Goal: Task Accomplishment & Management: Use online tool/utility

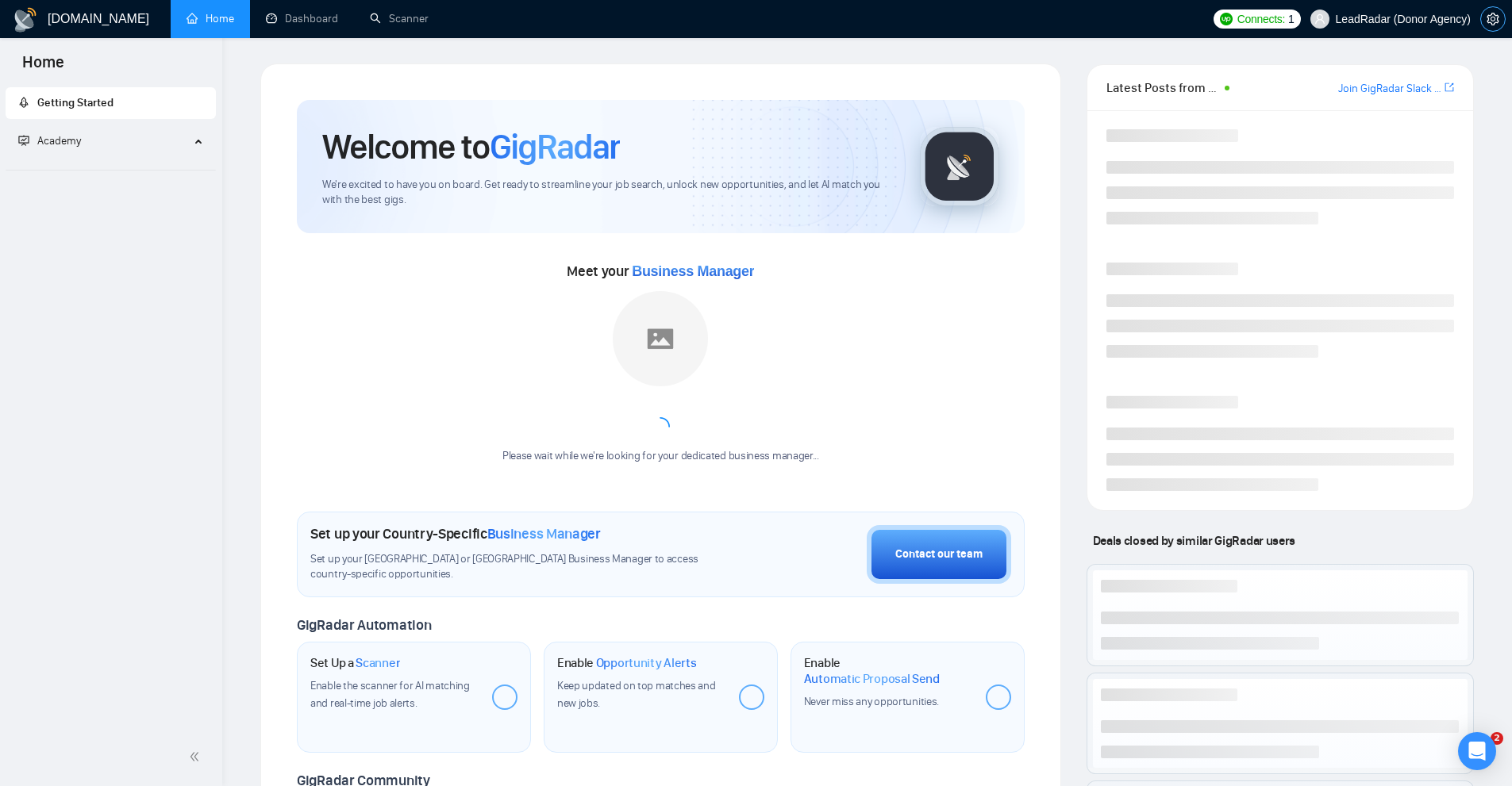
click at [1481, 19] on span "setting" at bounding box center [1493, 18] width 24 height 13
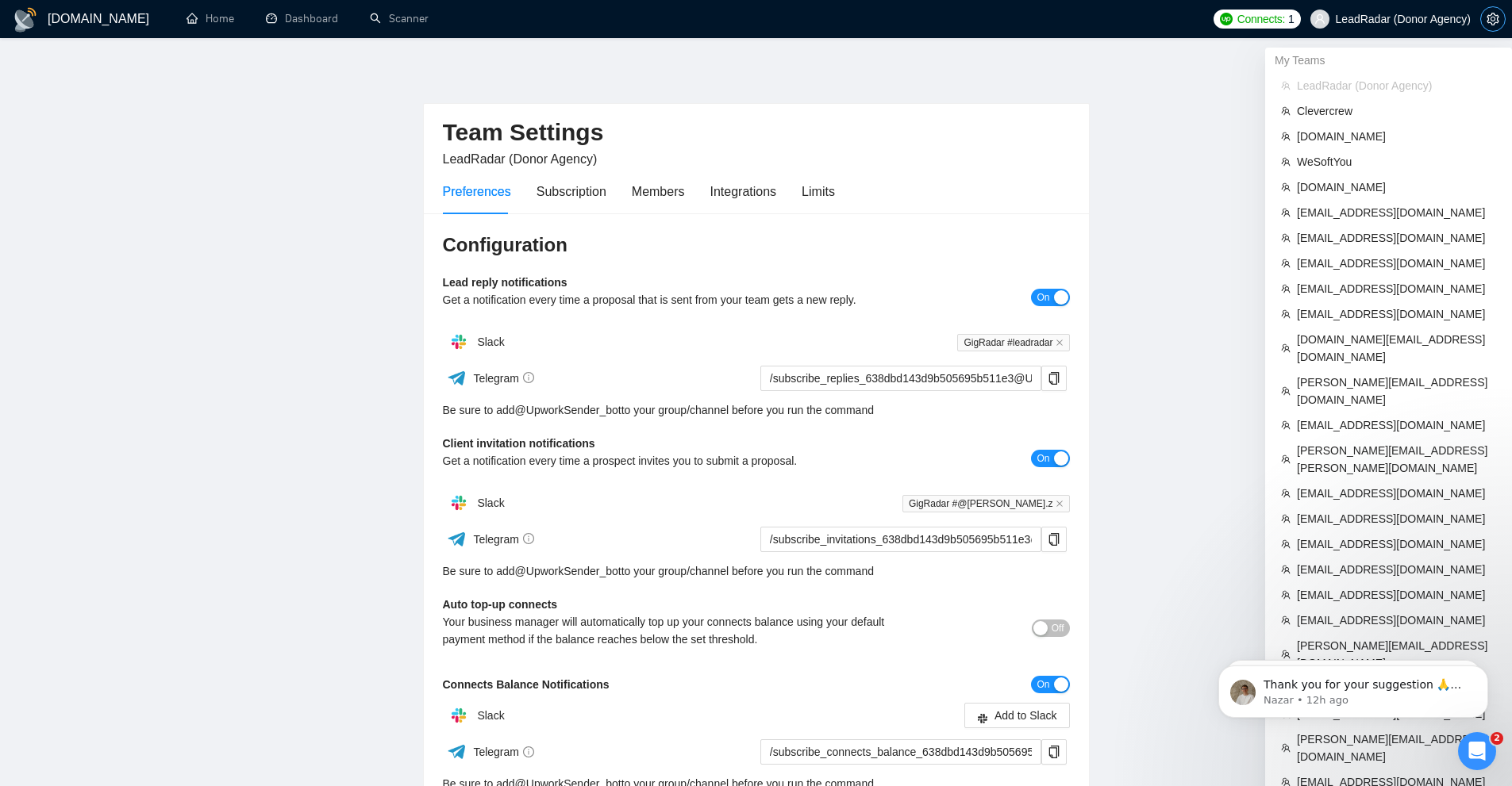
click at [1497, 18] on icon "setting" at bounding box center [1493, 18] width 13 height 13
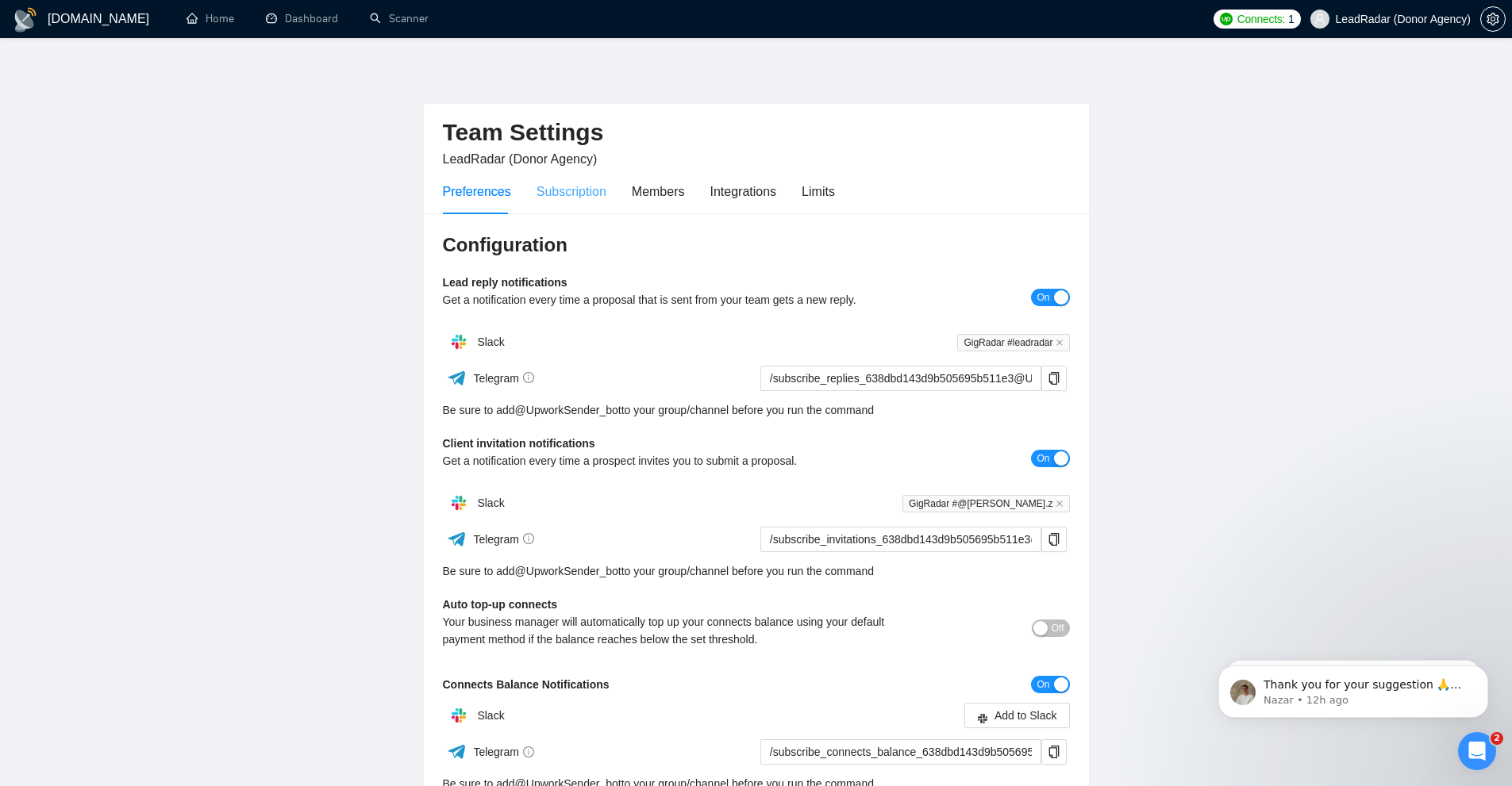
click at [588, 207] on div "Subscription" at bounding box center [571, 191] width 69 height 45
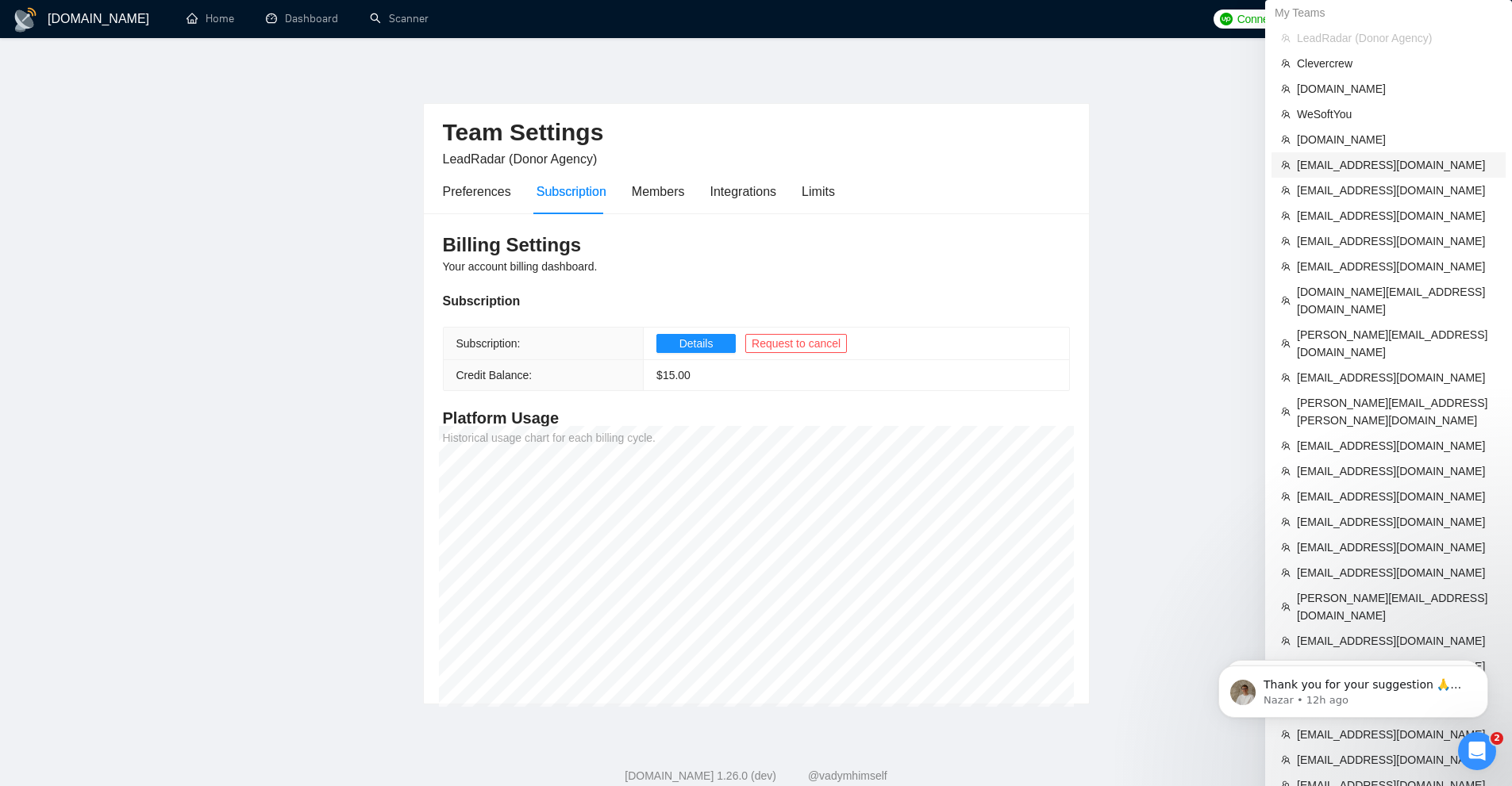
click at [1337, 164] on span "juncker8888@gmail.com" at bounding box center [1396, 165] width 199 height 17
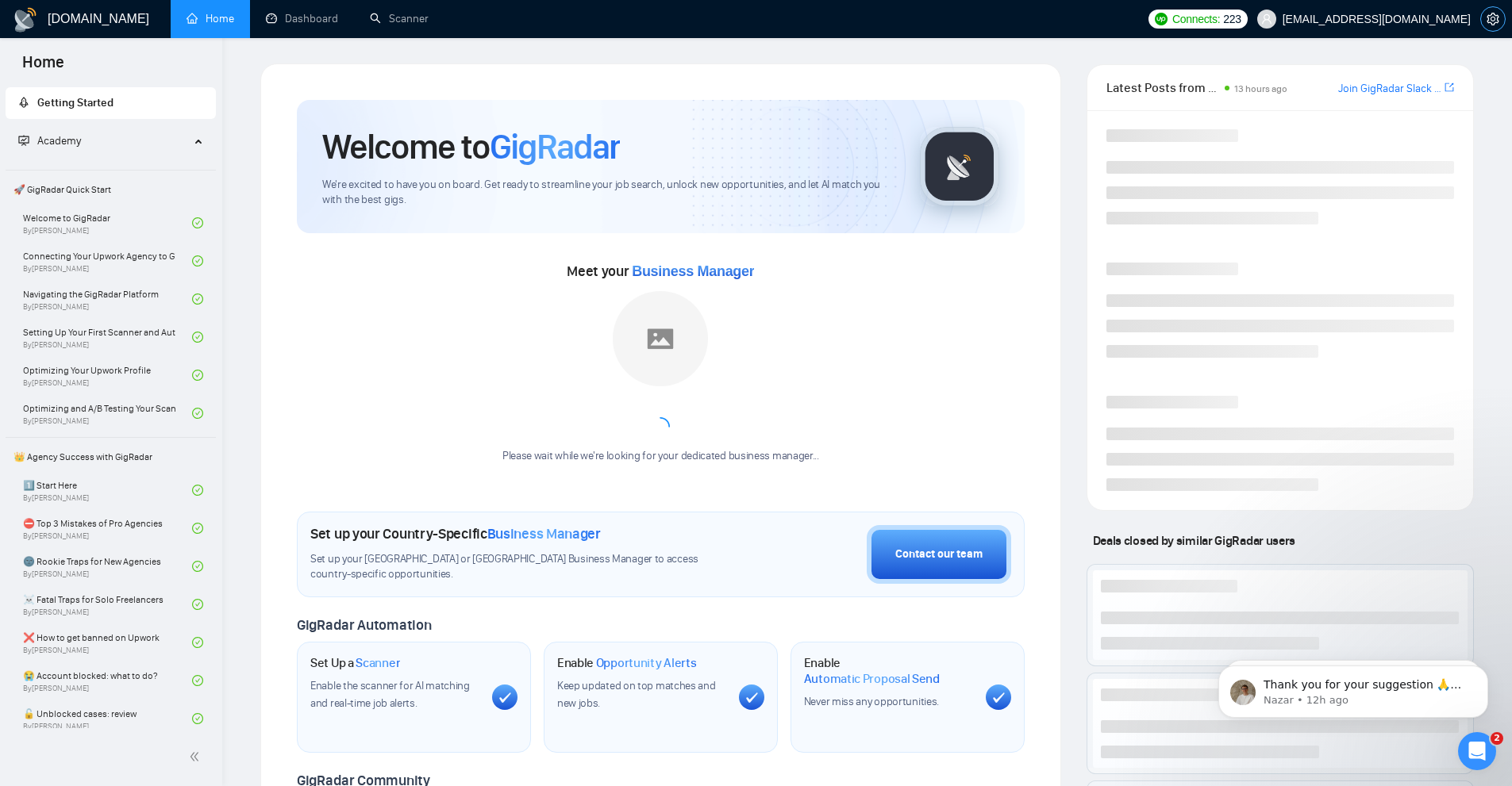
click at [1493, 16] on icon "setting" at bounding box center [1493, 18] width 12 height 13
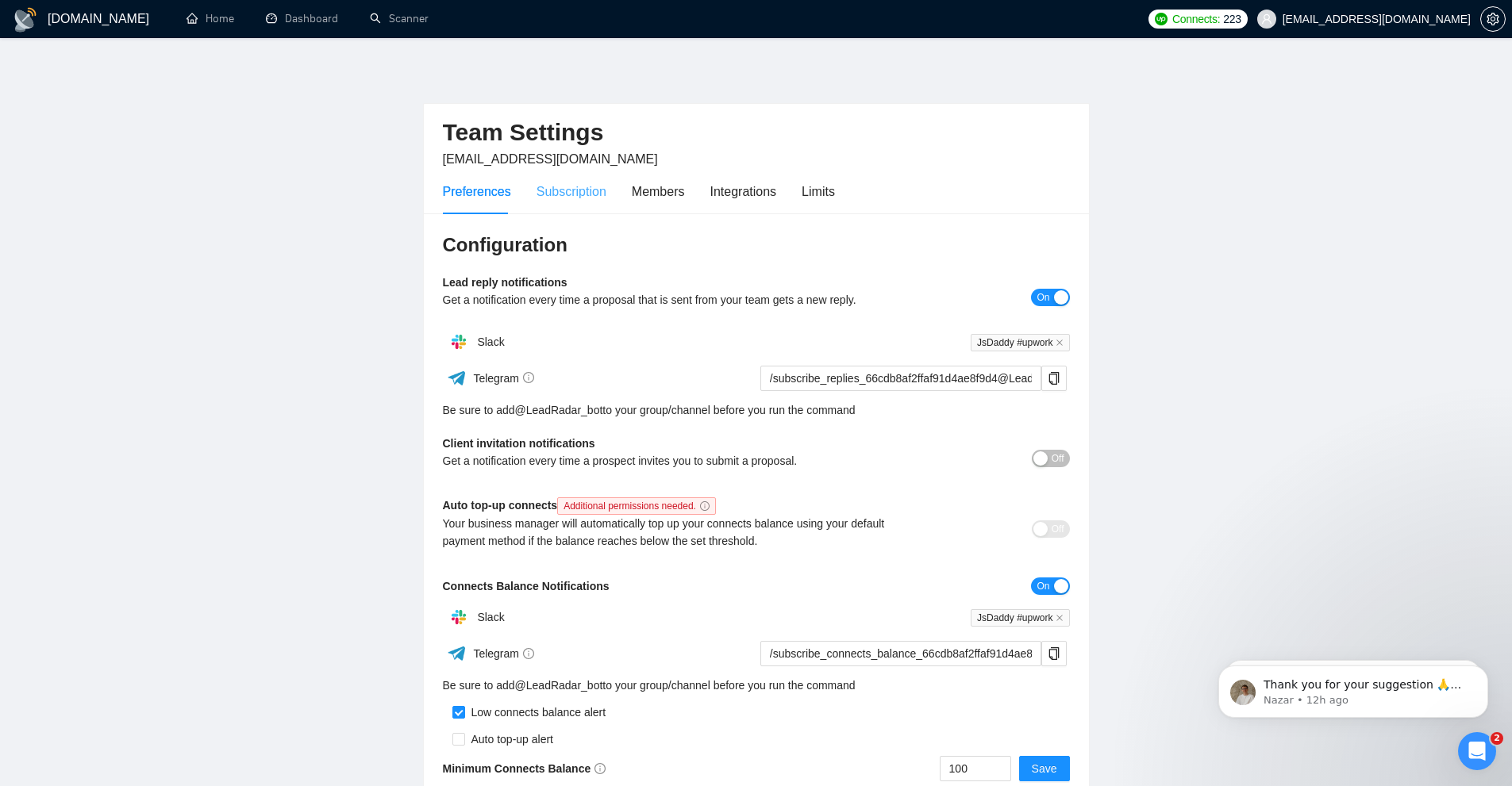
click at [540, 209] on div "Subscription" at bounding box center [571, 191] width 69 height 45
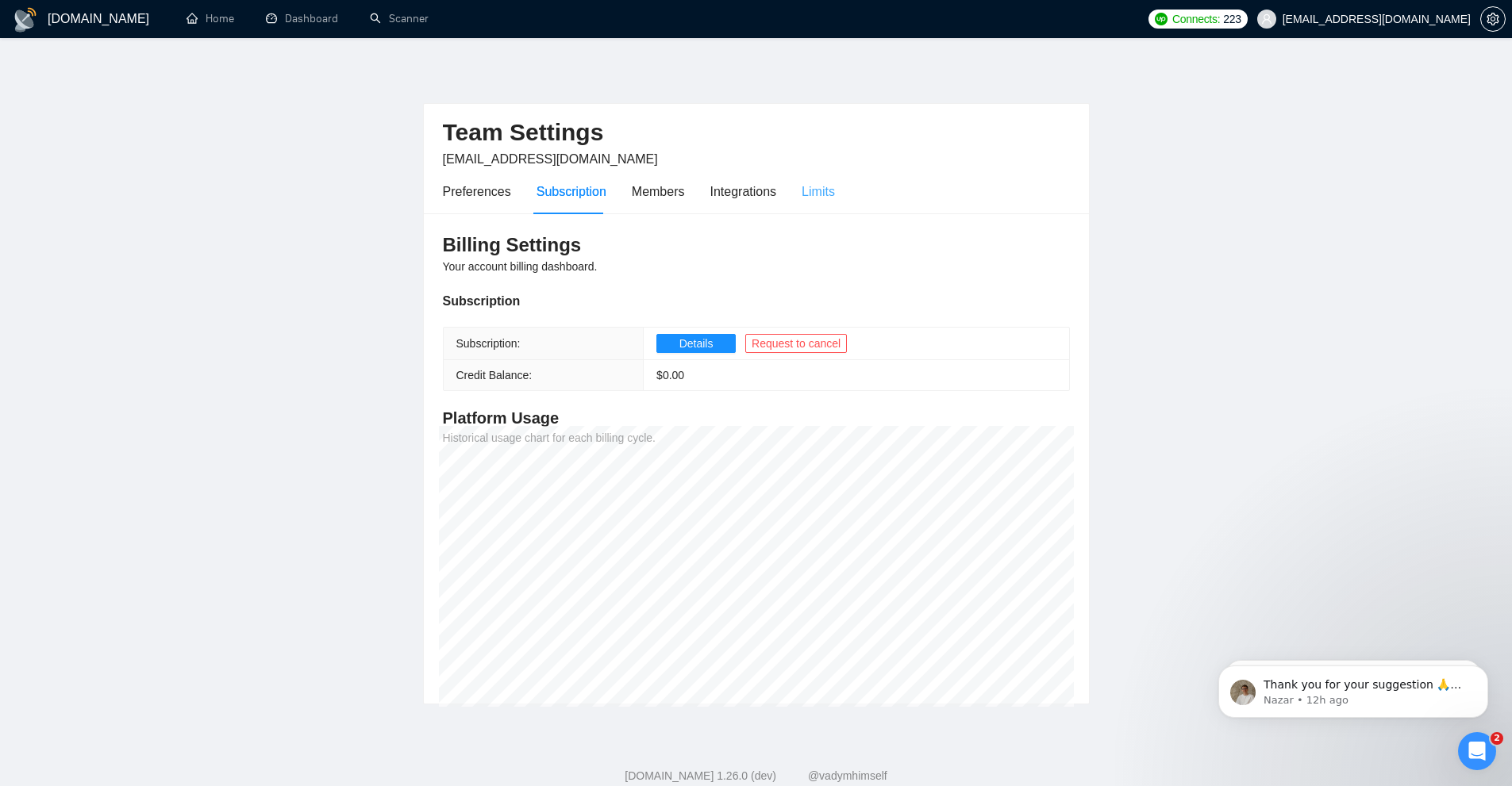
click at [810, 205] on div "Limits" at bounding box center [818, 191] width 34 height 45
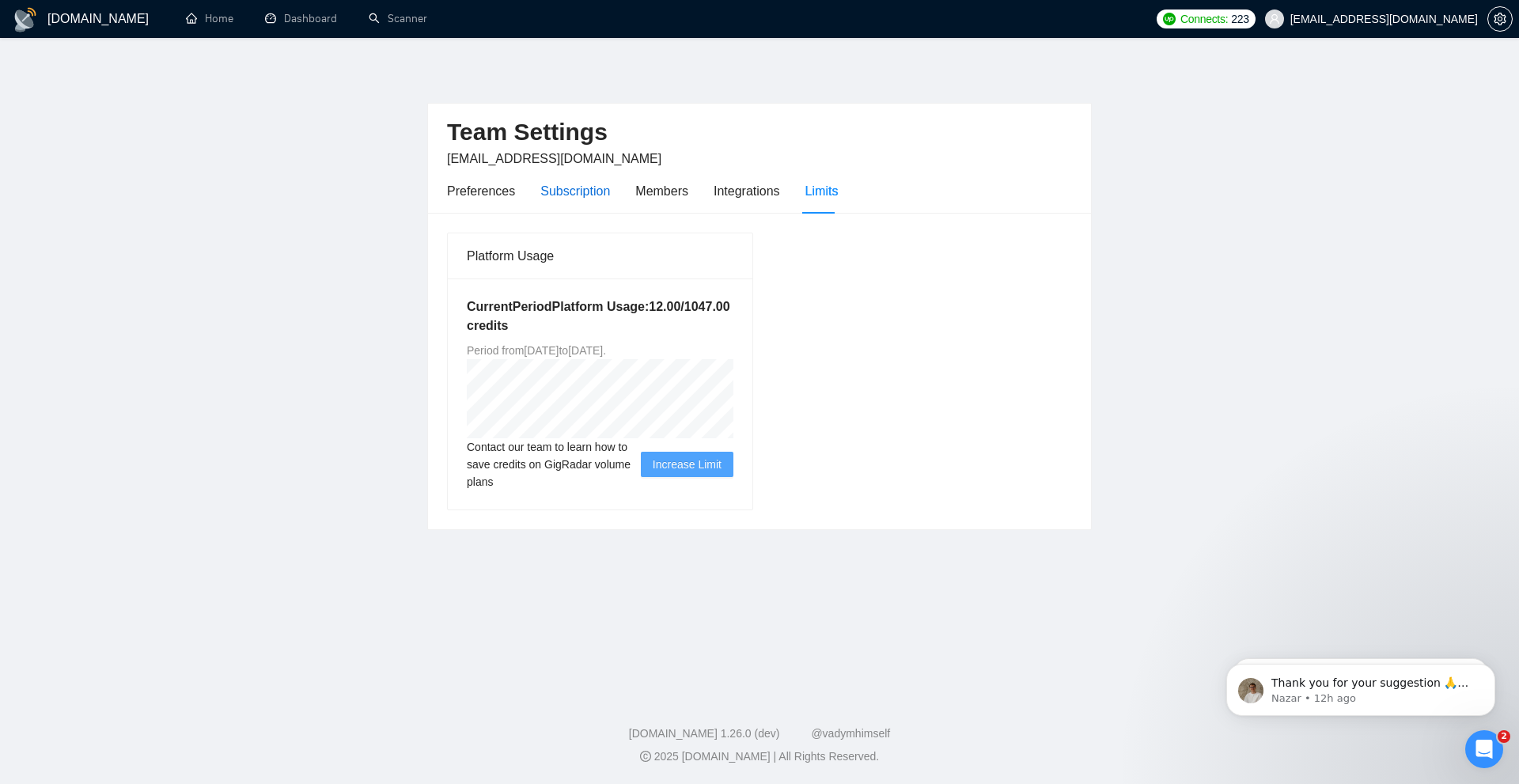
click at [558, 186] on div "Subscription" at bounding box center [576, 191] width 69 height 20
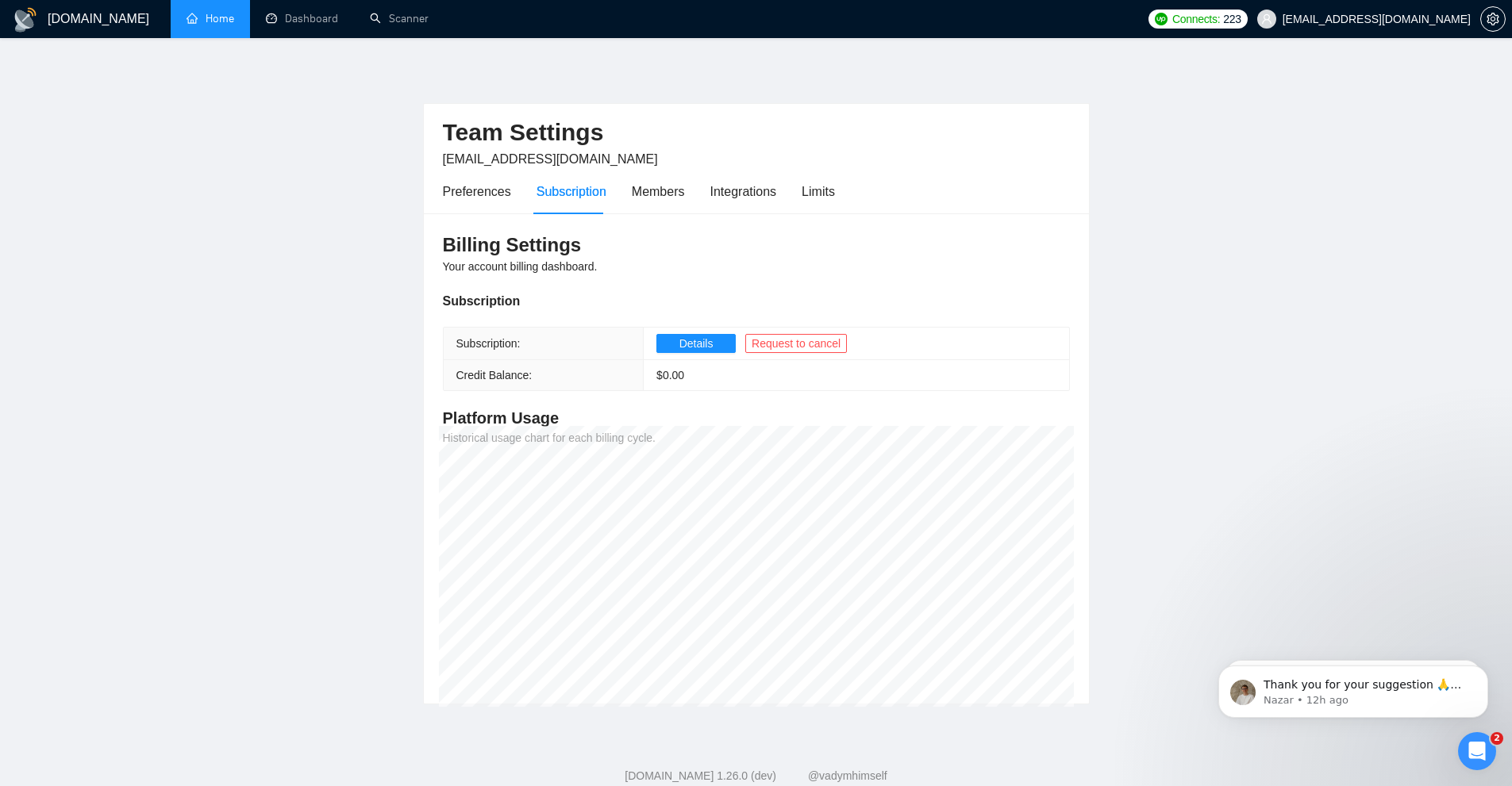
click at [200, 12] on link "Home" at bounding box center [210, 18] width 47 height 13
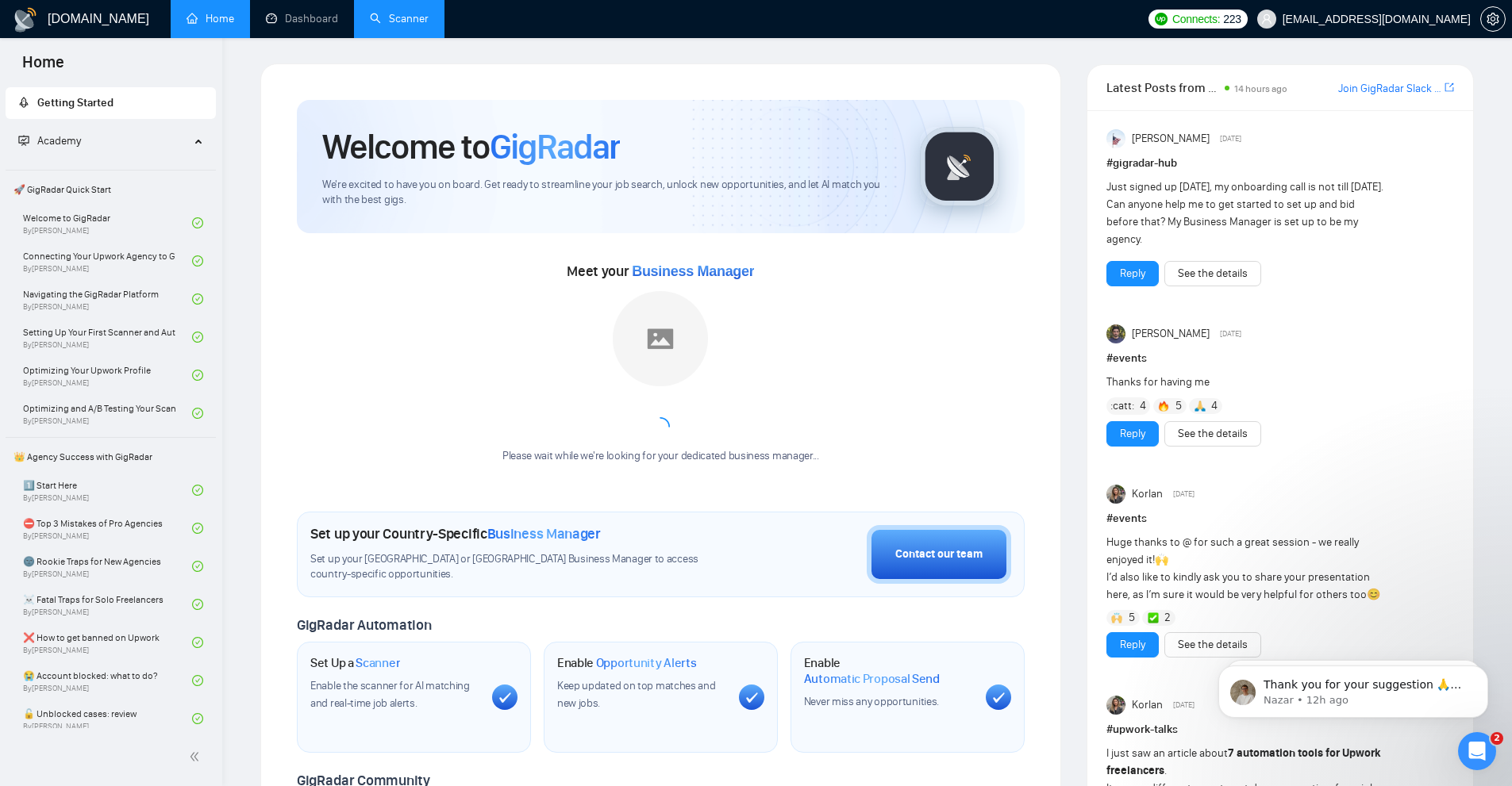
click at [408, 20] on link "Scanner" at bounding box center [399, 18] width 59 height 13
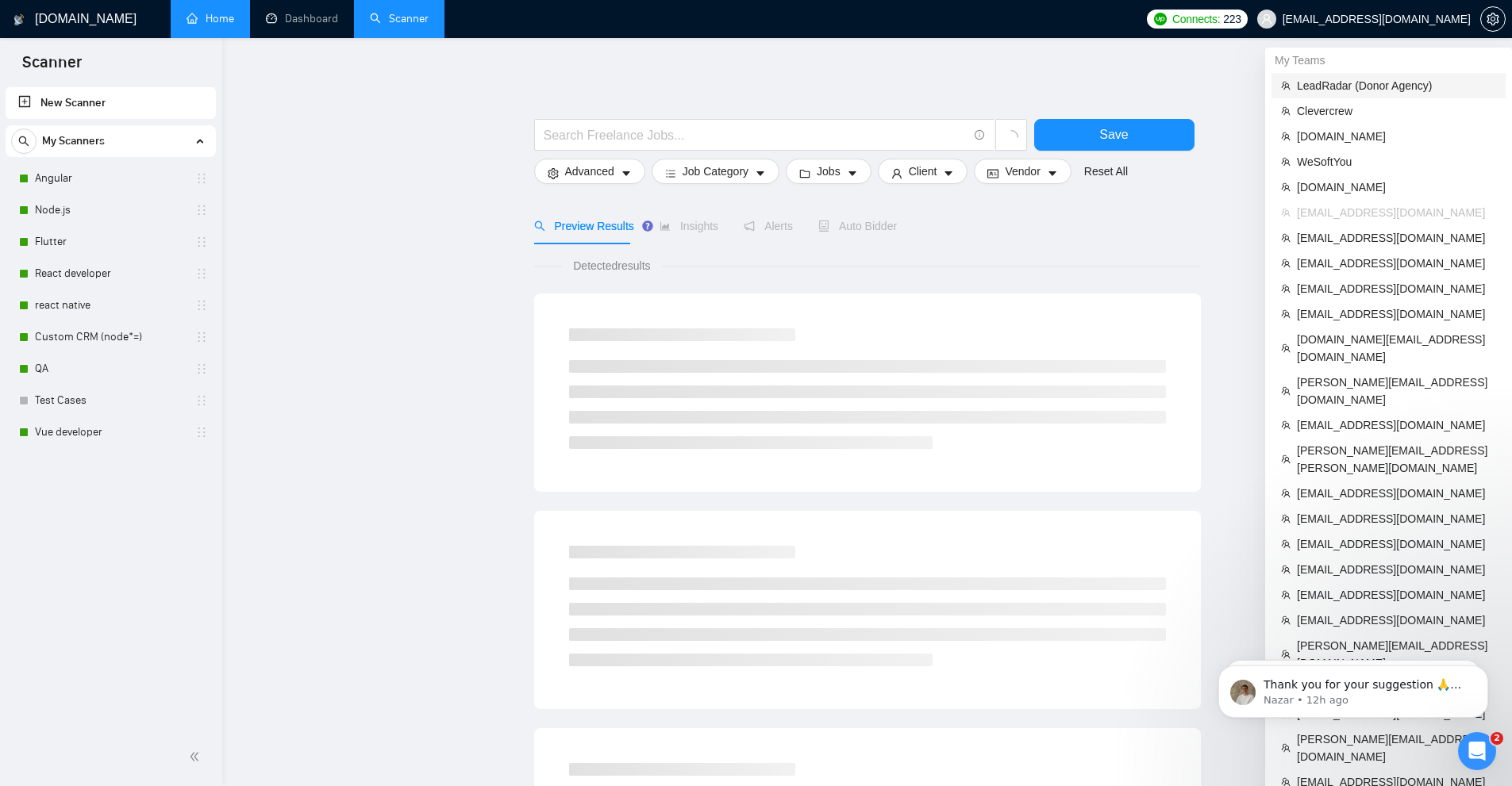
click at [1358, 83] on span "LeadRadar (Donor Agency)" at bounding box center [1396, 86] width 199 height 17
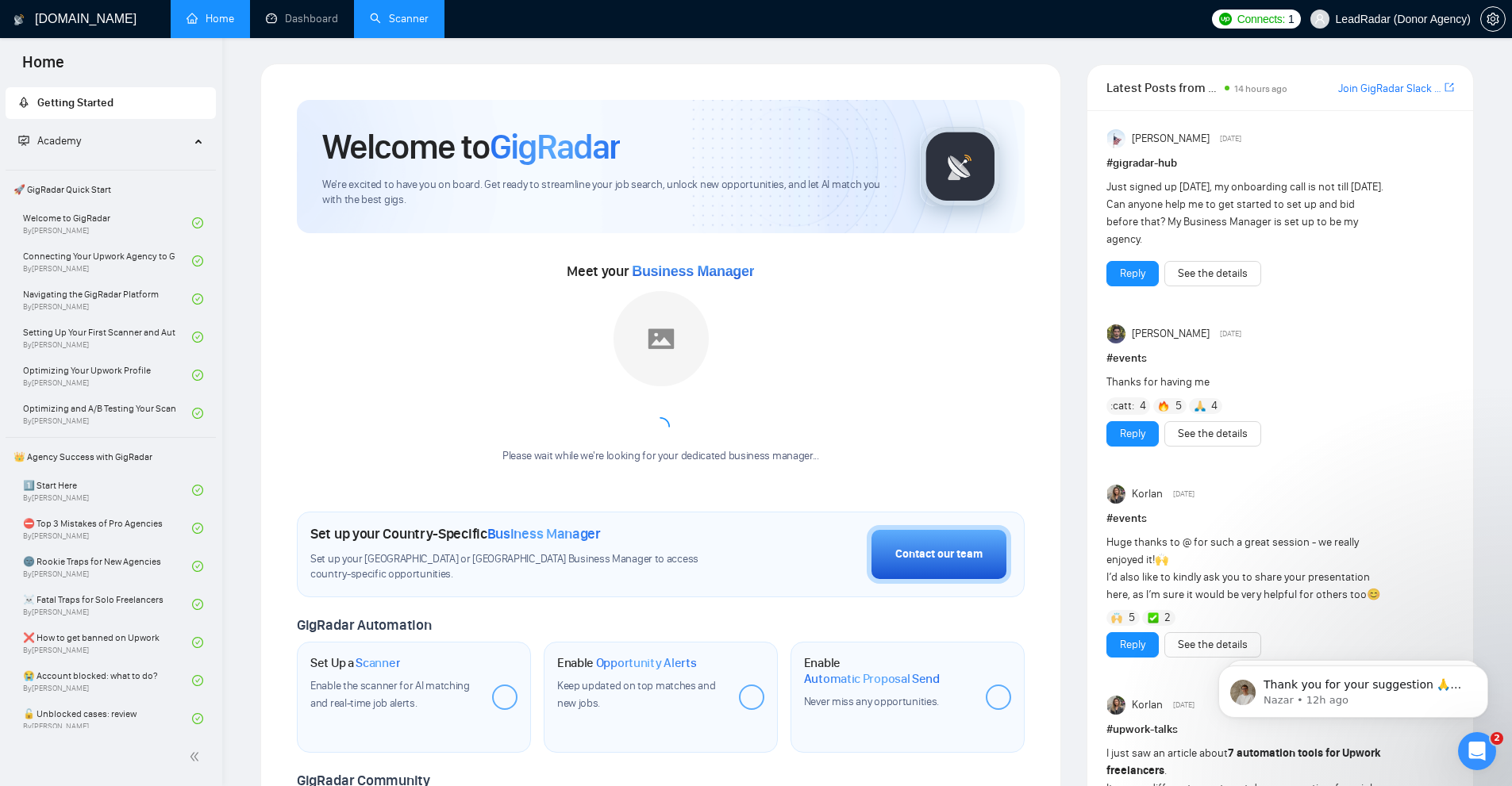
click at [387, 15] on link "Scanner" at bounding box center [399, 18] width 59 height 13
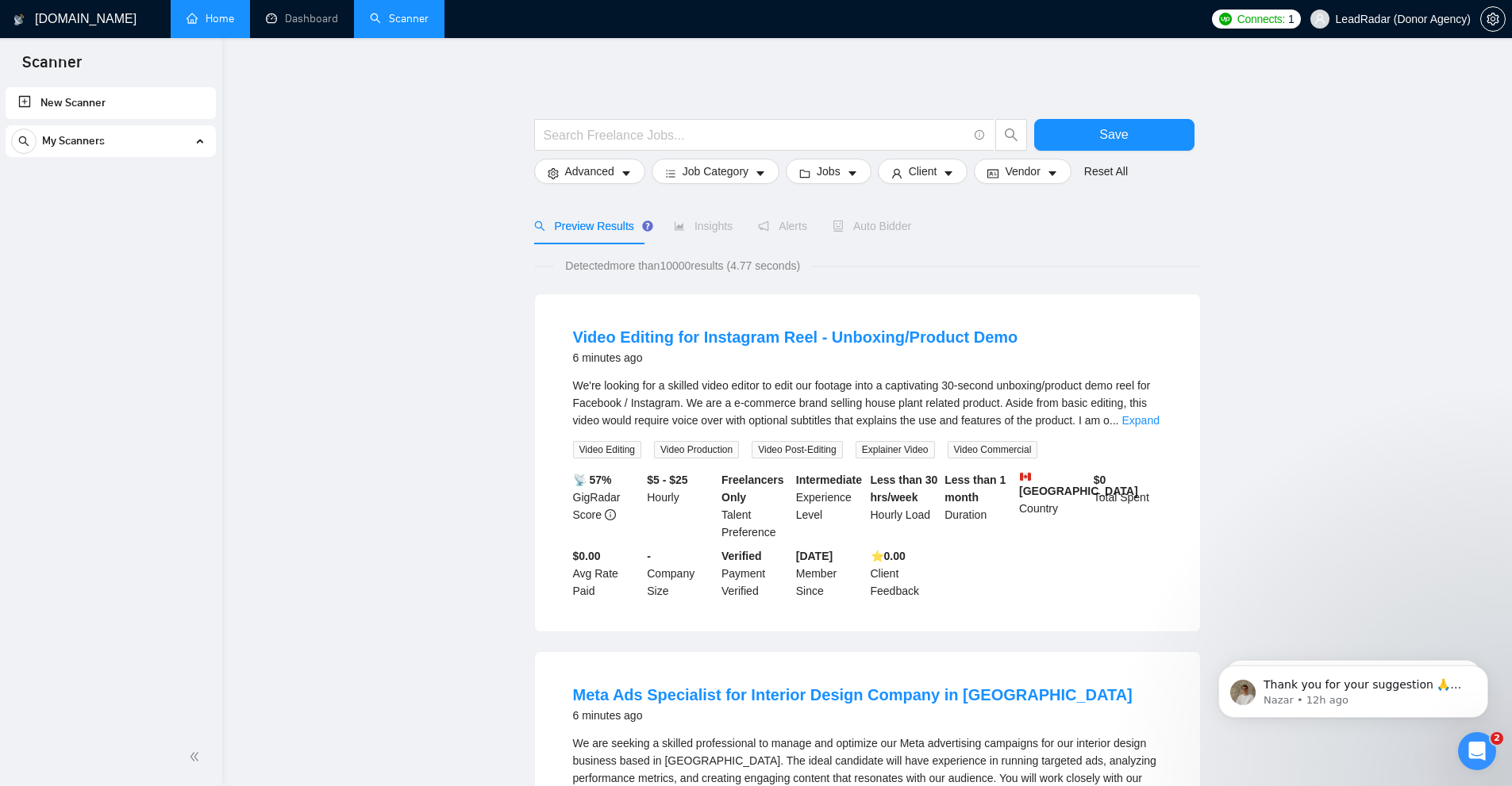
click at [79, 137] on span "My Scanners" at bounding box center [73, 141] width 63 height 32
click at [188, 139] on div "My Scanners" at bounding box center [111, 141] width 199 height 32
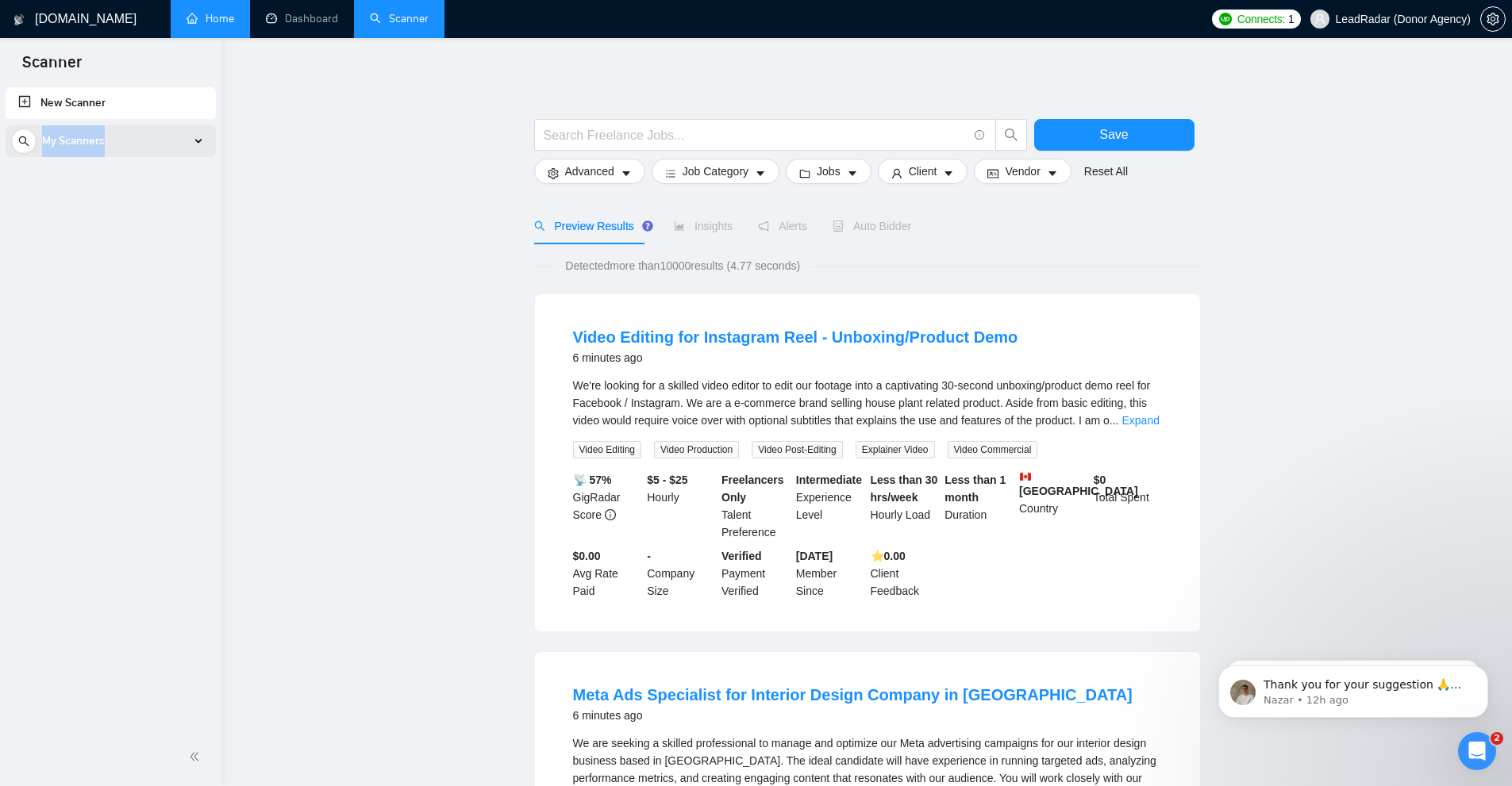
click at [188, 139] on div "My Scanners" at bounding box center [111, 141] width 199 height 32
click at [134, 96] on link "New Scanner" at bounding box center [111, 103] width 185 height 32
drag, startPoint x: 76, startPoint y: 281, endPoint x: 358, endPoint y: 203, distance: 292.6
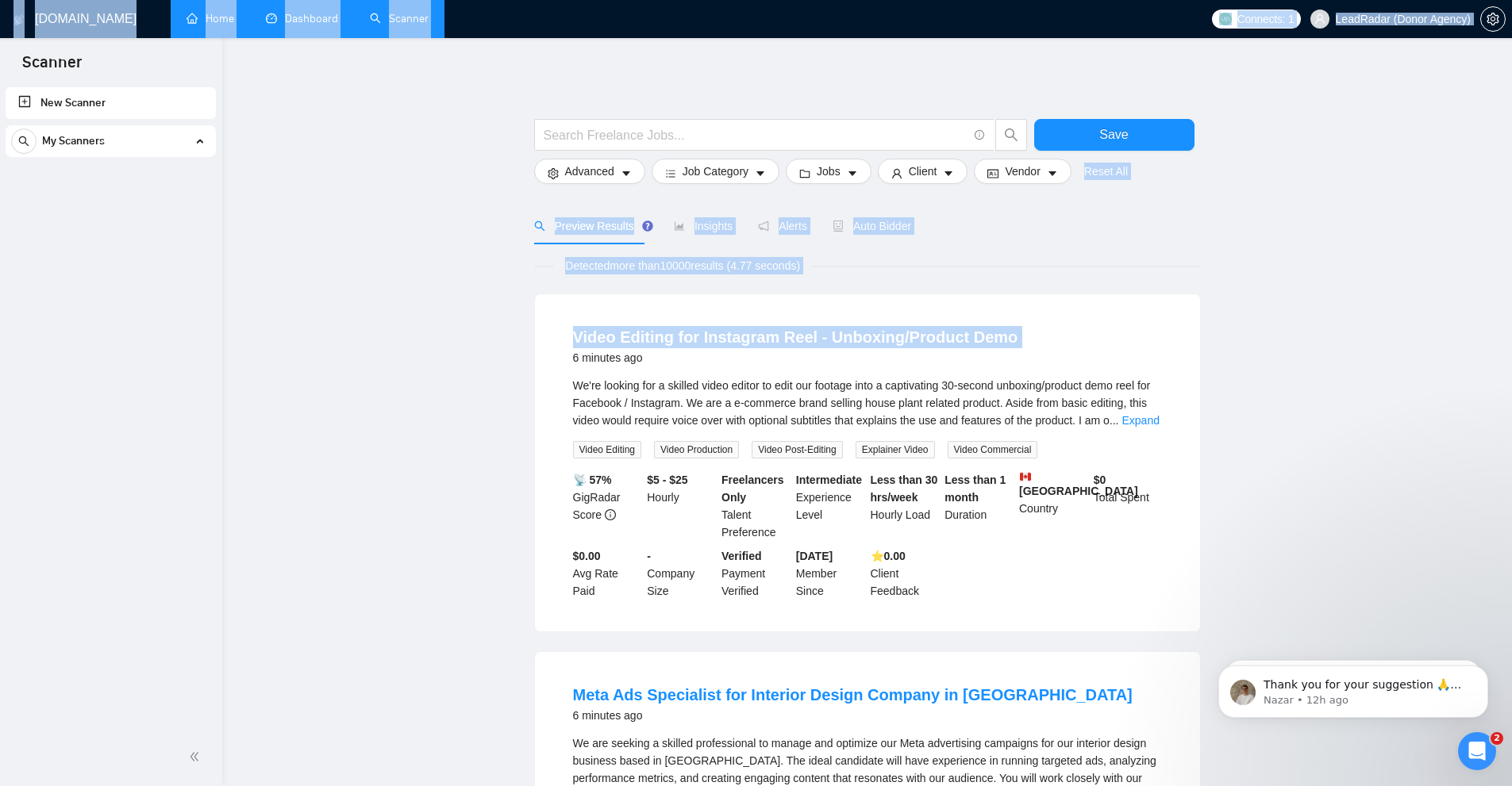
click at [326, 13] on link "Dashboard" at bounding box center [302, 18] width 72 height 13
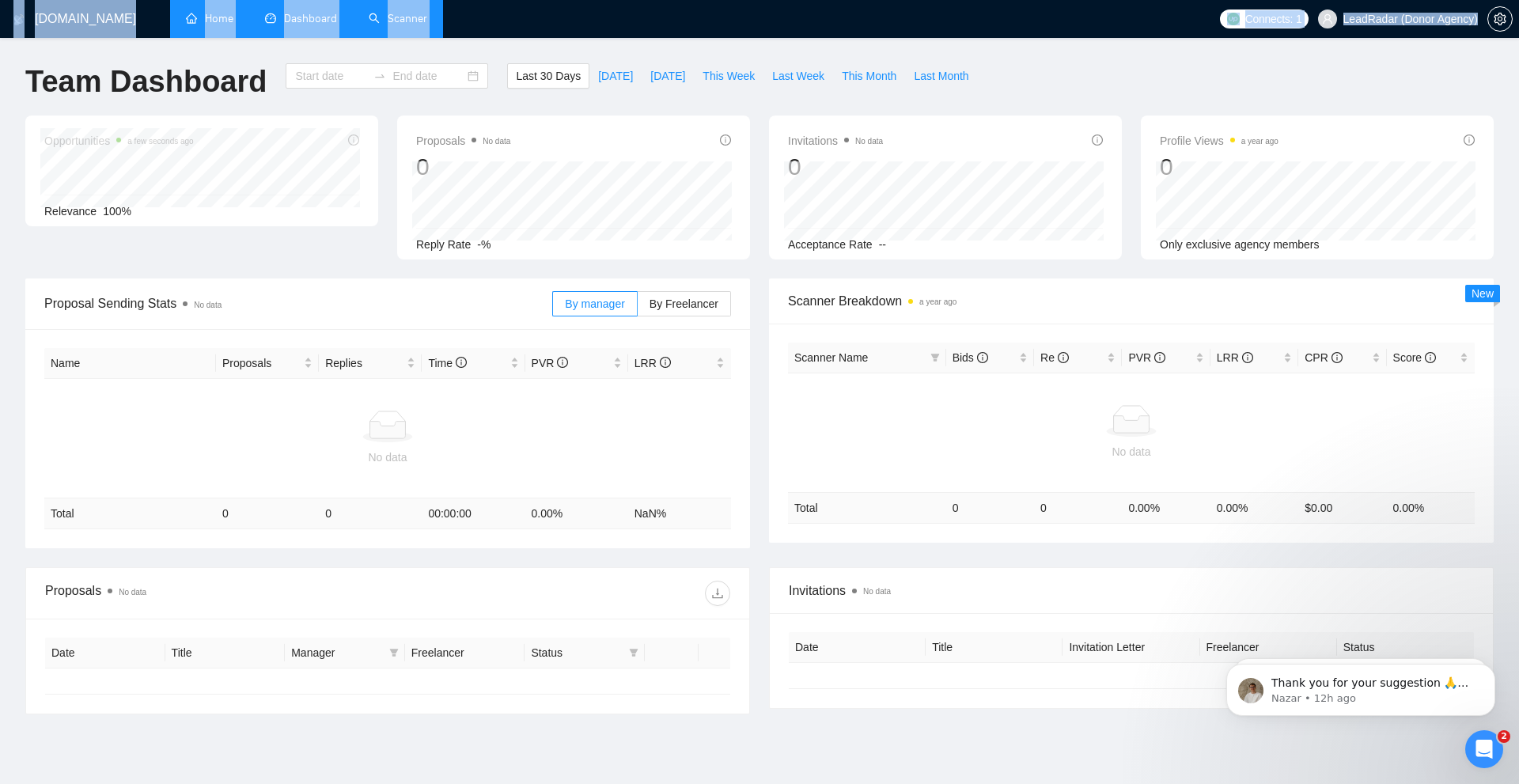
type input "[DATE]"
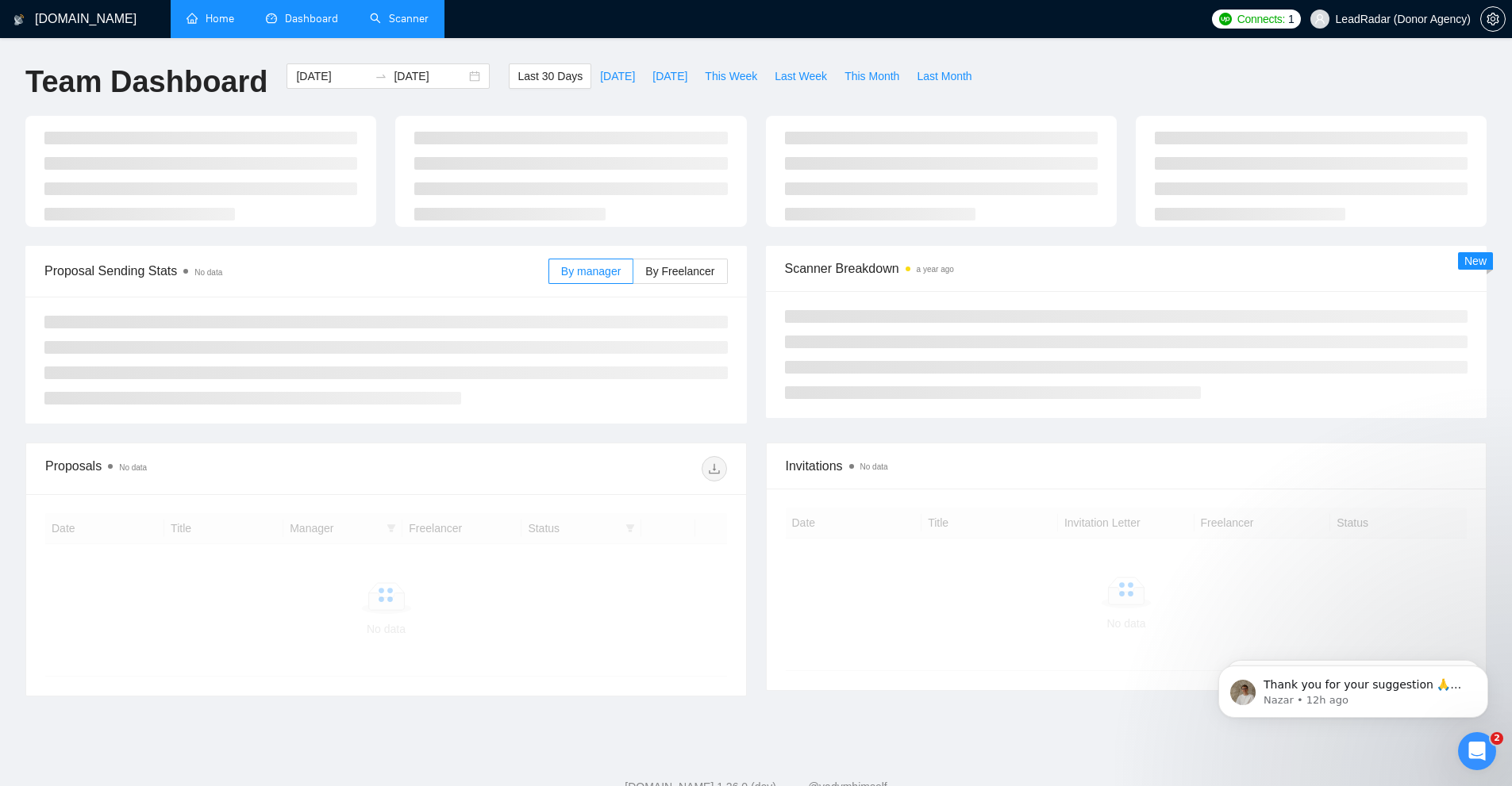
click at [766, 249] on div "Scanner Breakdown a year ago" at bounding box center [1127, 269] width 722 height 46
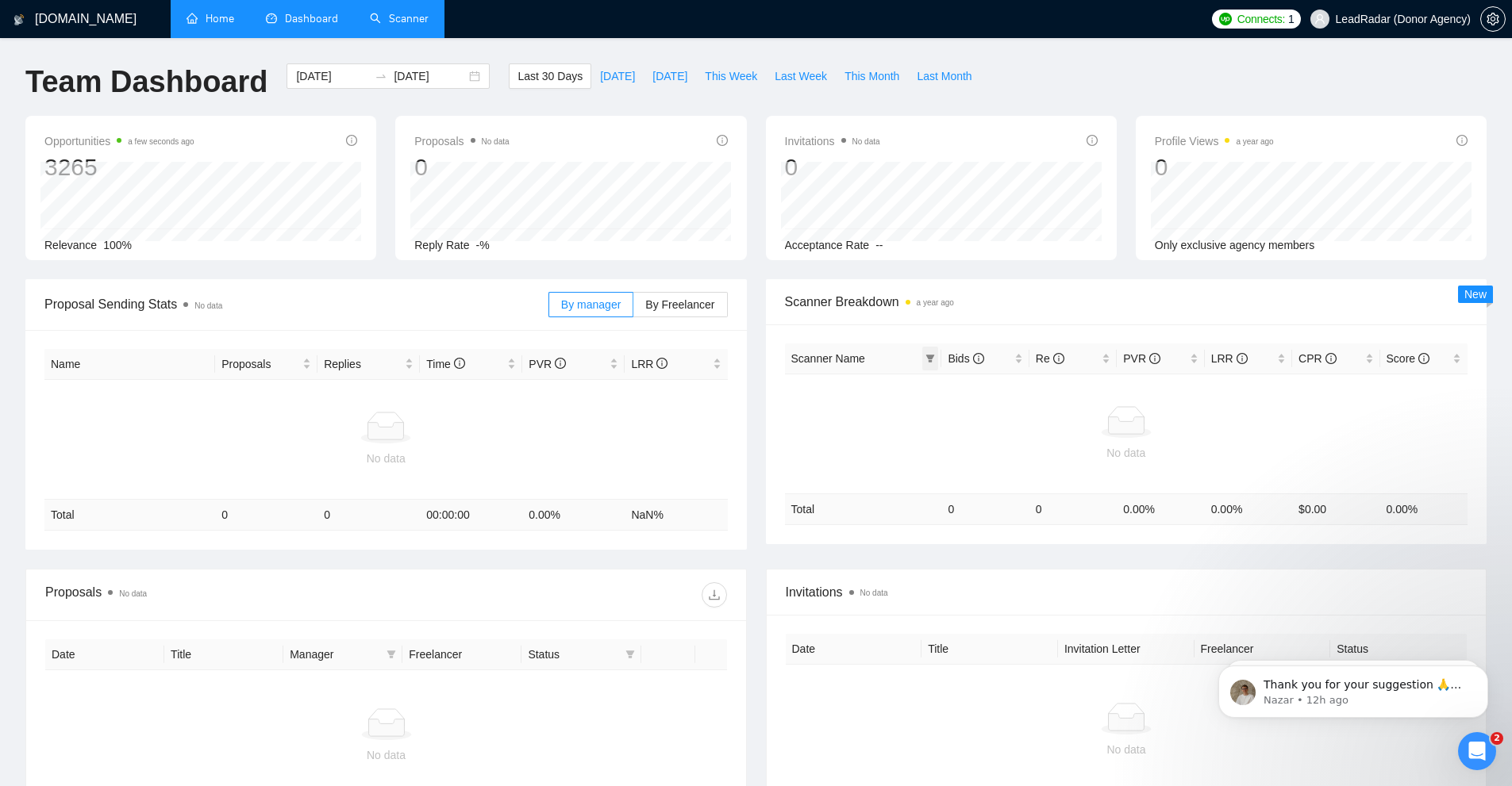
click at [926, 357] on icon "filter" at bounding box center [930, 358] width 10 height 10
click at [963, 316] on div "Scanner Breakdown a year ago" at bounding box center [1127, 301] width 683 height 45
click at [1487, 740] on div "Open Intercom Messenger" at bounding box center [1474, 748] width 52 height 52
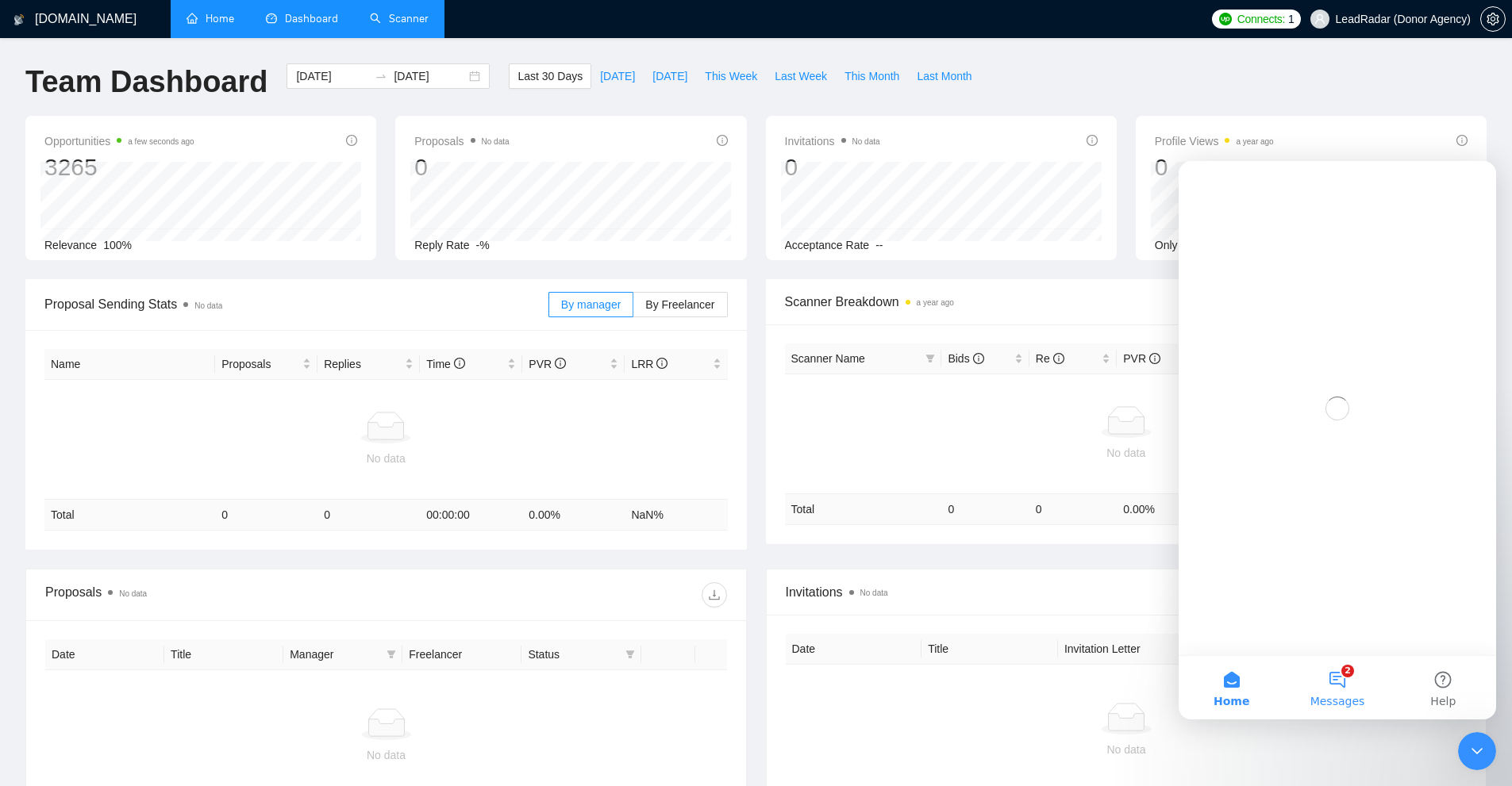
click at [1335, 697] on span "Messages" at bounding box center [1338, 701] width 55 height 12
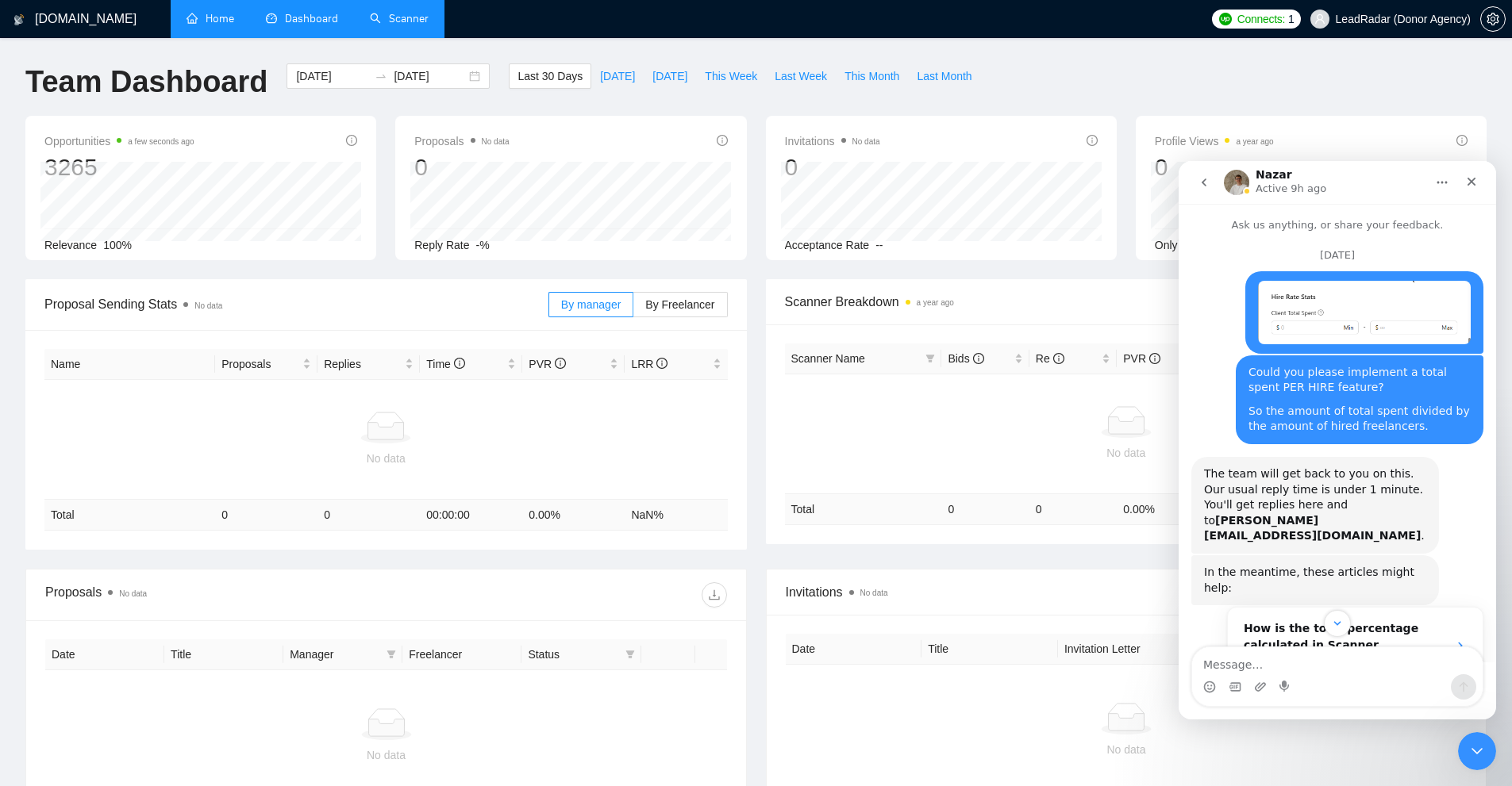
scroll to position [615, 0]
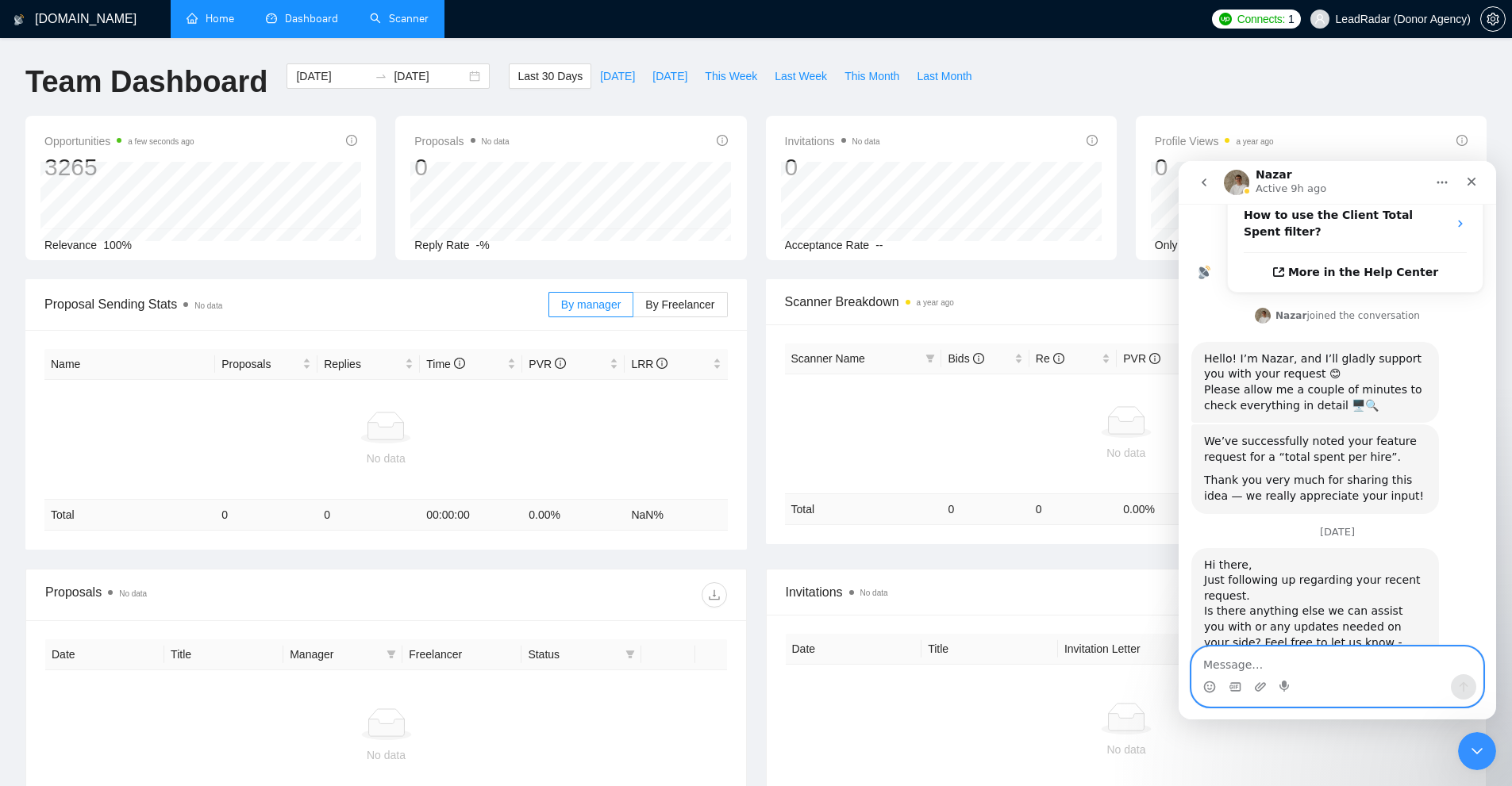
click at [1231, 663] on textarea "Message…" at bounding box center [1337, 661] width 290 height 27
type textarea "Nah, i'm good"
click at [1195, 170] on button "go back" at bounding box center [1204, 182] width 30 height 30
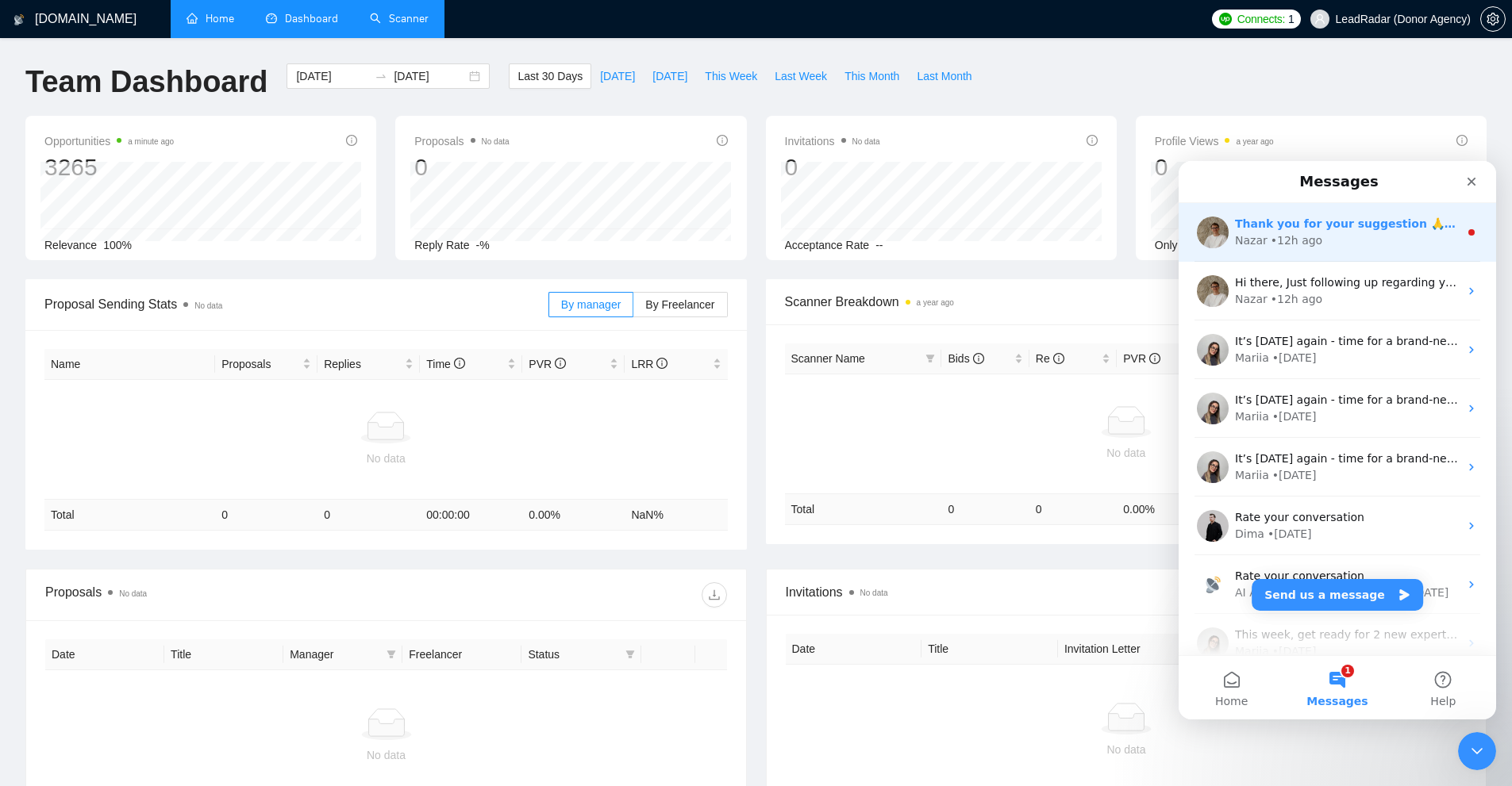
click at [1326, 235] on div "Nazar • 12h ago" at bounding box center [1347, 240] width 224 height 16
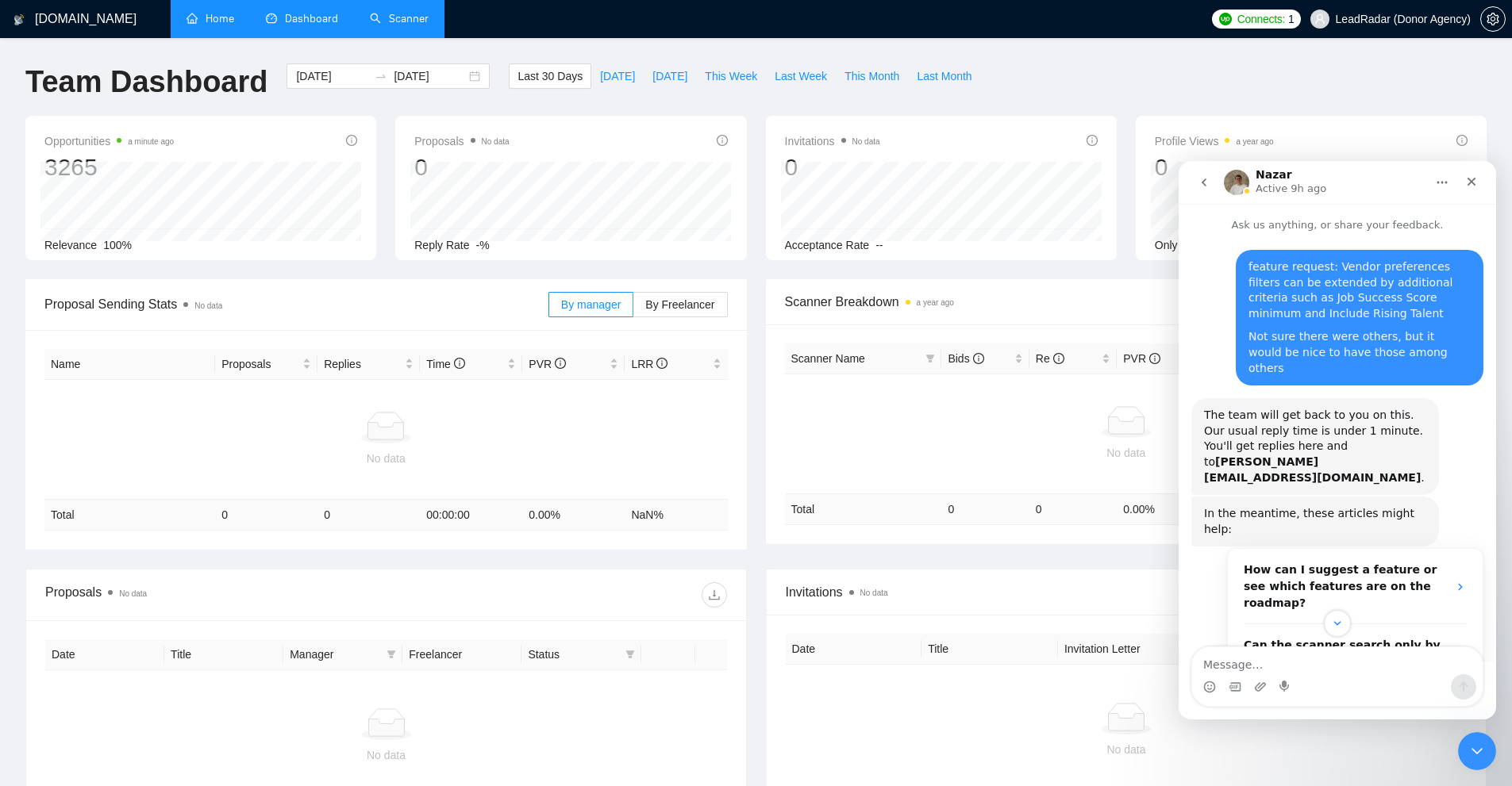
scroll to position [335, 0]
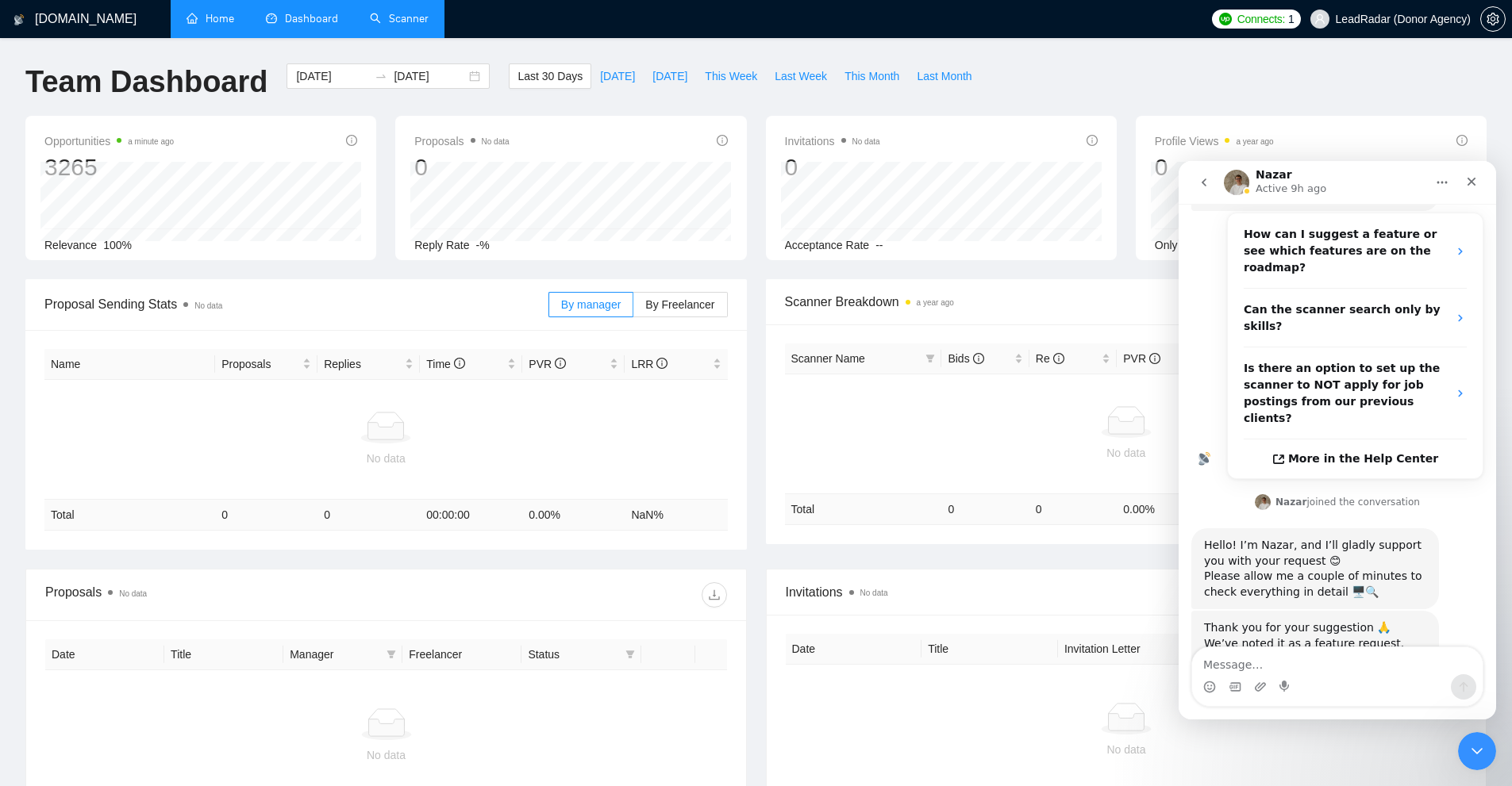
click at [1311, 620] on div "Thank you for your suggestion 🙏 We’ve noted it as a feature request. Could you …" at bounding box center [1314, 659] width 223 height 78
click at [1240, 537] on div "Hello! I’m Nazar, and I’ll gladly support you with your request 😊" at bounding box center [1314, 553] width 223 height 31
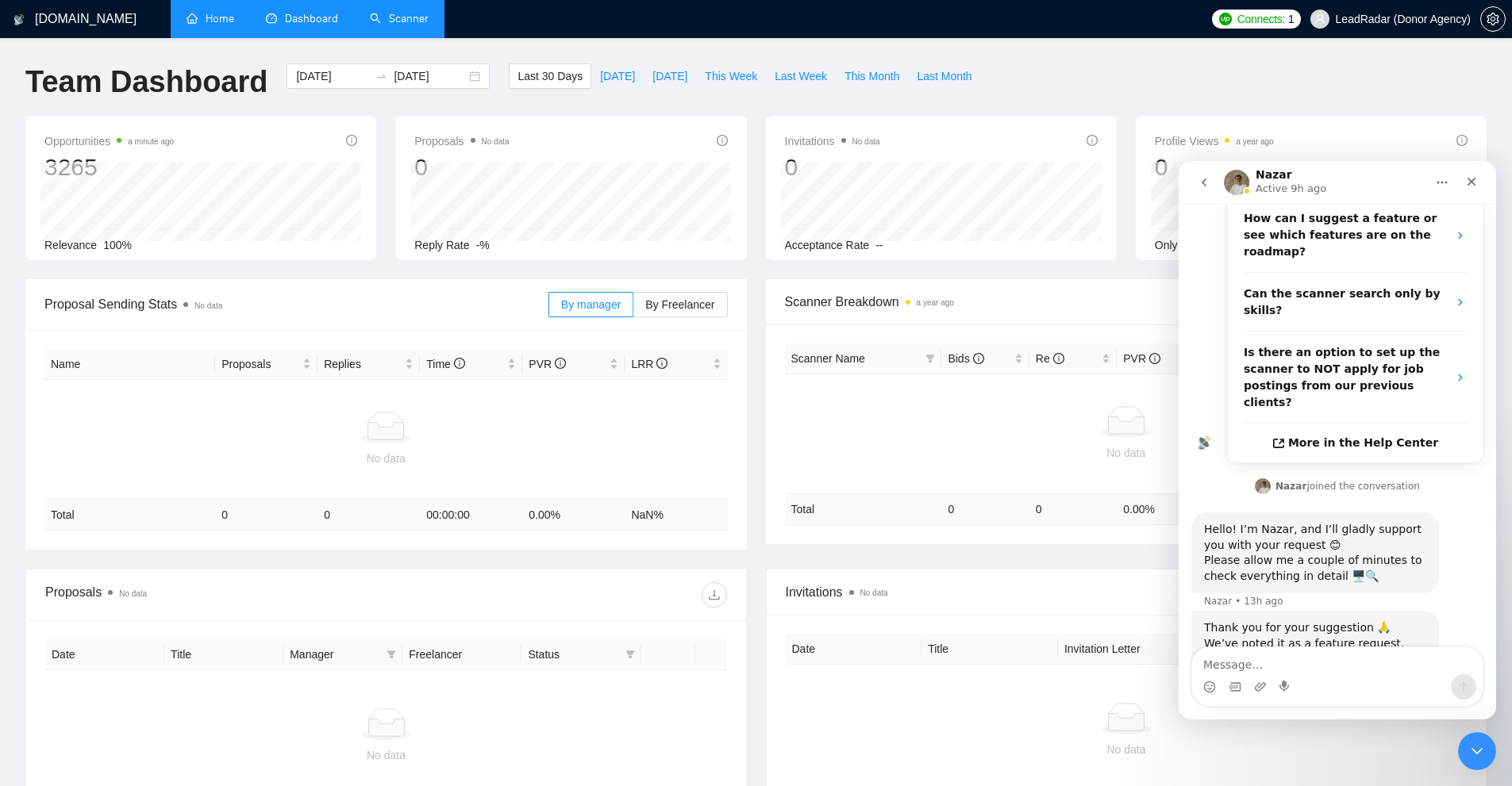
click at [1283, 620] on div "Thank you for your suggestion 🙏 We’ve noted it as a feature request. Could you …" at bounding box center [1314, 659] width 223 height 78
click at [1208, 179] on icon "go back" at bounding box center [1204, 182] width 13 height 13
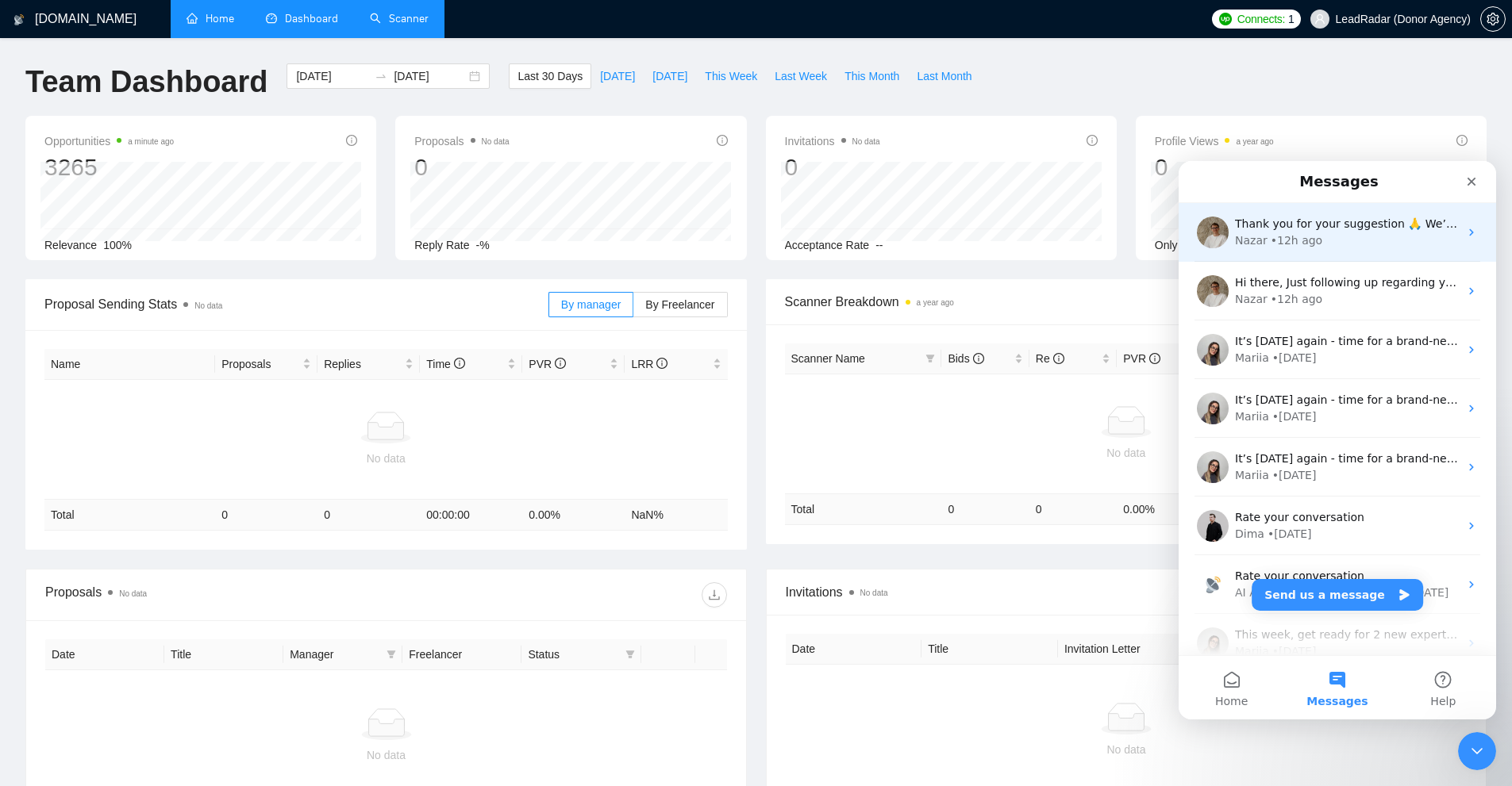
click at [1330, 254] on div "Thank you for your suggestion 🙏 We’ve noted it as a feature request. Could you …" at bounding box center [1337, 232] width 317 height 59
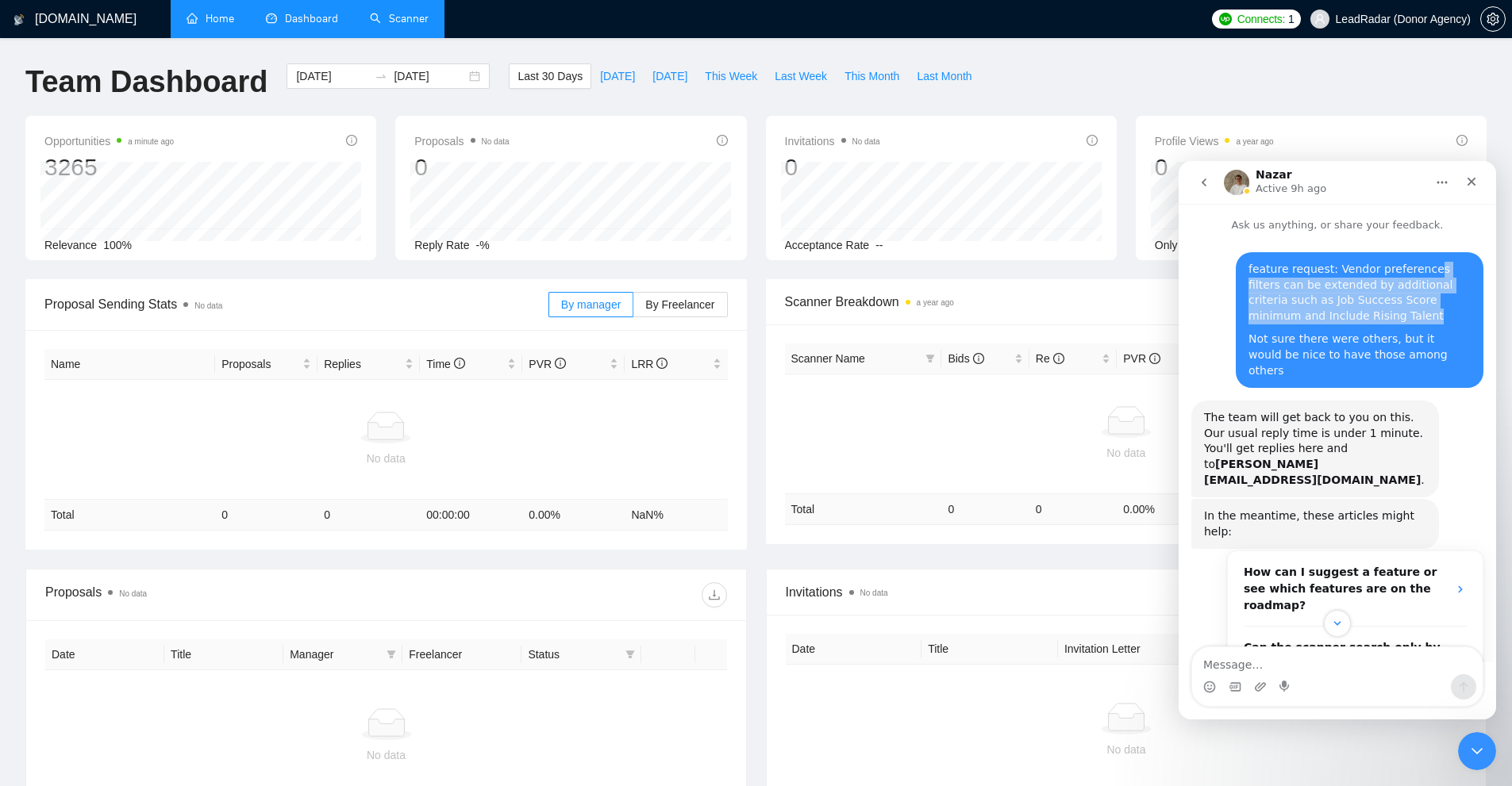
drag, startPoint x: 1431, startPoint y: 268, endPoint x: 1399, endPoint y: 319, distance: 60.2
click at [1399, 319] on div "feature request: Vendor preferences filters can be extended by additional crite…" at bounding box center [1360, 293] width 223 height 62
click at [1262, 346] on div "Not sure there were others, but it would be nice to have those among others" at bounding box center [1360, 354] width 223 height 47
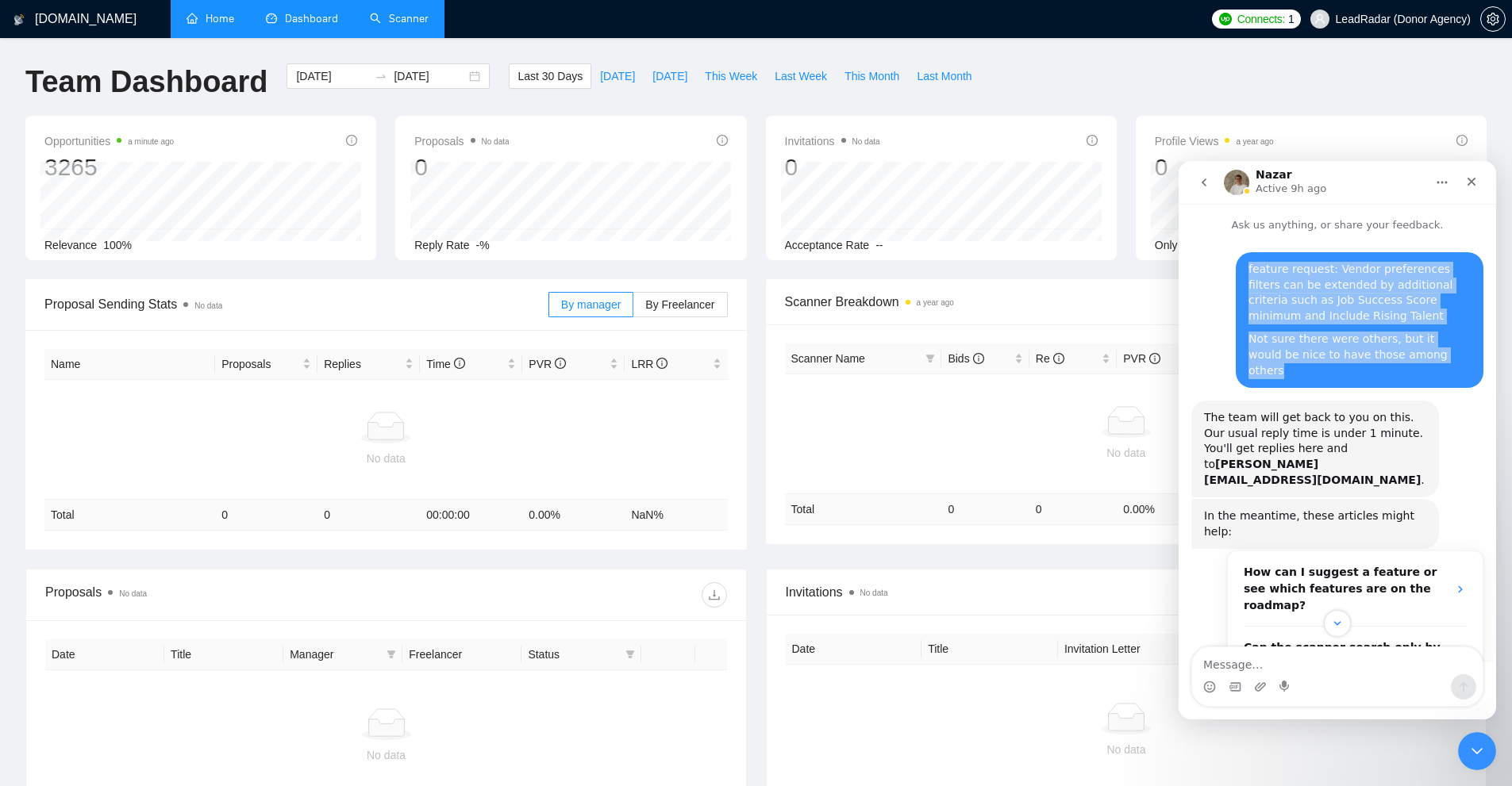
drag, startPoint x: 1233, startPoint y: 336, endPoint x: 1400, endPoint y: 355, distance: 168.1
click at [1400, 355] on div "feature request: Vendor preferences filters can be extended by additional crite…" at bounding box center [1359, 320] width 248 height 136
click at [1308, 348] on div "Not sure there were others, but it would be nice to have those among others" at bounding box center [1360, 354] width 223 height 47
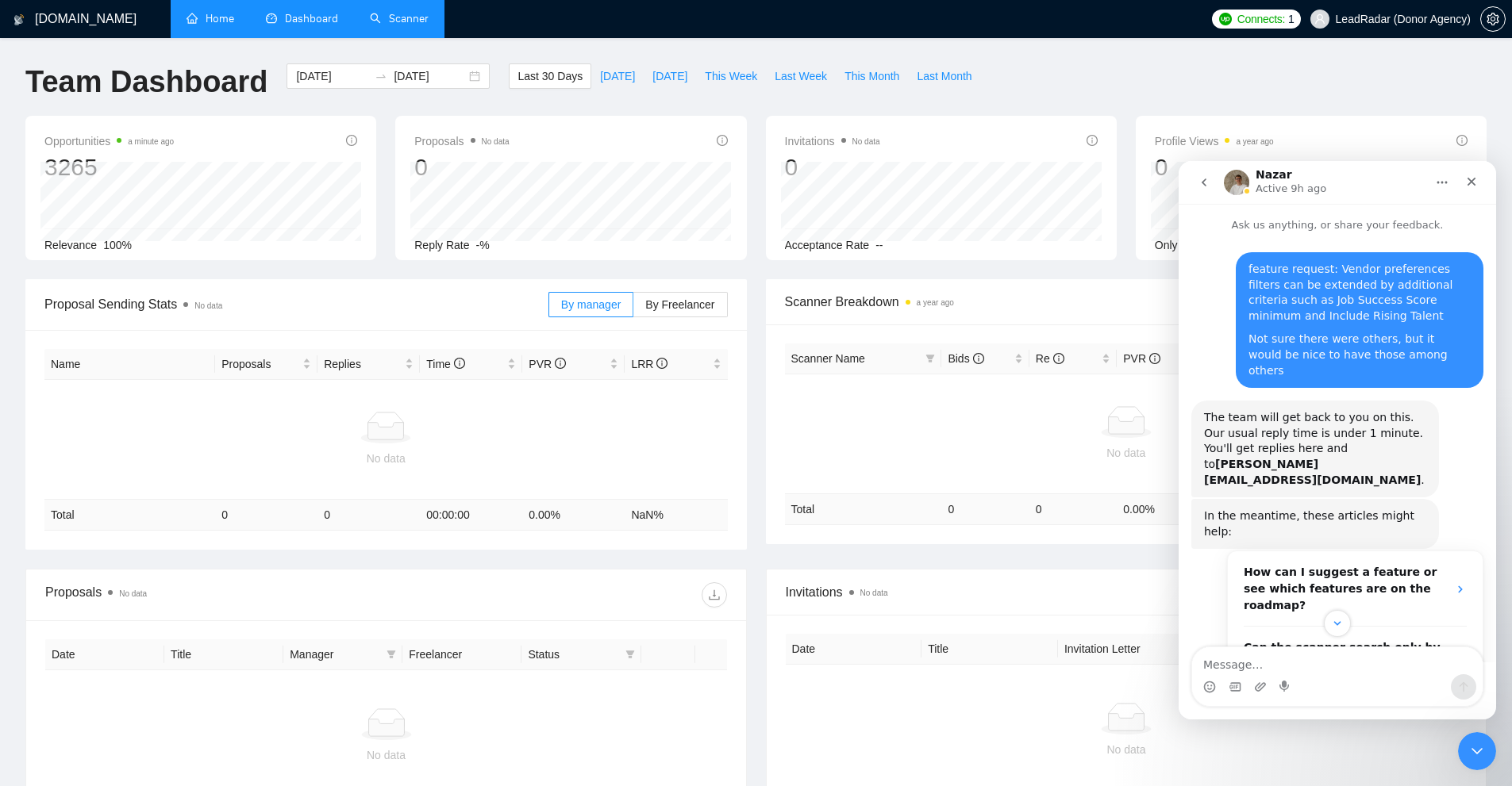
click at [1207, 176] on icon "go back" at bounding box center [1204, 182] width 13 height 13
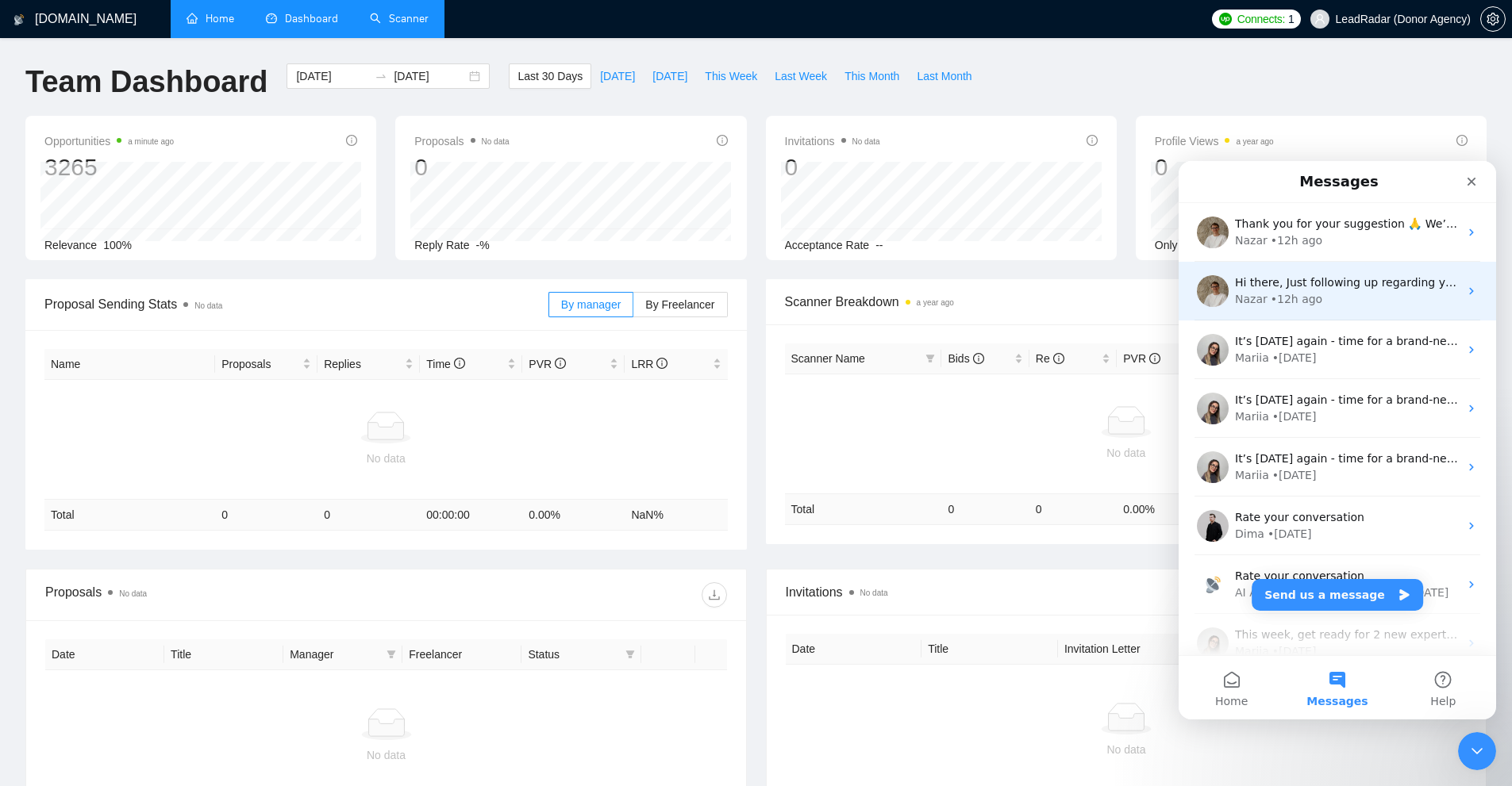
click at [1322, 308] on div "Hi there, Just following up regarding your recent request. Is there anything el…" at bounding box center [1337, 291] width 317 height 59
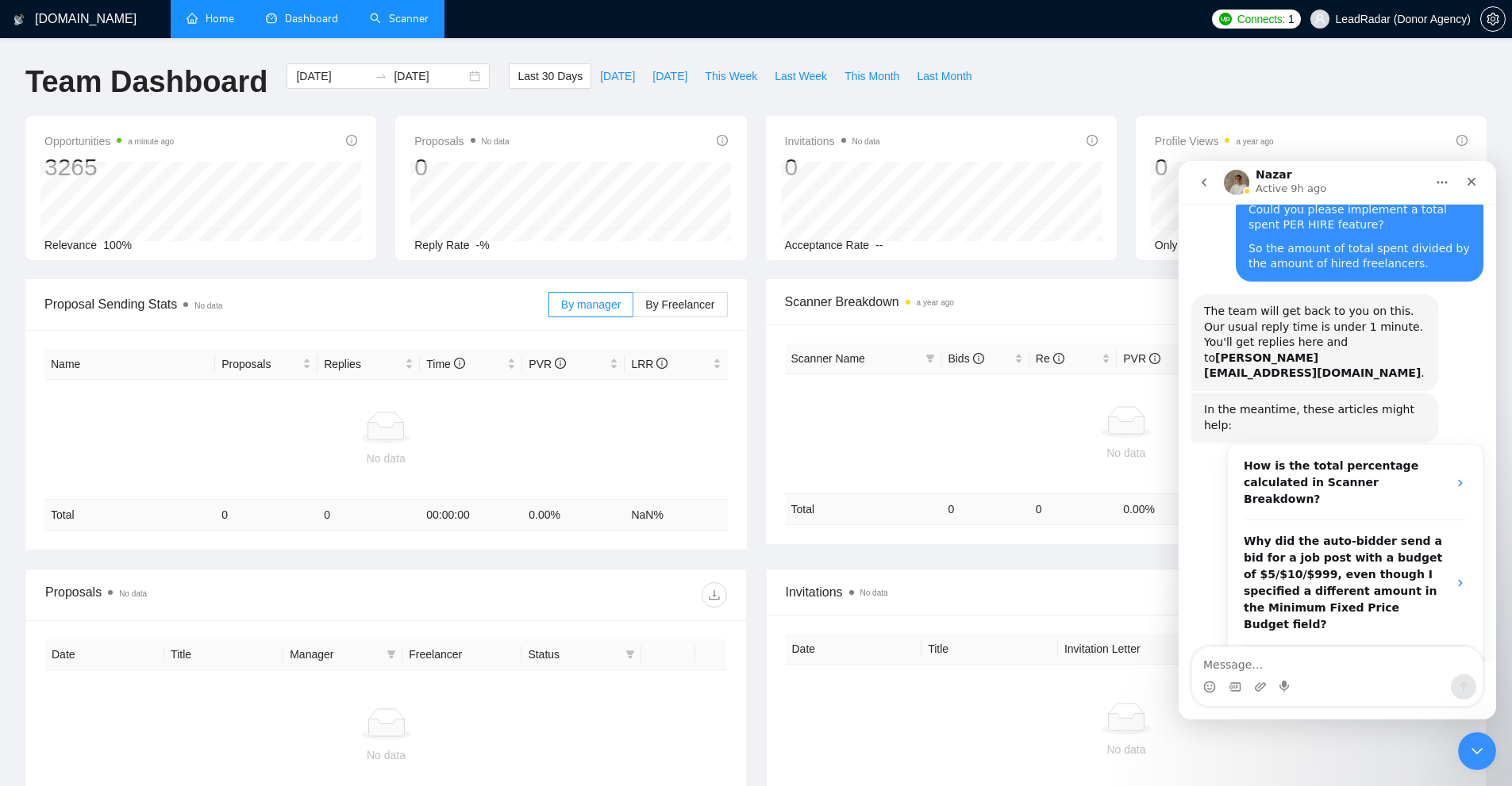
scroll to position [615, 0]
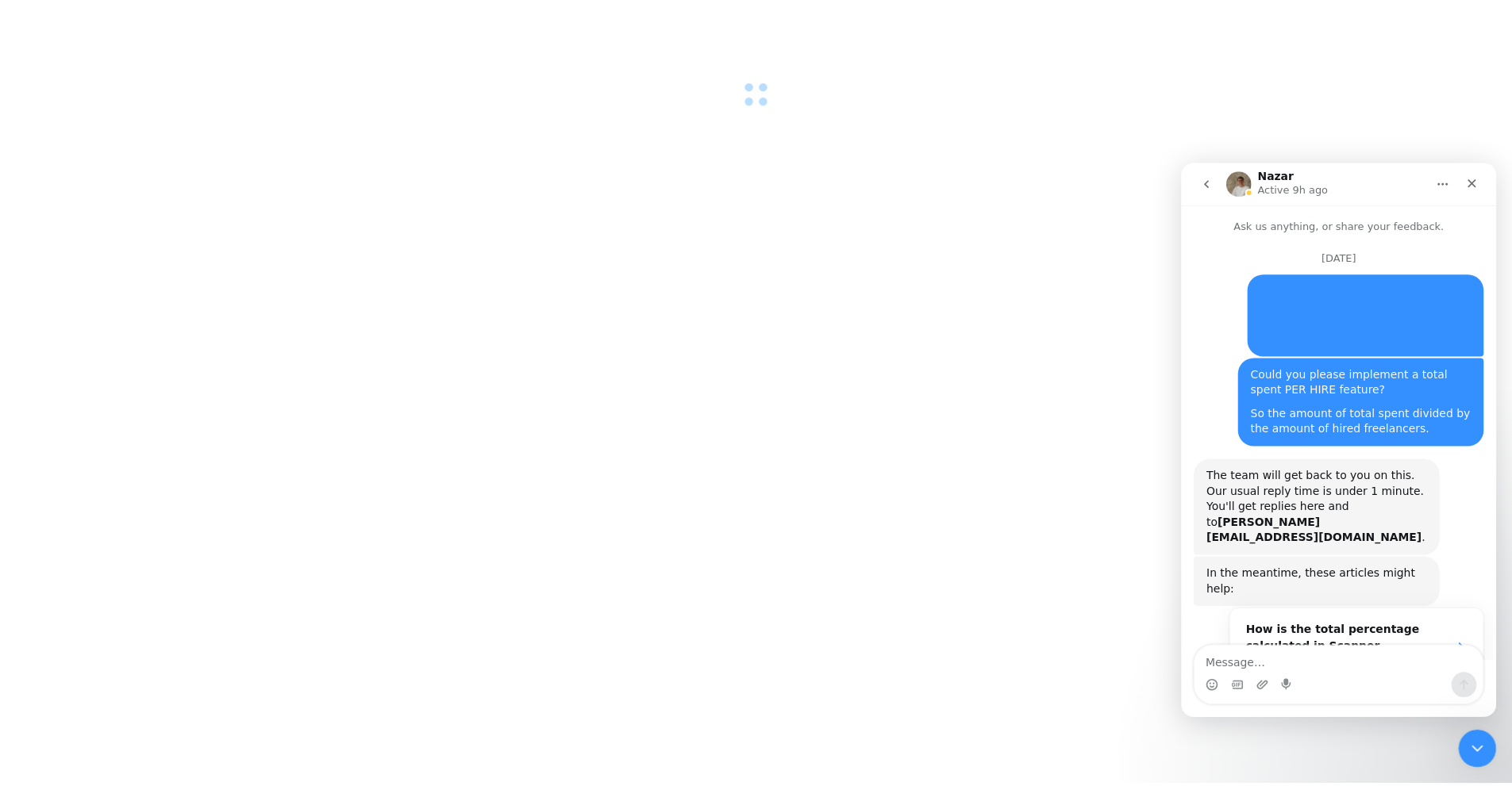
scroll to position [615, 0]
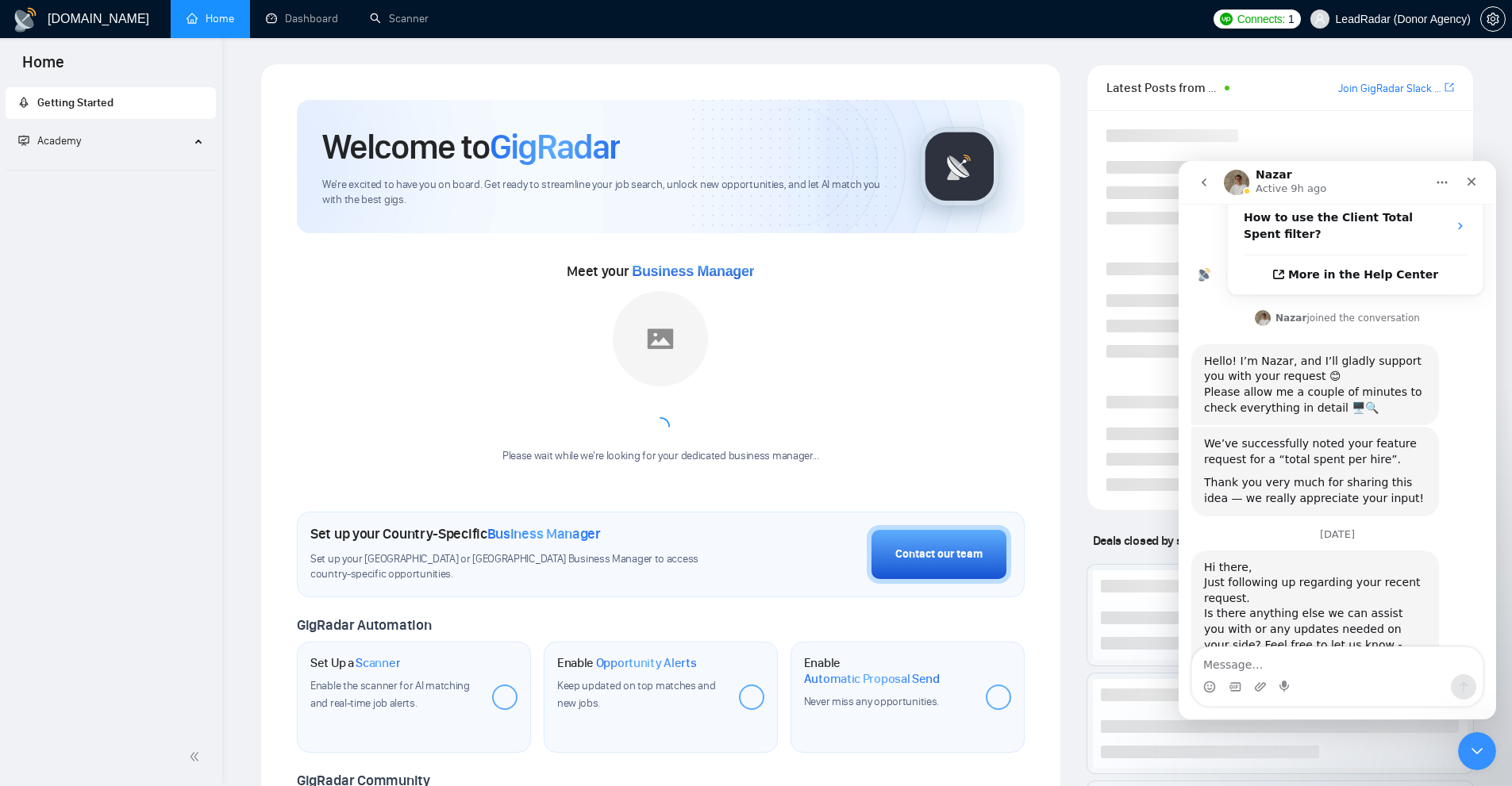
click at [1213, 186] on button "go back" at bounding box center [1204, 182] width 30 height 30
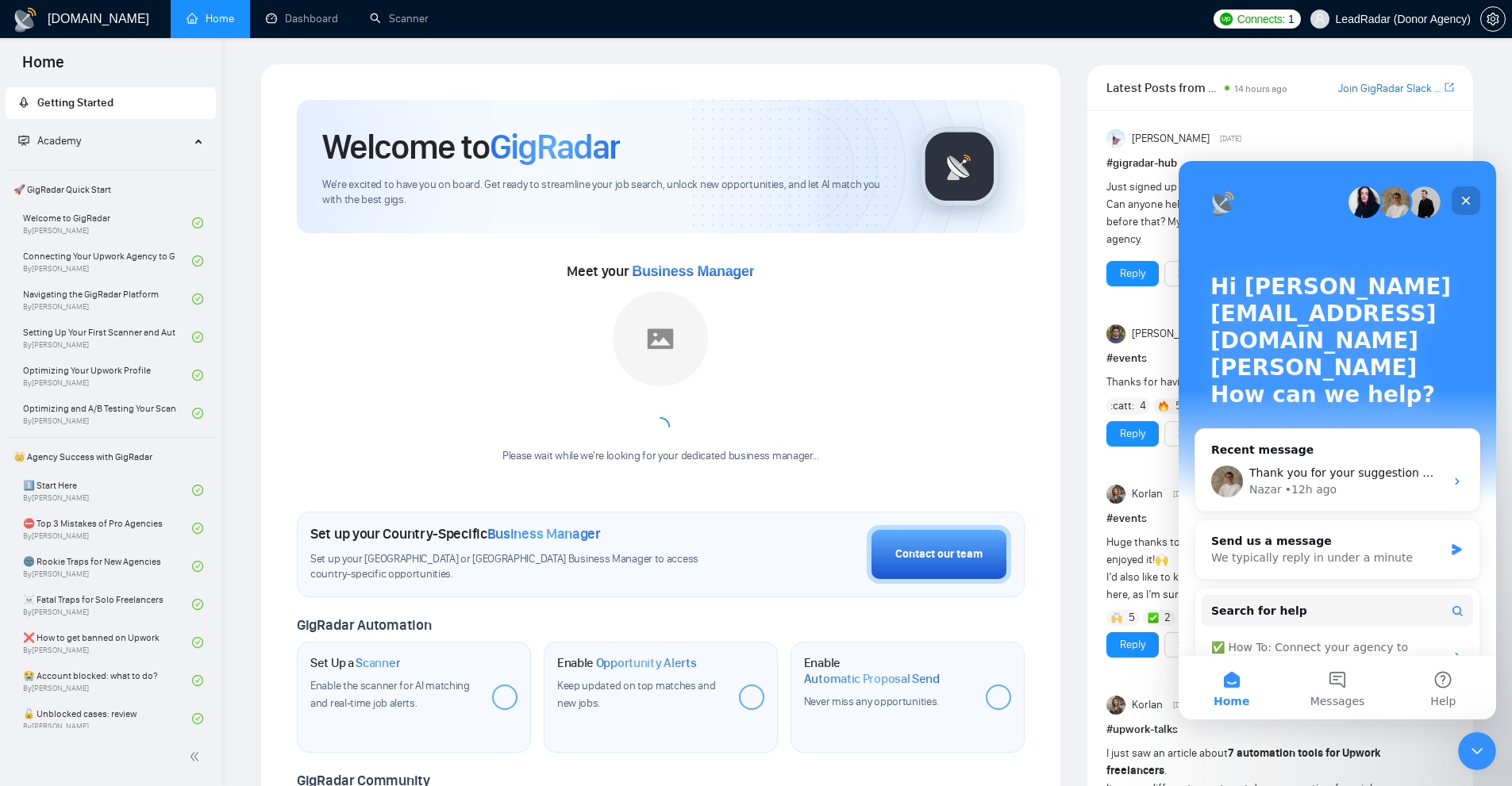
click at [1454, 201] on div "Close" at bounding box center [1466, 201] width 29 height 29
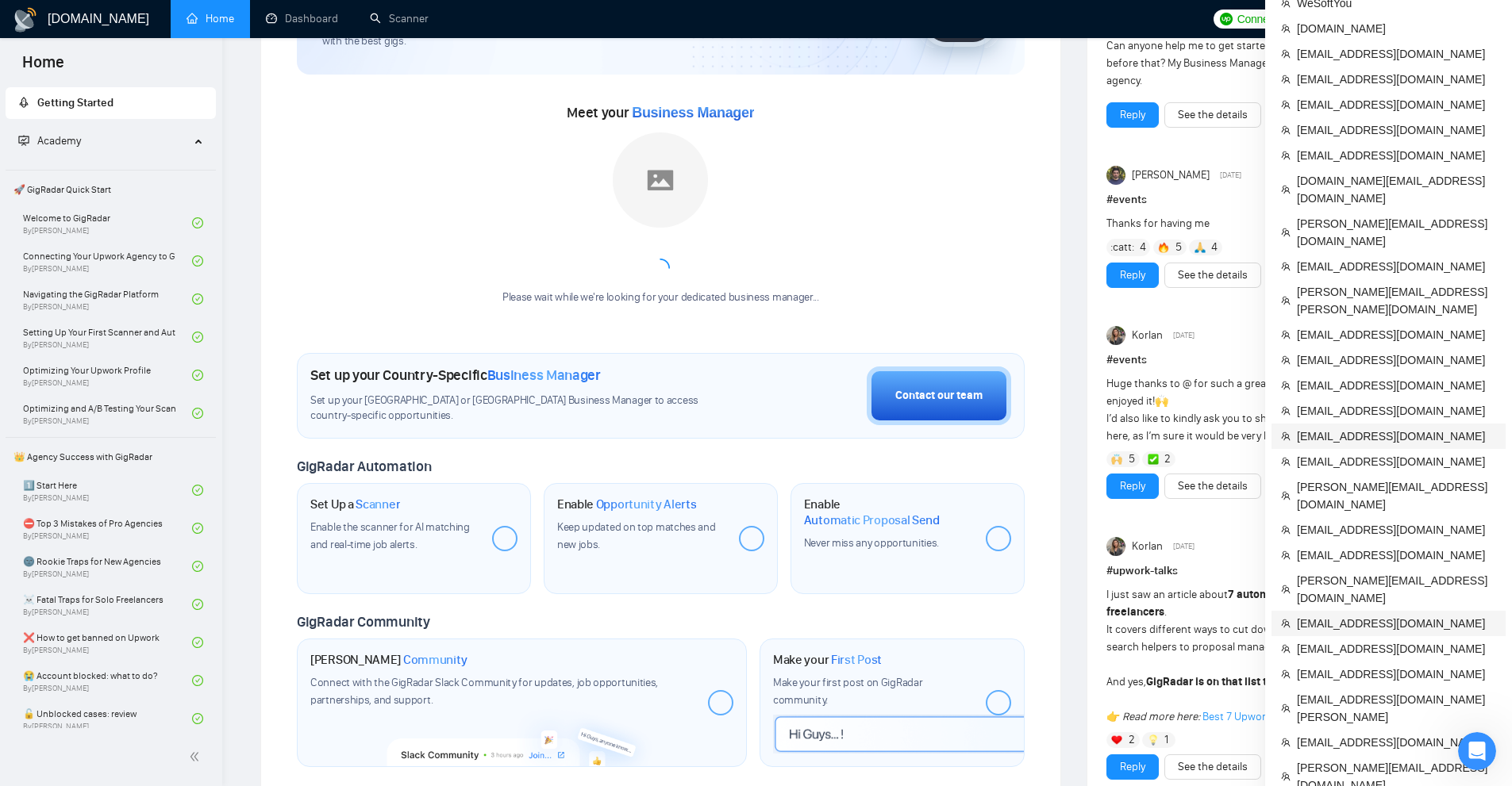
scroll to position [476, 0]
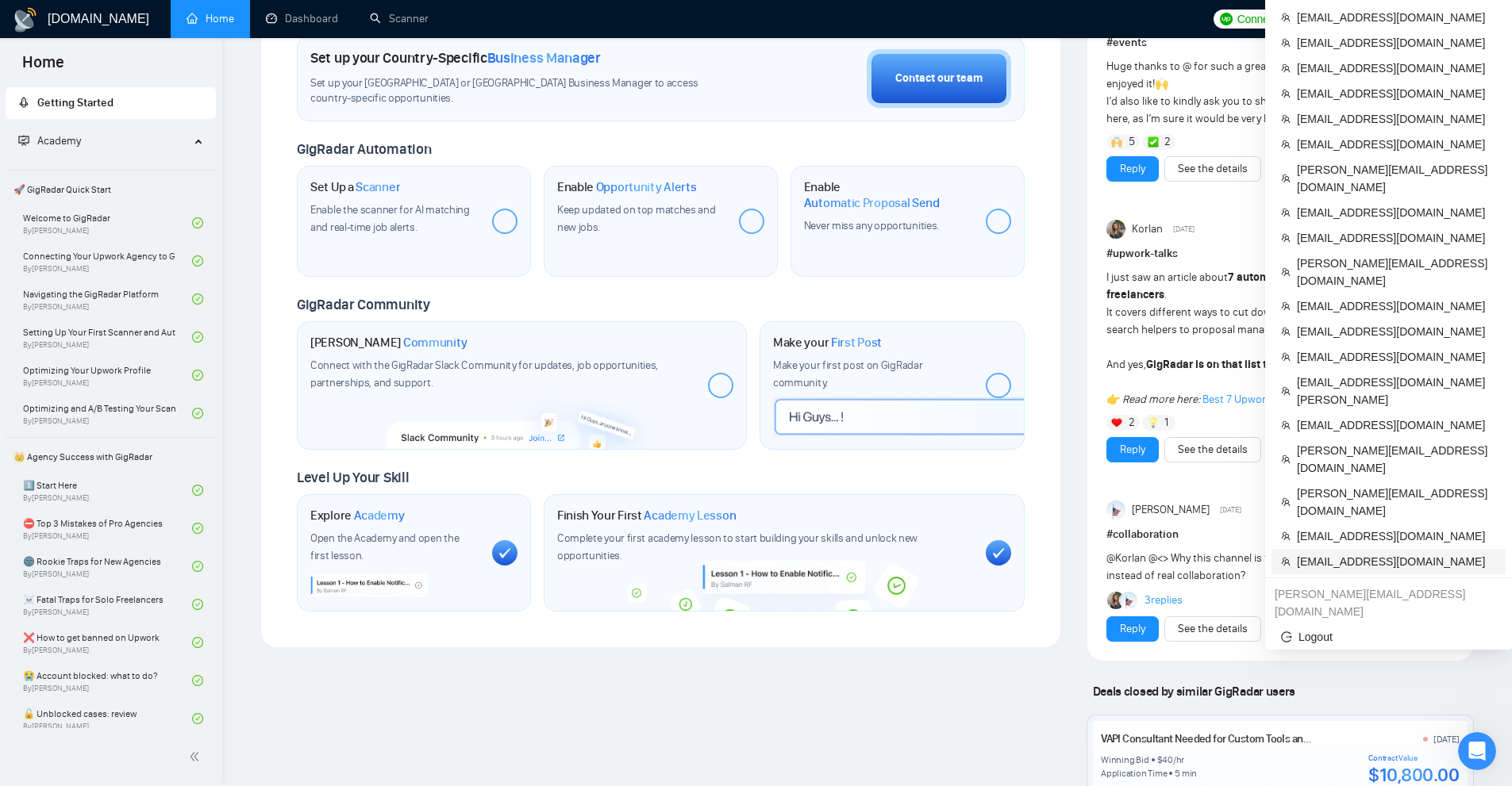
click at [1342, 553] on span "alexm@amoscons.com" at bounding box center [1396, 562] width 199 height 17
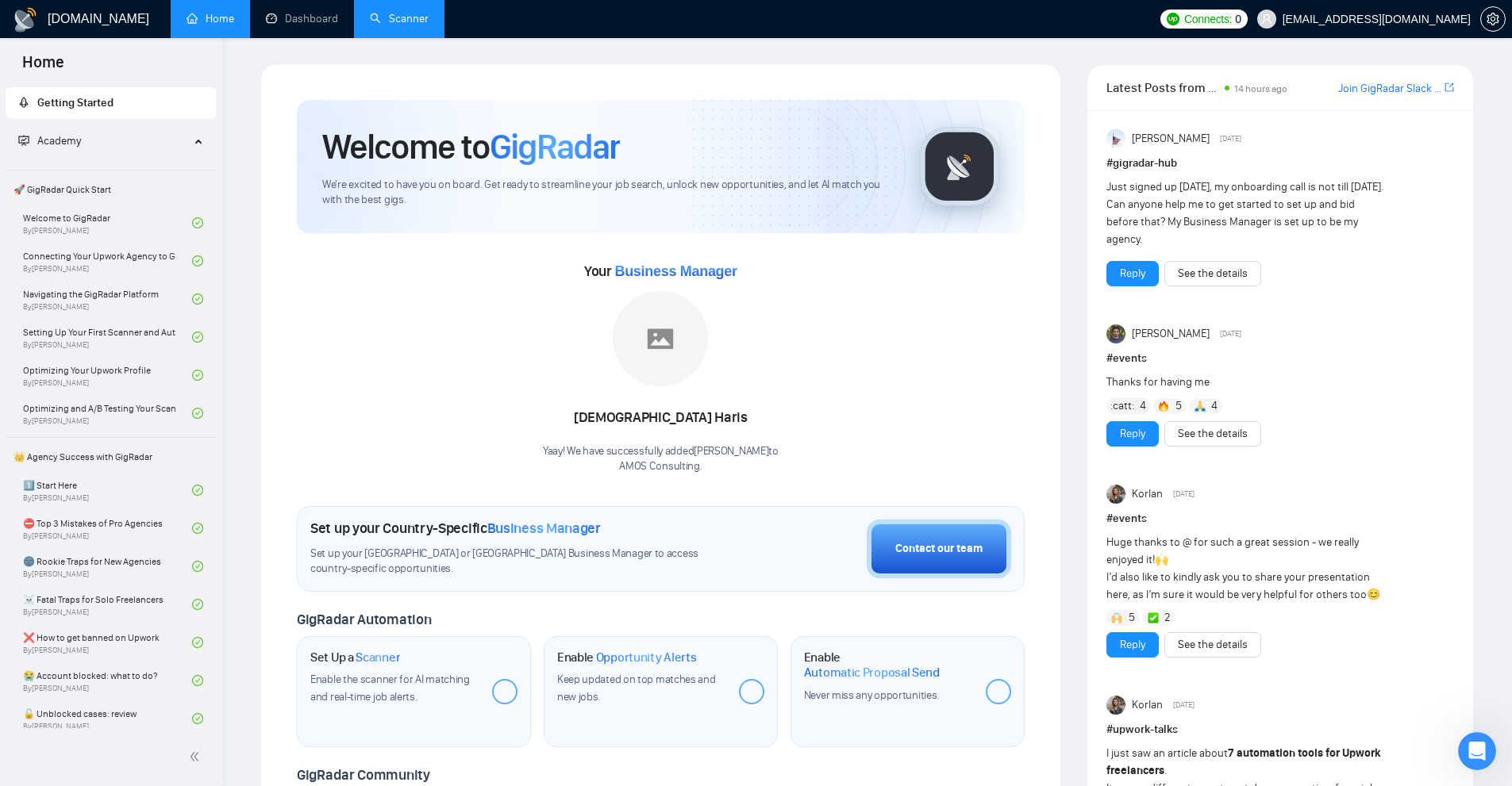
click at [370, 20] on link "Scanner" at bounding box center [399, 18] width 59 height 13
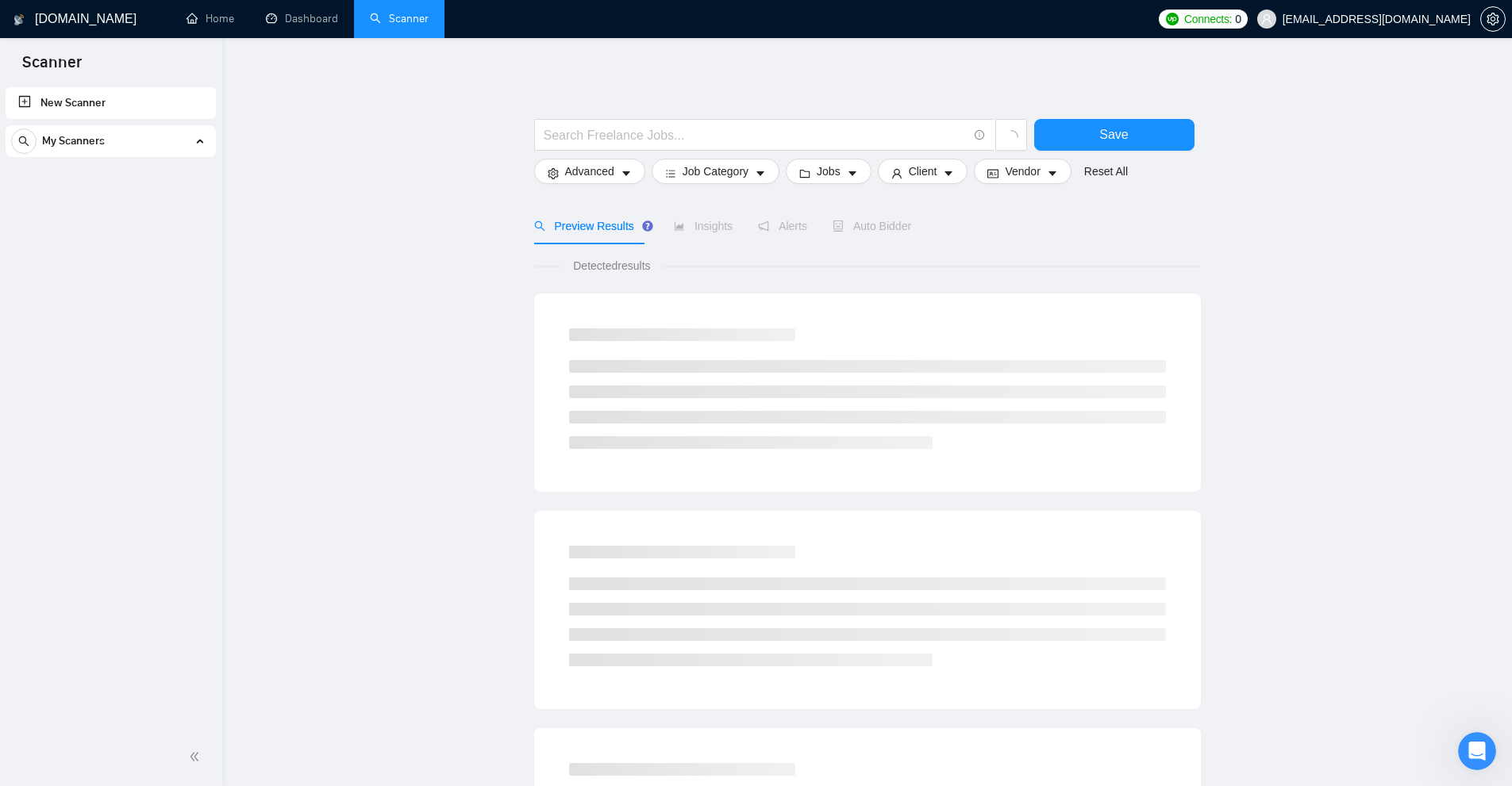
click at [202, 144] on div "My Scanners" at bounding box center [111, 141] width 199 height 32
click at [304, 16] on link "Dashboard" at bounding box center [302, 18] width 72 height 13
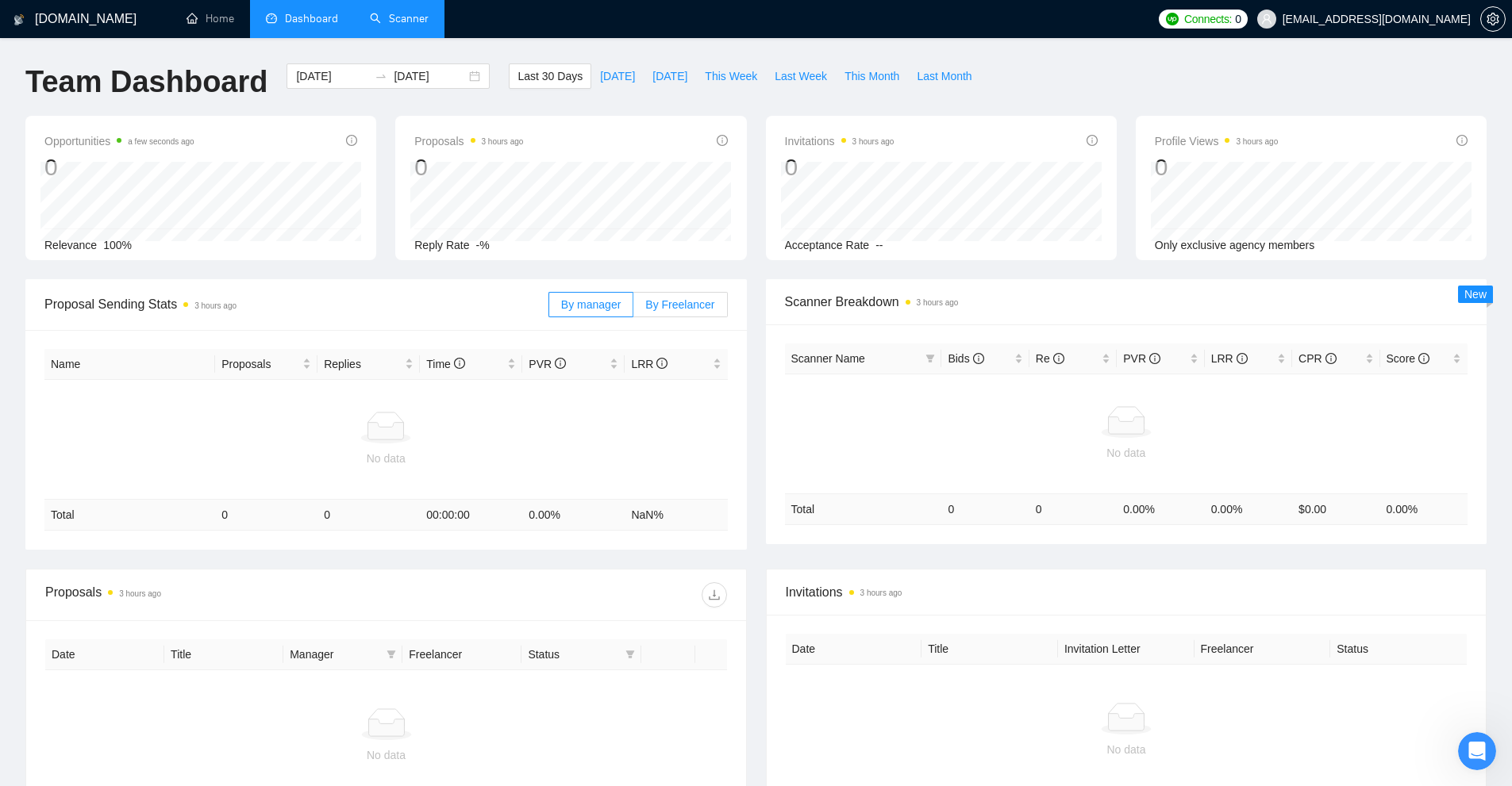
drag, startPoint x: 680, startPoint y: 311, endPoint x: 661, endPoint y: 312, distance: 19.0
click at [680, 311] on span "By Freelancer" at bounding box center [680, 304] width 69 height 13
click at [633, 308] on input "By Freelancer" at bounding box center [633, 308] width 0 height 0
click at [605, 301] on span "By manager" at bounding box center [591, 304] width 60 height 13
click at [549, 308] on input "By manager" at bounding box center [549, 308] width 0 height 0
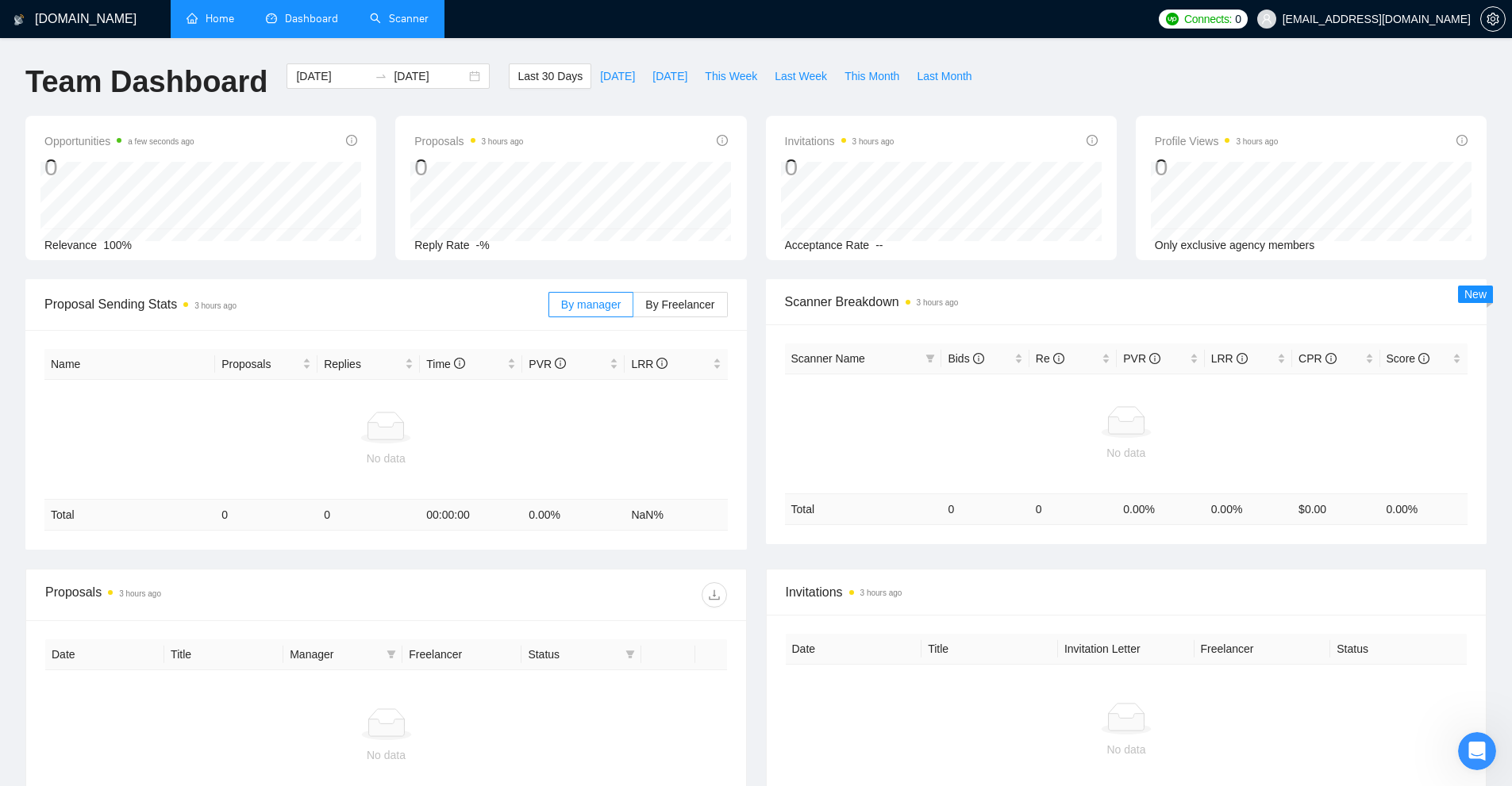
click at [225, 25] on link "Home" at bounding box center [210, 18] width 47 height 13
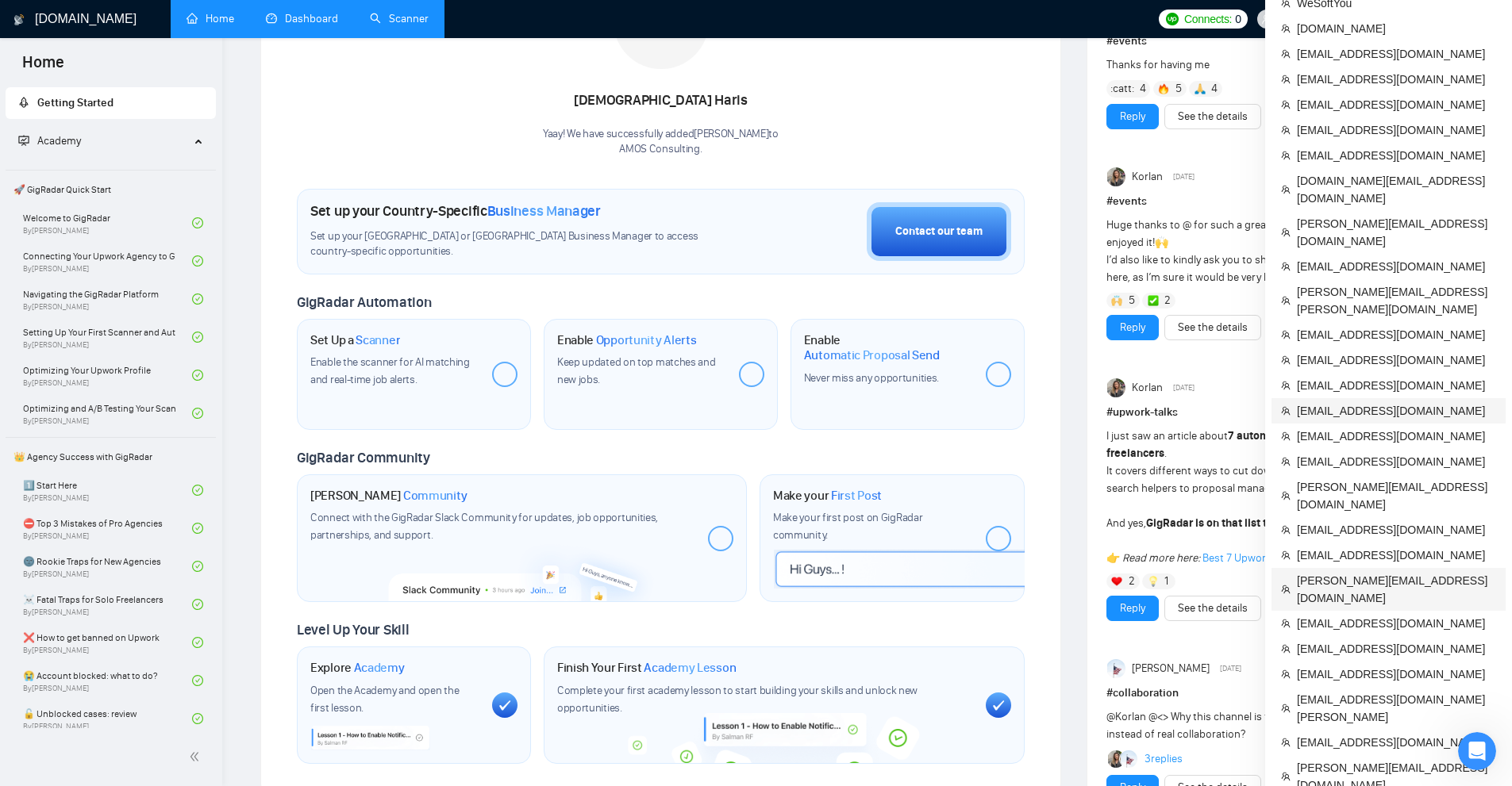
scroll to position [159, 0]
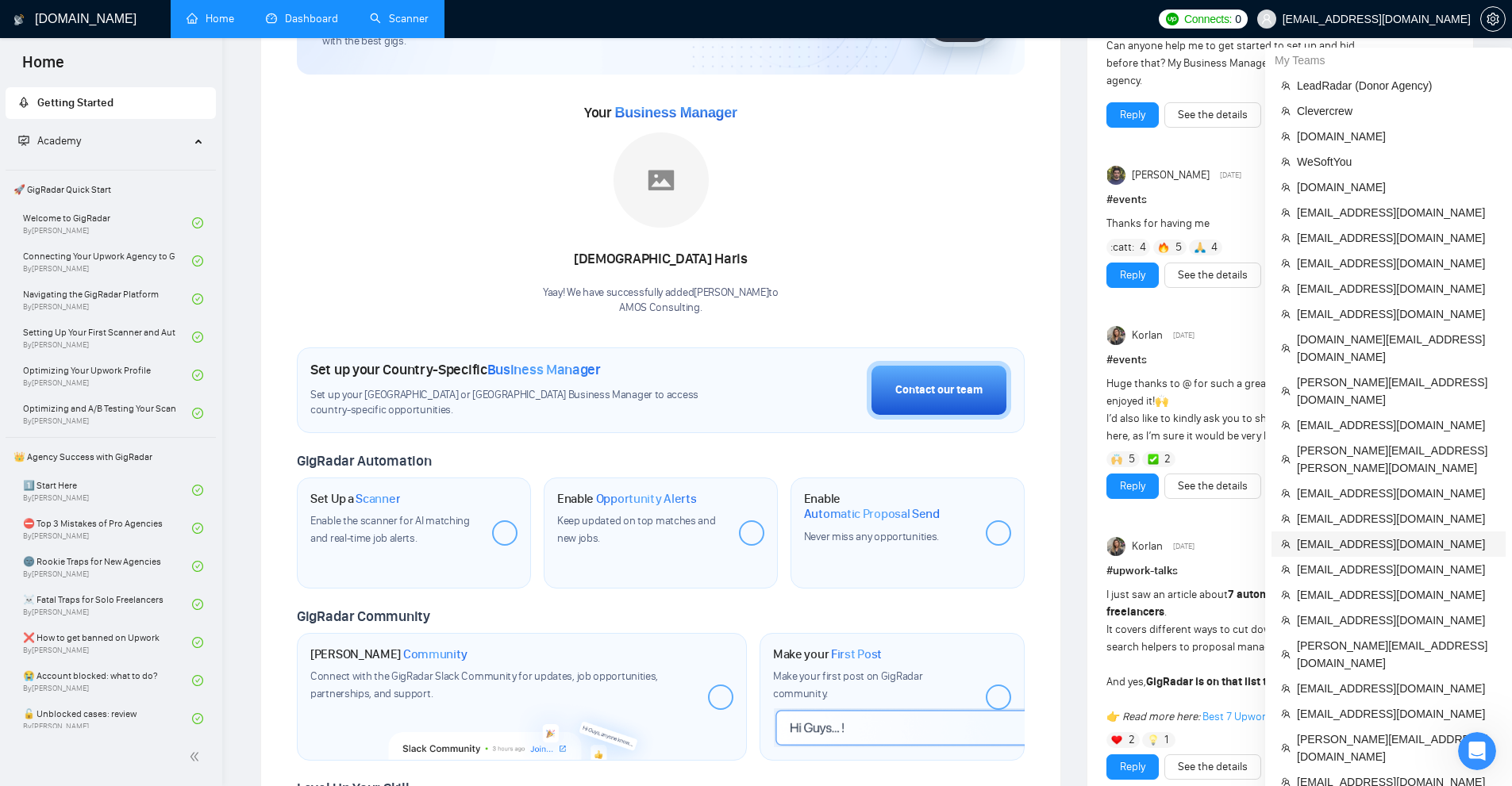
click at [1342, 536] on span "matt@pfpmarketing.com" at bounding box center [1396, 544] width 199 height 17
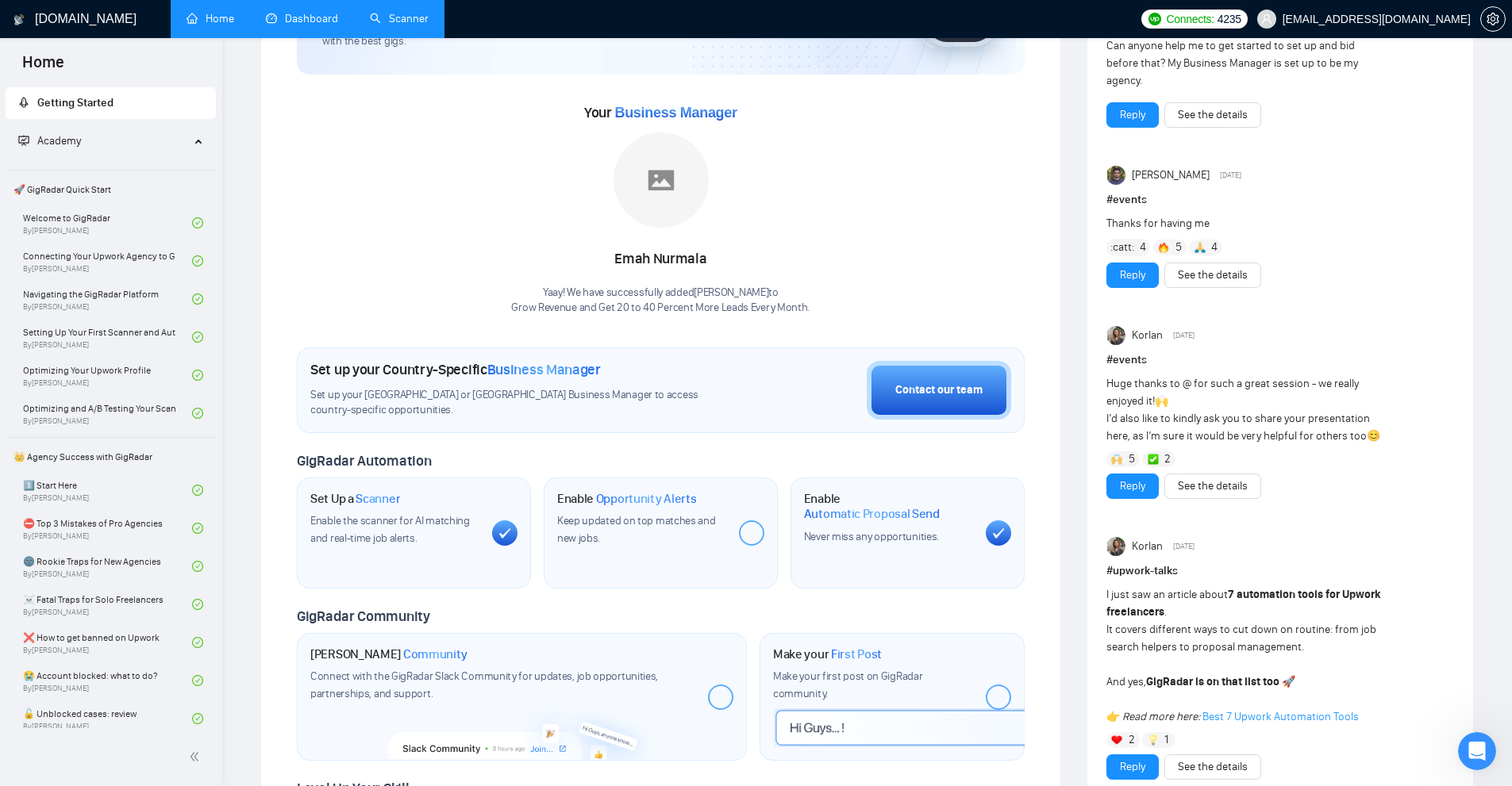
click at [303, 18] on link "Dashboard" at bounding box center [302, 18] width 72 height 13
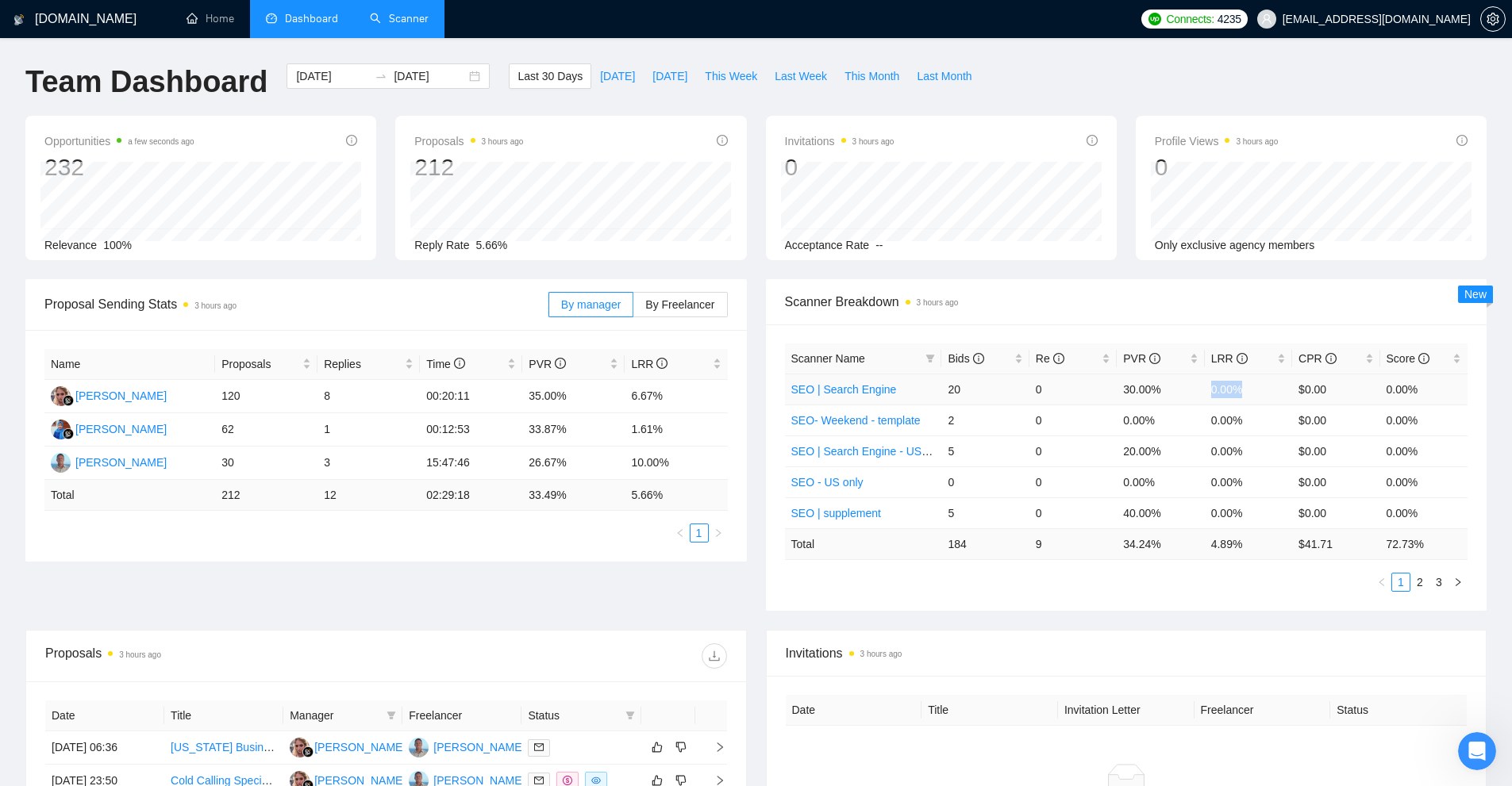
drag, startPoint x: 1226, startPoint y: 388, endPoint x: 1244, endPoint y: 389, distance: 18.0
click at [1244, 389] on tr "SEO | Search Engine 20 0 30.00% 0.00% $0.00 0.00%" at bounding box center [1127, 389] width 683 height 31
click at [1244, 389] on td "0.00%" at bounding box center [1248, 389] width 88 height 31
drag, startPoint x: 1244, startPoint y: 389, endPoint x: 1127, endPoint y: 384, distance: 117.1
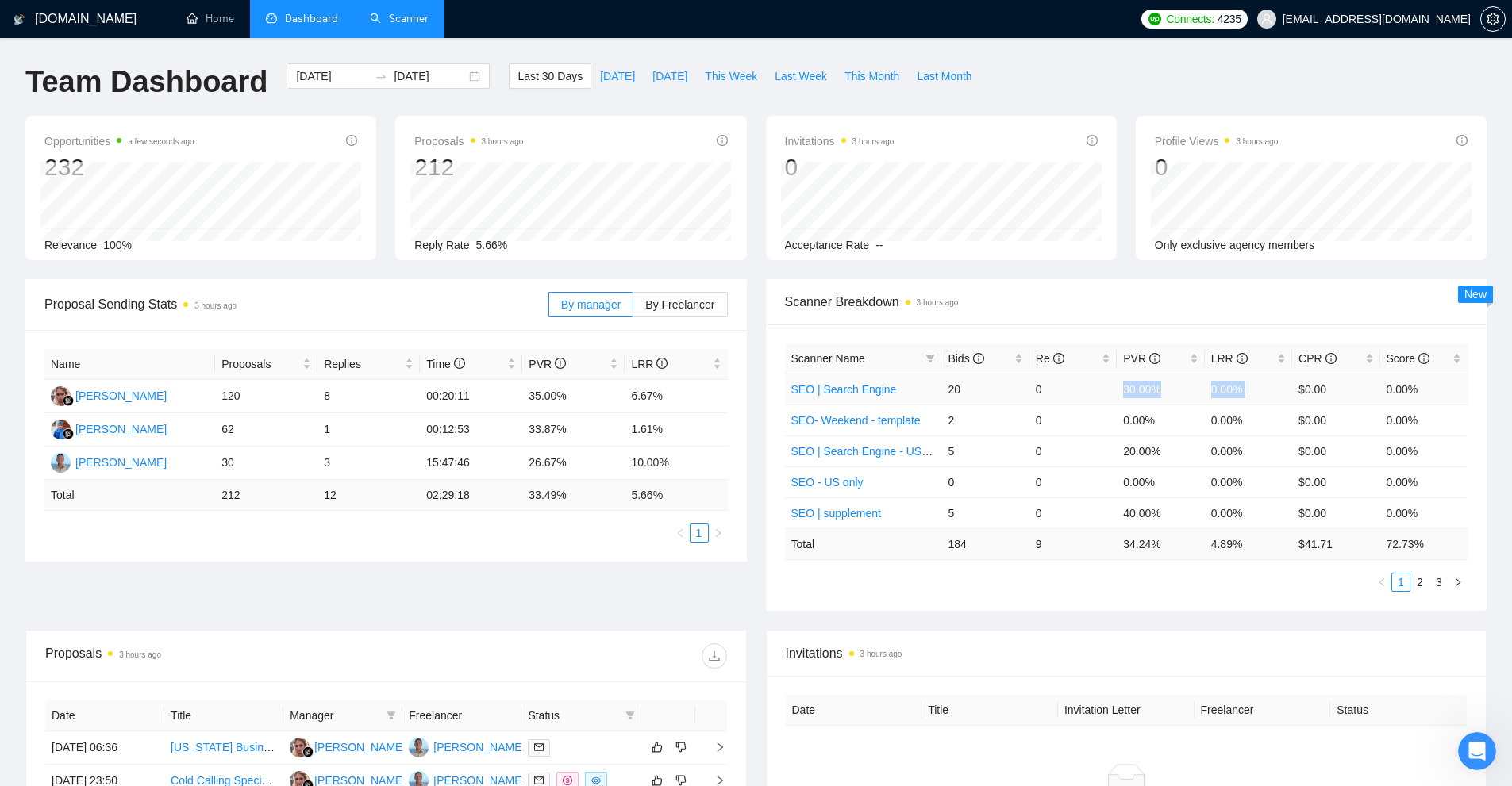
click at [1127, 384] on tr "SEO | Search Engine 20 0 30.00% 0.00% $0.00 0.00%" at bounding box center [1127, 389] width 683 height 31
click at [1127, 384] on td "30.00%" at bounding box center [1160, 389] width 88 height 31
drag, startPoint x: 1127, startPoint y: 384, endPoint x: 1235, endPoint y: 389, distance: 108.1
click at [1235, 389] on tr "SEO | Search Engine 20 0 30.00% 0.00% $0.00 0.00%" at bounding box center [1127, 389] width 683 height 31
click at [1235, 389] on td "0.00%" at bounding box center [1248, 389] width 88 height 31
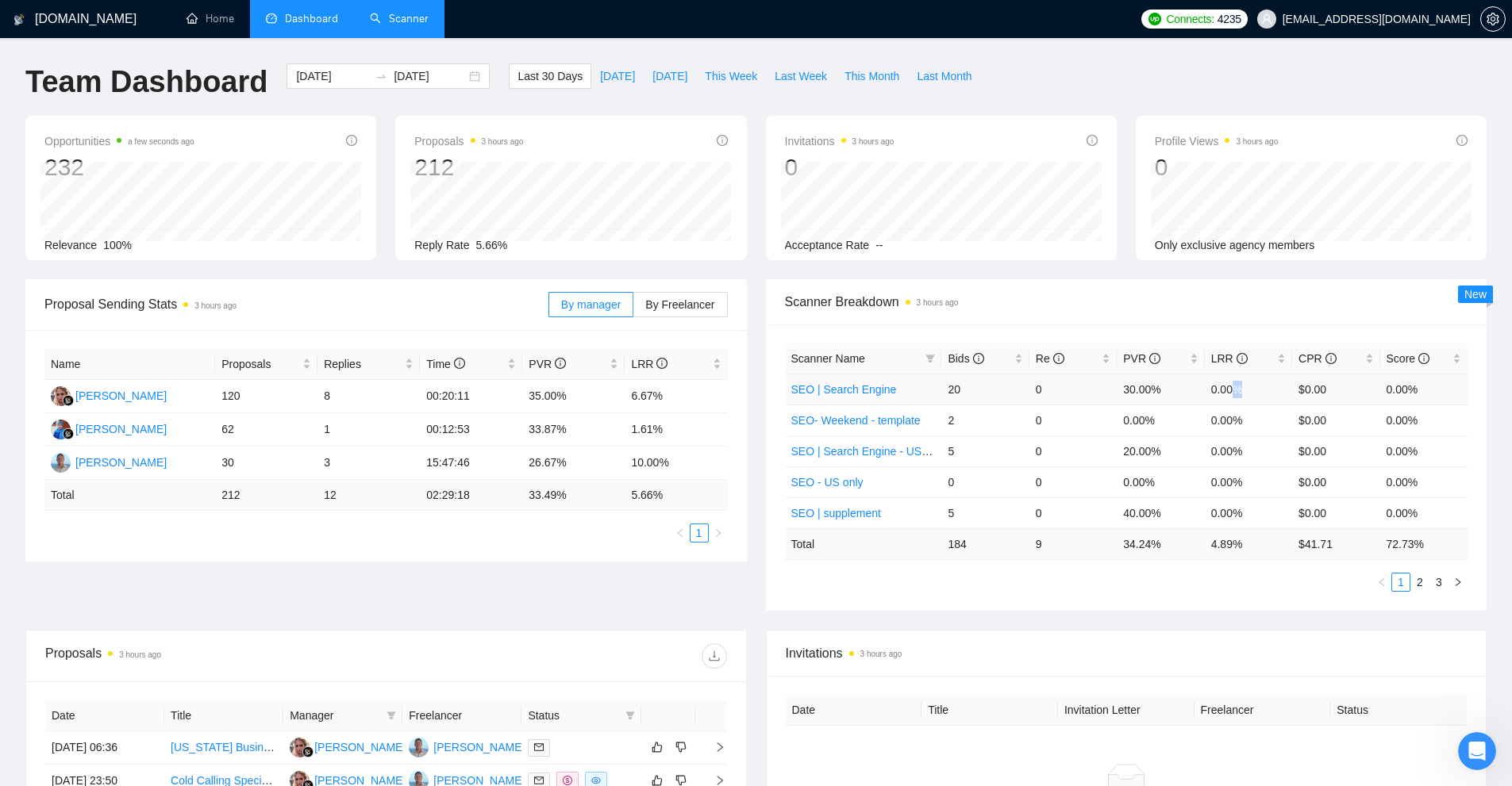
click at [1235, 389] on td "0.00%" at bounding box center [1248, 389] width 88 height 31
drag, startPoint x: 1235, startPoint y: 389, endPoint x: 1096, endPoint y: 378, distance: 139.4
click at [1096, 378] on tr "SEO | Search Engine 20 0 30.00% 0.00% $0.00 0.00%" at bounding box center [1127, 389] width 683 height 31
click at [1064, 392] on td "0" at bounding box center [1073, 389] width 88 height 31
click at [1177, 359] on span "PVR" at bounding box center [1154, 358] width 63 height 17
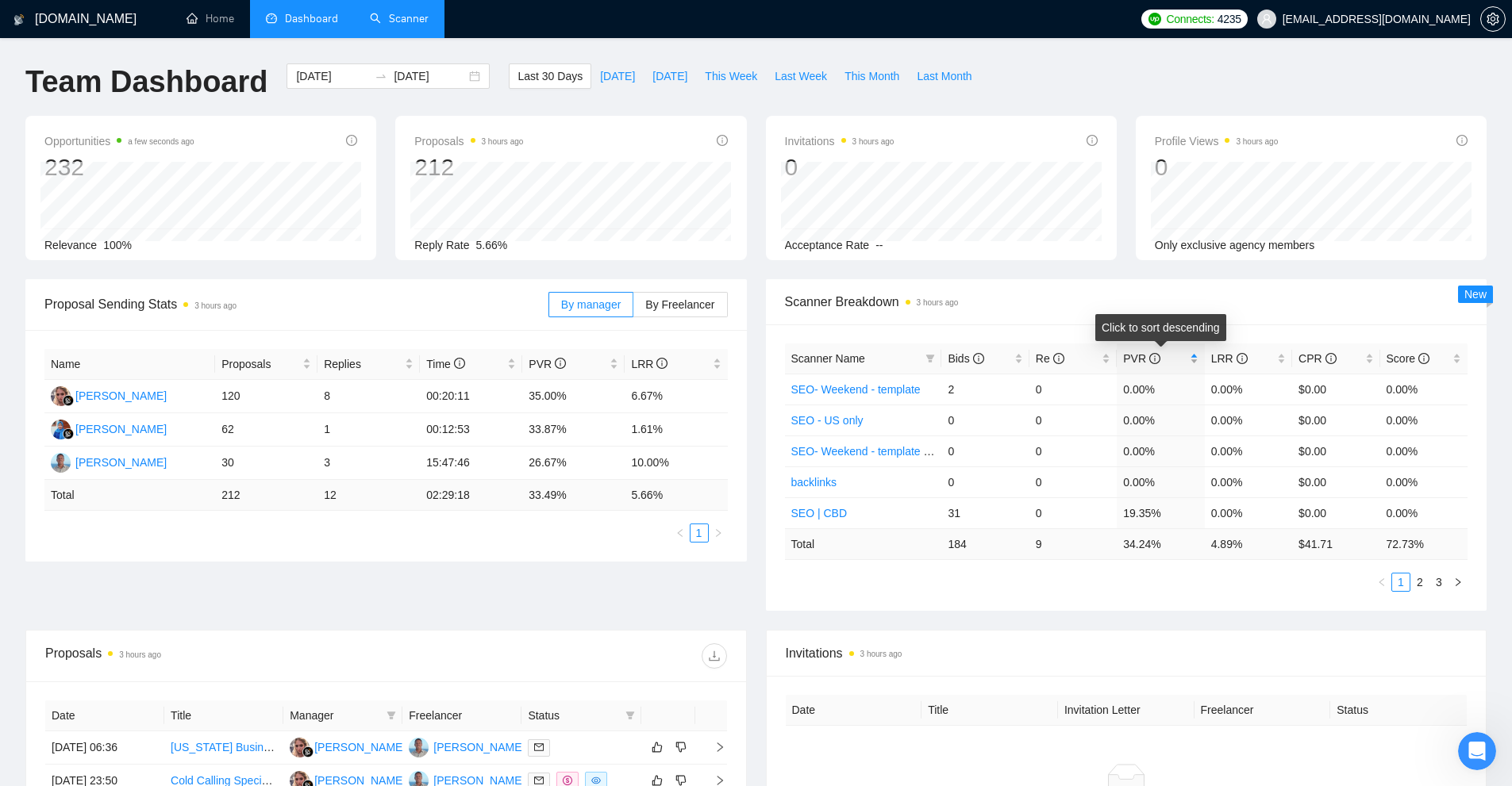
click at [1195, 359] on div "PVR" at bounding box center [1159, 358] width 74 height 17
drag, startPoint x: 1104, startPoint y: 391, endPoint x: 1276, endPoint y: 393, distance: 172.0
click at [1276, 393] on tr "SEO 3 1 100.00% 33.33% $9.60 51.23%" at bounding box center [1127, 389] width 683 height 31
click at [1276, 393] on td "33.33%" at bounding box center [1248, 389] width 88 height 31
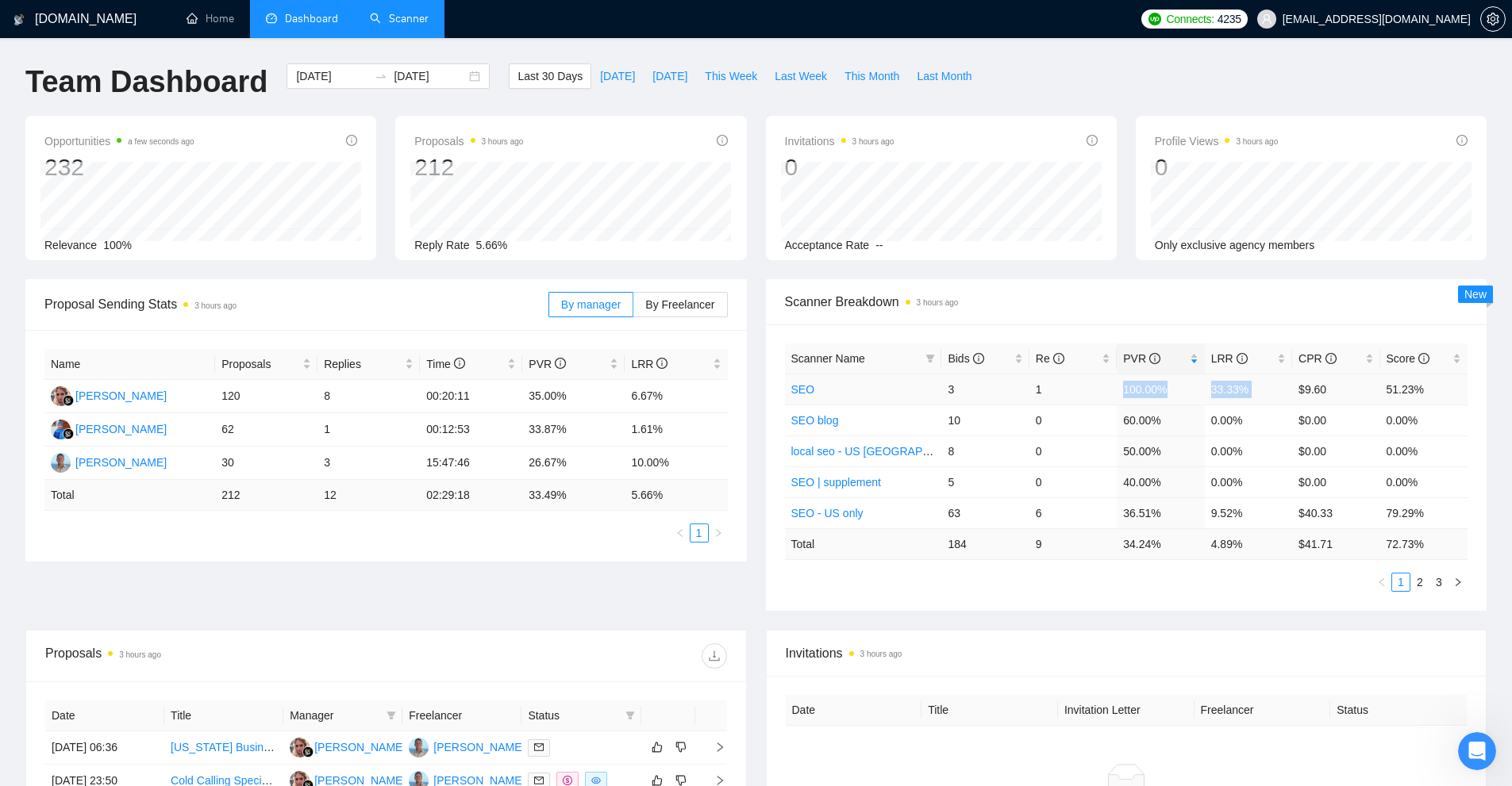
drag, startPoint x: 1276, startPoint y: 393, endPoint x: 1116, endPoint y: 394, distance: 160.0
click at [1123, 394] on tr "SEO 3 1 100.00% 33.33% $9.60 51.23%" at bounding box center [1127, 389] width 683 height 31
click at [1494, 20] on icon "setting" at bounding box center [1493, 18] width 12 height 13
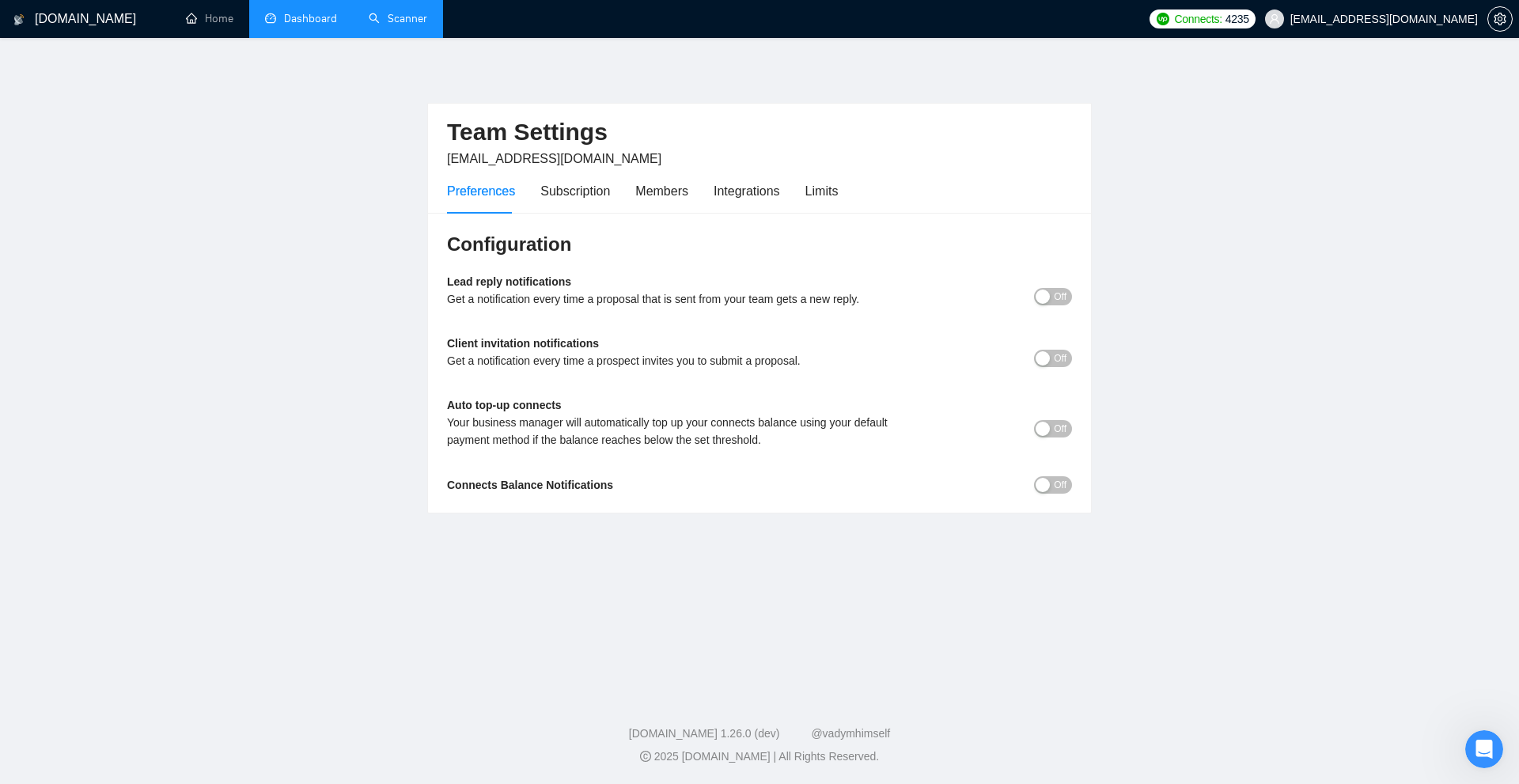
click at [794, 186] on div "Preferences Subscription Members Integrations Limits" at bounding box center [642, 190] width 391 height 45
click at [806, 192] on div "Limits" at bounding box center [821, 191] width 34 height 20
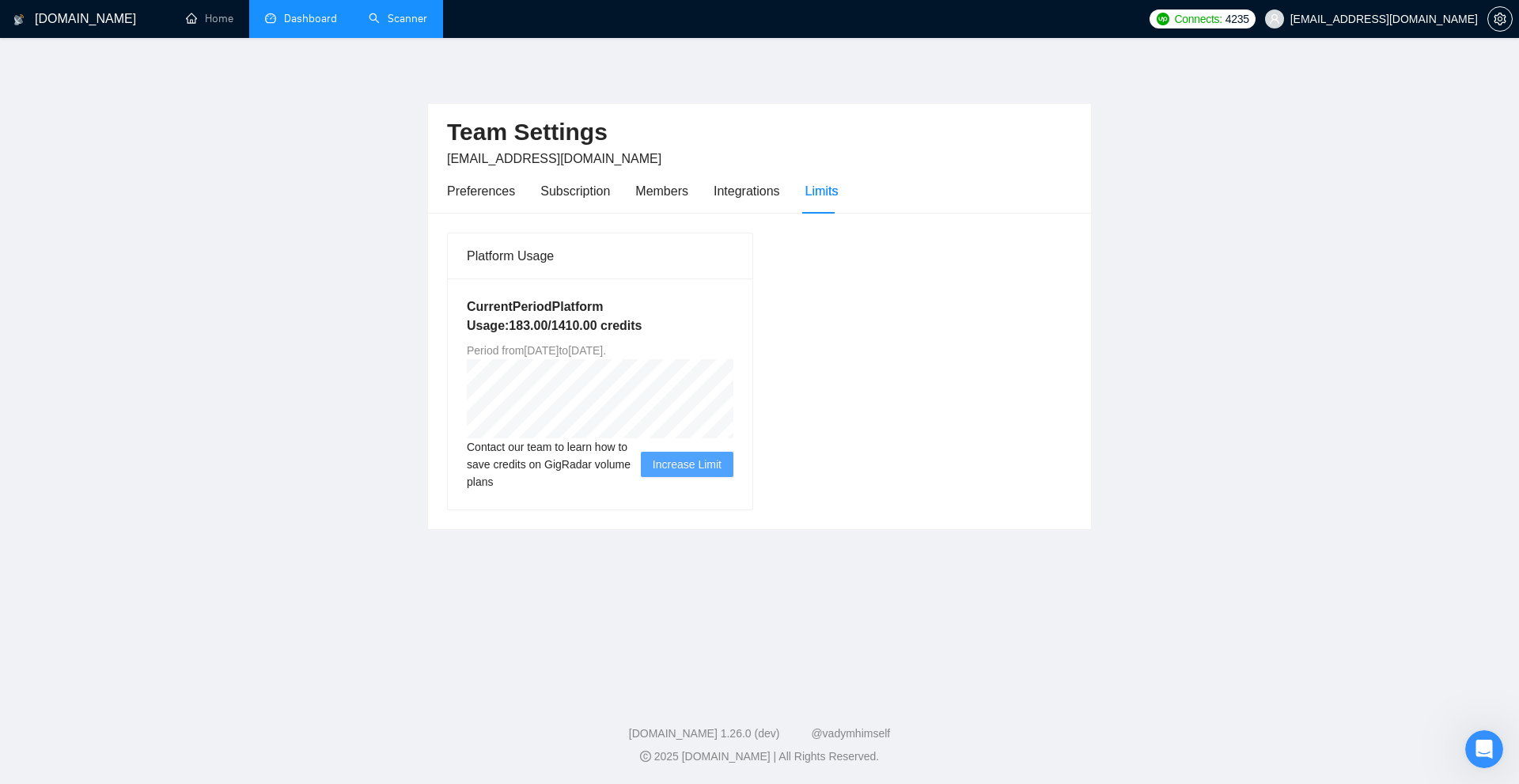
drag, startPoint x: 425, startPoint y: 307, endPoint x: 689, endPoint y: 344, distance: 266.6
click at [689, 344] on main "Team Settings matt@pfpmarketing.com Preferences Subscription Members Integratio…" at bounding box center [759, 363] width 1469 height 600
click at [606, 344] on span "Period from Wed Jul 30 2025 to Wed Nov 12 2025 ." at bounding box center [536, 350] width 139 height 12
click at [568, 324] on h5 "Current Period Platform Usage: 183.00 / 1410.00 credits" at bounding box center [600, 317] width 267 height 38
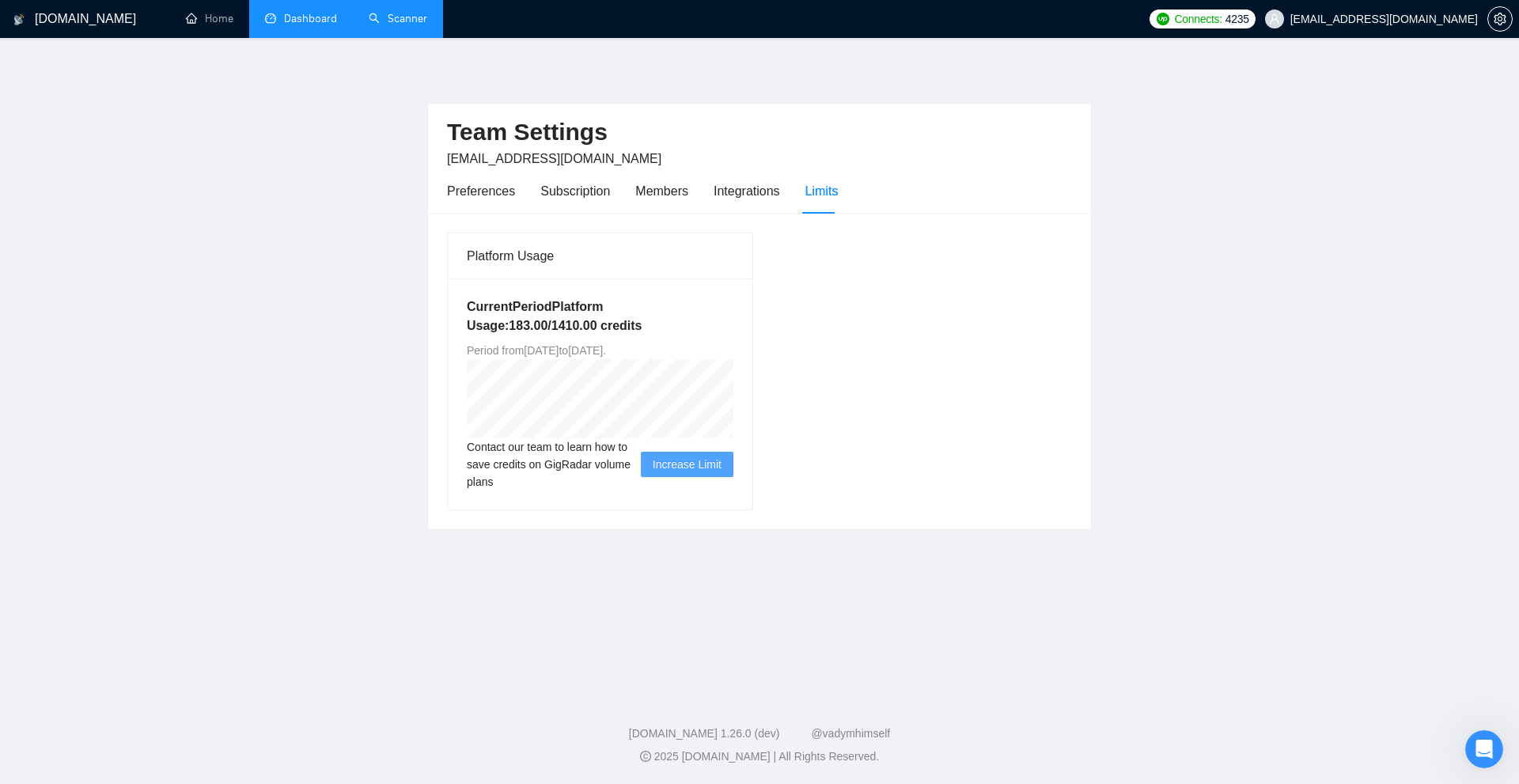
click at [747, 329] on div "Current Period Platform Usage: 183.00 / 1410.00 credits Period from Wed Jul 30 …" at bounding box center [600, 394] width 305 height 232
drag, startPoint x: 552, startPoint y: 321, endPoint x: 590, endPoint y: 326, distance: 38.3
click at [595, 326] on h5 "Current Period Platform Usage: 183.00 / 1410.00 credits" at bounding box center [600, 317] width 267 height 38
drag, startPoint x: 448, startPoint y: 155, endPoint x: 631, endPoint y: 161, distance: 183.1
click at [631, 161] on div "Team Settings matt@pfpmarketing.com" at bounding box center [759, 136] width 625 height 65
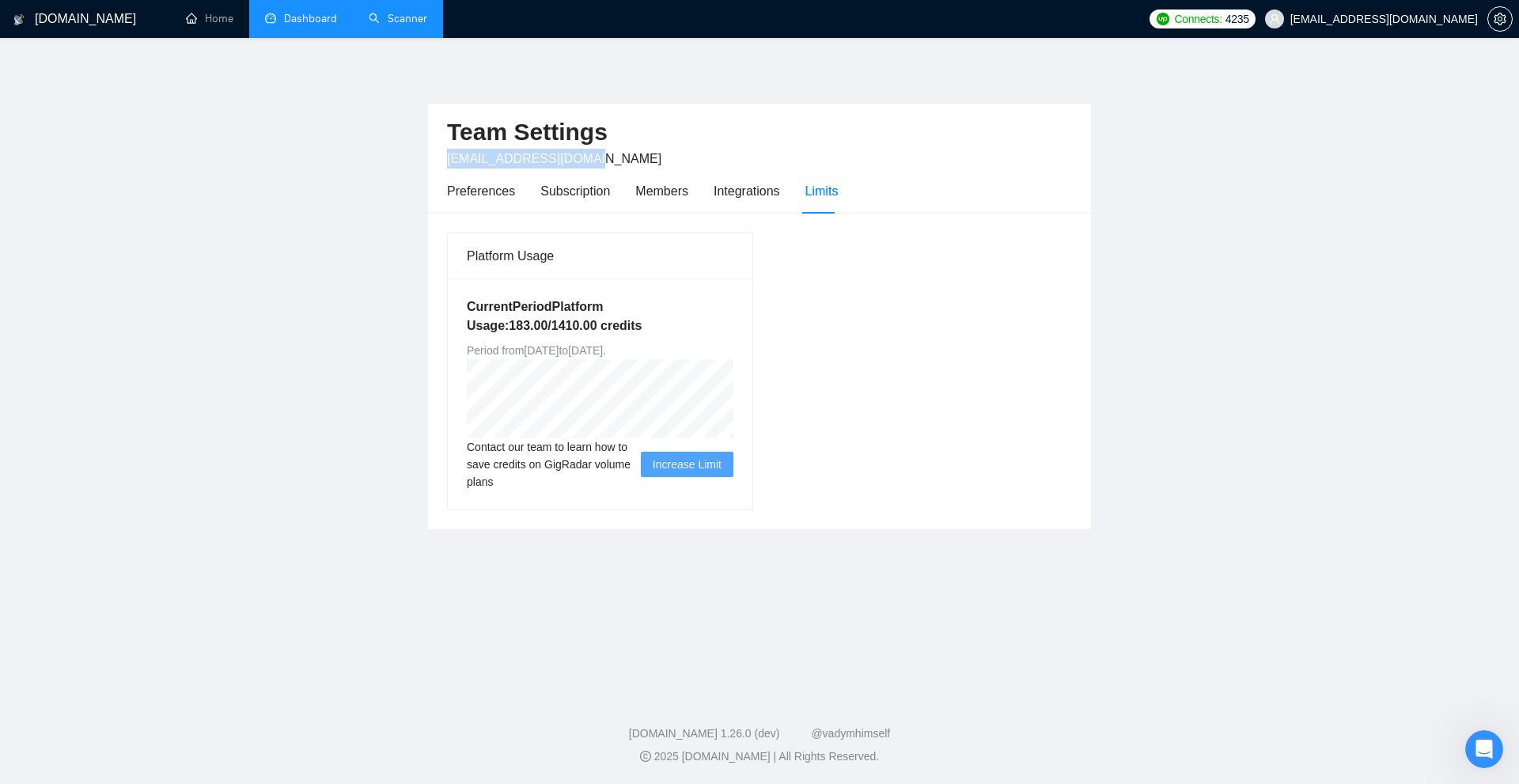
copy span "matt@pfpmarketing.com"
click at [558, 329] on h5 "Current Period Platform Usage: 183.00 / 1410.00 credits" at bounding box center [600, 317] width 267 height 38
copy h5 "1410.00"
click at [1302, 248] on main "Team Settings matt@pfpmarketing.com Preferences Subscription Members Integratio…" at bounding box center [759, 363] width 1469 height 600
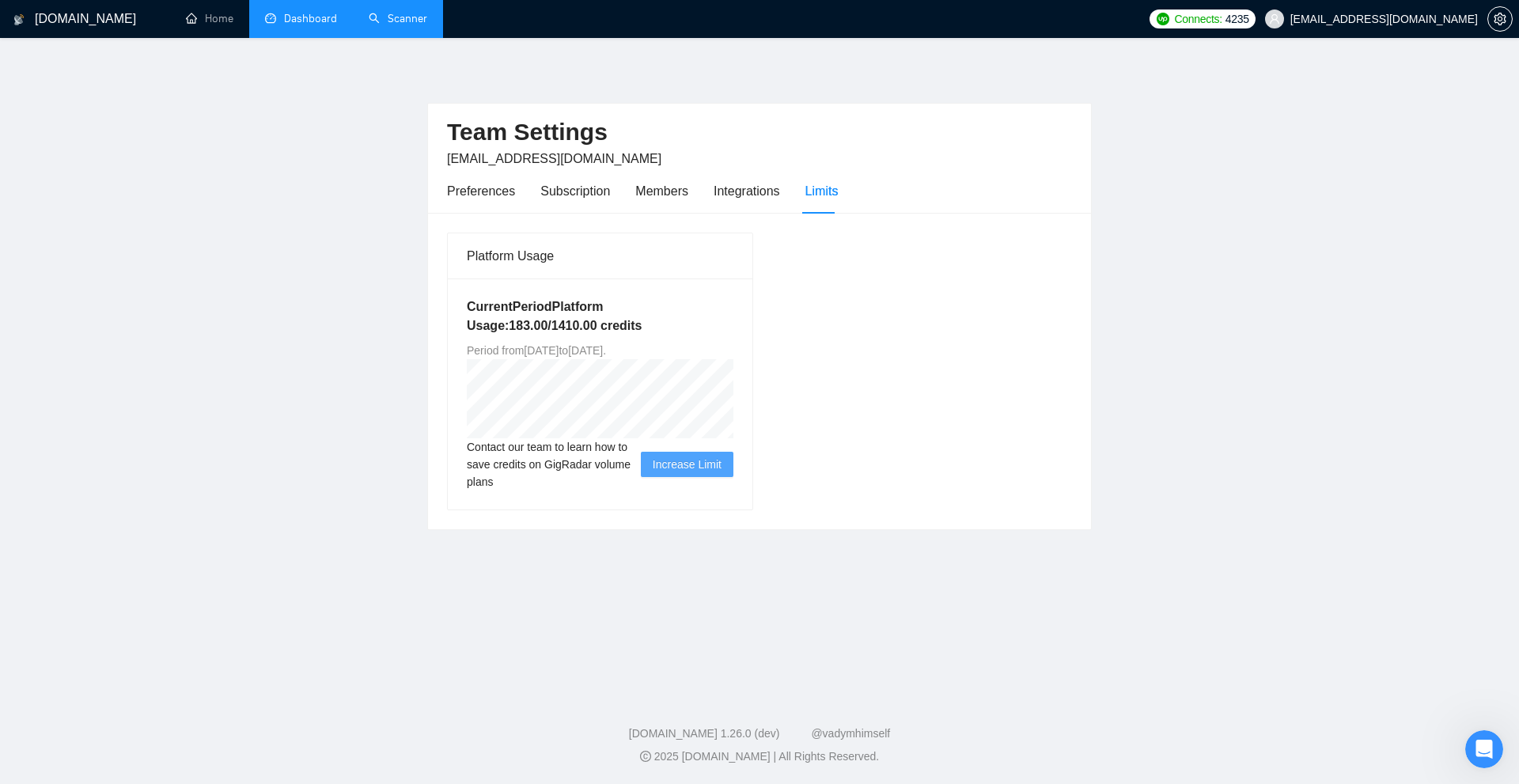
click at [303, 14] on link "Dashboard" at bounding box center [301, 18] width 72 height 13
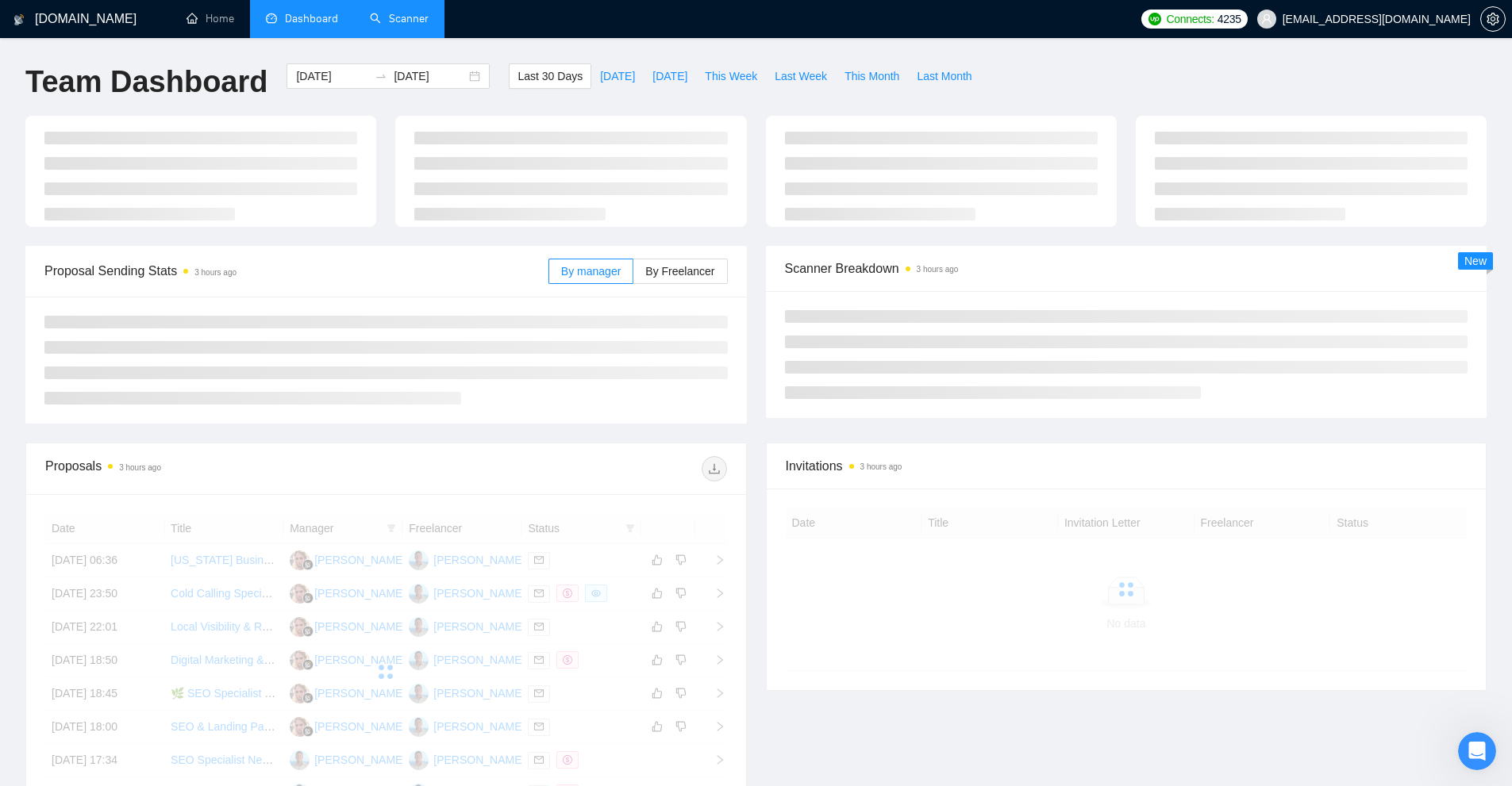
click at [403, 20] on link "Scanner" at bounding box center [399, 18] width 59 height 13
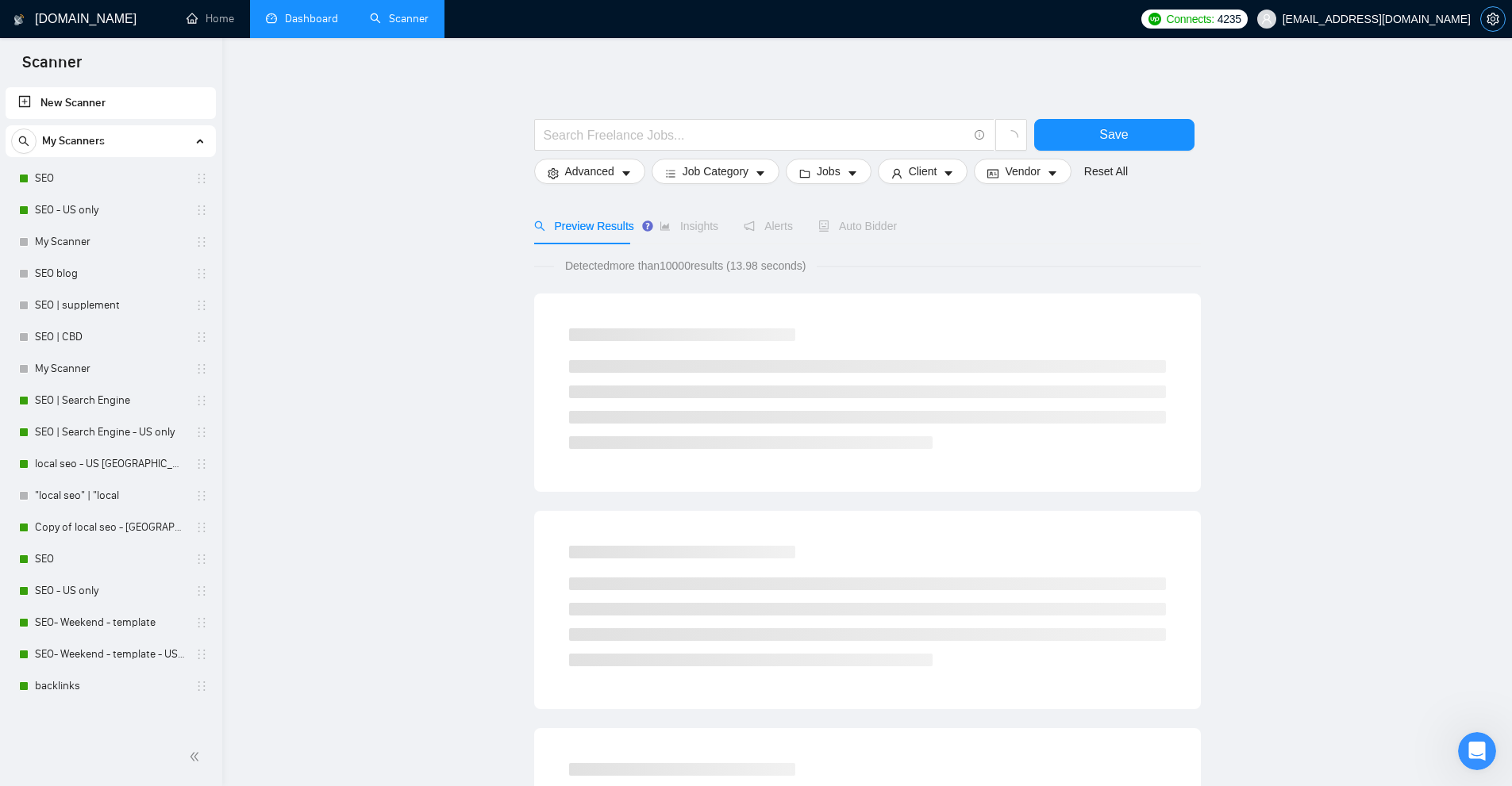
click at [1500, 15] on span "setting" at bounding box center [1493, 18] width 24 height 13
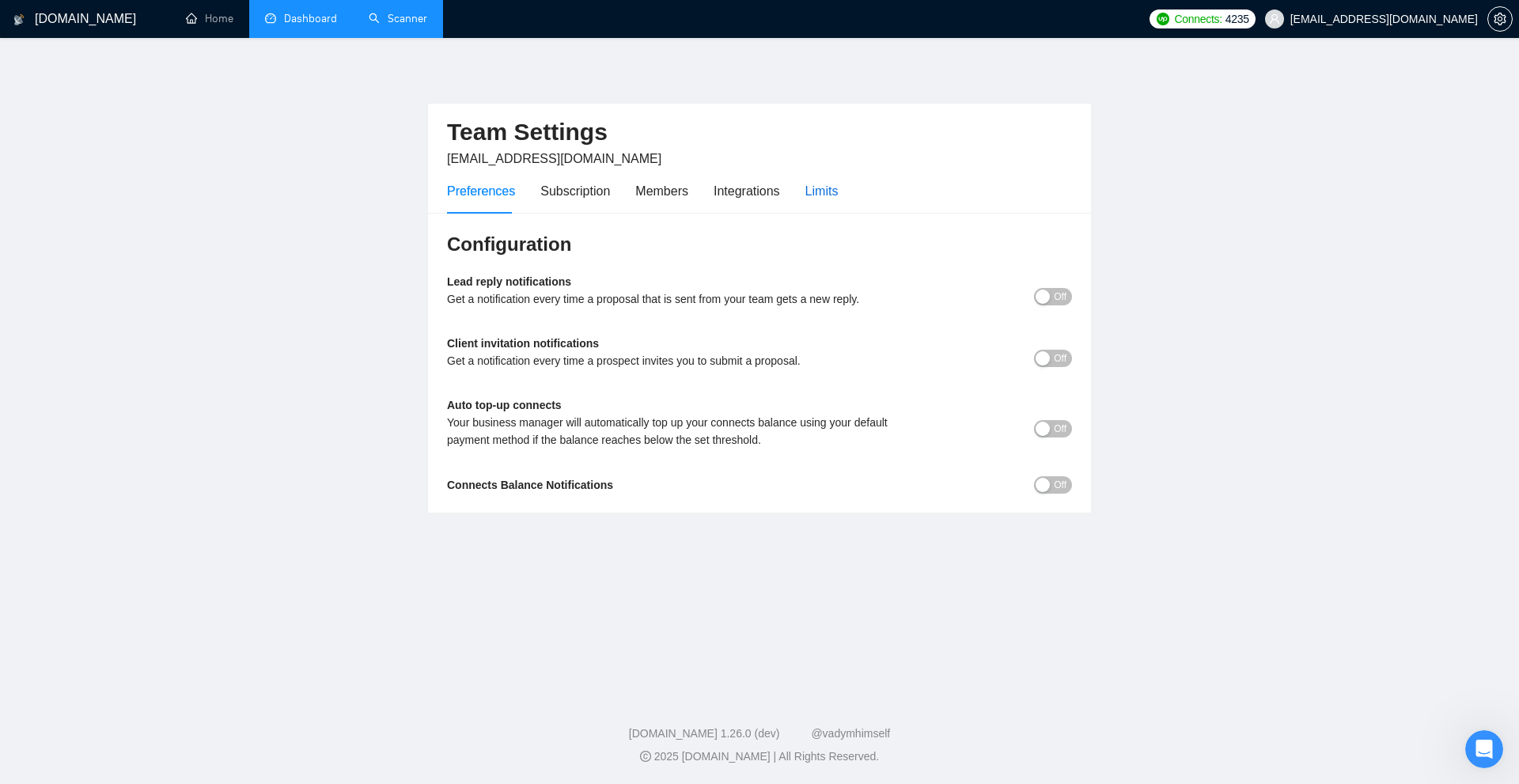
click at [815, 192] on div "Limits" at bounding box center [821, 191] width 34 height 20
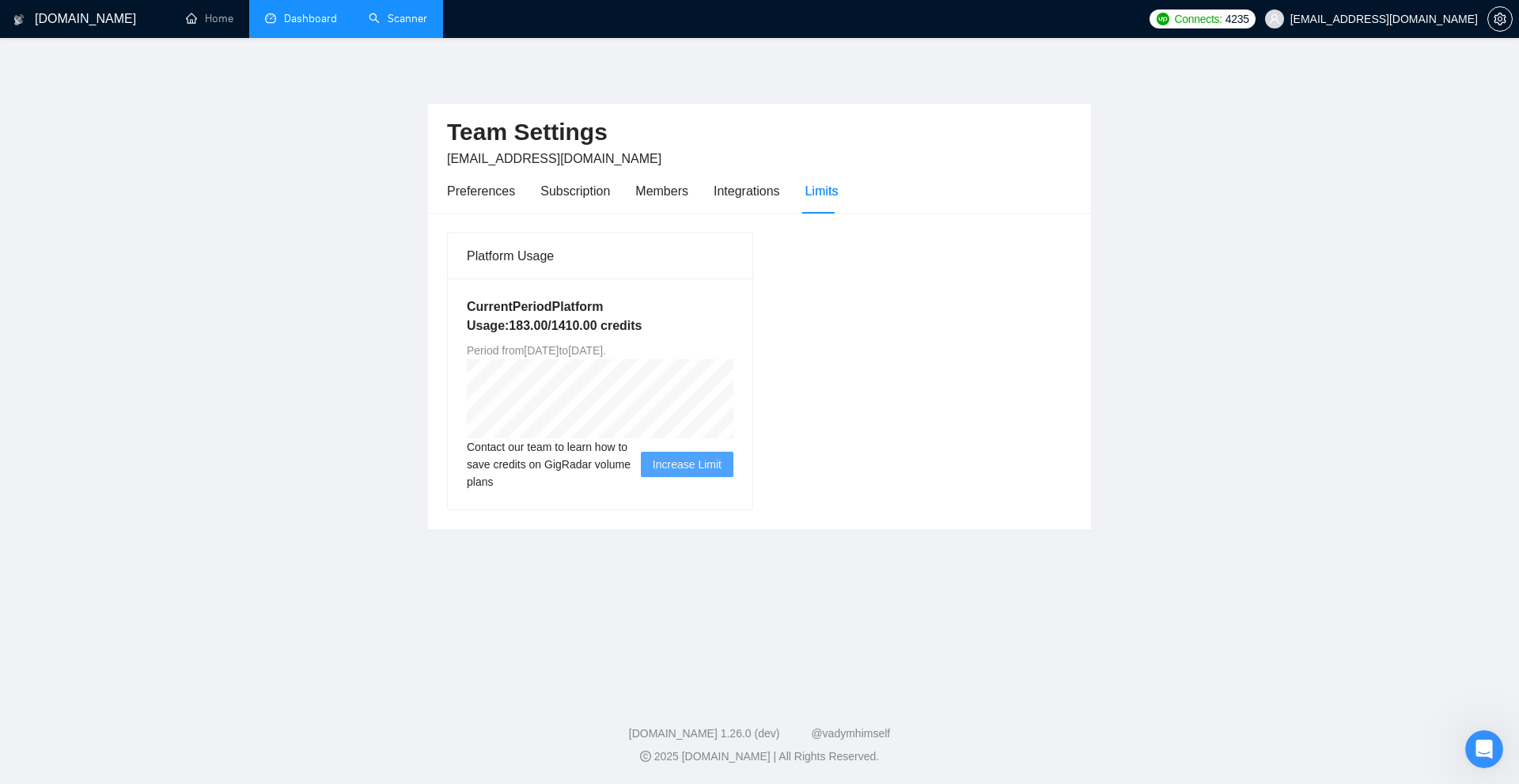
click at [615, 306] on h5 "Current Period Platform Usage: 183.00 / 1410.00 credits" at bounding box center [600, 317] width 267 height 38
drag, startPoint x: 615, startPoint y: 306, endPoint x: 642, endPoint y: 334, distance: 38.9
click at [642, 334] on h5 "Current Period Platform Usage: 183.00 / 1410.00 credits" at bounding box center [600, 317] width 267 height 38
click at [1138, 328] on main "Team Settings matt@pfpmarketing.com Preferences Subscription Members Integratio…" at bounding box center [759, 363] width 1469 height 600
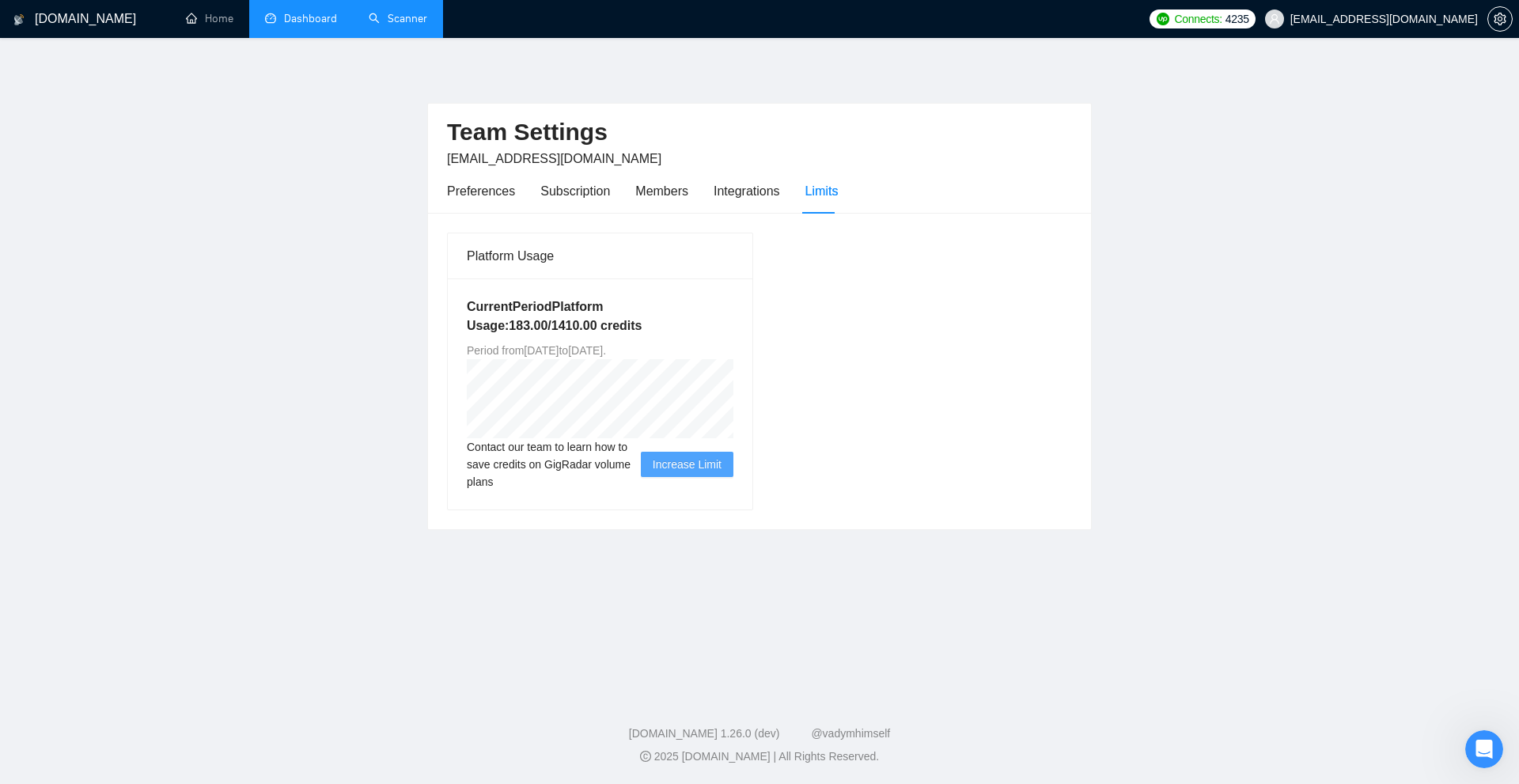
click at [312, 25] on link "Dashboard" at bounding box center [301, 18] width 72 height 13
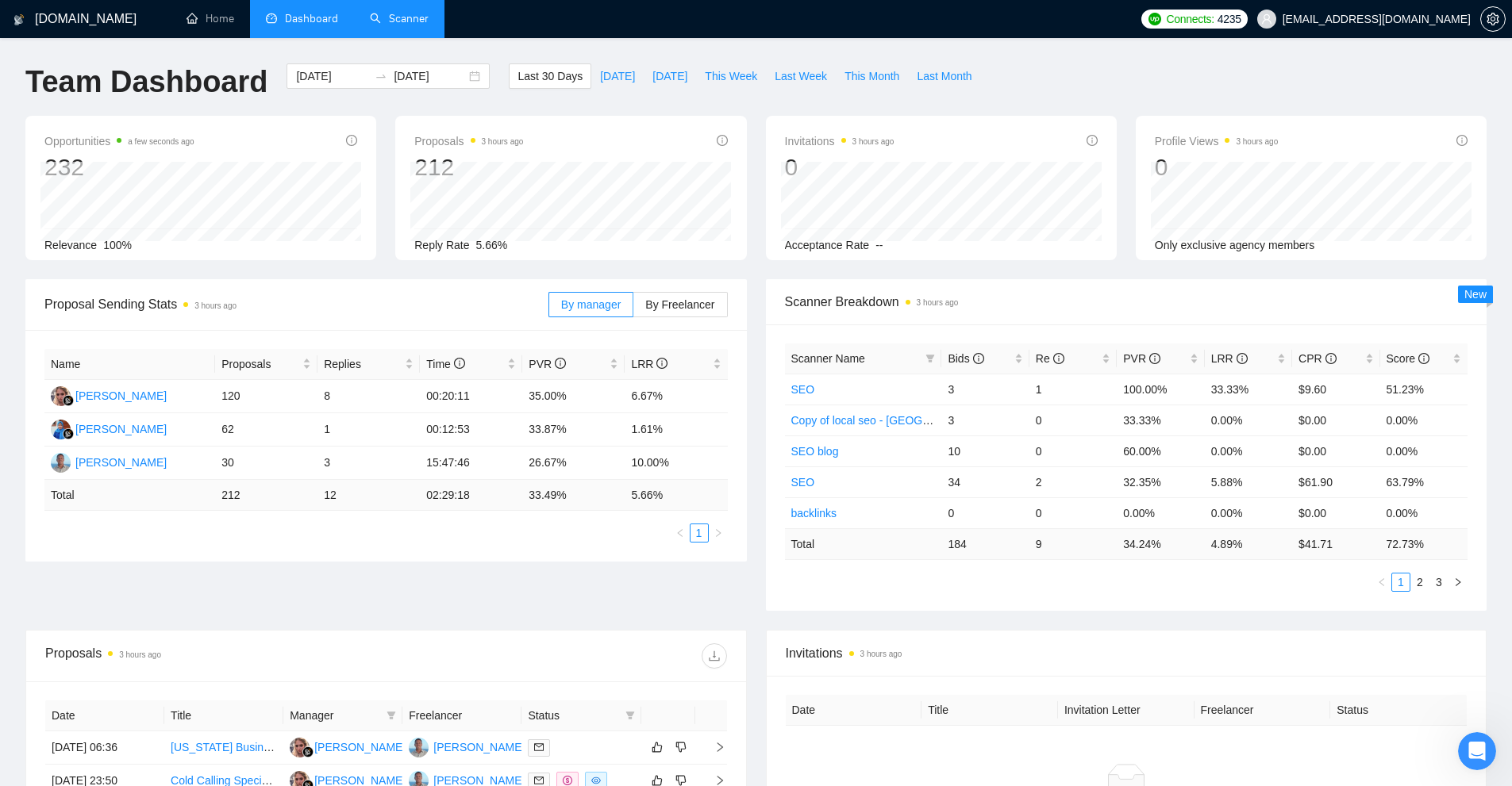
click at [396, 14] on link "Scanner" at bounding box center [399, 18] width 59 height 13
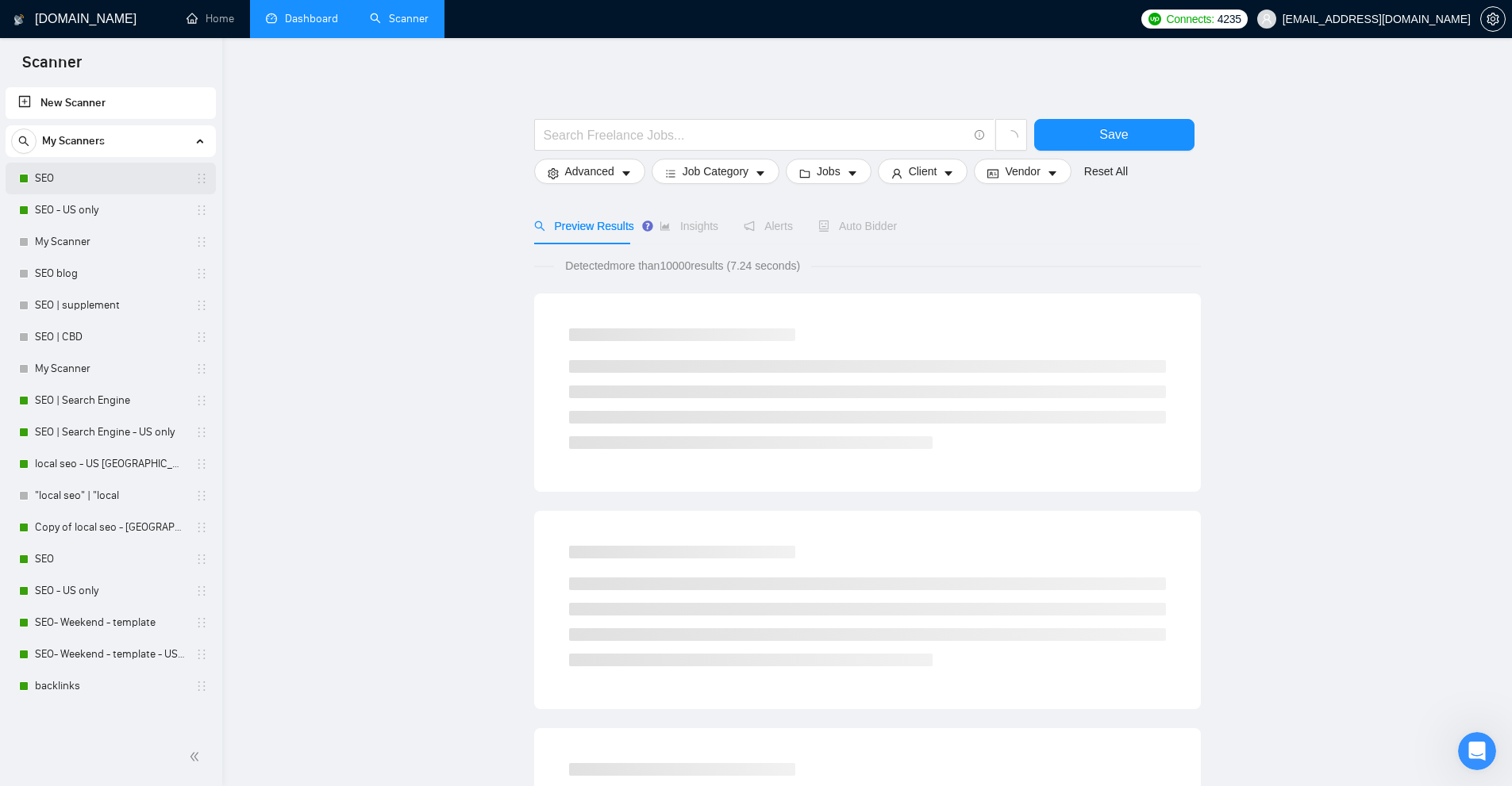
click at [92, 185] on link "SEO" at bounding box center [110, 178] width 150 height 32
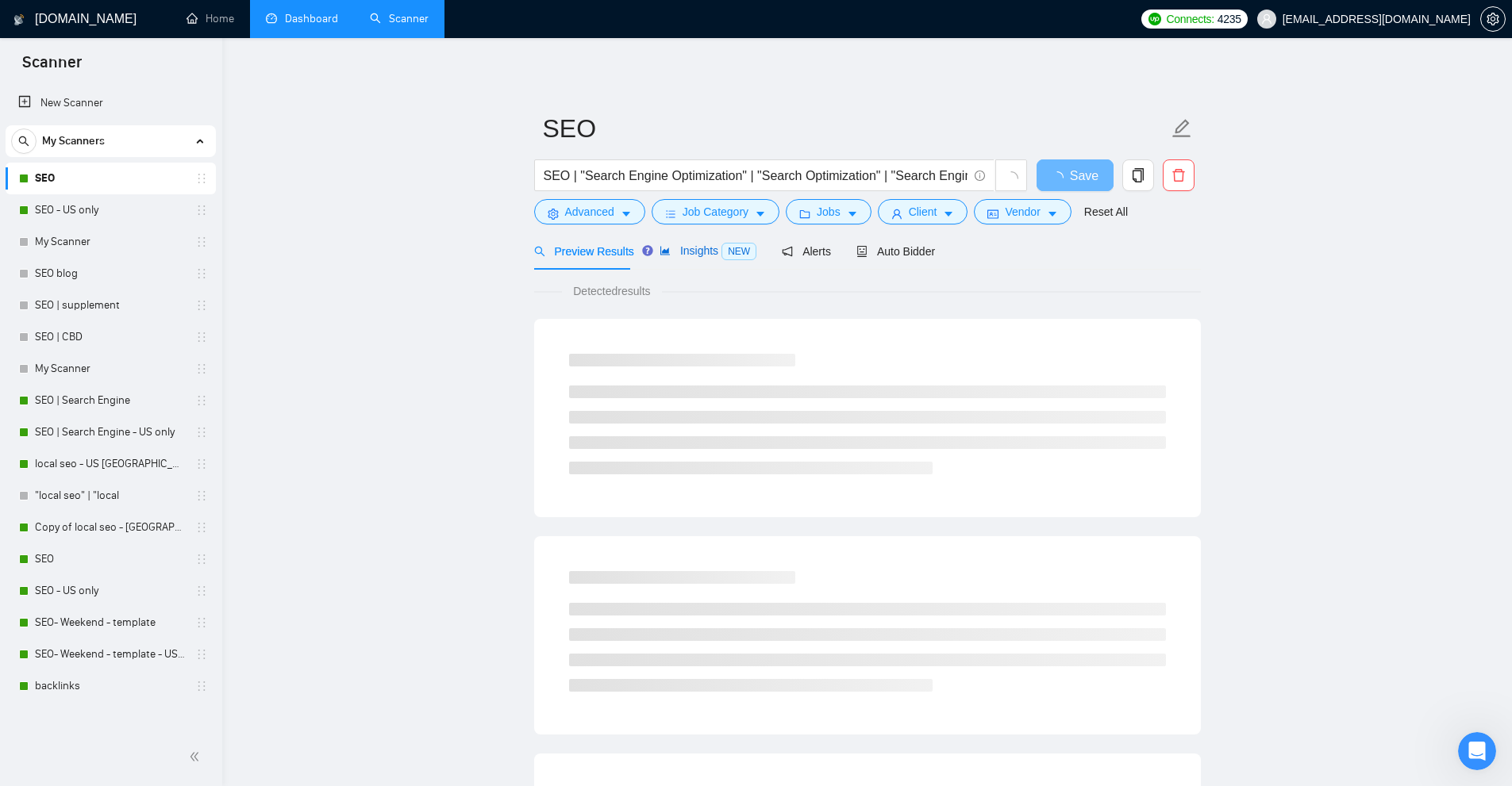
click at [707, 245] on span "Insights NEW" at bounding box center [707, 250] width 96 height 13
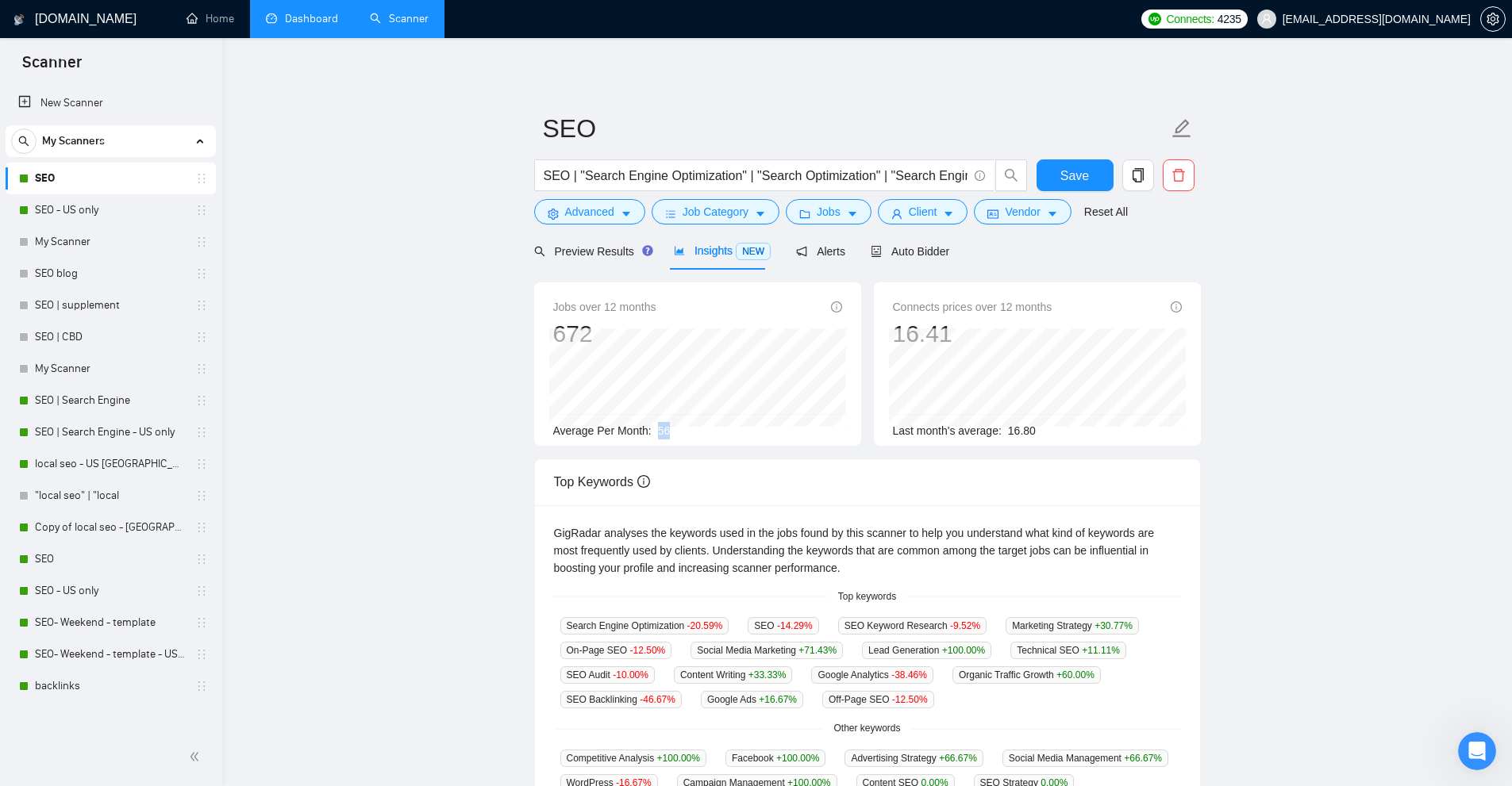
drag, startPoint x: 652, startPoint y: 427, endPoint x: 684, endPoint y: 425, distance: 32.1
click at [684, 425] on div "Average Per Month: 56" at bounding box center [698, 431] width 289 height 17
click at [320, 183] on main "SEO SEO | "Search Engine Optimization" | "Search Optimization" | "Search Engine…" at bounding box center [867, 608] width 1239 height 1088
drag, startPoint x: 652, startPoint y: 427, endPoint x: 717, endPoint y: 430, distance: 65.1
click at [711, 430] on div "Average Per Month: 56" at bounding box center [698, 431] width 289 height 17
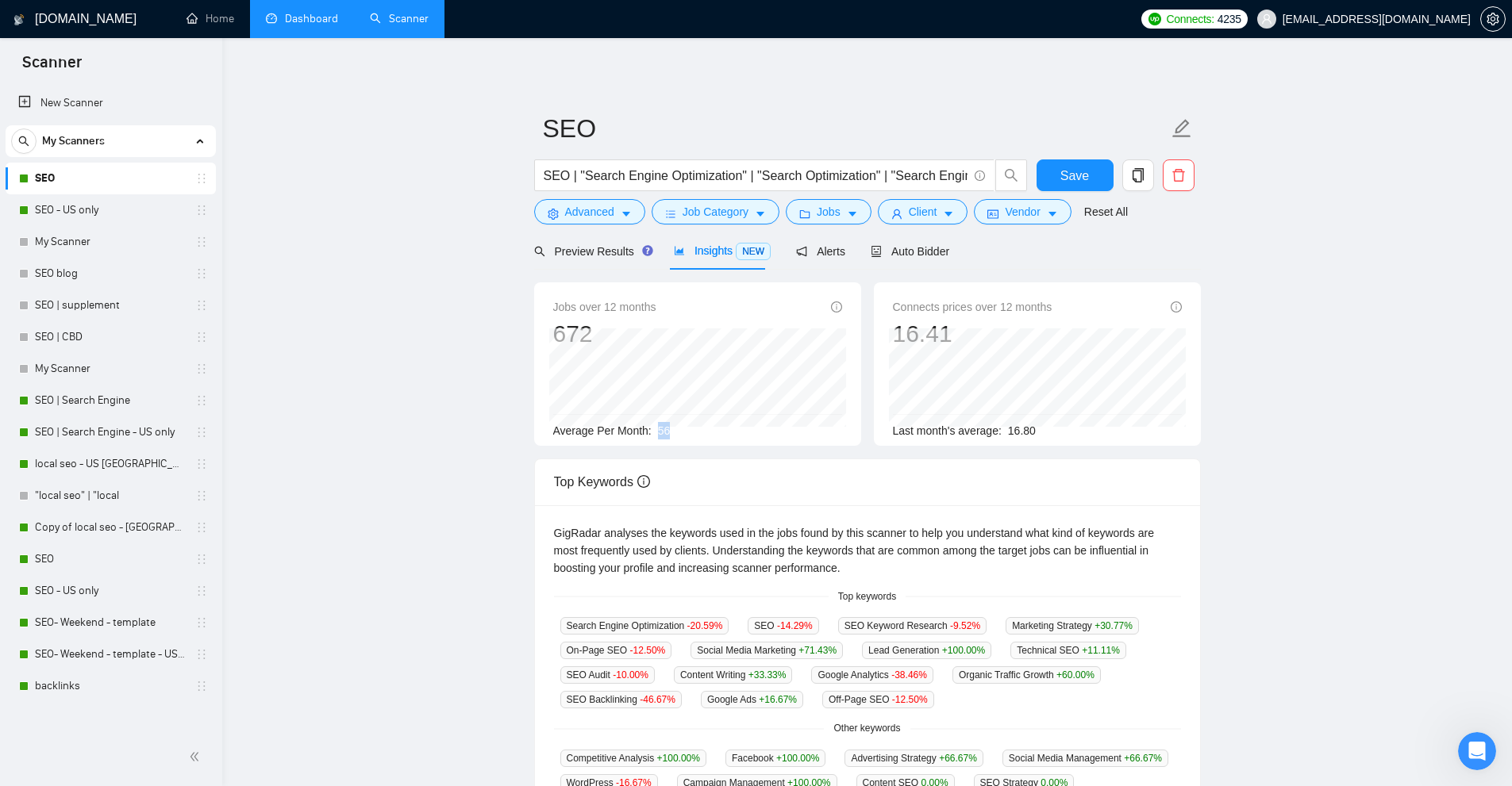
click at [718, 432] on div "Average Per Month: 56" at bounding box center [698, 431] width 289 height 17
click at [305, 13] on link "Dashboard" at bounding box center [302, 18] width 72 height 13
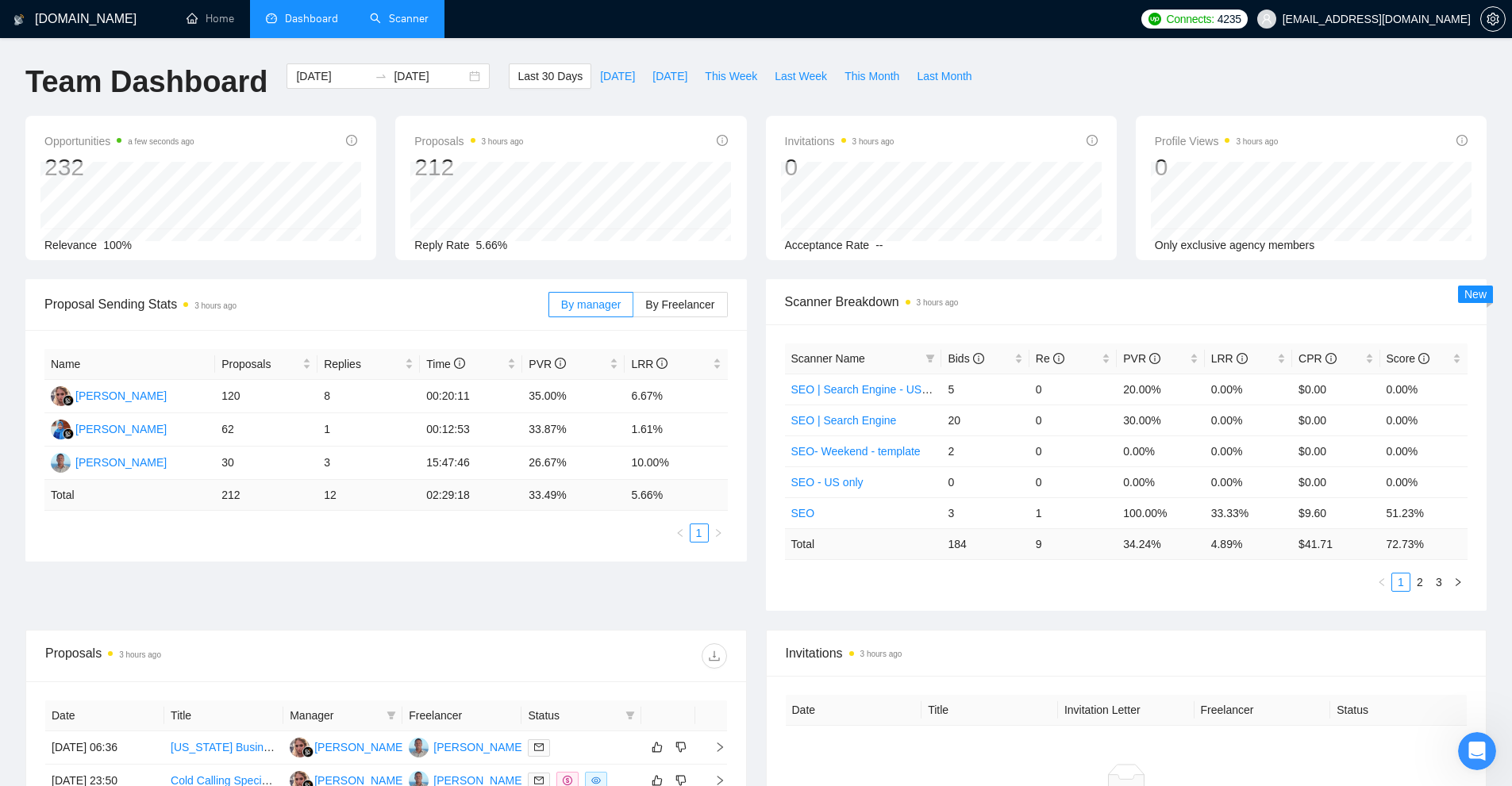
click at [1109, 319] on div "Scanner Breakdown 3 hours ago" at bounding box center [1127, 301] width 683 height 45
drag, startPoint x: 976, startPoint y: 542, endPoint x: 990, endPoint y: 545, distance: 14.3
click at [987, 542] on td "184" at bounding box center [985, 544] width 88 height 31
click at [1047, 575] on ul "1 2 3" at bounding box center [1127, 583] width 683 height 19
click at [429, 12] on link "Scanner" at bounding box center [399, 18] width 59 height 13
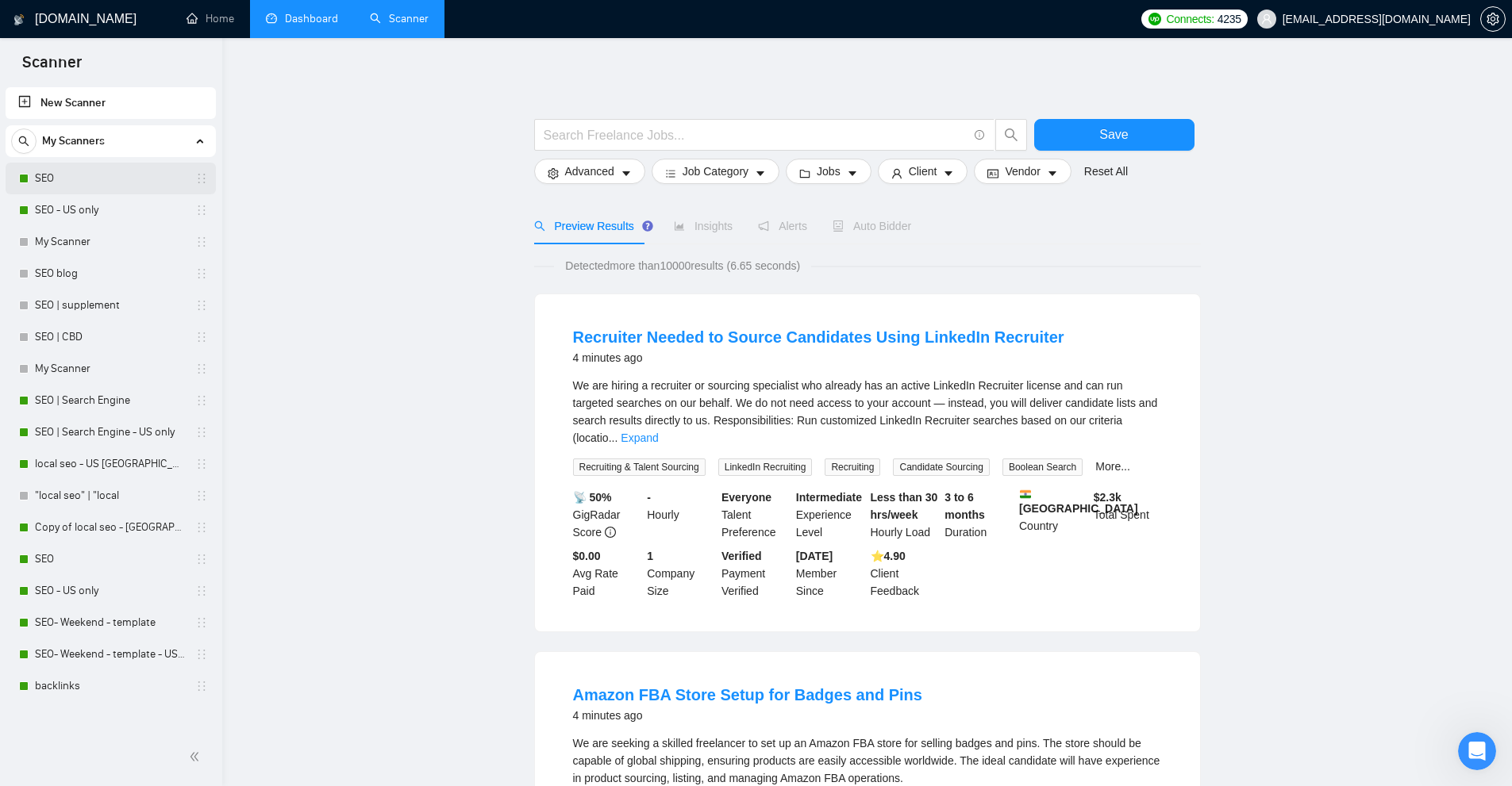
click at [146, 179] on link "SEO" at bounding box center [110, 178] width 150 height 32
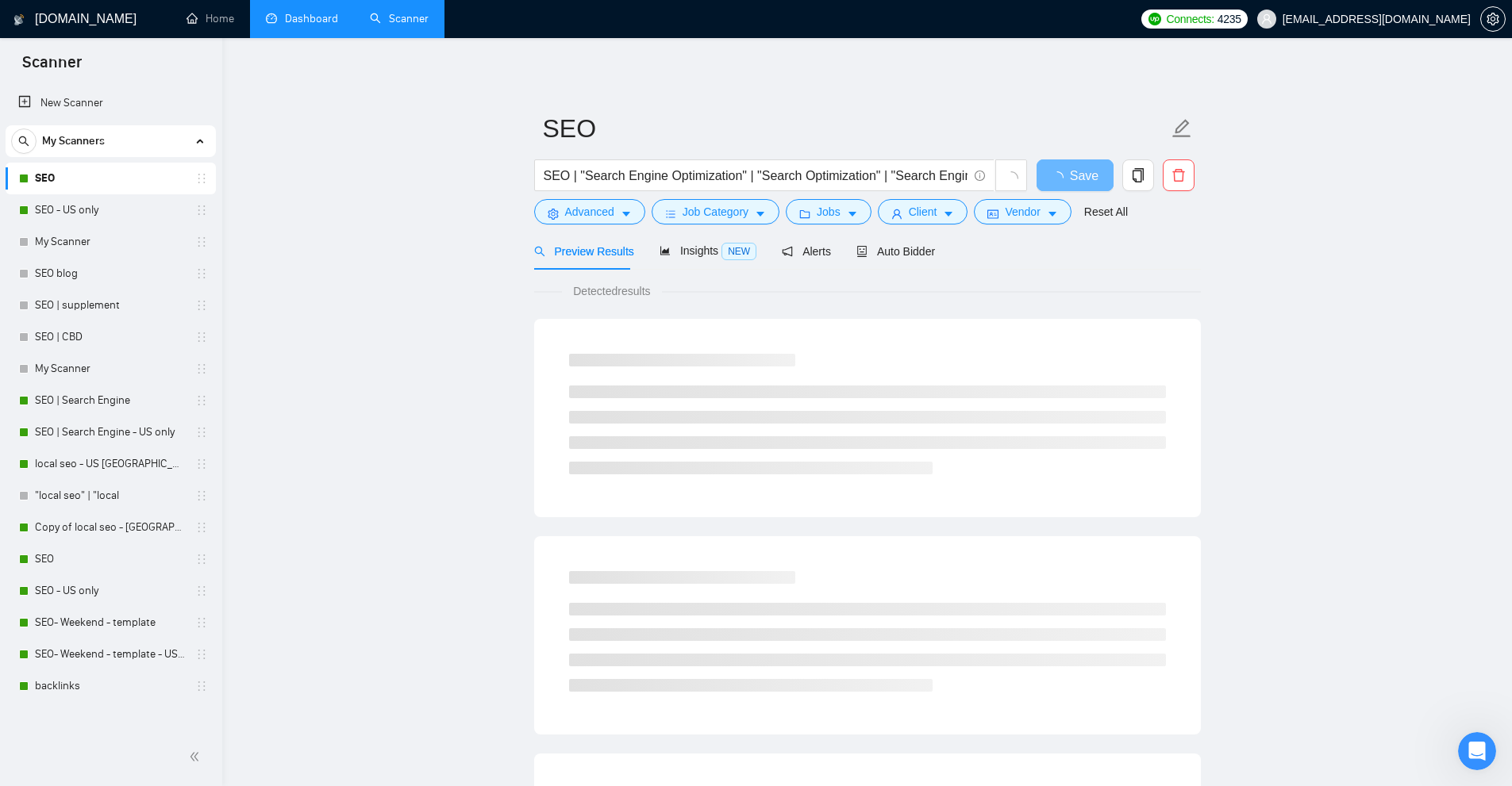
click at [929, 254] on div "Preview Results Insights NEW Alerts Auto Bidder" at bounding box center [867, 250] width 667 height 38
click at [913, 258] on span "Auto Bidder" at bounding box center [896, 251] width 79 height 13
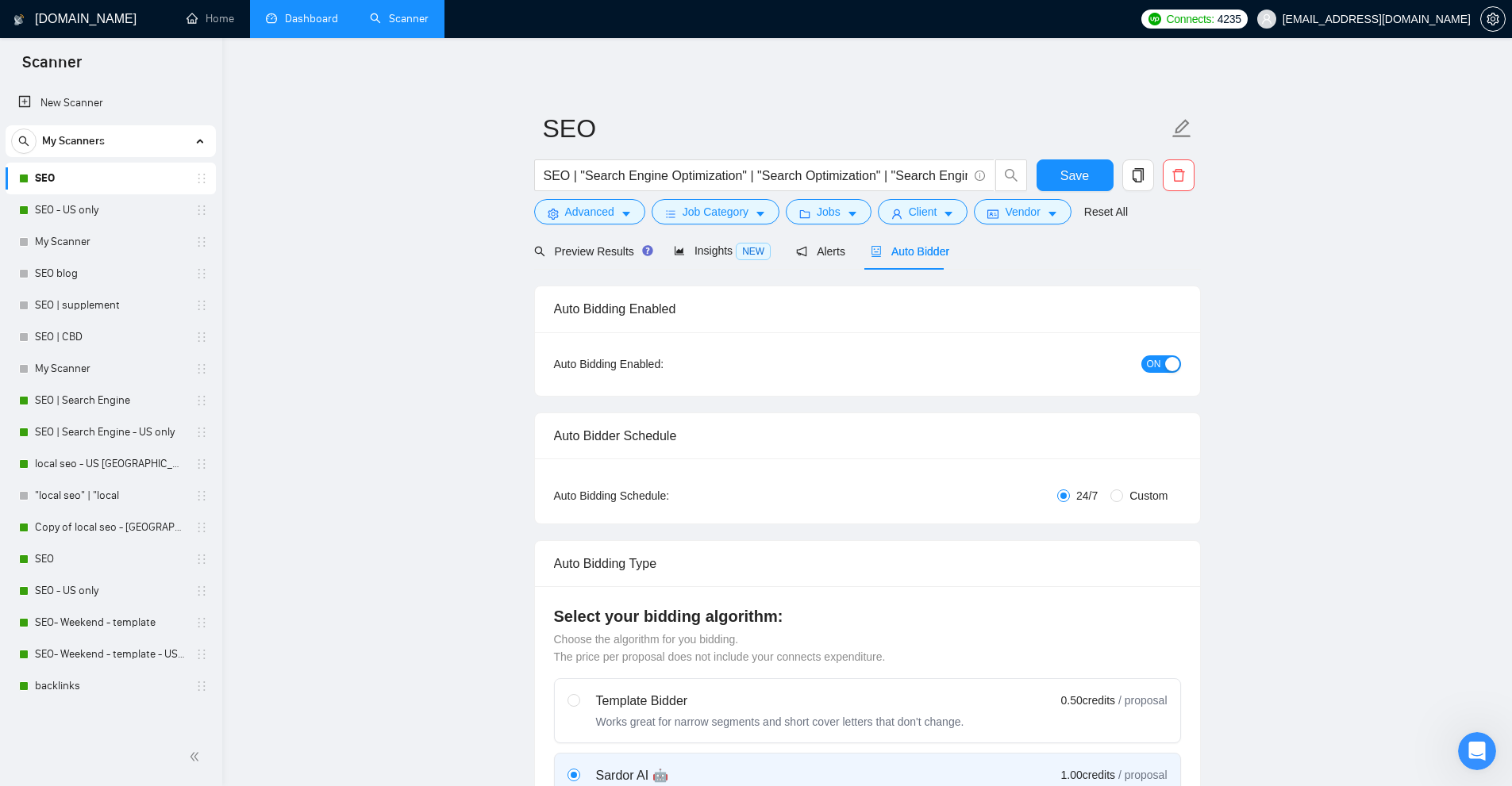
click at [298, 23] on link "Dashboard" at bounding box center [302, 18] width 72 height 13
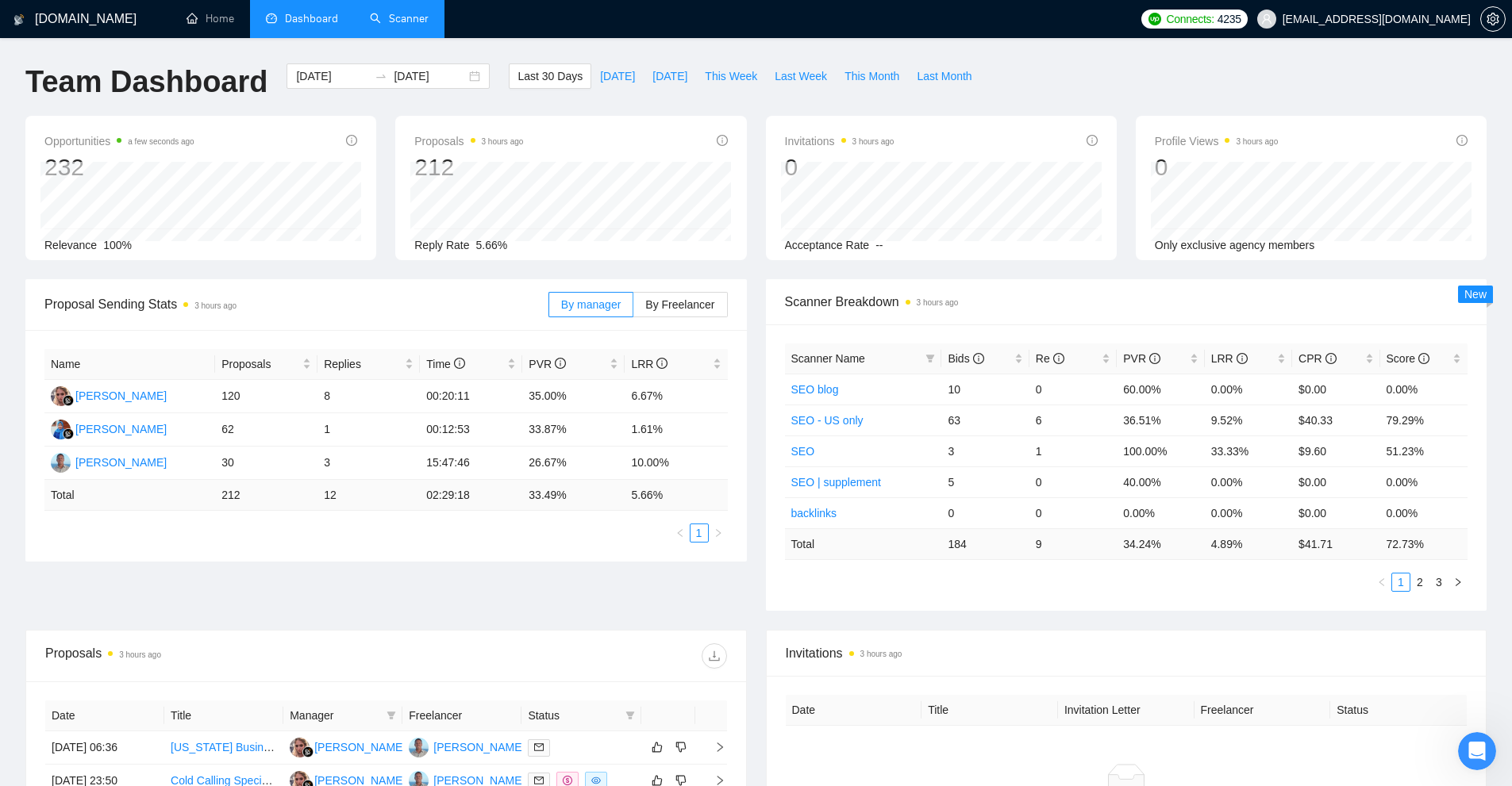
click at [397, 15] on link "Scanner" at bounding box center [399, 18] width 59 height 13
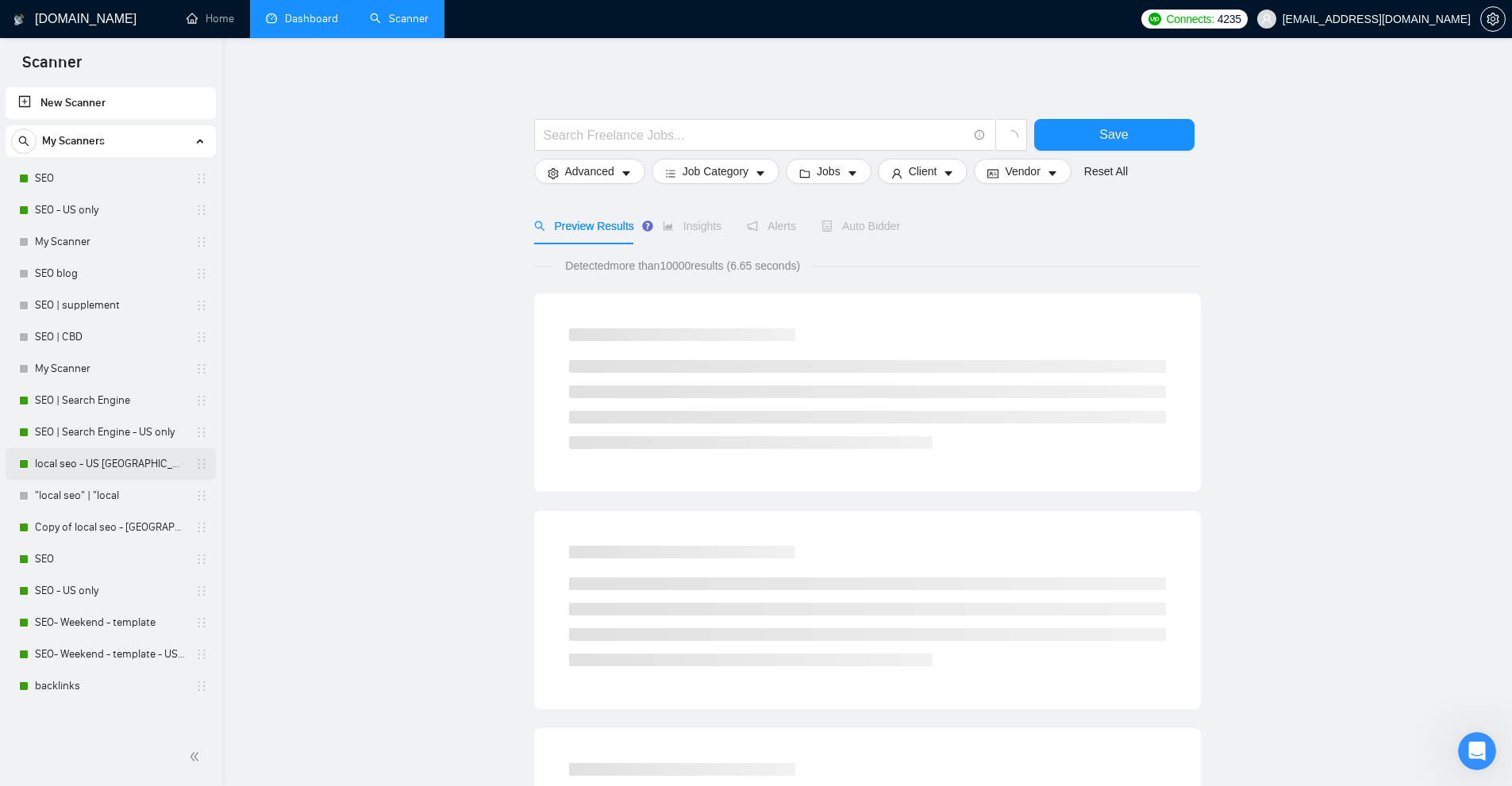
click at [114, 458] on link "local seo - US Canada" at bounding box center [110, 463] width 150 height 32
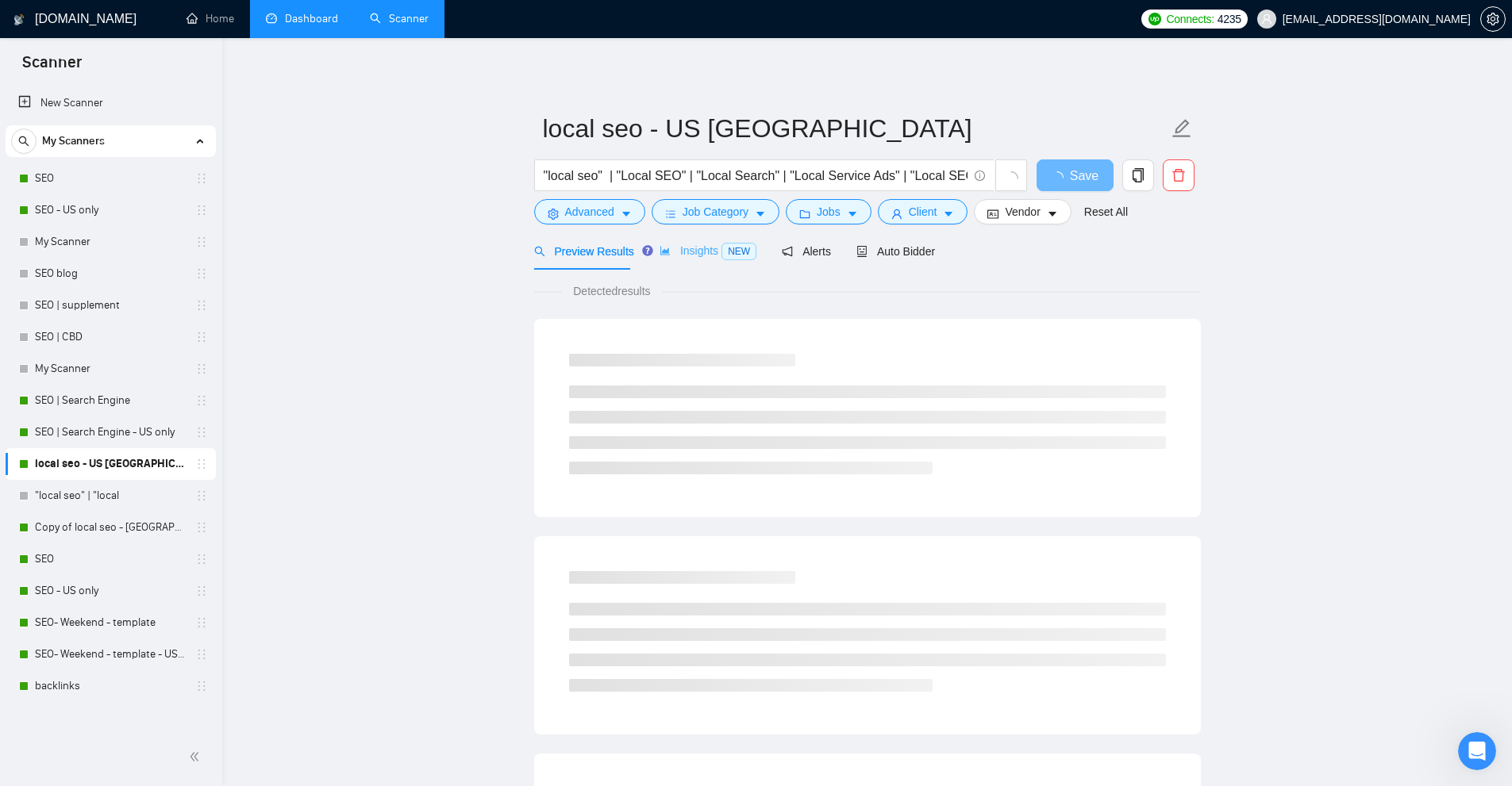
click at [695, 265] on div "Insights NEW" at bounding box center [707, 250] width 96 height 38
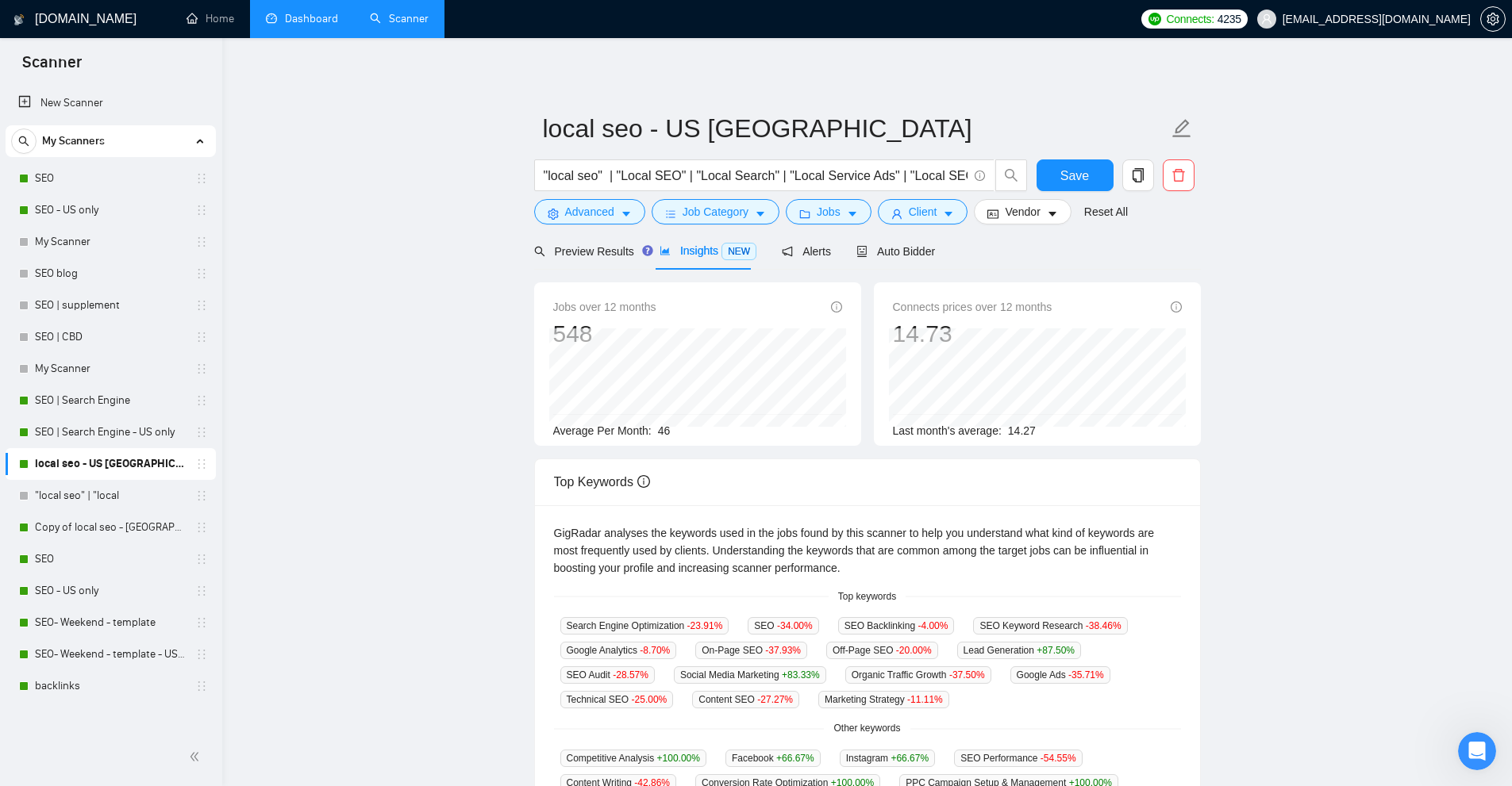
click at [724, 430] on div "Jobs over 12 months 548 Jan 2025 54 Average Per Month: 46" at bounding box center [698, 369] width 289 height 142
drag, startPoint x: 679, startPoint y: 435, endPoint x: 591, endPoint y: 457, distance: 90.7
click at [617, 443] on div "Jobs over 12 months 548 Jan 2025 54 Average Per Month: 46" at bounding box center [697, 364] width 327 height 164
click at [67, 186] on link "SEO" at bounding box center [110, 178] width 150 height 32
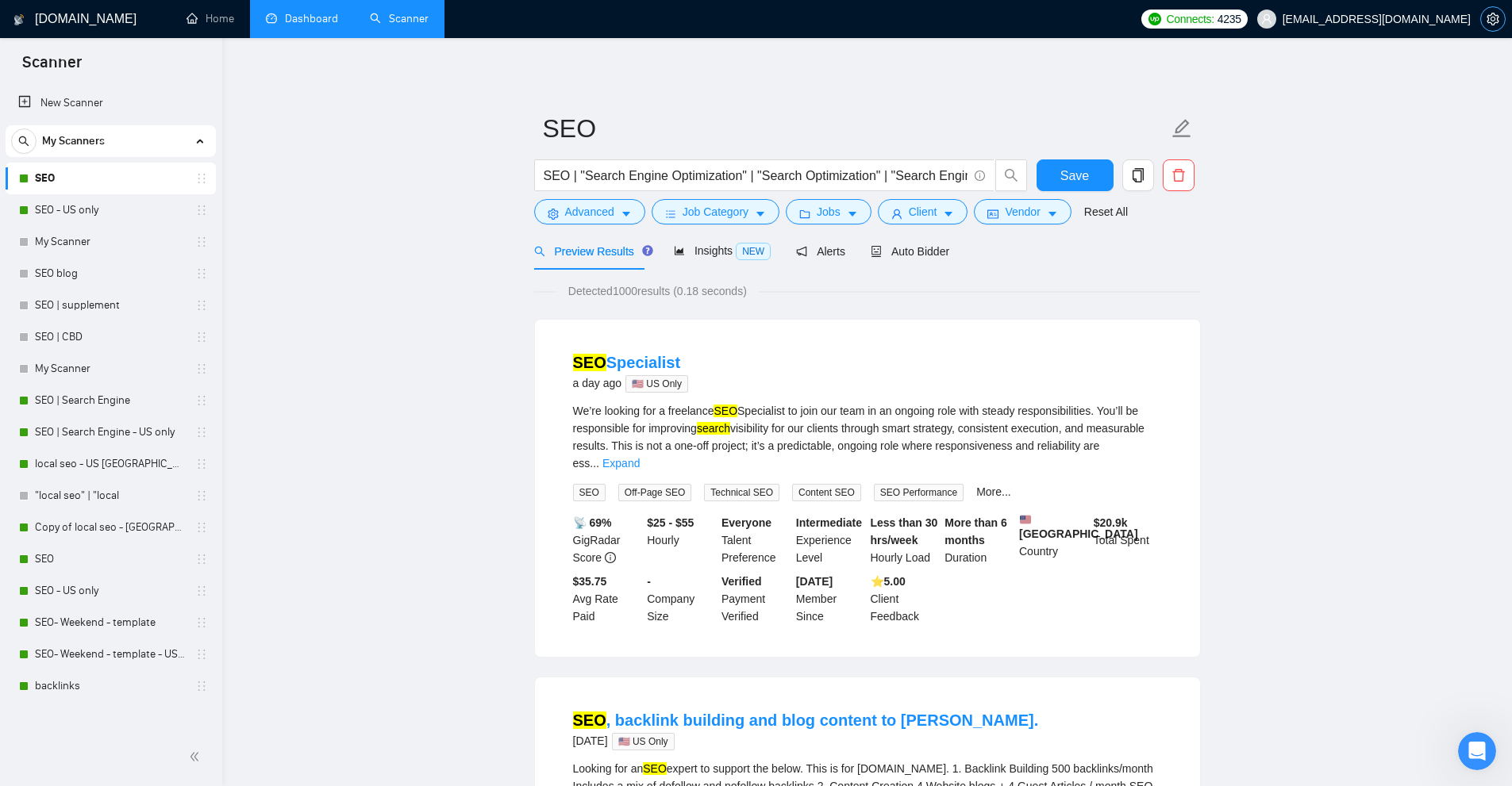
click at [1501, 24] on span "setting" at bounding box center [1493, 18] width 24 height 13
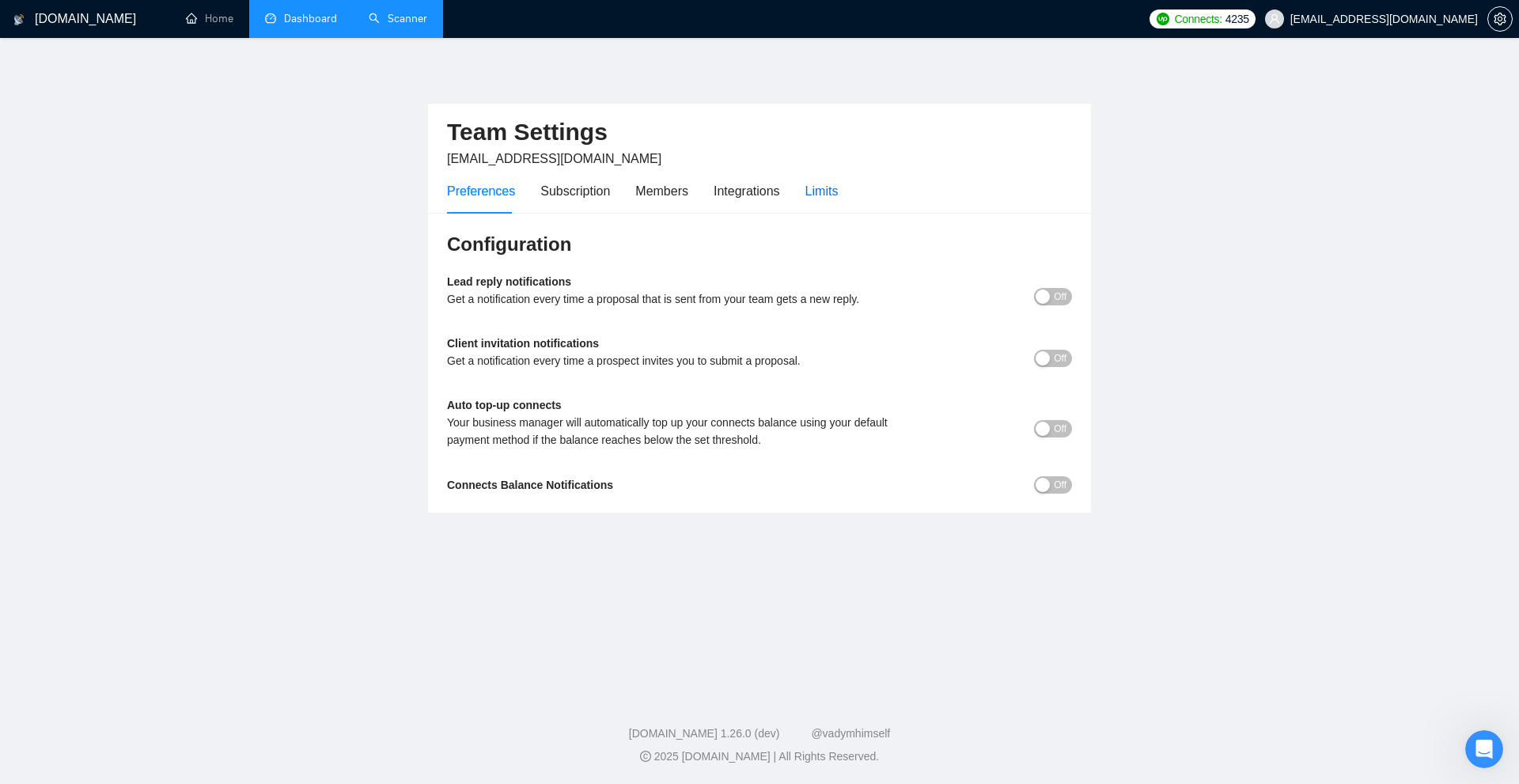
click at [806, 184] on div "Limits" at bounding box center [821, 191] width 34 height 20
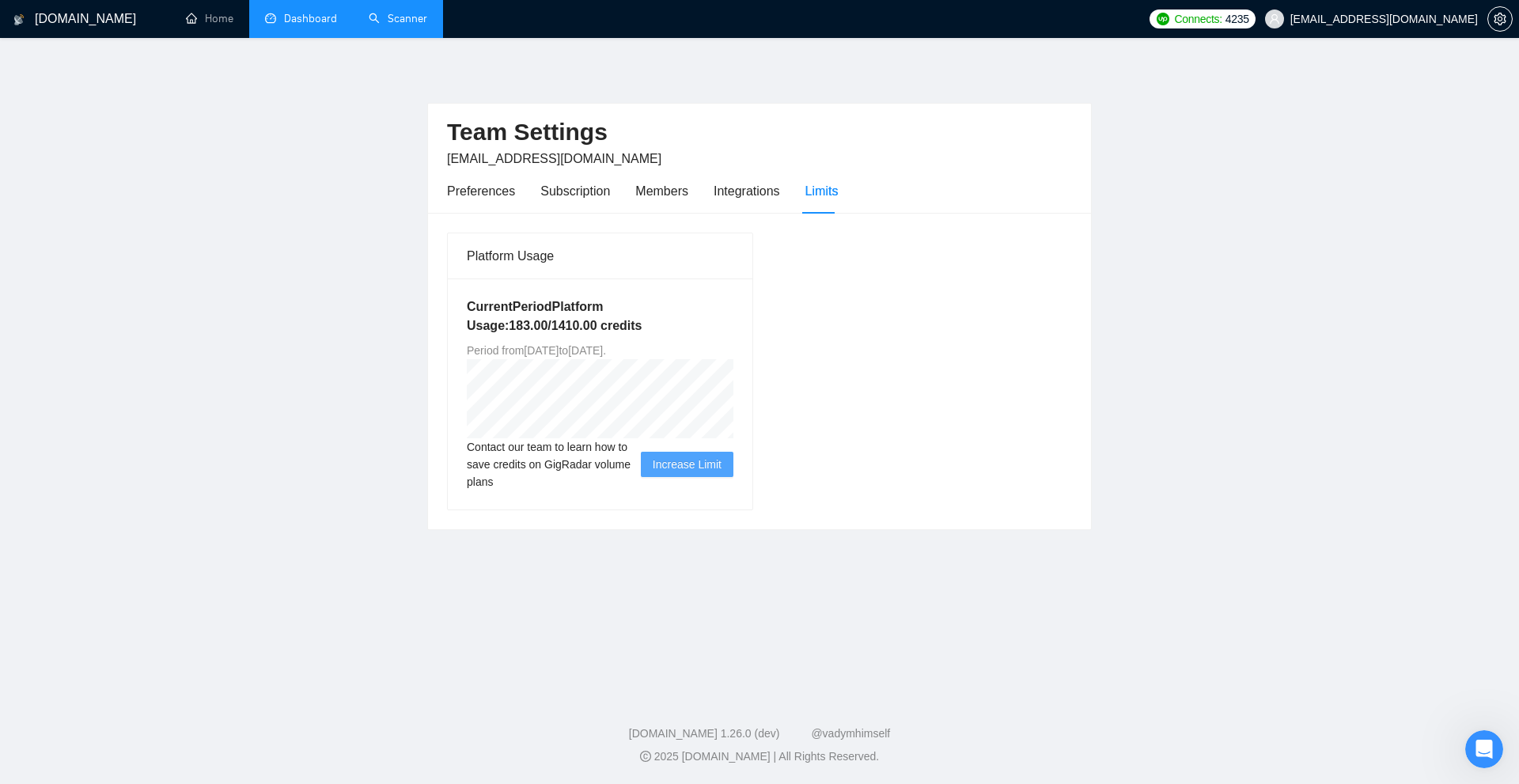
click at [1085, 353] on div "Platform Usage Current Period Platform Usage: 183.00 / 1410.00 credits Period f…" at bounding box center [760, 371] width 663 height 316
click at [960, 309] on div "Platform Usage Current Period Platform Usage: 183.00 / 1410.00 credits Period f…" at bounding box center [760, 371] width 638 height 279
drag, startPoint x: 639, startPoint y: 343, endPoint x: 831, endPoint y: 340, distance: 192.0
click at [809, 334] on div "Platform Usage Current Period Platform Usage: 183.00 / 1410.00 credits Period f…" at bounding box center [760, 371] width 638 height 279
click at [882, 403] on div "Platform Usage Current Period Platform Usage: 183.00 / 1410.00 credits Period f…" at bounding box center [760, 371] width 638 height 279
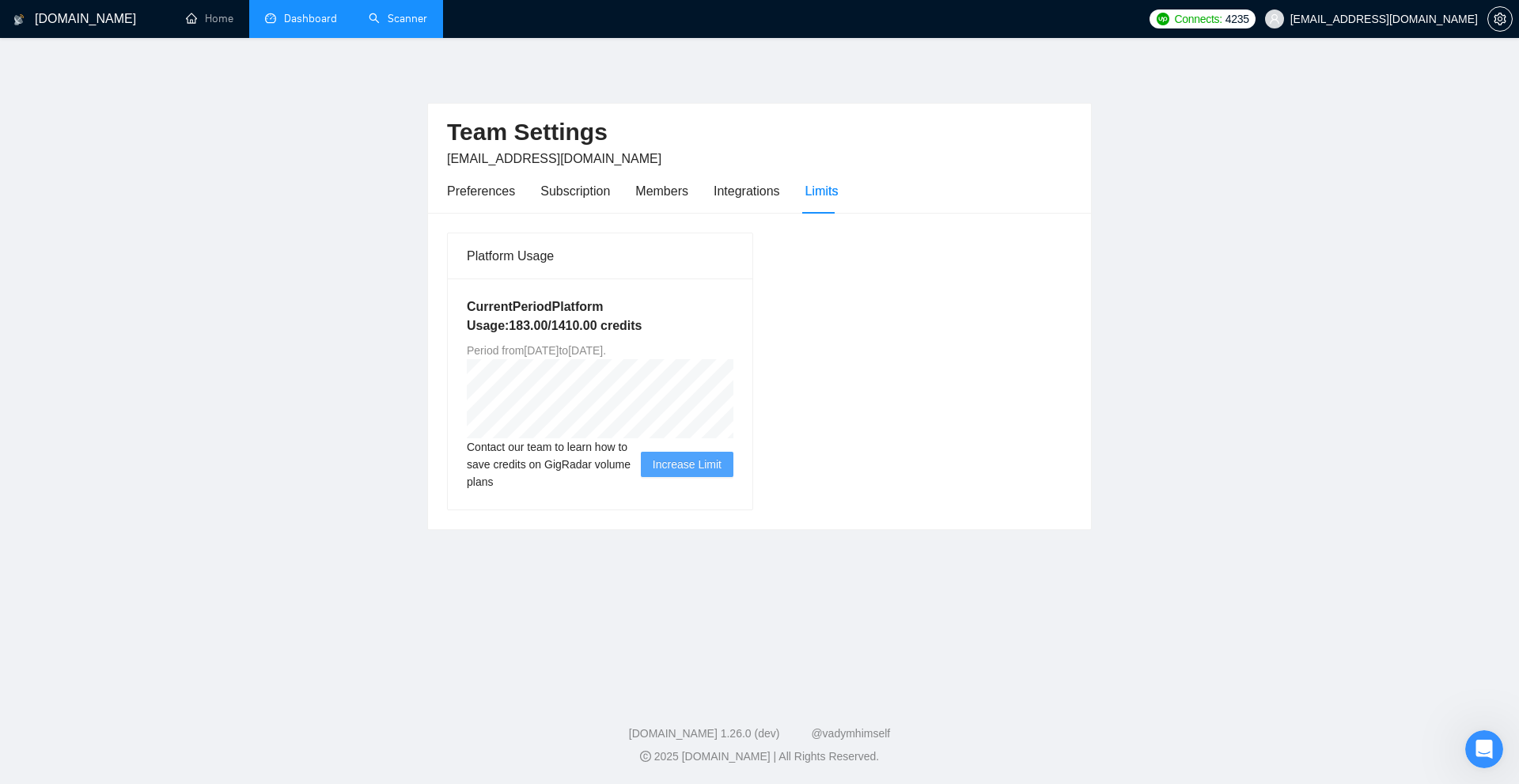
click at [633, 687] on div "GigRadar.io Home Dashboard Scanner Connects: 4235 matt@pfpmarketing.com Team Se…" at bounding box center [759, 392] width 1519 height 784
click at [0, 783] on footer "GigRadar.io 1.26.0 (dev) @vadymhimself 2025 GigRadar.io | All Rights Reserved." at bounding box center [759, 736] width 1519 height 96
click at [1200, 232] on main "Team Settings matt@pfpmarketing.com Preferences Subscription Members Integratio…" at bounding box center [759, 363] width 1469 height 600
click at [886, 260] on div "Platform Usage Current Period Platform Usage: 183.00 / 1410.00 credits Period f…" at bounding box center [760, 371] width 638 height 279
drag, startPoint x: 447, startPoint y: 327, endPoint x: 677, endPoint y: 335, distance: 230.1
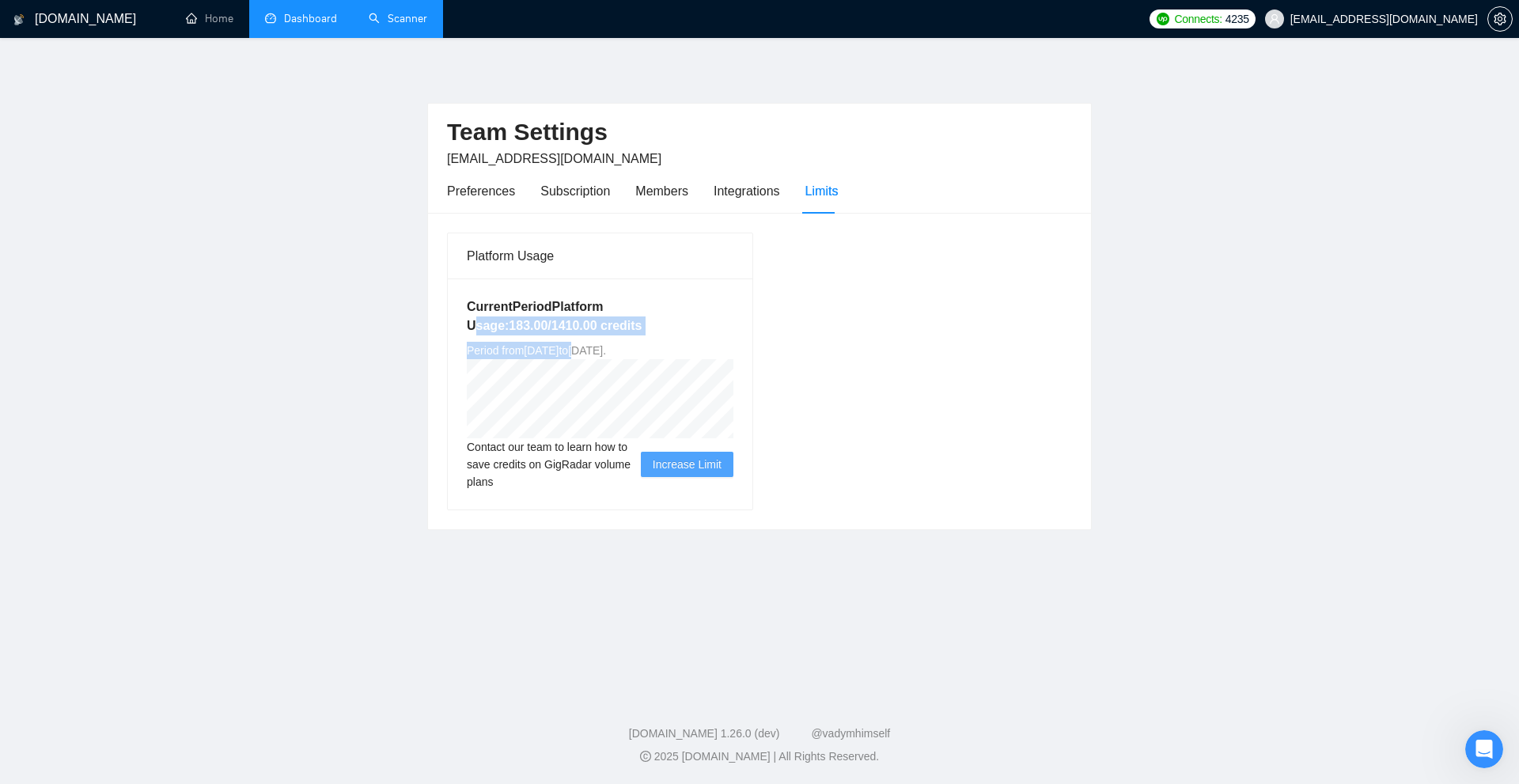
click at [640, 336] on div "Platform Usage Current Period Platform Usage: 183.00 / 1410.00 credits Period f…" at bounding box center [600, 371] width 306 height 278
click at [690, 335] on div "Current Period Platform Usage: 183.00 / 1410.00 credits Period from Wed Jul 30 …" at bounding box center [600, 394] width 305 height 232
click at [1102, 143] on main "Team Settings matt@pfpmarketing.com Preferences Subscription Members Integratio…" at bounding box center [759, 363] width 1469 height 600
click at [1223, 199] on main "Team Settings matt@pfpmarketing.com Preferences Subscription Members Integratio…" at bounding box center [759, 363] width 1469 height 600
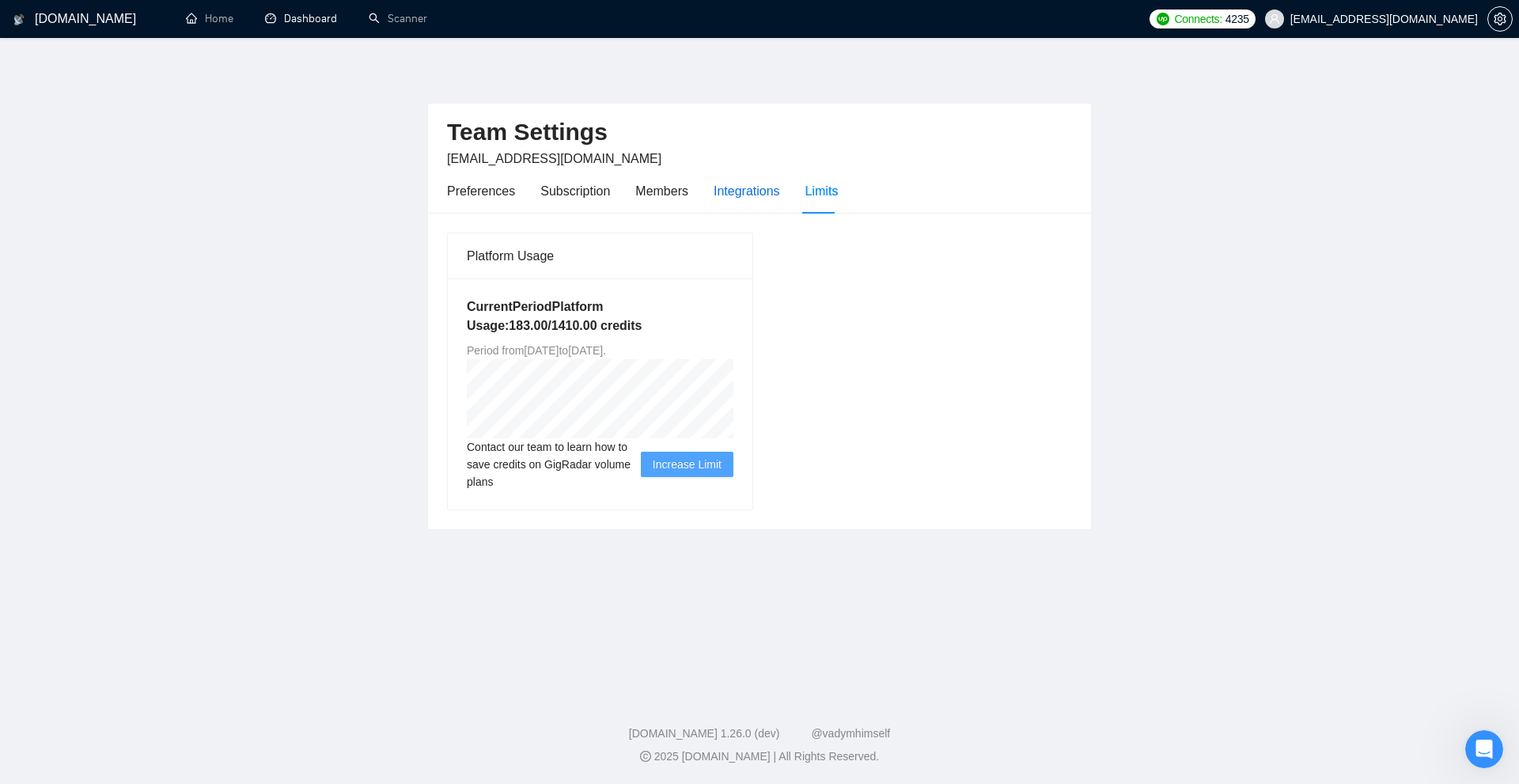
click at [755, 190] on div "Integrations" at bounding box center [747, 191] width 66 height 20
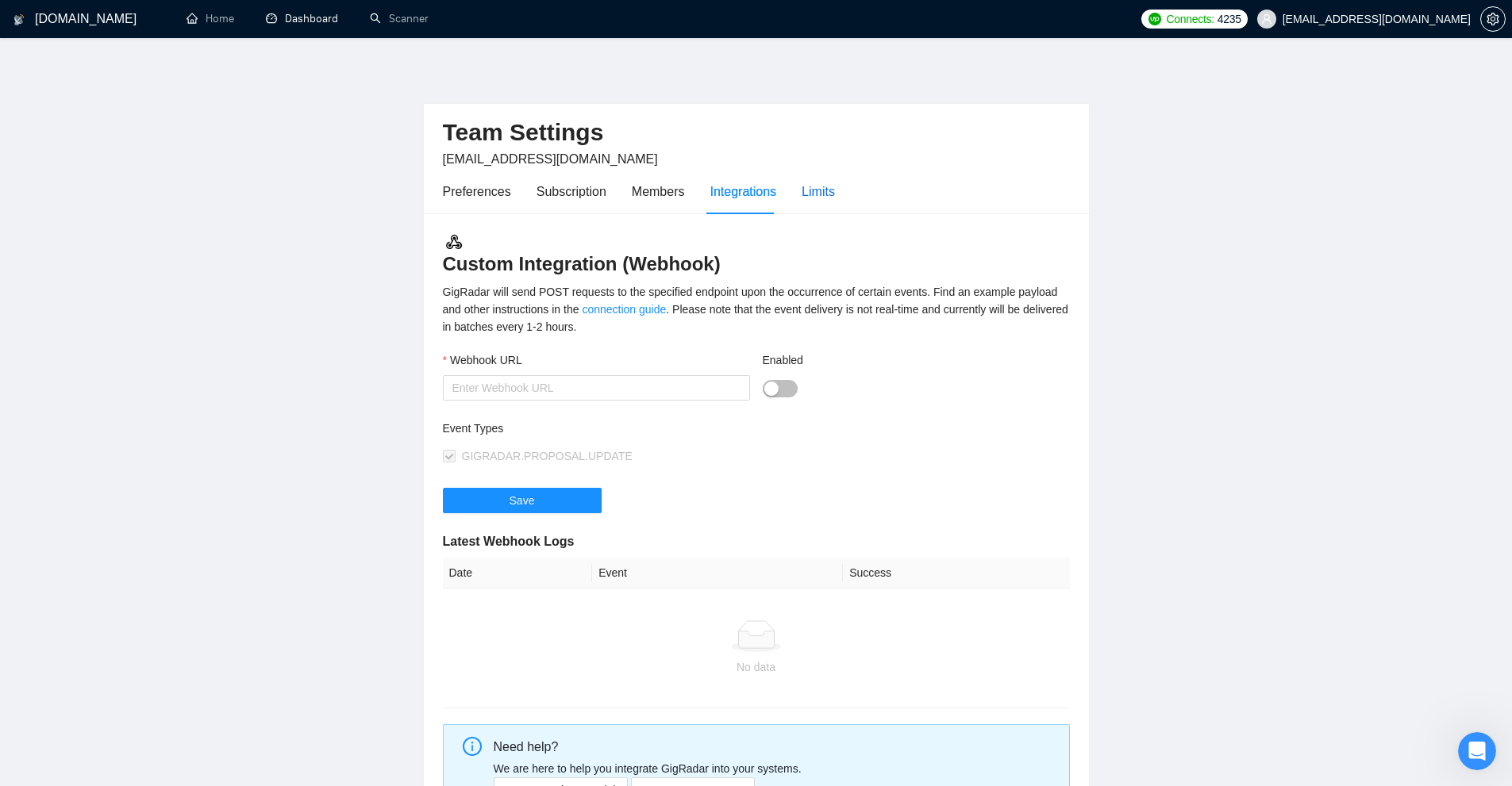
click at [802, 192] on div "Limits" at bounding box center [818, 192] width 34 height 20
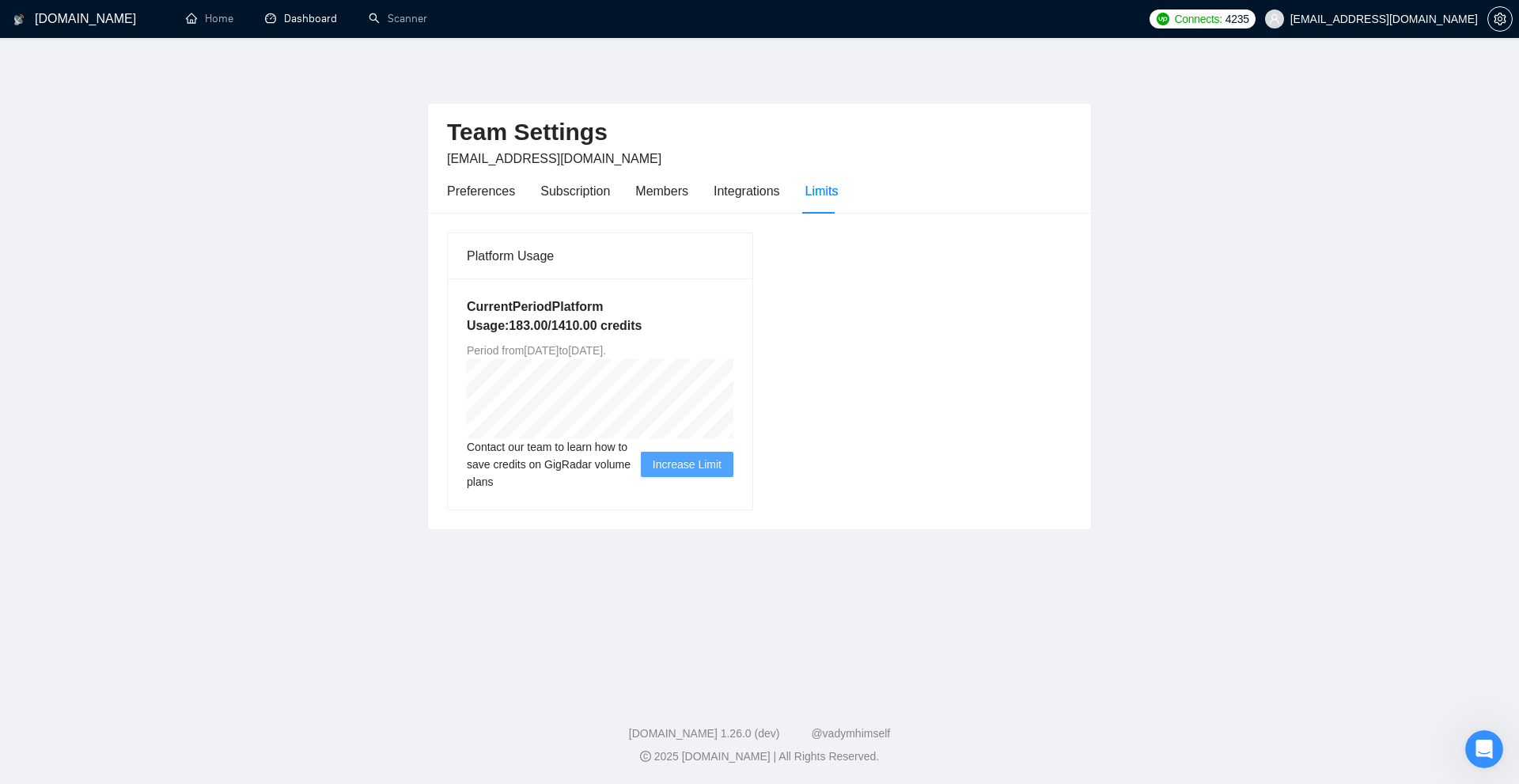
click at [953, 281] on div "Platform Usage Current Period Platform Usage: 183.00 / 1410.00 credits Period f…" at bounding box center [760, 371] width 638 height 279
click at [1210, 418] on main "Team Settings matt@pfpmarketing.com Preferences Subscription Members Integratio…" at bounding box center [759, 363] width 1469 height 600
click at [1236, 662] on main "Team Settings matt@pfpmarketing.com Preferences Subscription Members Integratio…" at bounding box center [759, 363] width 1469 height 600
drag, startPoint x: 550, startPoint y: 325, endPoint x: 590, endPoint y: 325, distance: 40.0
click at [590, 325] on h5 "Current Period Platform Usage: 183.00 / 1410.00 credits" at bounding box center [600, 317] width 267 height 38
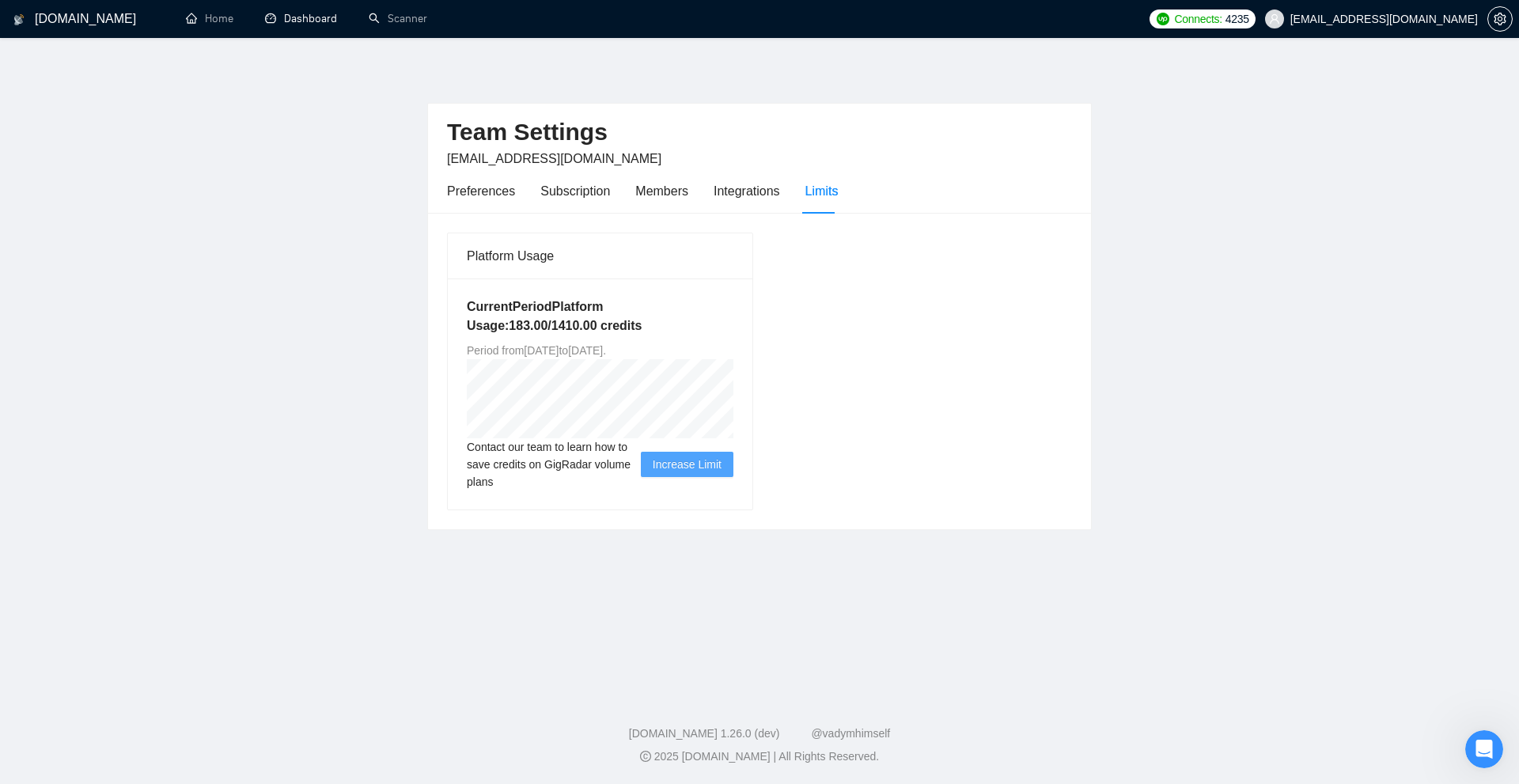
click at [895, 338] on div "Platform Usage Current Period Platform Usage: 183.00 / 1410.00 credits Period f…" at bounding box center [760, 371] width 638 height 279
drag, startPoint x: 549, startPoint y: 326, endPoint x: 586, endPoint y: 330, distance: 37.2
click at [583, 330] on h5 "Current Period Platform Usage: 183.00 / 1410.00 credits" at bounding box center [600, 317] width 267 height 38
click at [586, 330] on h5 "Current Period Platform Usage: 183.00 / 1410.00 credits" at bounding box center [600, 317] width 267 height 38
click at [902, 326] on div "Platform Usage Current Period Platform Usage: 183.00 / 1410.00 credits Period f…" at bounding box center [760, 371] width 638 height 279
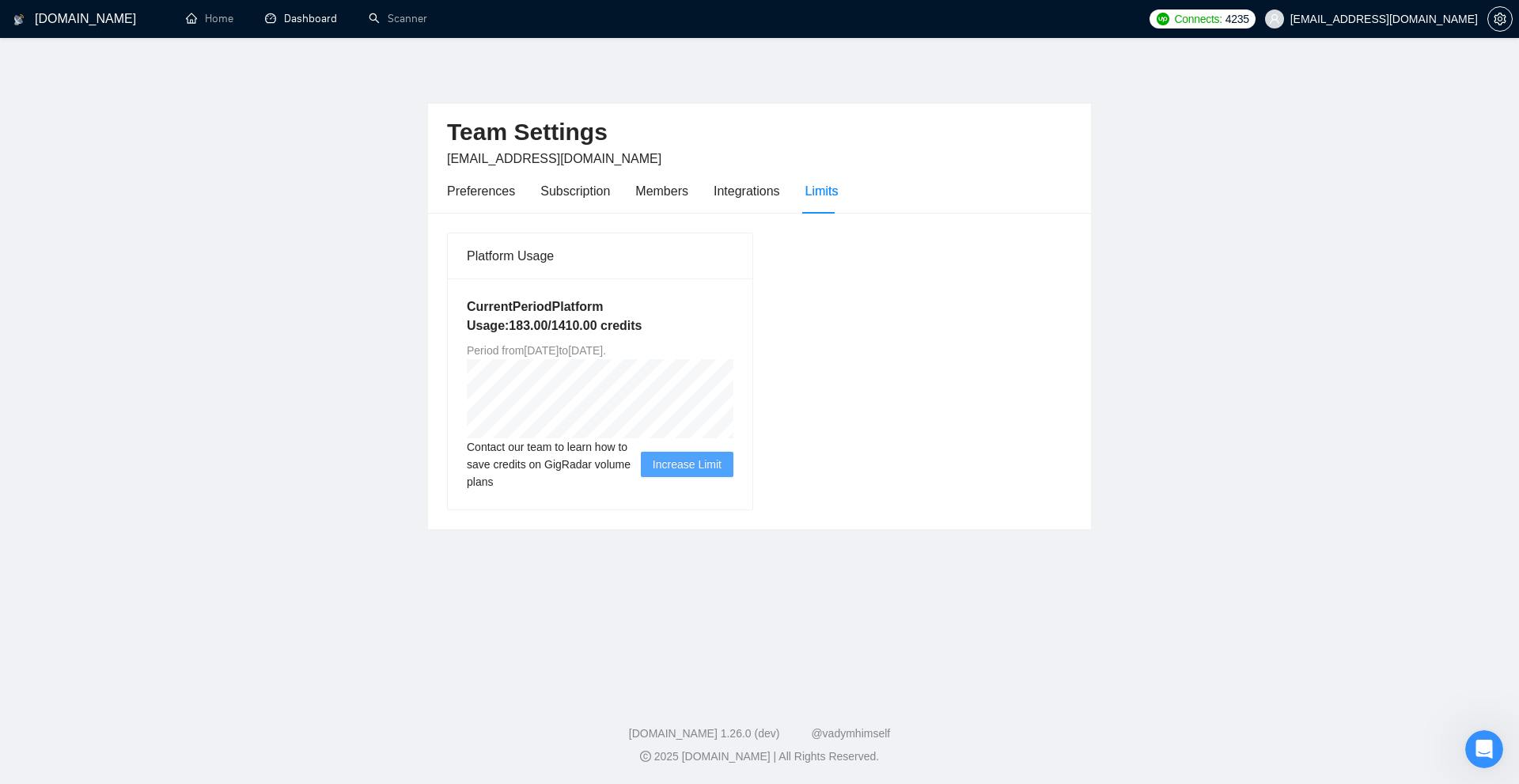
click at [774, 323] on div "Platform Usage Current Period Platform Usage: 183.00 / 1410.00 credits Period f…" at bounding box center [760, 371] width 638 height 279
drag, startPoint x: 649, startPoint y: 326, endPoint x: 535, endPoint y: 328, distance: 114.0
click at [535, 328] on h5 "Current Period Platform Usage: 183.00 / 1410.00 credits" at bounding box center [600, 317] width 267 height 38
click at [545, 336] on div "Current Period Platform Usage: 183.00 / 1410.00 credits Period from Wed Jul 30 …" at bounding box center [600, 394] width 305 height 232
drag, startPoint x: 508, startPoint y: 330, endPoint x: 548, endPoint y: 329, distance: 40.0
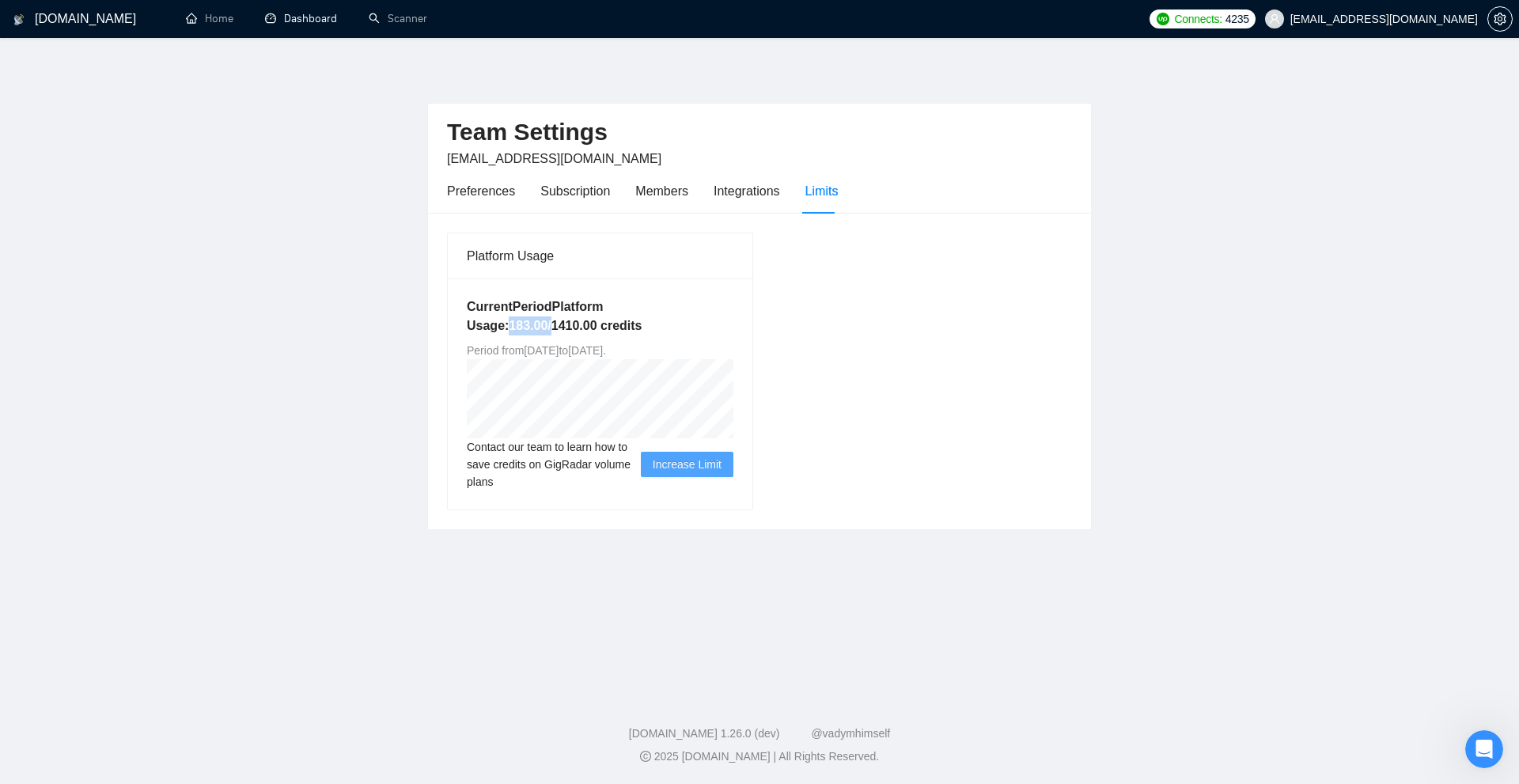
click at [548, 329] on h5 "Current Period Platform Usage: 183.00 / 1410.00 credits" at bounding box center [600, 317] width 267 height 38
click at [555, 329] on h5 "Current Period Platform Usage: 183.00 / 1410.00 credits" at bounding box center [600, 317] width 267 height 38
drag, startPoint x: 560, startPoint y: 330, endPoint x: 518, endPoint y: 334, distance: 42.2
click at [518, 334] on h5 "Current Period Platform Usage: 183.00 / 1410.00 credits" at bounding box center [600, 317] width 267 height 38
click at [399, 25] on link "Scanner" at bounding box center [398, 18] width 59 height 13
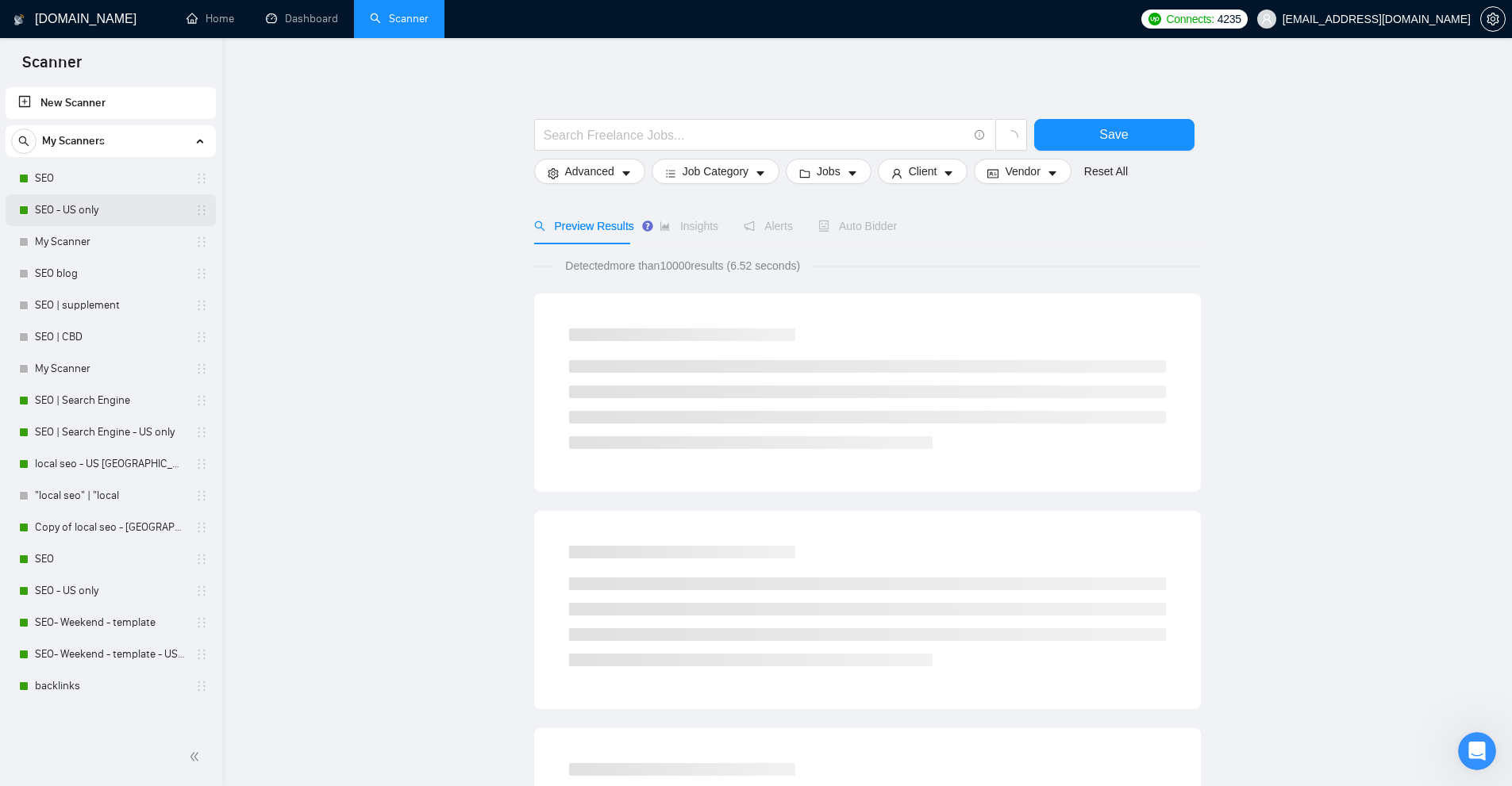
click at [92, 196] on link "SEO - US only" at bounding box center [110, 210] width 150 height 32
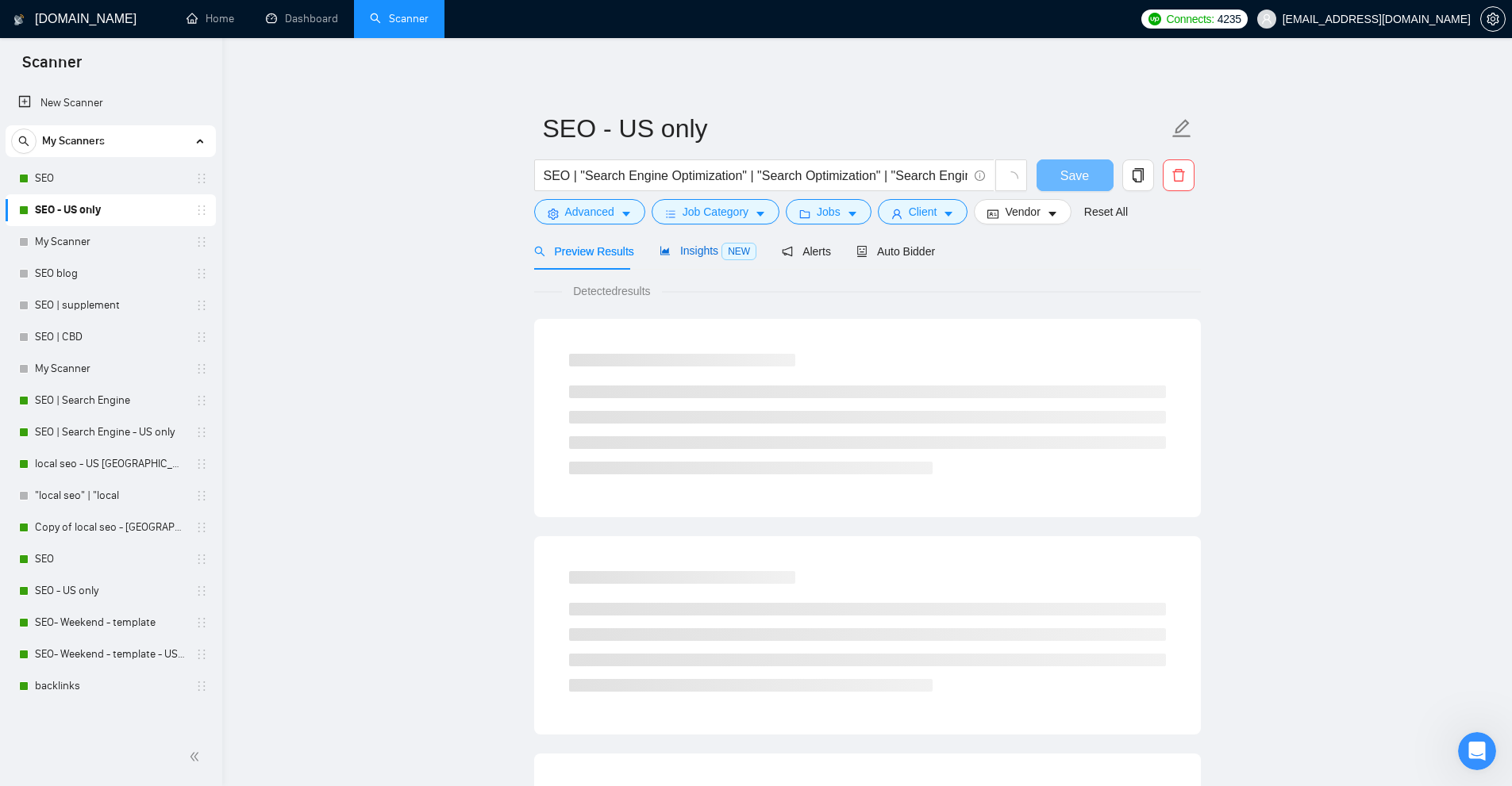
click at [709, 249] on span "Insights NEW" at bounding box center [707, 250] width 96 height 13
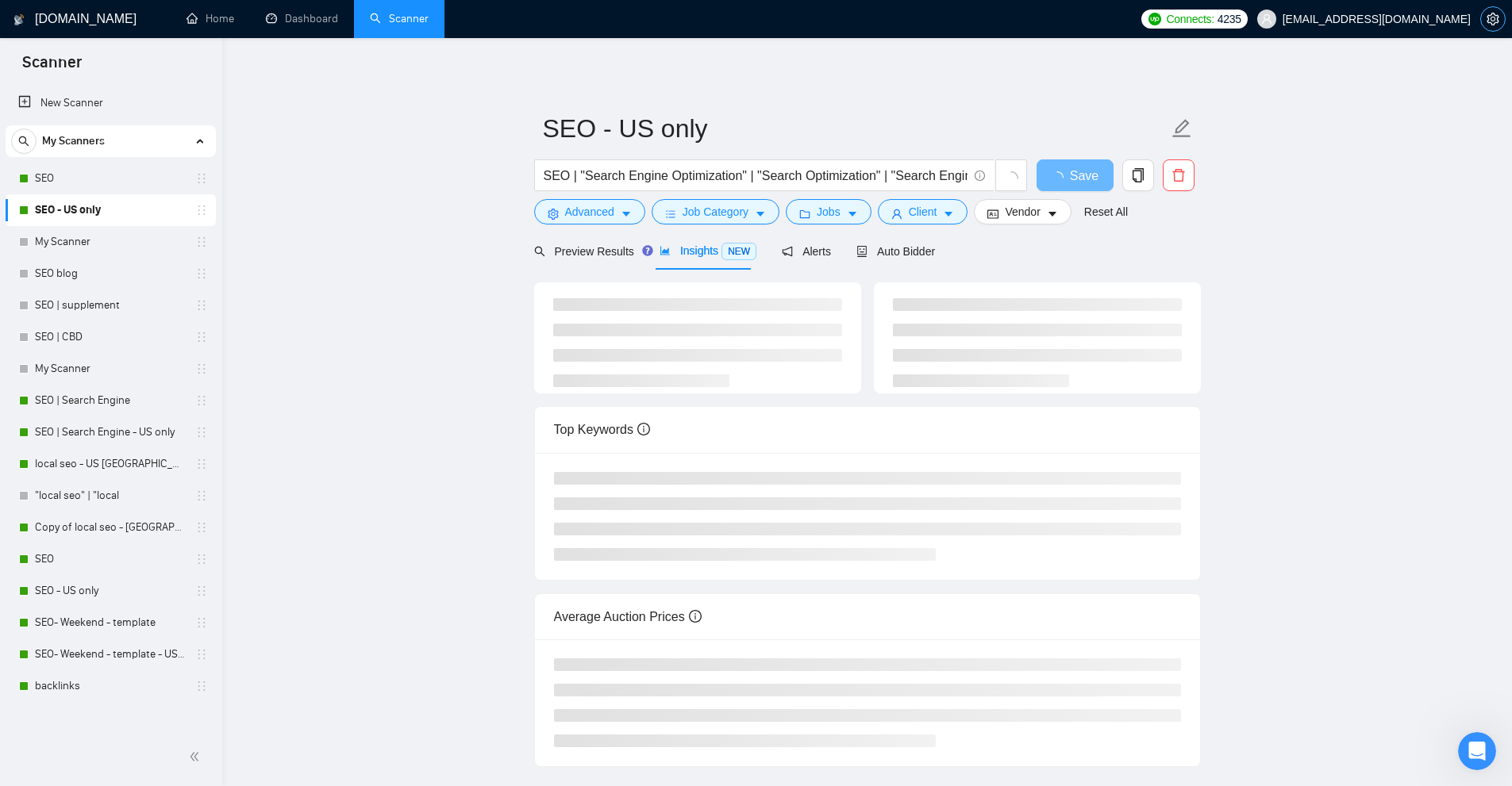
click at [1498, 12] on button "button" at bounding box center [1493, 19] width 25 height 25
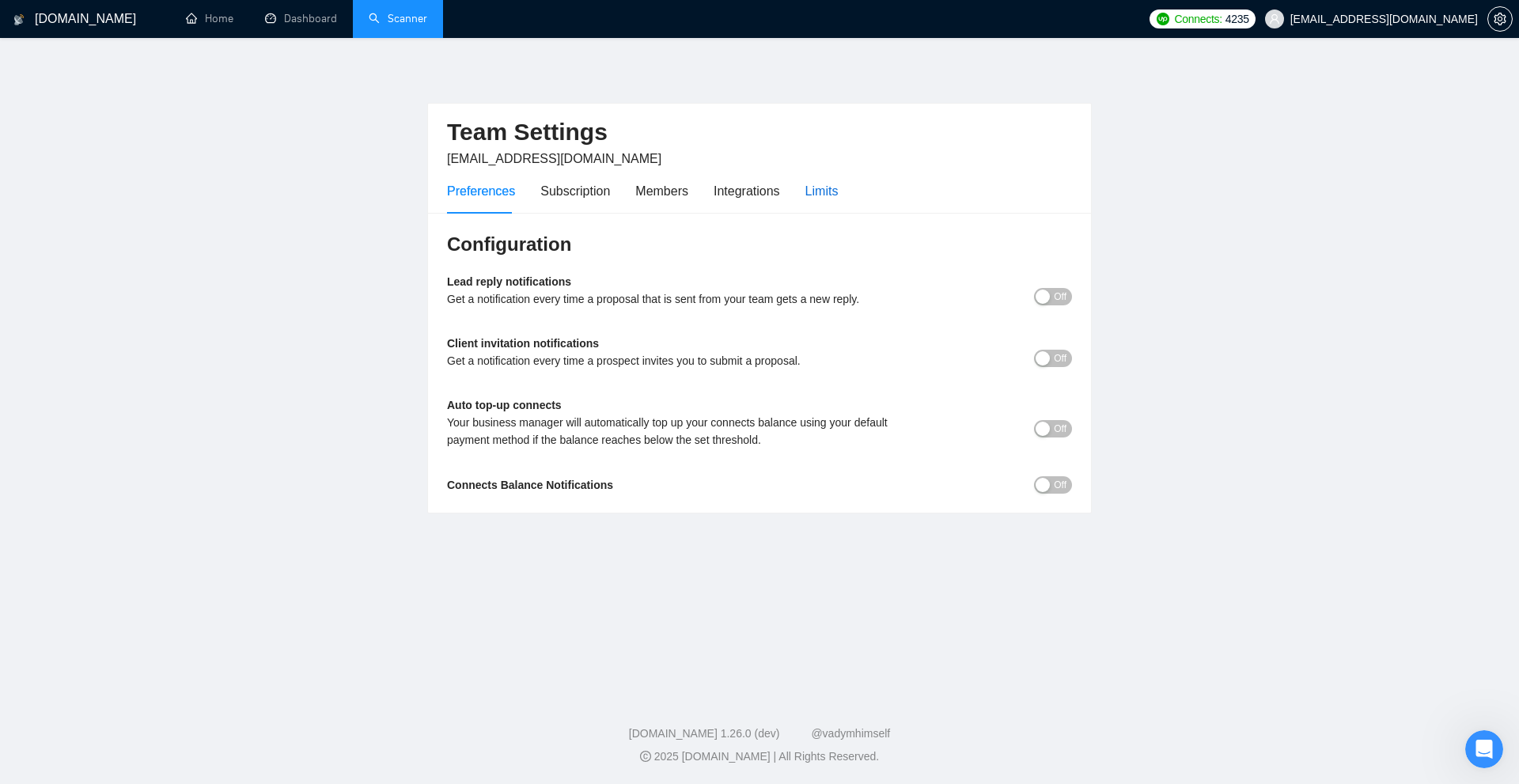
click at [813, 182] on div "Limits" at bounding box center [821, 191] width 34 height 20
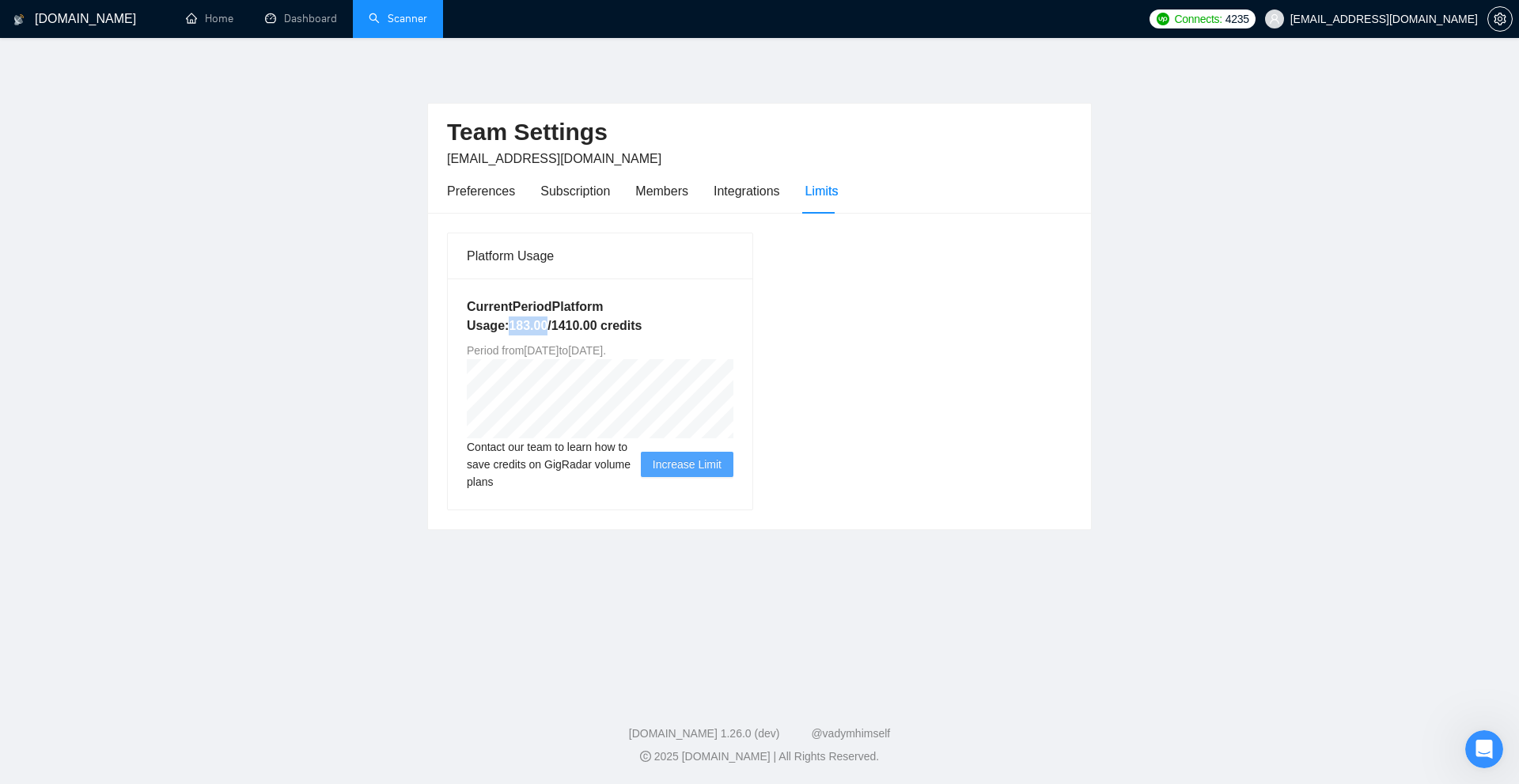
drag, startPoint x: 507, startPoint y: 324, endPoint x: 545, endPoint y: 326, distance: 38.1
click at [545, 326] on h5 "Current Period Platform Usage: 183.00 / 1410.00 credits" at bounding box center [600, 317] width 267 height 38
click at [523, 330] on h5 "Current Period Platform Usage: 183.00 / 1410.00 credits" at bounding box center [600, 317] width 267 height 38
click at [987, 300] on div "Platform Usage Current Period Platform Usage: 183.00 / 1410.00 credits Period f…" at bounding box center [760, 371] width 638 height 279
click at [858, 271] on div "Platform Usage Current Period Platform Usage: 183.00 / 1410.00 credits Period f…" at bounding box center [760, 371] width 638 height 279
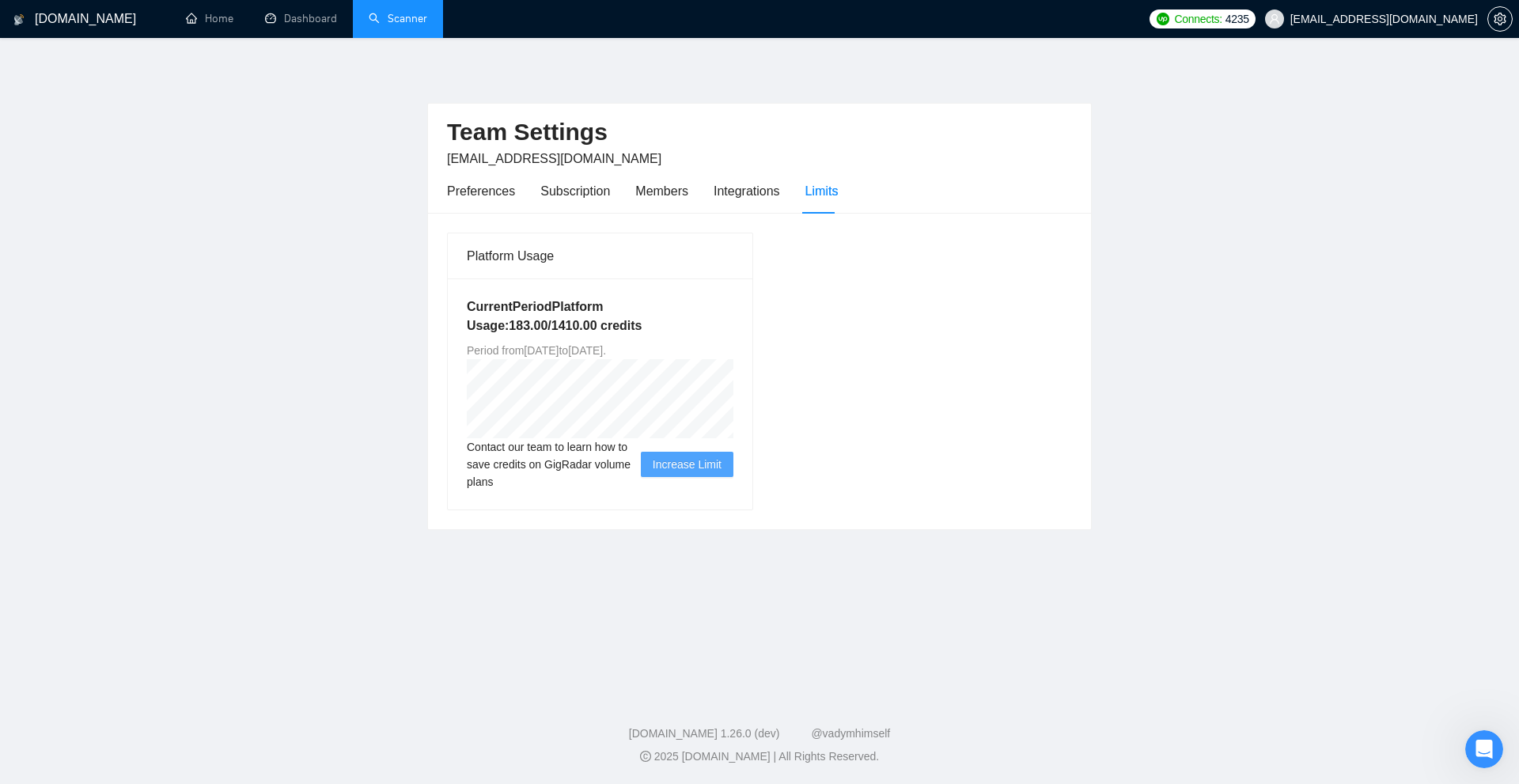
click at [954, 325] on div "Platform Usage Current Period Platform Usage: 183.00 / 1410.00 credits Period f…" at bounding box center [760, 371] width 638 height 279
click at [408, 25] on link "Scanner" at bounding box center [398, 18] width 59 height 13
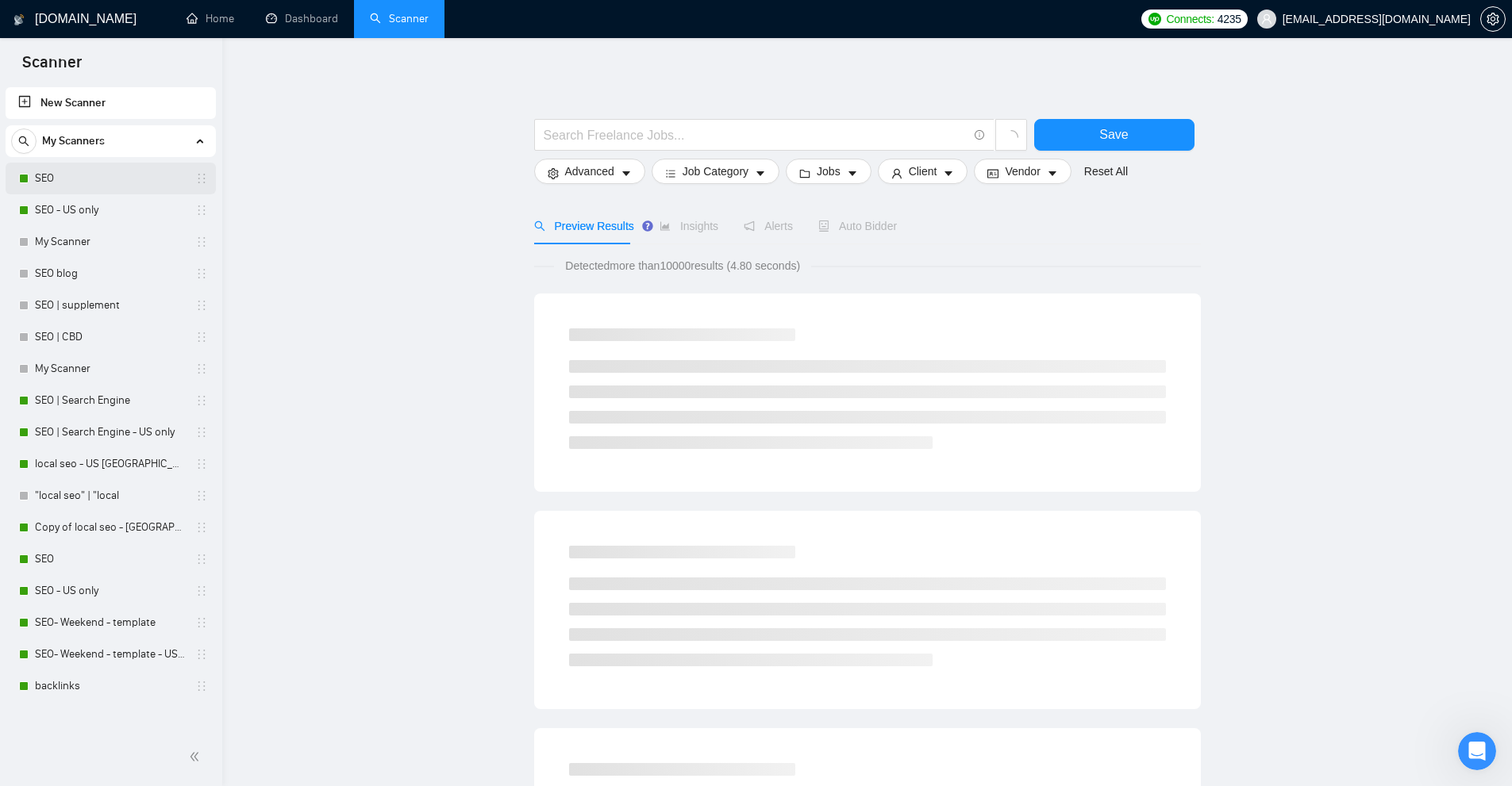
click at [74, 194] on link "SEO" at bounding box center [110, 178] width 150 height 32
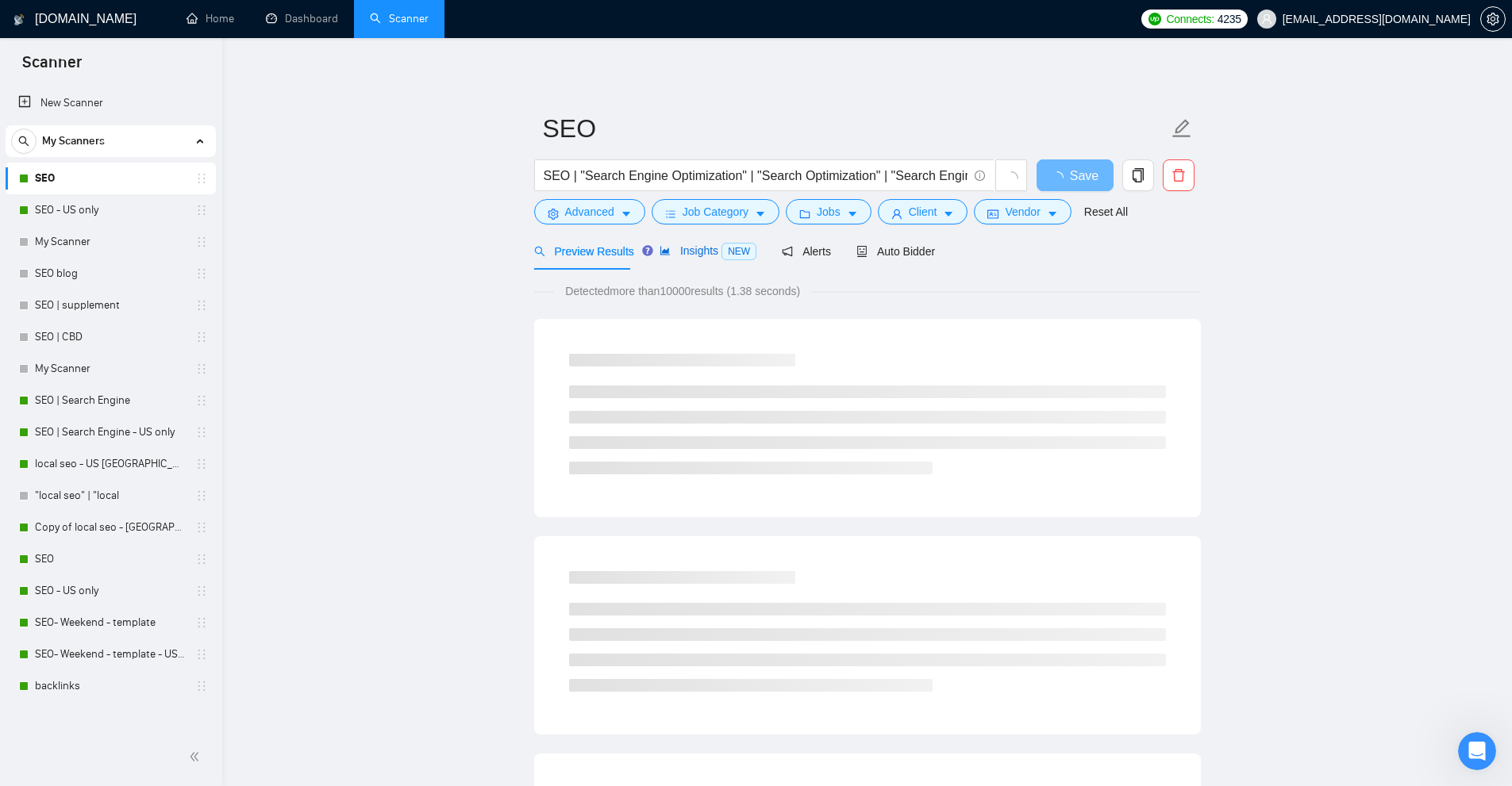
click at [697, 242] on div "Insights NEW" at bounding box center [707, 250] width 96 height 18
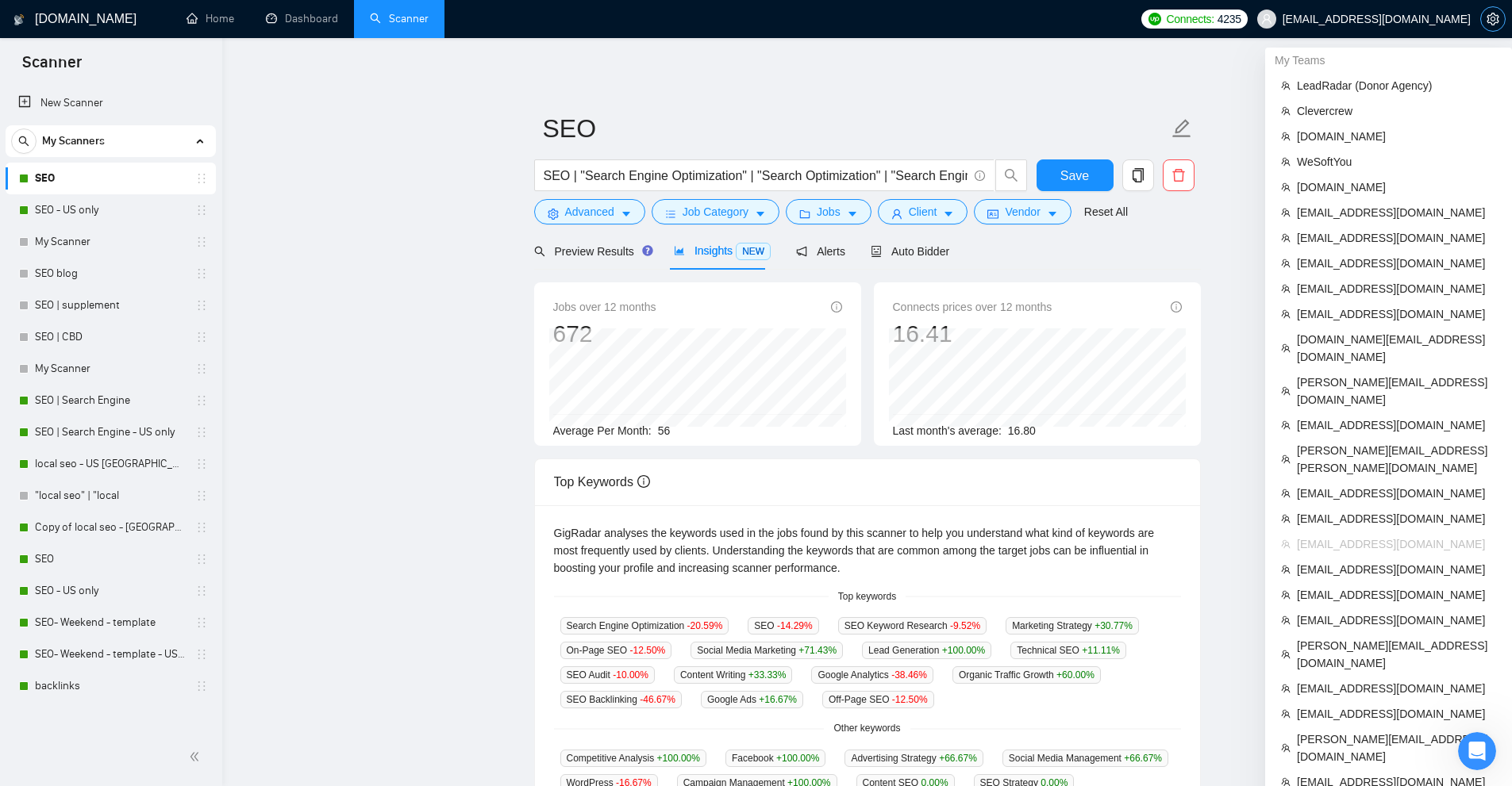
click at [1486, 20] on span "setting" at bounding box center [1493, 18] width 24 height 13
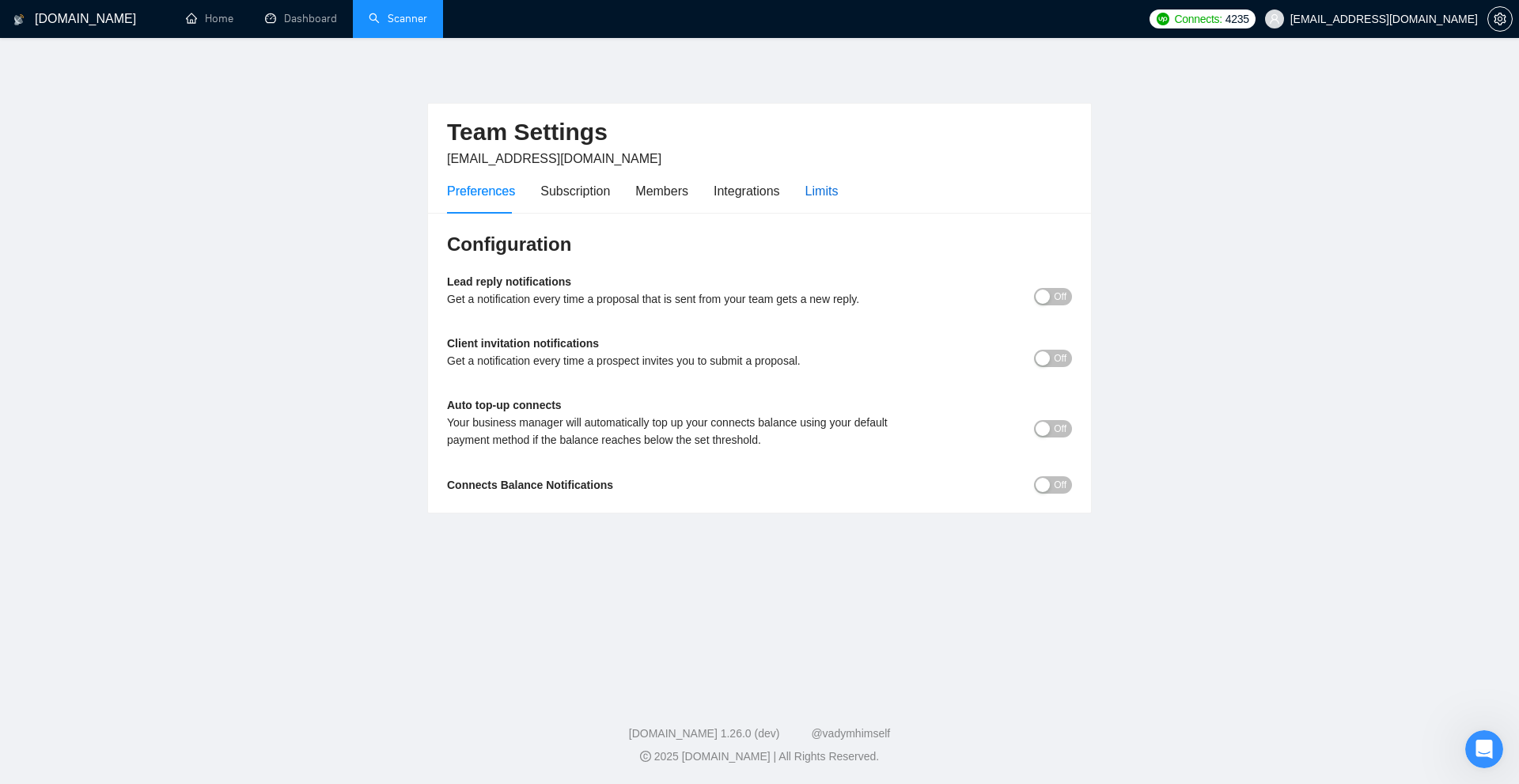
click at [832, 191] on div "Limits" at bounding box center [821, 191] width 34 height 20
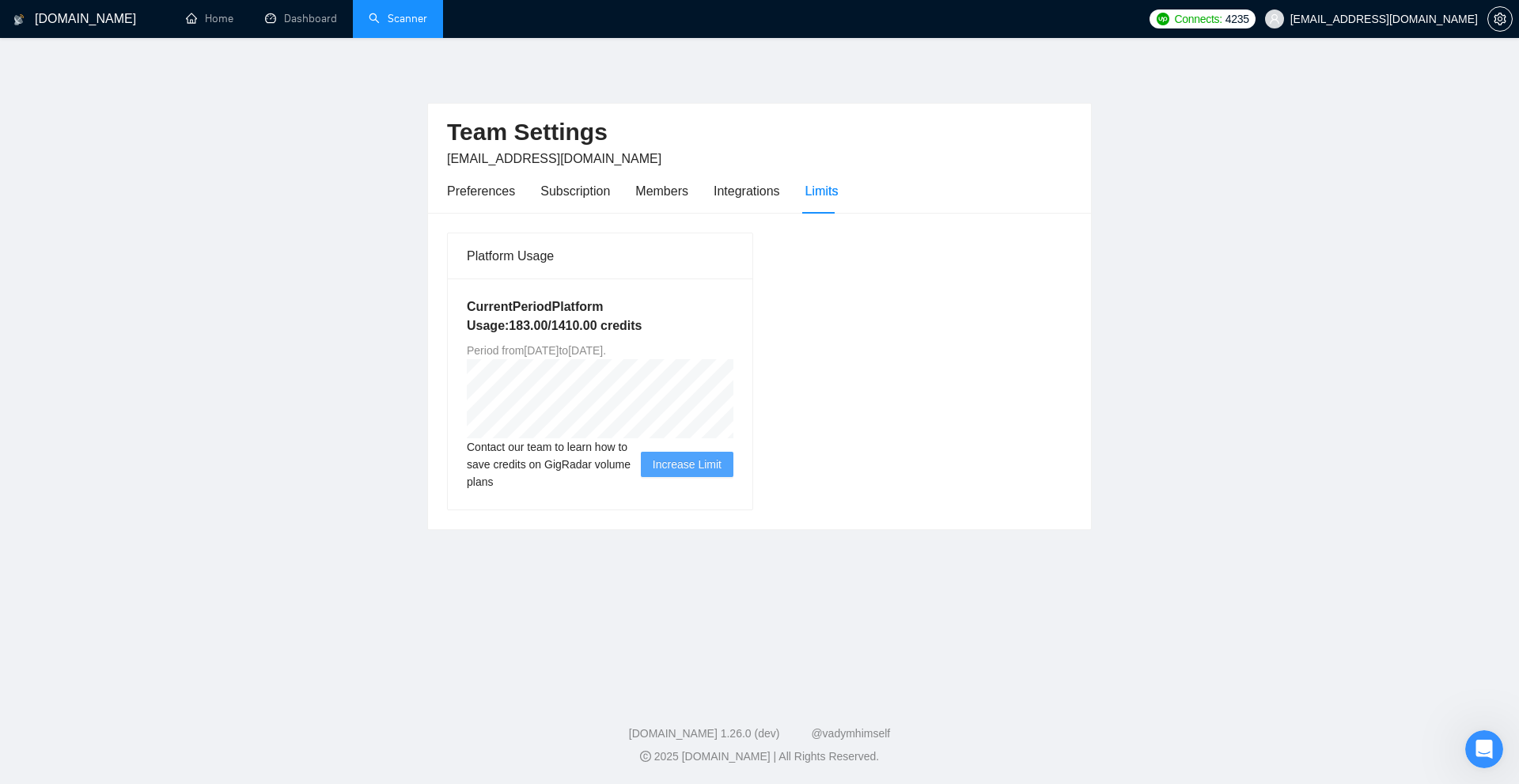
click at [1041, 268] on div "Platform Usage Current Period Platform Usage: 183.00 / 1410.00 credits Period f…" at bounding box center [760, 371] width 638 height 279
drag, startPoint x: 467, startPoint y: 325, endPoint x: 548, endPoint y: 327, distance: 81.0
click at [550, 327] on h5 "Current Period Platform Usage: 183.00 / 1410.00 credits" at bounding box center [600, 317] width 267 height 38
click at [496, 321] on h5 "Current Period Platform Usage: 183.00 / 1410.00 credits" at bounding box center [600, 317] width 267 height 38
drag, startPoint x: 503, startPoint y: 321, endPoint x: 558, endPoint y: 330, distance: 55.7
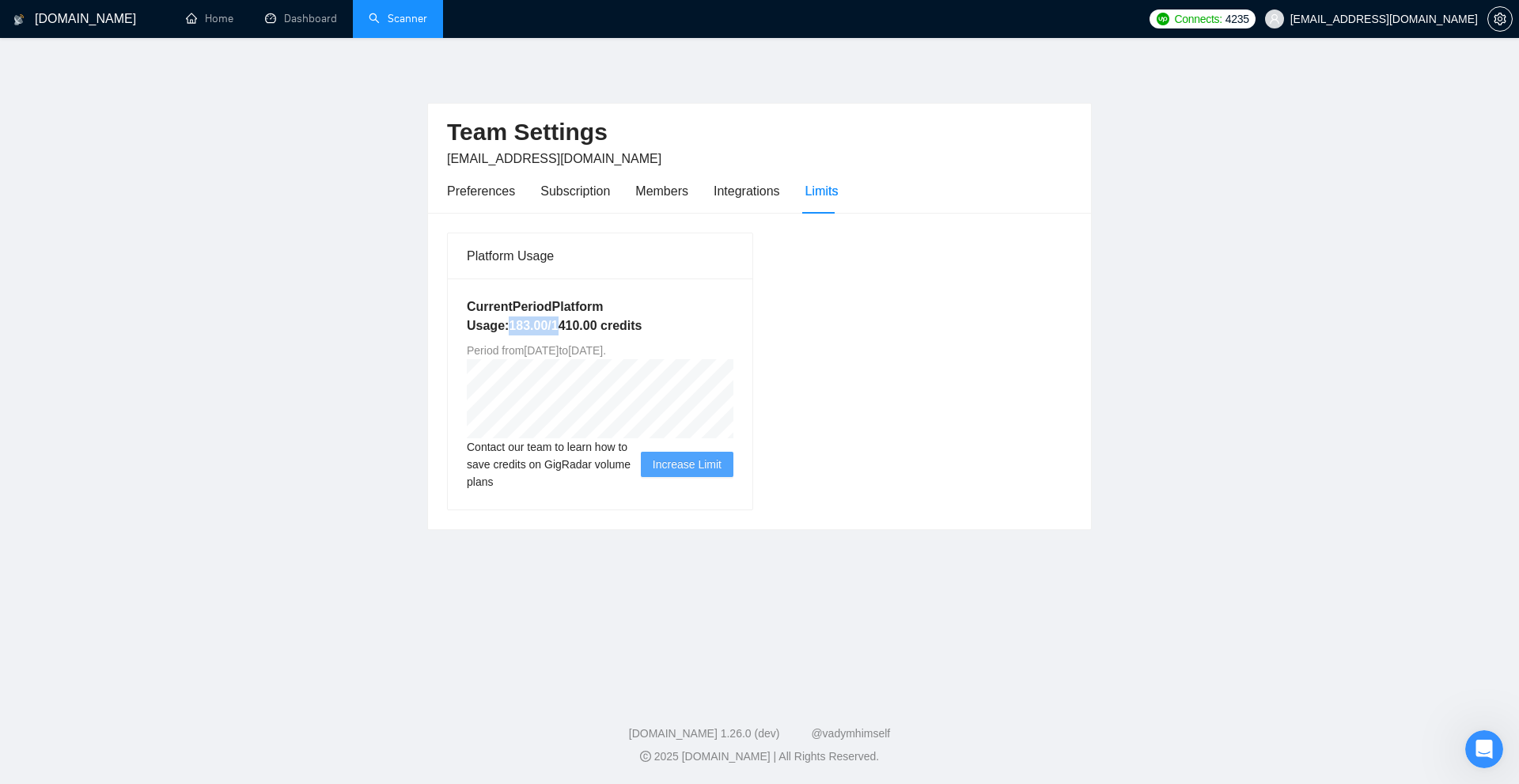
click at [558, 330] on h5 "Current Period Platform Usage: 183.00 / 1410.00 credits" at bounding box center [600, 317] width 267 height 38
click at [931, 312] on div "Platform Usage Current Period Platform Usage: 183.00 / 1410.00 credits Period f…" at bounding box center [760, 371] width 638 height 279
click at [376, 22] on link "Scanner" at bounding box center [398, 18] width 59 height 13
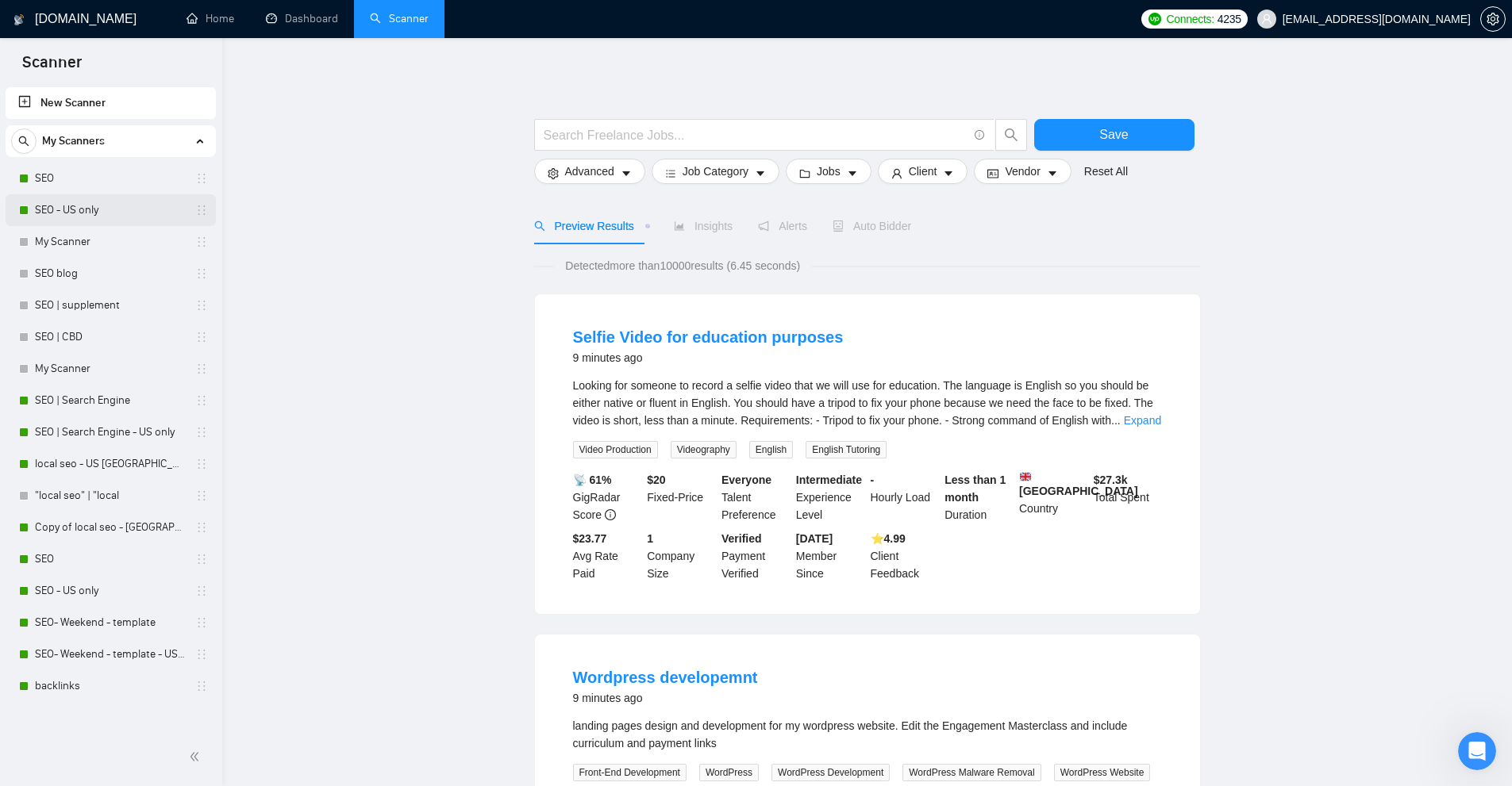
click at [174, 204] on link "SEO - US only" at bounding box center [110, 210] width 150 height 32
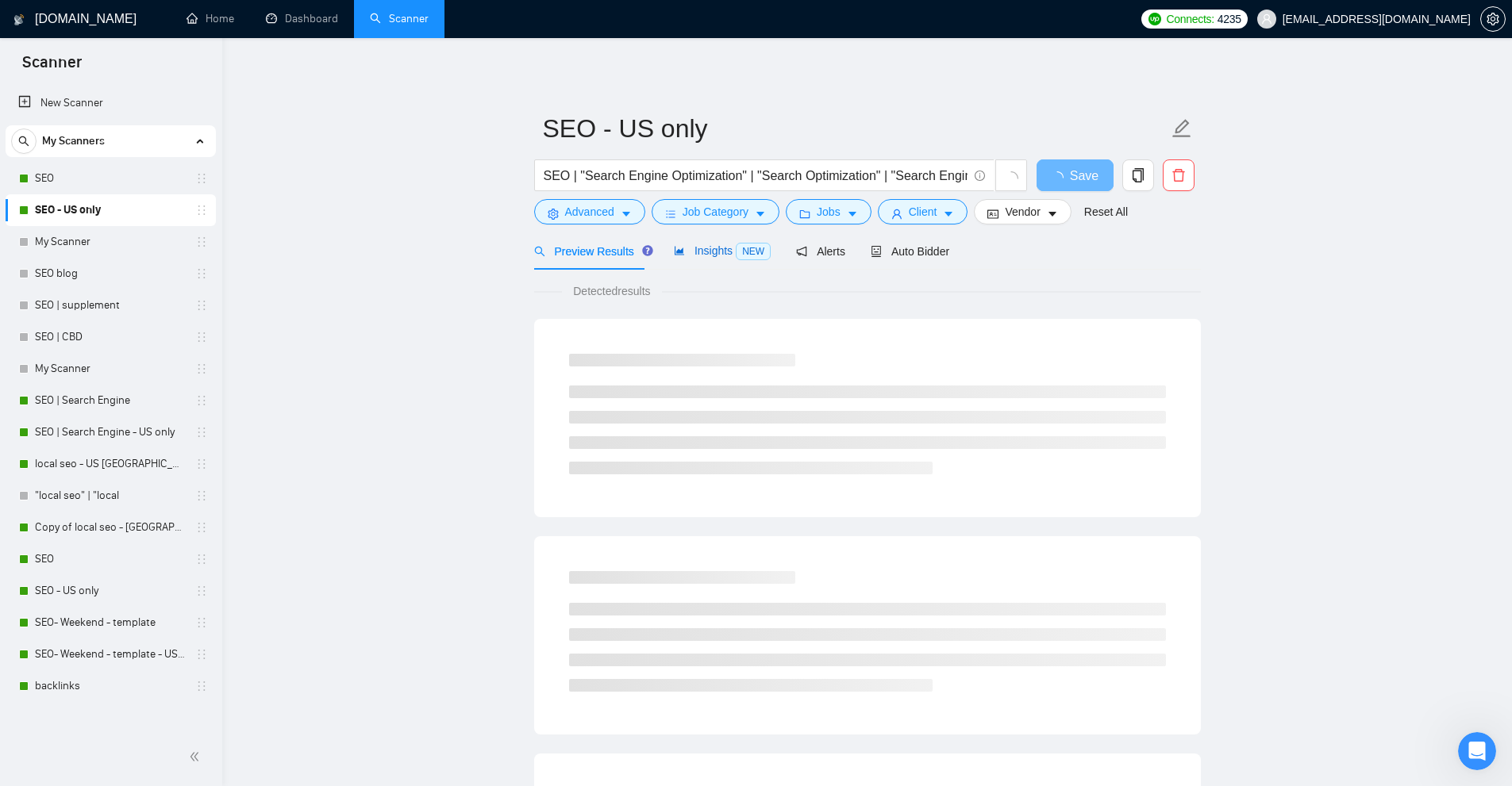
click at [714, 257] on span "Insights NEW" at bounding box center [722, 250] width 96 height 13
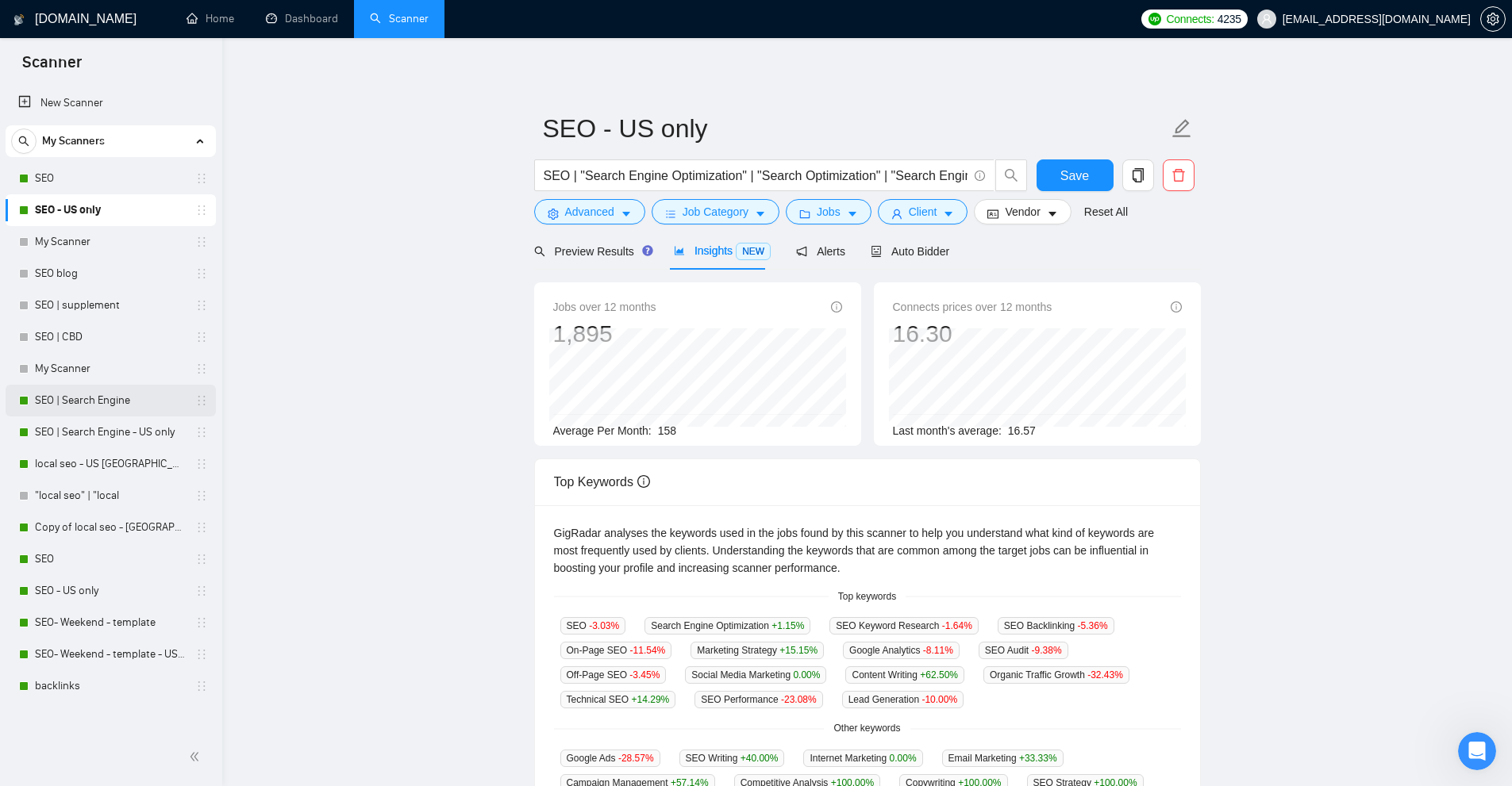
click at [113, 406] on link "SEO | Search Engine" at bounding box center [110, 400] width 150 height 32
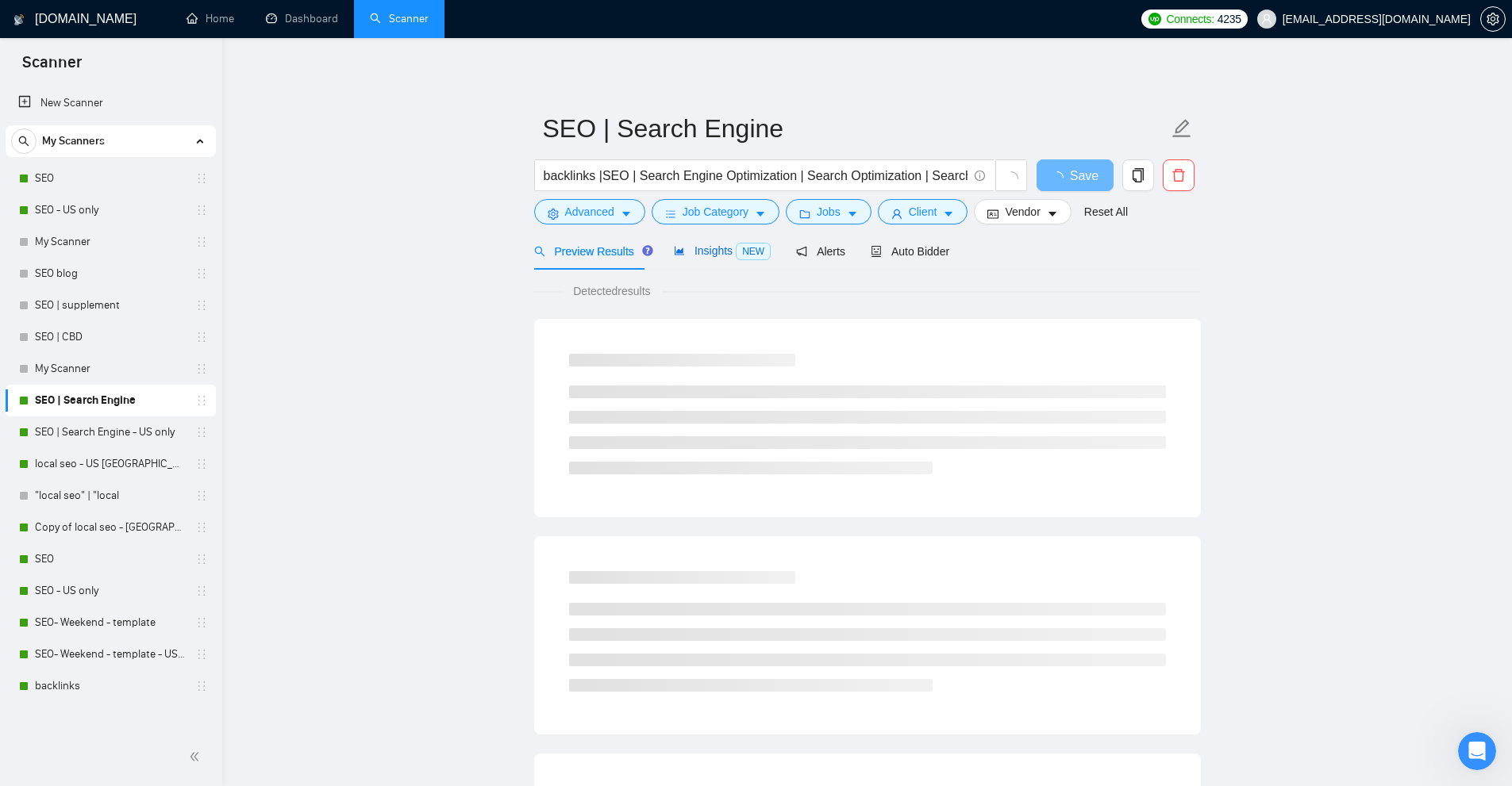
click at [728, 250] on span "Insights NEW" at bounding box center [722, 250] width 96 height 13
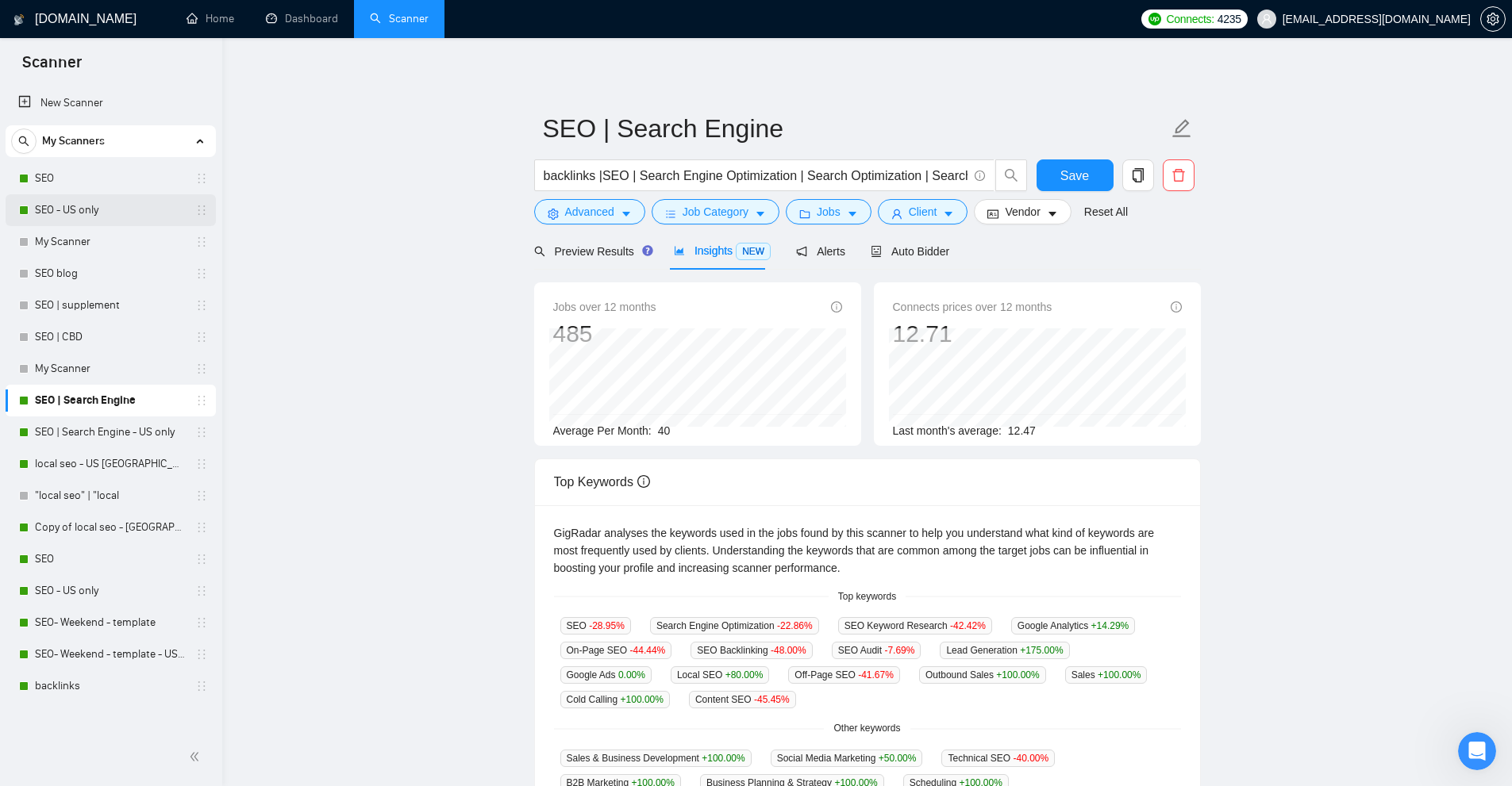
click at [84, 211] on link "SEO - US only" at bounding box center [110, 210] width 150 height 32
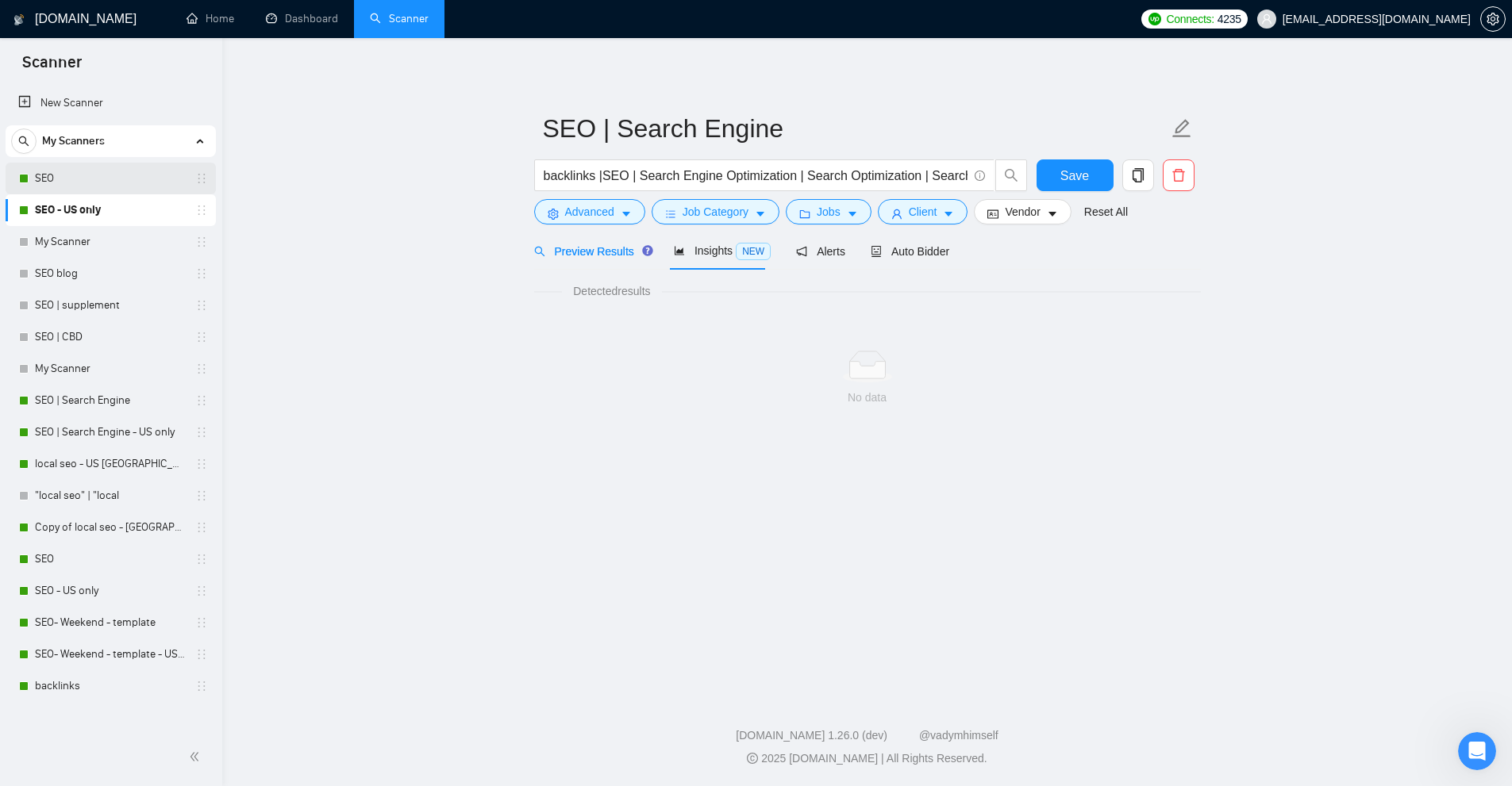
click at [95, 179] on link "SEO" at bounding box center [110, 178] width 150 height 32
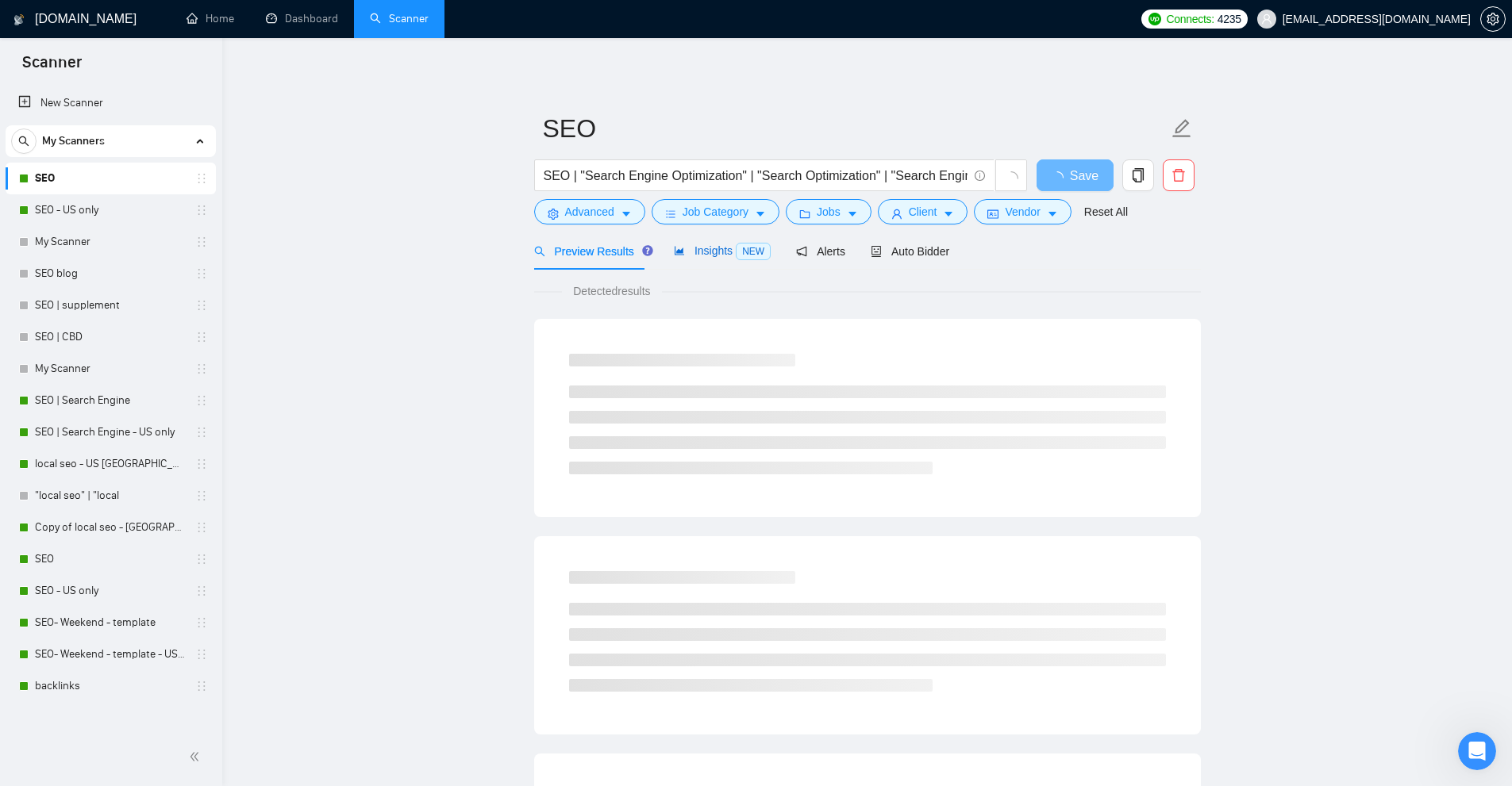
click at [703, 252] on span "Insights NEW" at bounding box center [722, 250] width 96 height 13
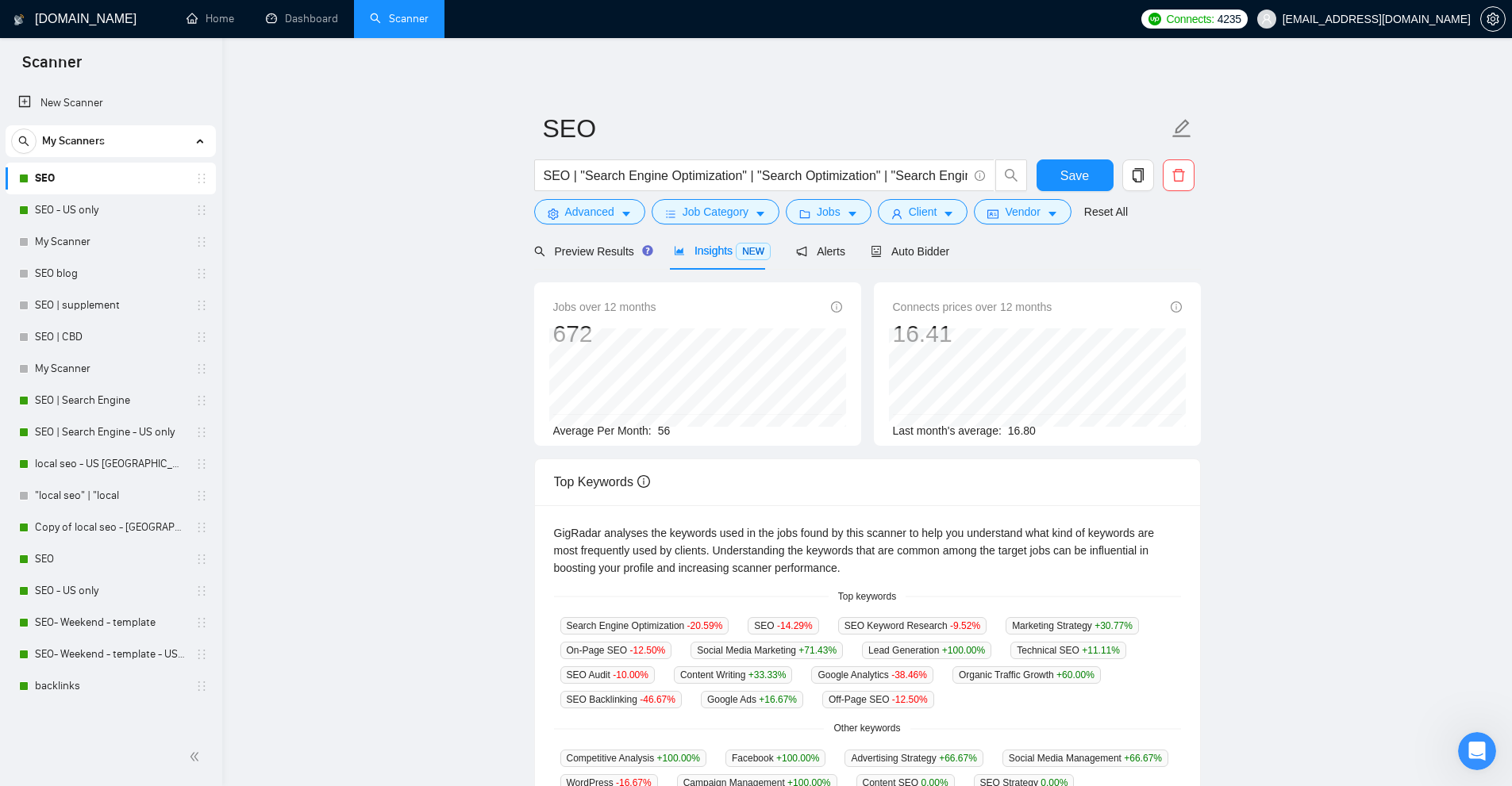
click at [665, 422] on div "Jobs over 12 months 672 Jan 2025 78 Average Per Month: 56" at bounding box center [698, 369] width 289 height 142
drag, startPoint x: 664, startPoint y: 432, endPoint x: 649, endPoint y: 437, distance: 15.8
click at [686, 430] on div "Average Per Month: 56" at bounding box center [698, 431] width 289 height 17
click at [1492, 23] on icon "setting" at bounding box center [1493, 18] width 13 height 13
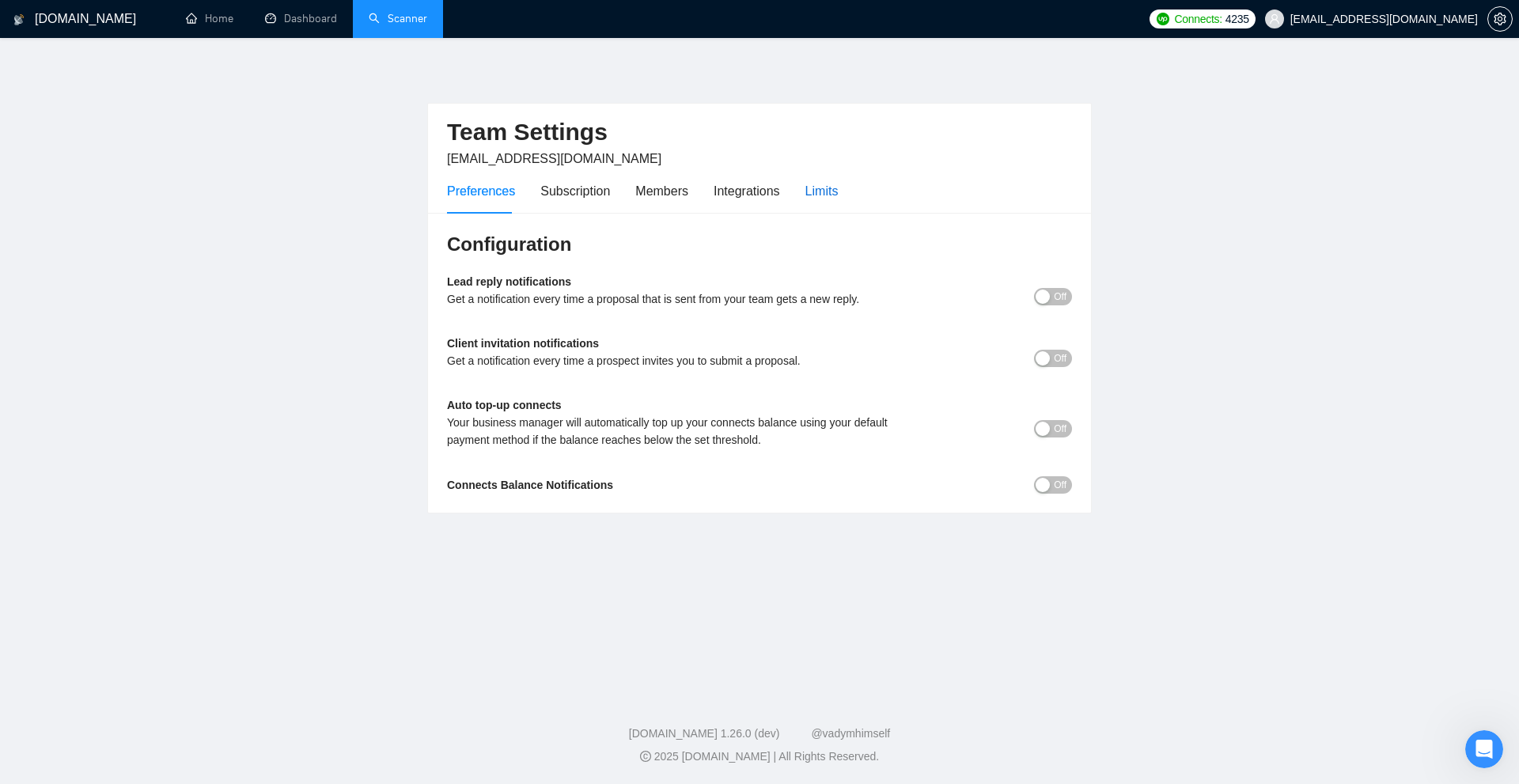
click at [827, 200] on div "Limits" at bounding box center [821, 191] width 34 height 20
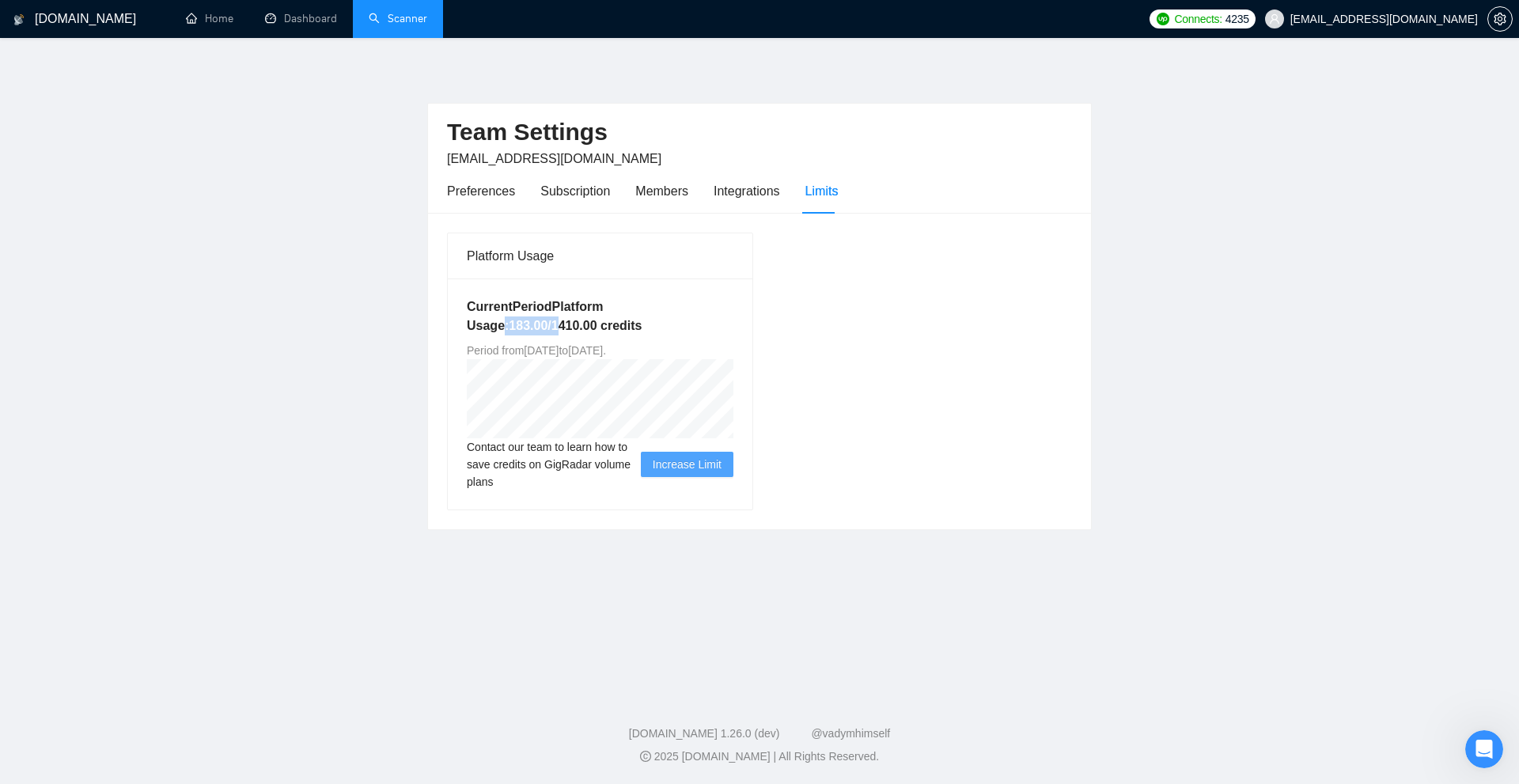
drag, startPoint x: 491, startPoint y: 321, endPoint x: 554, endPoint y: 327, distance: 63.3
click at [554, 327] on h5 "Current Period Platform Usage: 183.00 / 1410.00 credits" at bounding box center [600, 317] width 267 height 38
drag, startPoint x: 528, startPoint y: 327, endPoint x: 539, endPoint y: 327, distance: 11.0
click at [539, 327] on h5 "Current Period Platform Usage: 183.00 / 1410.00 credits" at bounding box center [600, 317] width 267 height 38
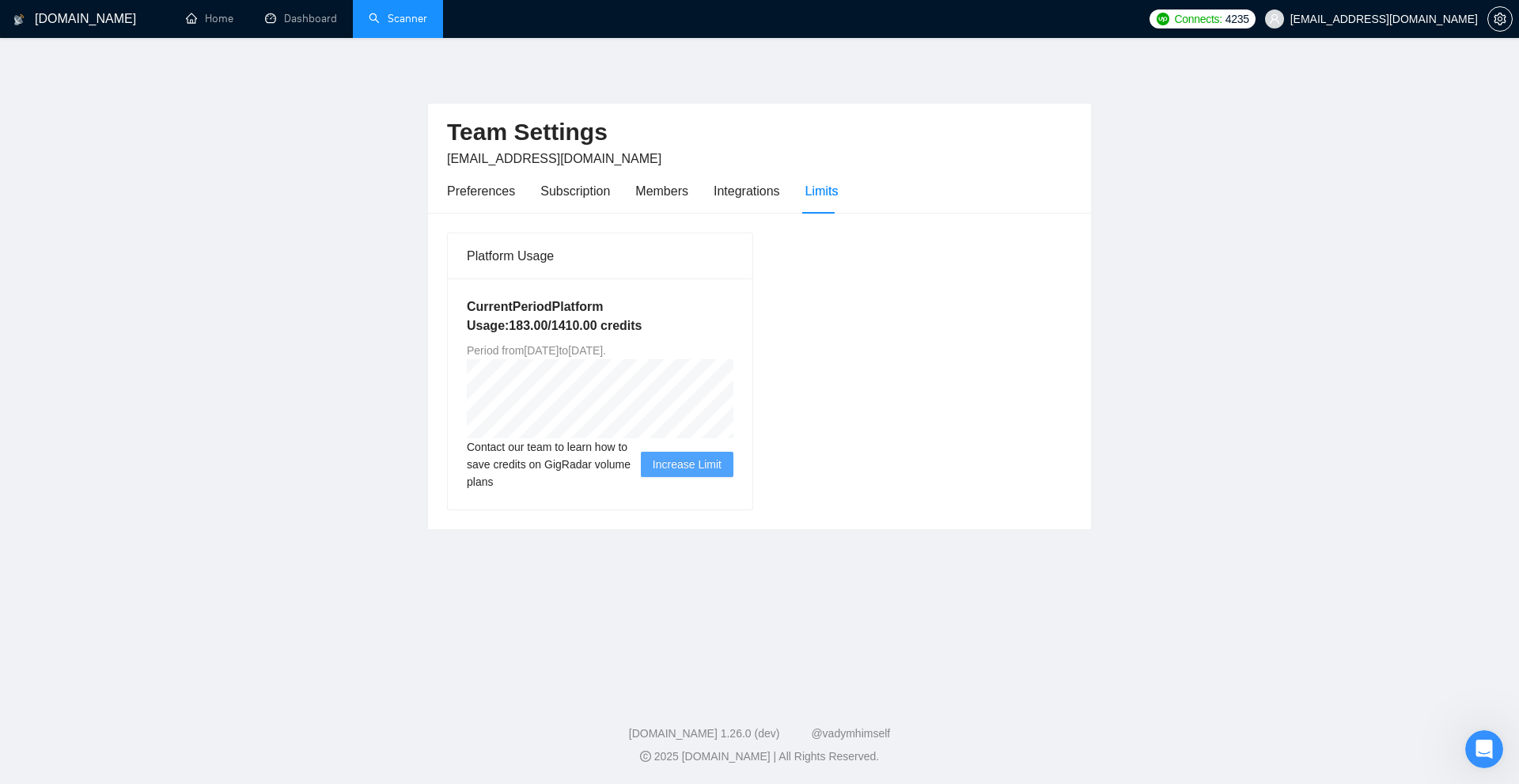
click at [1109, 398] on main "Team Settings matt@pfpmarketing.com Preferences Subscription Members Integratio…" at bounding box center [759, 363] width 1469 height 600
click at [400, 22] on link "Scanner" at bounding box center [398, 18] width 59 height 13
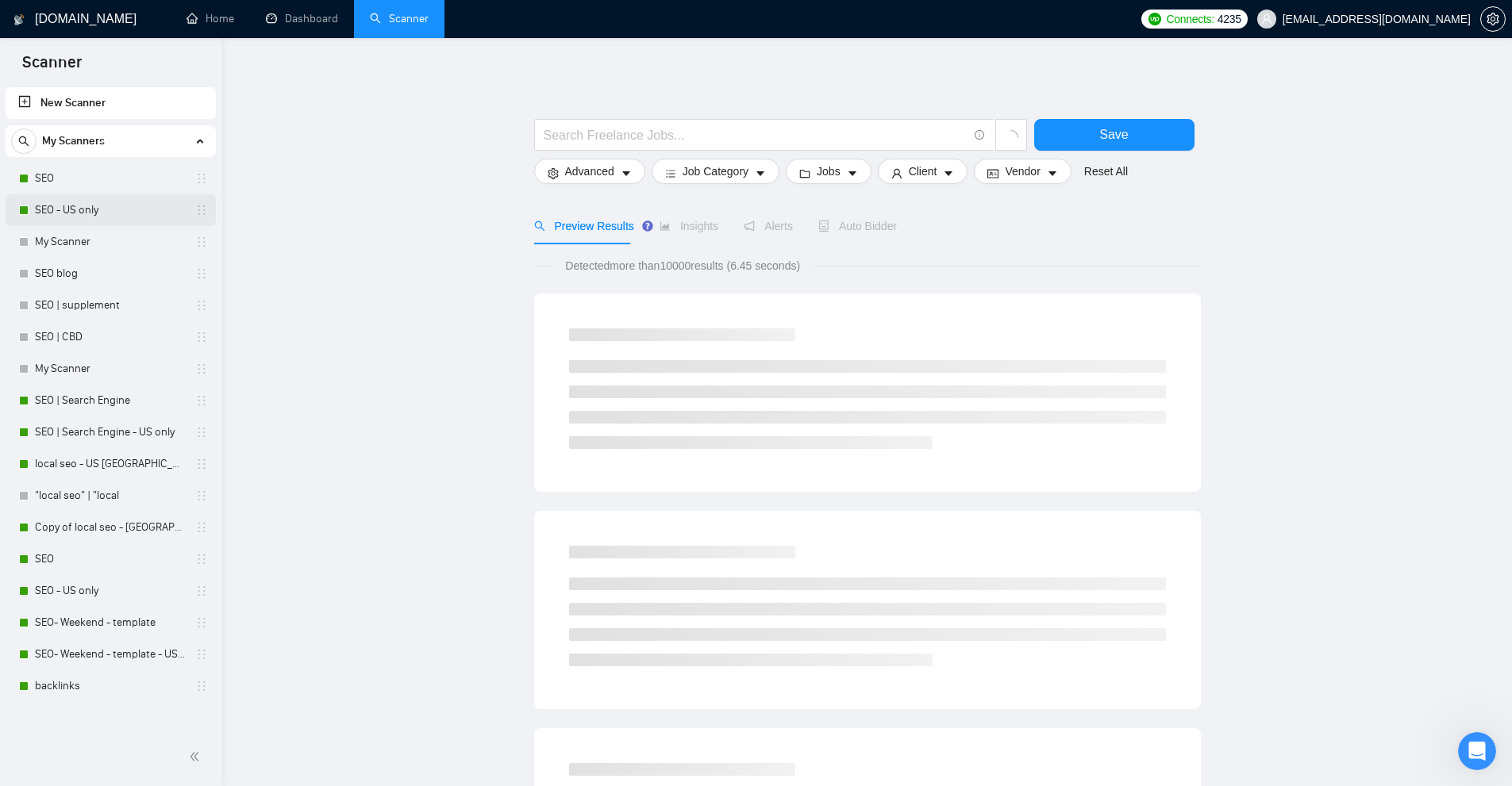
click at [72, 196] on link "SEO - US only" at bounding box center [110, 210] width 150 height 32
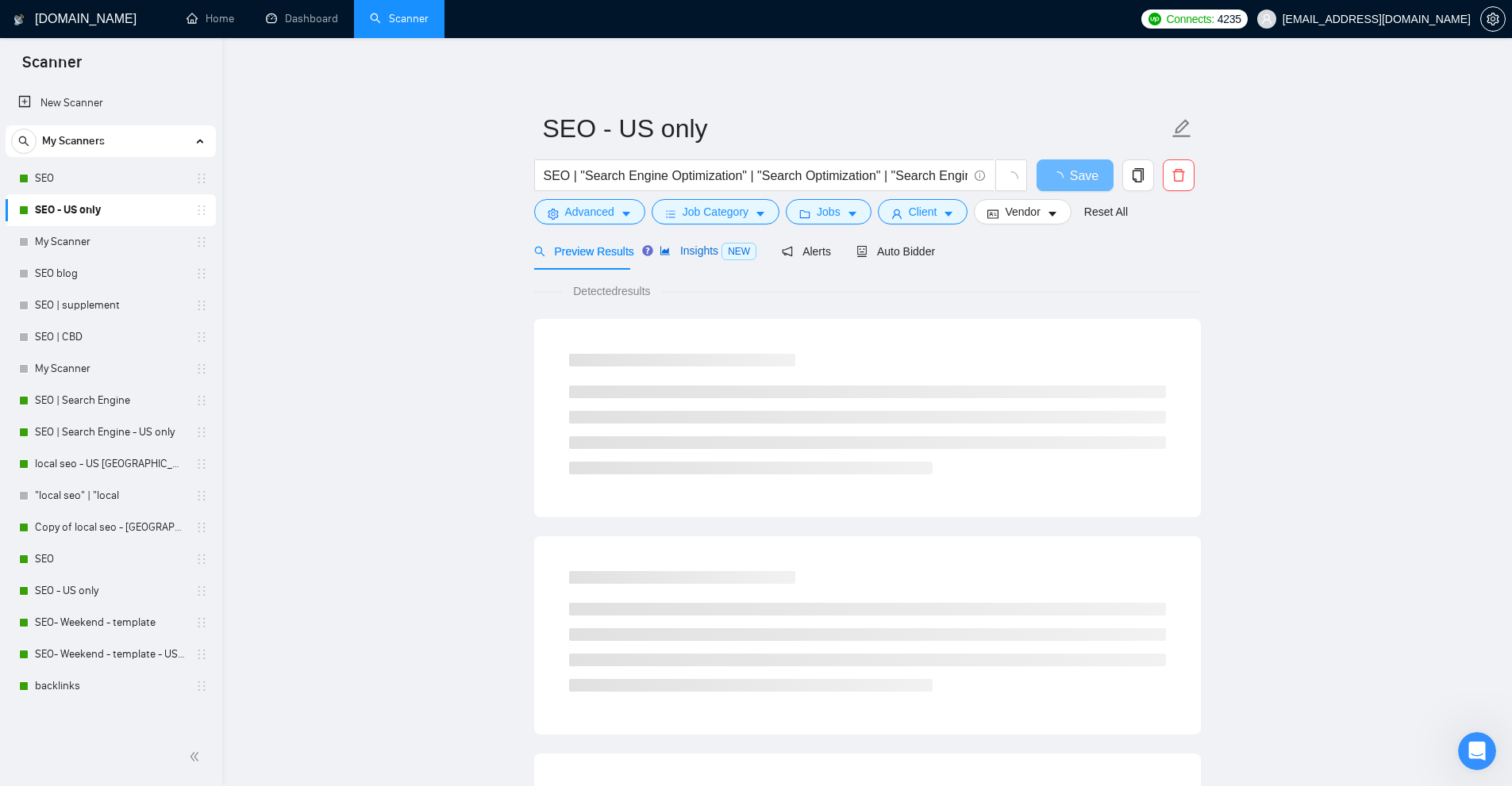
click at [722, 247] on span "NEW" at bounding box center [739, 251] width 35 height 17
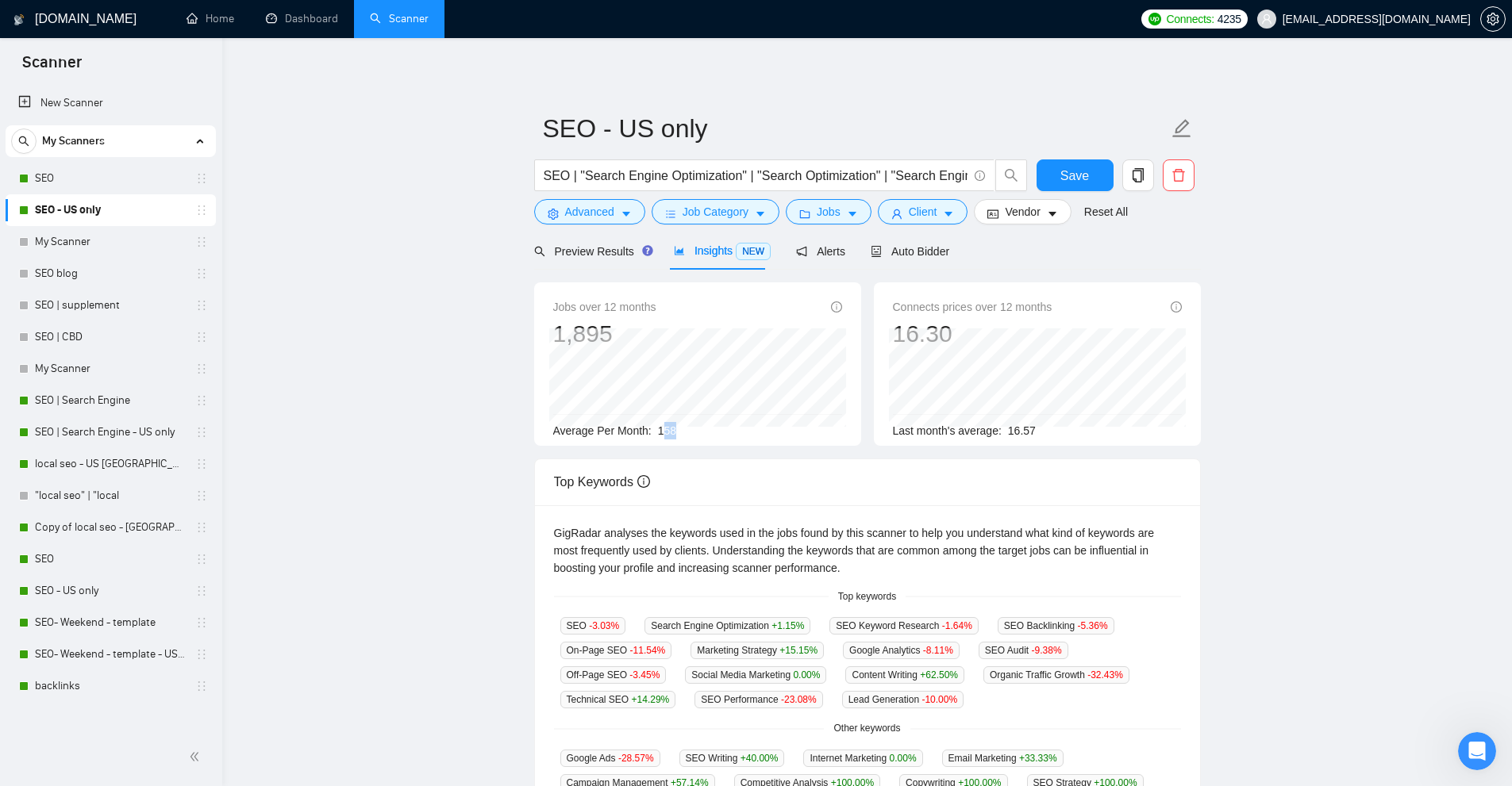
drag, startPoint x: 680, startPoint y: 427, endPoint x: 662, endPoint y: 432, distance: 18.7
click at [670, 430] on span "158" at bounding box center [667, 431] width 18 height 13
click at [298, 22] on link "Dashboard" at bounding box center [302, 18] width 72 height 13
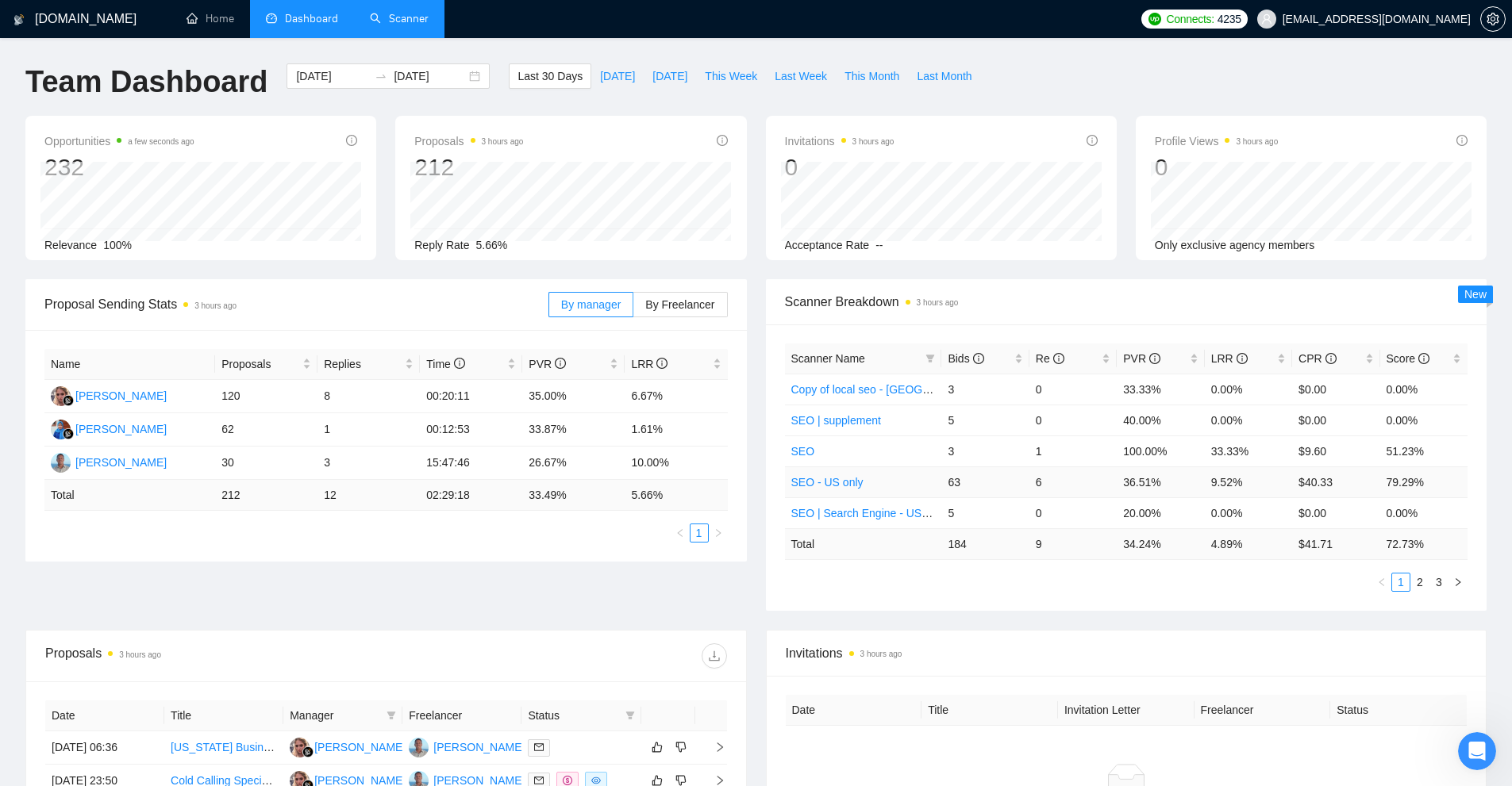
scroll to position [238, 0]
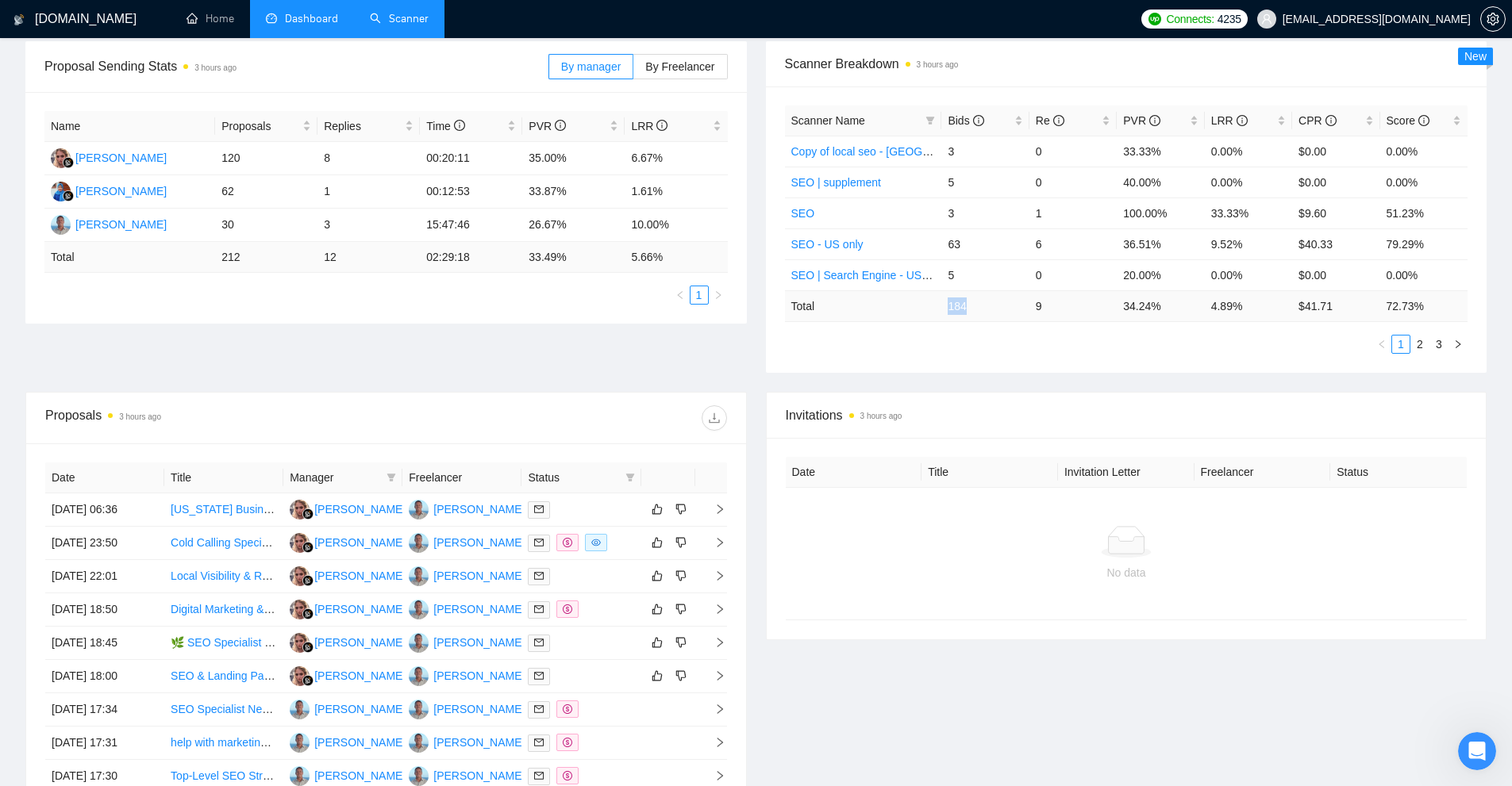
drag, startPoint x: 987, startPoint y: 306, endPoint x: 938, endPoint y: 316, distance: 50.0
click at [938, 316] on tr "Total 184 9 34.24 % 4.89 % $ 41.71 72.73 %" at bounding box center [1127, 305] width 683 height 31
click at [968, 308] on td "184" at bounding box center [985, 305] width 88 height 31
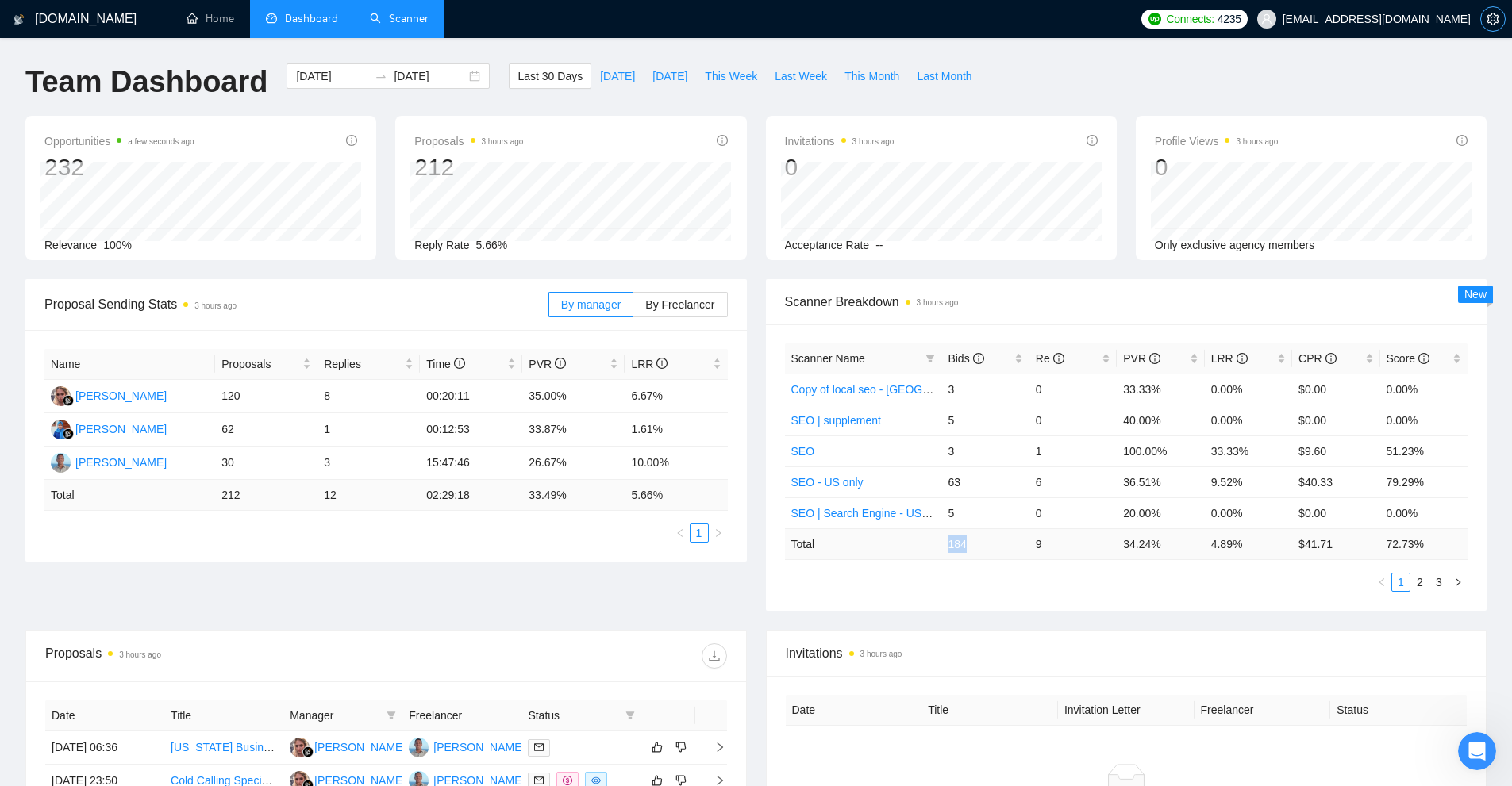
click at [1492, 14] on icon "setting" at bounding box center [1493, 18] width 12 height 13
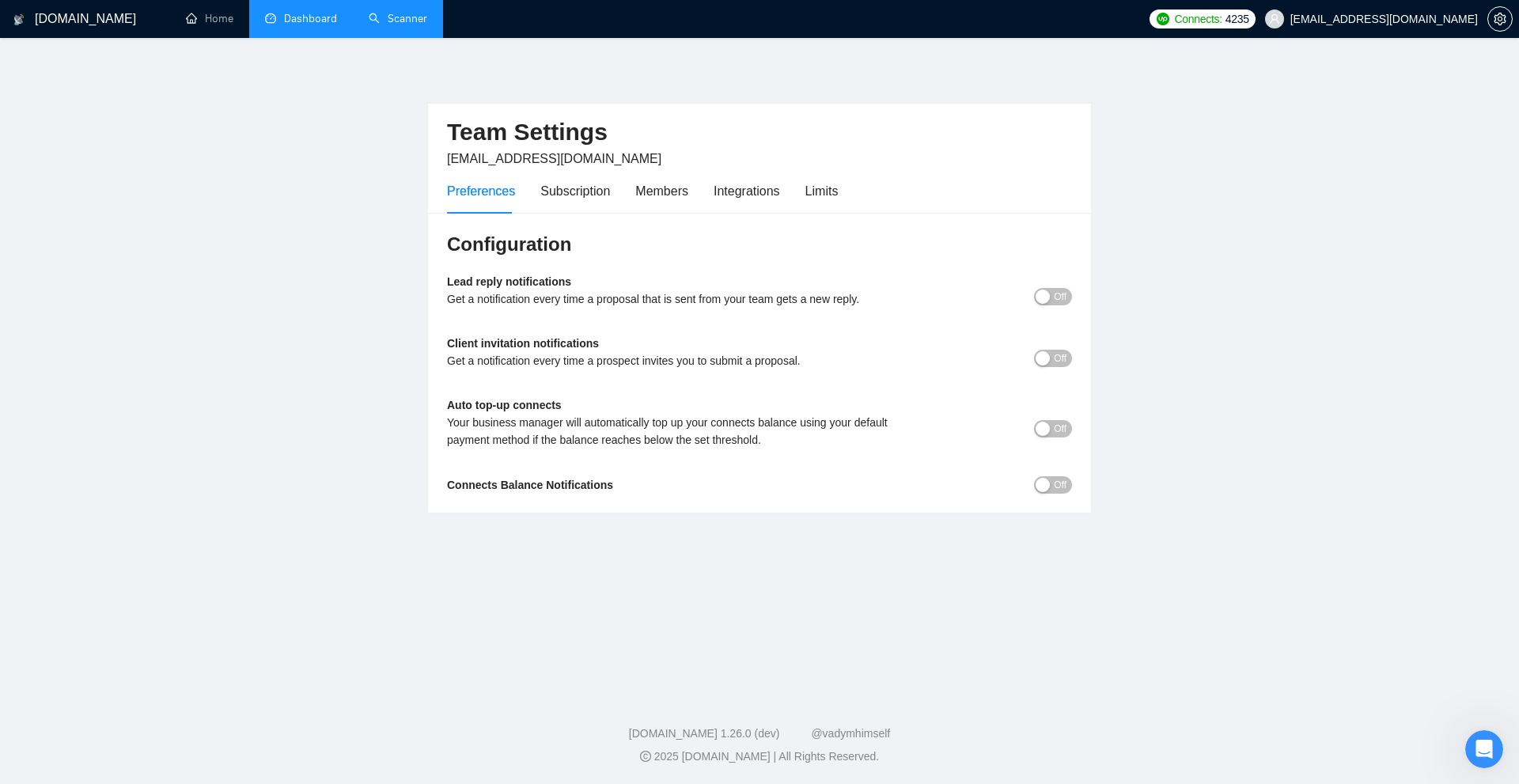
drag, startPoint x: 781, startPoint y: 203, endPoint x: 792, endPoint y: 198, distance: 12.1
click at [792, 198] on div "Preferences Subscription Members Integrations Limits" at bounding box center [642, 190] width 391 height 45
click at [811, 189] on div "Limits" at bounding box center [821, 191] width 34 height 20
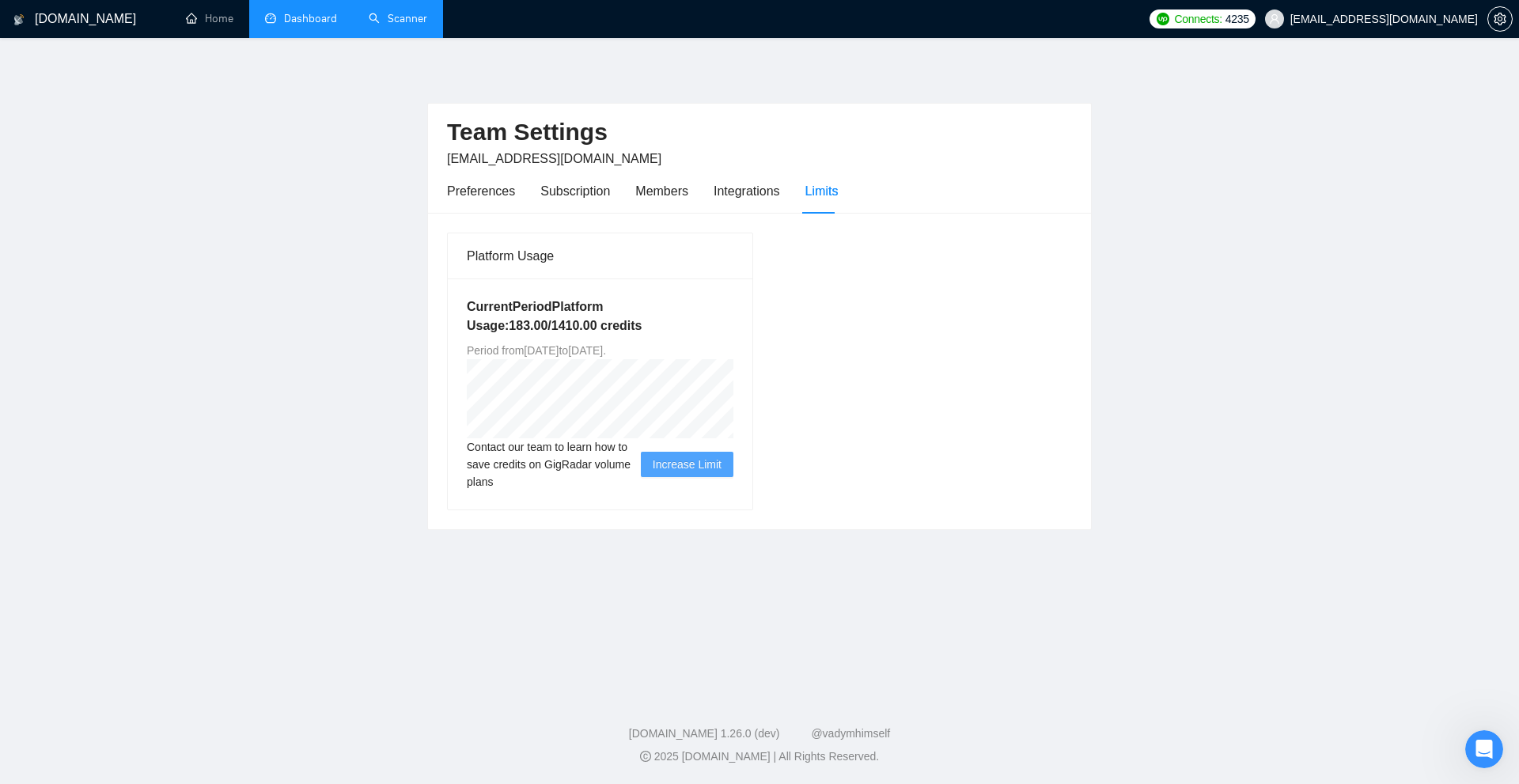
click at [910, 320] on div "Platform Usage Current Period Platform Usage: 183.00 / 1410.00 credits Period f…" at bounding box center [760, 371] width 638 height 279
drag, startPoint x: 487, startPoint y: 321, endPoint x: 709, endPoint y: 348, distance: 223.6
click at [709, 348] on div "Current Period Platform Usage: 183.00 / 1410.00 credits Period from Wed Jul 30 …" at bounding box center [600, 394] width 305 height 232
click at [754, 343] on div "Platform Usage Current Period Platform Usage: 183.00 / 1410.00 credits Period f…" at bounding box center [600, 371] width 319 height 278
drag, startPoint x: 502, startPoint y: 321, endPoint x: 548, endPoint y: 326, distance: 46.3
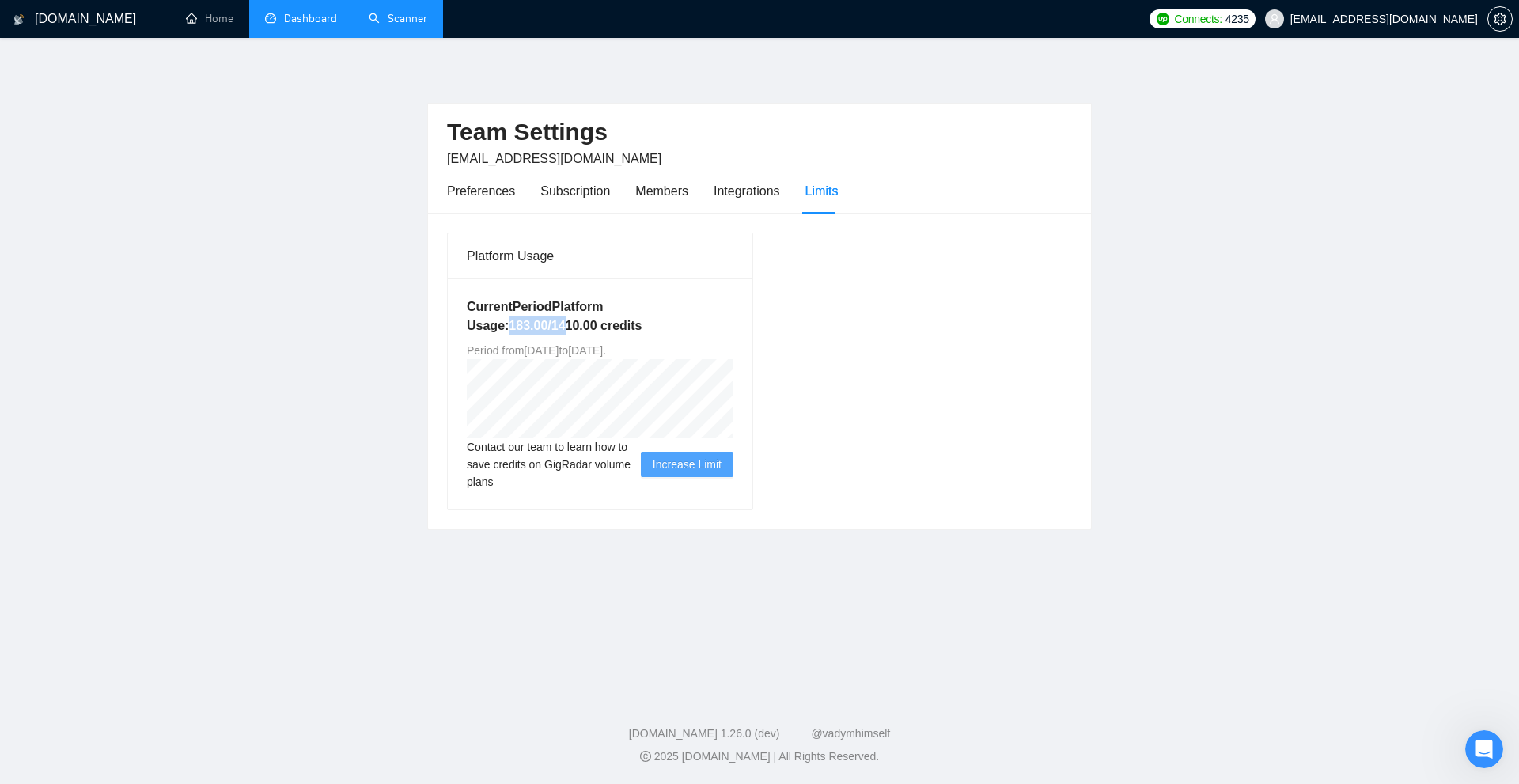
click at [557, 326] on h5 "Current Period Platform Usage: 183.00 / 1410.00 credits" at bounding box center [600, 317] width 267 height 38
click at [547, 326] on h5 "Current Period Platform Usage: 183.00 / 1410.00 credits" at bounding box center [600, 317] width 267 height 38
drag, startPoint x: 543, startPoint y: 324, endPoint x: 506, endPoint y: 317, distance: 37.7
click at [506, 317] on h5 "Current Period Platform Usage: 183.00 / 1410.00 credits" at bounding box center [600, 317] width 267 height 38
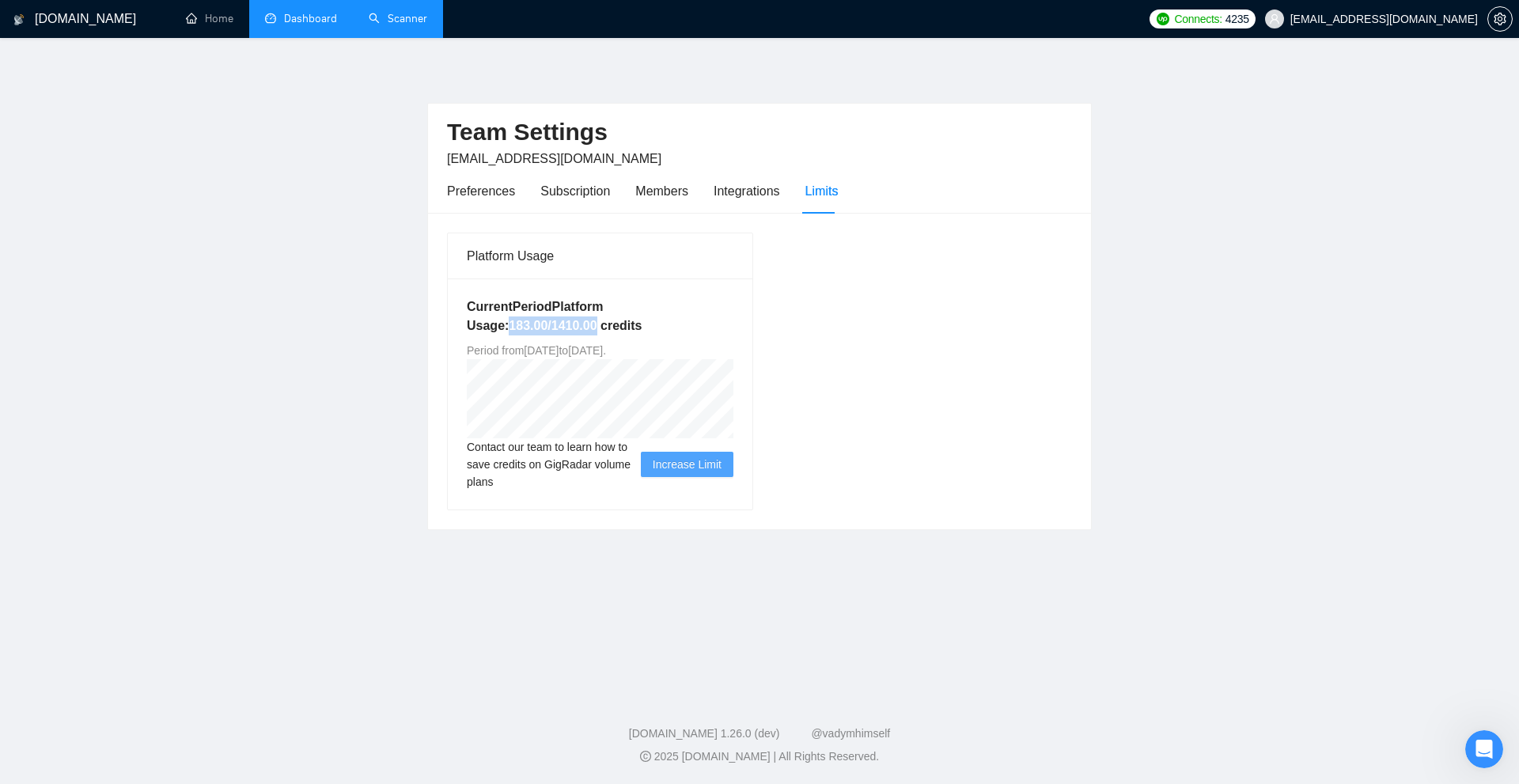
click at [558, 317] on h5 "Current Period Platform Usage: 183.00 / 1410.00 credits" at bounding box center [600, 317] width 267 height 38
drag, startPoint x: 558, startPoint y: 317, endPoint x: 527, endPoint y: 318, distance: 31.0
click at [527, 318] on h5 "Current Period Platform Usage: 183.00 / 1410.00 credits" at bounding box center [600, 317] width 267 height 38
click at [514, 323] on h5 "Current Period Platform Usage: 183.00 / 1410.00 credits" at bounding box center [600, 317] width 267 height 38
drag, startPoint x: 514, startPoint y: 323, endPoint x: 568, endPoint y: 323, distance: 54.0
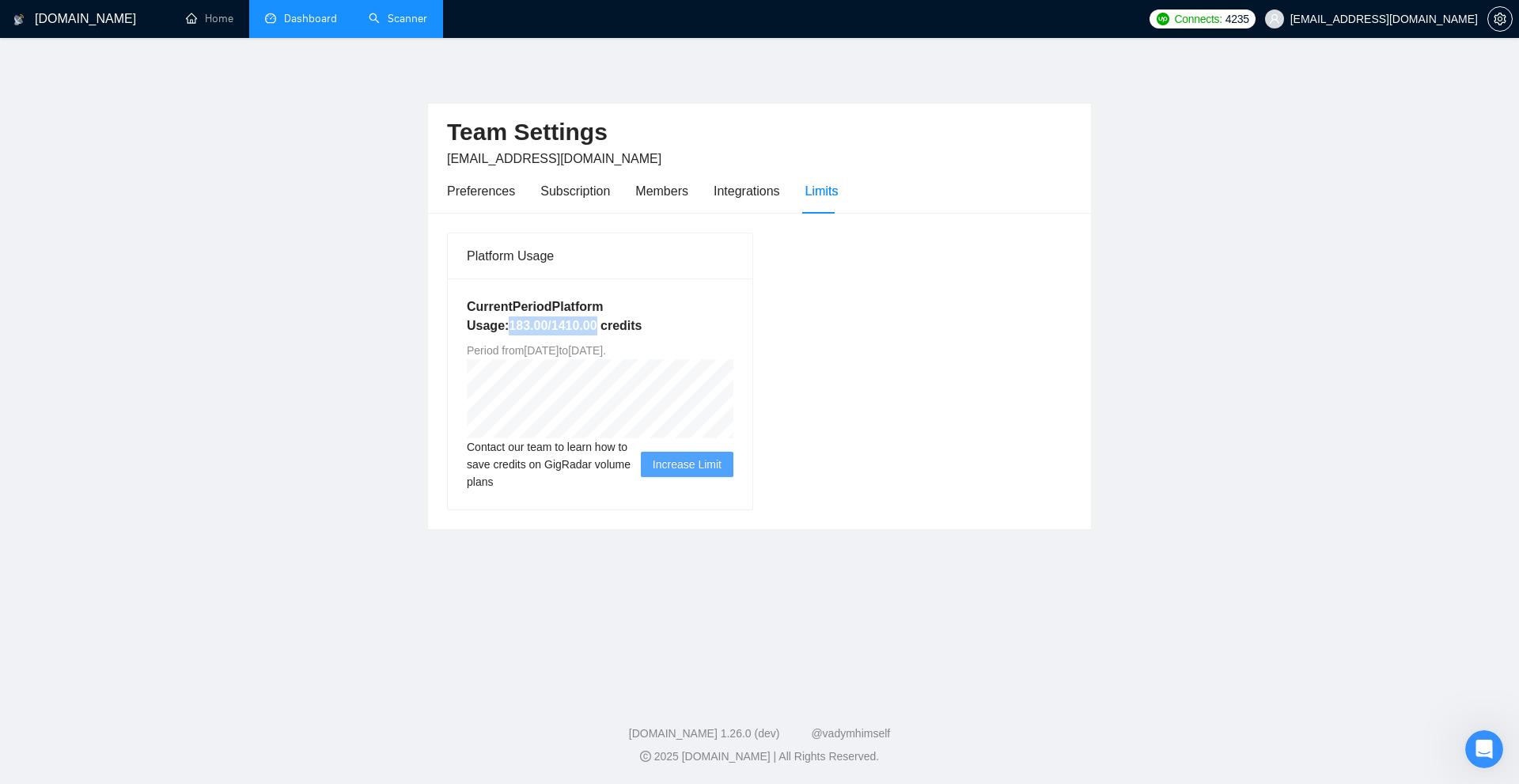
click at [568, 323] on h5 "Current Period Platform Usage: 183.00 / 1410.00 credits" at bounding box center [600, 317] width 267 height 38
click at [1057, 271] on div "Platform Usage Current Period Platform Usage: 183.00 / 1410.00 credits Period f…" at bounding box center [760, 371] width 638 height 279
drag, startPoint x: 512, startPoint y: 317, endPoint x: 683, endPoint y: 316, distance: 171.0
click at [683, 316] on div "Current Period Platform Usage: 183.00 / 1410.00 credits Period from Wed Jul 30 …" at bounding box center [600, 394] width 305 height 232
click at [683, 316] on h5 "Current Period Platform Usage: 183.00 / 1410.00 credits" at bounding box center [600, 317] width 267 height 38
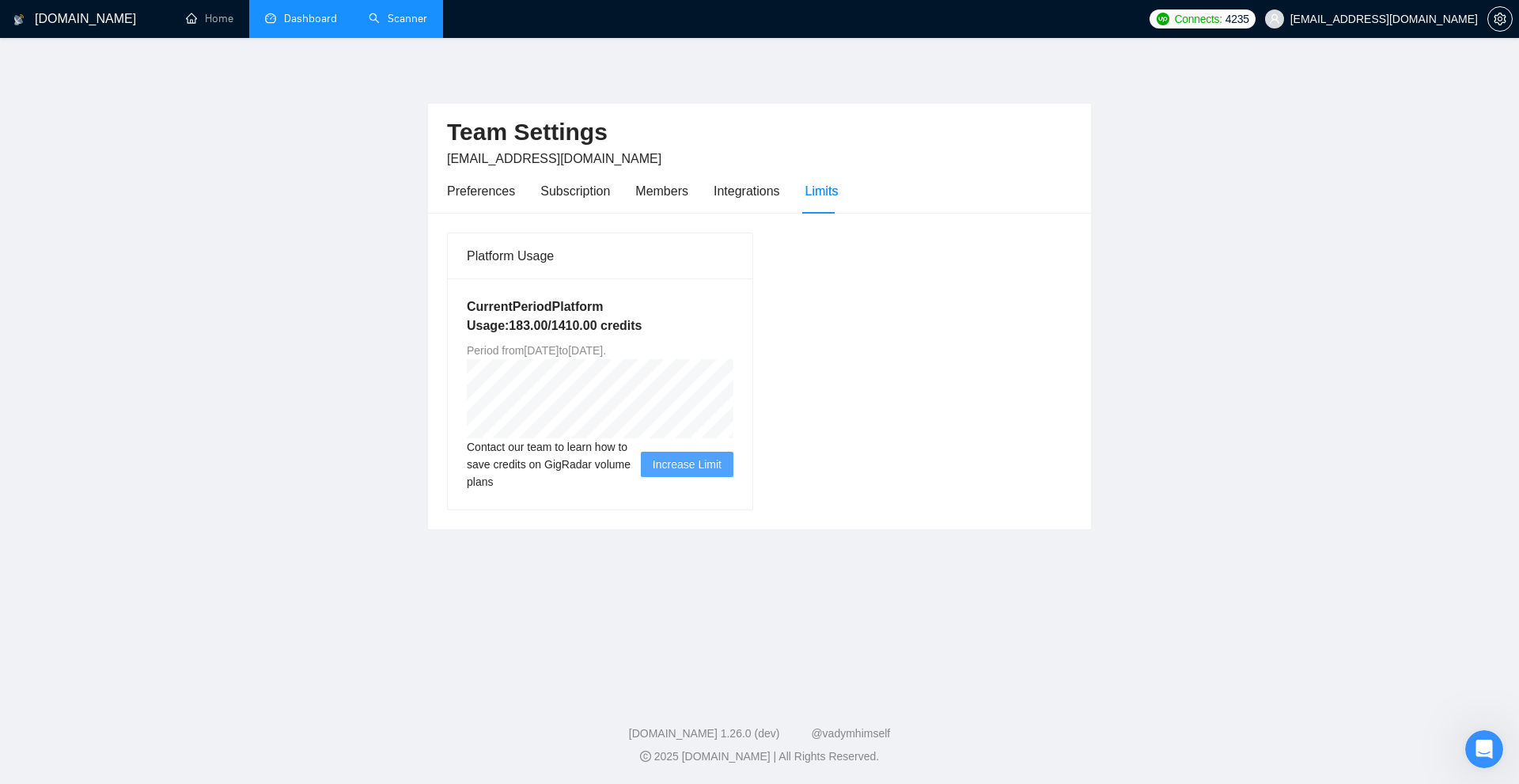
click at [1079, 278] on div "Platform Usage Current Period Platform Usage: 183.00 / 1410.00 credits Period f…" at bounding box center [760, 371] width 663 height 316
click at [316, 22] on link "Dashboard" at bounding box center [301, 18] width 72 height 13
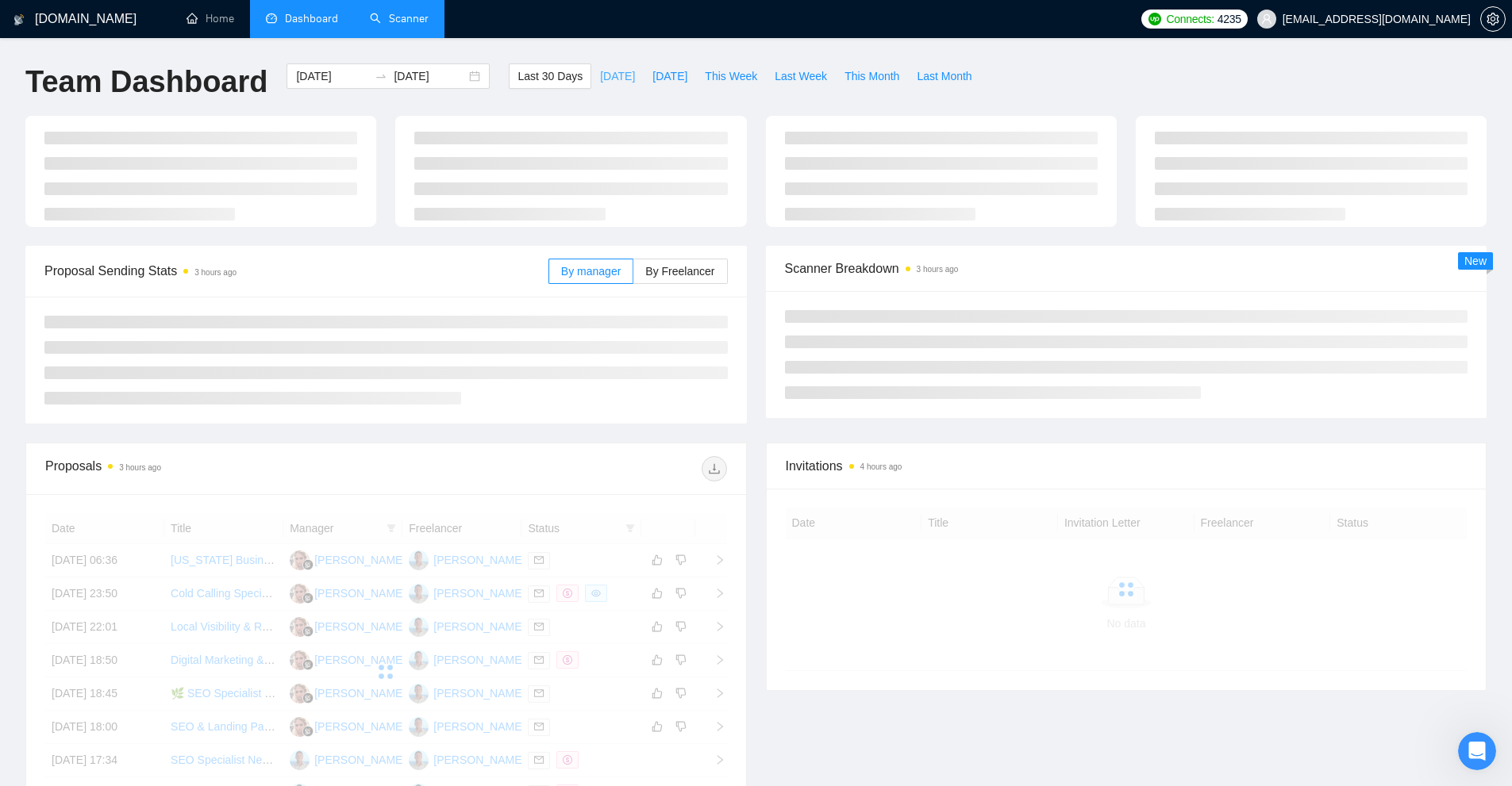
click at [601, 85] on button "[DATE]" at bounding box center [618, 76] width 52 height 25
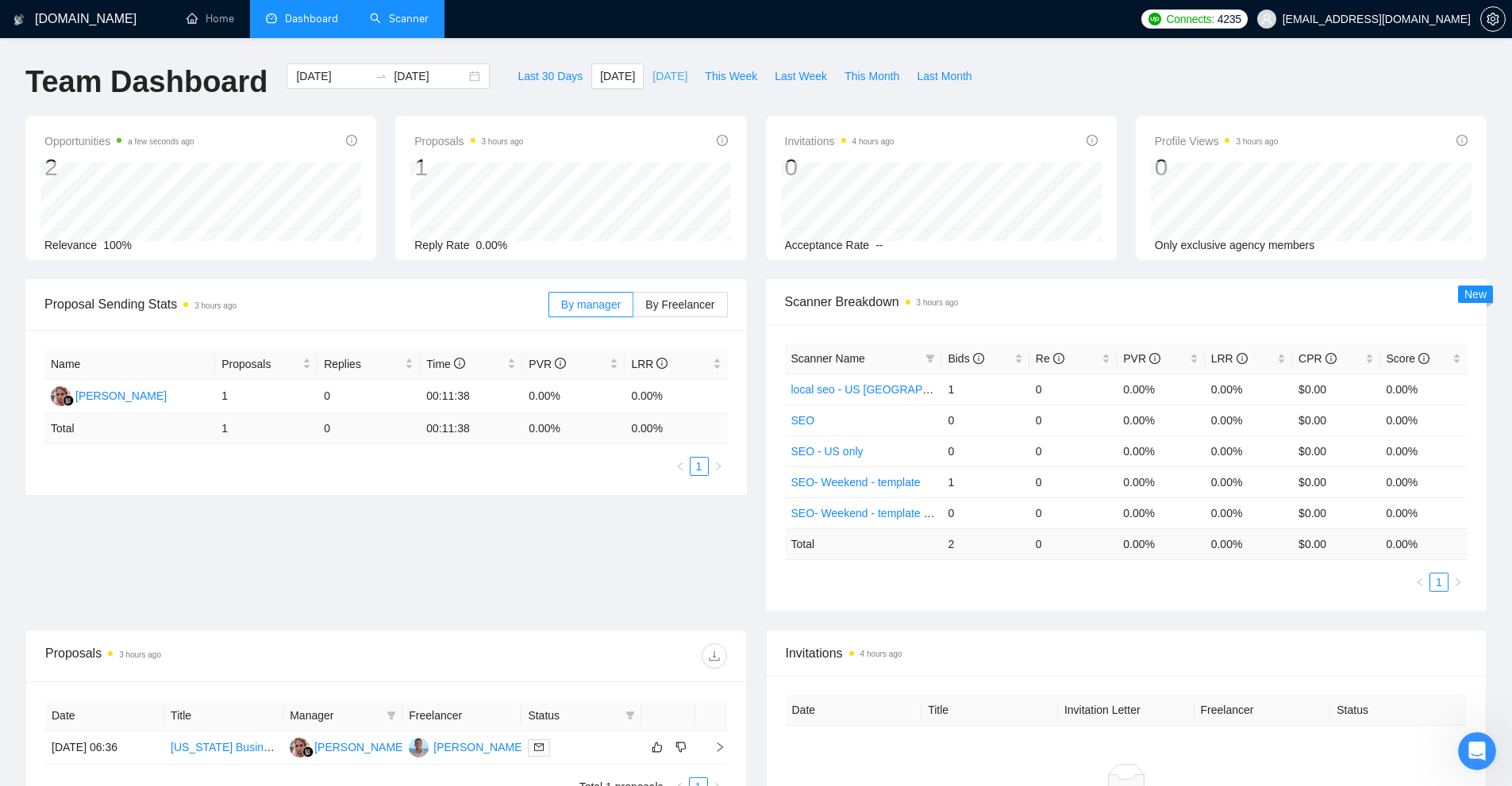
click at [659, 84] on span "[DATE]" at bounding box center [670, 76] width 35 height 17
type input "2025-08-28"
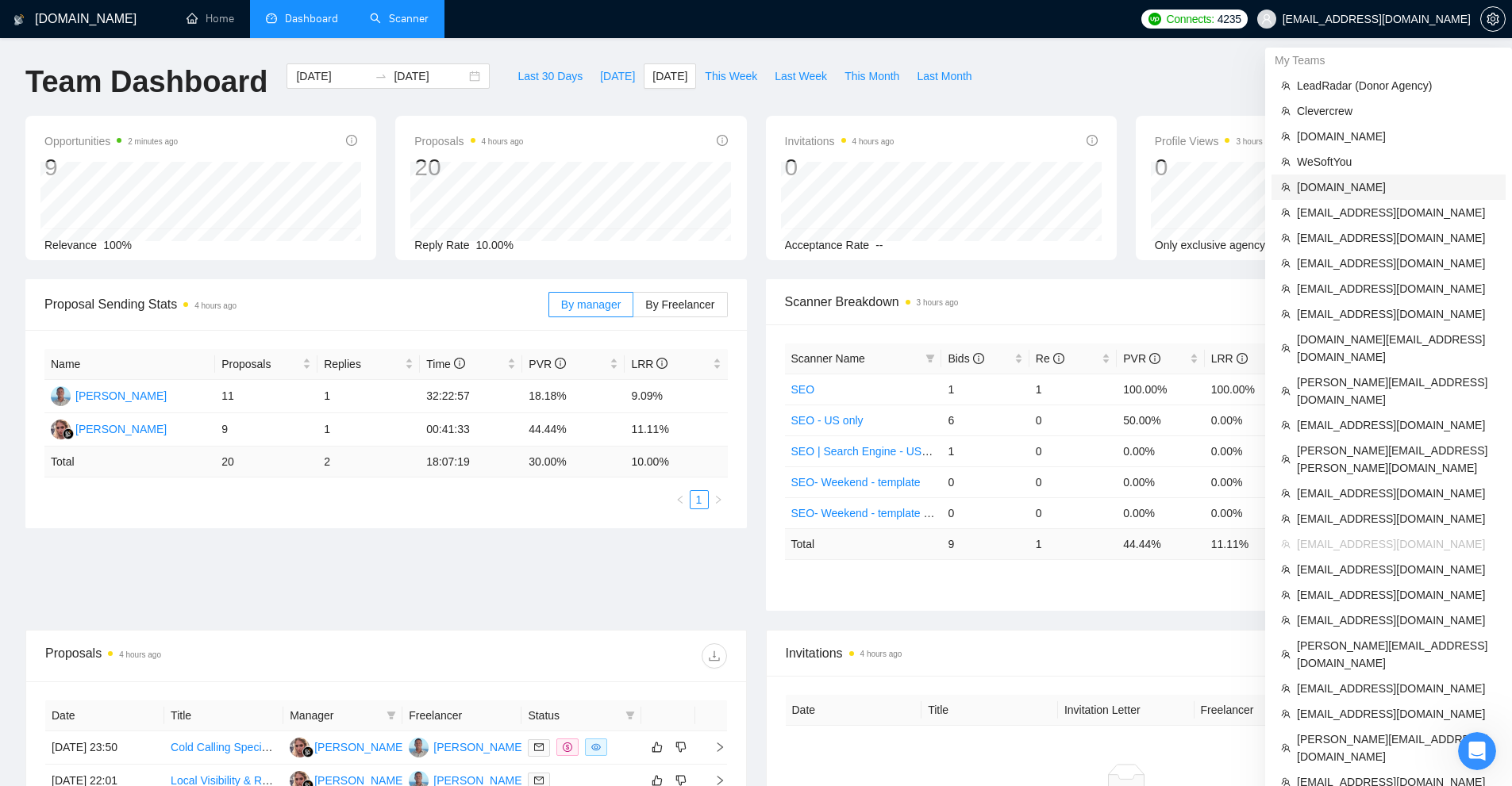
scroll to position [471, 0]
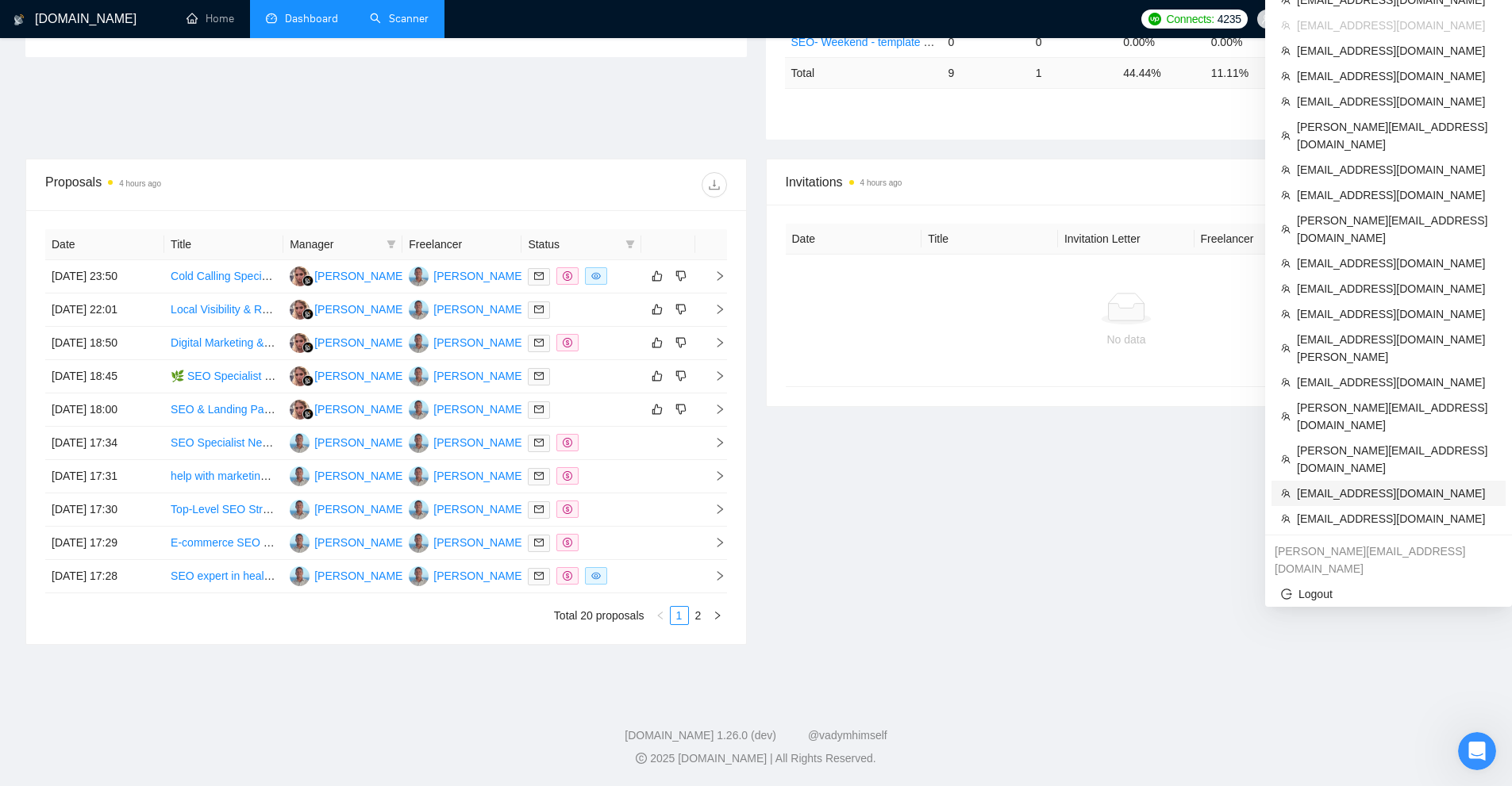
click at [1342, 485] on span "Abu.Turab@insol360.com" at bounding box center [1396, 493] width 199 height 17
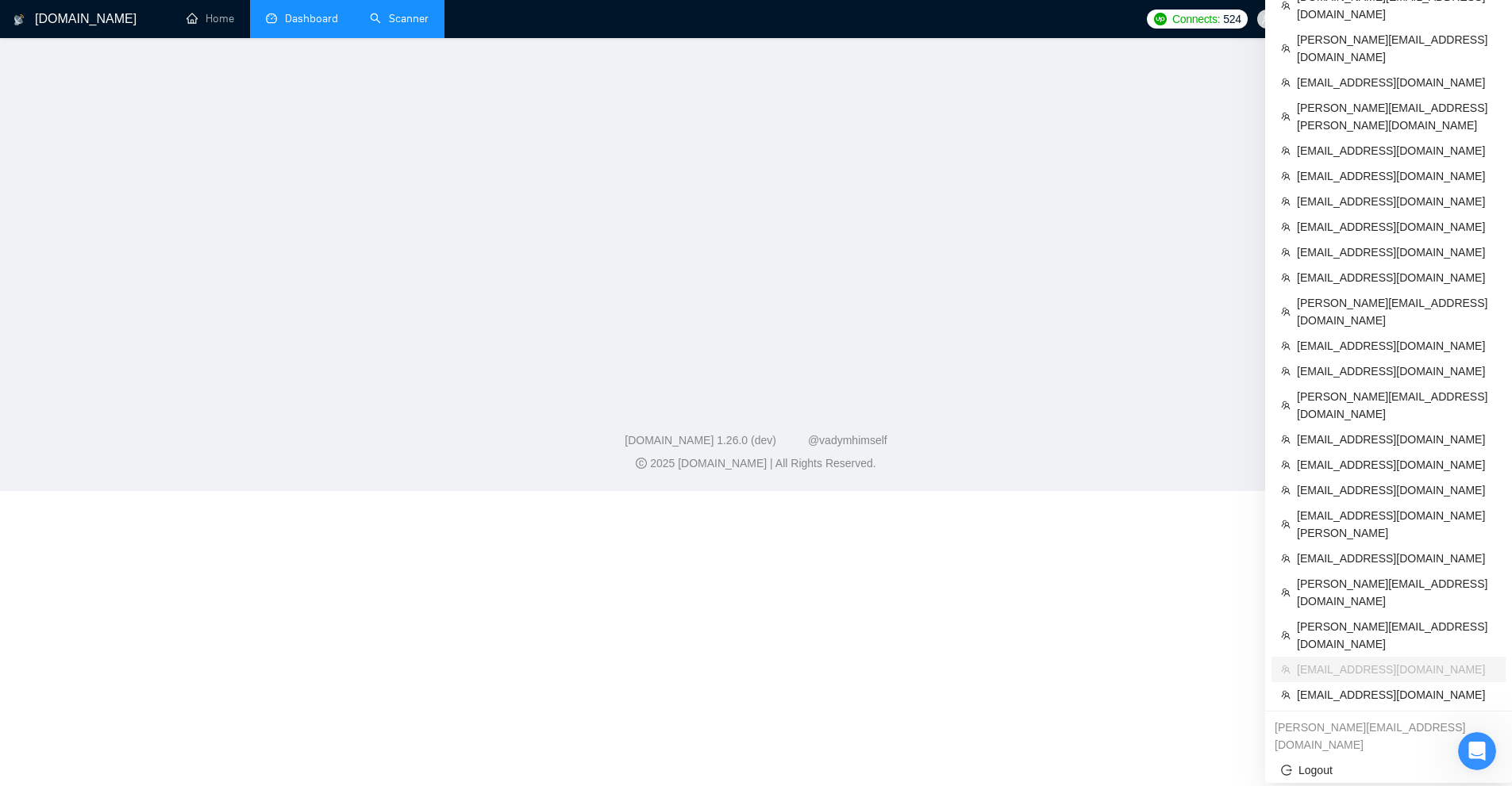
scroll to position [460, 0]
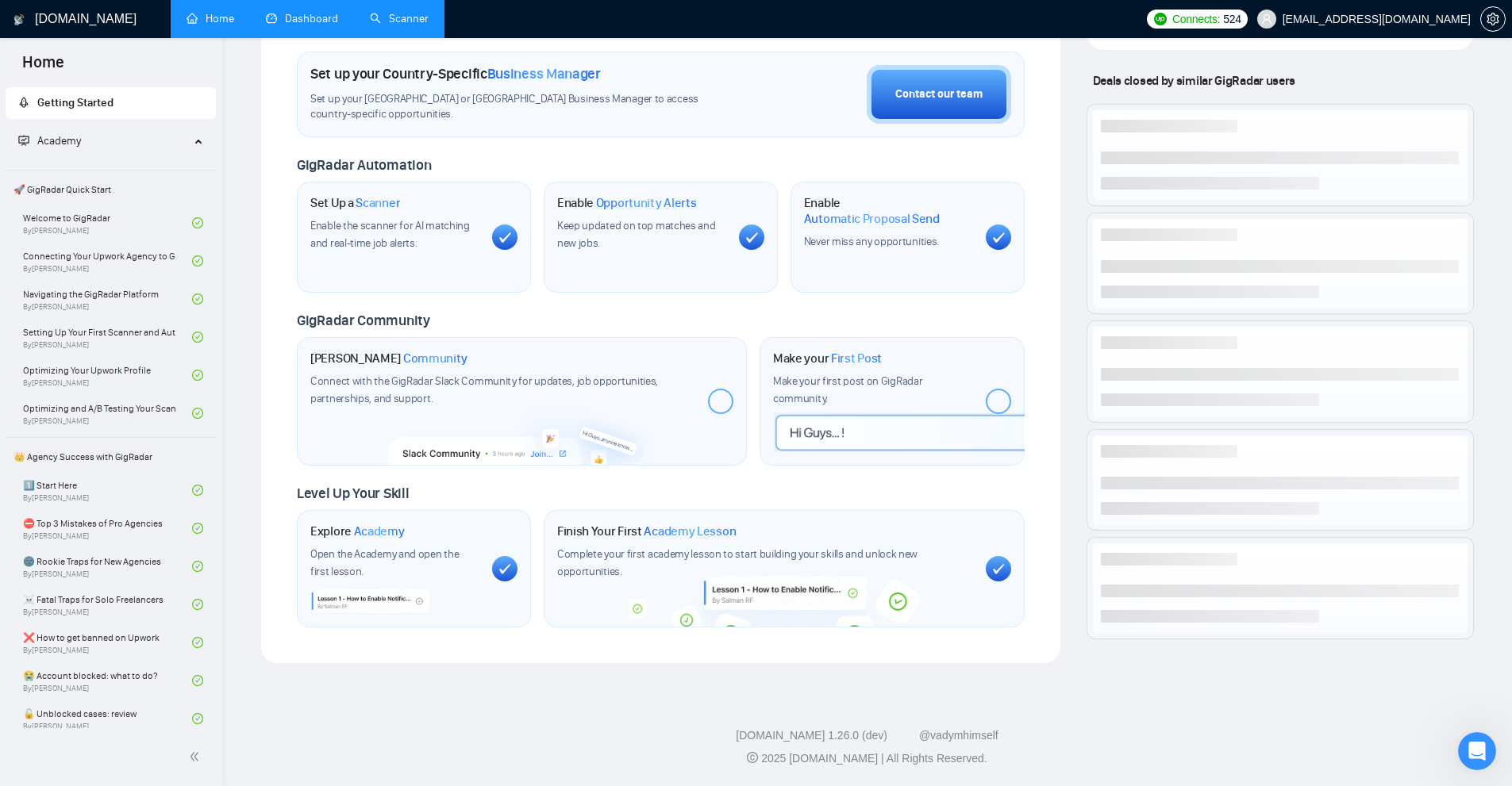
click at [402, 15] on link "Scanner" at bounding box center [399, 18] width 59 height 13
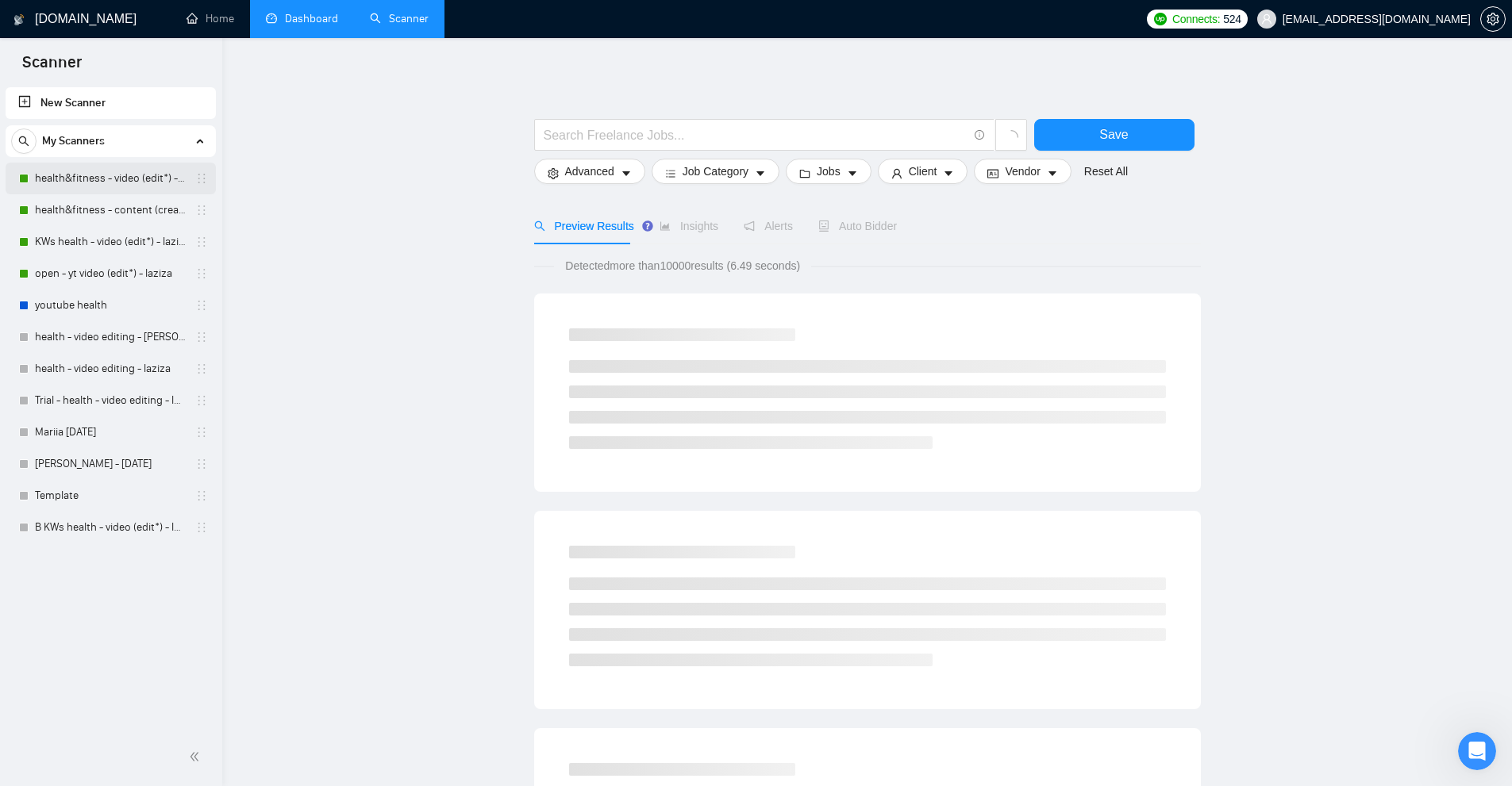
click at [98, 173] on link "health&fitness - video (edit*) - laziza" at bounding box center [110, 178] width 150 height 32
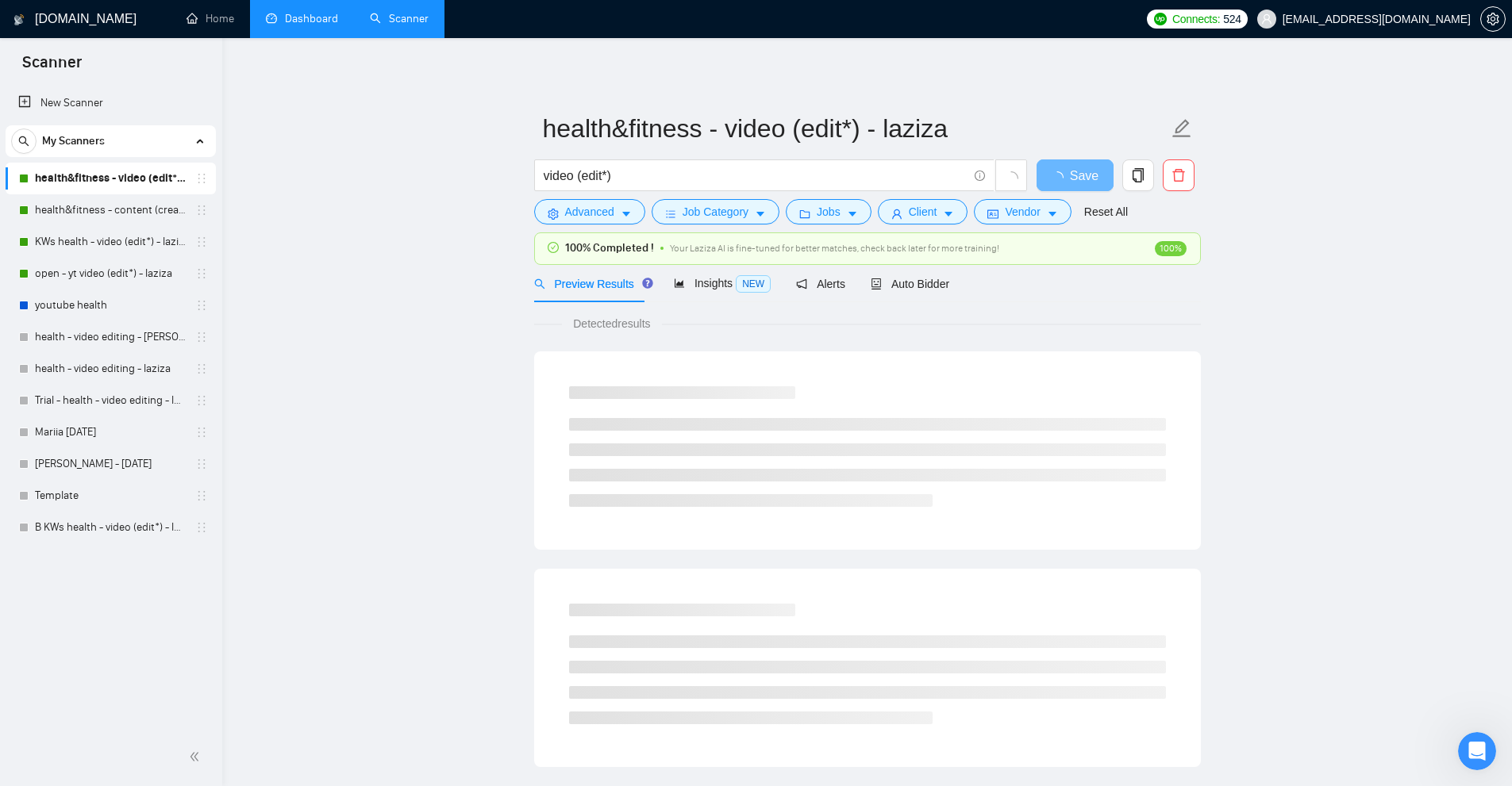
click at [317, 18] on link "Dashboard" at bounding box center [302, 18] width 72 height 13
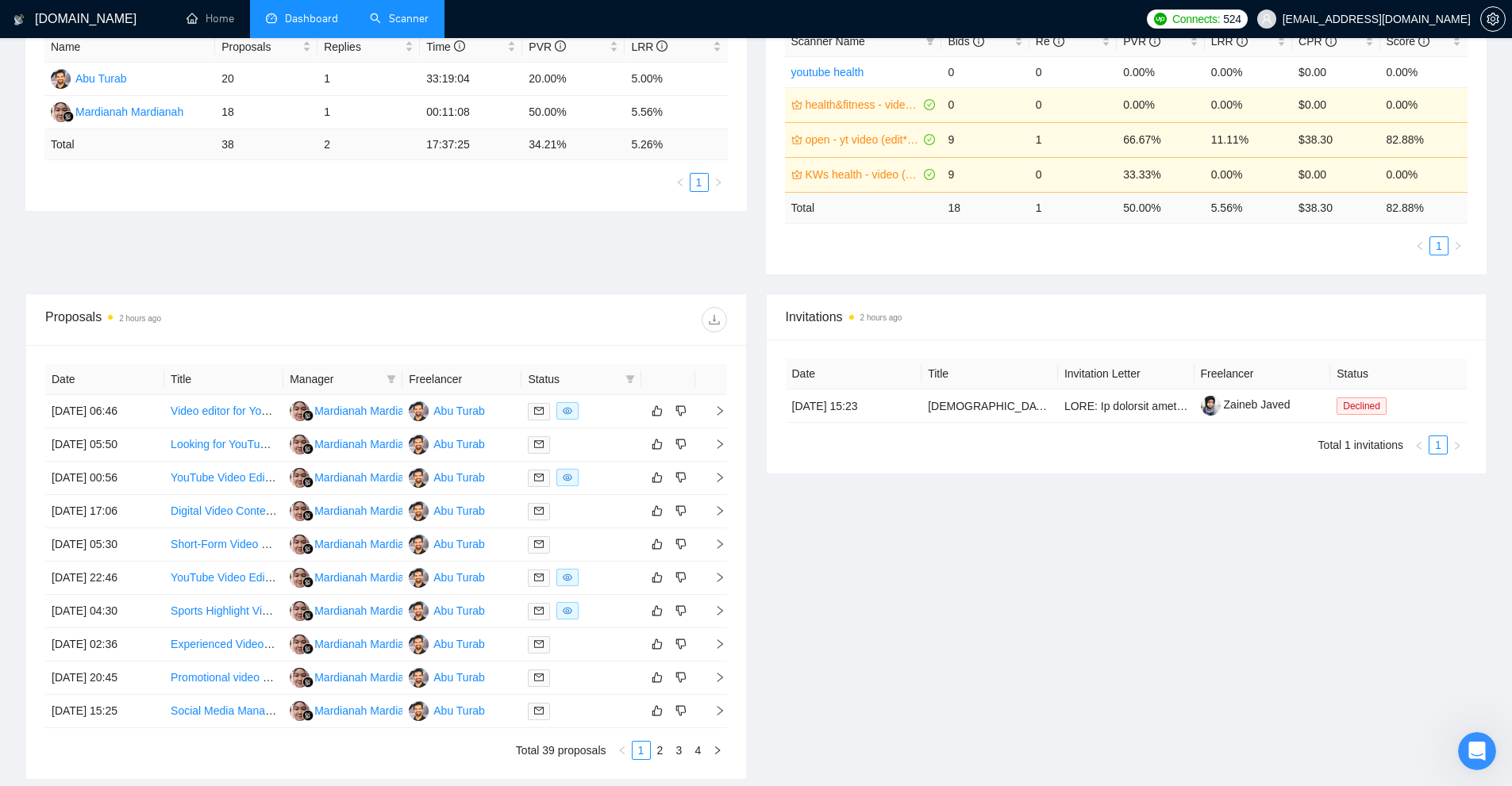
scroll to position [397, 0]
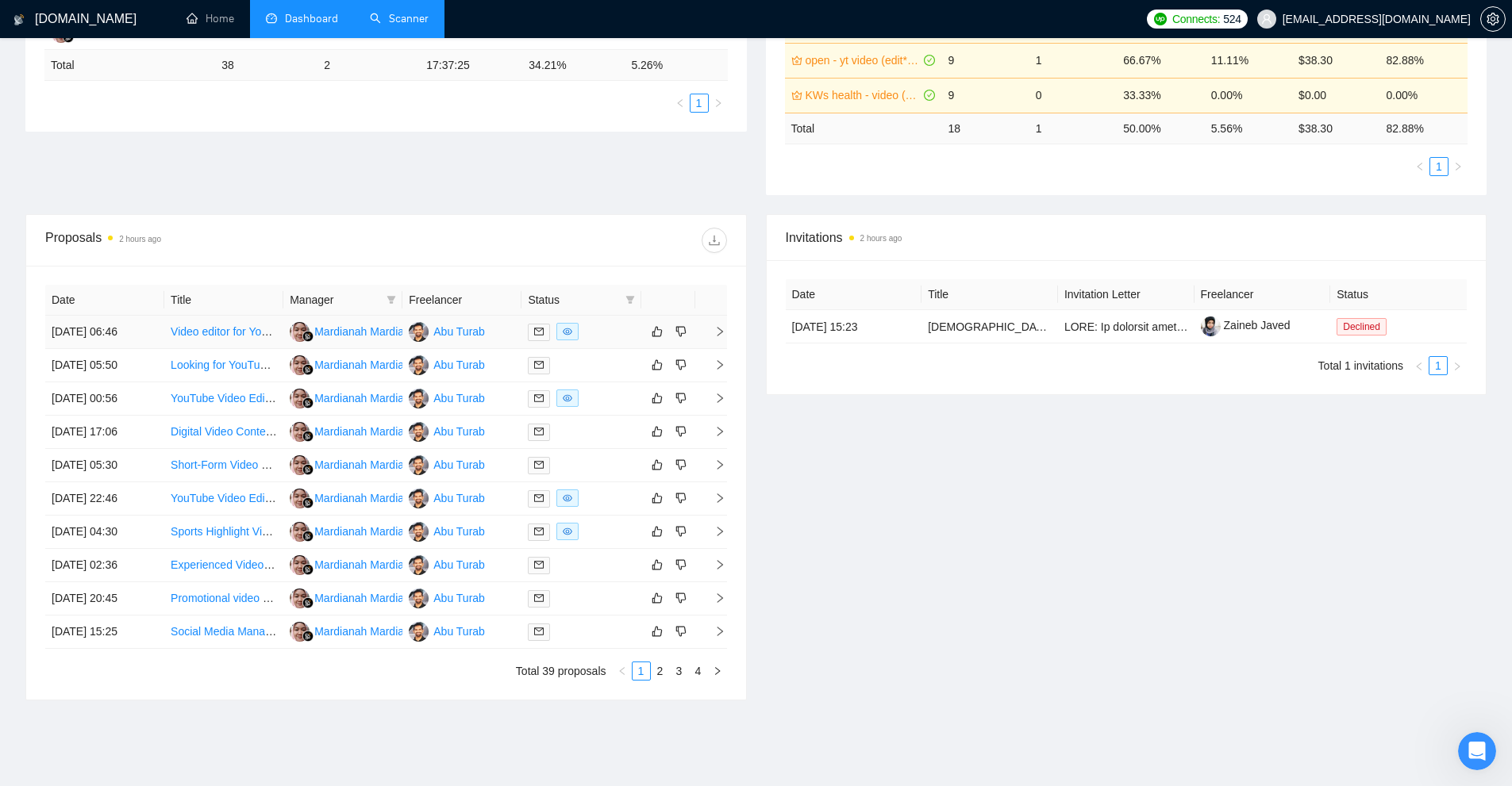
click at [616, 341] on td at bounding box center [581, 332] width 119 height 34
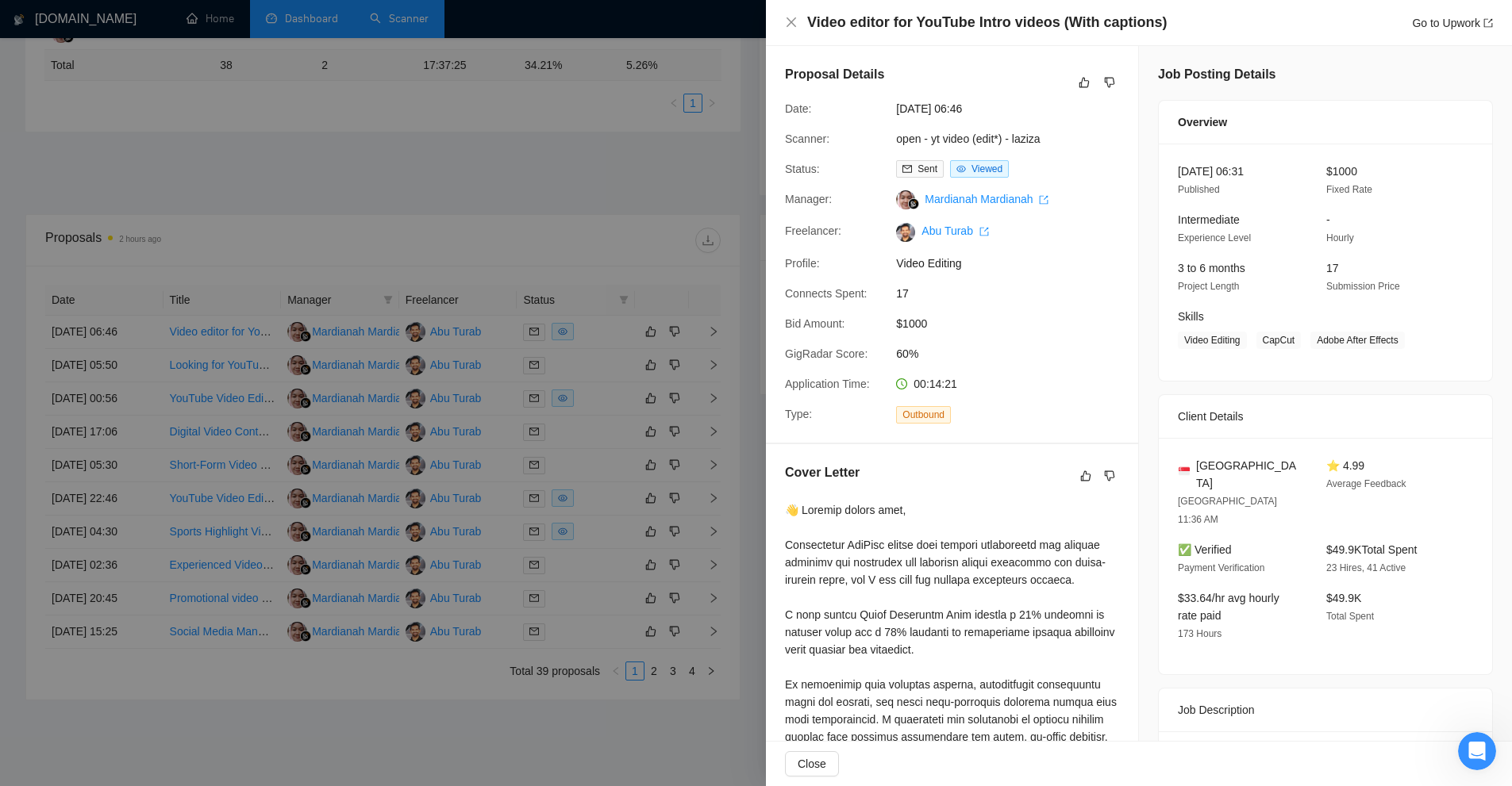
scroll to position [238, 0]
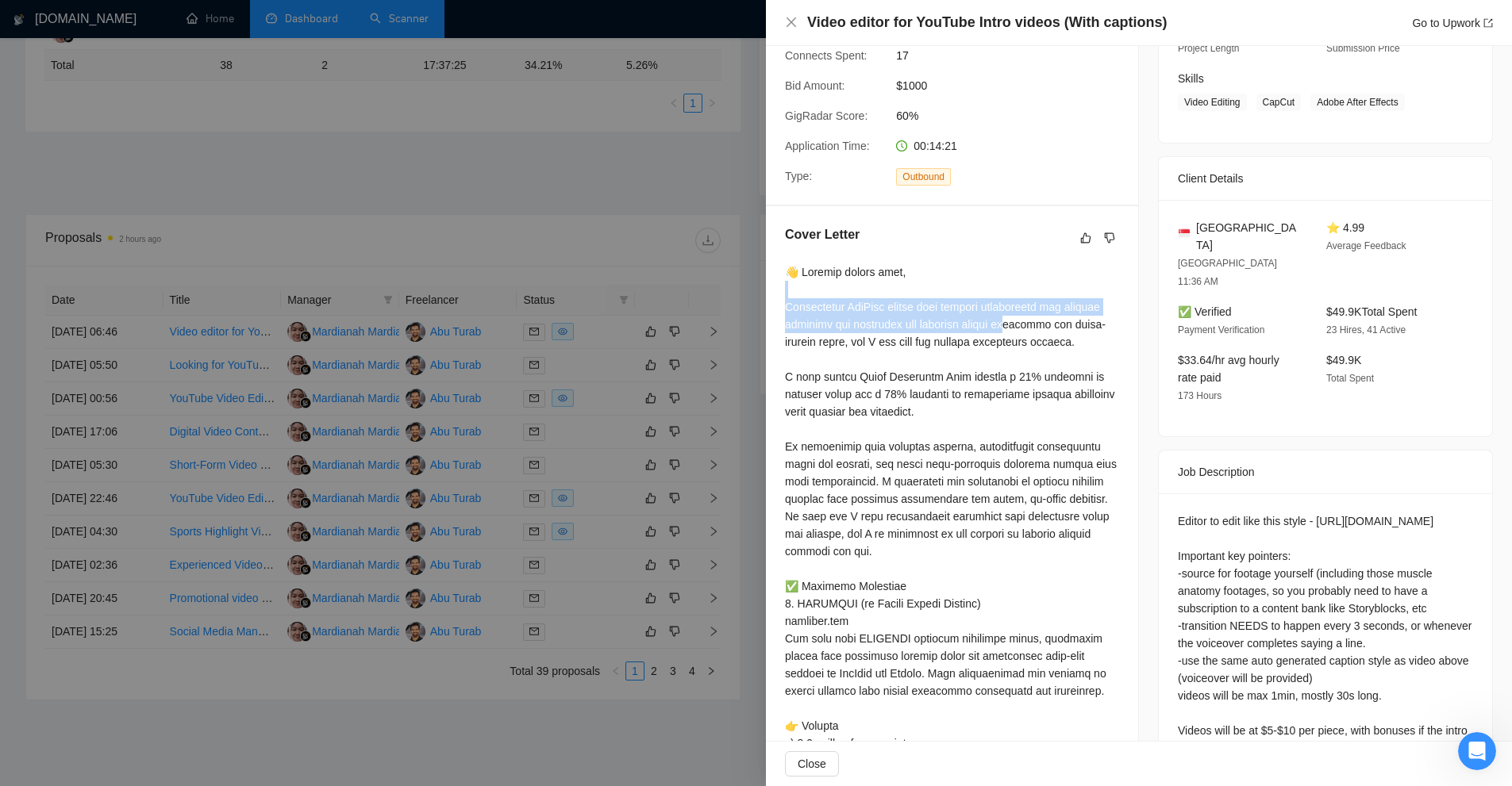
drag, startPoint x: 768, startPoint y: 312, endPoint x: 1020, endPoint y: 346, distance: 254.3
drag, startPoint x: 1035, startPoint y: 356, endPoint x: 780, endPoint y: 329, distance: 256.4
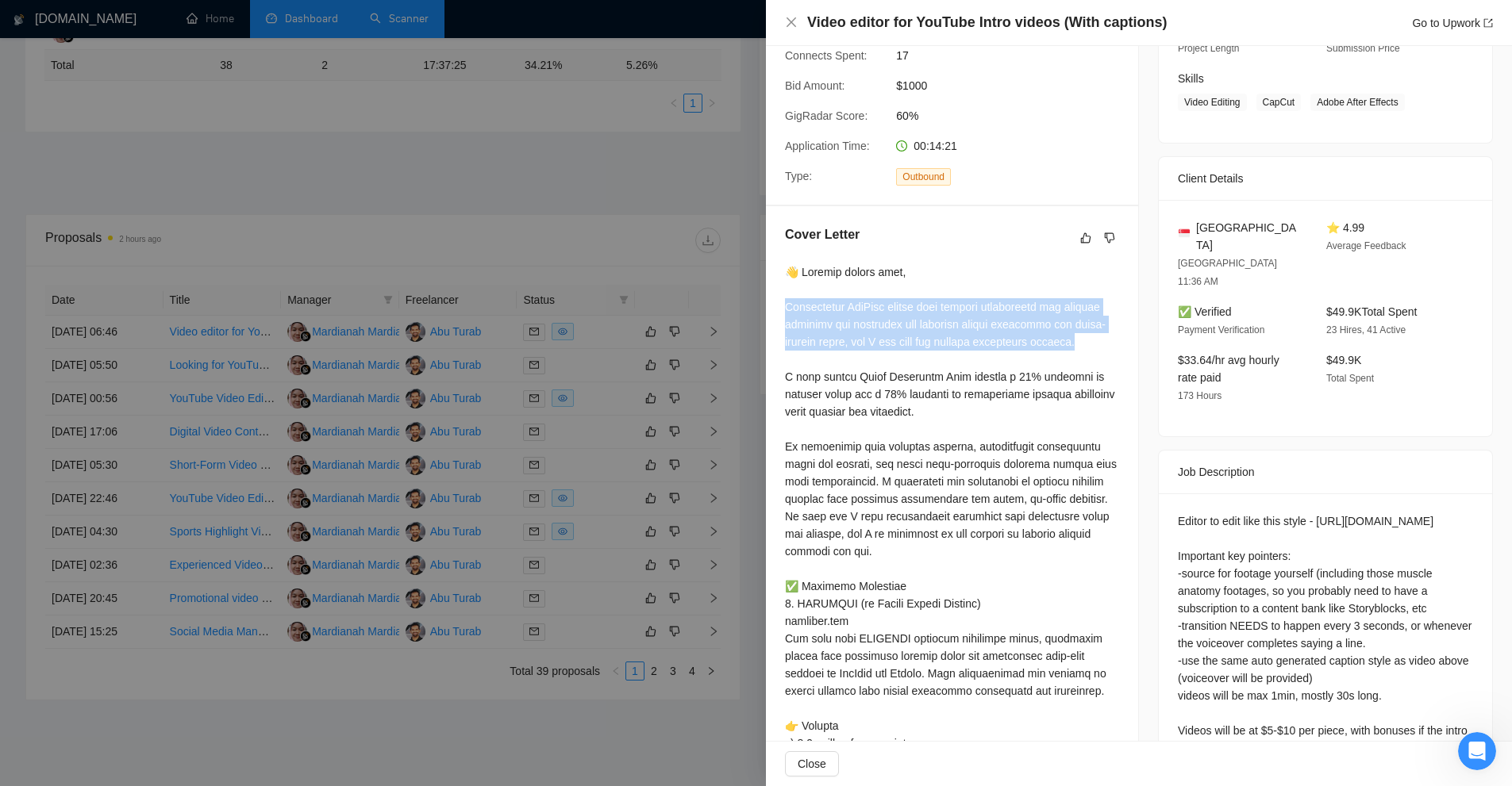
drag, startPoint x: 780, startPoint y: 329, endPoint x: 1099, endPoint y: 364, distance: 320.9
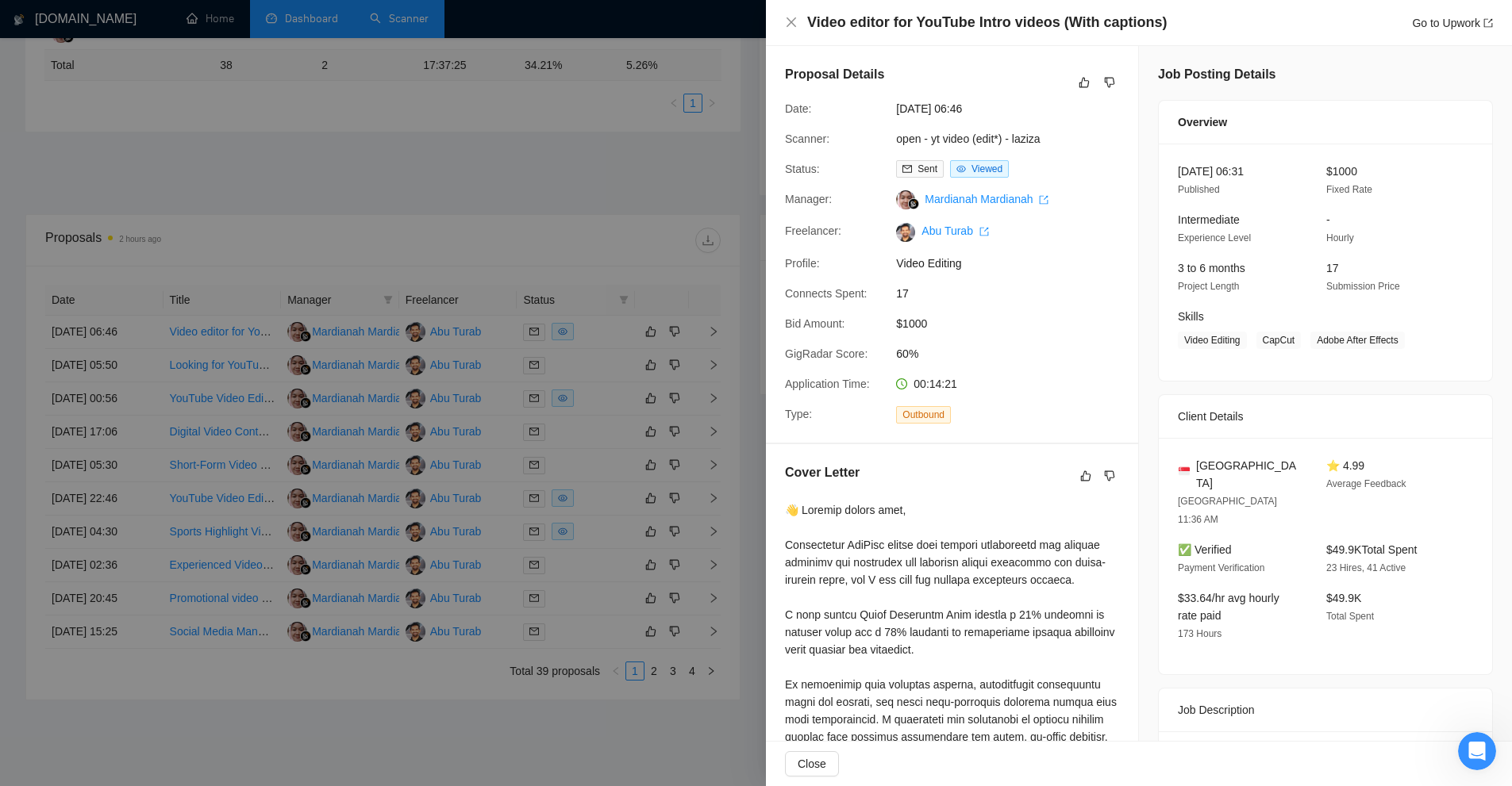
scroll to position [1164, 0]
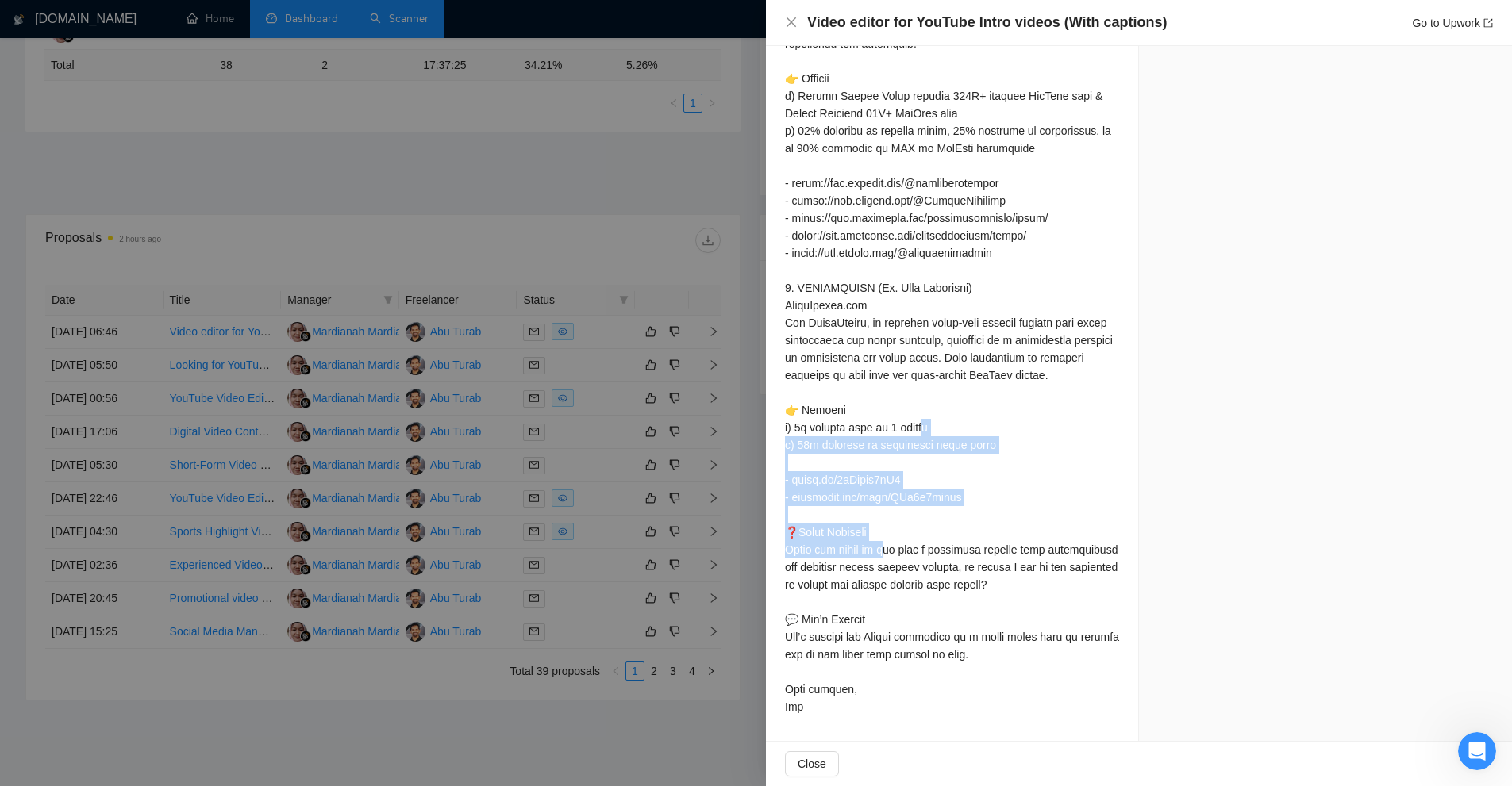
drag, startPoint x: 787, startPoint y: 410, endPoint x: 1022, endPoint y: 502, distance: 252.4
click at [1022, 502] on div at bounding box center [952, 35] width 334 height 1361
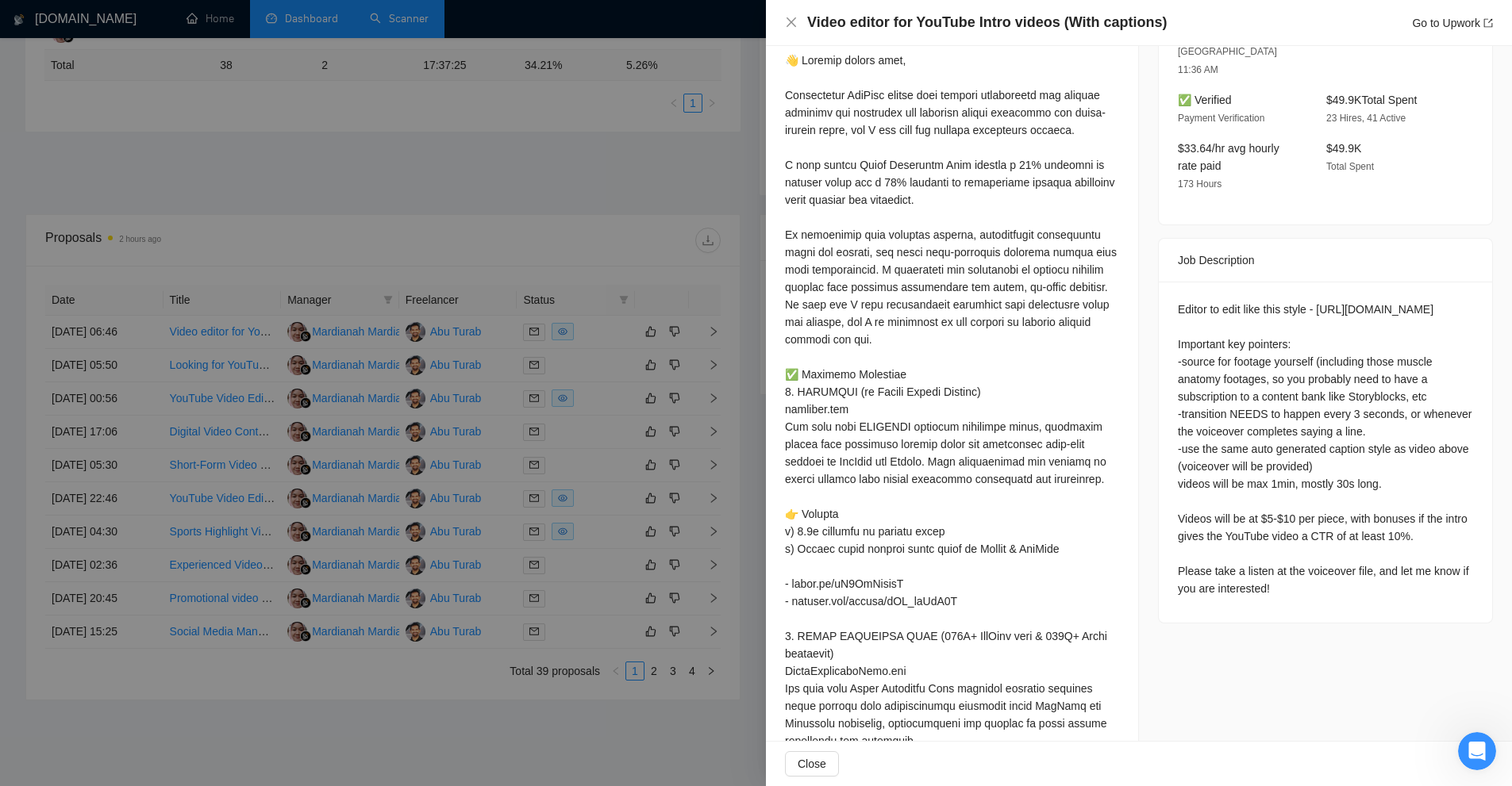
scroll to position [212, 0]
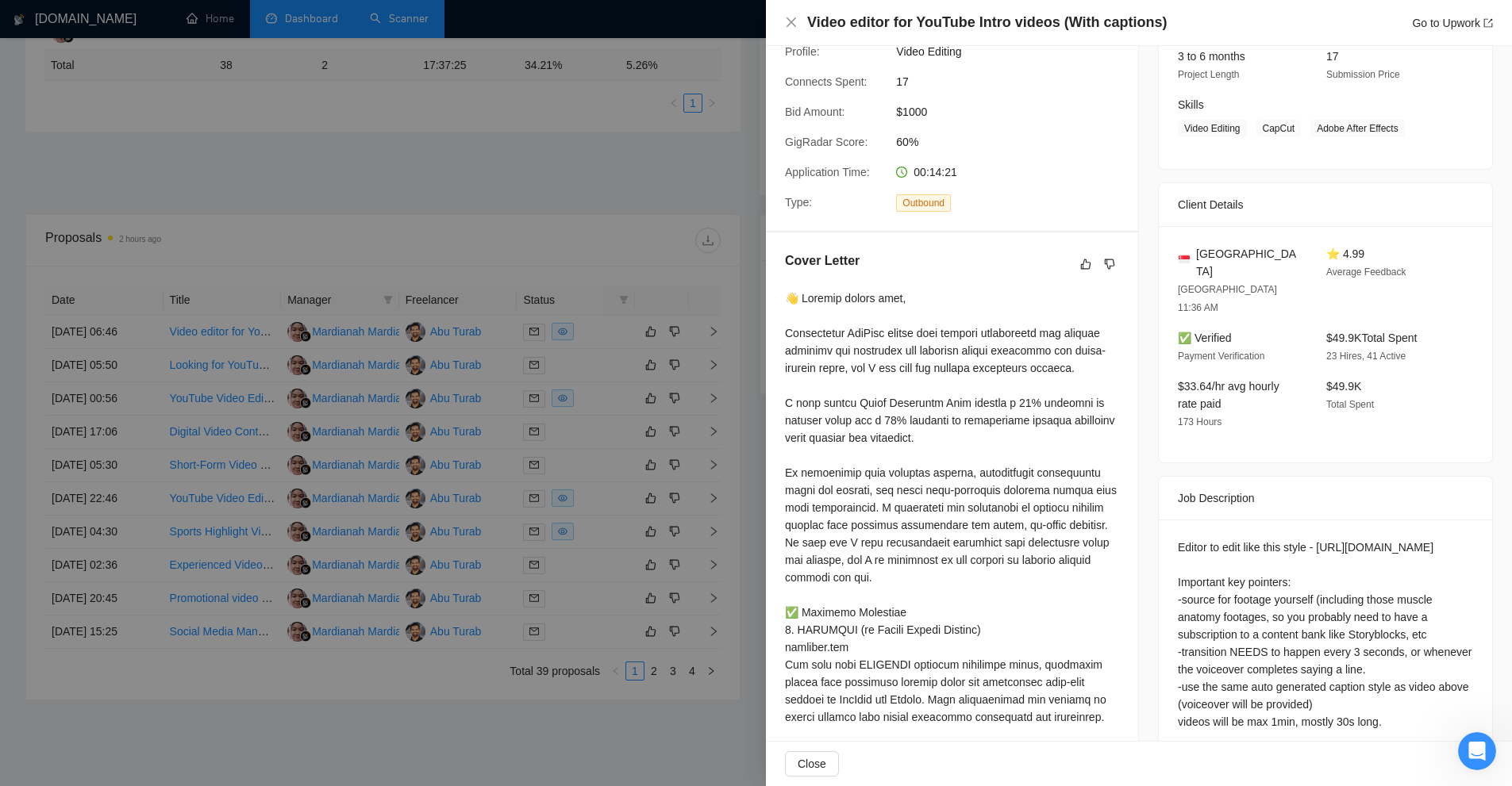
click at [637, 394] on div at bounding box center [756, 393] width 1512 height 786
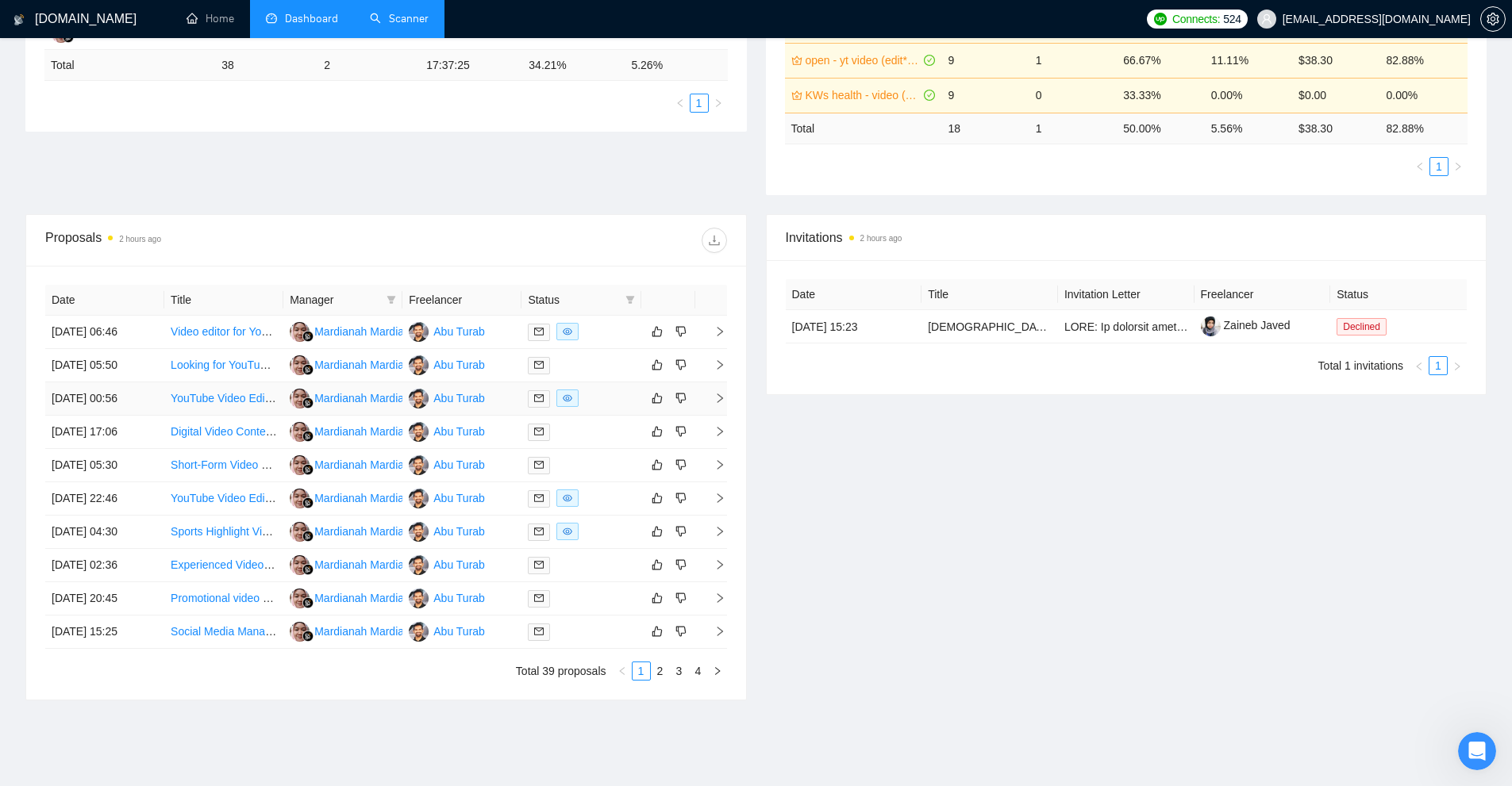
click at [609, 408] on td at bounding box center [581, 399] width 119 height 34
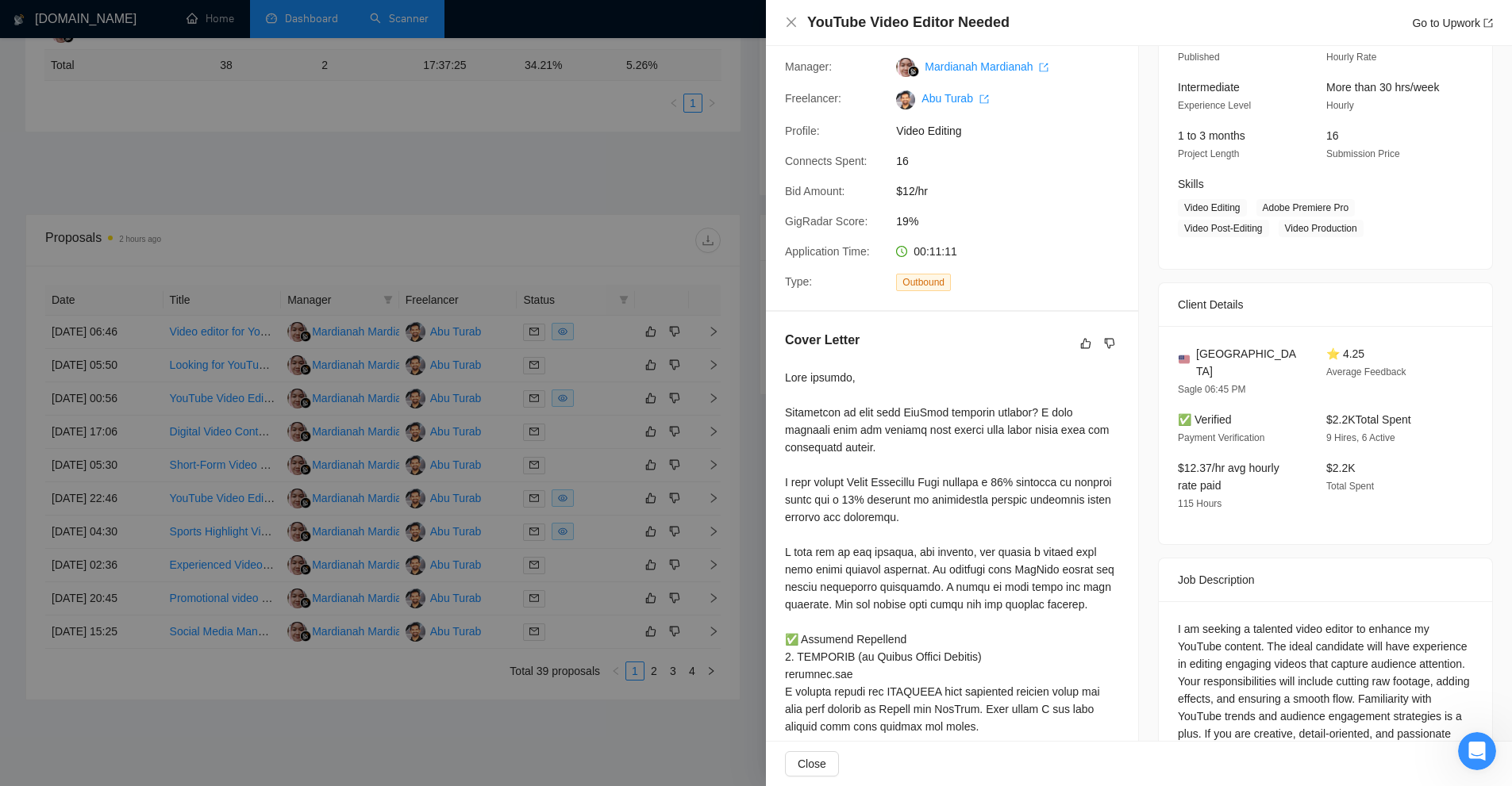
scroll to position [291, 0]
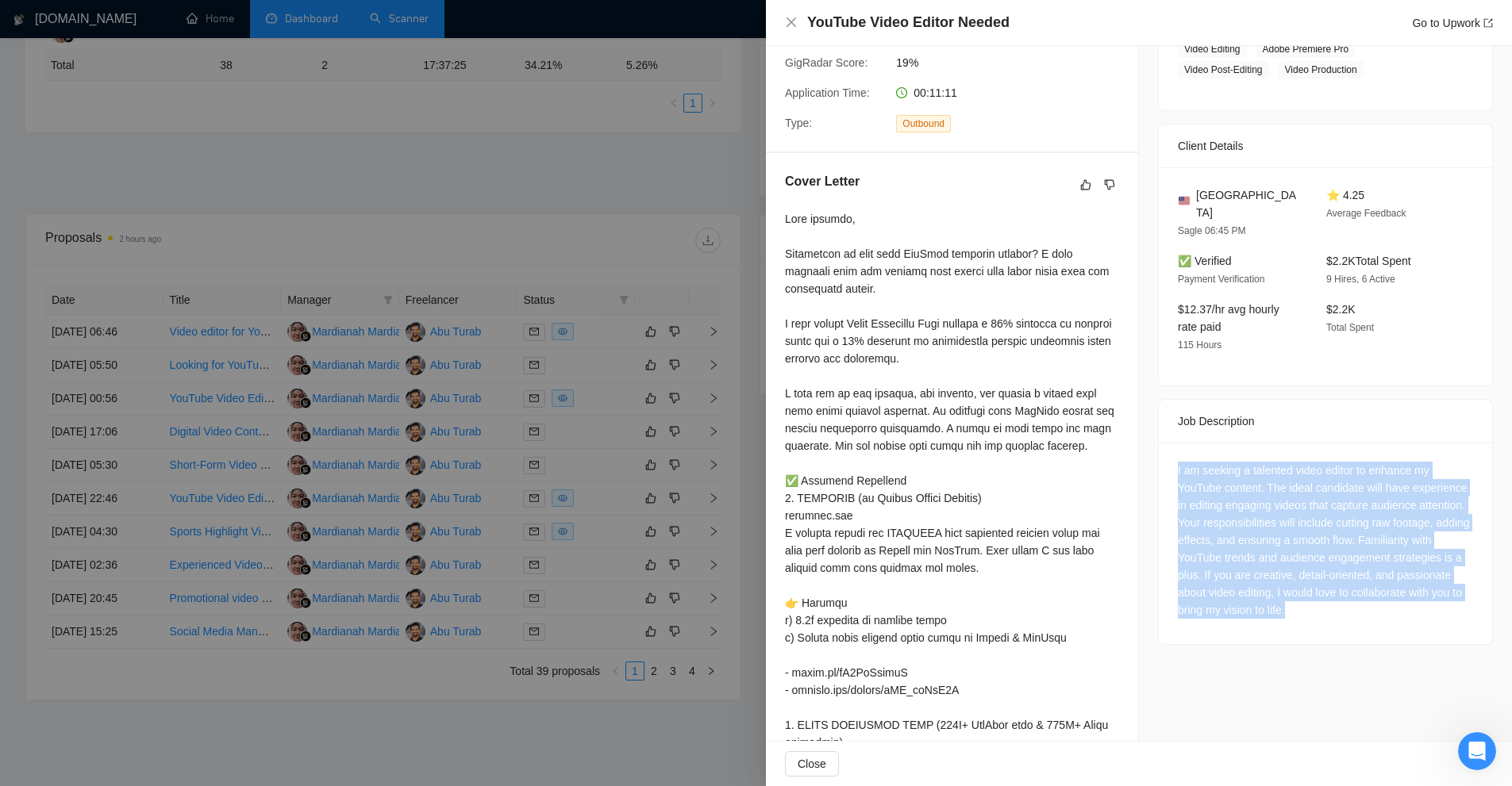
drag, startPoint x: 1168, startPoint y: 443, endPoint x: 1443, endPoint y: 596, distance: 314.7
click at [1443, 596] on div "I am seeking a talented video editor to enhance my YouTube content. The ideal c…" at bounding box center [1326, 543] width 333 height 201
copy div "I am seeking a talented video editor to enhance my YouTube content. The ideal c…"
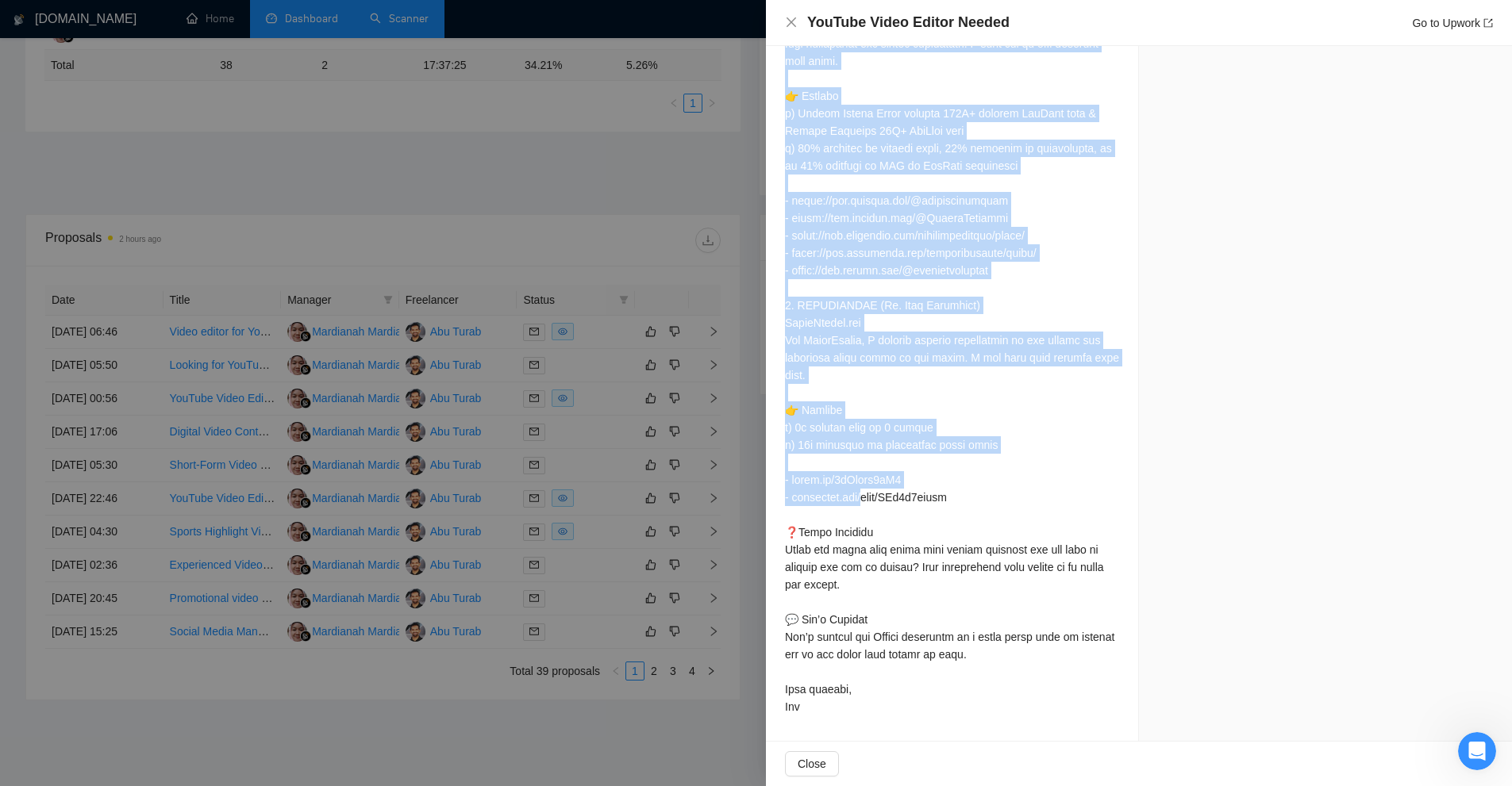
scroll to position [452, 0]
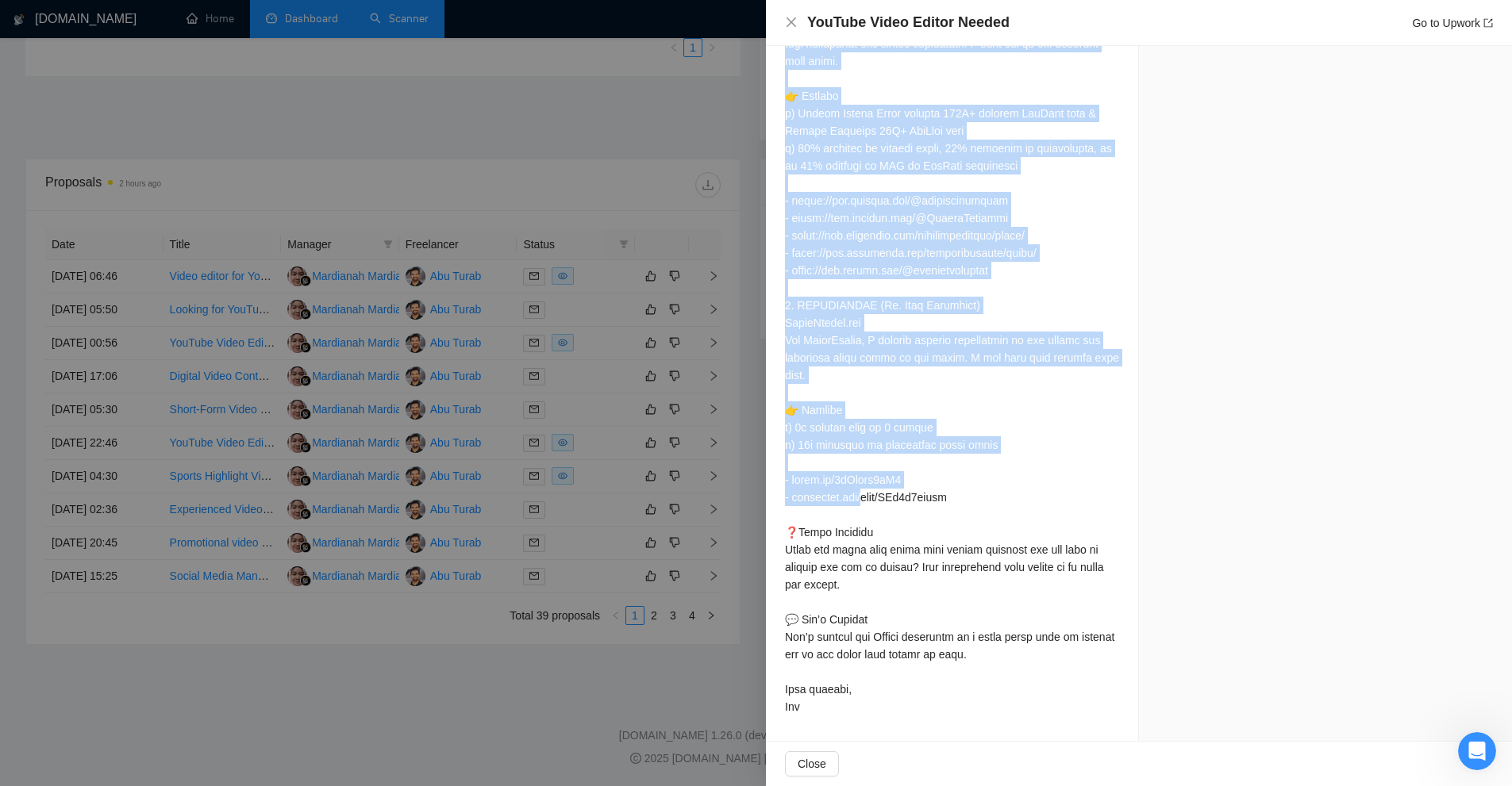
drag, startPoint x: 784, startPoint y: 233, endPoint x: 941, endPoint y: 710, distance: 502.2
click at [941, 711] on div "Cover Letter" at bounding box center [952, 71] width 372 height 1339
copy div "Good evening, Struggling to keep your YouTube audience engaged? I help creators…"
click at [965, 608] on div at bounding box center [952, 87] width 334 height 1257
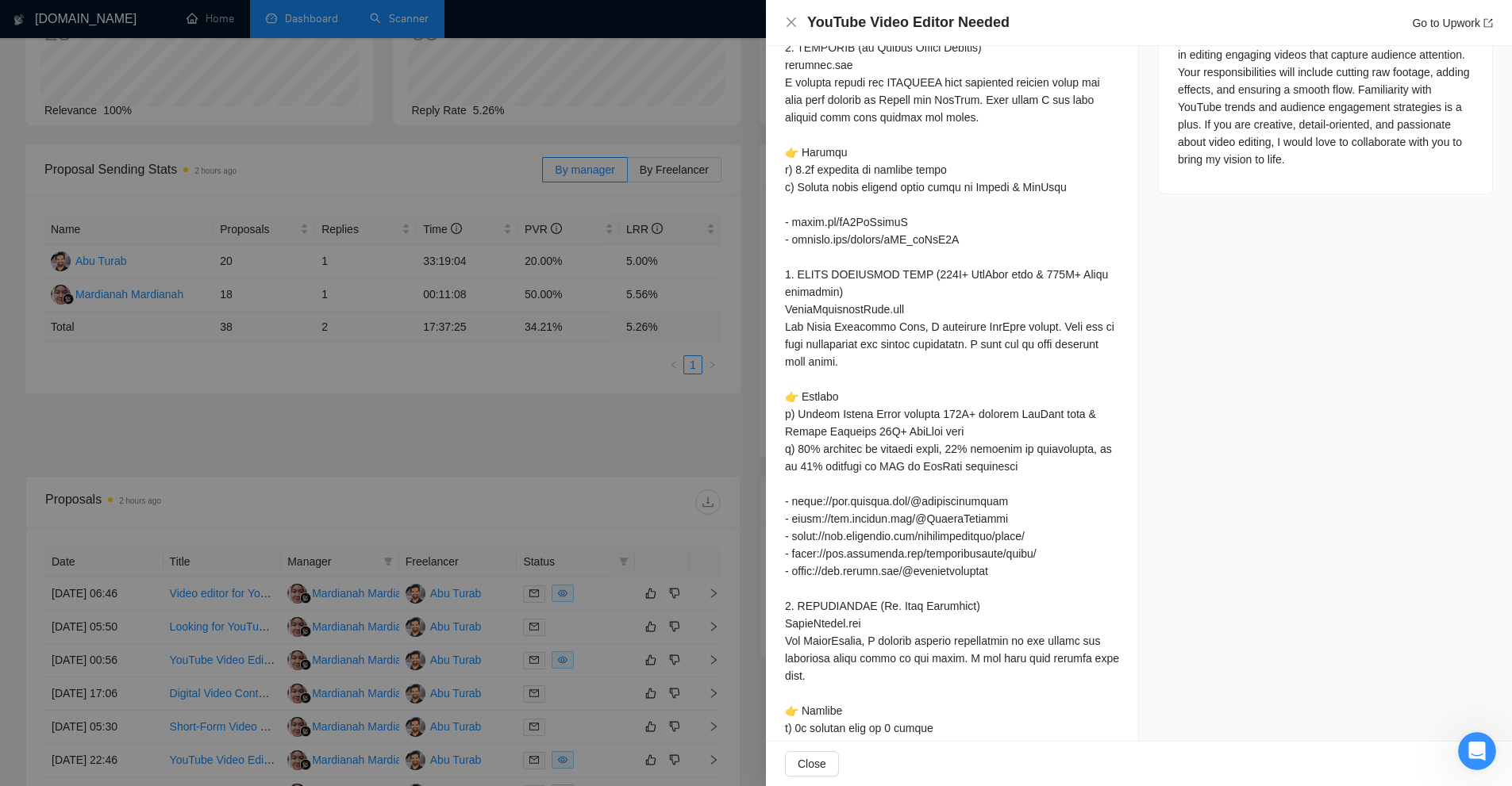
scroll to position [583, 0]
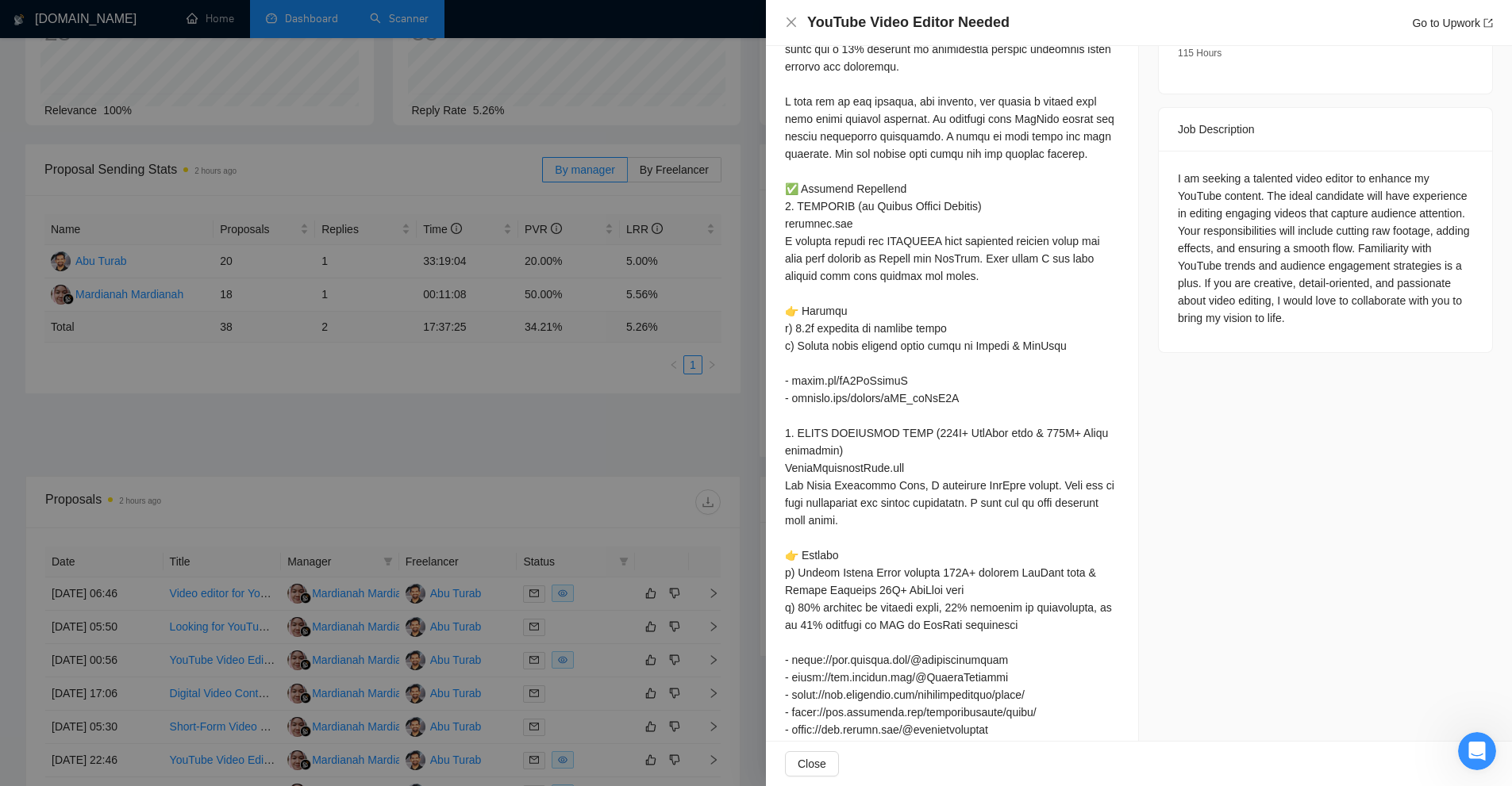
click at [502, 68] on div at bounding box center [756, 393] width 1512 height 786
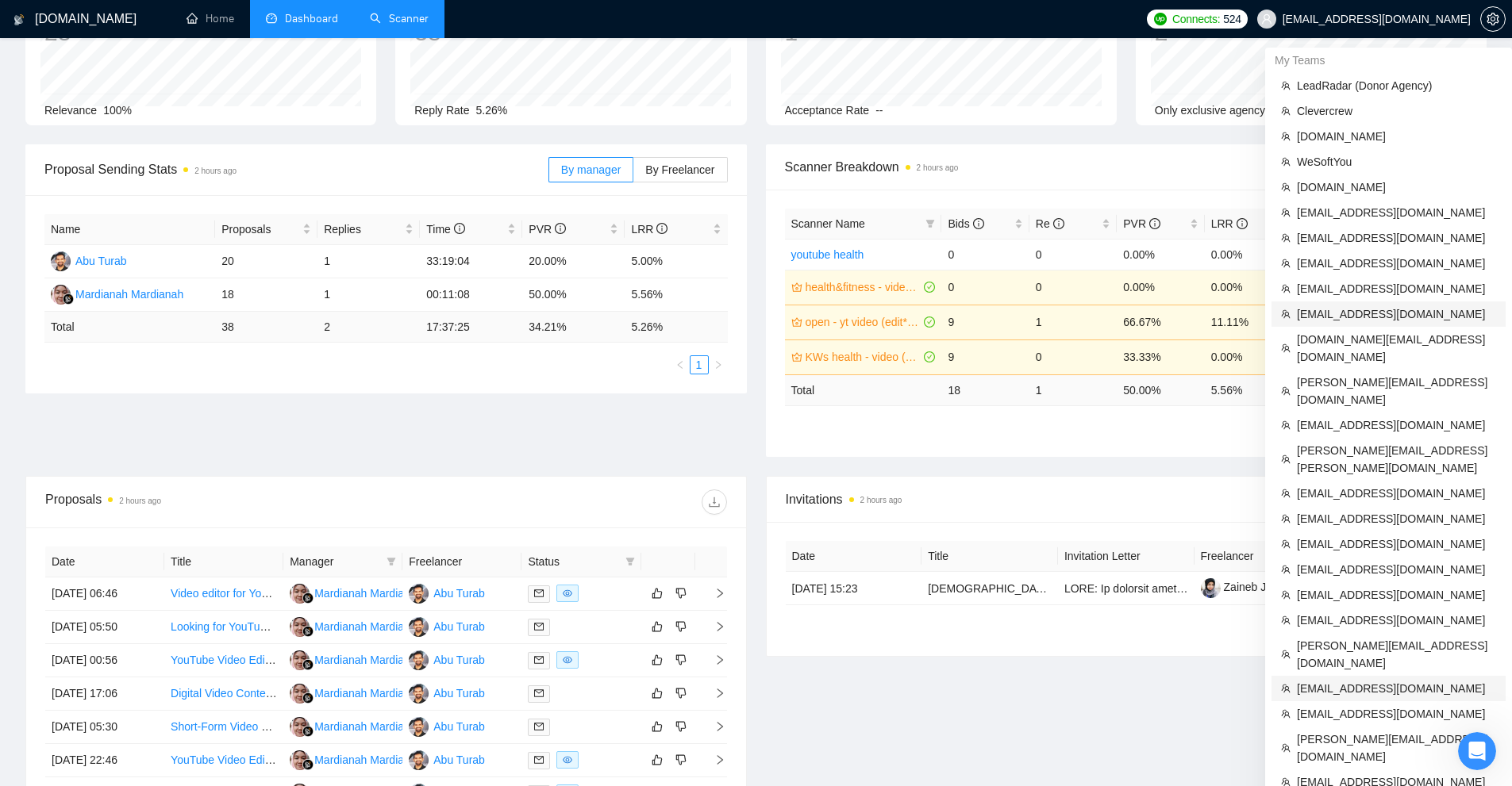
scroll to position [452, 0]
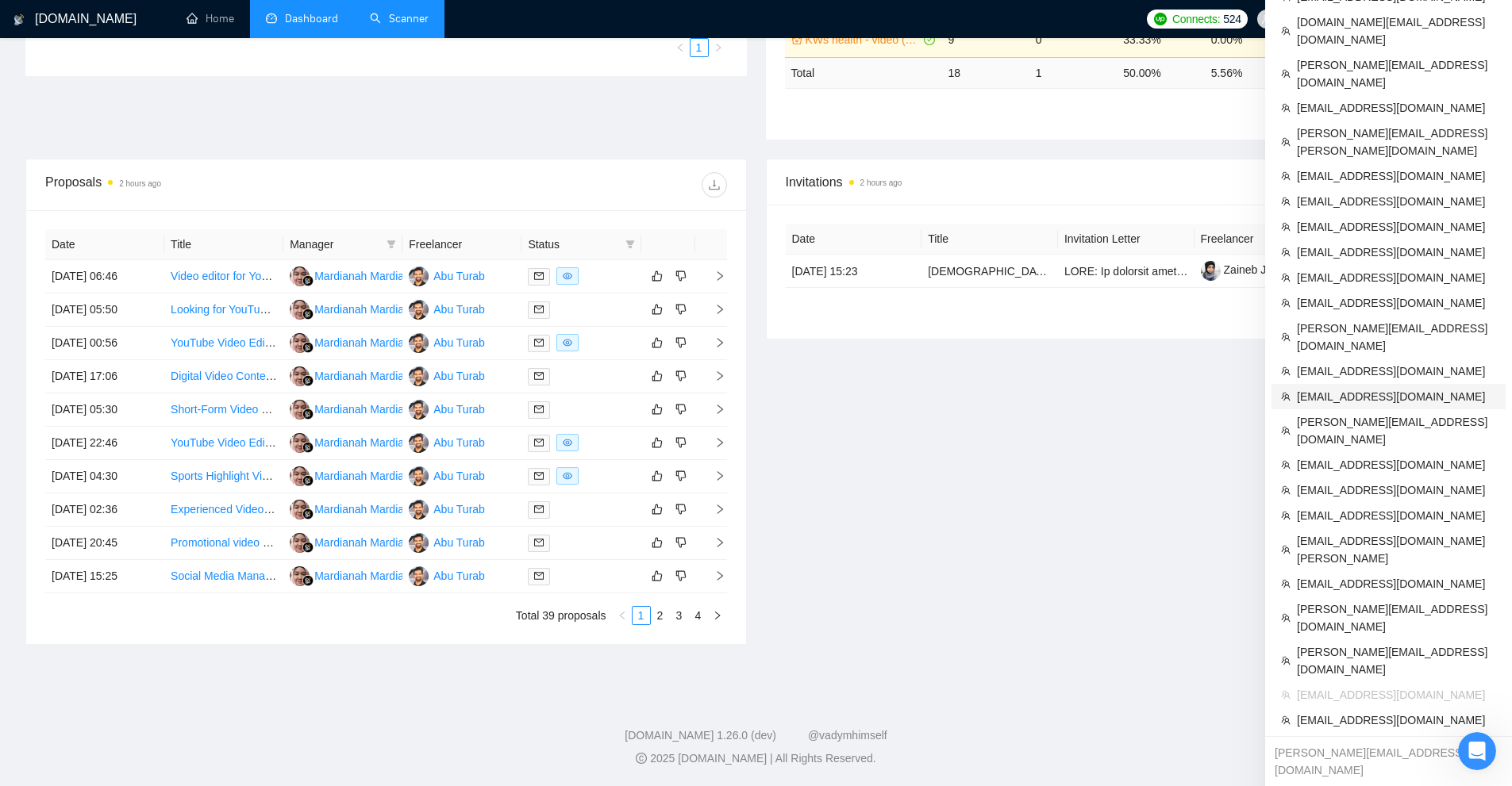
click at [1328, 388] on span "kridharsolutions@gmail.com" at bounding box center [1396, 397] width 199 height 17
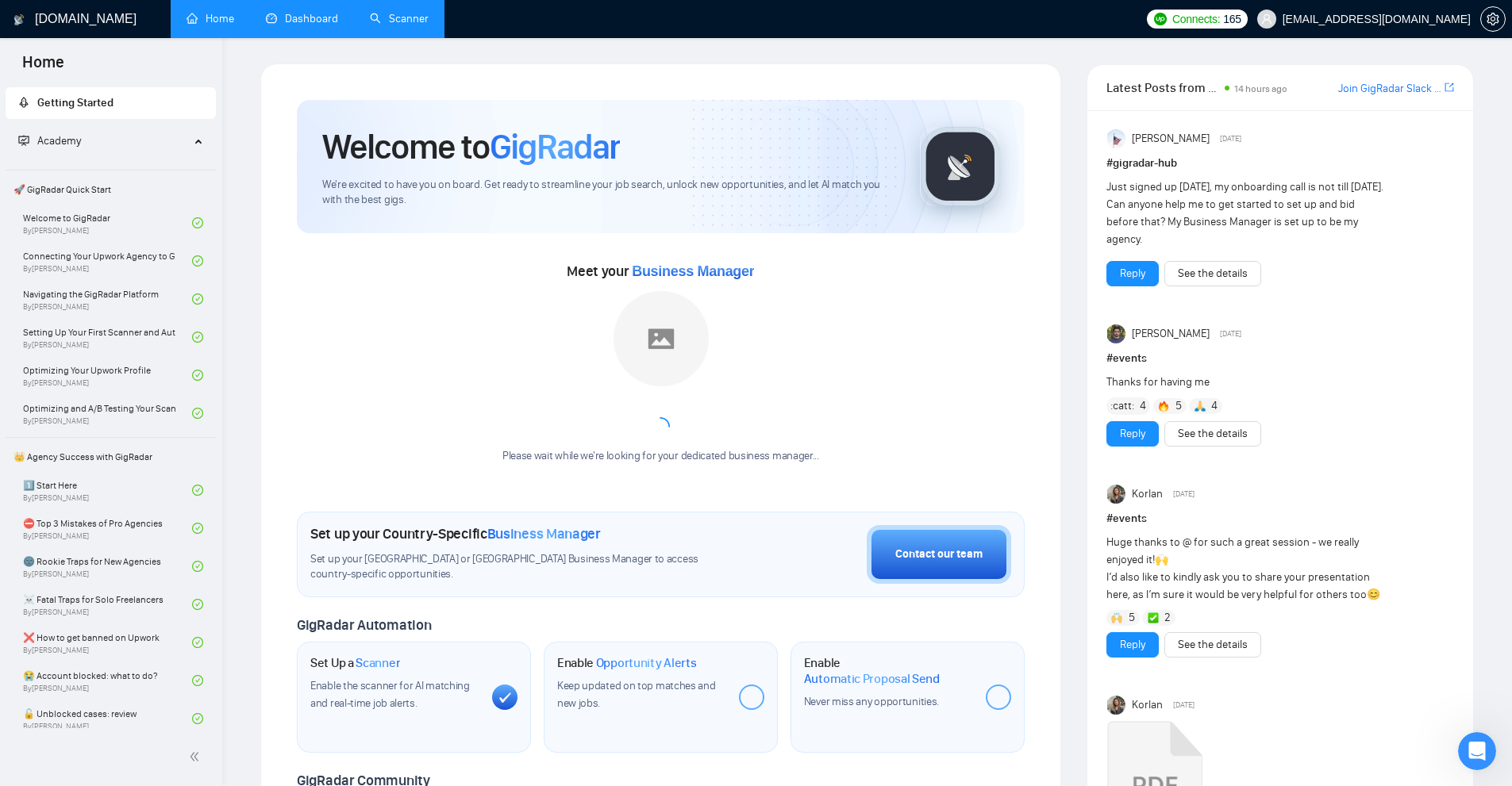
click at [385, 25] on link "Scanner" at bounding box center [399, 18] width 59 height 13
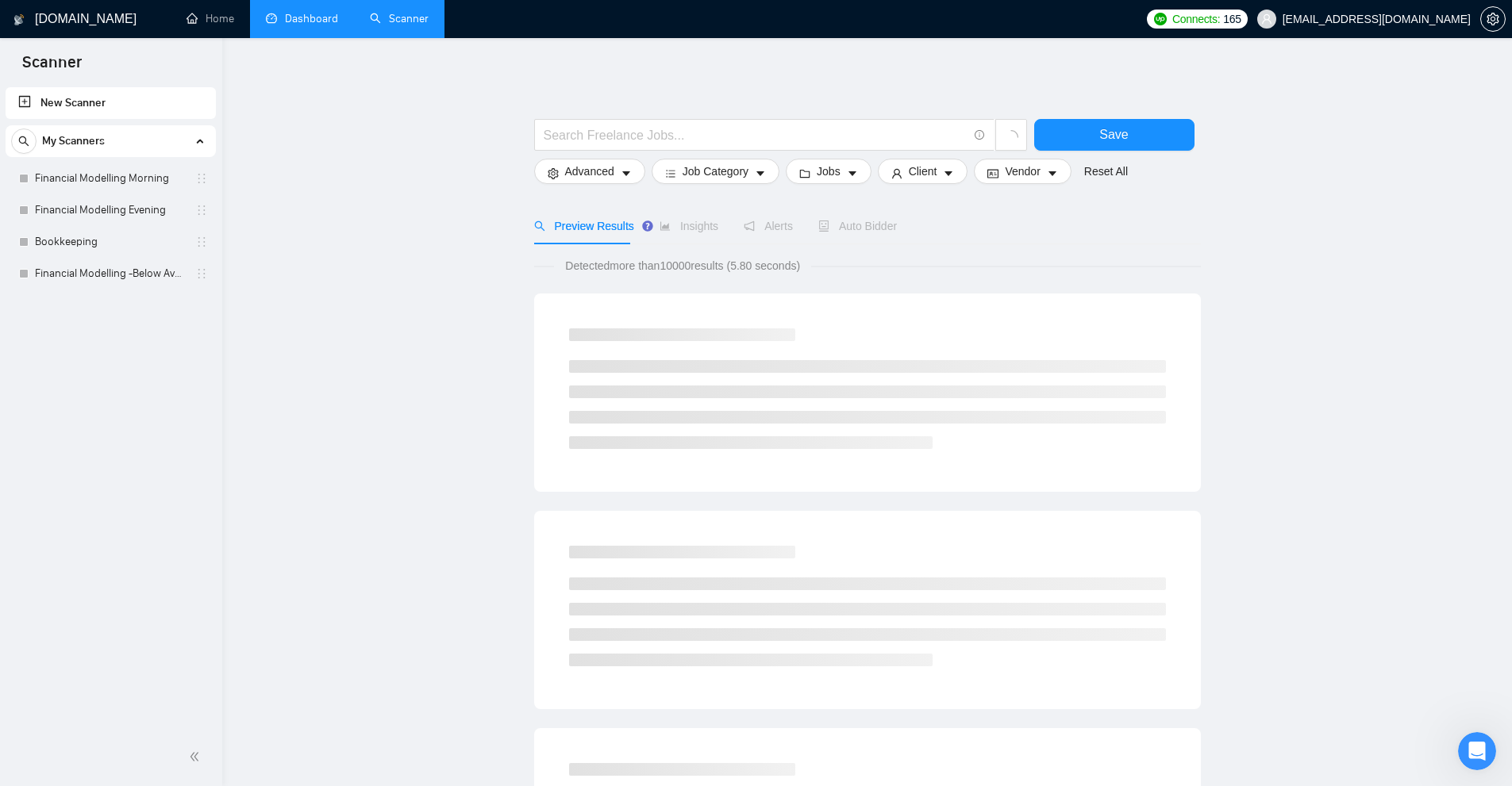
click at [308, 25] on link "Dashboard" at bounding box center [302, 18] width 72 height 13
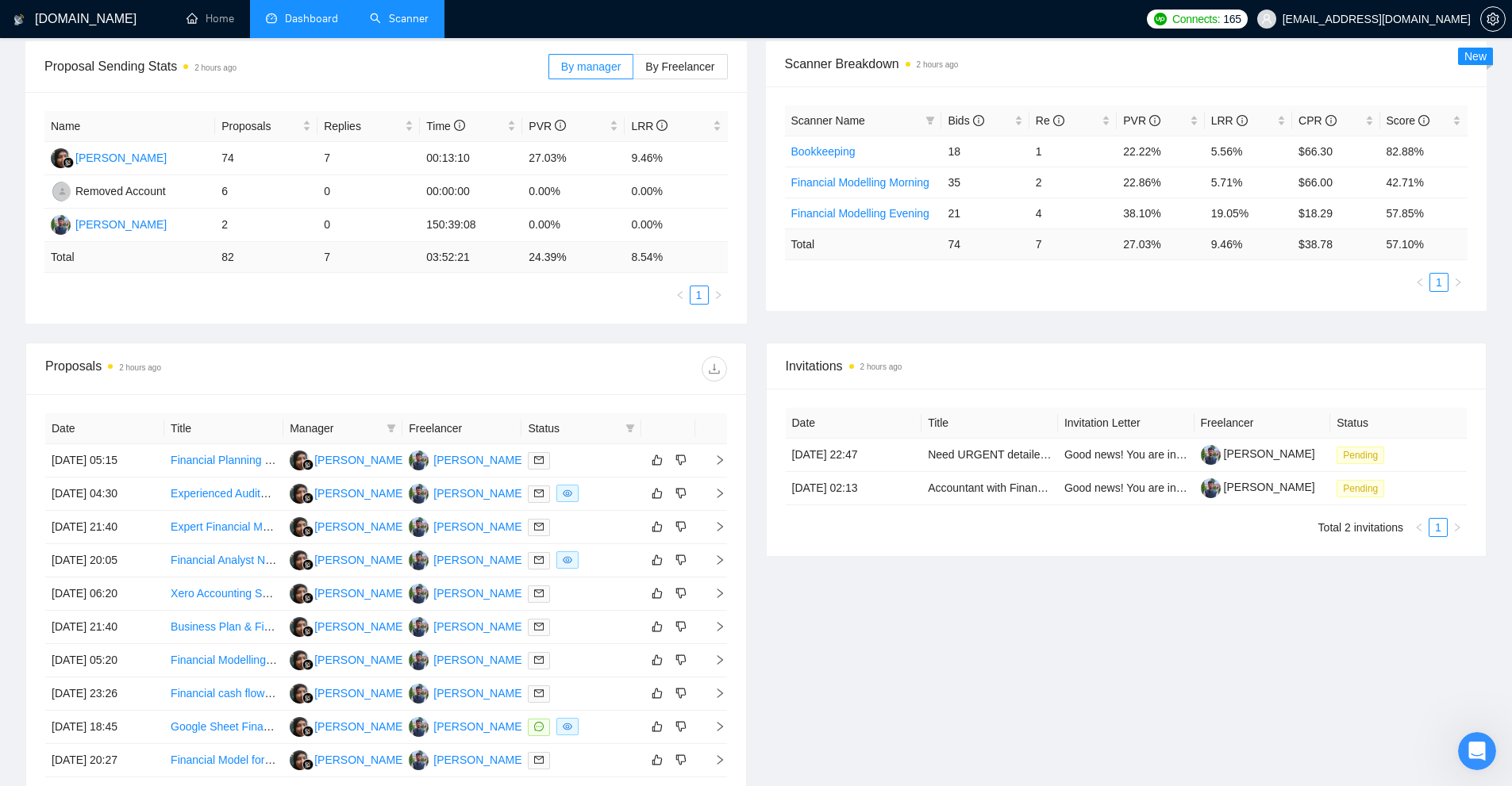
scroll to position [159, 0]
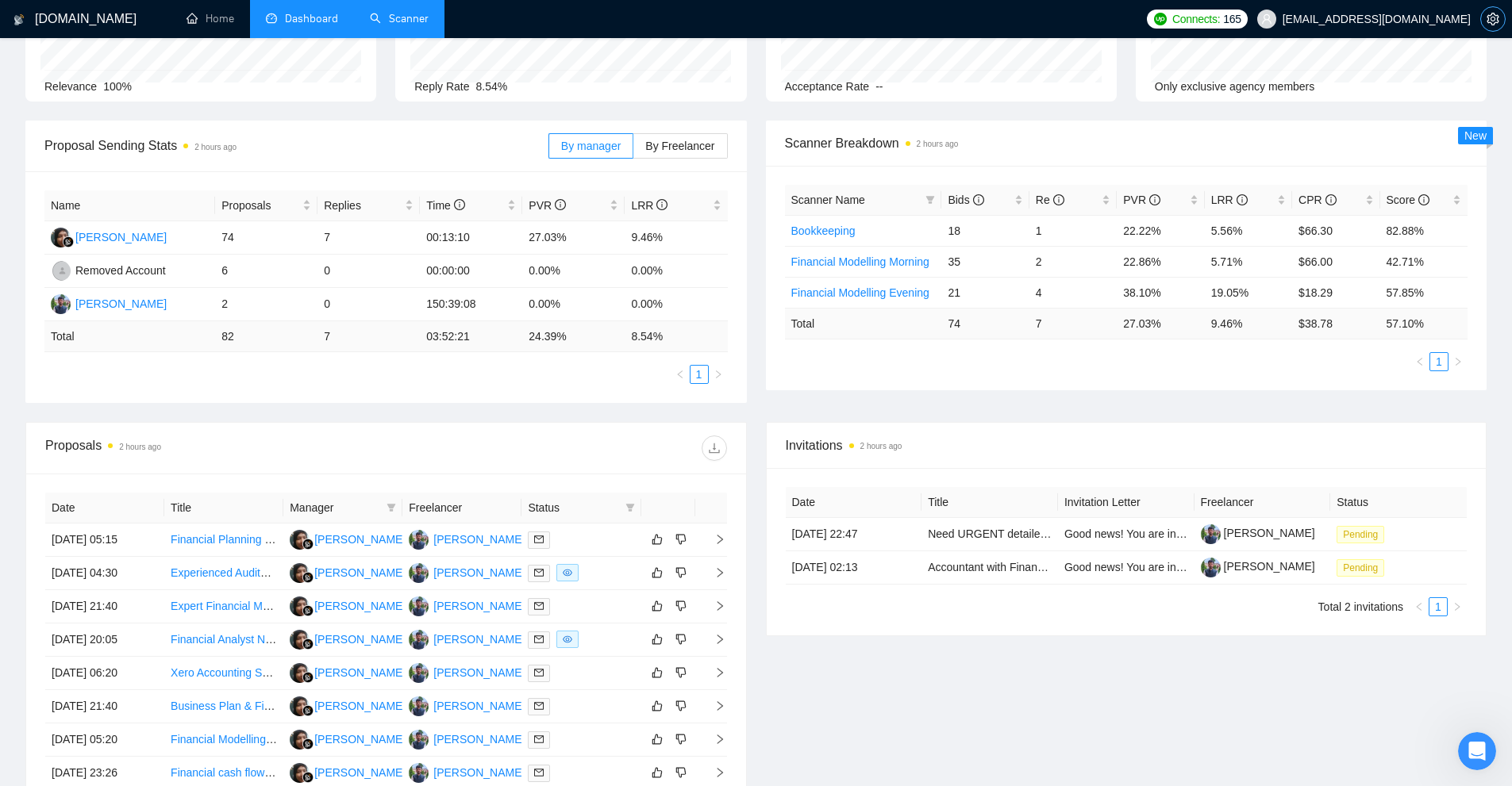
click at [1497, 16] on icon "setting" at bounding box center [1493, 18] width 13 height 13
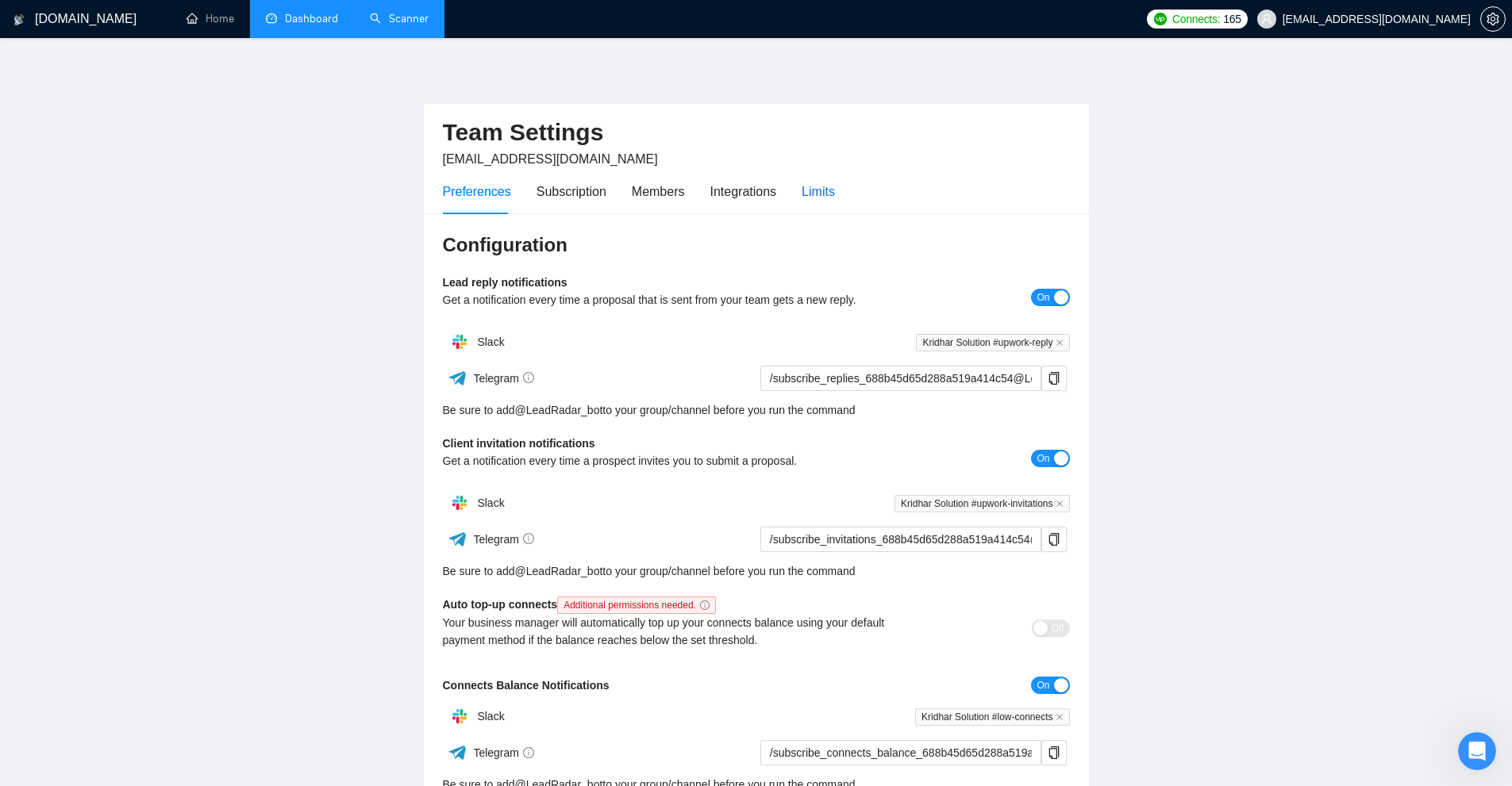
click at [812, 186] on div "Limits" at bounding box center [818, 192] width 34 height 20
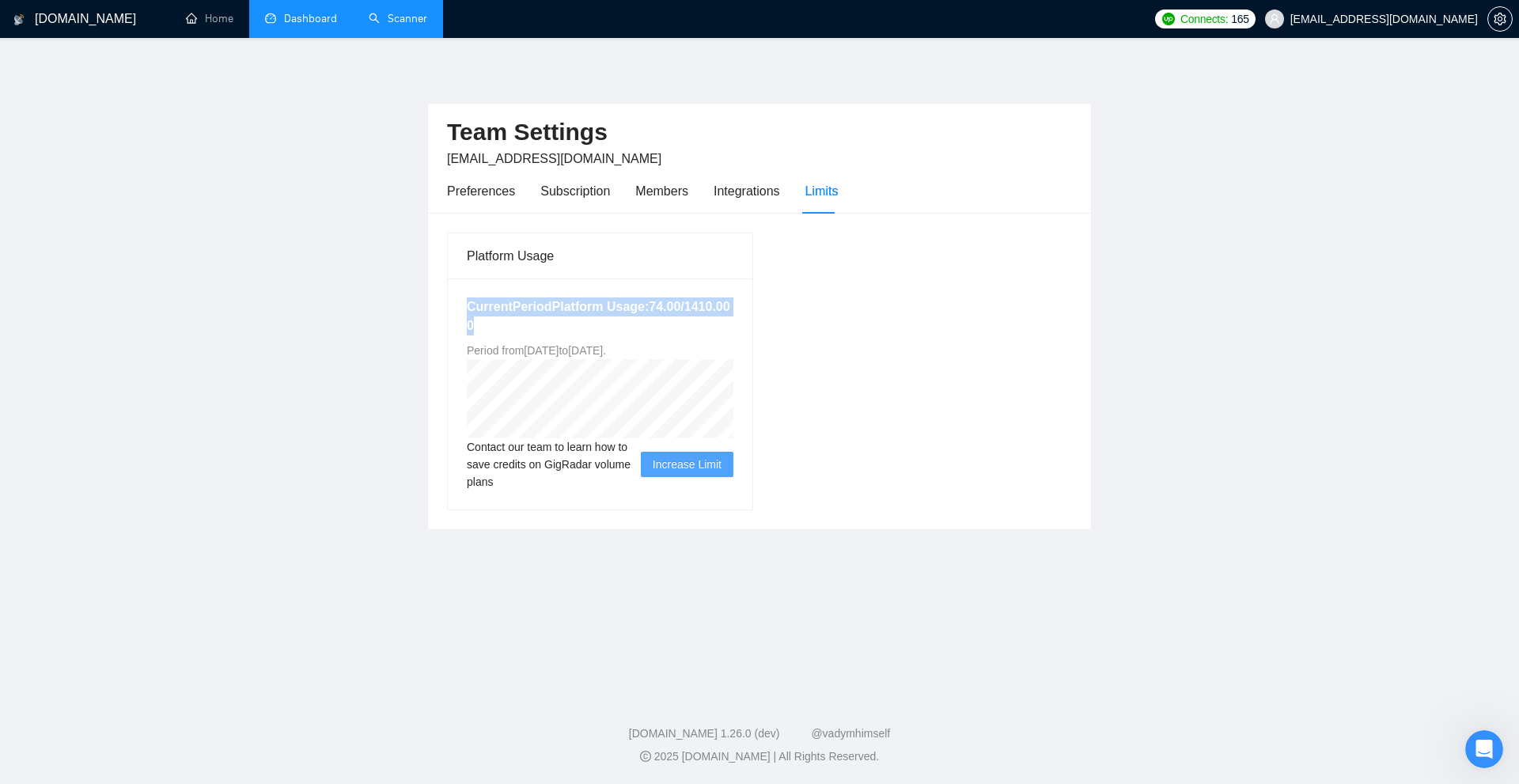
drag, startPoint x: 441, startPoint y: 308, endPoint x: 600, endPoint y: 323, distance: 159.7
click at [600, 323] on div "Platform Usage Current Period Platform Usage: 74.00 / 1410.00 0 Period from Thu…" at bounding box center [600, 371] width 319 height 278
click at [600, 323] on h5 "Current Period Platform Usage: 74.00 / 1410.00 0" at bounding box center [600, 317] width 267 height 38
click at [277, 12] on link "Dashboard" at bounding box center [301, 18] width 72 height 13
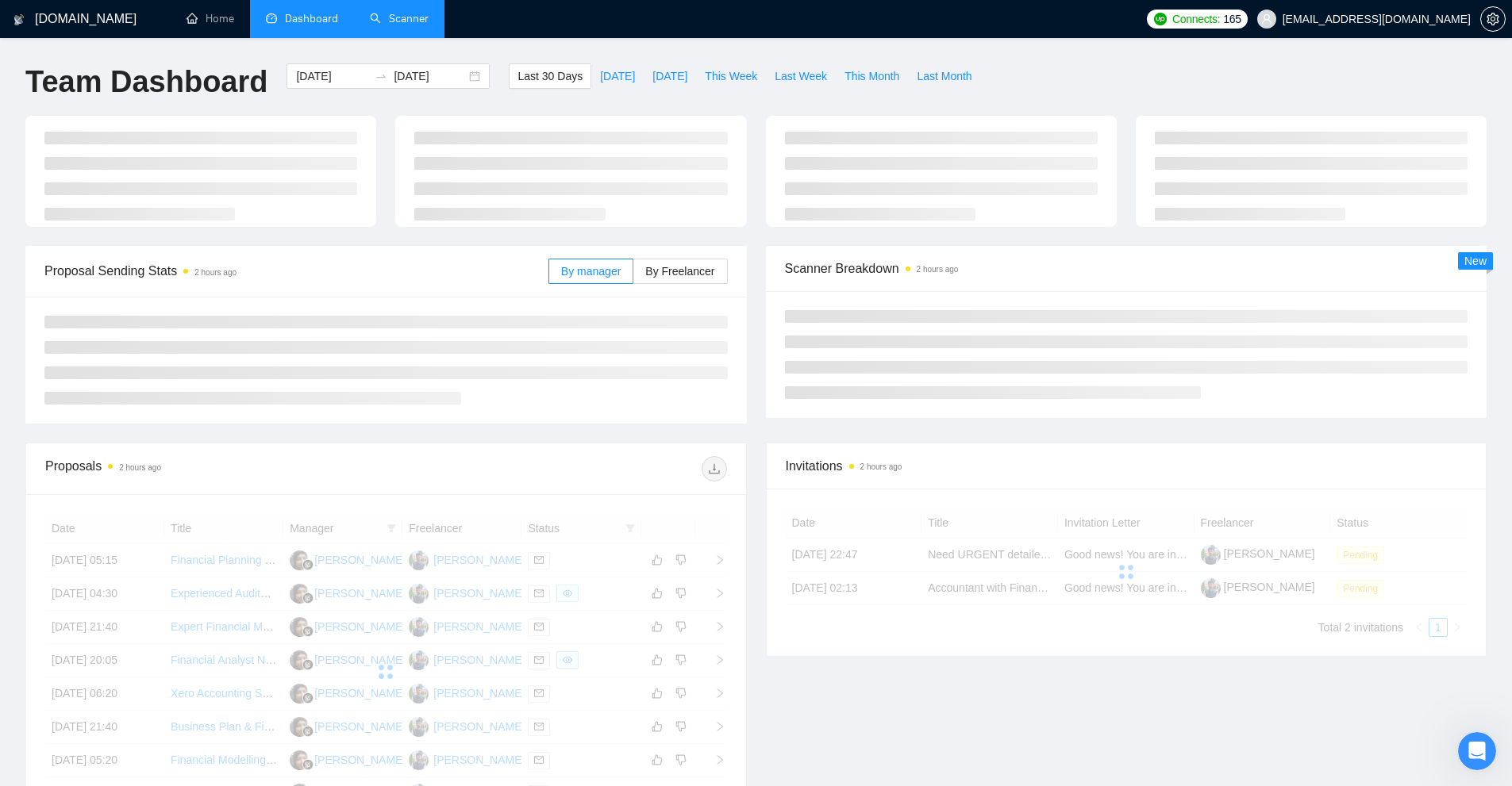
click at [429, 19] on link "Scanner" at bounding box center [399, 18] width 59 height 13
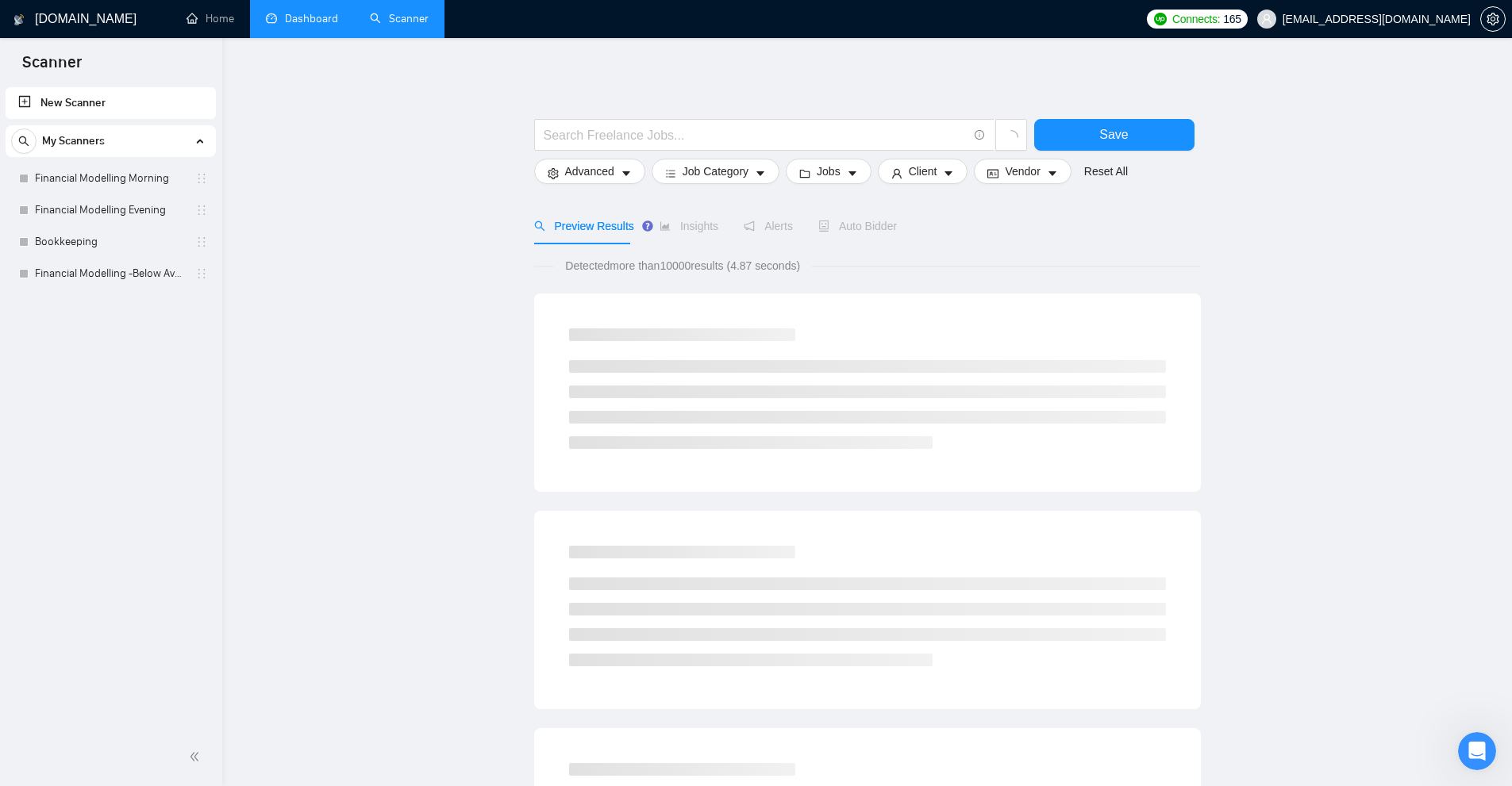
click at [310, 25] on link "Dashboard" at bounding box center [302, 18] width 72 height 13
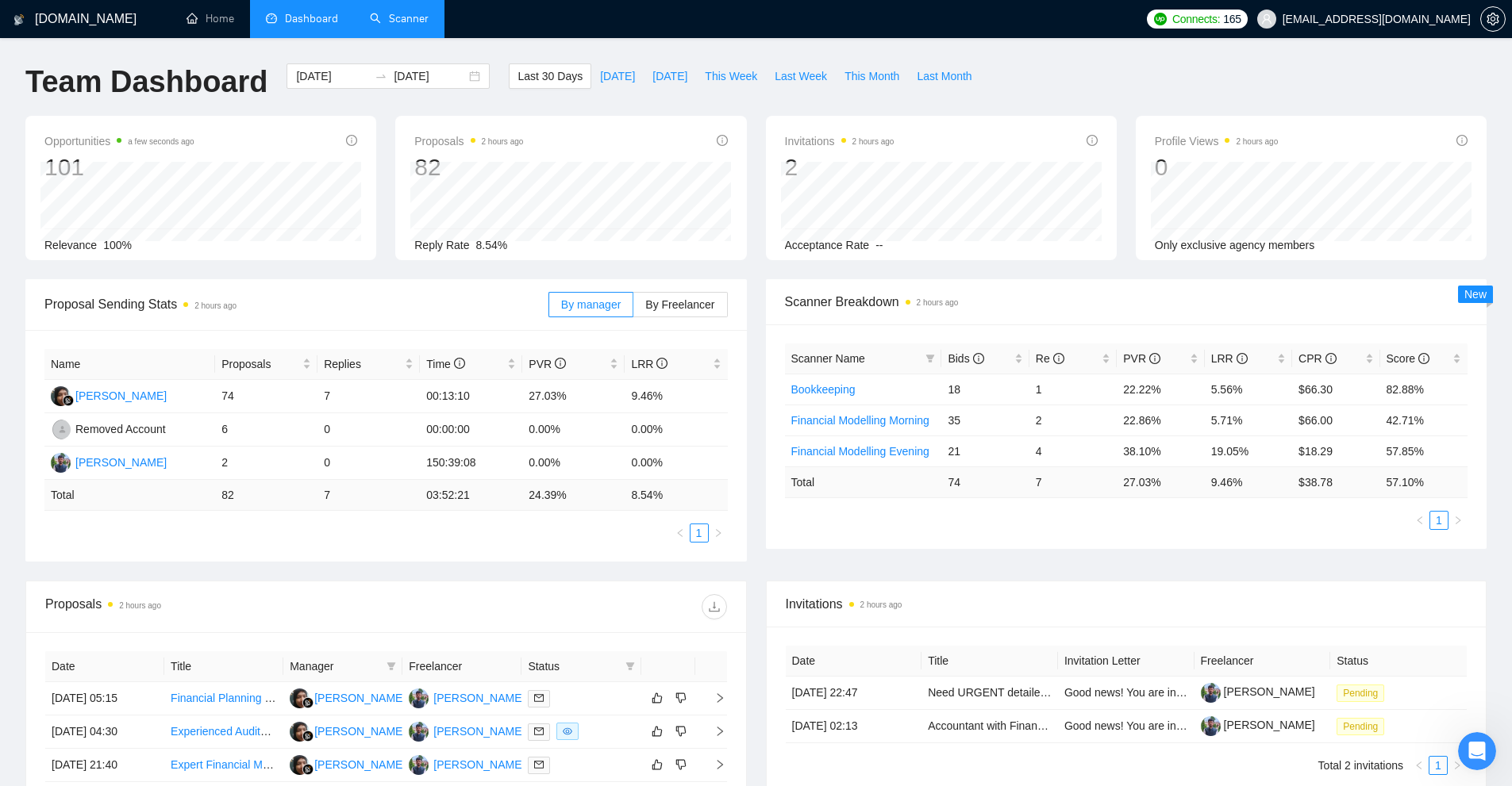
scroll to position [397, 0]
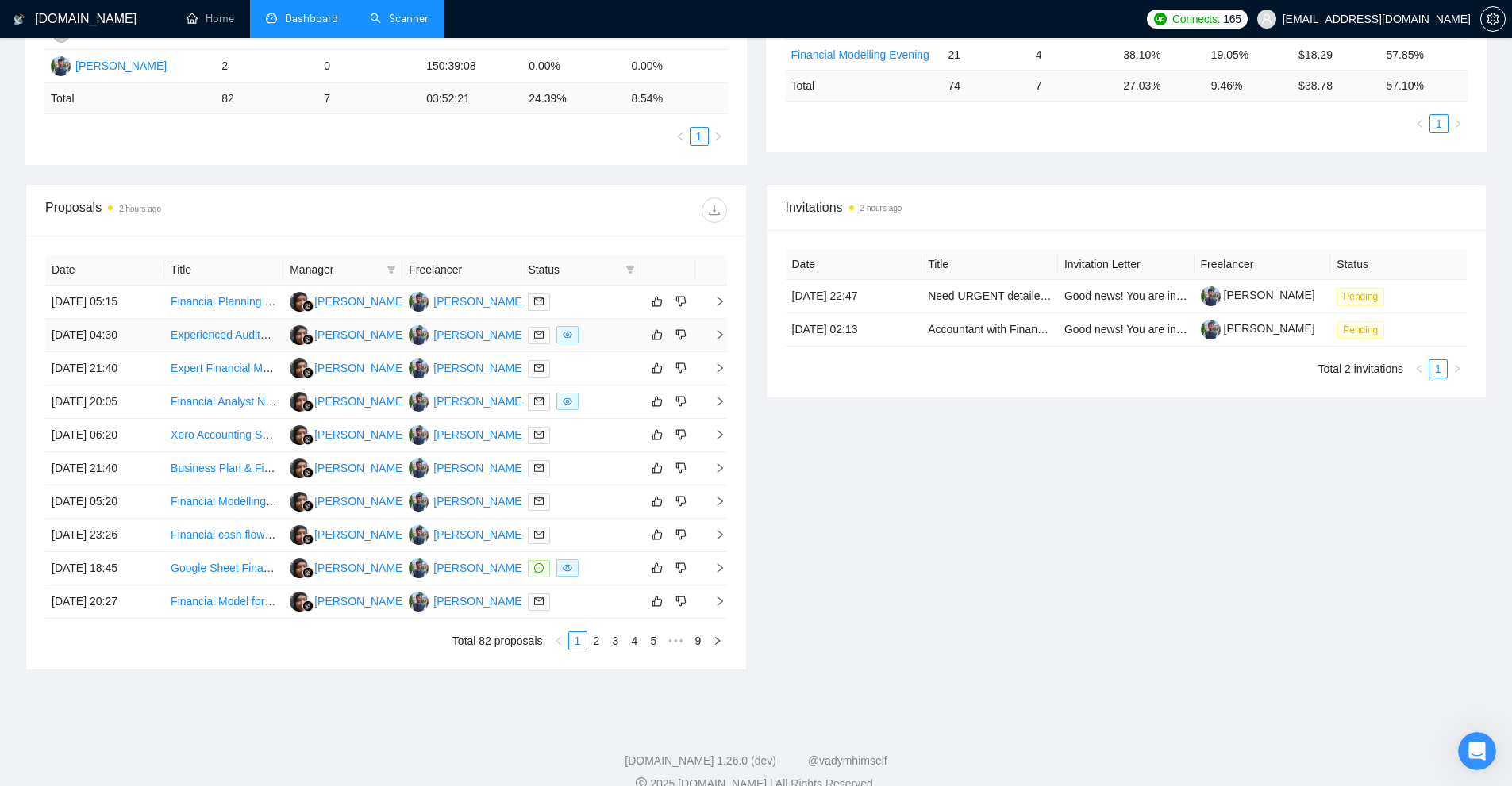
click at [597, 340] on div at bounding box center [581, 335] width 106 height 18
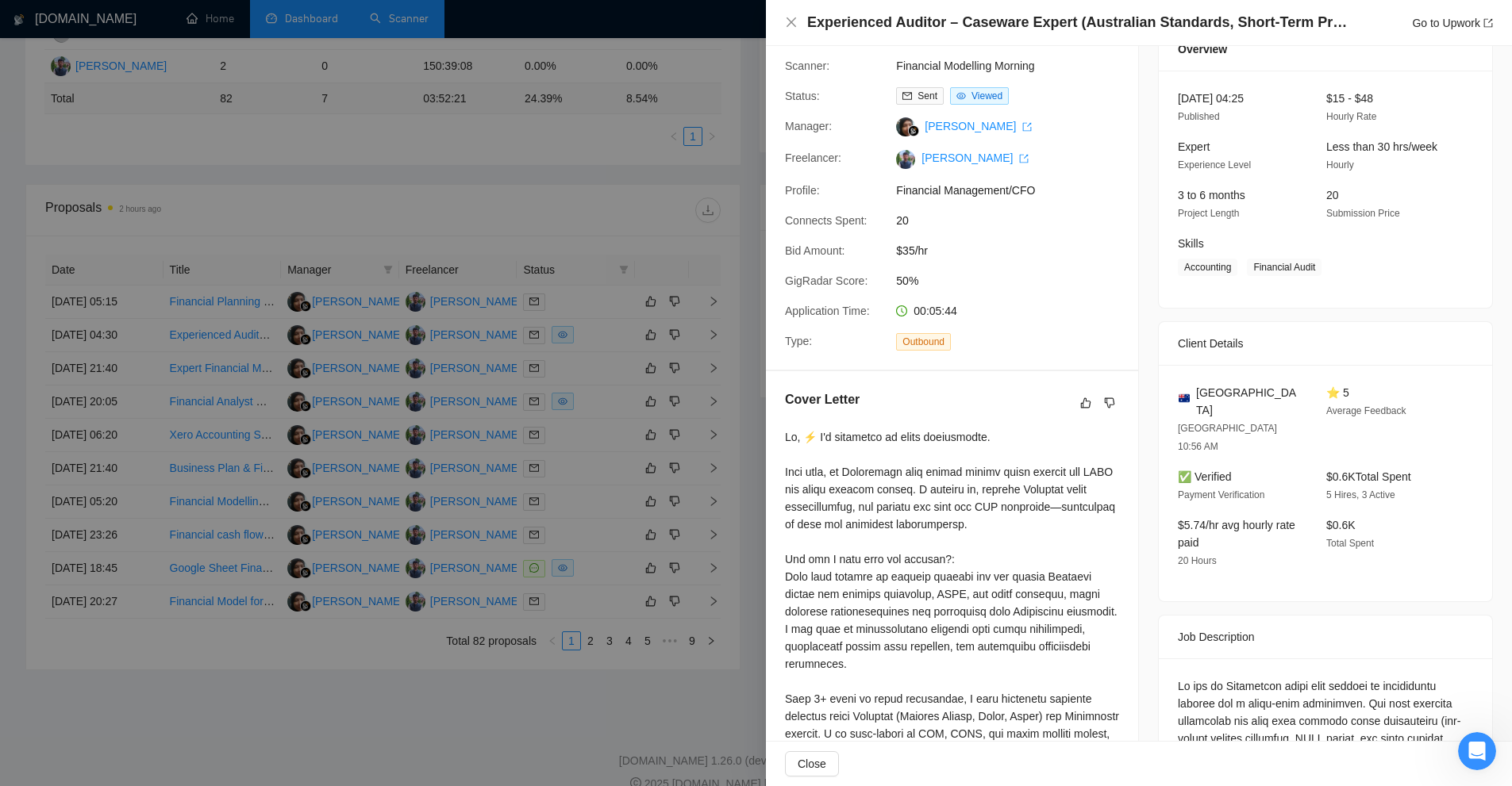
scroll to position [0, 0]
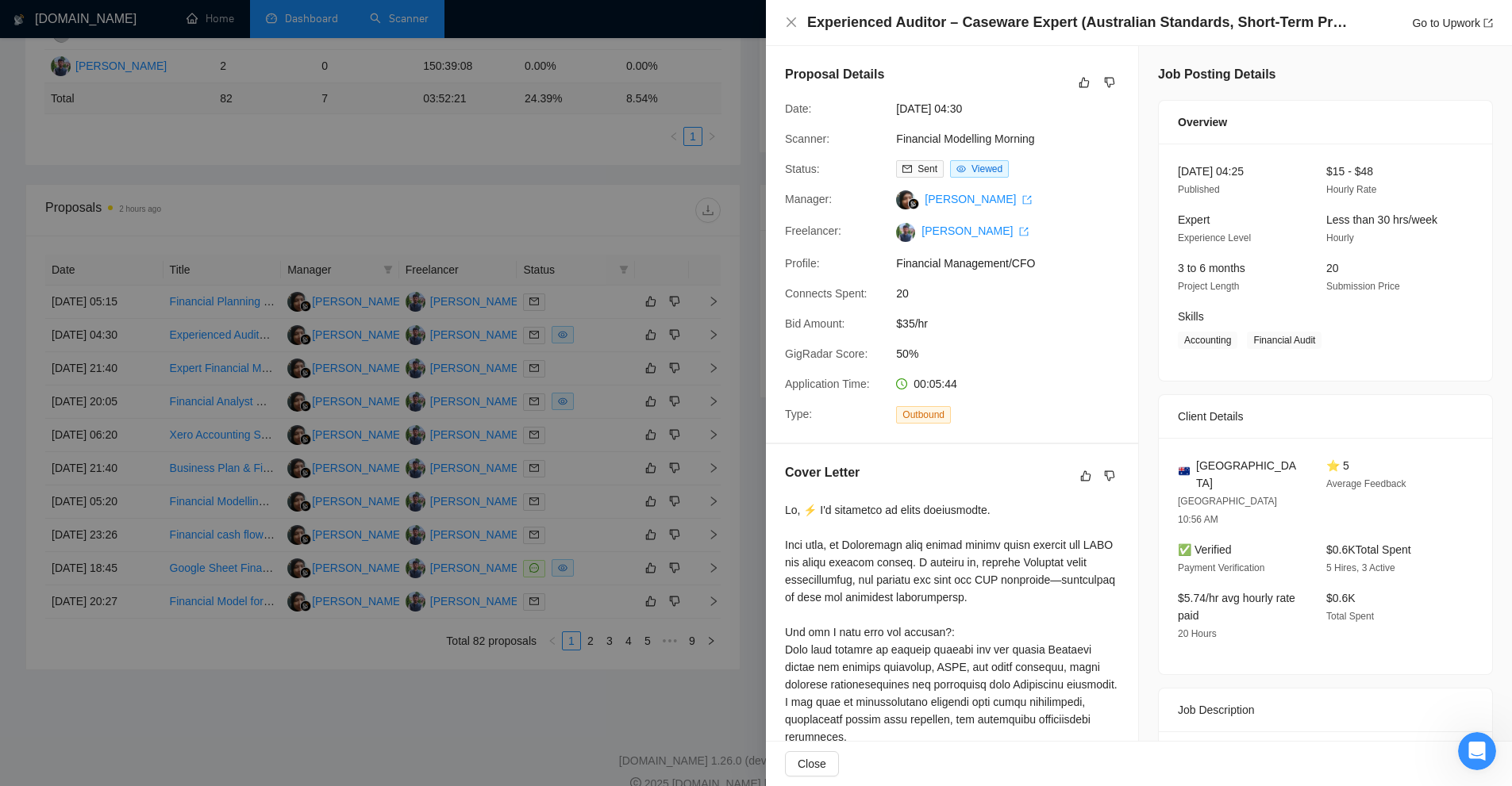
click at [974, 272] on span "Financial Management/CFO" at bounding box center [1015, 263] width 238 height 17
click at [936, 312] on div "Proposal Details Date: 22 Aug, 2025 04:30 Scanner: Financial Modelling Morning …" at bounding box center [952, 245] width 372 height 397
drag, startPoint x: 911, startPoint y: 354, endPoint x: 800, endPoint y: 315, distance: 117.7
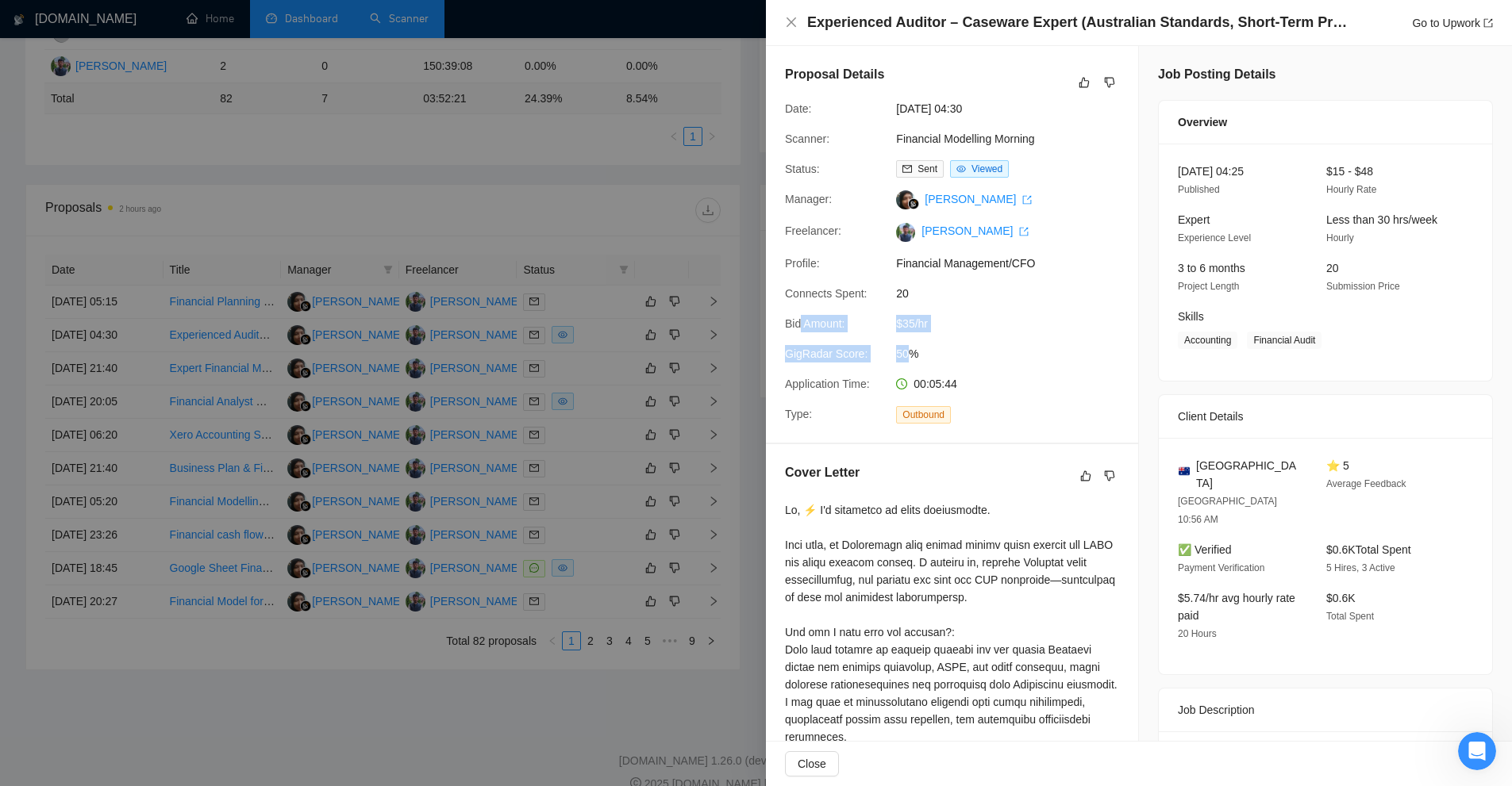
click at [800, 315] on div "Proposal Details Date: 22 Aug, 2025 04:30 Scanner: Financial Modelling Morning …" at bounding box center [952, 245] width 372 height 397
click at [889, 322] on div "$35/hr" at bounding box center [973, 324] width 168 height 17
click at [590, 289] on div at bounding box center [756, 393] width 1512 height 786
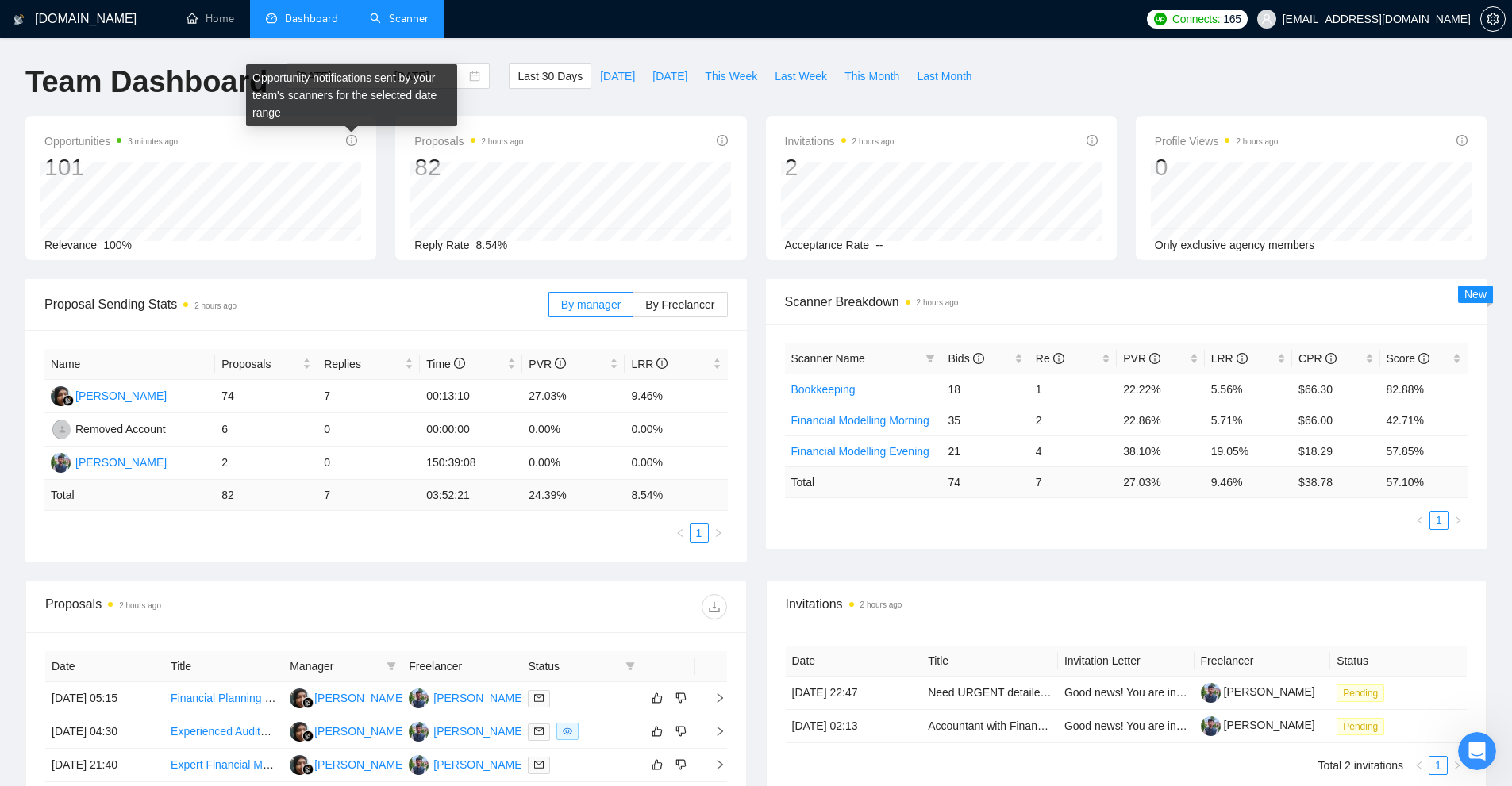
click at [411, 19] on link "Scanner" at bounding box center [399, 18] width 59 height 13
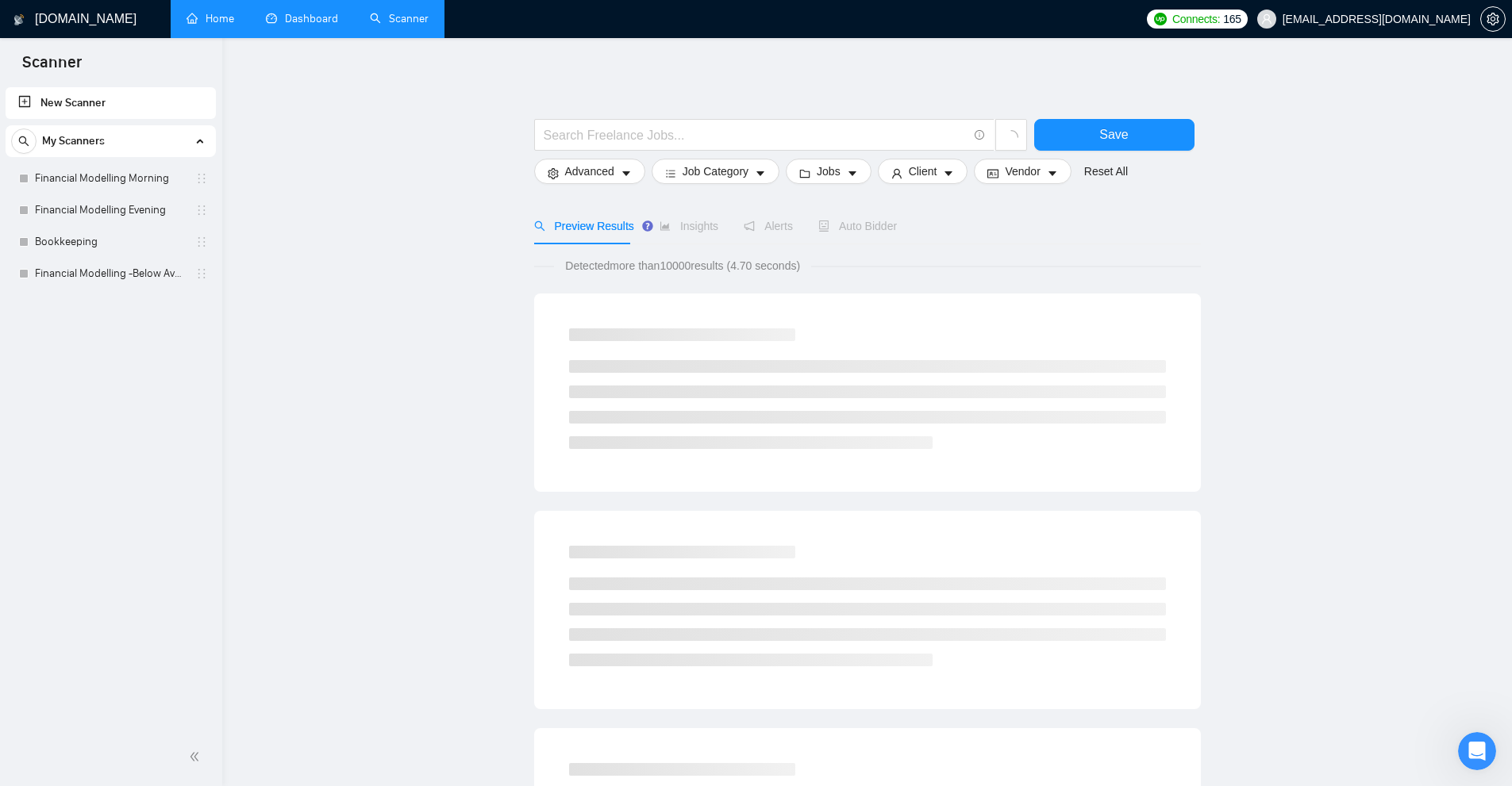
click at [225, 25] on link "Home" at bounding box center [210, 18] width 47 height 13
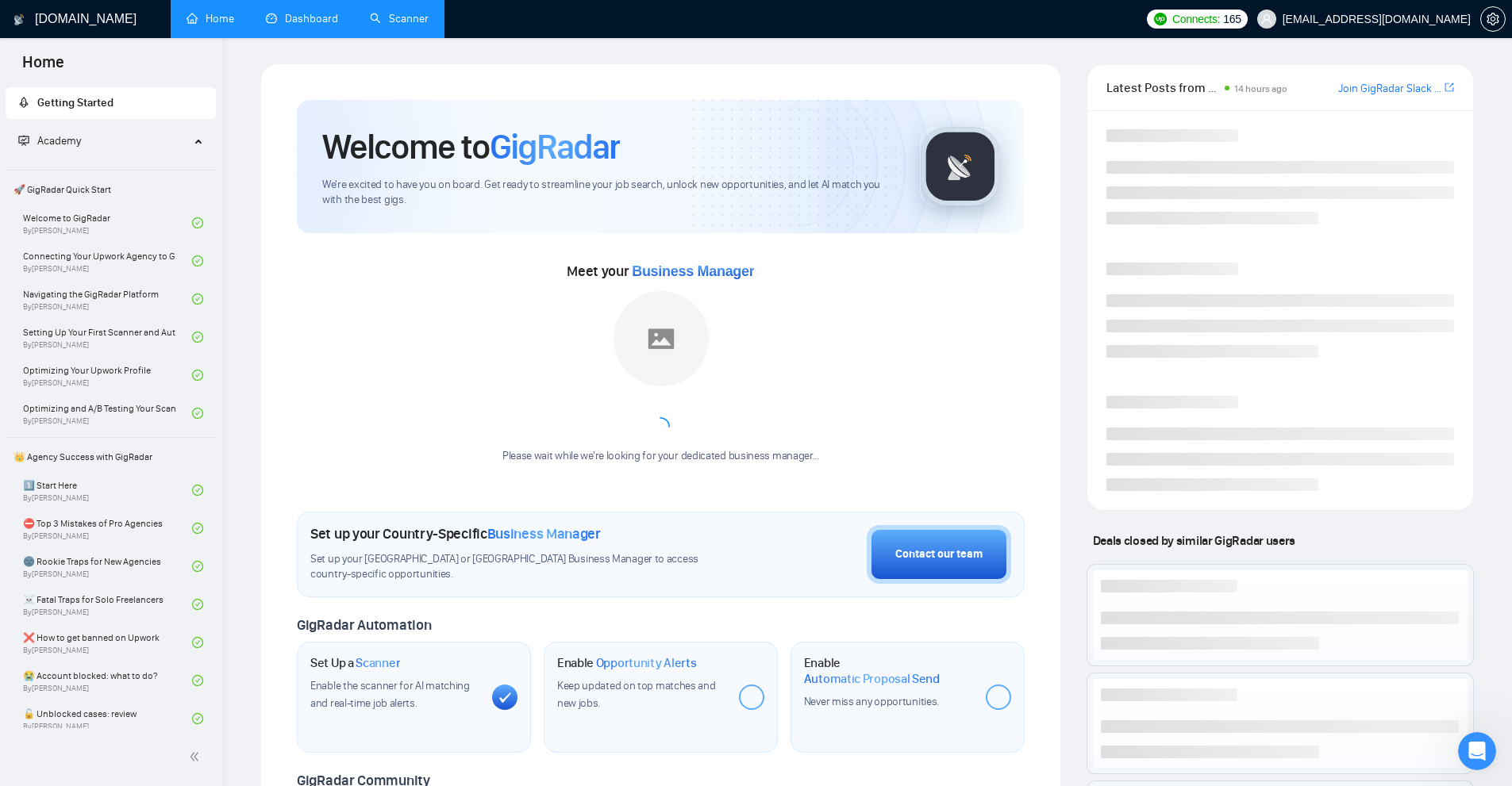
click at [268, 24] on link "Dashboard" at bounding box center [302, 18] width 72 height 13
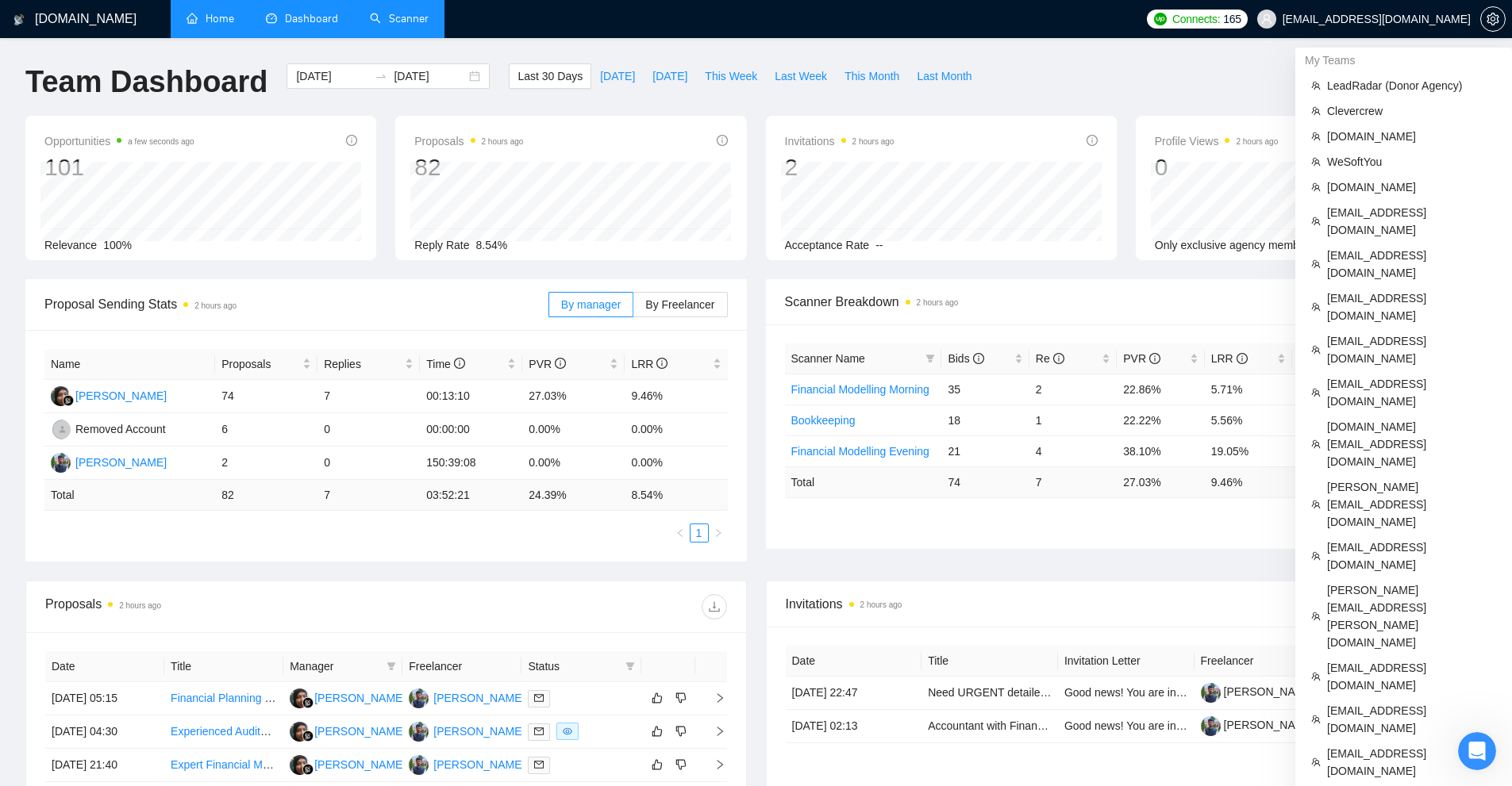
scroll to position [397, 0]
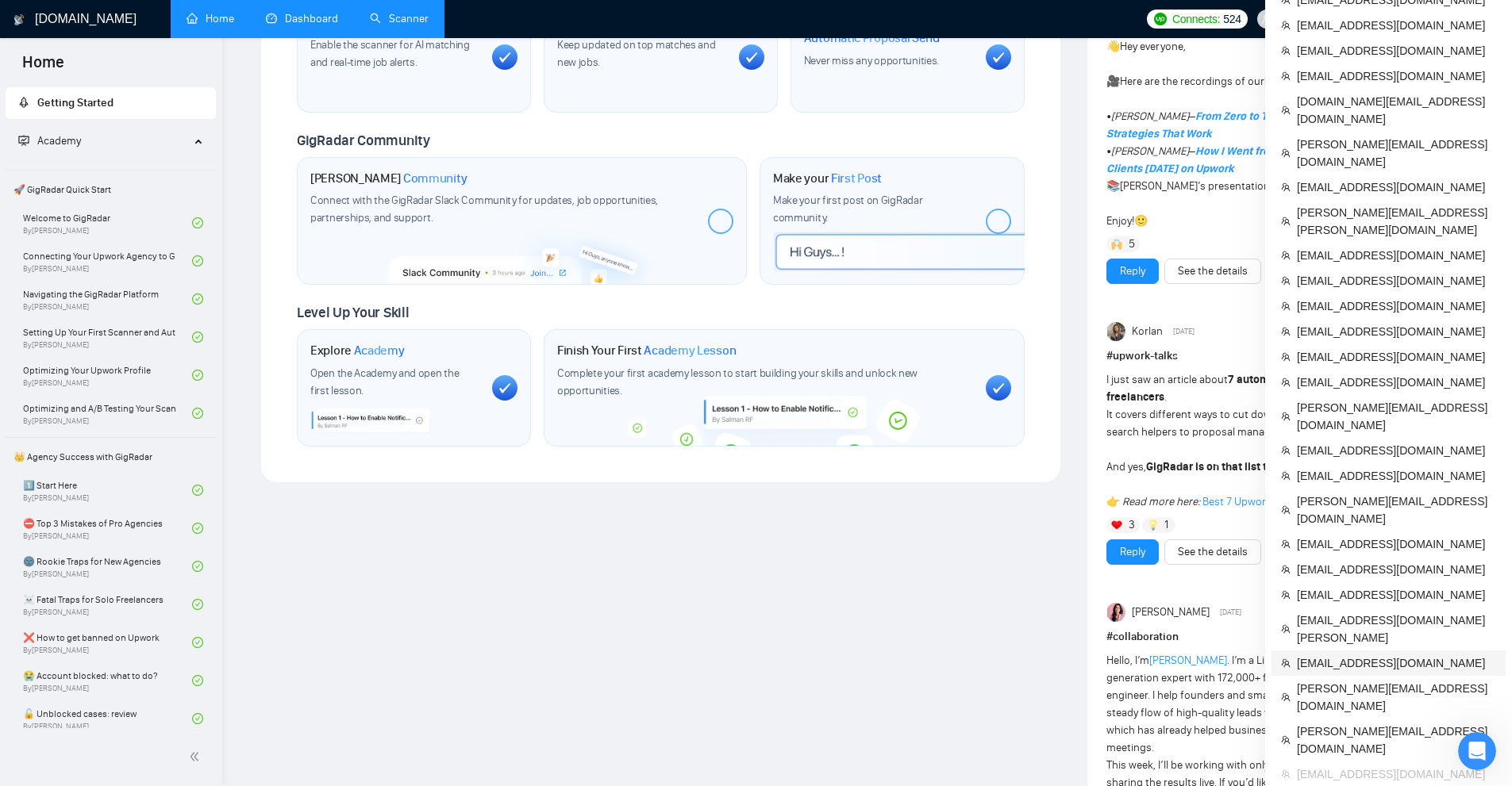
scroll to position [556, 0]
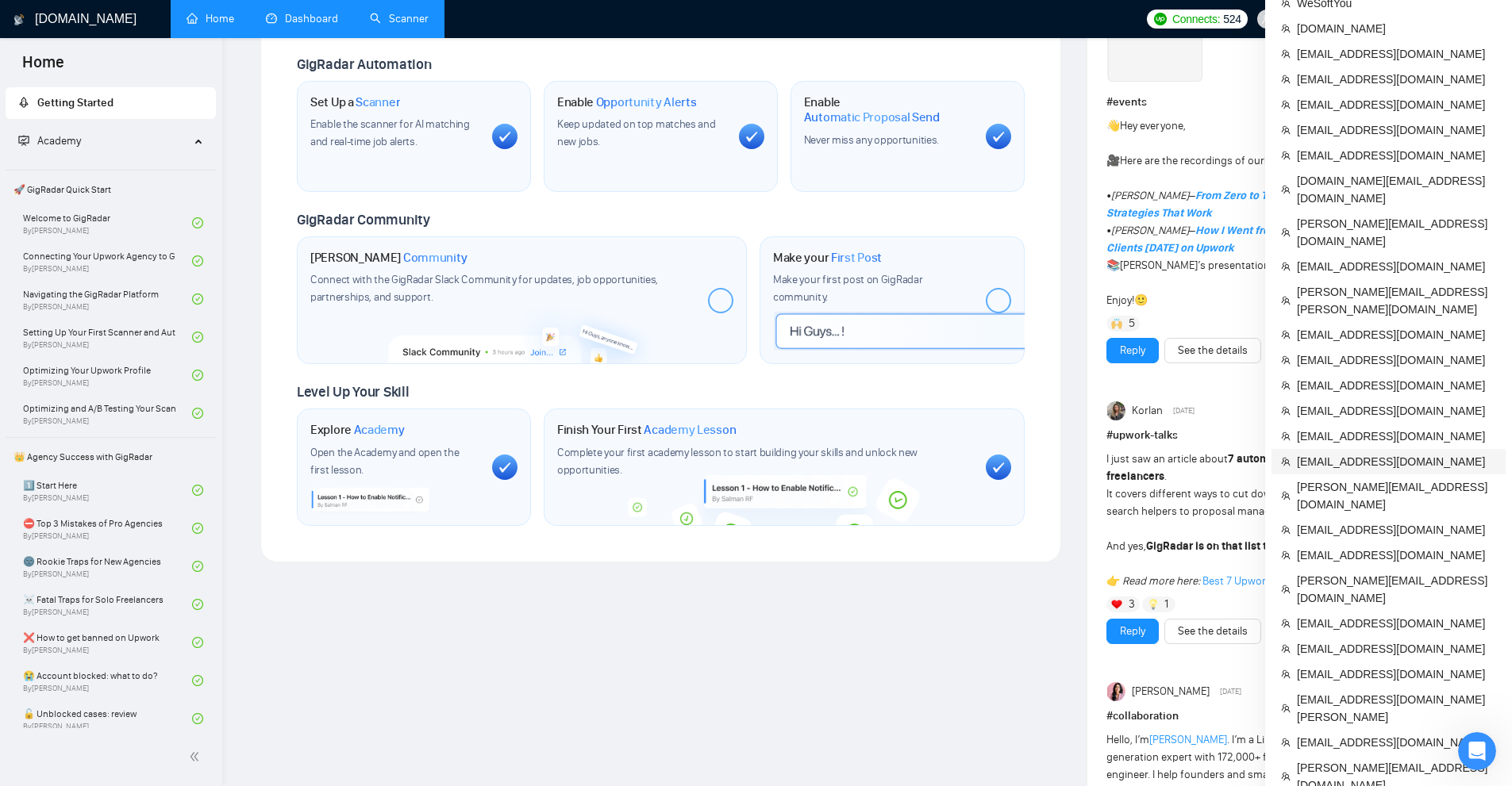
click at [1367, 453] on span "flowz.product@gmail.com" at bounding box center [1396, 461] width 199 height 17
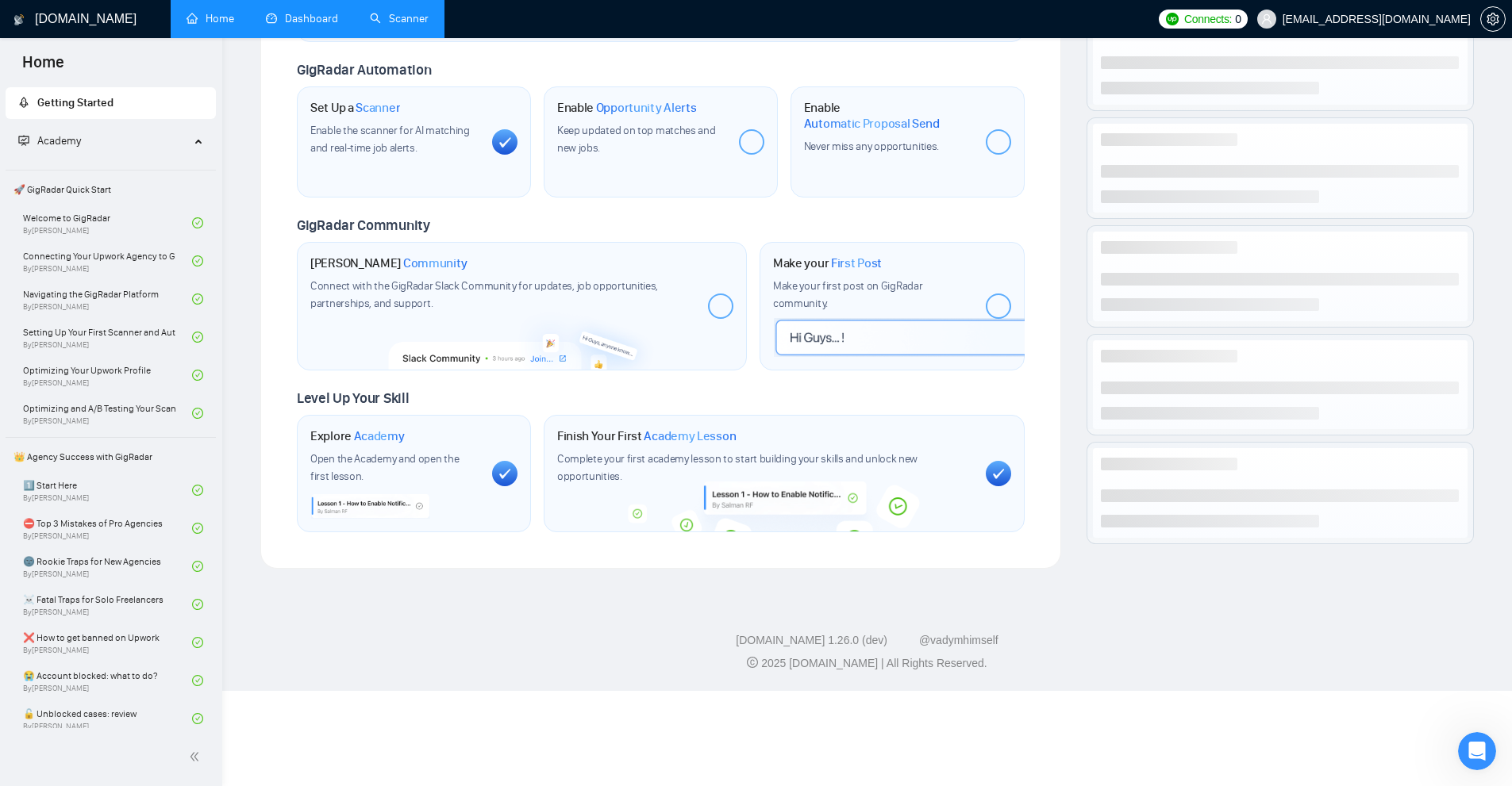
scroll to position [460, 0]
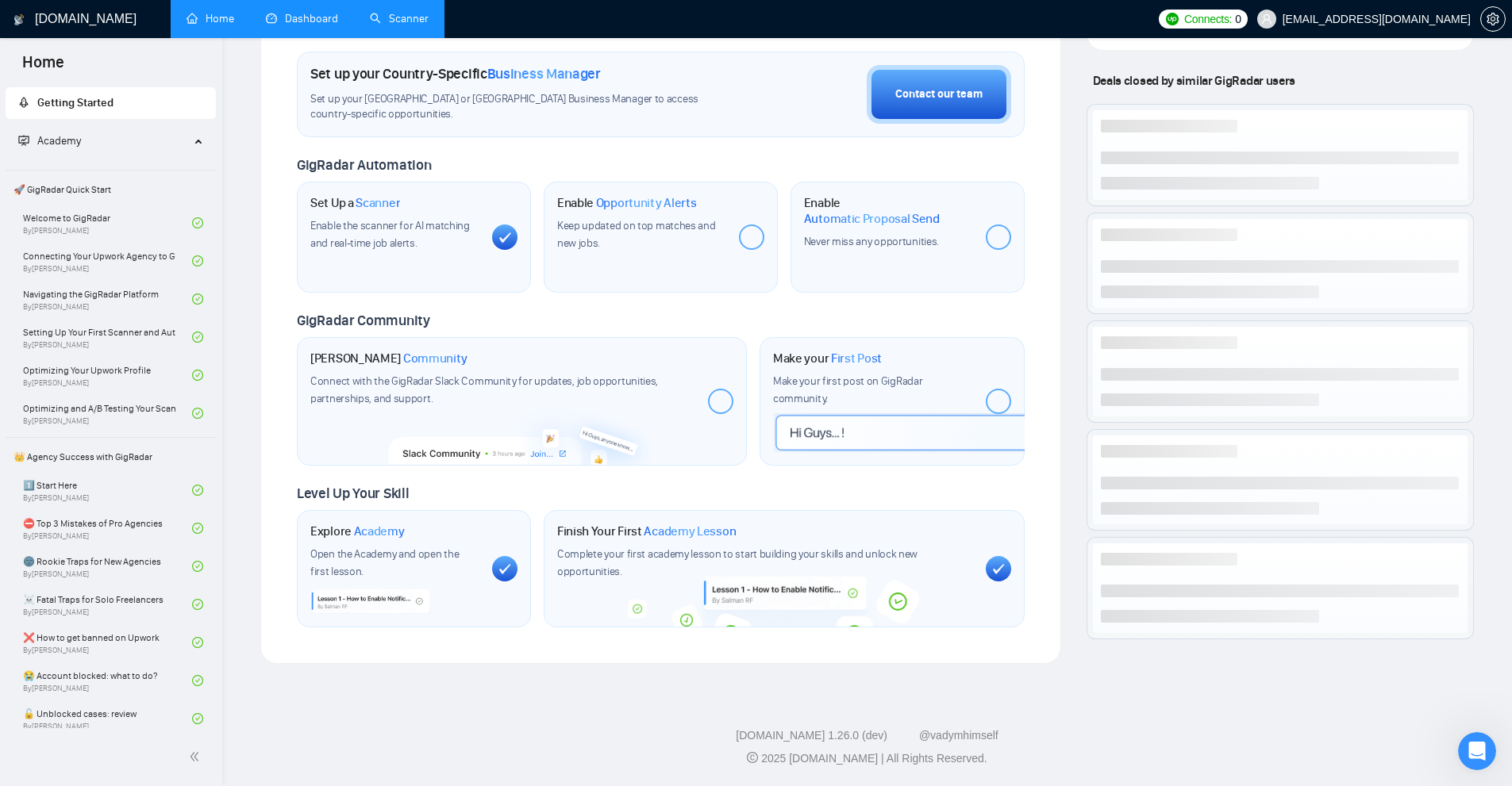
click at [413, 12] on link "Scanner" at bounding box center [399, 18] width 59 height 13
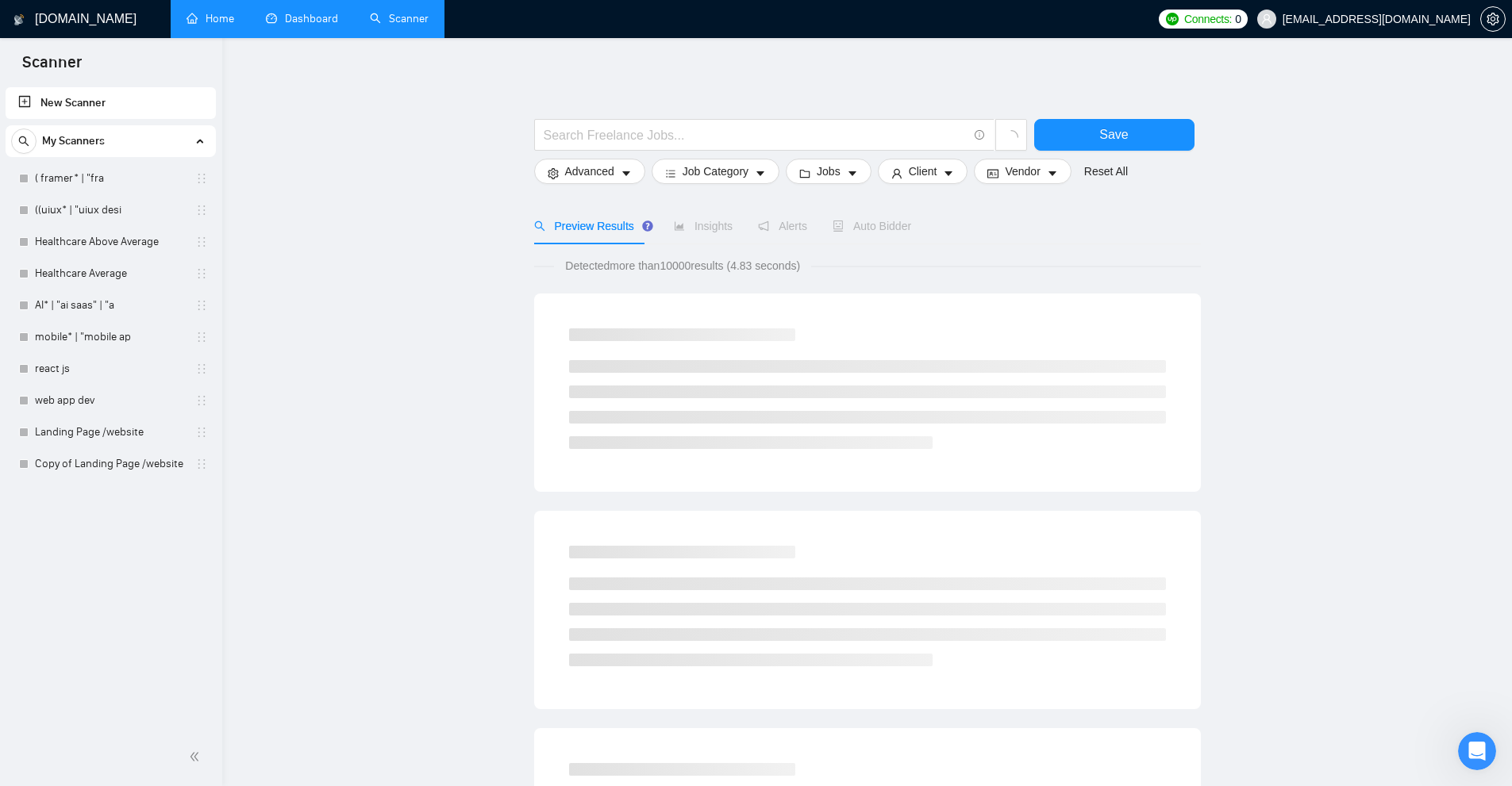
click at [308, 12] on link "Dashboard" at bounding box center [302, 18] width 72 height 13
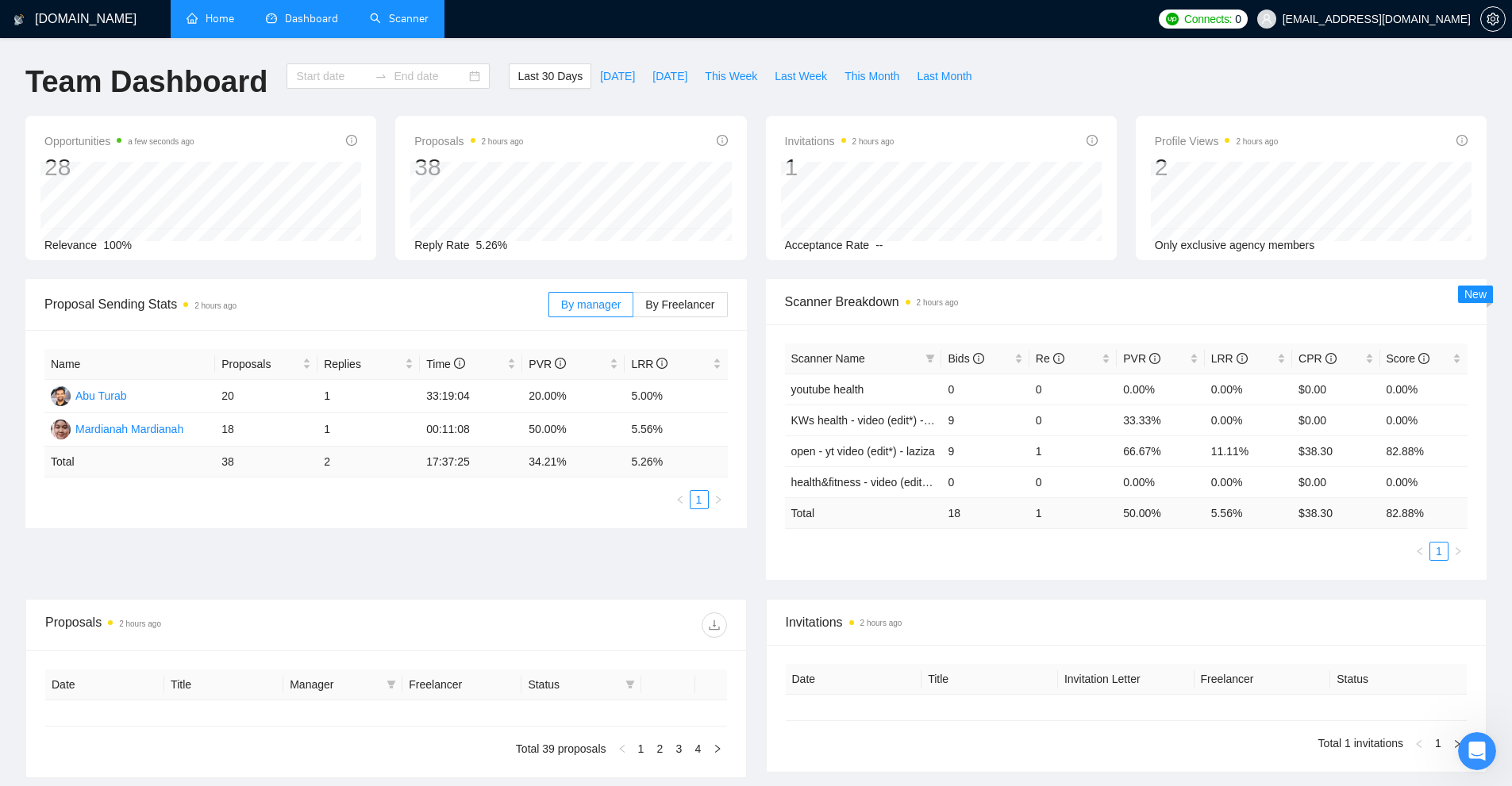
type input "[DATE]"
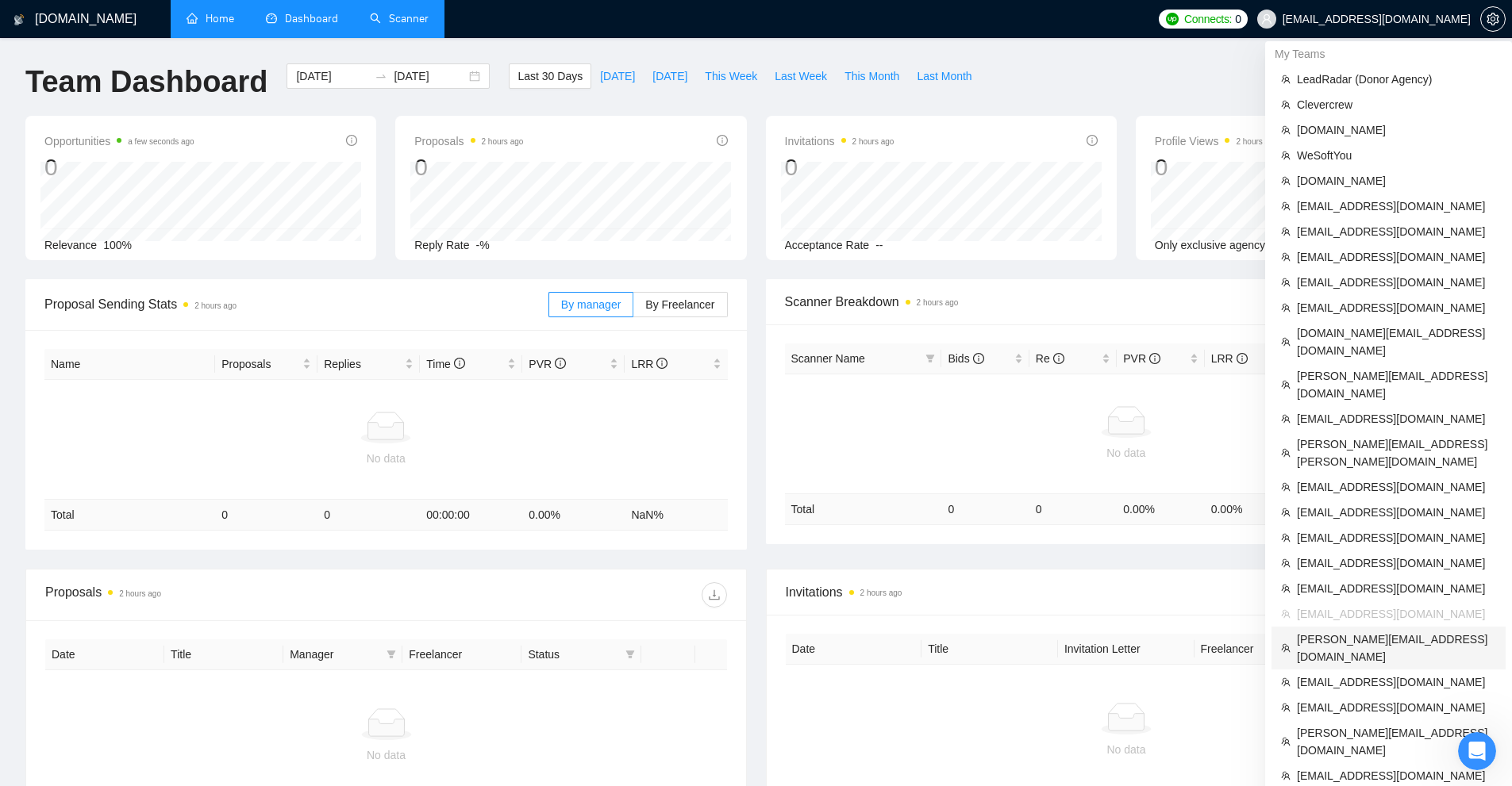
scroll to position [179, 0]
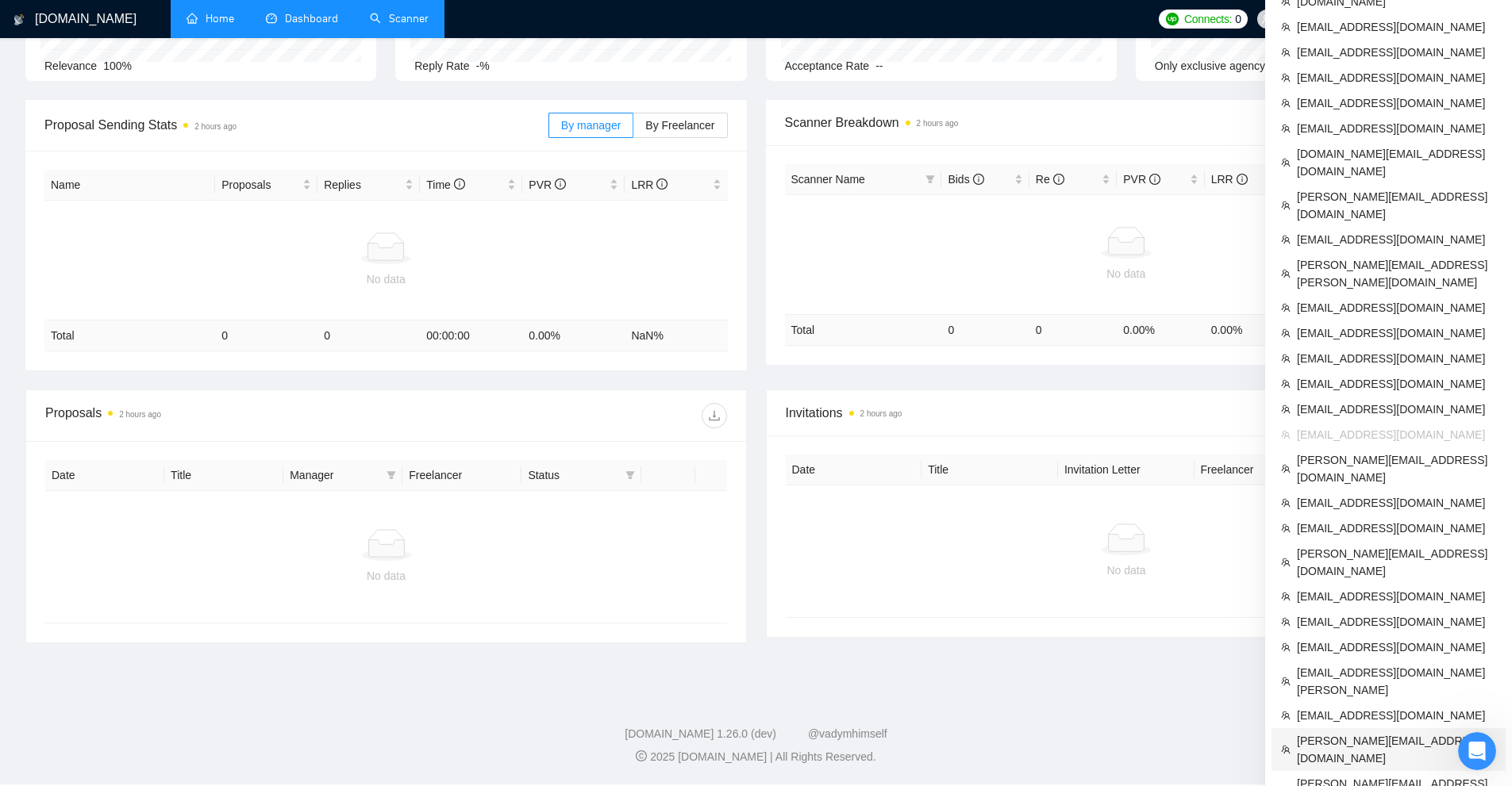
click at [1344, 732] on span "harsha@codebuddy.co" at bounding box center [1396, 749] width 199 height 35
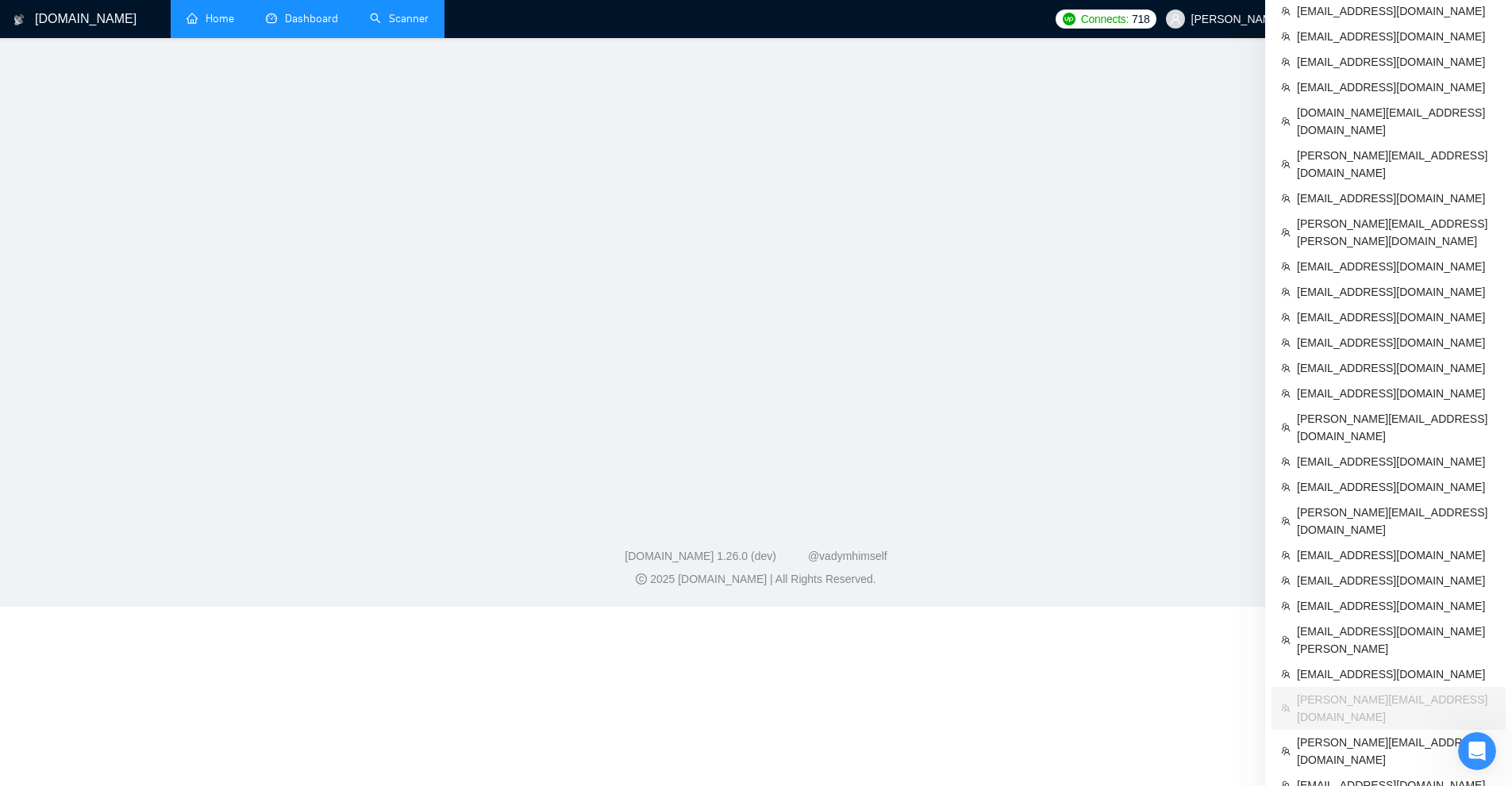
scroll to position [177, 0]
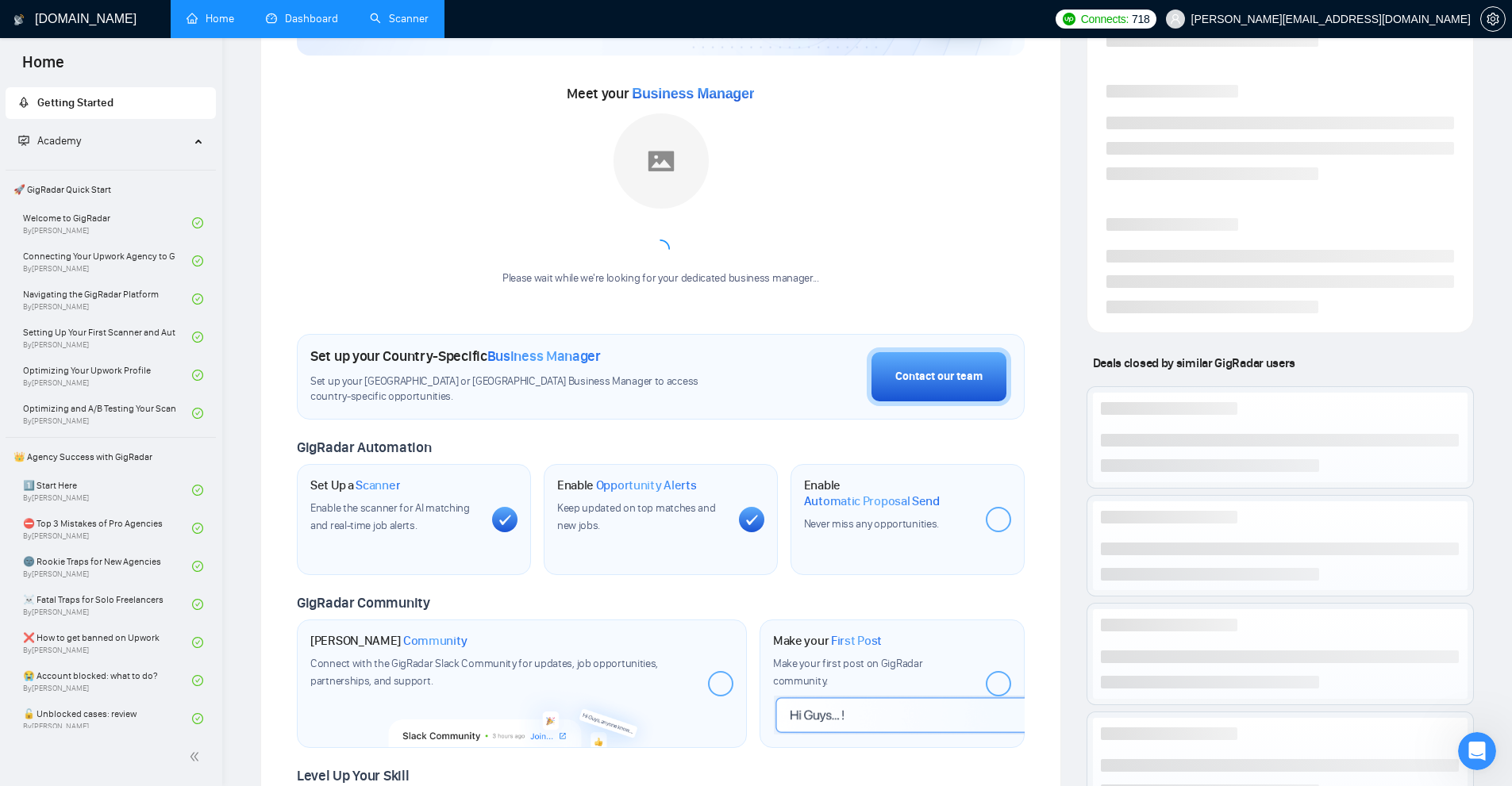
click at [415, 25] on link "Scanner" at bounding box center [399, 18] width 59 height 13
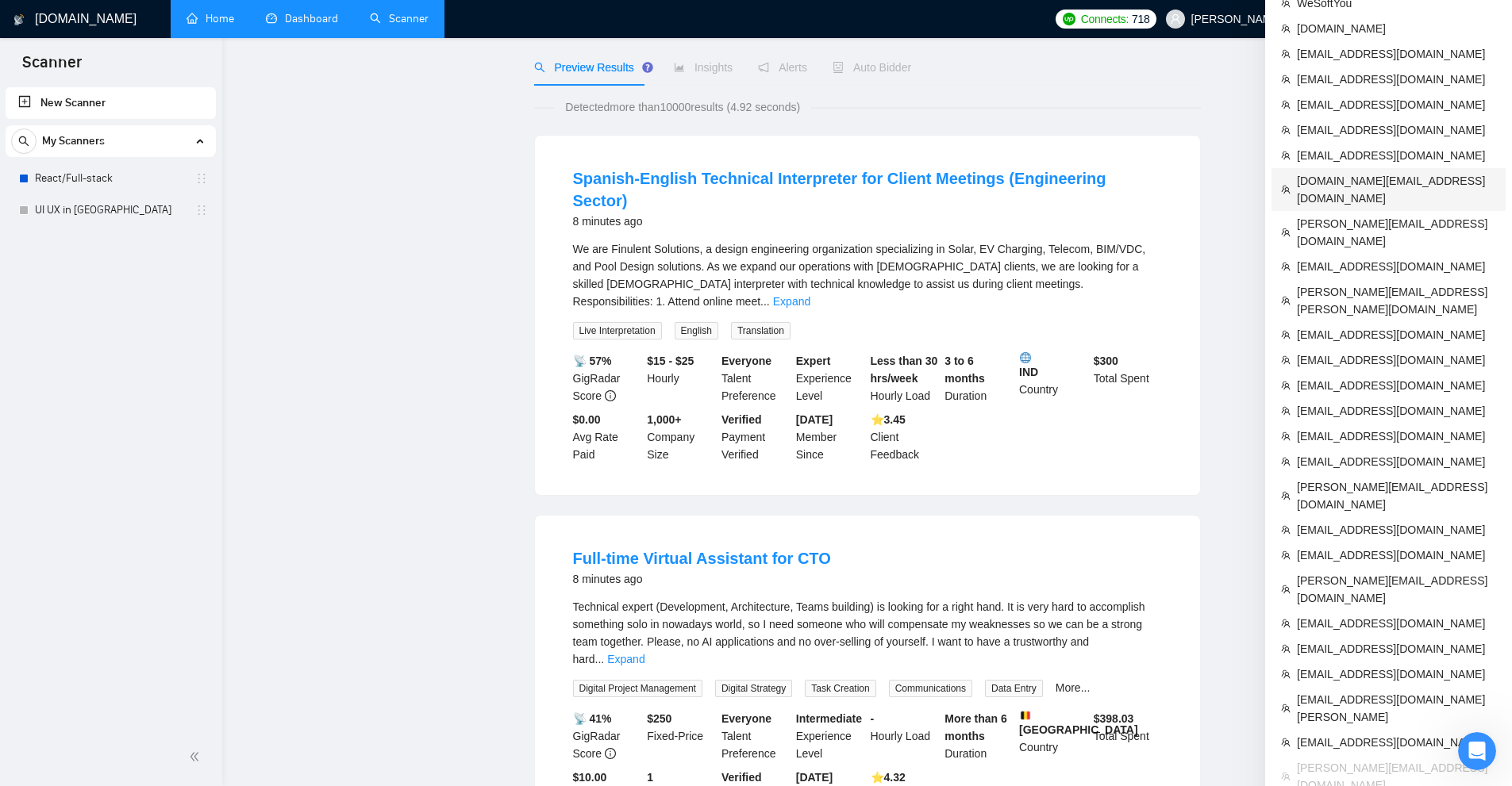
scroll to position [238, 0]
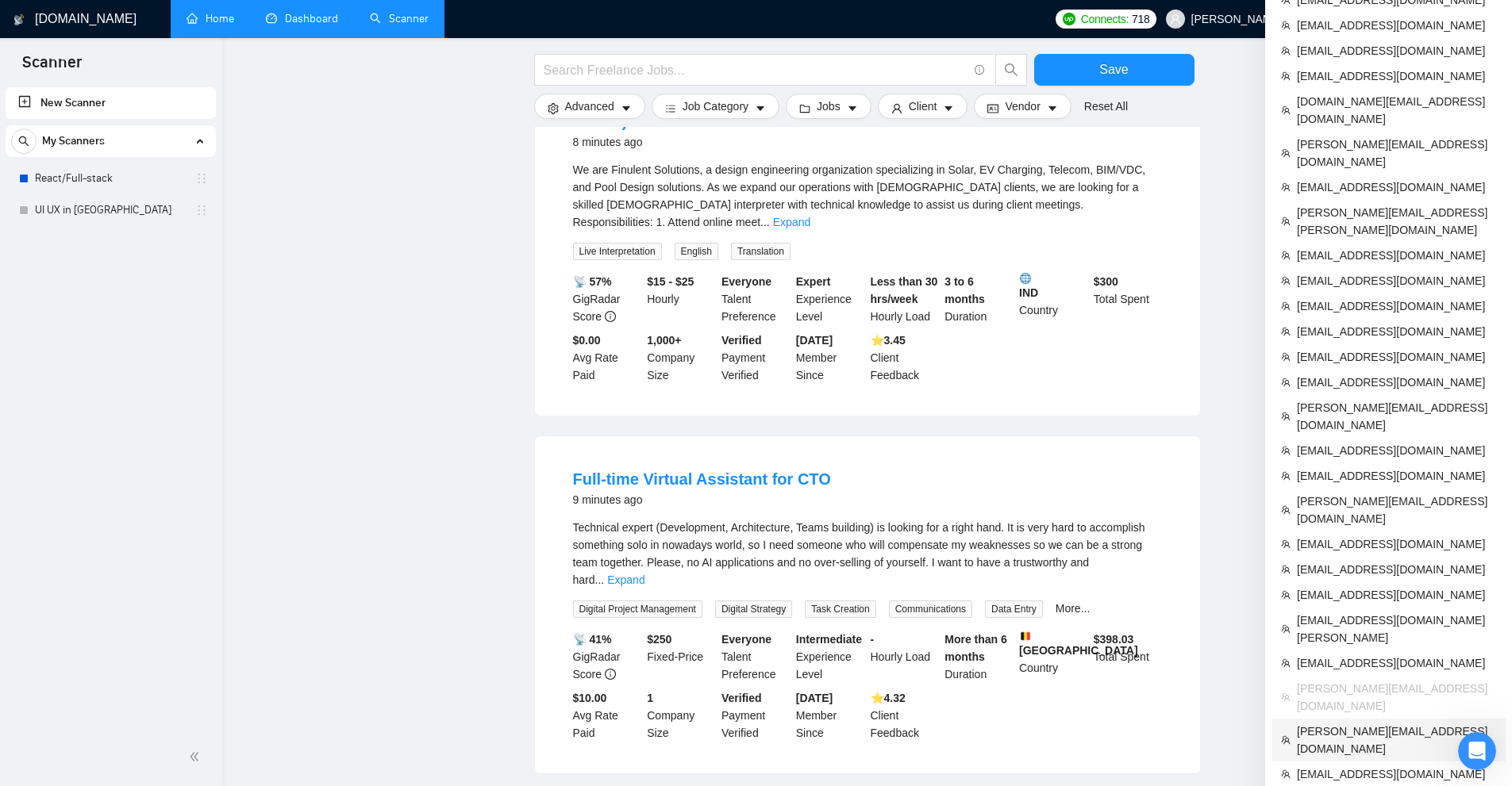
click at [1344, 719] on li "paul@paullean.com" at bounding box center [1388, 740] width 234 height 42
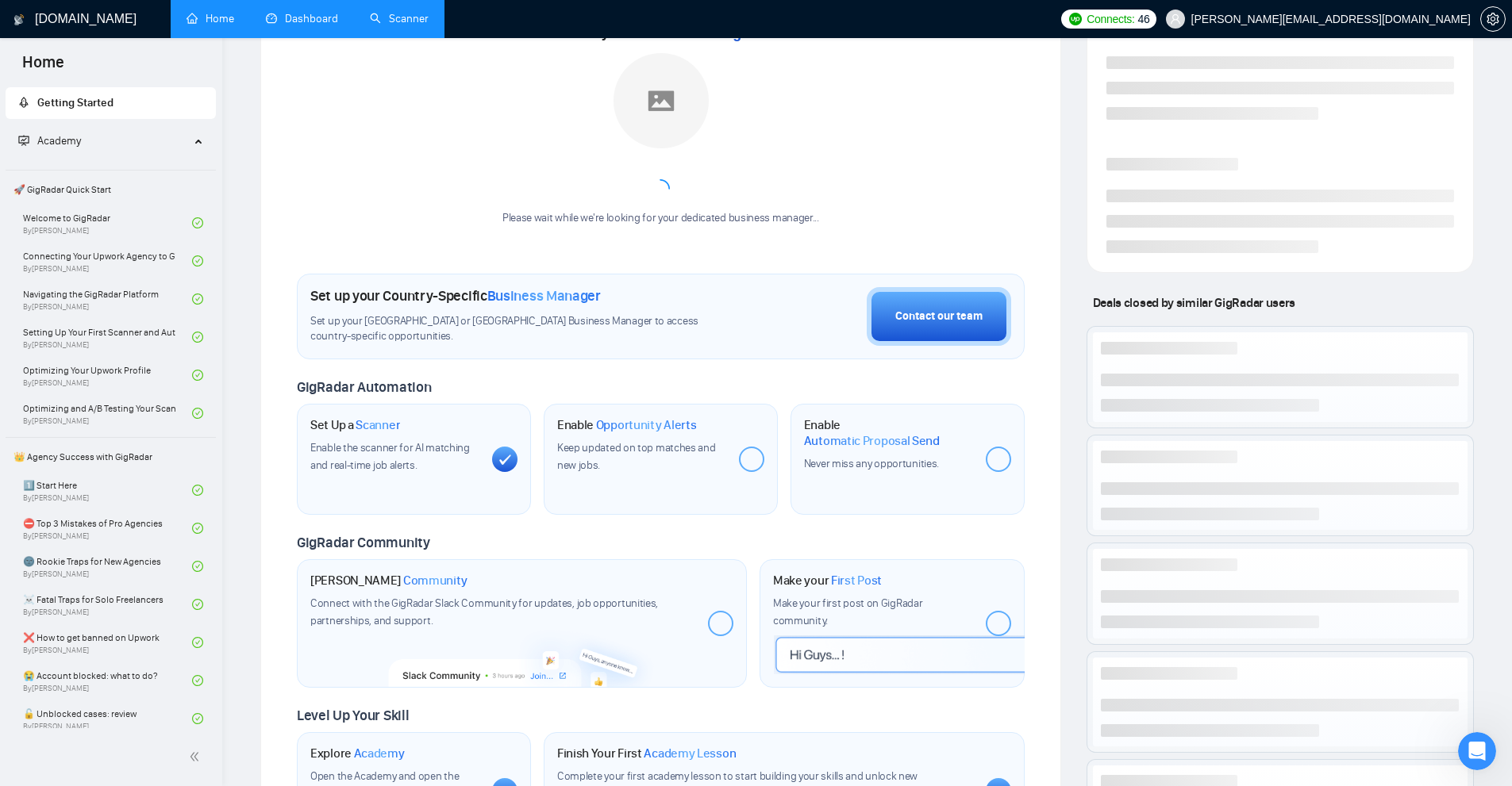
click at [397, 25] on link "Scanner" at bounding box center [399, 18] width 59 height 13
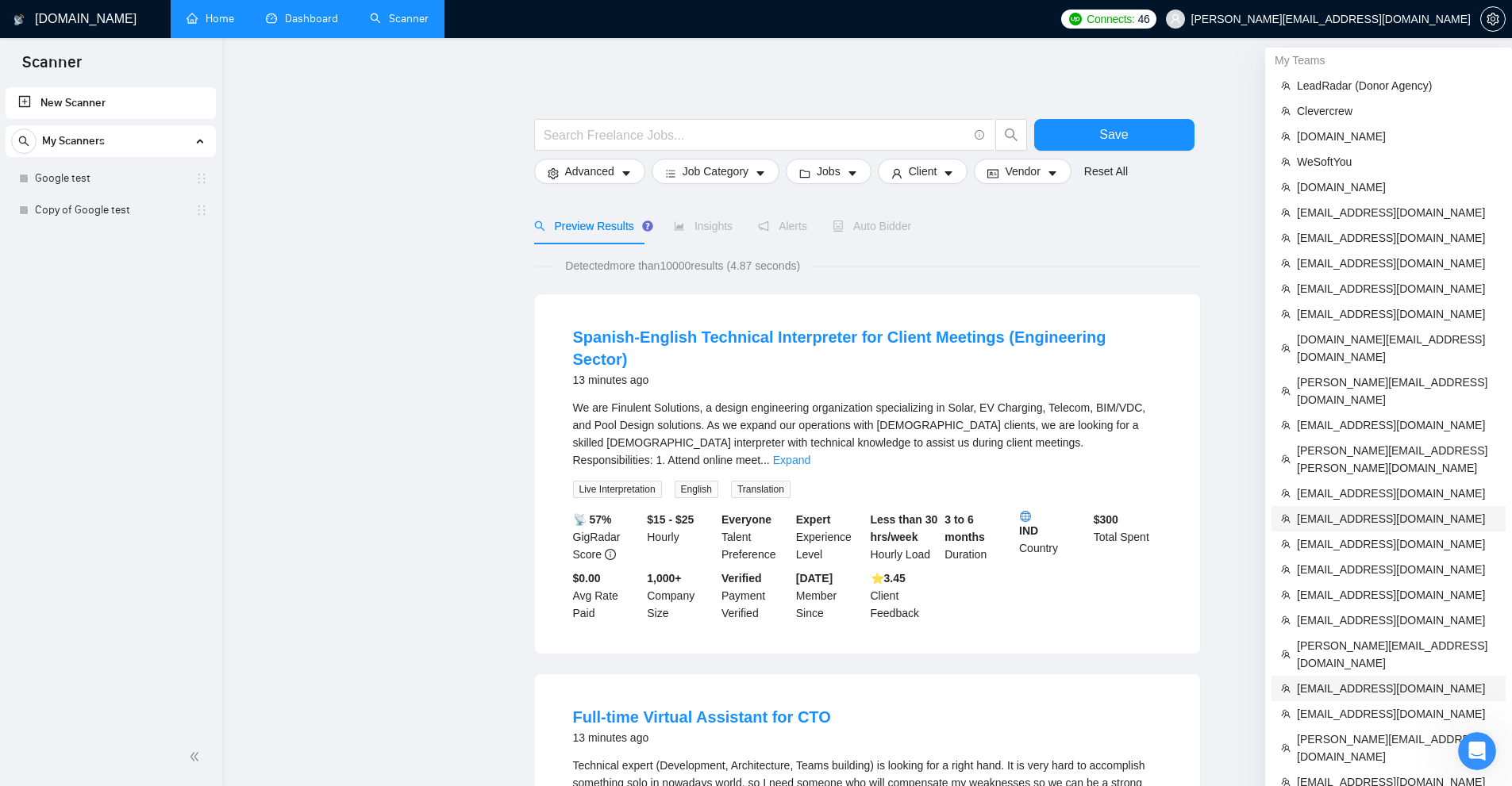
scroll to position [238, 0]
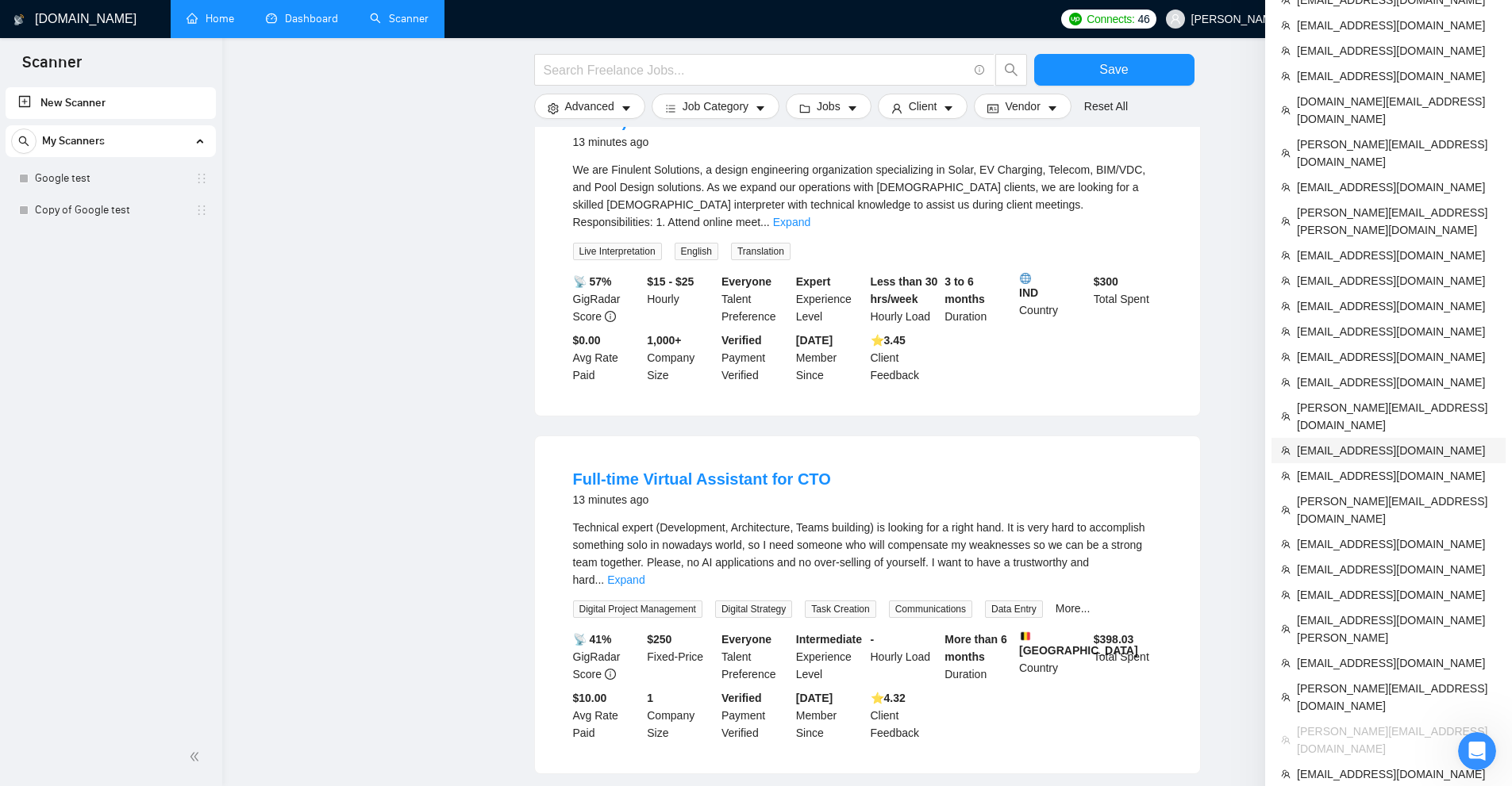
click at [1367, 442] on span "hello@dipainhouse.com" at bounding box center [1396, 451] width 199 height 17
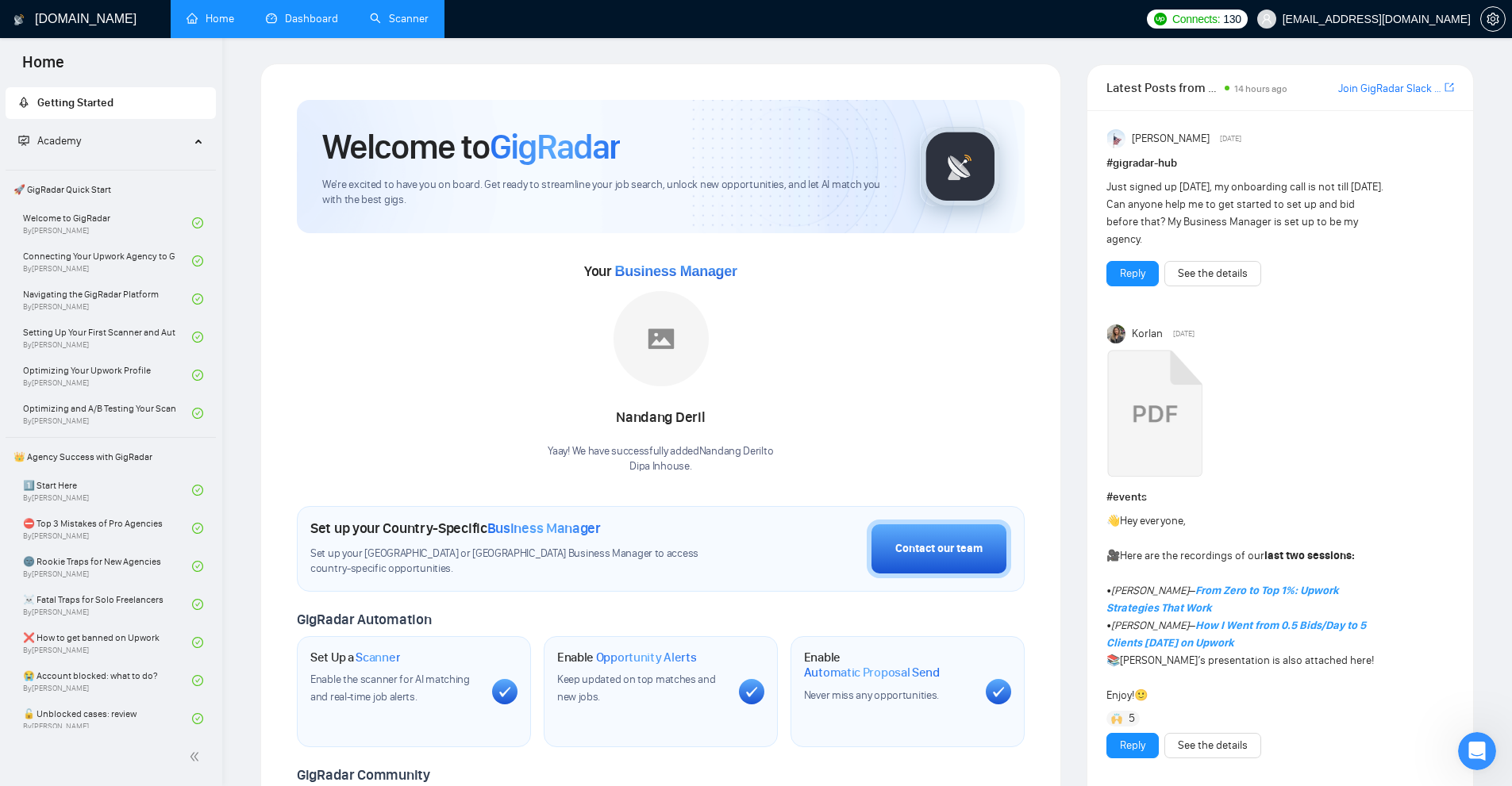
click at [317, 25] on link "Dashboard" at bounding box center [302, 18] width 72 height 13
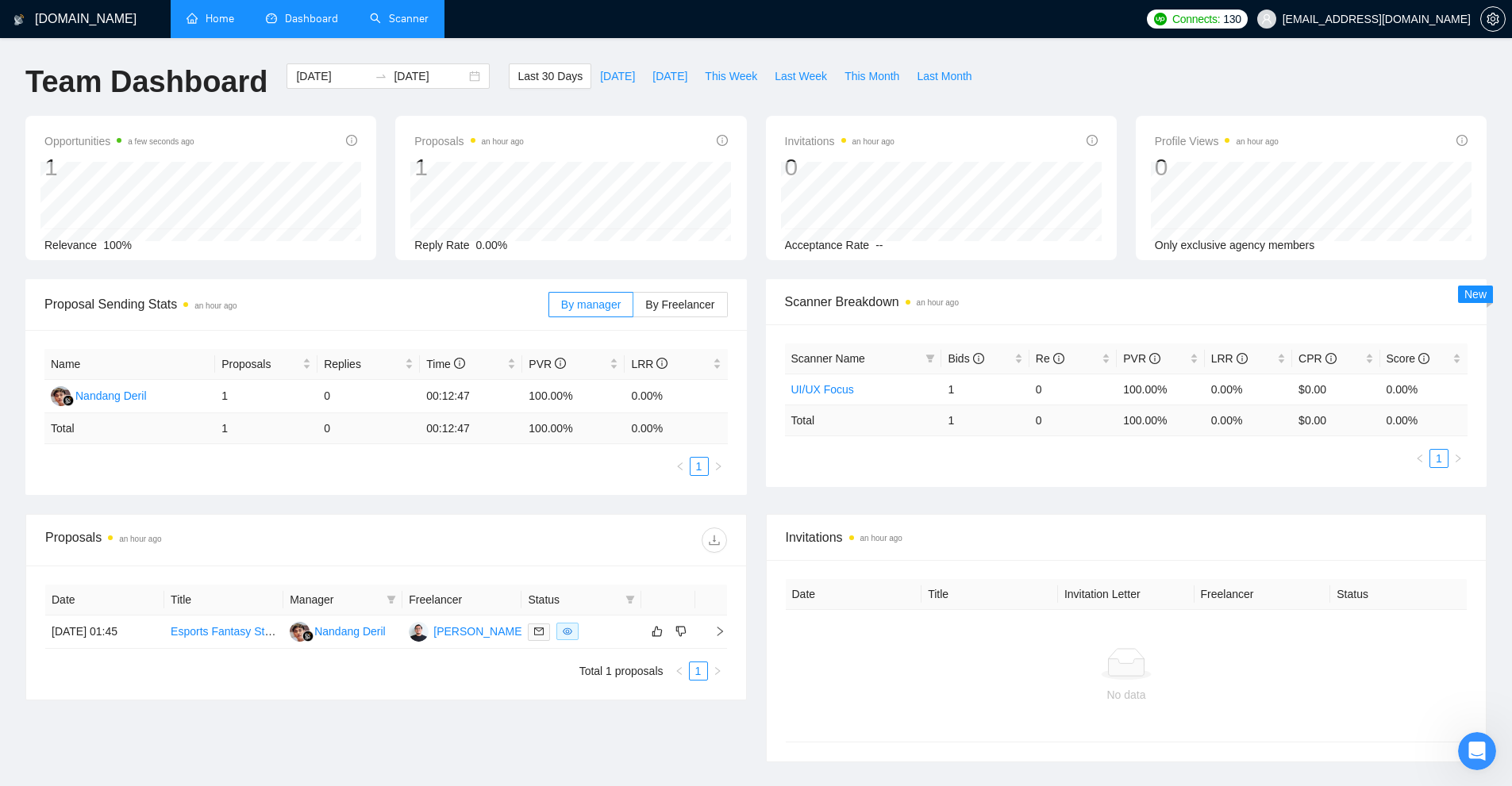
click at [403, 23] on link "Scanner" at bounding box center [399, 18] width 59 height 13
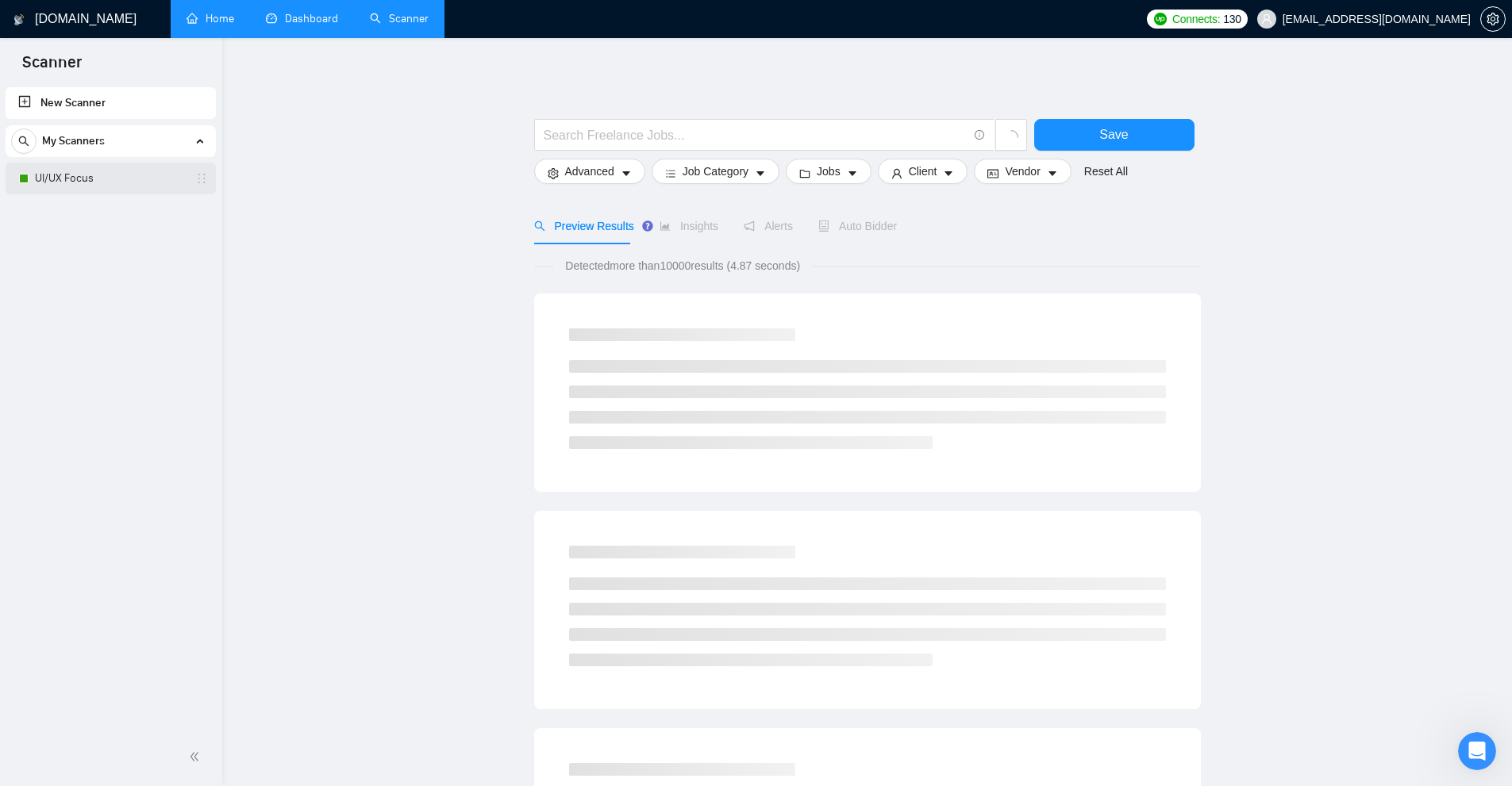
click at [117, 188] on link "UI/UX Focus" at bounding box center [110, 178] width 150 height 32
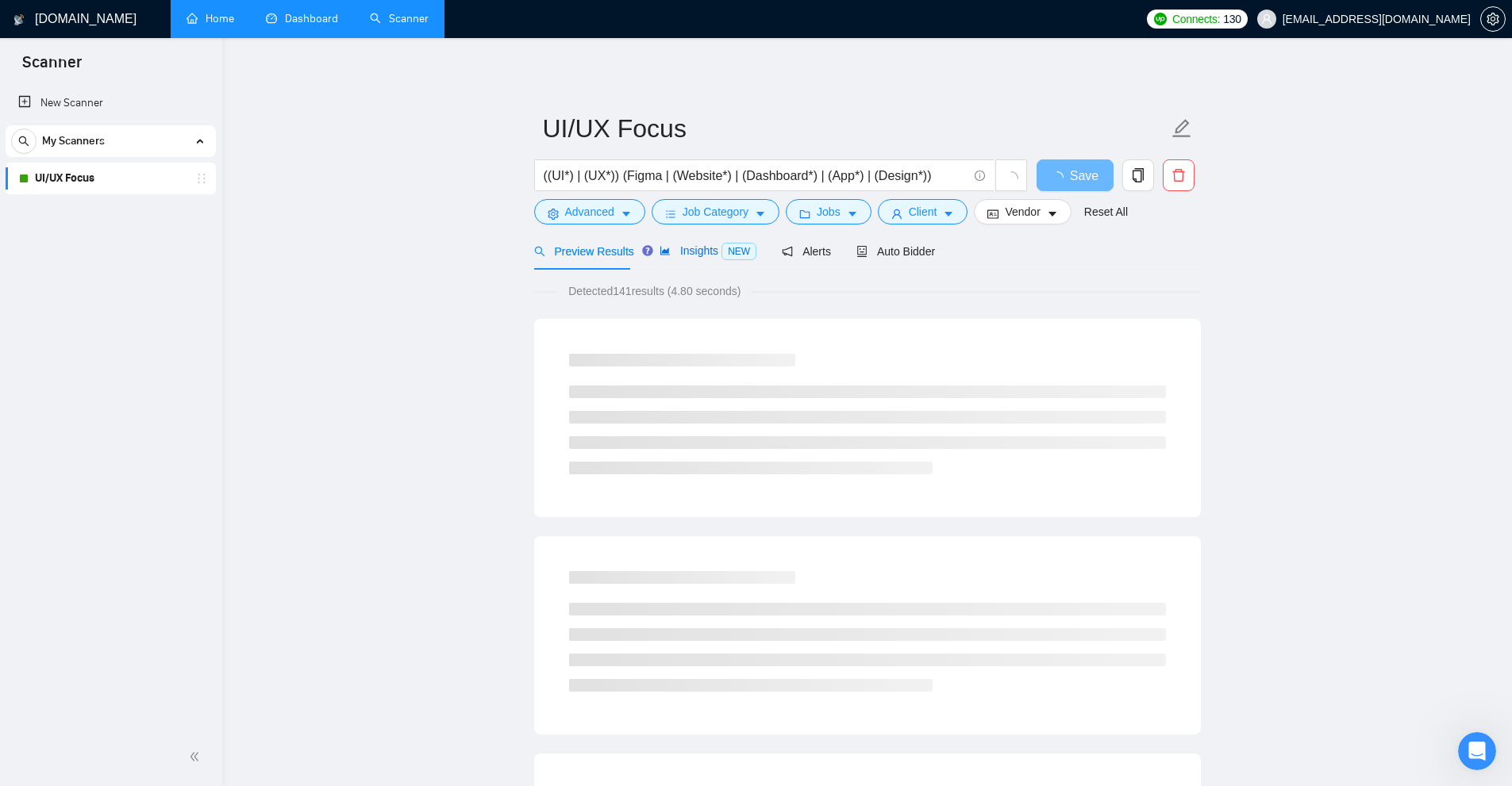
click at [722, 255] on span "NEW" at bounding box center [739, 251] width 35 height 17
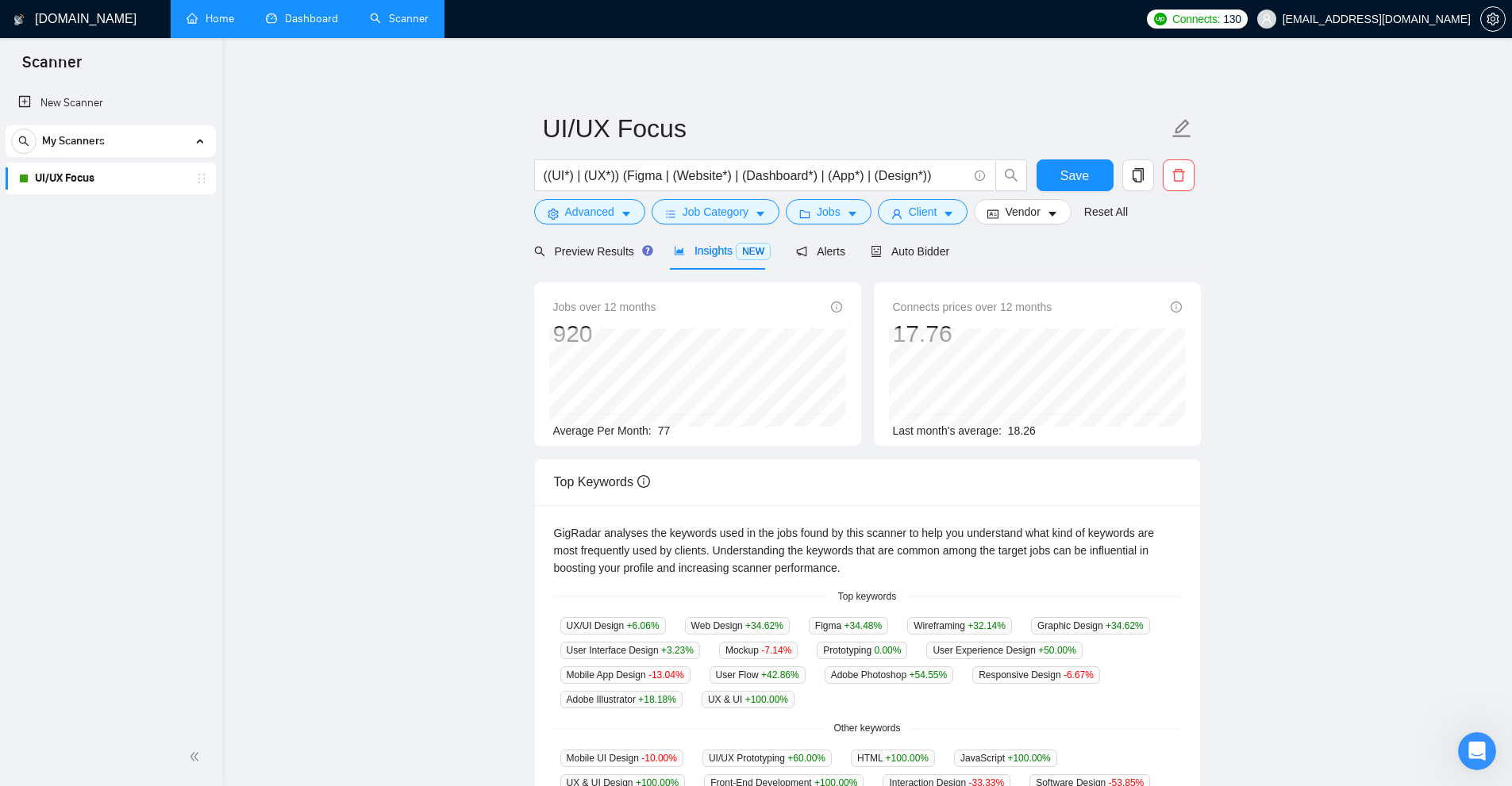
click at [288, 25] on link "Dashboard" at bounding box center [302, 18] width 72 height 13
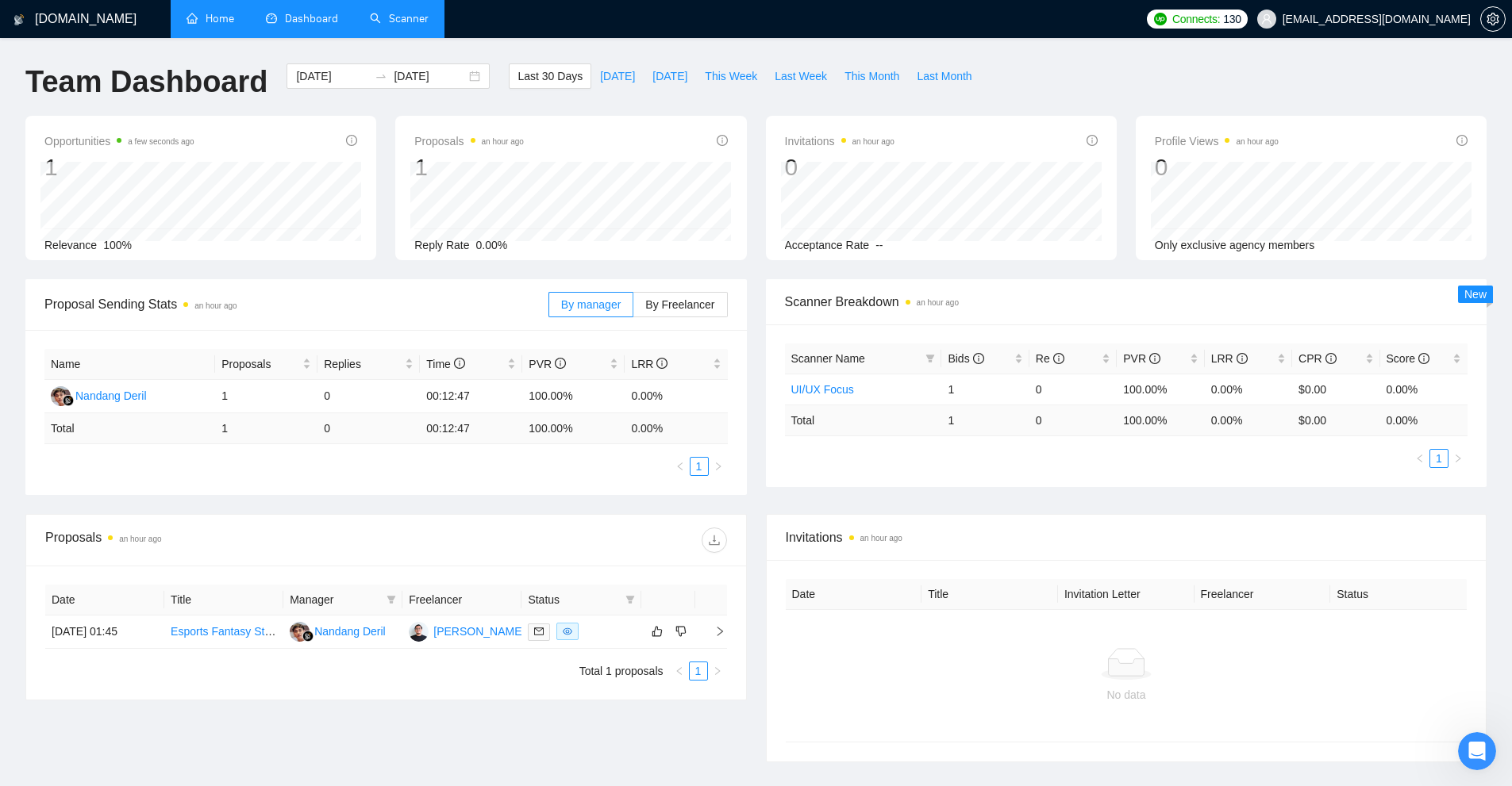
click at [421, 25] on link "Scanner" at bounding box center [399, 18] width 59 height 13
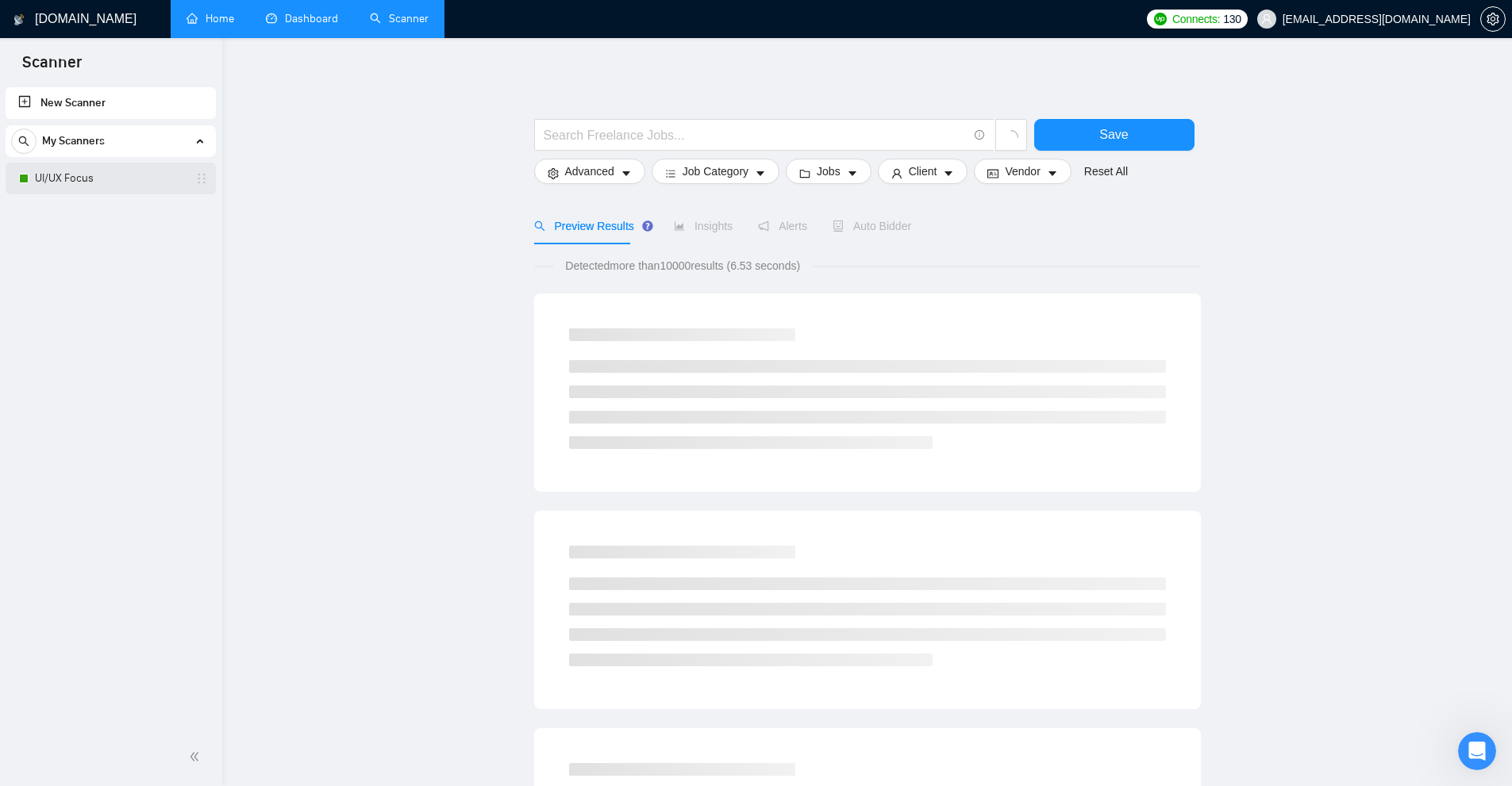
click at [75, 192] on link "UI/UX Focus" at bounding box center [110, 178] width 150 height 32
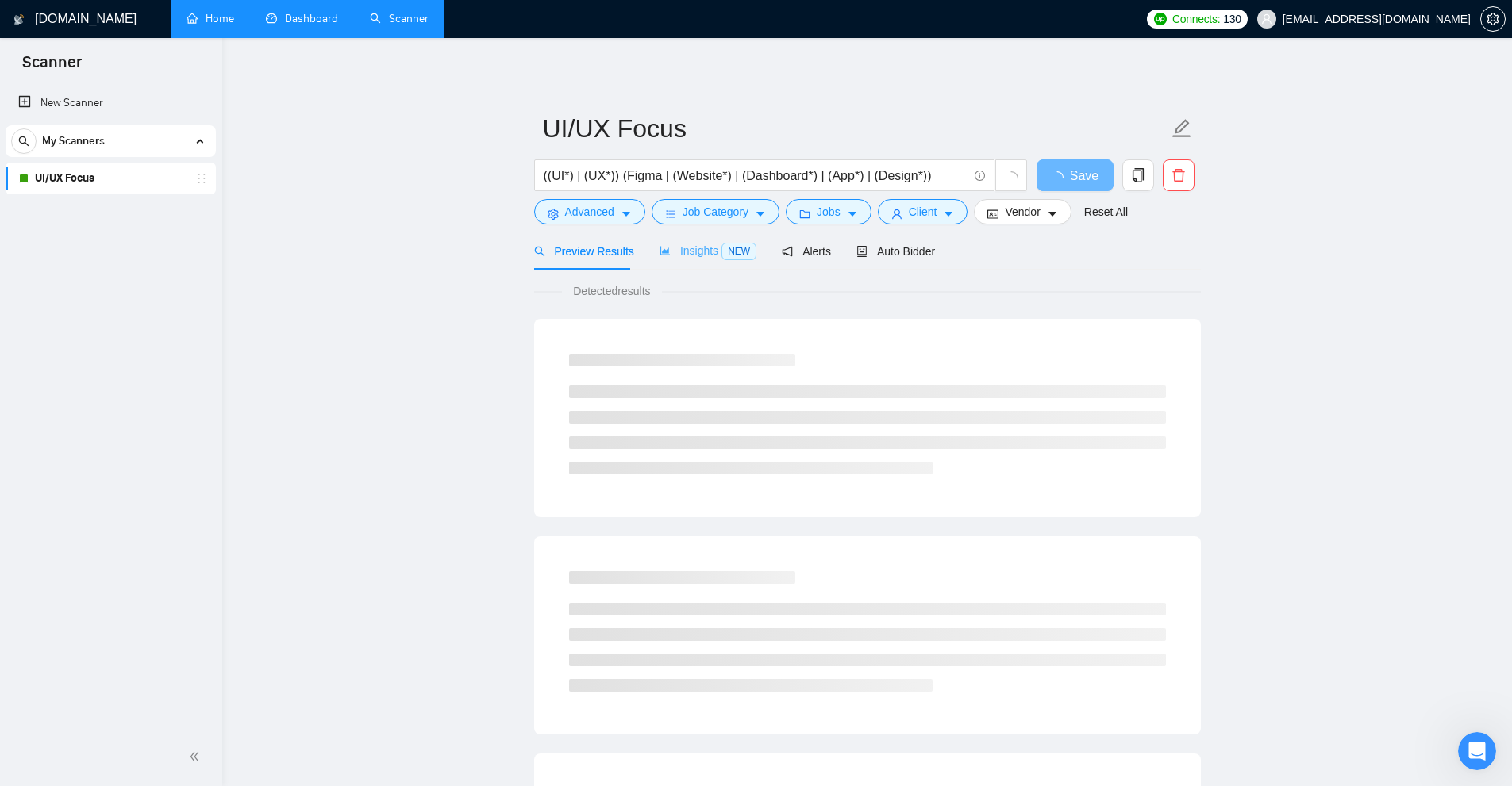
click at [713, 238] on div "Insights NEW" at bounding box center [707, 250] width 96 height 38
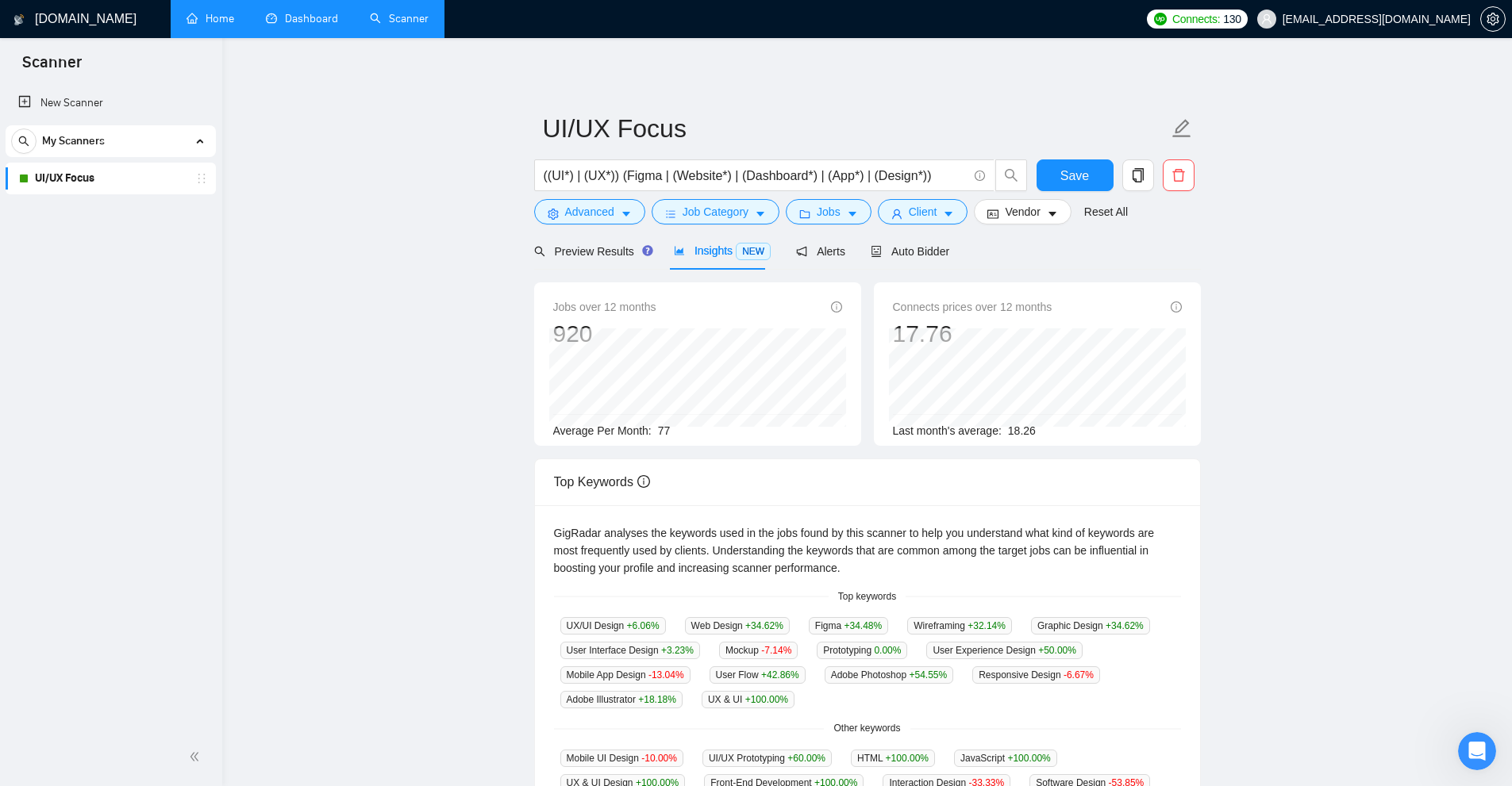
click at [646, 218] on div "Advanced" at bounding box center [590, 212] width 118 height 25
click at [623, 218] on icon "caret-down" at bounding box center [626, 215] width 12 height 12
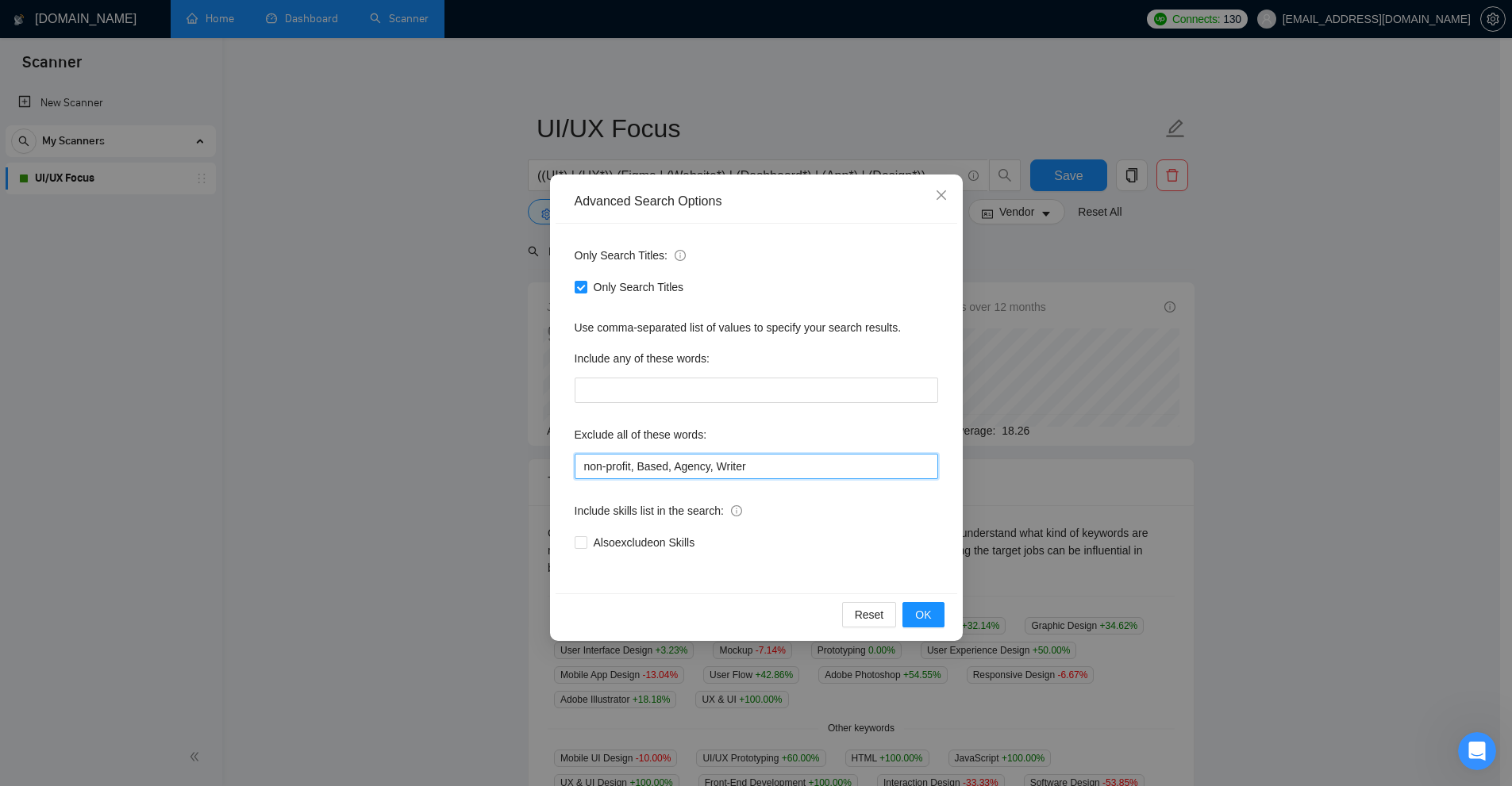
drag, startPoint x: 781, startPoint y: 472, endPoint x: 717, endPoint y: 483, distance: 64.9
click at [717, 483] on div "Only Search Titles: Only Search Titles Use comma-separated list of values to sp…" at bounding box center [756, 408] width 402 height 370
click at [691, 468] on input "non-profit, Based, Agency, Writer" at bounding box center [756, 466] width 363 height 25
click at [653, 468] on input "non-profit, Based, Agency, Writer" at bounding box center [756, 466] width 363 height 25
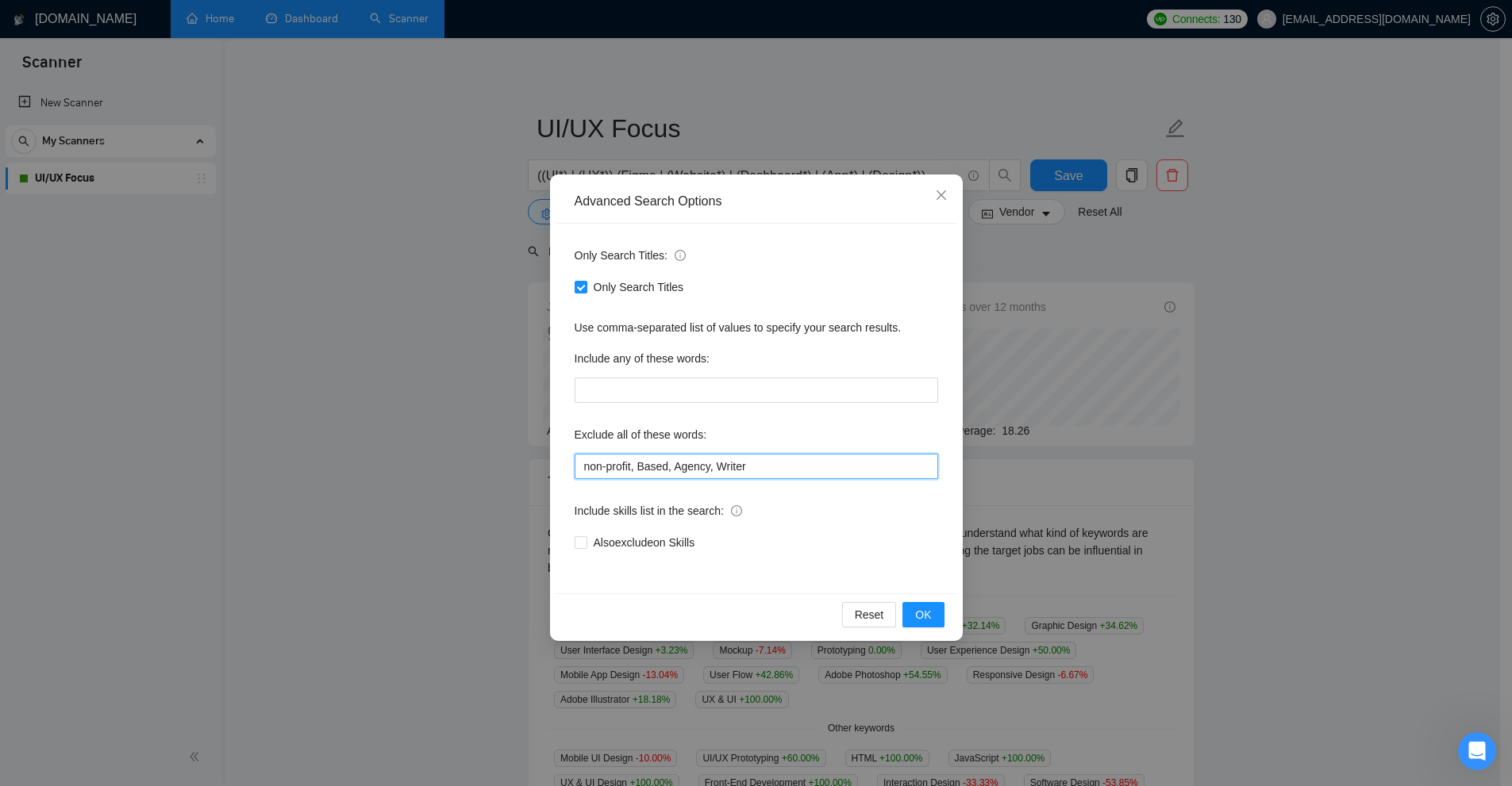
click at [653, 468] on input "non-profit, Based, Agency, Writer" at bounding box center [756, 466] width 363 height 25
click at [781, 454] on input "non-profit, Based, Agency, Writer" at bounding box center [756, 466] width 363 height 25
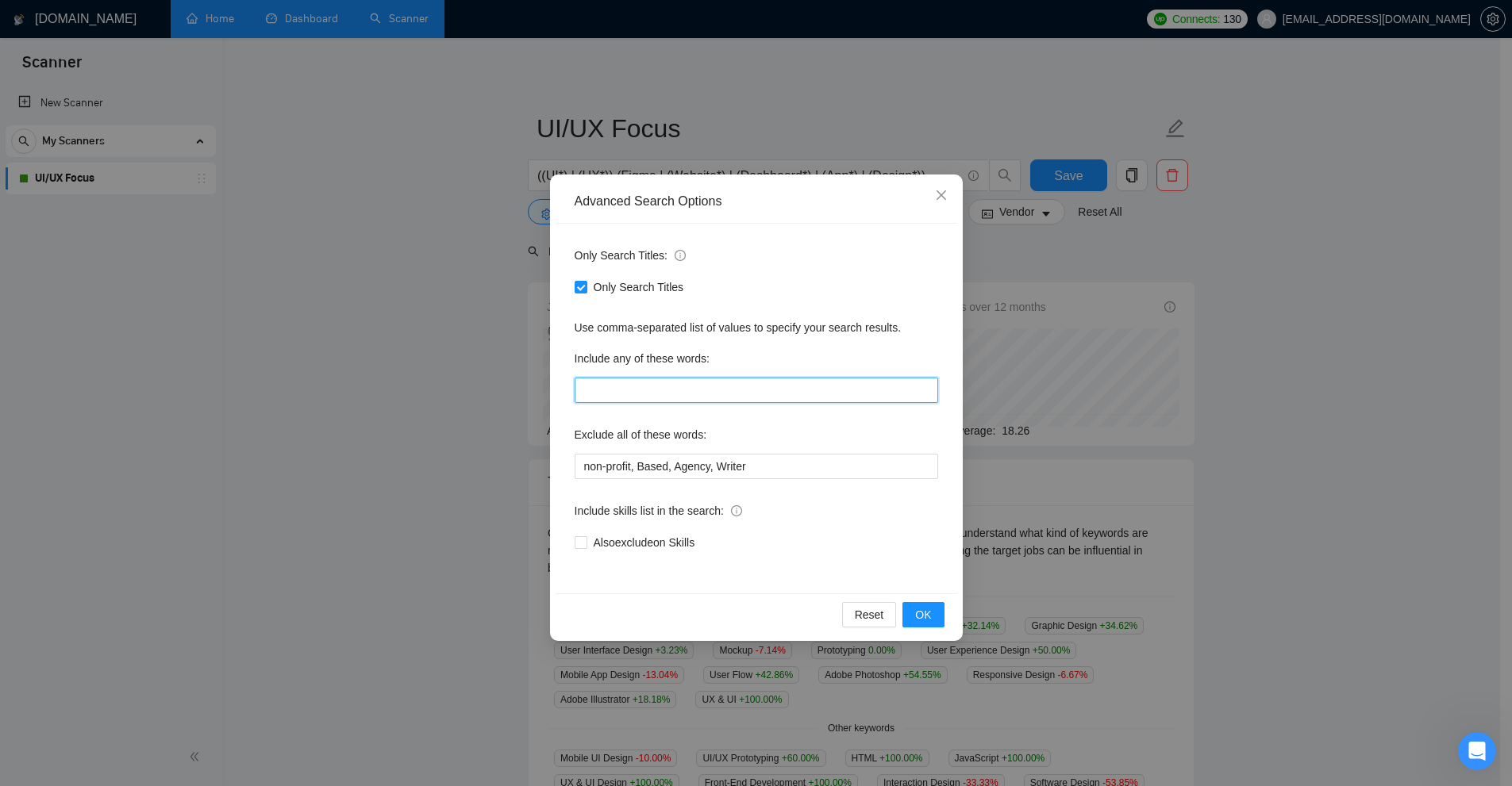
click at [744, 385] on input "text" at bounding box center [756, 390] width 363 height 25
click at [793, 340] on div "Only Search Titles: Only Search Titles Use comma-separated list of values to sp…" at bounding box center [756, 408] width 402 height 370
click at [1082, 354] on div "Advanced Search Options Only Search Titles: Only Search Titles Use comma-separa…" at bounding box center [756, 393] width 1512 height 786
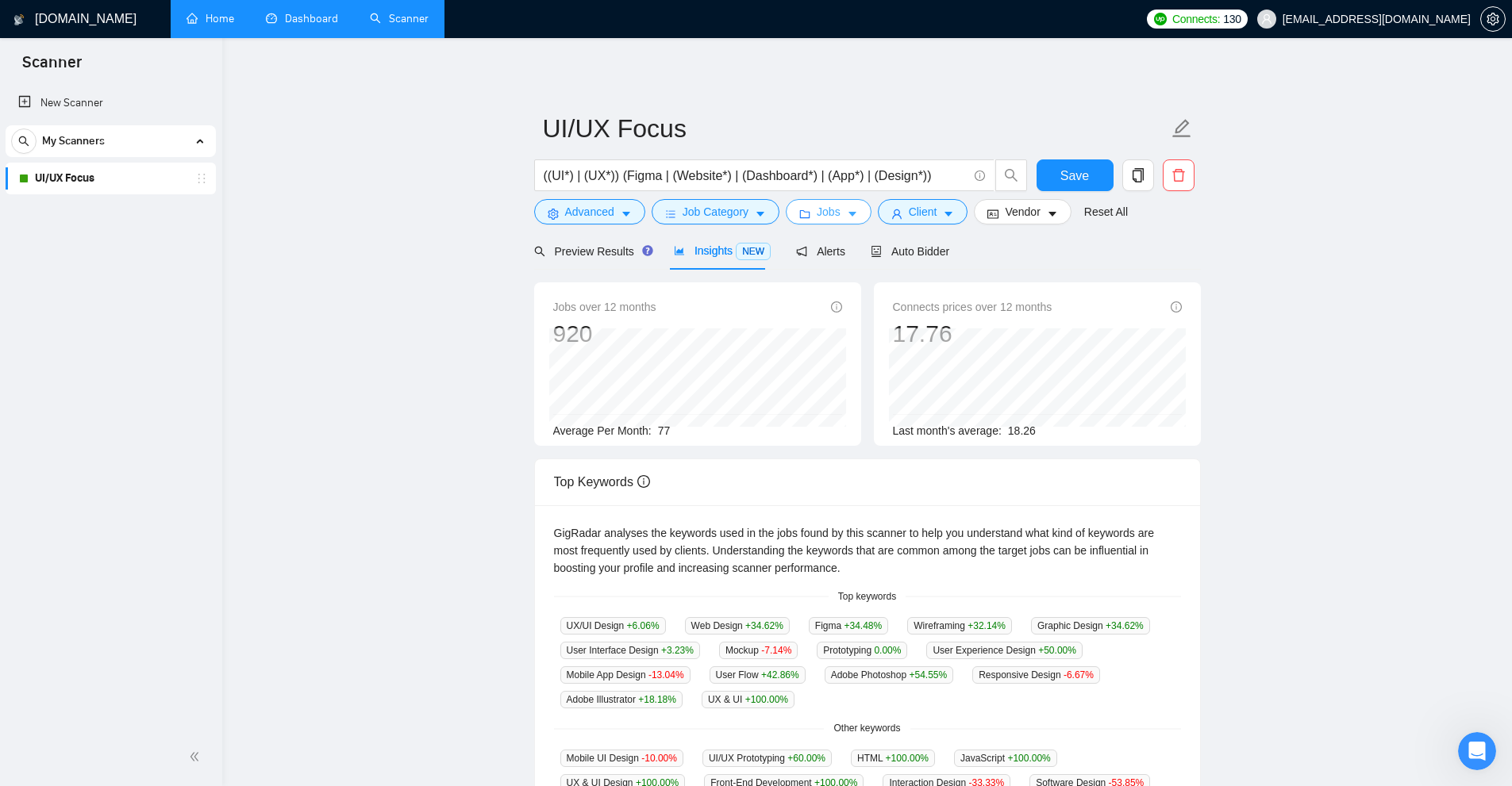
click at [799, 205] on button "Jobs" at bounding box center [828, 212] width 86 height 25
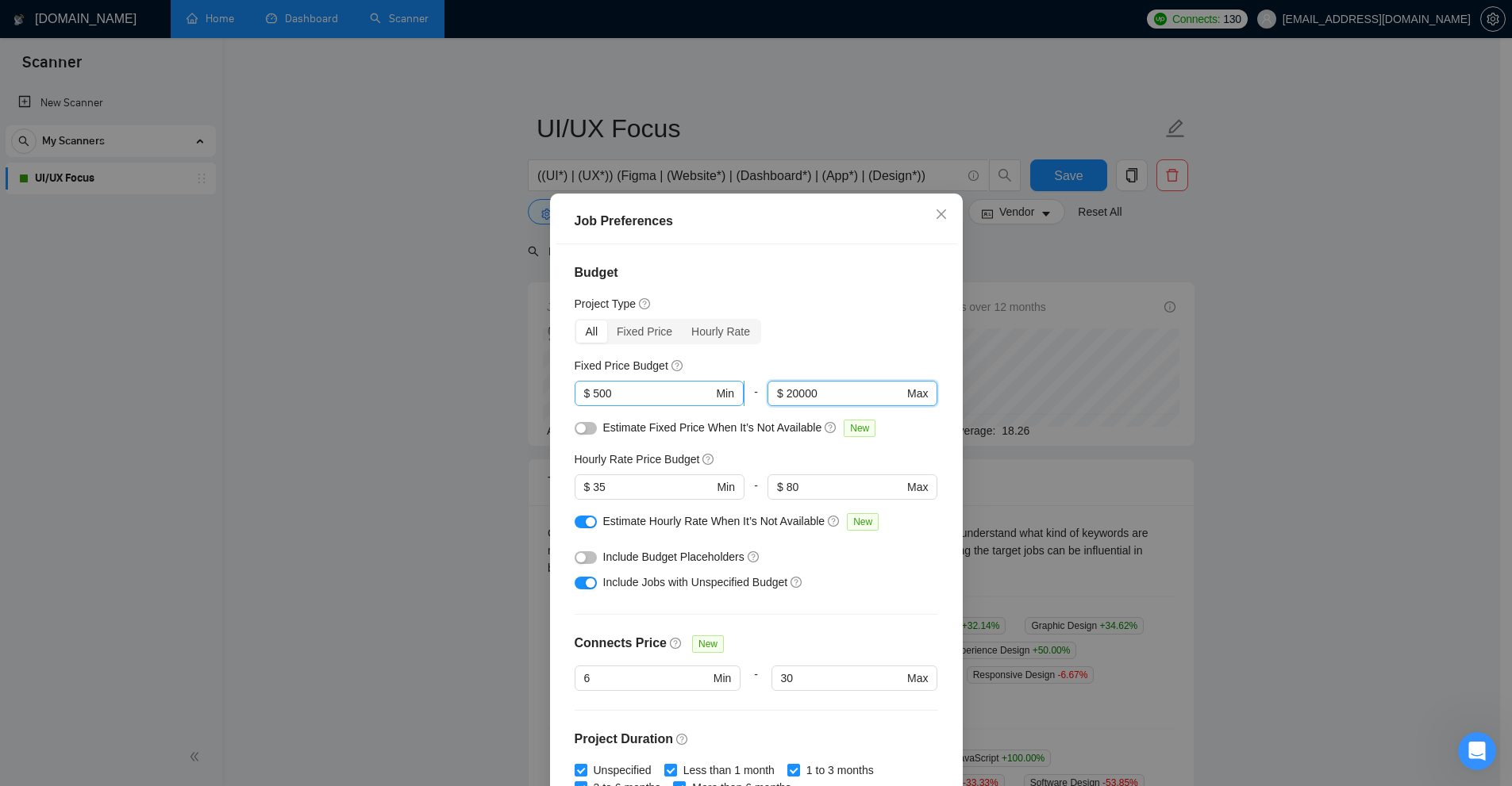
drag, startPoint x: 785, startPoint y: 384, endPoint x: 718, endPoint y: 384, distance: 67.0
click at [718, 384] on div "$ 500 Min - 20000 $ 20000 Max" at bounding box center [756, 400] width 363 height 39
drag, startPoint x: 819, startPoint y: 488, endPoint x: 648, endPoint y: 500, distance: 171.4
click at [650, 499] on div "$ 35 Min - 80 $ 80 Max" at bounding box center [756, 494] width 363 height 39
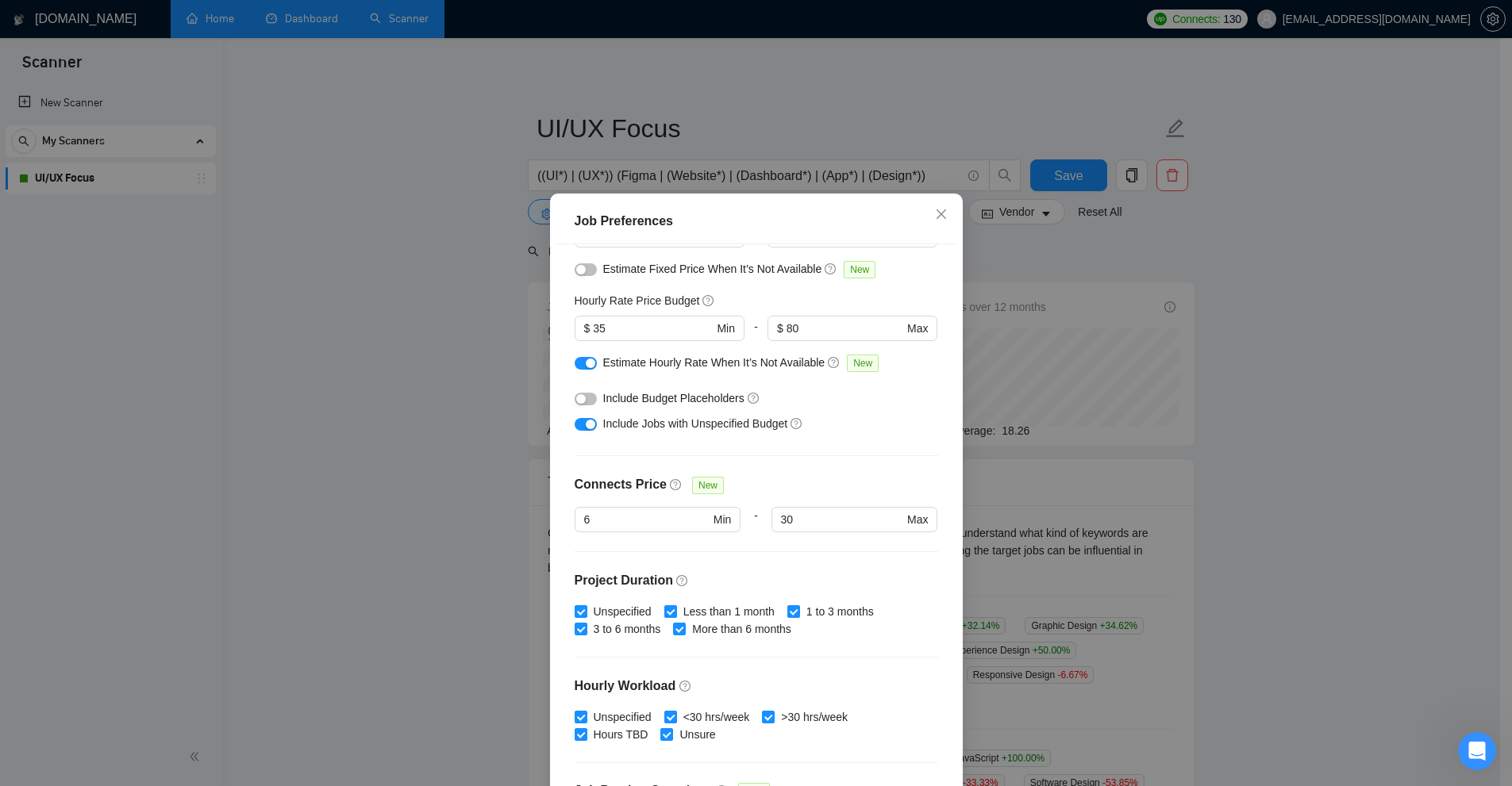
click at [1077, 435] on div "Job Preferences Budget Project Type All Fixed Price Hourly Rate Fixed Price Bud…" at bounding box center [756, 393] width 1512 height 786
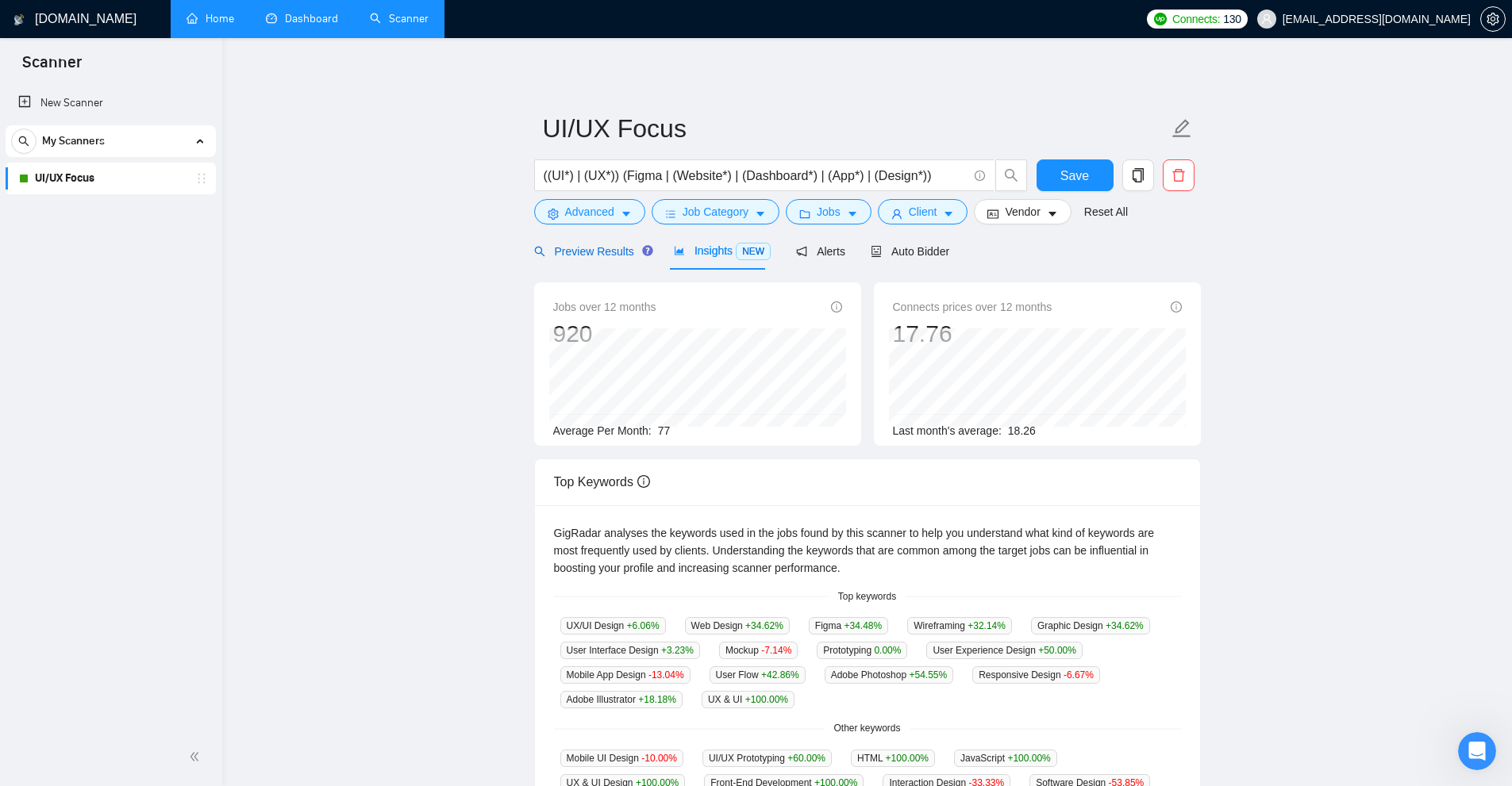
click at [601, 252] on span "Preview Results" at bounding box center [591, 251] width 115 height 13
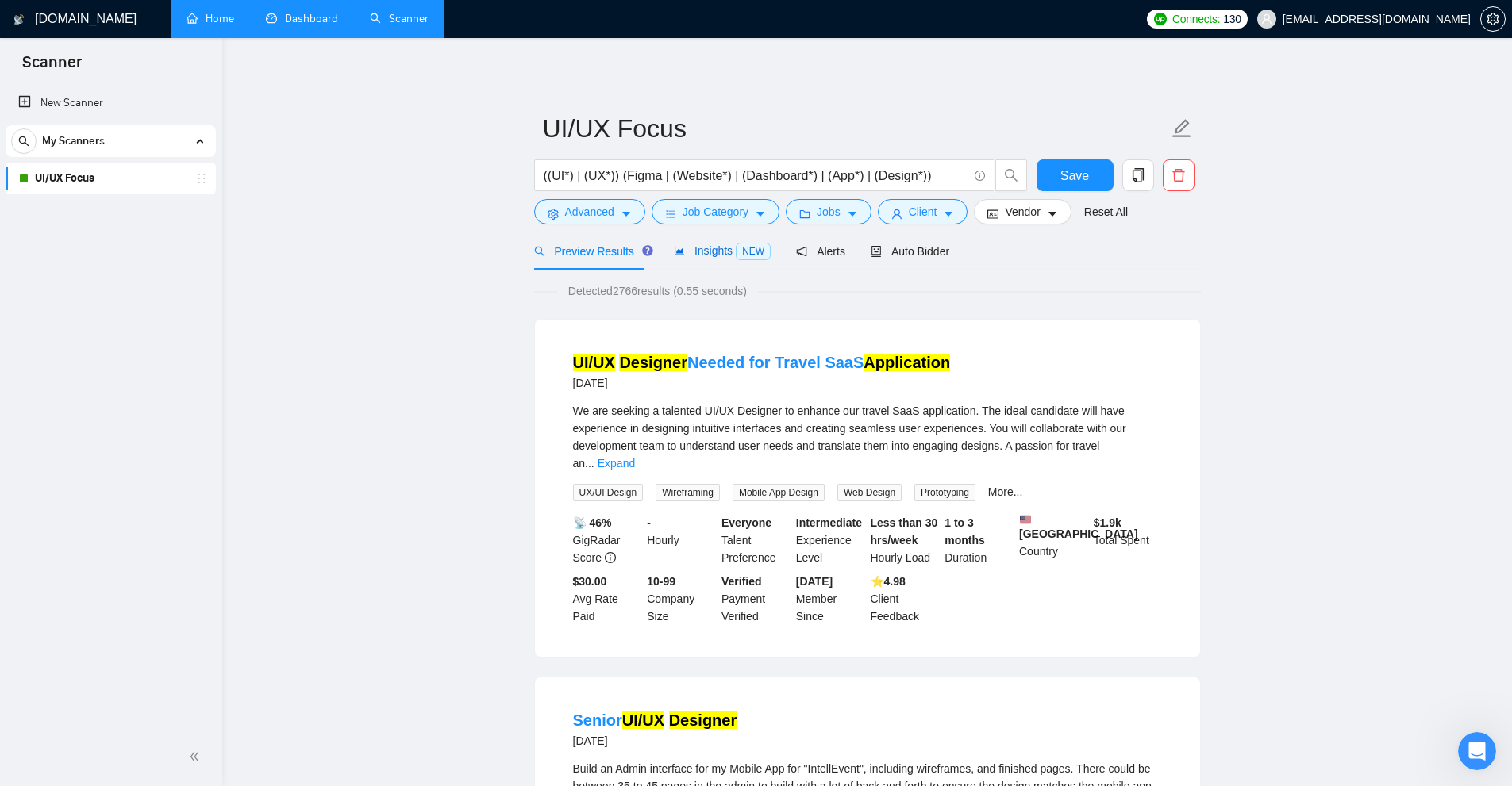
click at [709, 256] on span "Insights NEW" at bounding box center [722, 250] width 96 height 13
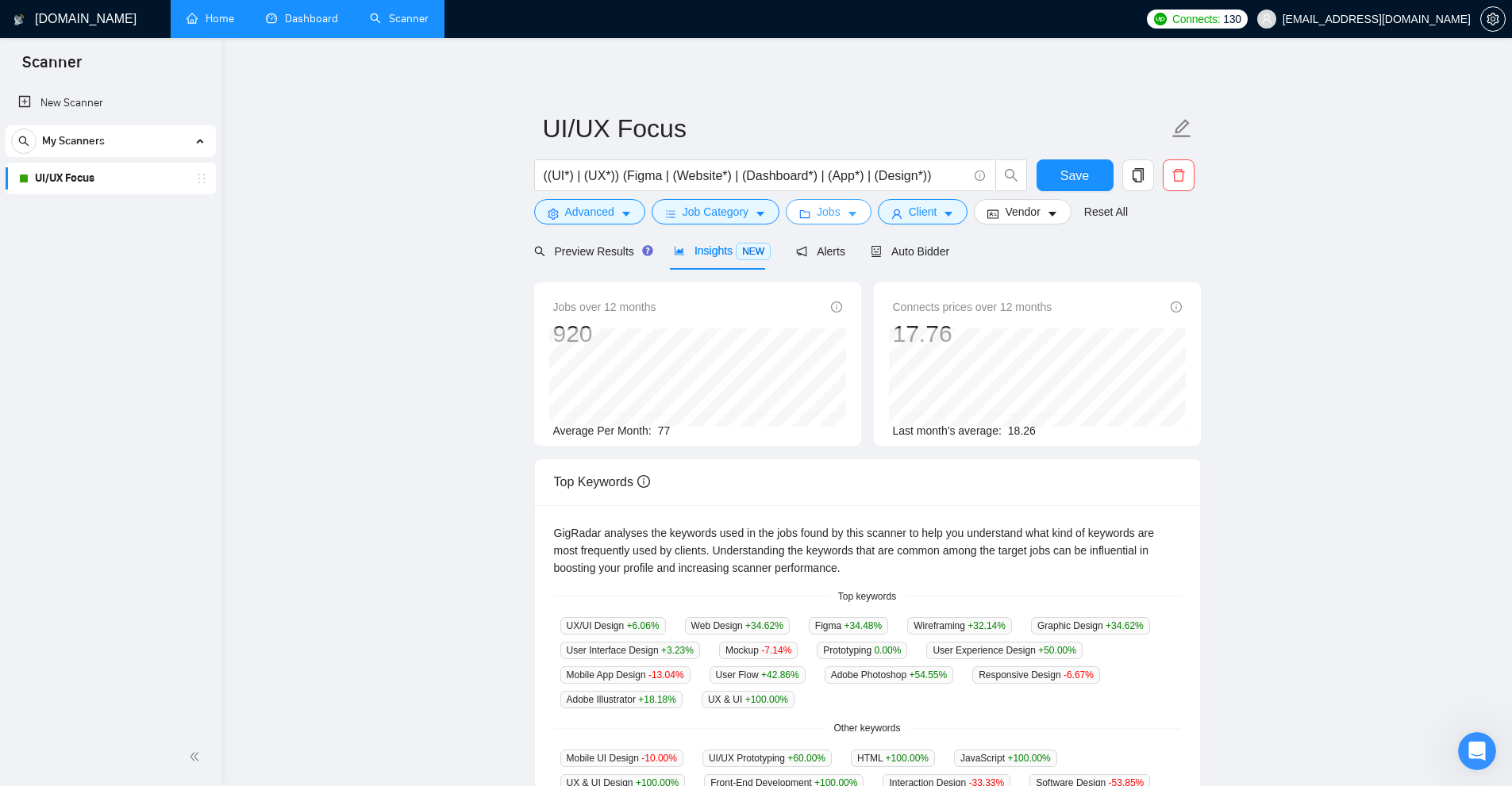
click at [804, 211] on icon "folder" at bounding box center [805, 215] width 12 height 12
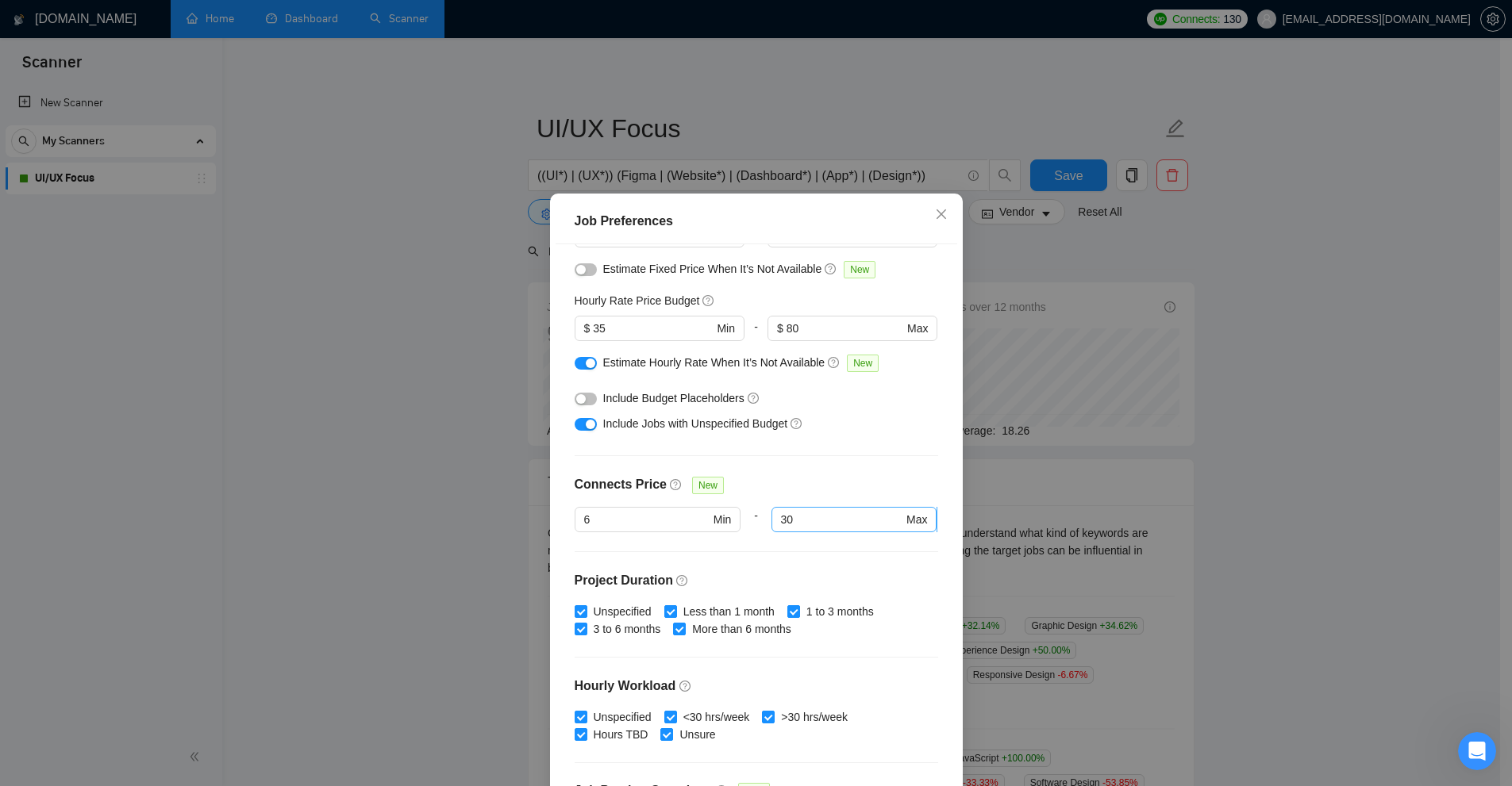
click at [811, 524] on input "30" at bounding box center [841, 519] width 122 height 17
click at [616, 509] on span "6 Min" at bounding box center [657, 519] width 166 height 25
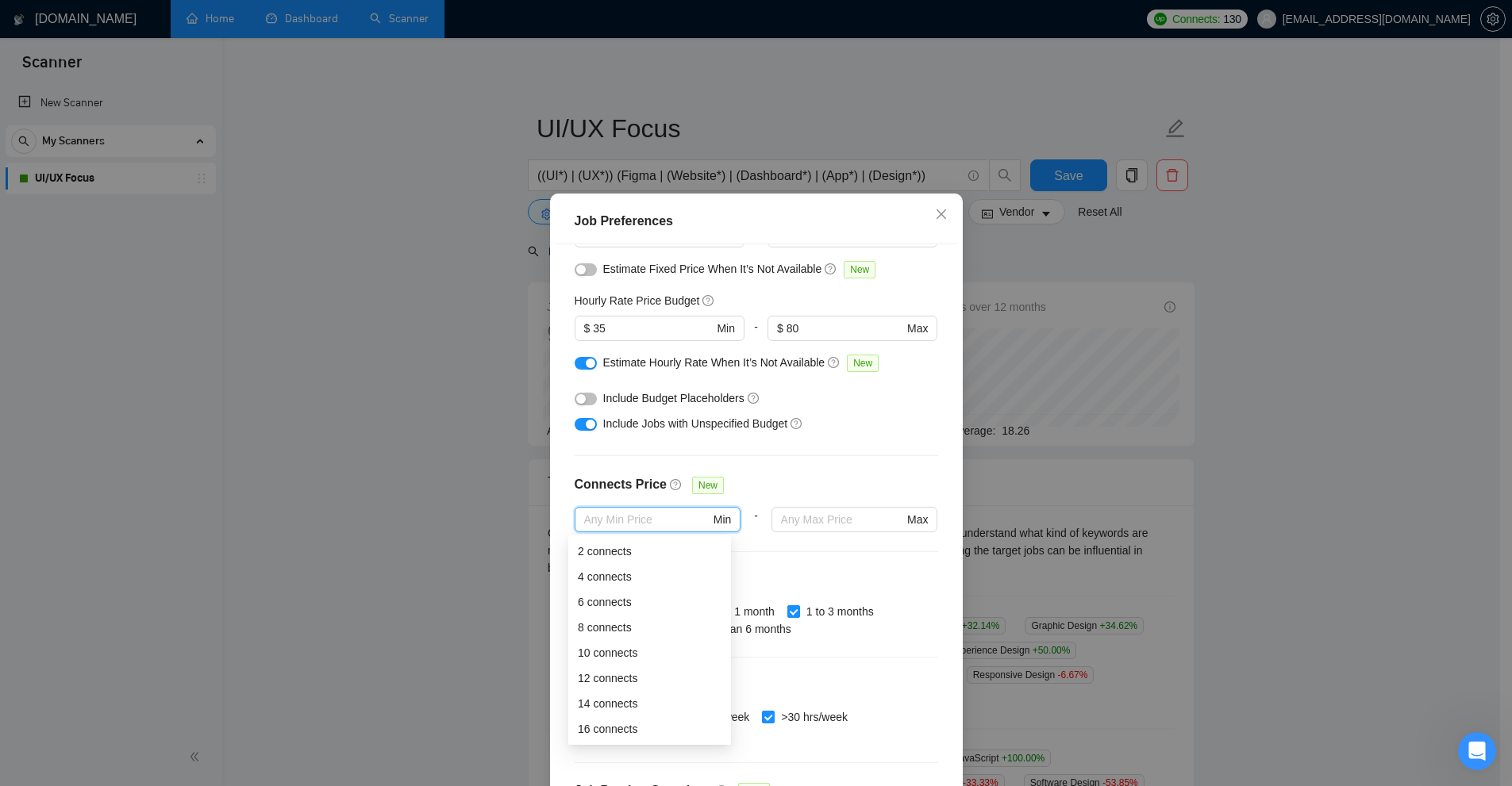
click at [1175, 452] on div "Job Preferences Budget Project Type All Fixed Price Hourly Rate Fixed Price Bud…" at bounding box center [756, 393] width 1512 height 786
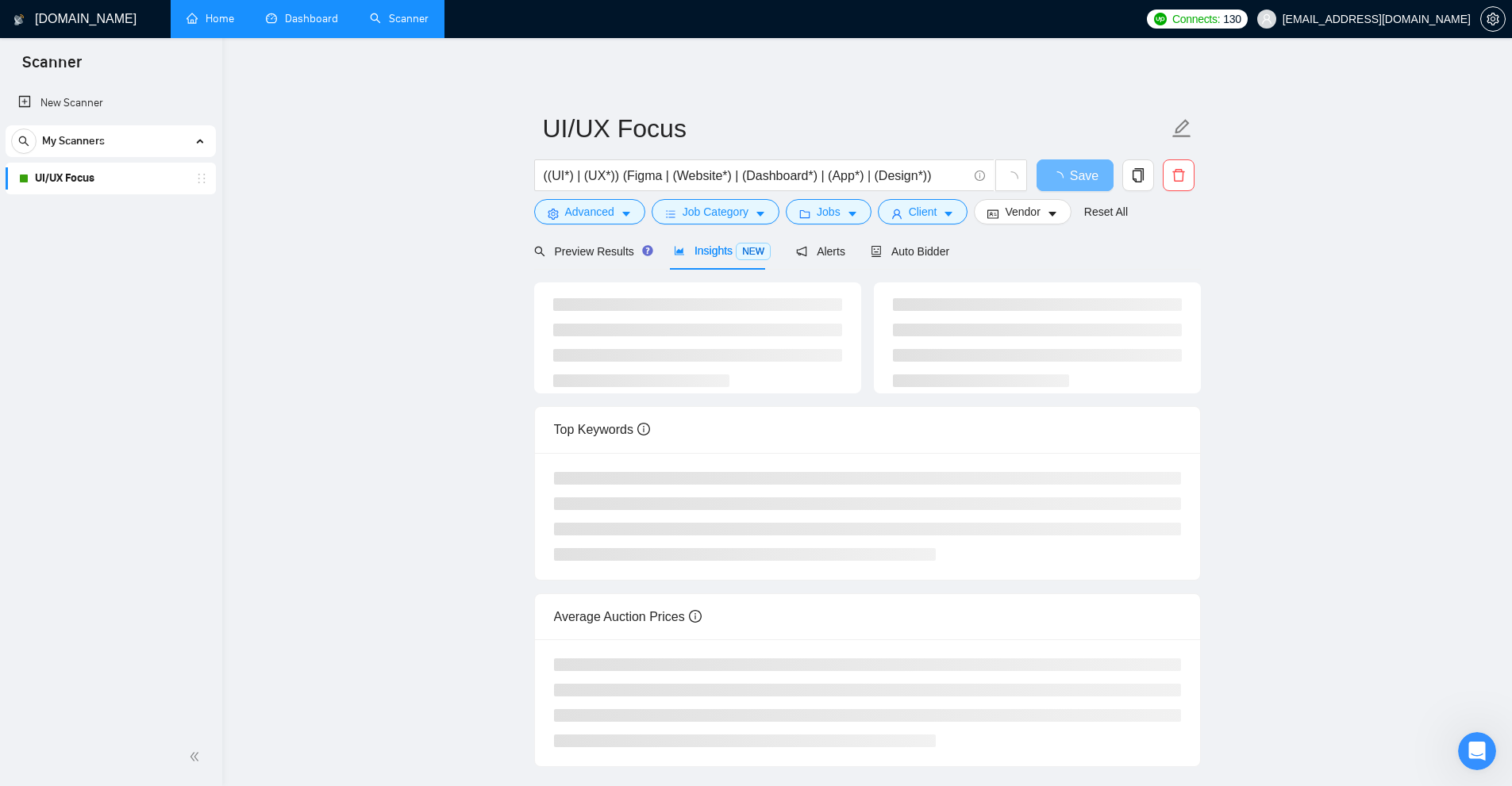
drag, startPoint x: 679, startPoint y: 432, endPoint x: 712, endPoint y: 432, distance: 33.0
click at [701, 431] on div "Top Keywords" at bounding box center [867, 430] width 627 height 45
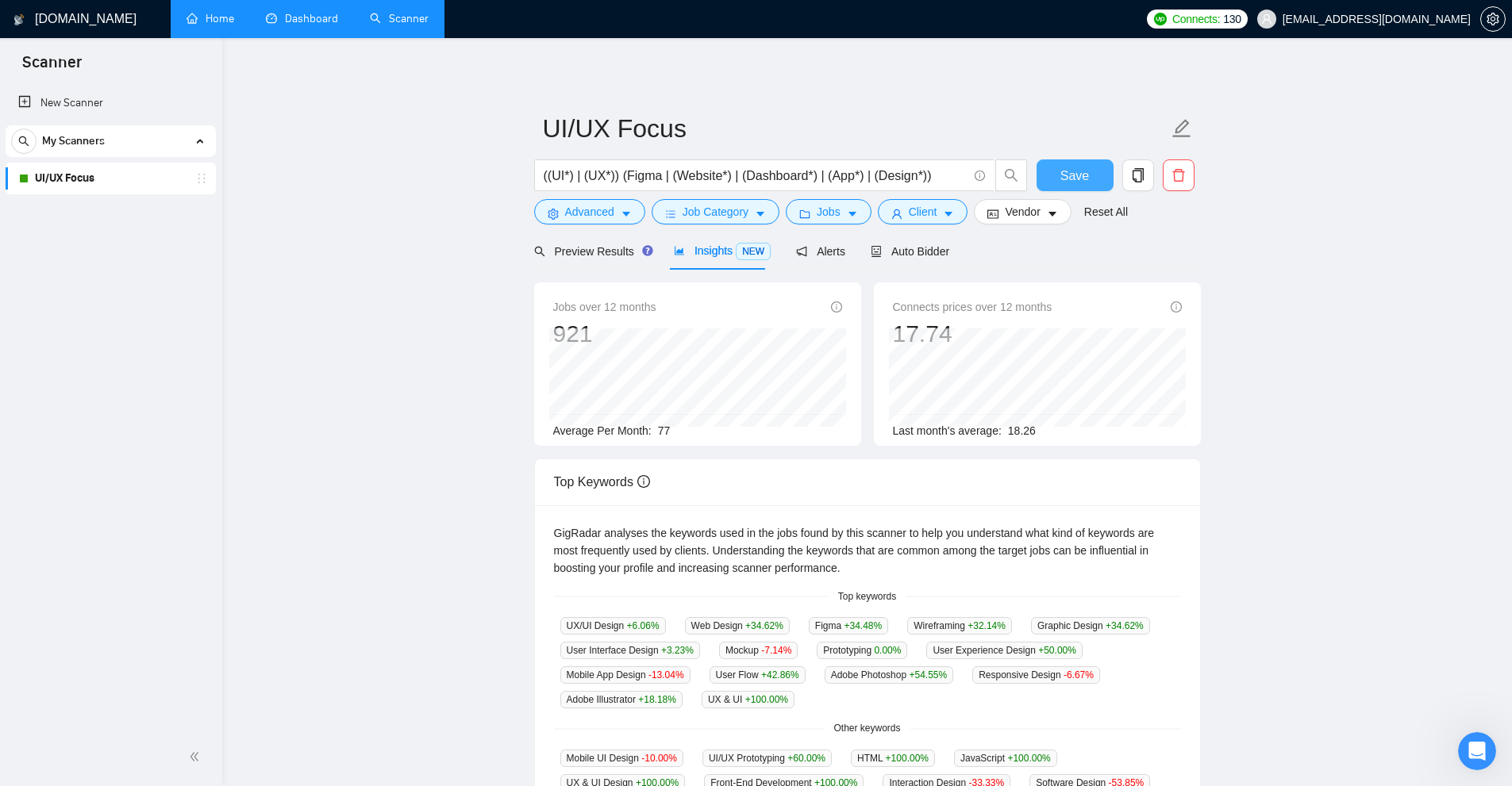
click at [1069, 170] on span "Save" at bounding box center [1074, 175] width 29 height 20
click at [819, 219] on span "Jobs" at bounding box center [829, 212] width 24 height 17
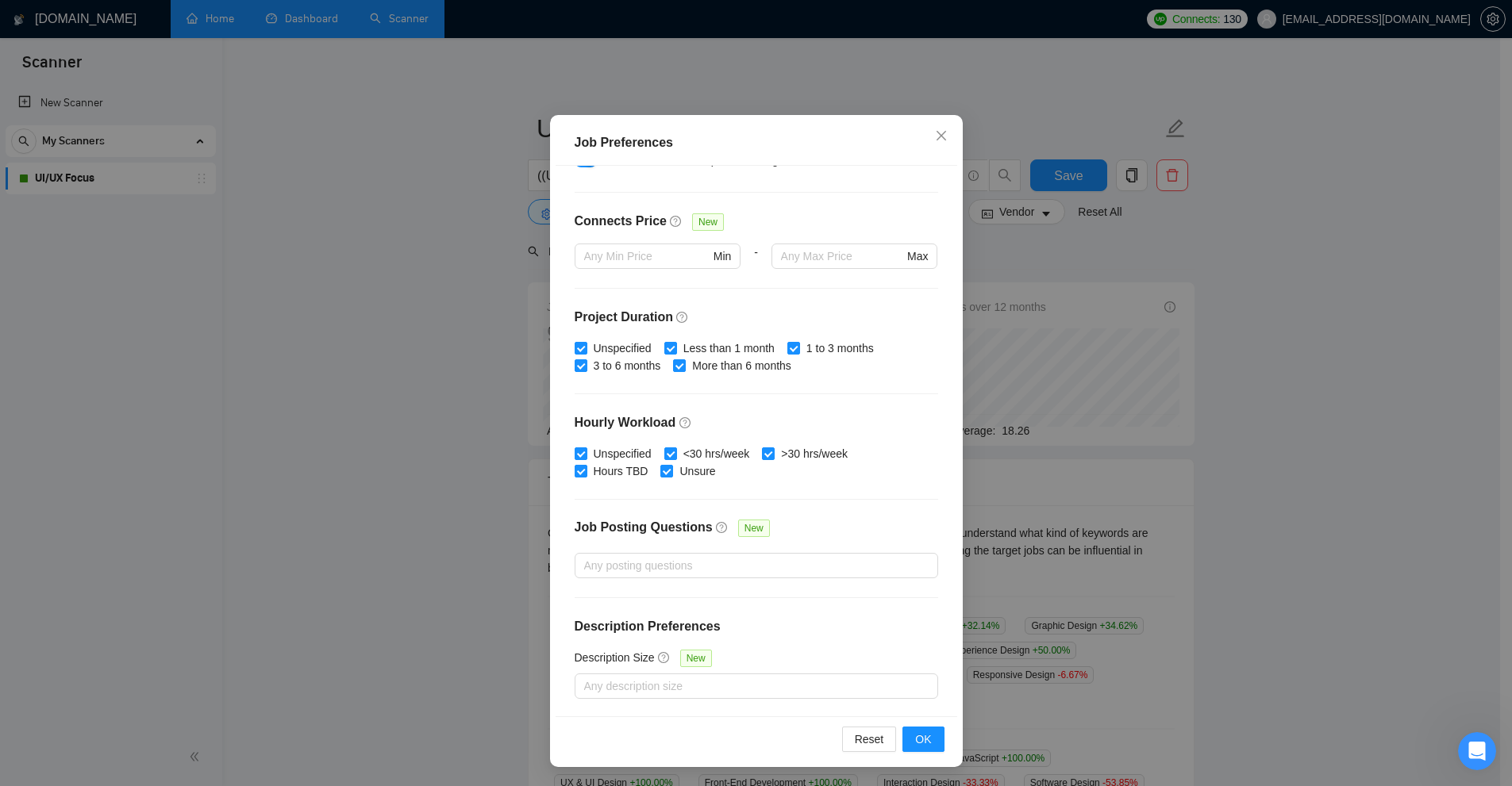
scroll to position [264, 0]
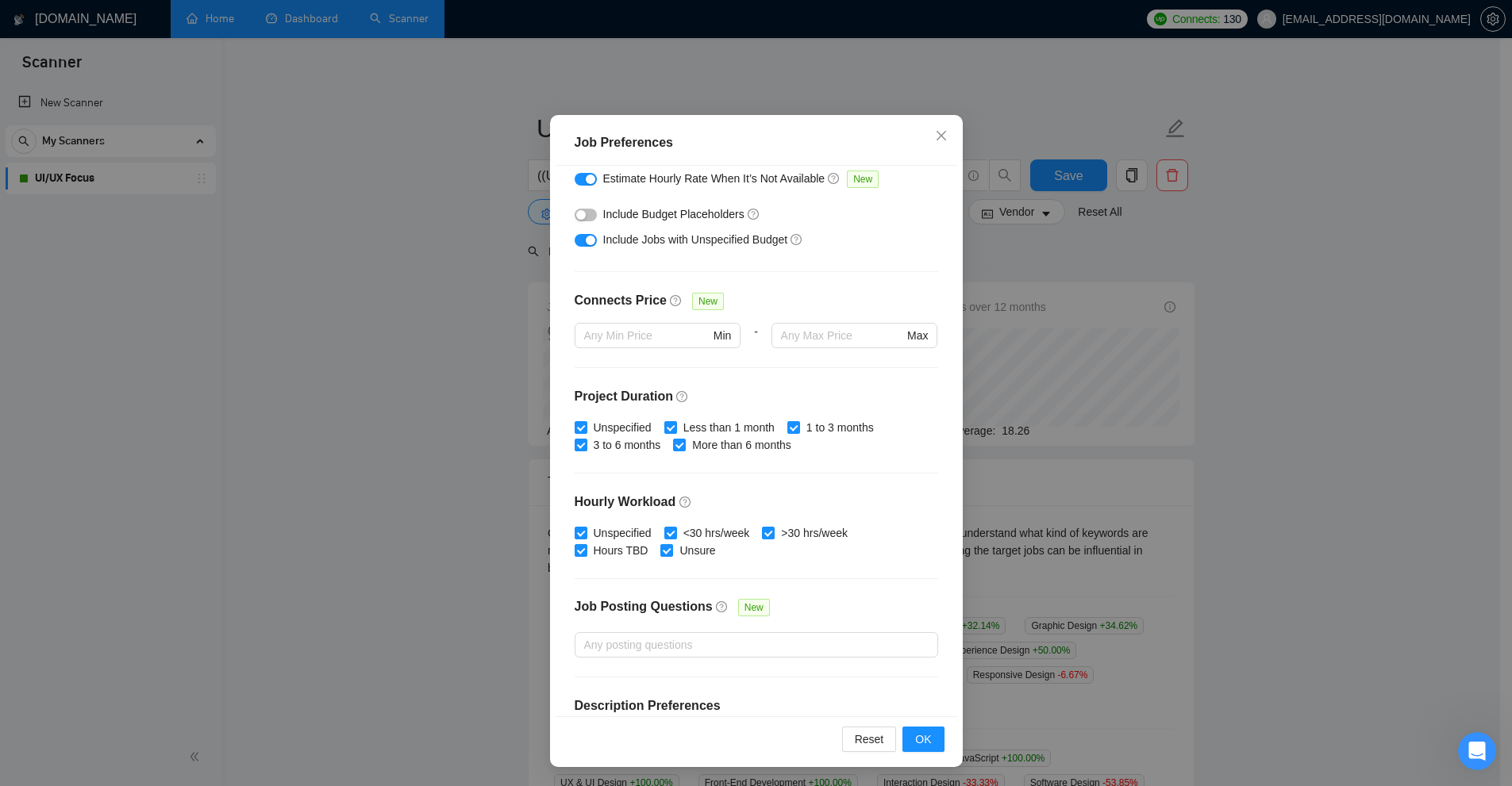
click at [1064, 280] on div "Job Preferences Budget Project Type All Fixed Price Hourly Rate Fixed Price Bud…" at bounding box center [756, 393] width 1512 height 786
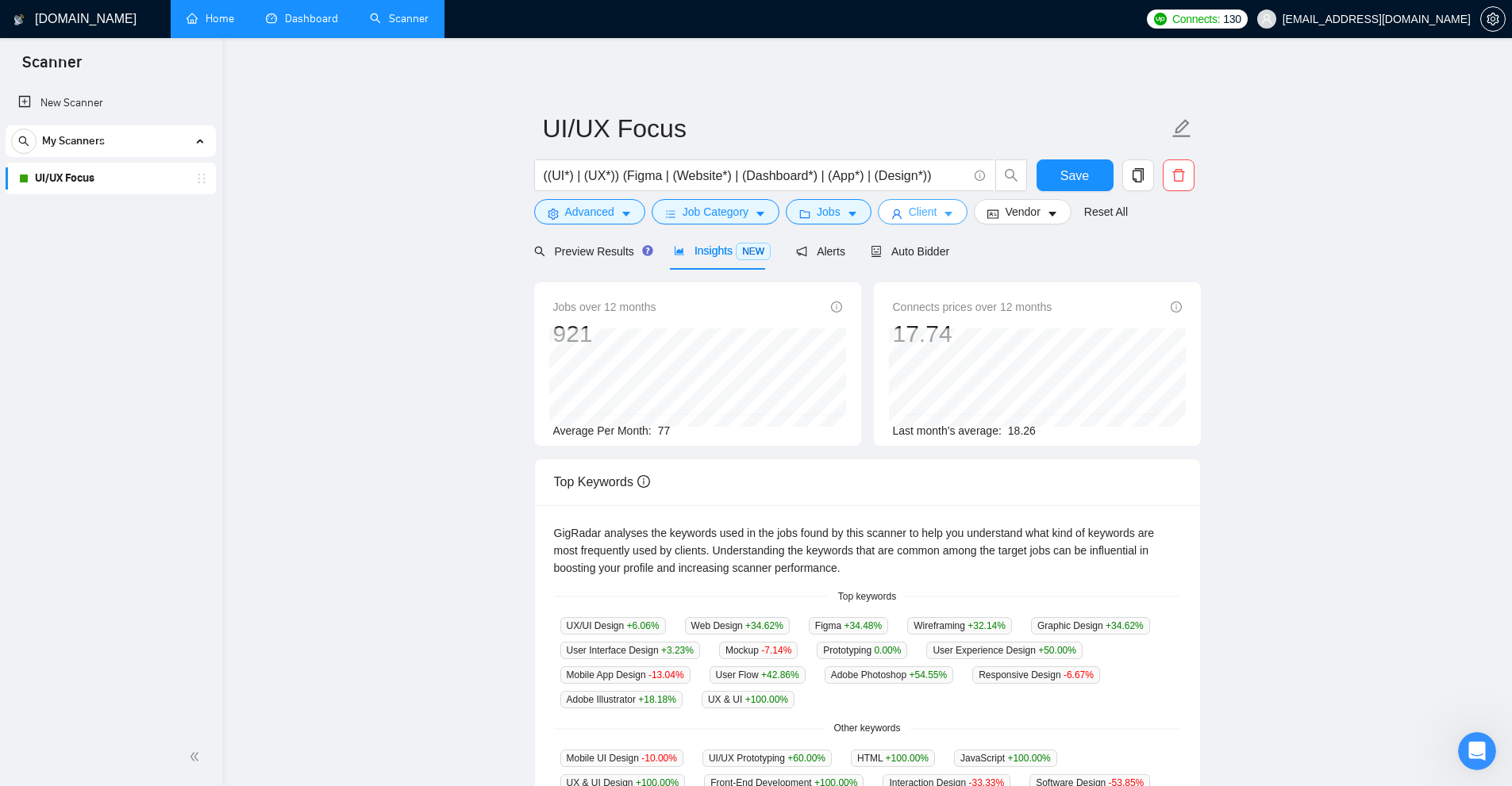
click at [950, 221] on button "Client" at bounding box center [923, 212] width 91 height 25
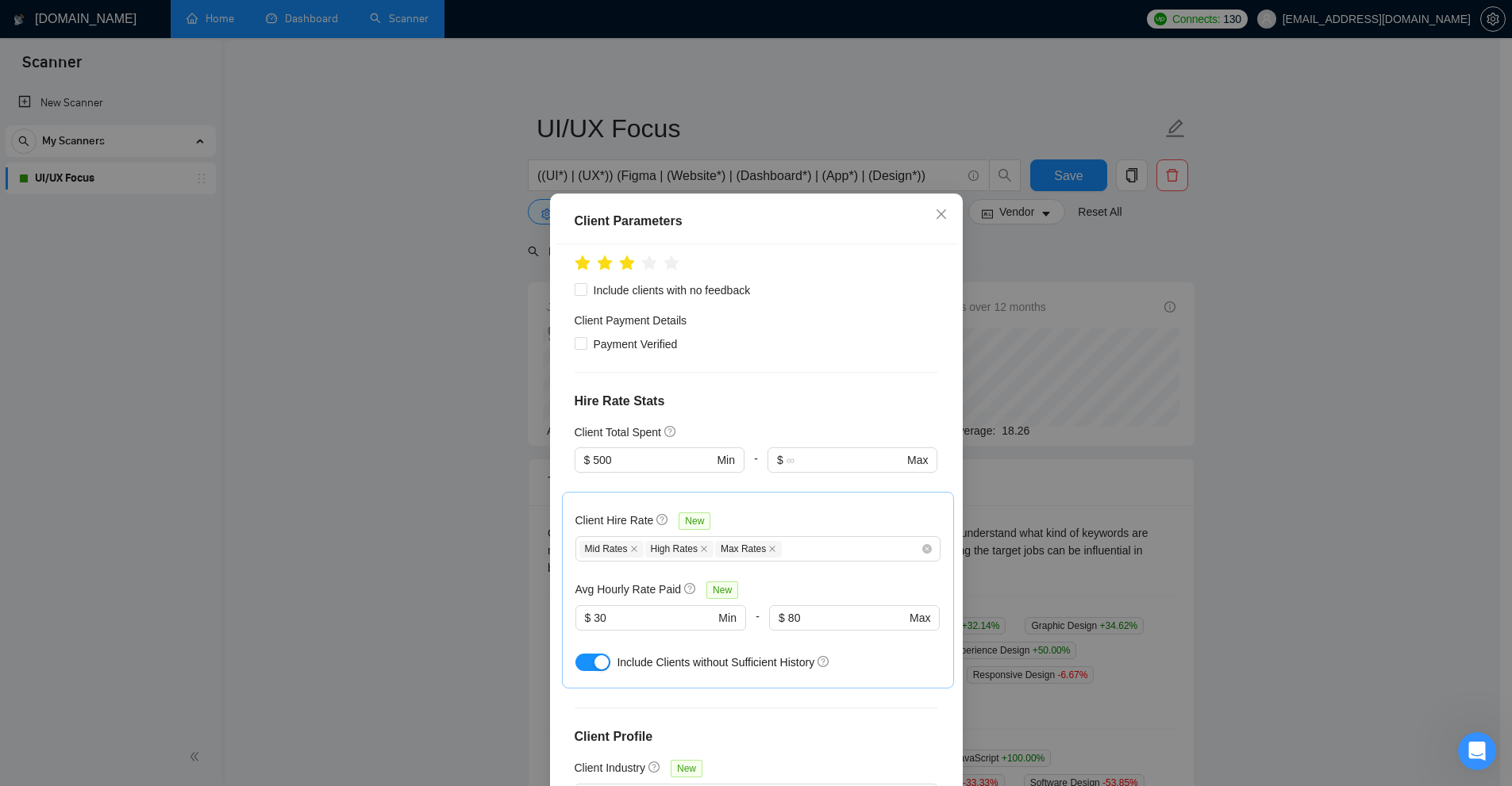
scroll to position [476, 0]
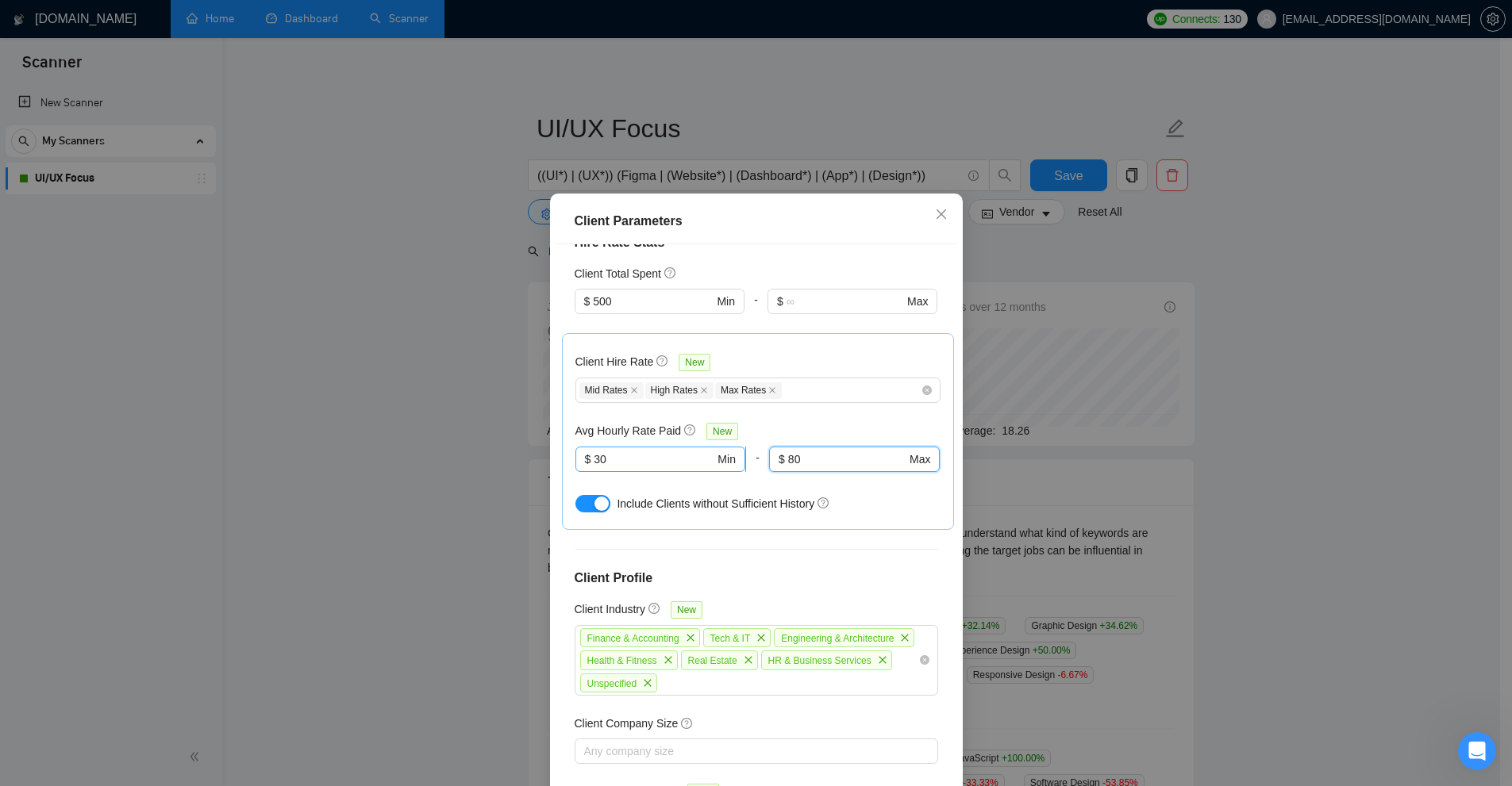
drag, startPoint x: 817, startPoint y: 437, endPoint x: 718, endPoint y: 434, distance: 99.0
click at [718, 447] on div "$ 30 Min - 80 $ 80 Max" at bounding box center [757, 469] width 365 height 44
click at [812, 397] on div "Client Hire Rate New Mid Rates High Rates Max Rates Avg Hourly Rate Paid New $ …" at bounding box center [757, 432] width 365 height 170
click at [684, 451] on input "30" at bounding box center [653, 459] width 120 height 17
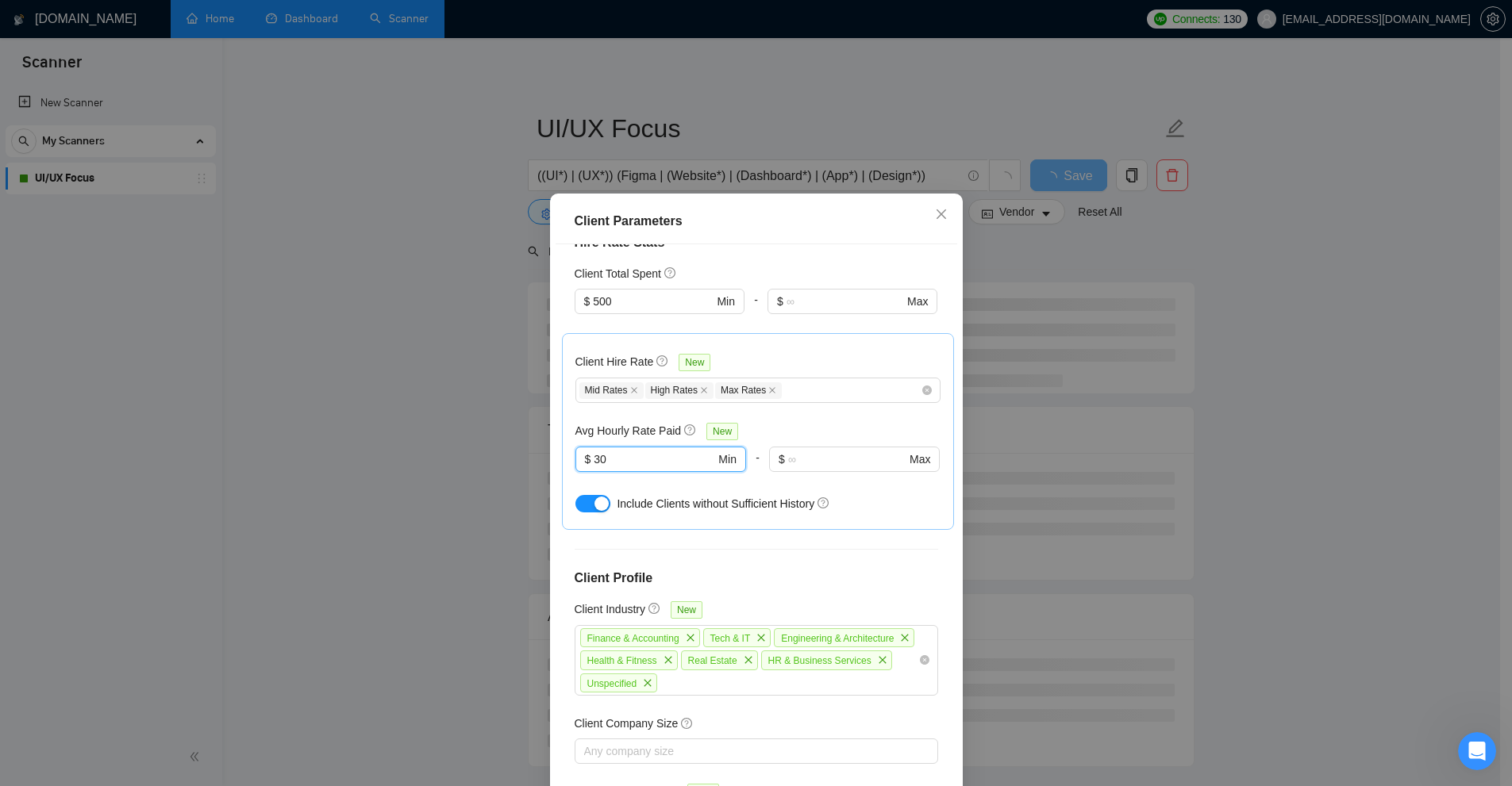
click at [889, 491] on div "Include Clients without Sufficient History" at bounding box center [757, 504] width 365 height 25
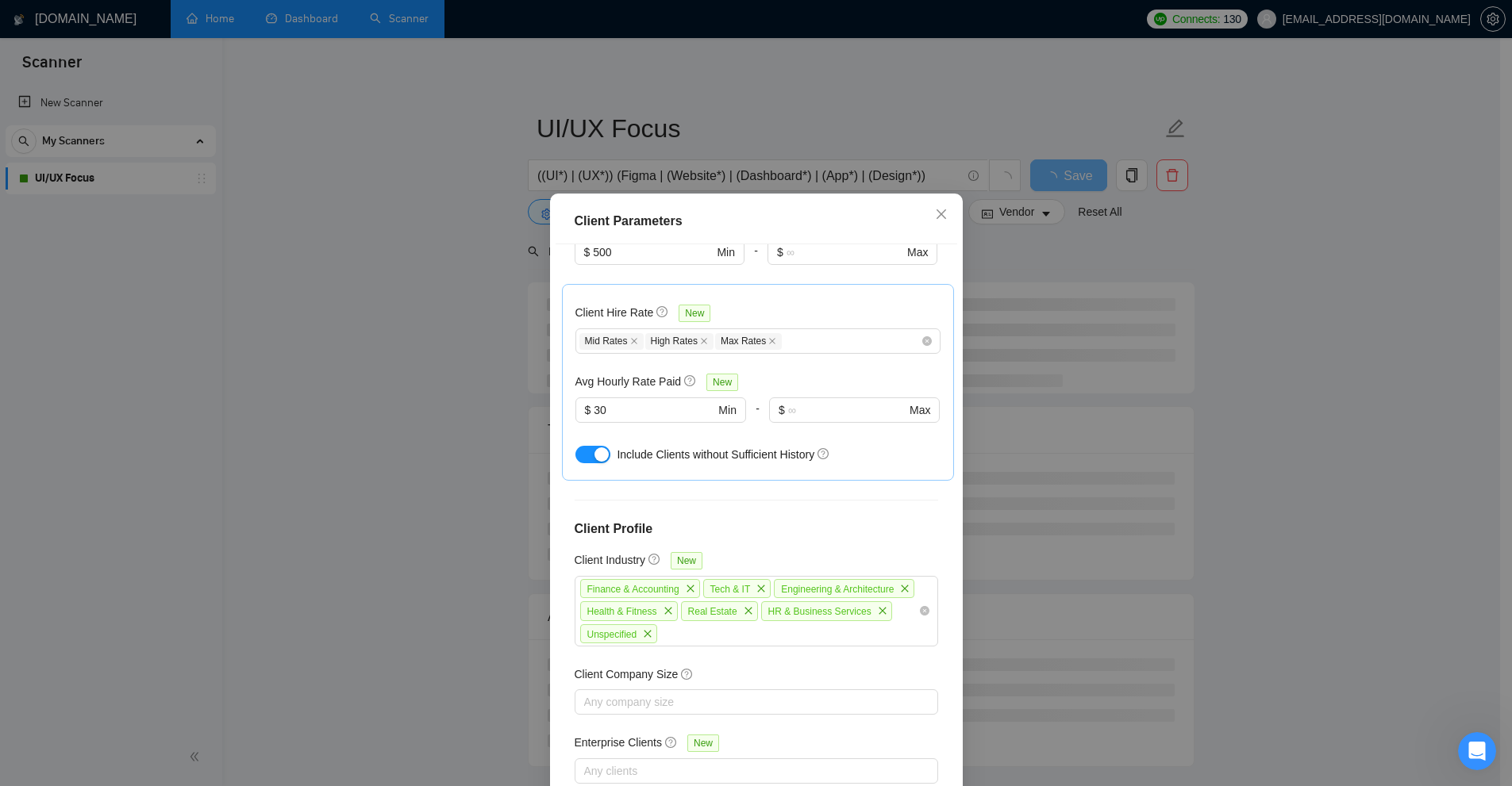
scroll to position [79, 0]
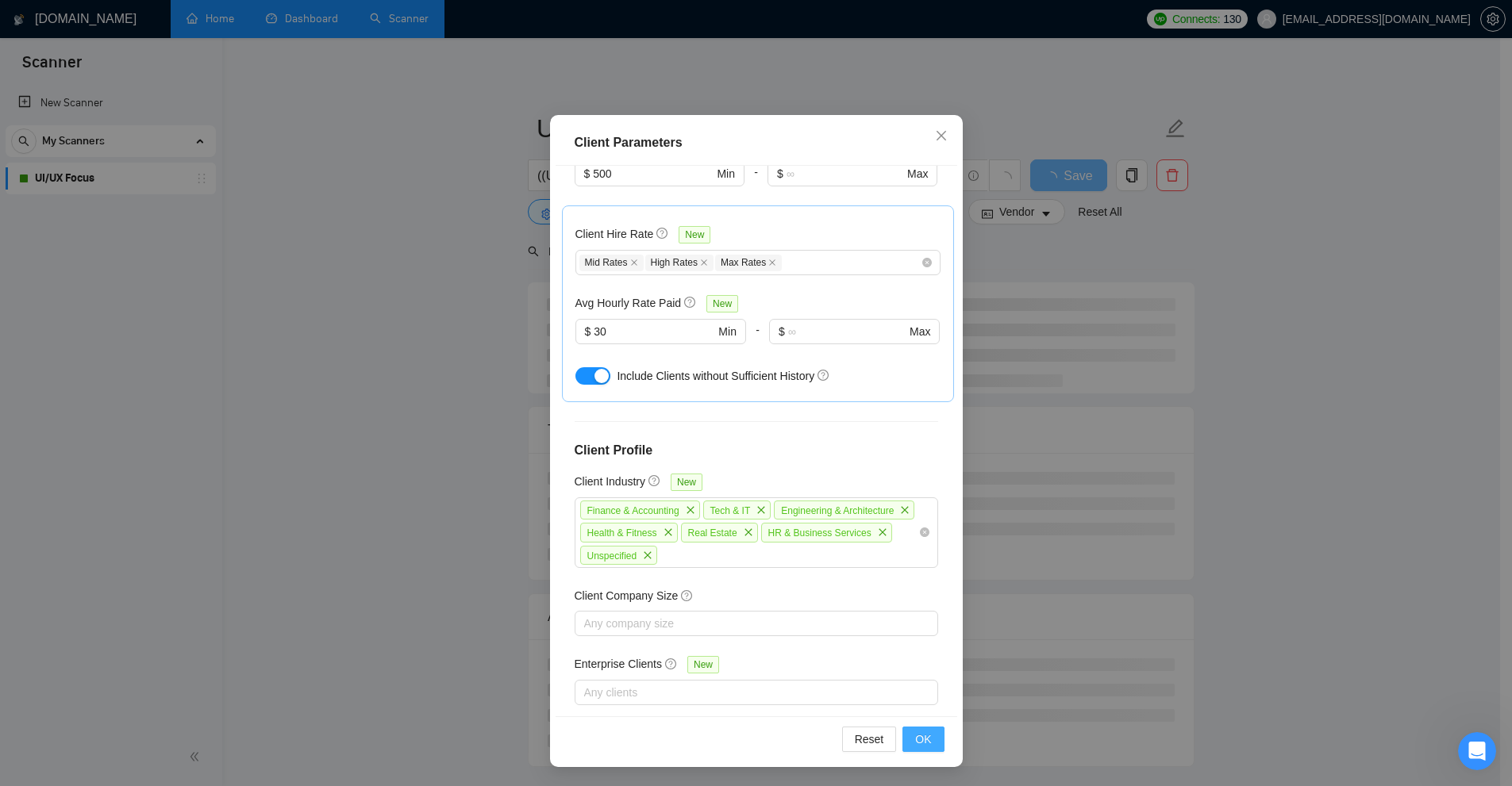
click at [909, 736] on button "OK" at bounding box center [922, 739] width 41 height 25
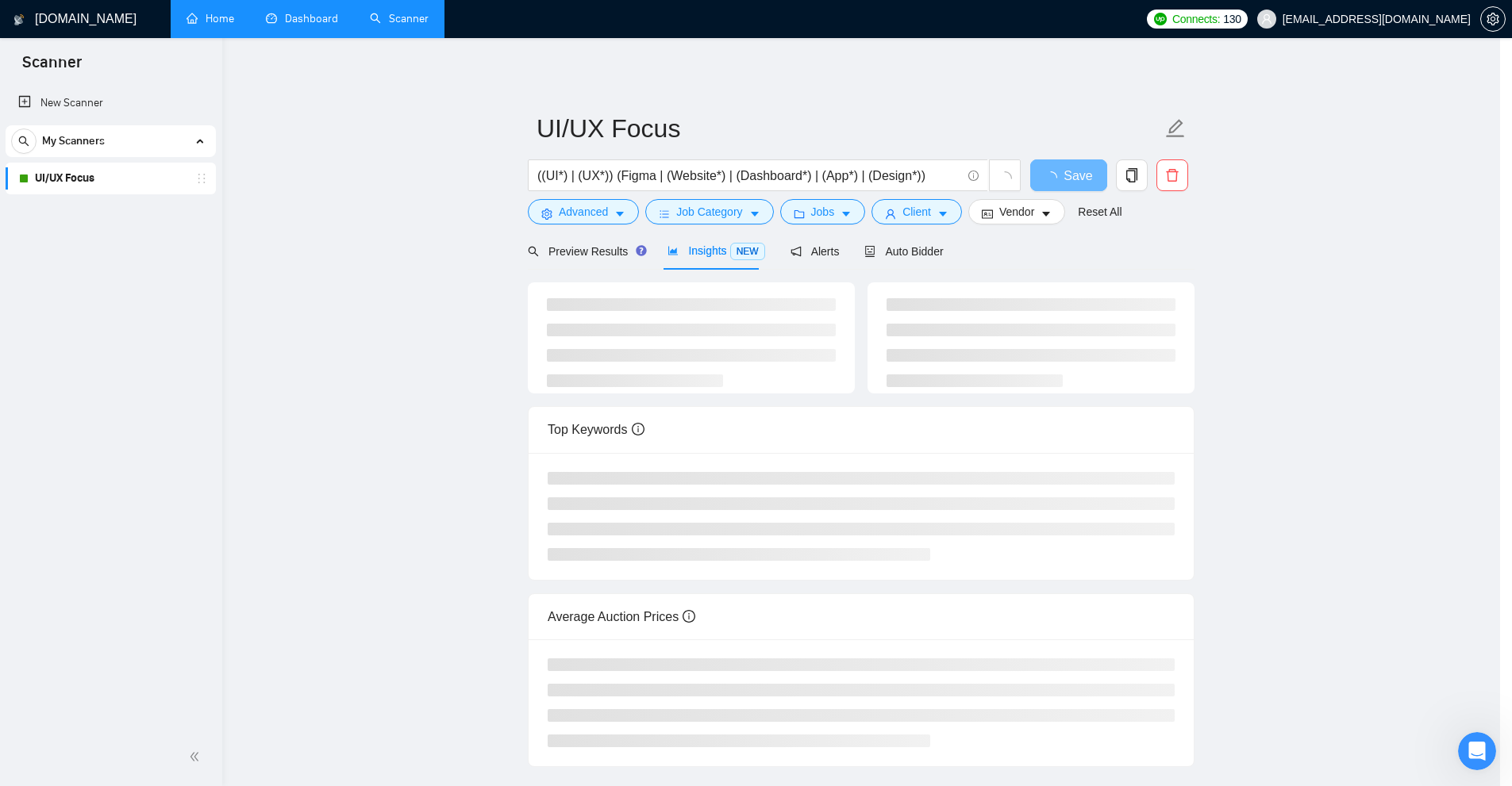
scroll to position [0, 0]
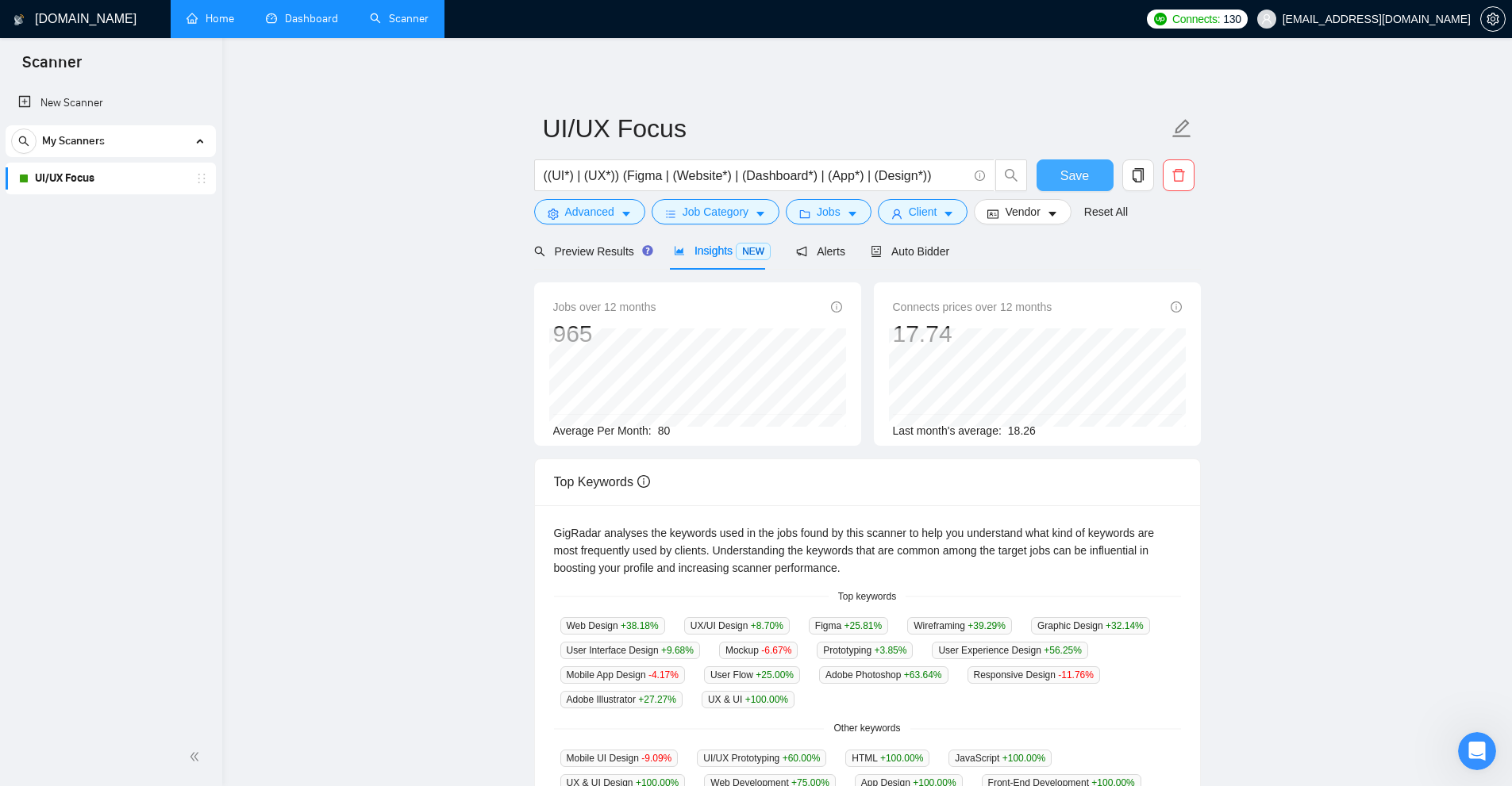
click at [1074, 175] on span "Save" at bounding box center [1074, 175] width 29 height 20
click at [266, 25] on link "Dashboard" at bounding box center [302, 18] width 72 height 13
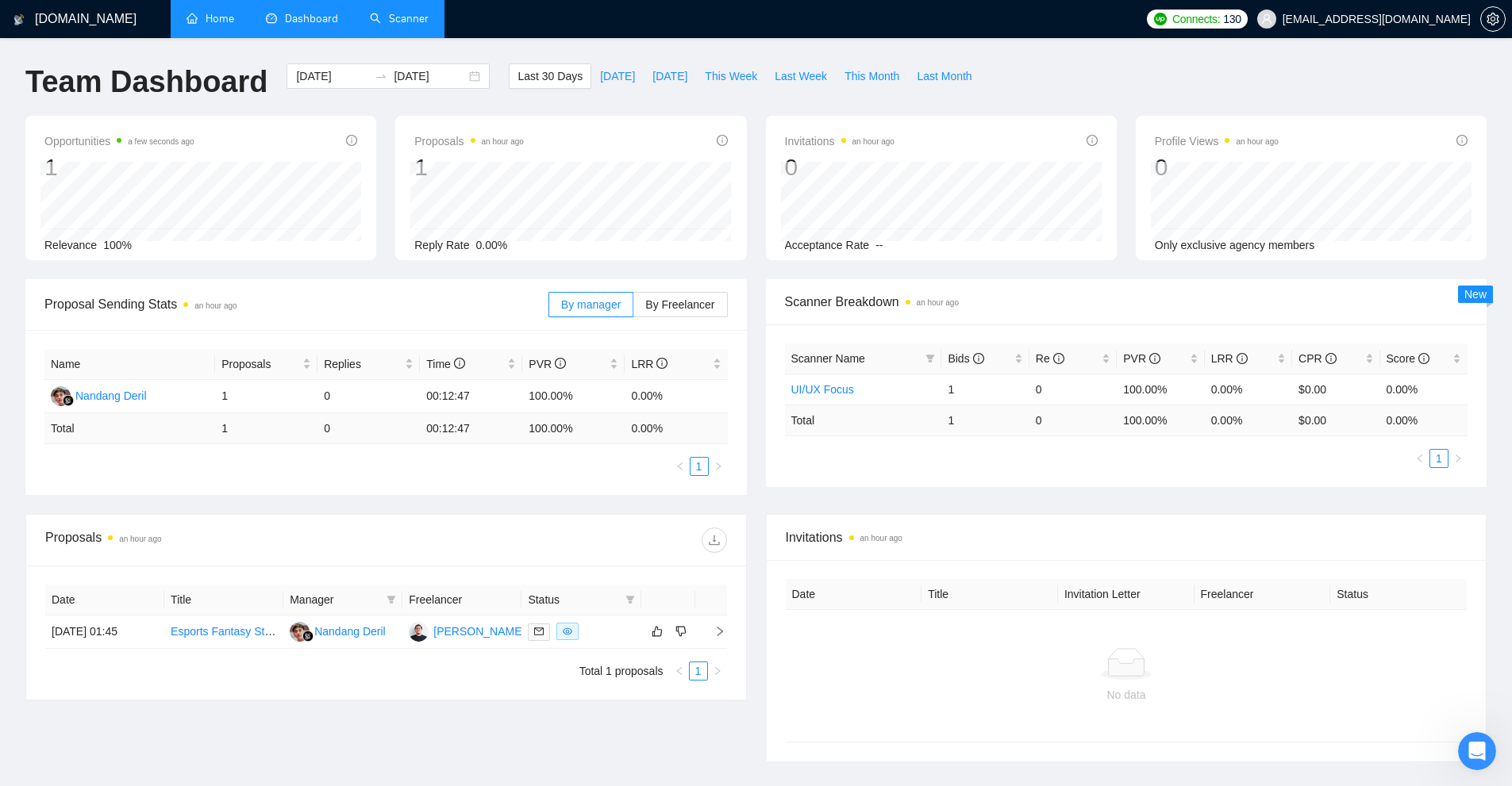
click at [402, 25] on link "Scanner" at bounding box center [399, 18] width 59 height 13
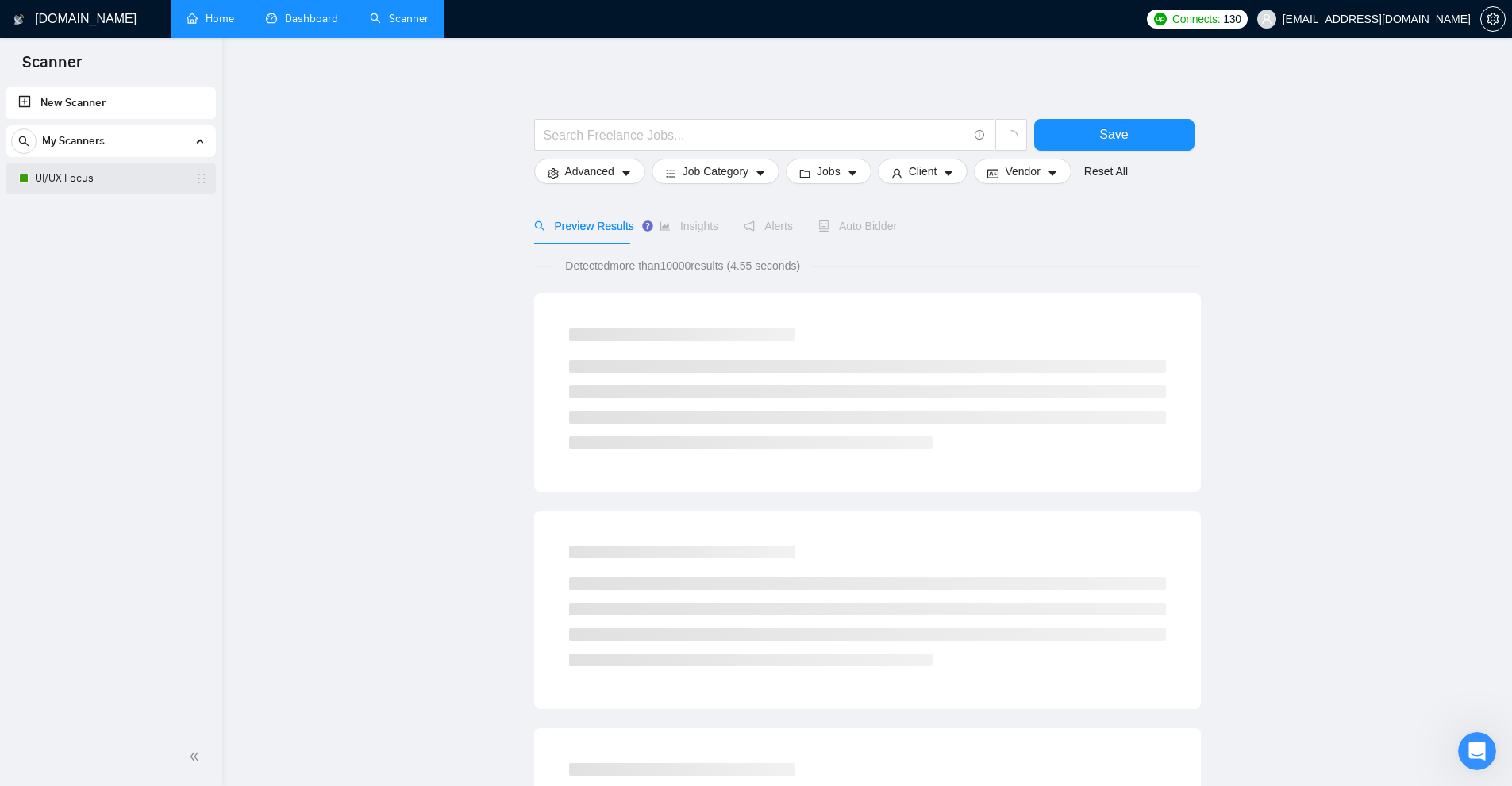
click at [98, 181] on link "UI/UX Focus" at bounding box center [110, 178] width 150 height 32
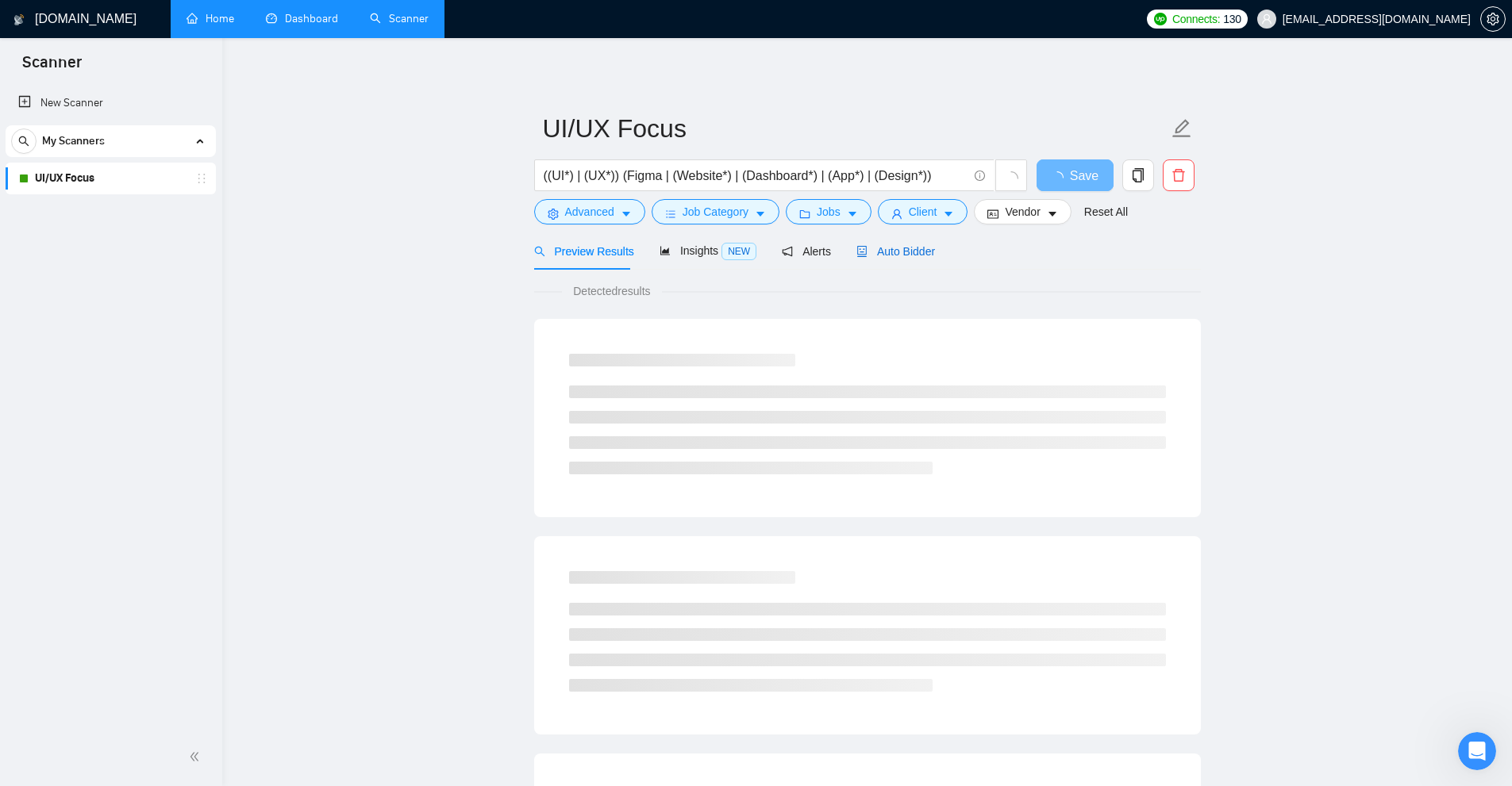
click at [915, 246] on span "Auto Bidder" at bounding box center [896, 251] width 79 height 13
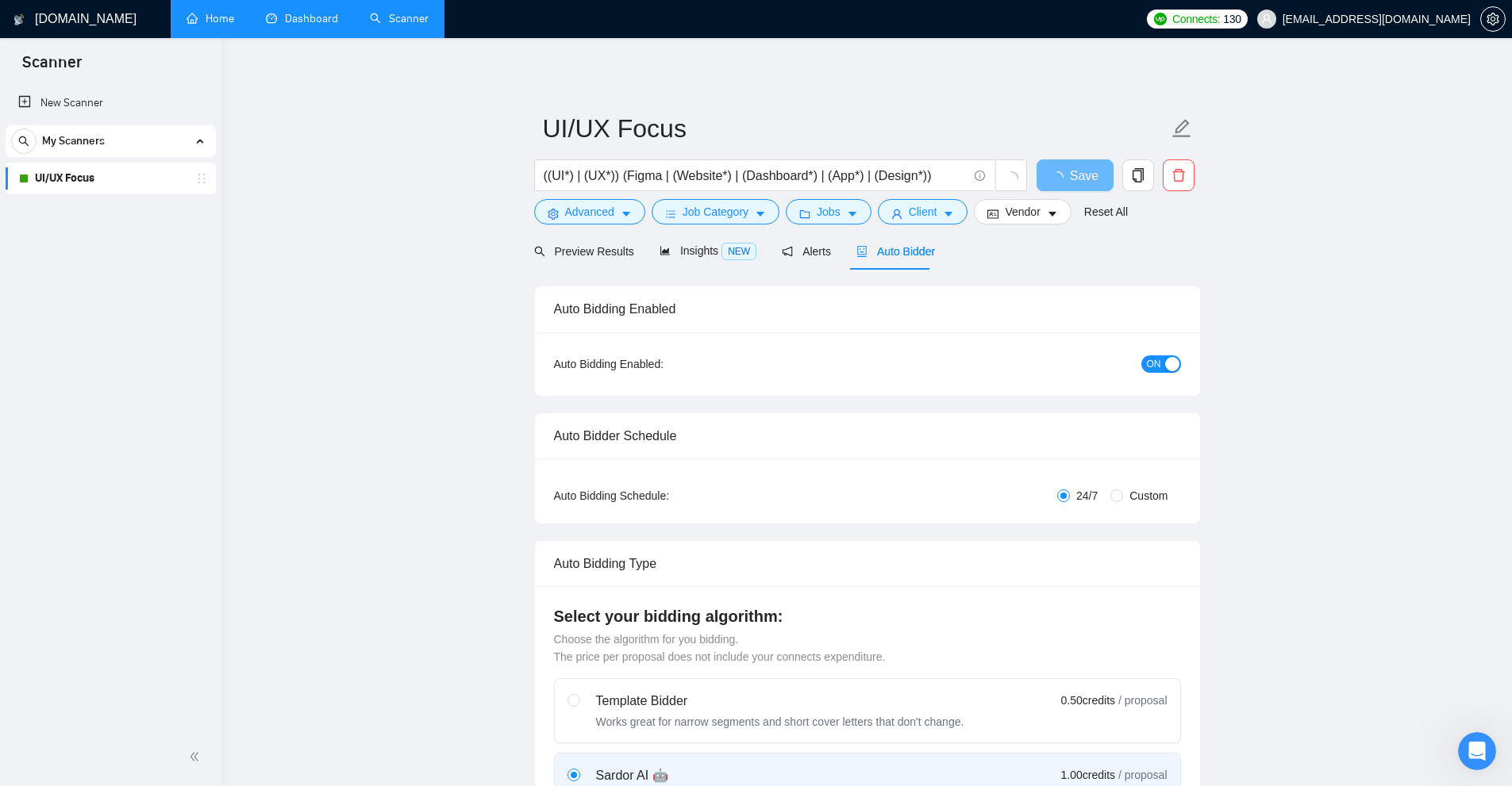
checkbox input "true"
click at [295, 25] on link "Dashboard" at bounding box center [302, 18] width 72 height 13
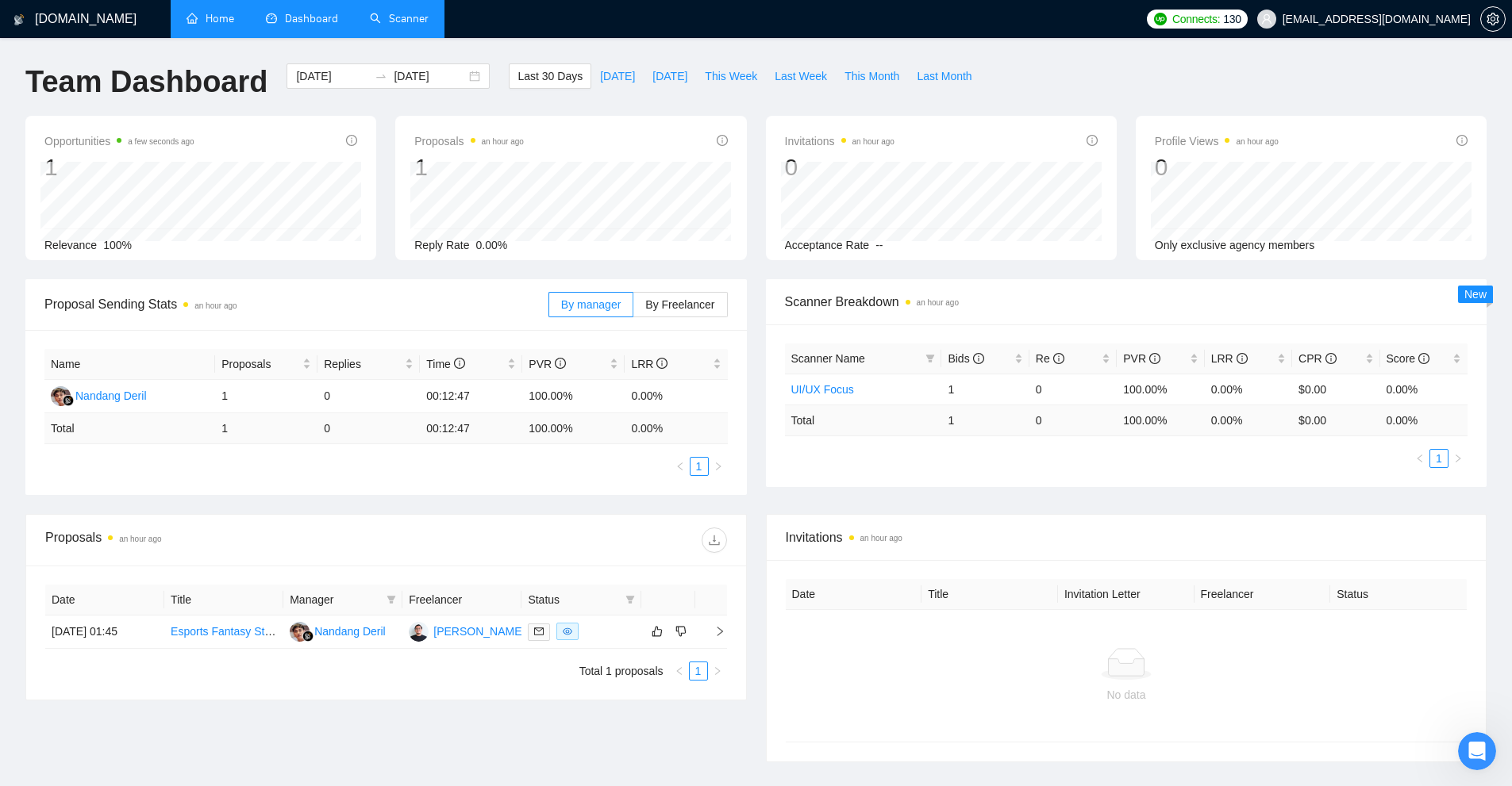
click at [419, 13] on link "Scanner" at bounding box center [399, 18] width 59 height 13
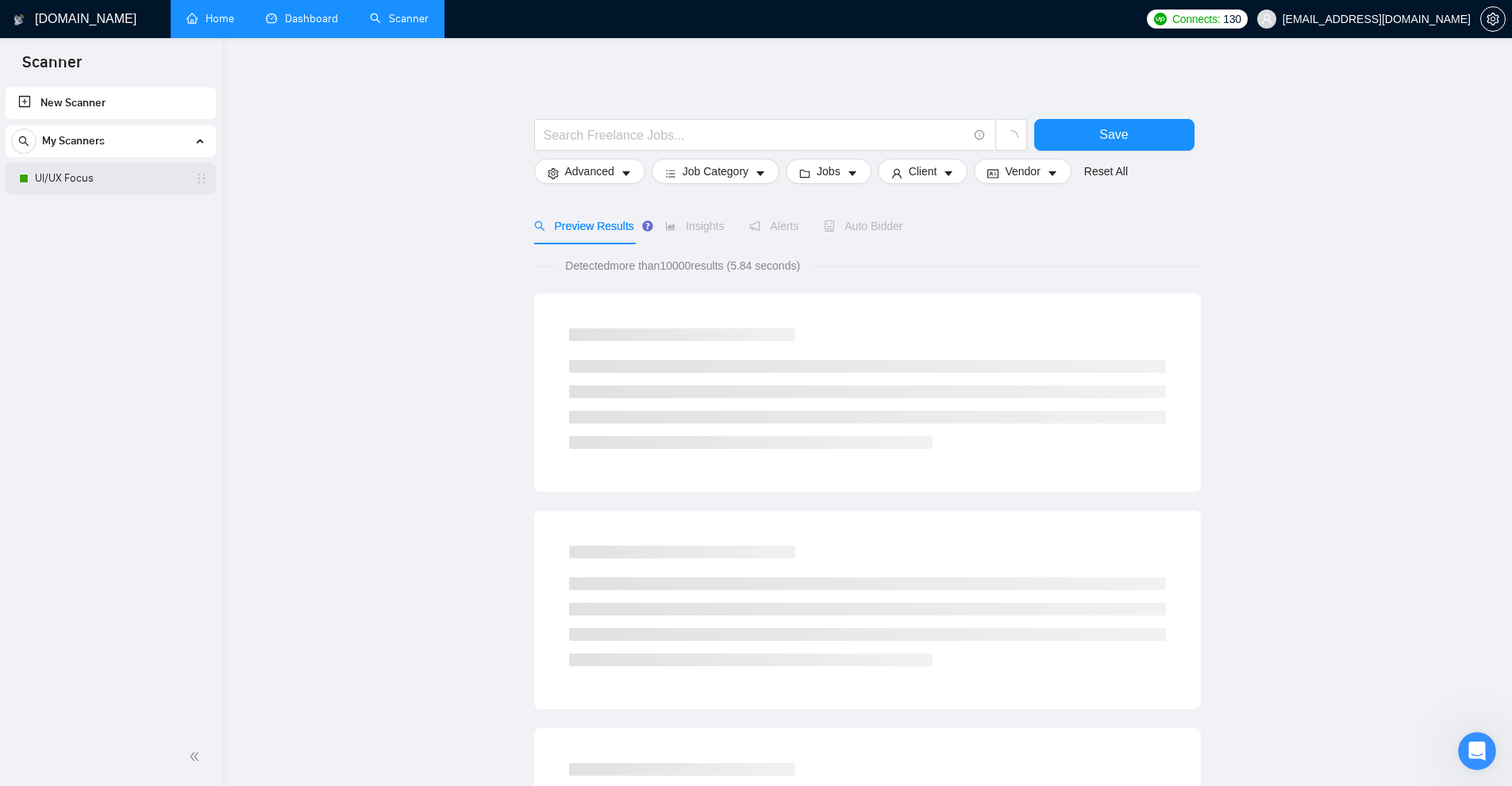
click at [119, 172] on link "UI/UX Focus" at bounding box center [110, 178] width 150 height 32
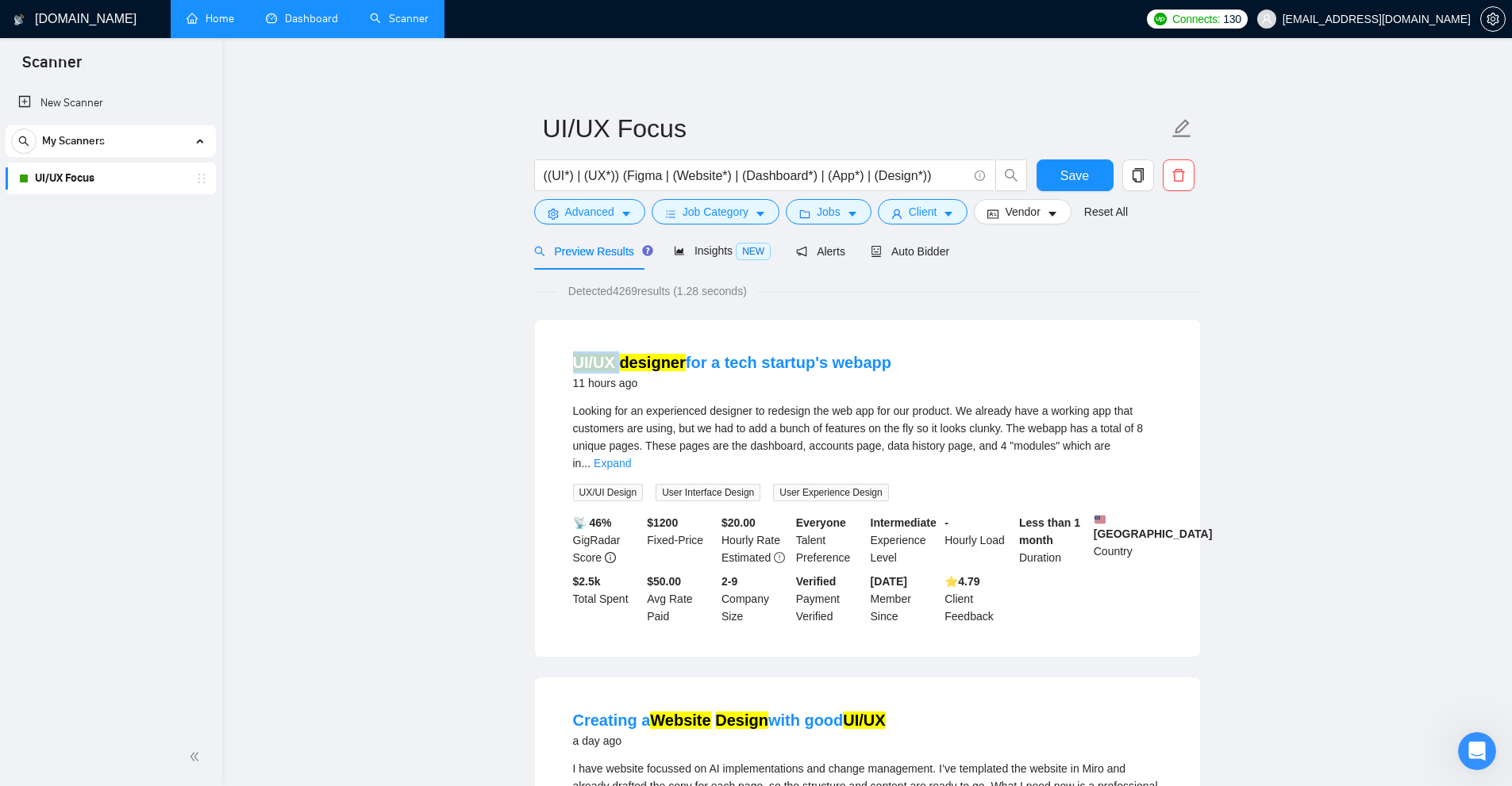
drag, startPoint x: 565, startPoint y: 354, endPoint x: 619, endPoint y: 350, distance: 54.1
click at [619, 350] on li "UI/UX designer for a tech startup's webapp 11 hours ago Looking for an experien…" at bounding box center [867, 488] width 627 height 300
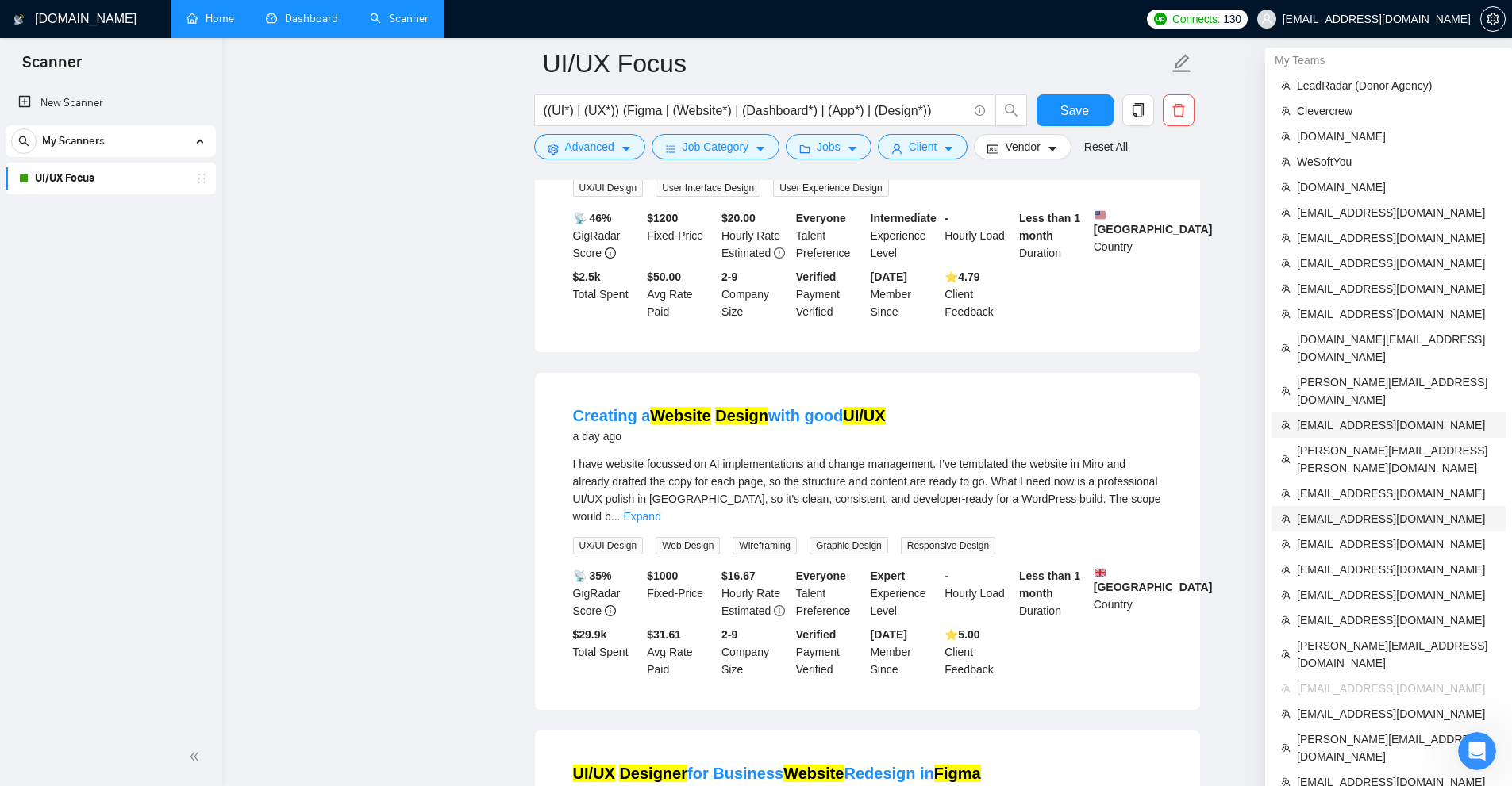
scroll to position [714, 0]
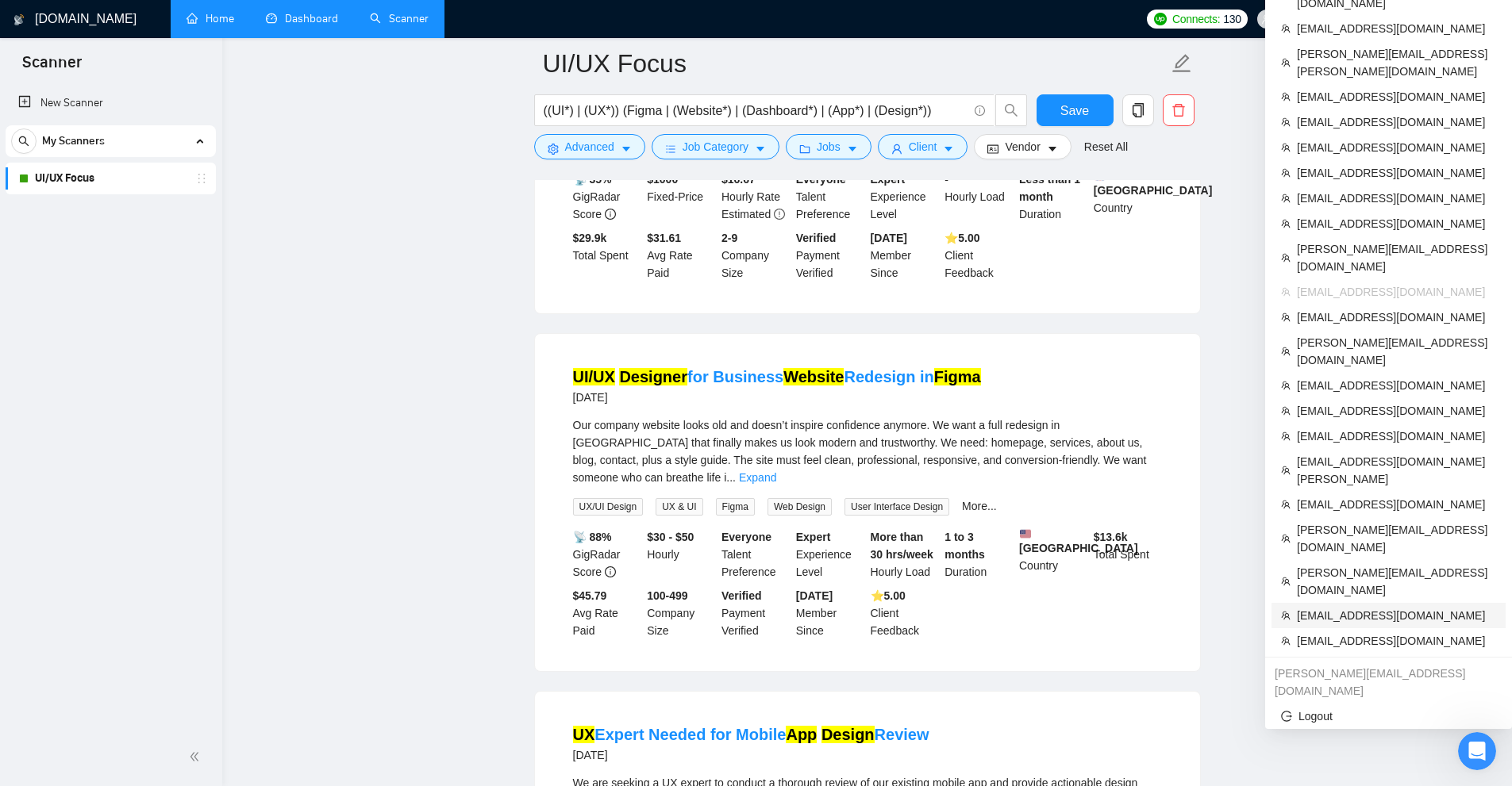
click at [1362, 607] on span "Abu.Turab@insol360.com" at bounding box center [1396, 616] width 199 height 17
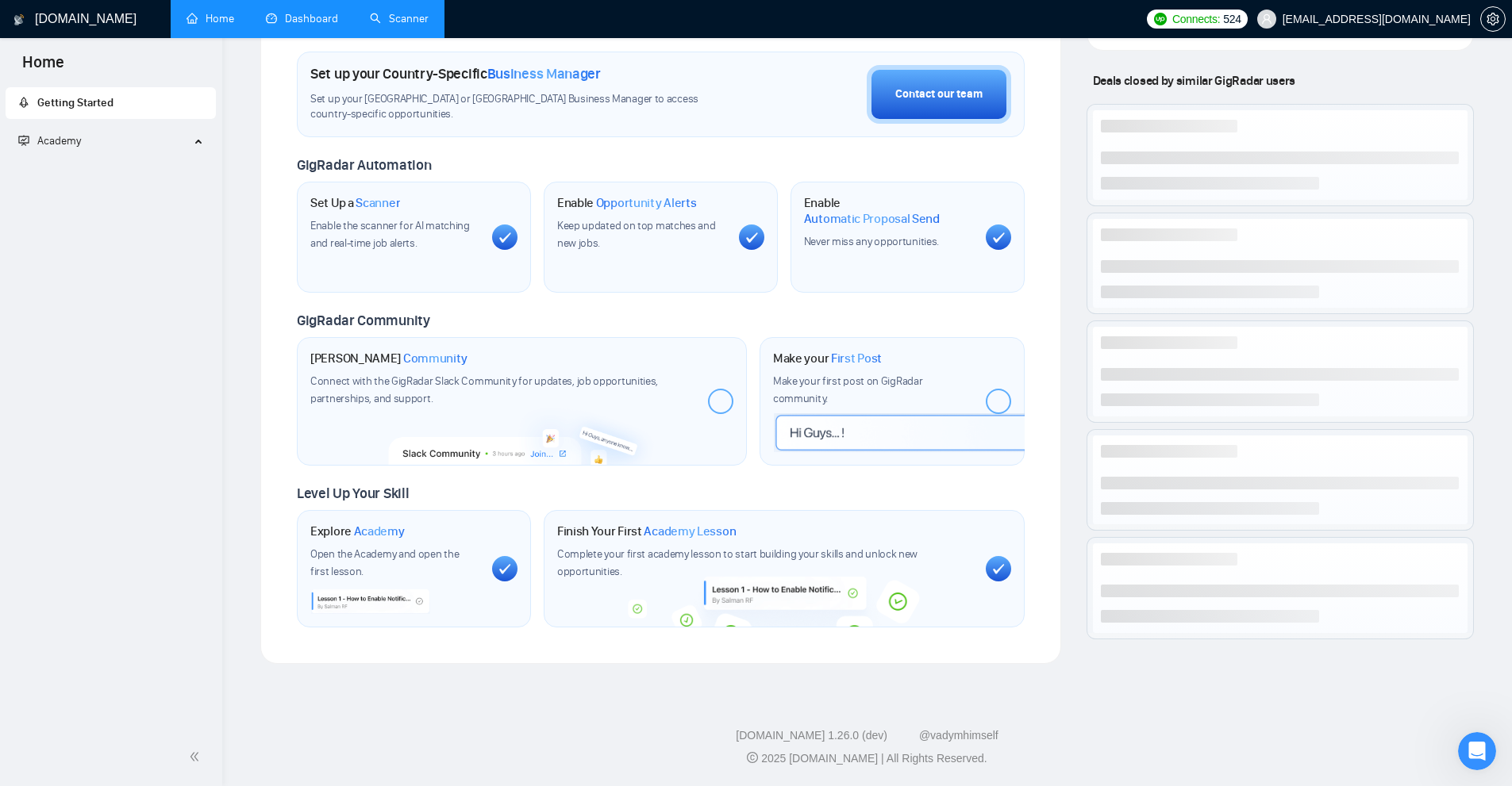
scroll to position [460, 0]
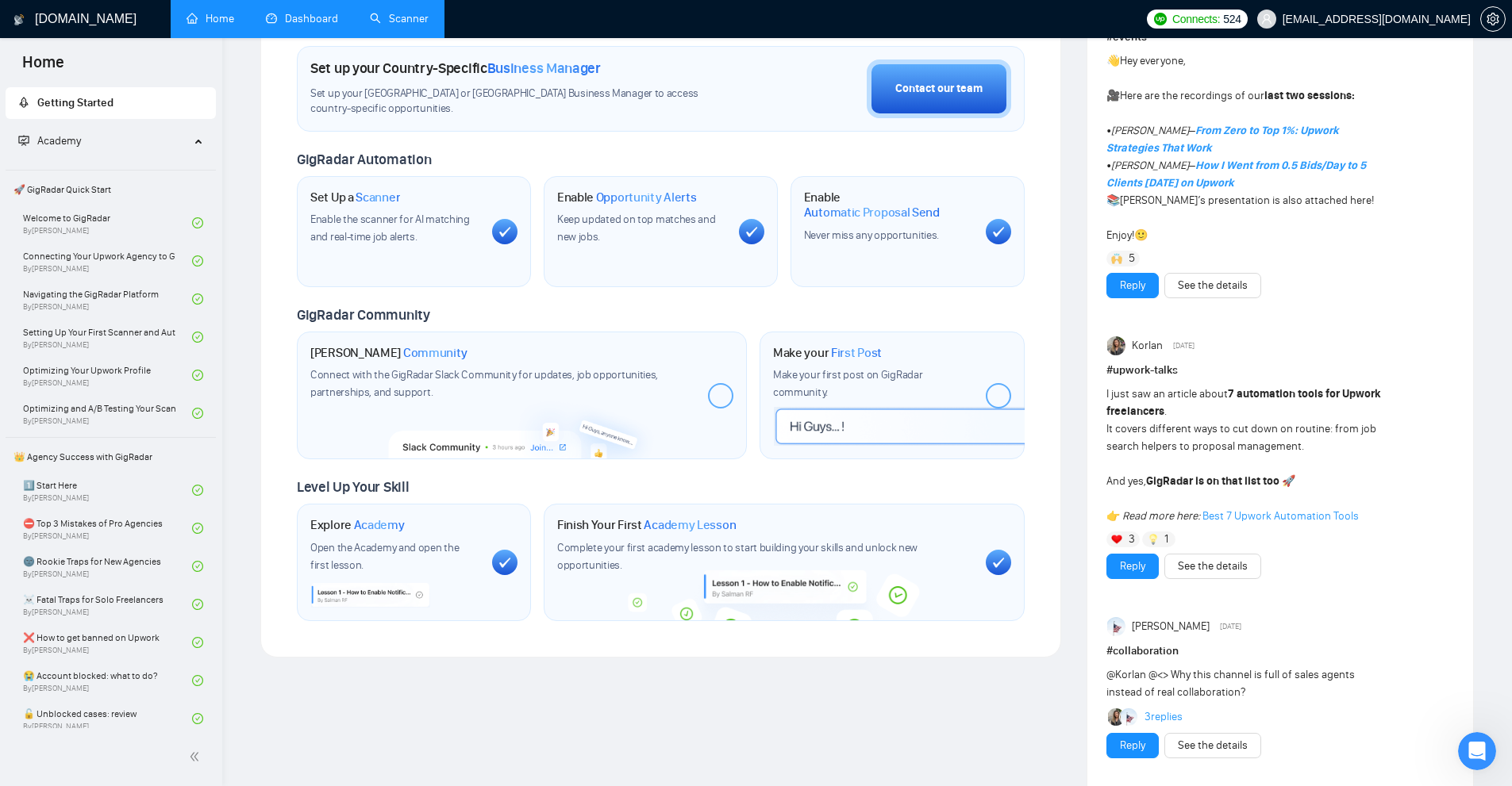
click at [384, 17] on link "Scanner" at bounding box center [399, 18] width 59 height 13
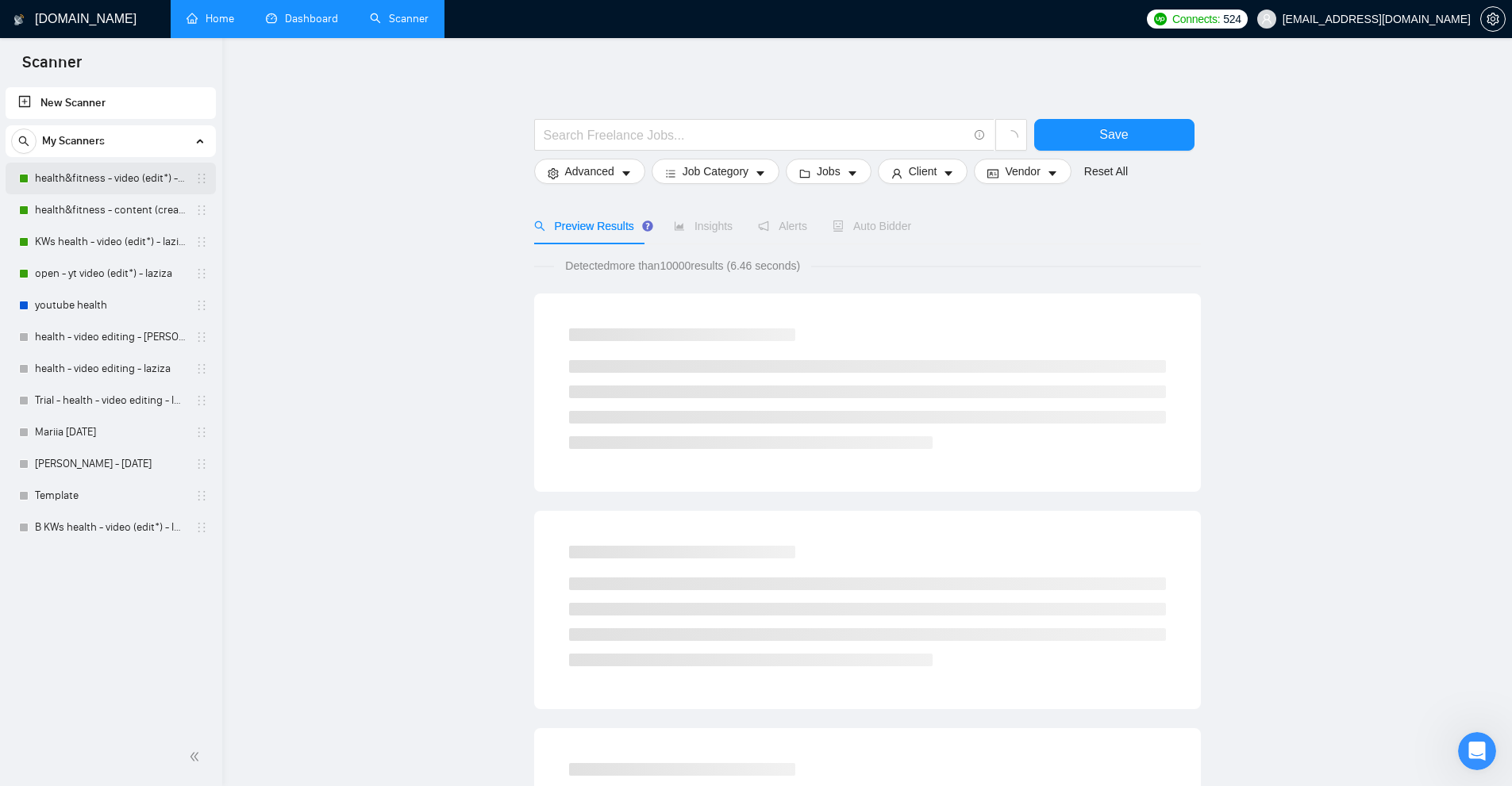
click at [101, 175] on link "health&fitness - video (edit*) - laziza" at bounding box center [110, 178] width 150 height 32
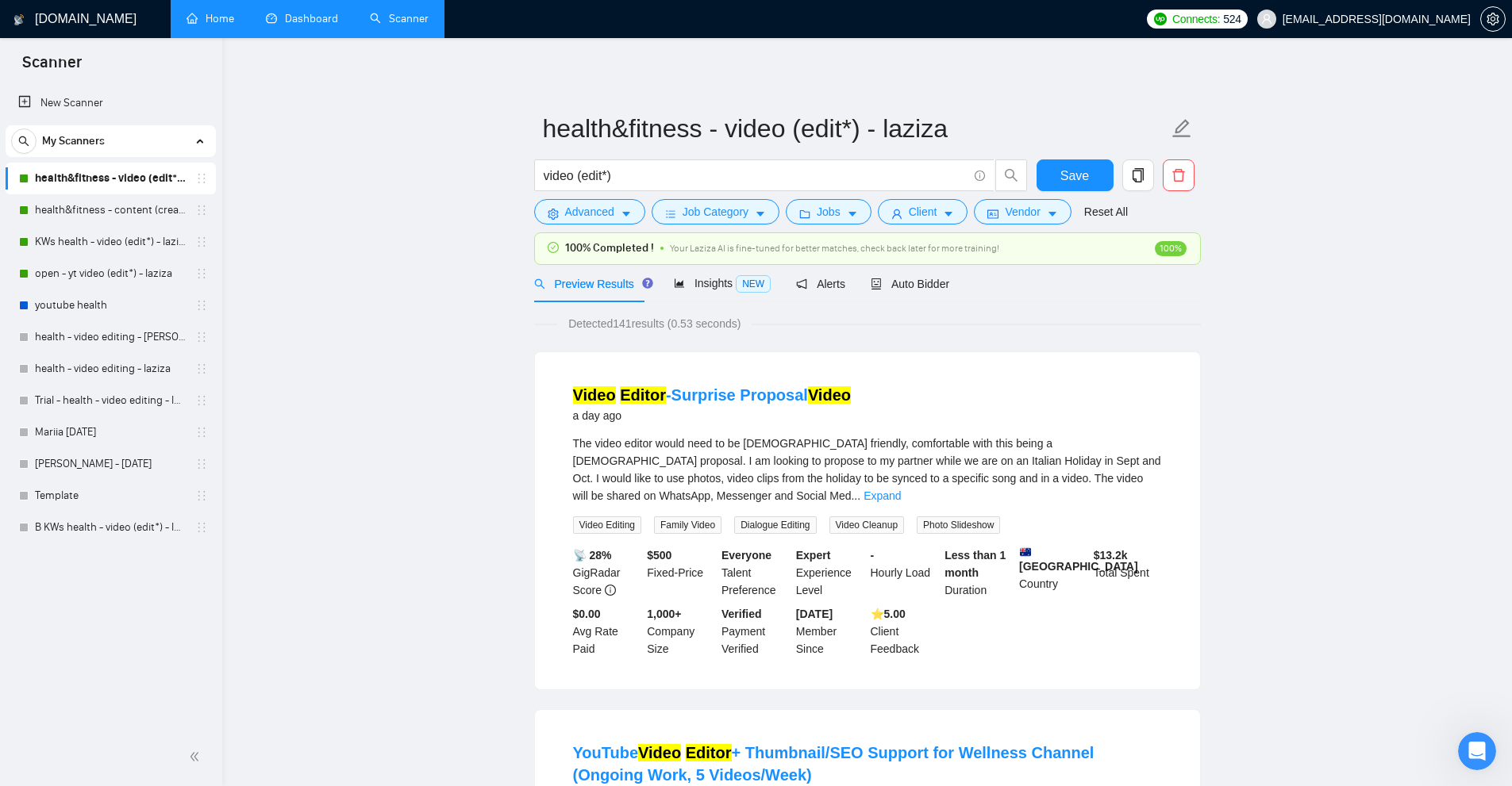
click at [804, 248] on span "Your Laziza AI is fine-tuned for better matches, check back later for more trai…" at bounding box center [835, 249] width 330 height 12
click at [1145, 298] on div "Preview Results Insights NEW Alerts Auto Bidder" at bounding box center [867, 283] width 667 height 38
click at [1017, 216] on span "Vendor" at bounding box center [1022, 212] width 35 height 17
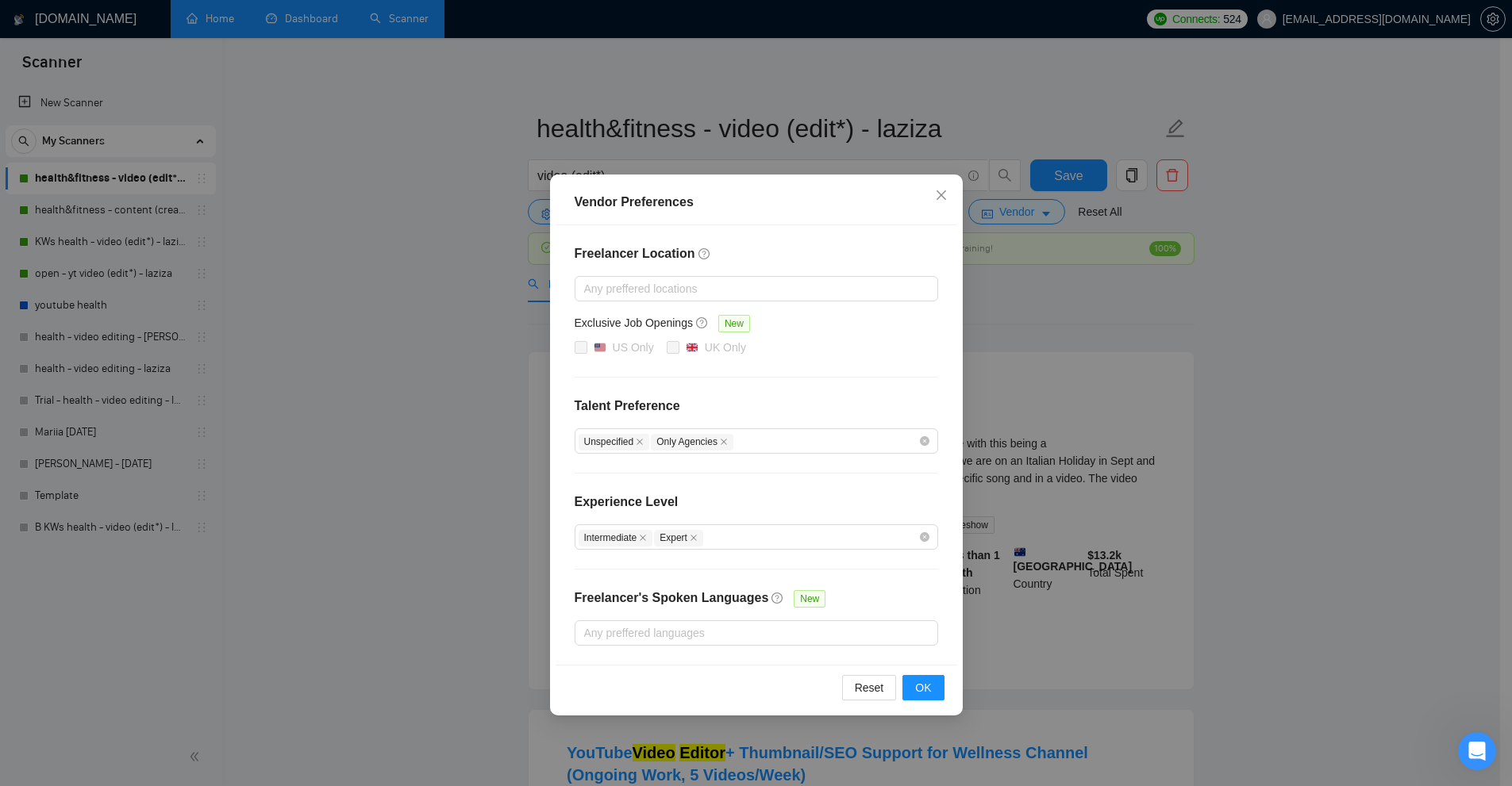
click at [1011, 404] on div "Vendor Preferences Freelancer Location Any preffered locations Exclusive Job Op…" at bounding box center [756, 393] width 1512 height 786
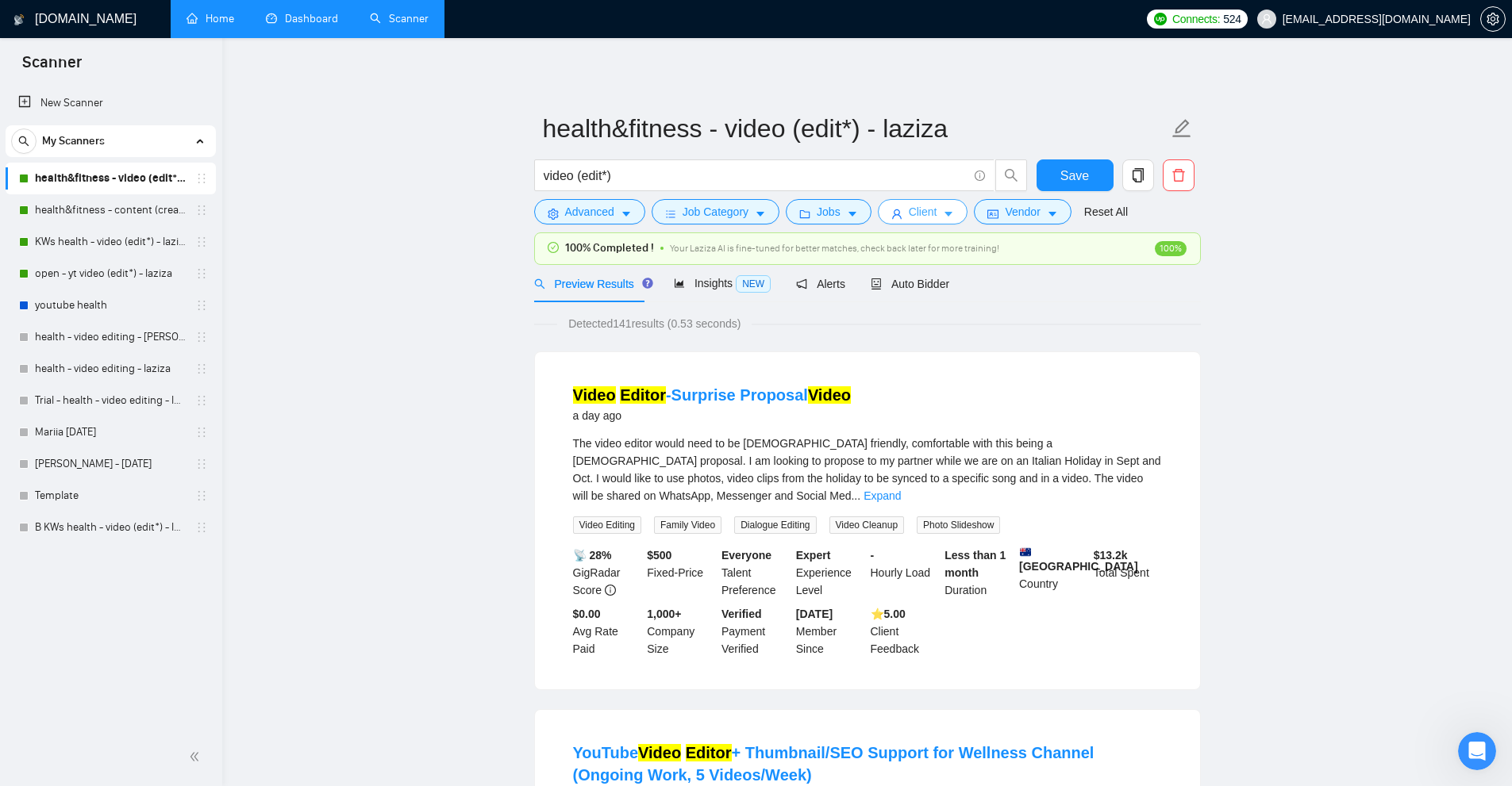
click at [895, 219] on icon "user" at bounding box center [897, 215] width 12 height 12
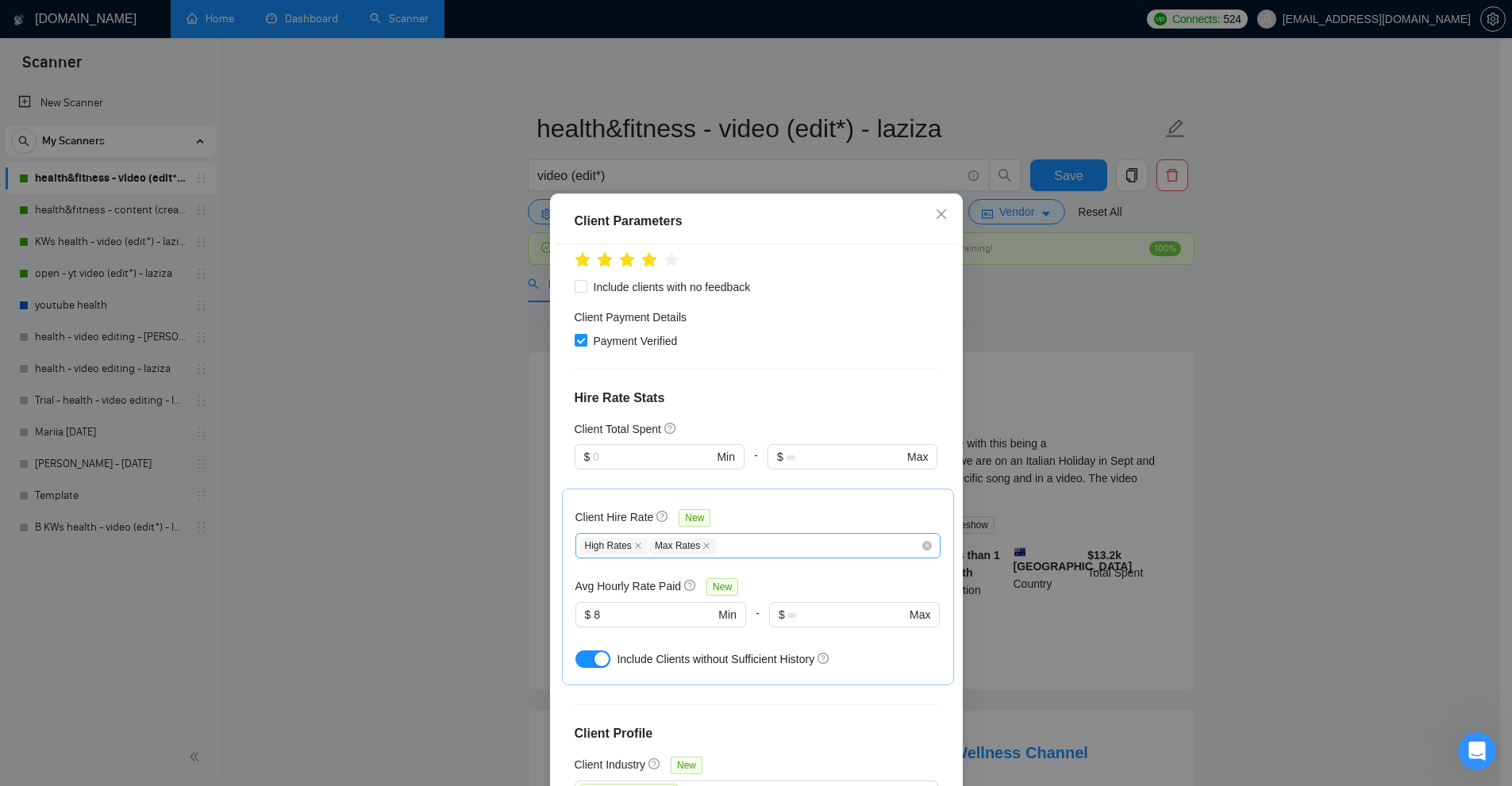
scroll to position [547, 0]
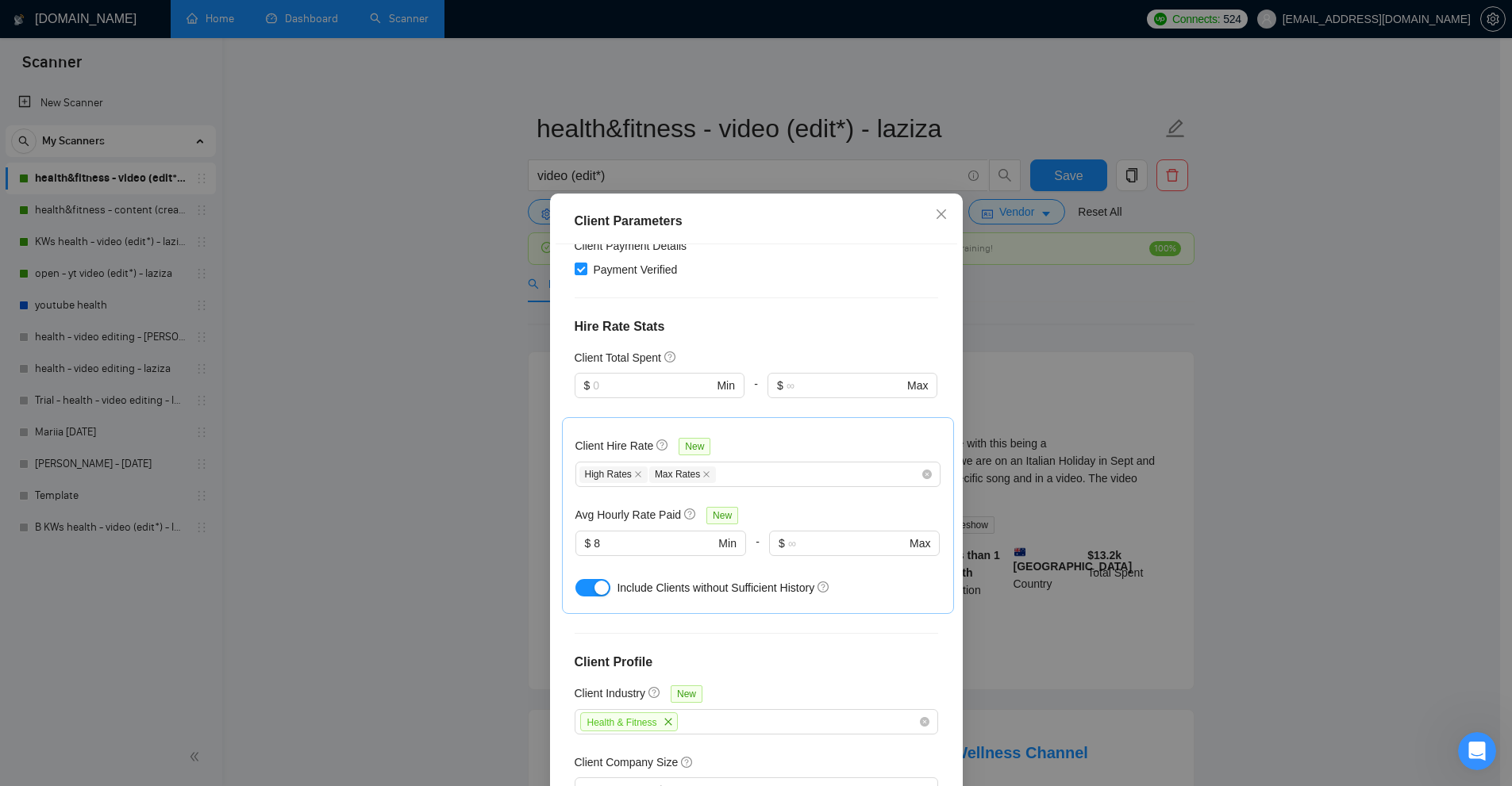
click at [495, 429] on div "Client Parameters Client Location Include Client Countries United States United…" at bounding box center [756, 393] width 1512 height 786
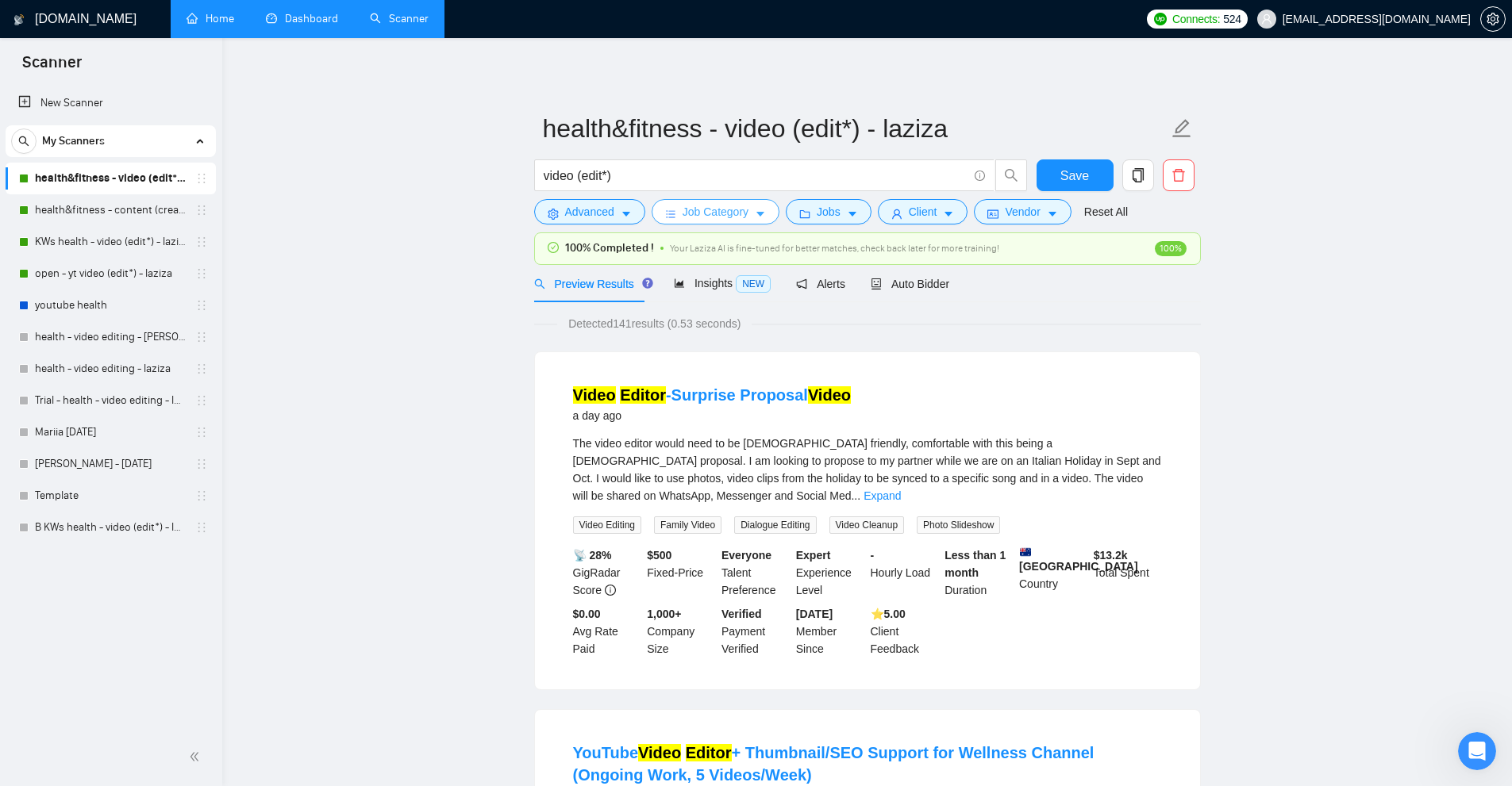
click at [706, 217] on span "Job Category" at bounding box center [715, 212] width 66 height 17
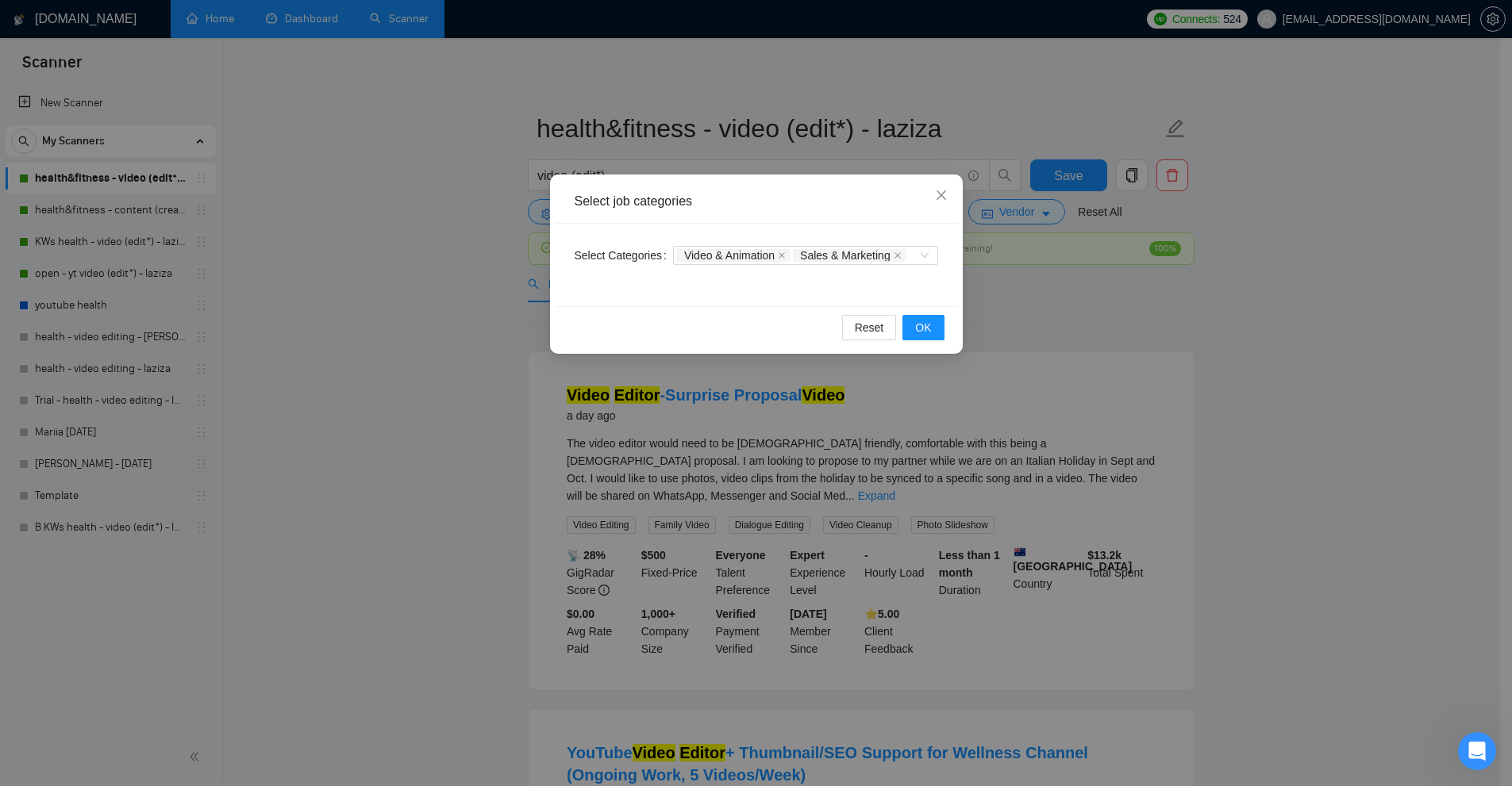
click at [452, 279] on div "Select job categories Select Categories Video & Animation Sales & Marketing Res…" at bounding box center [756, 393] width 1512 height 786
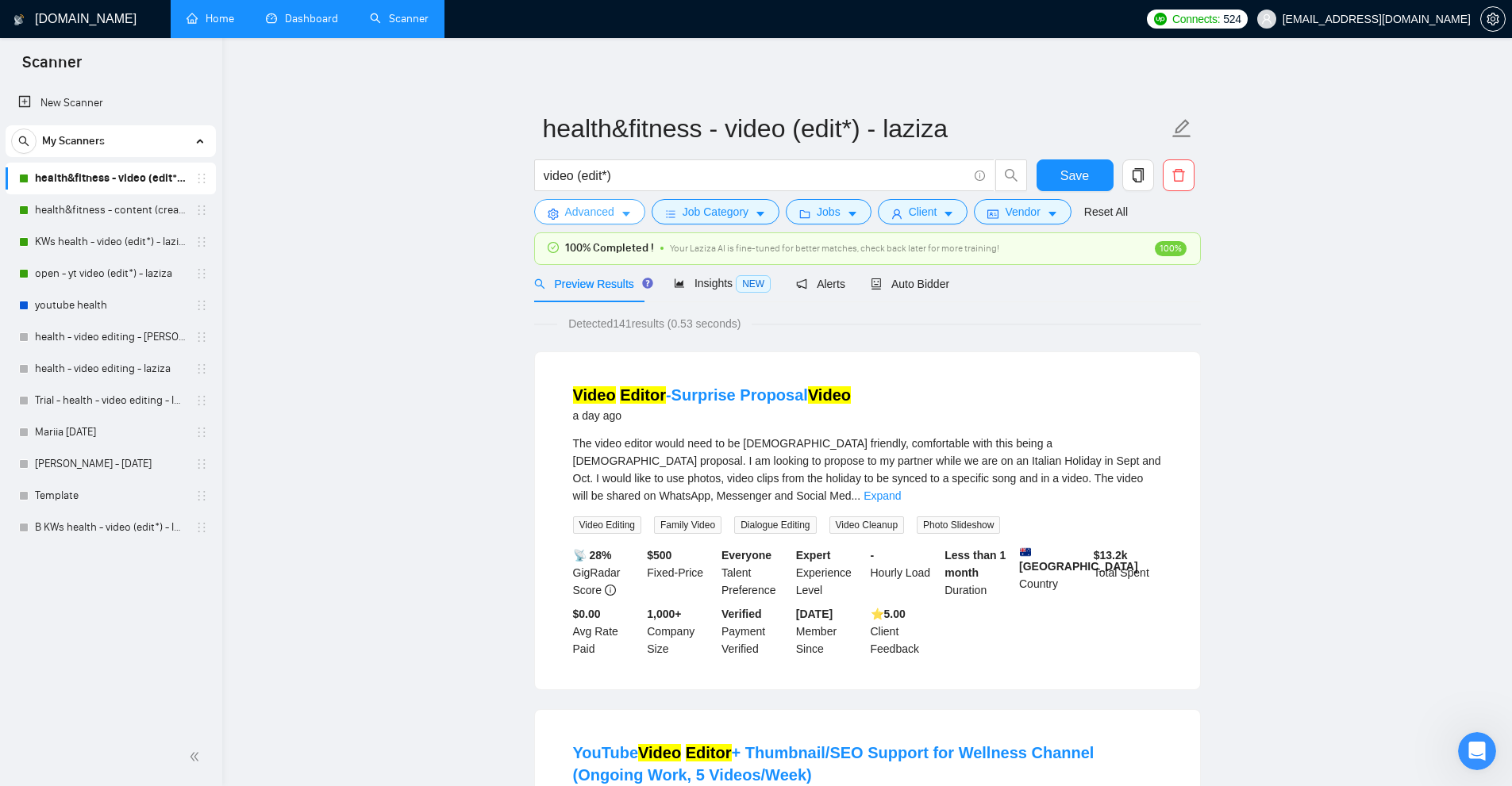
click at [627, 217] on icon "caret-down" at bounding box center [626, 215] width 12 height 12
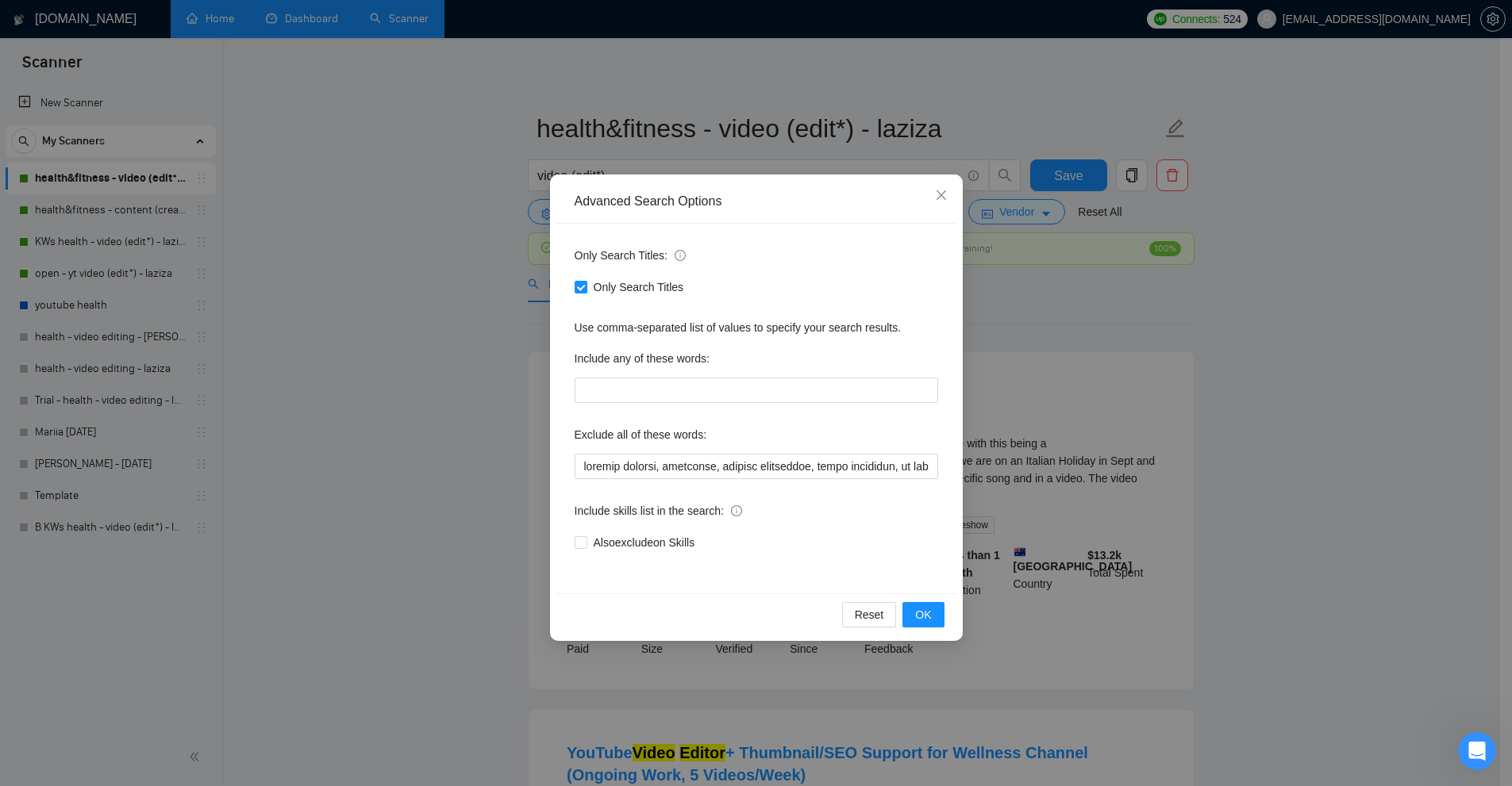
drag, startPoint x: 1184, startPoint y: 367, endPoint x: 669, endPoint y: 329, distance: 516.4
click at [1160, 370] on div "Advanced Search Options Only Search Titles: Only Search Titles Use comma-separa…" at bounding box center [756, 393] width 1512 height 786
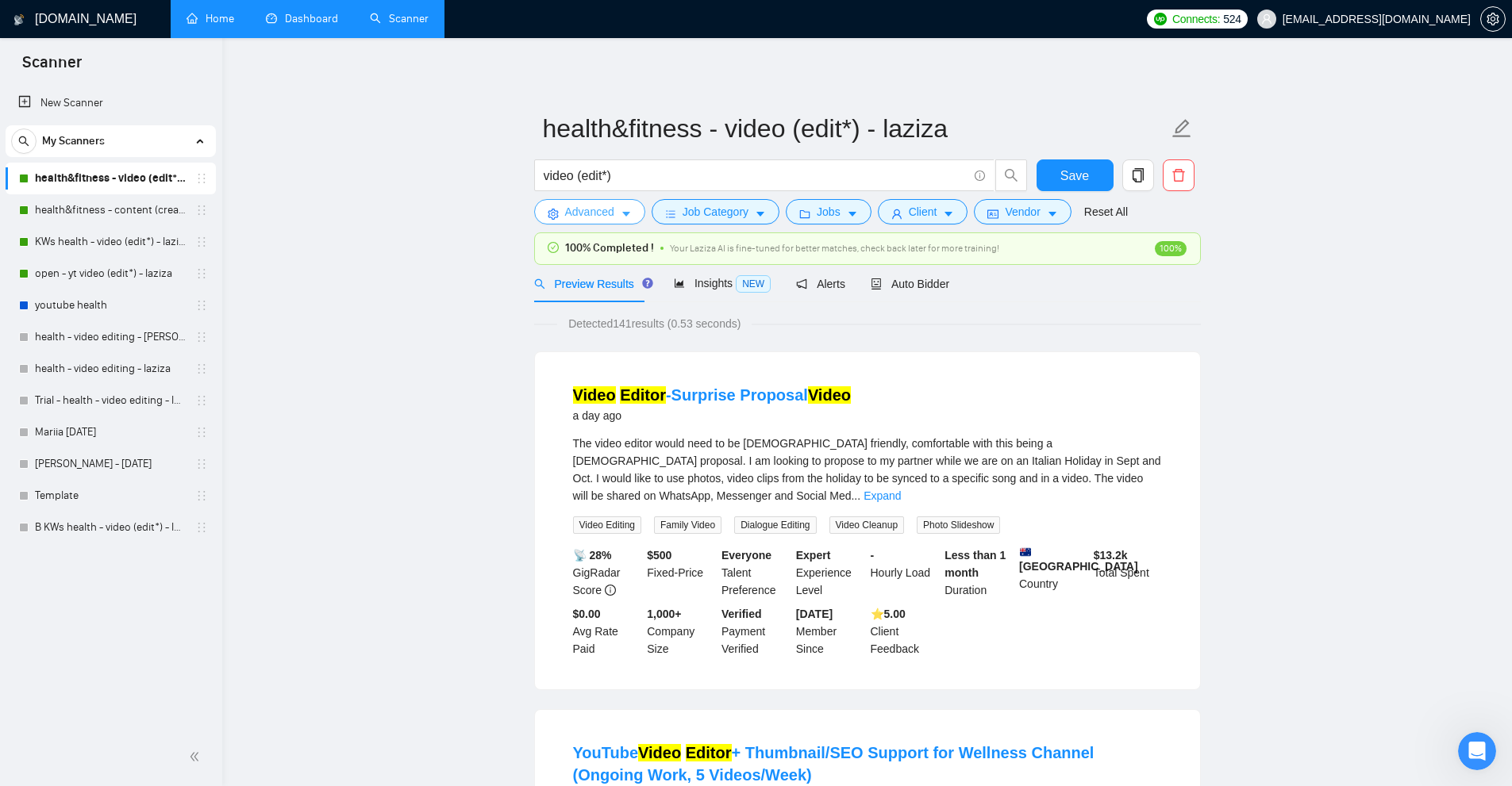
click at [621, 217] on icon "caret-down" at bounding box center [626, 215] width 12 height 12
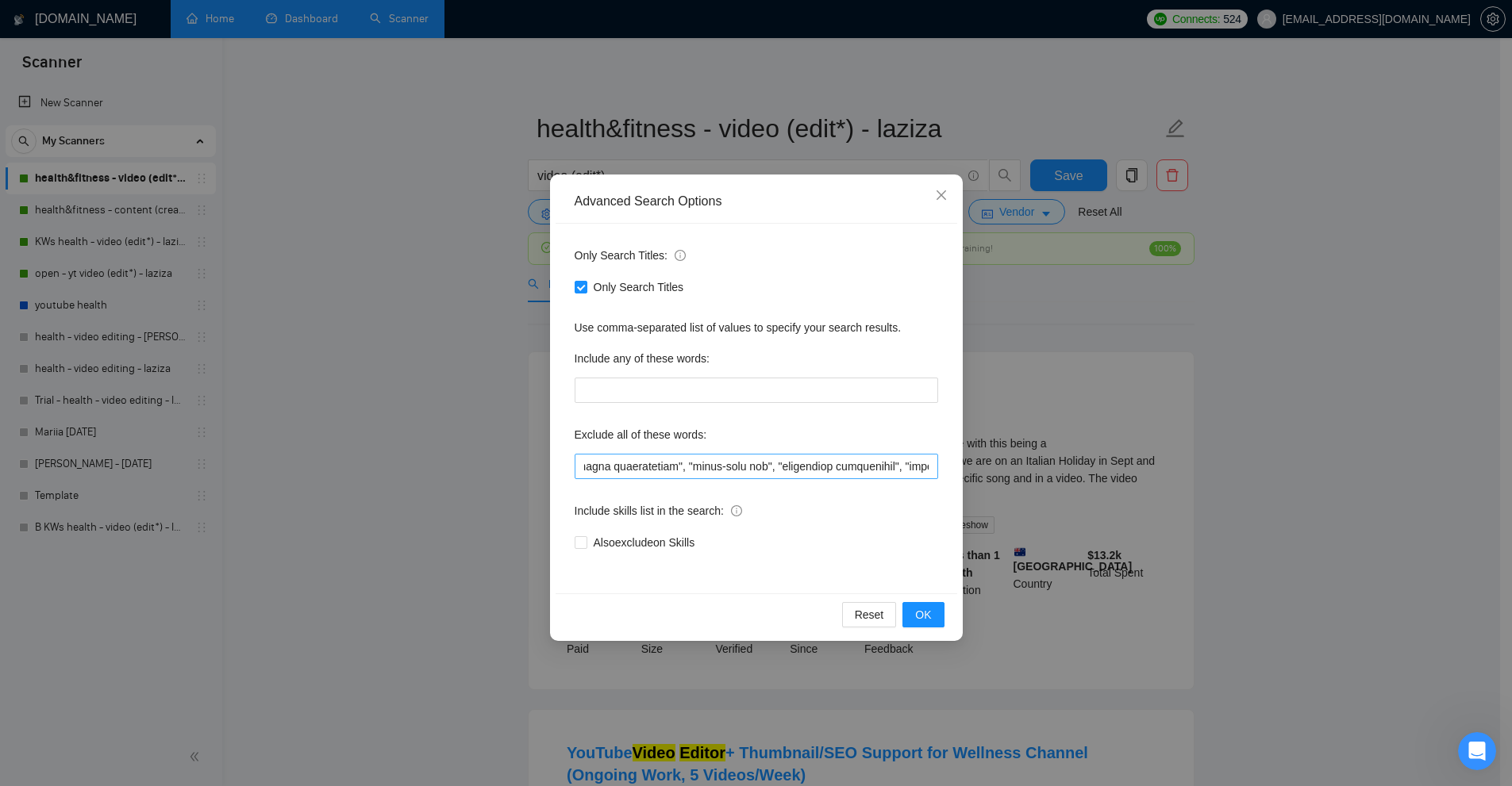
scroll to position [0, 12993]
click at [1163, 488] on div "Advanced Search Options Only Search Titles: Only Search Titles Use comma-separa…" at bounding box center [756, 393] width 1512 height 786
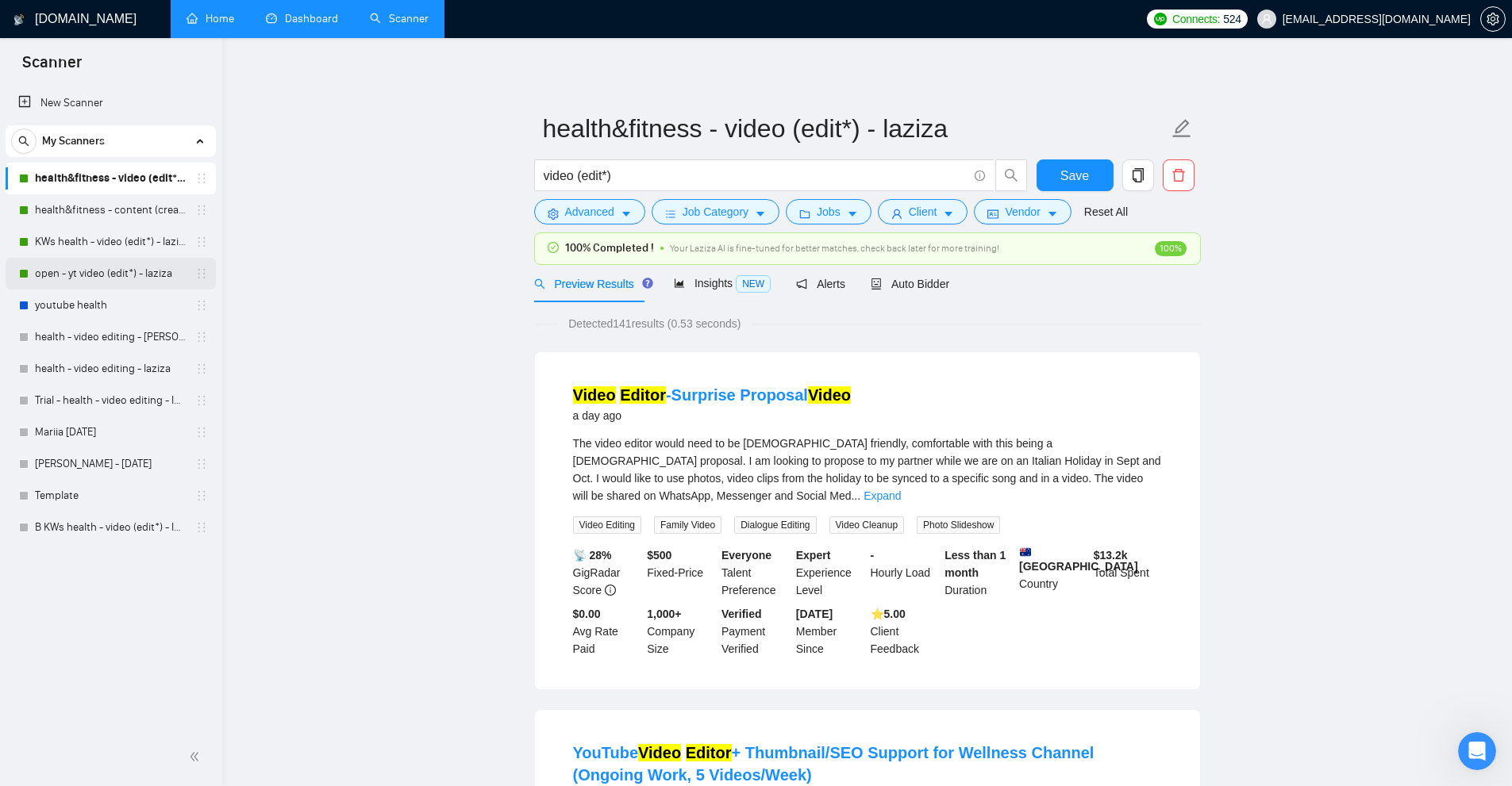
click at [98, 276] on link "open - yt video (edit*) - laziza" at bounding box center [110, 274] width 150 height 32
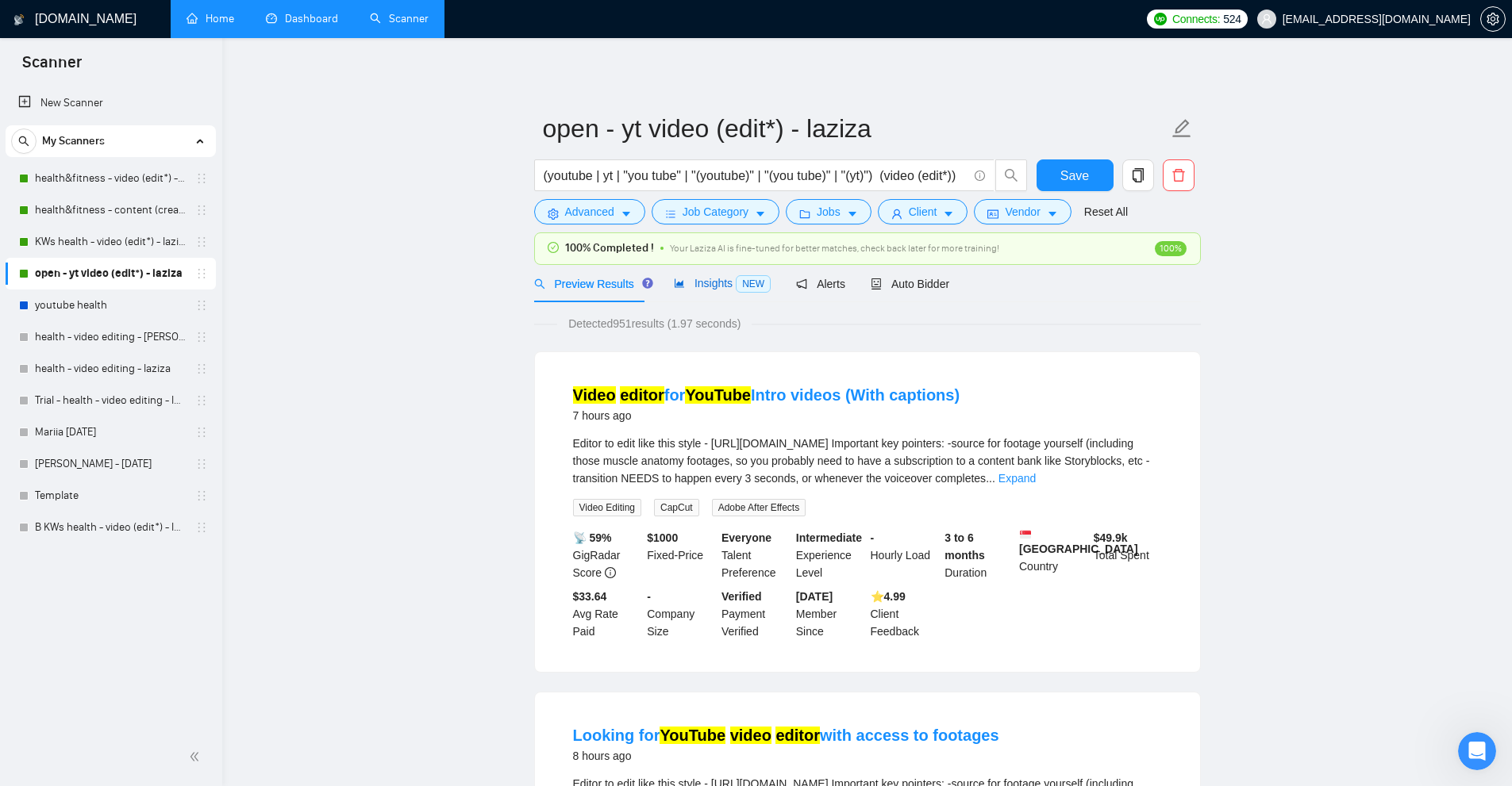
click at [723, 282] on span "Insights NEW" at bounding box center [722, 282] width 96 height 13
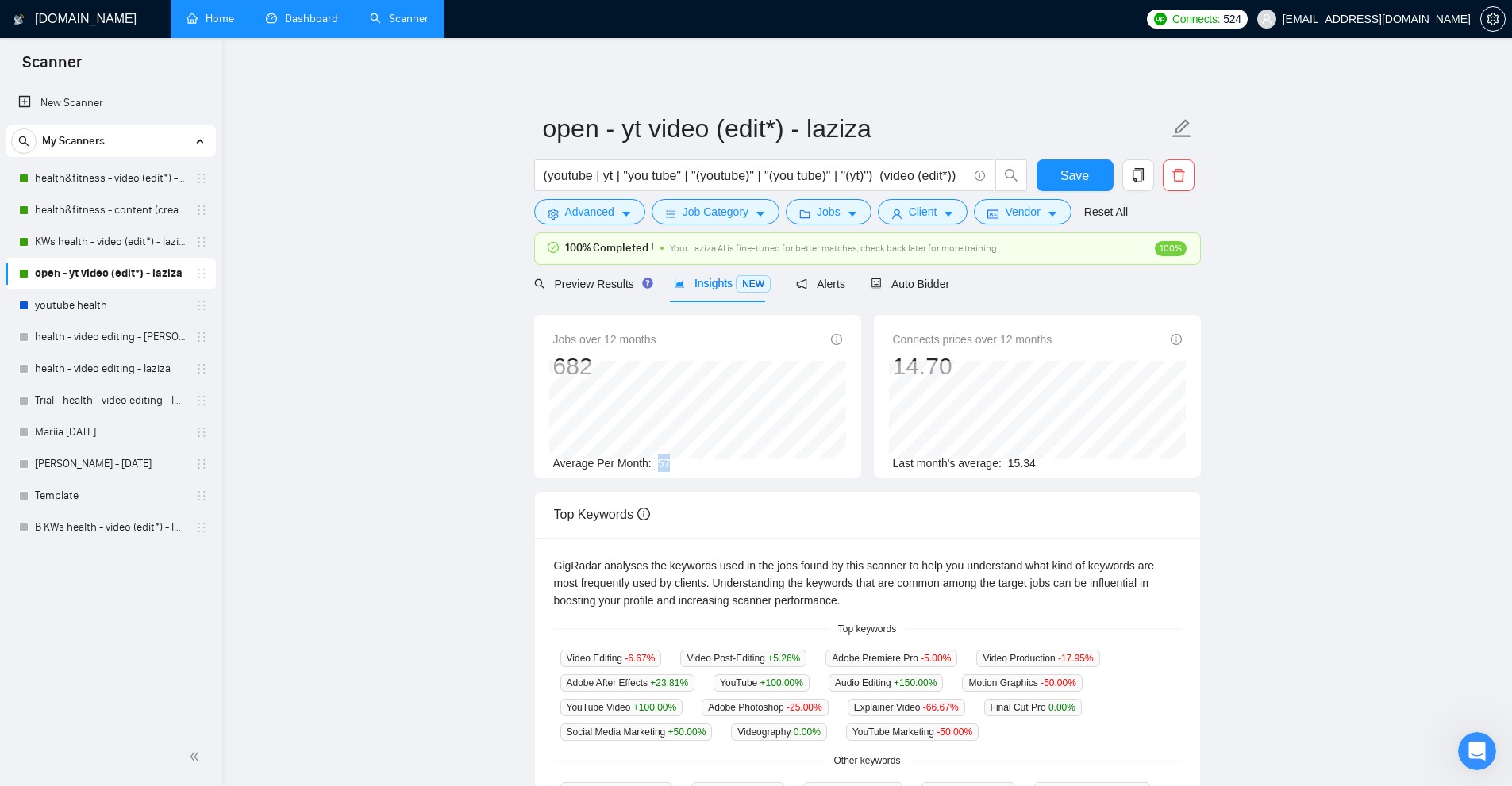
drag, startPoint x: 670, startPoint y: 462, endPoint x: 709, endPoint y: 465, distance: 39.1
click at [678, 462] on div "Average Per Month: 57" at bounding box center [698, 463] width 289 height 17
click at [714, 467] on div "Average Per Month: 57" at bounding box center [698, 463] width 289 height 17
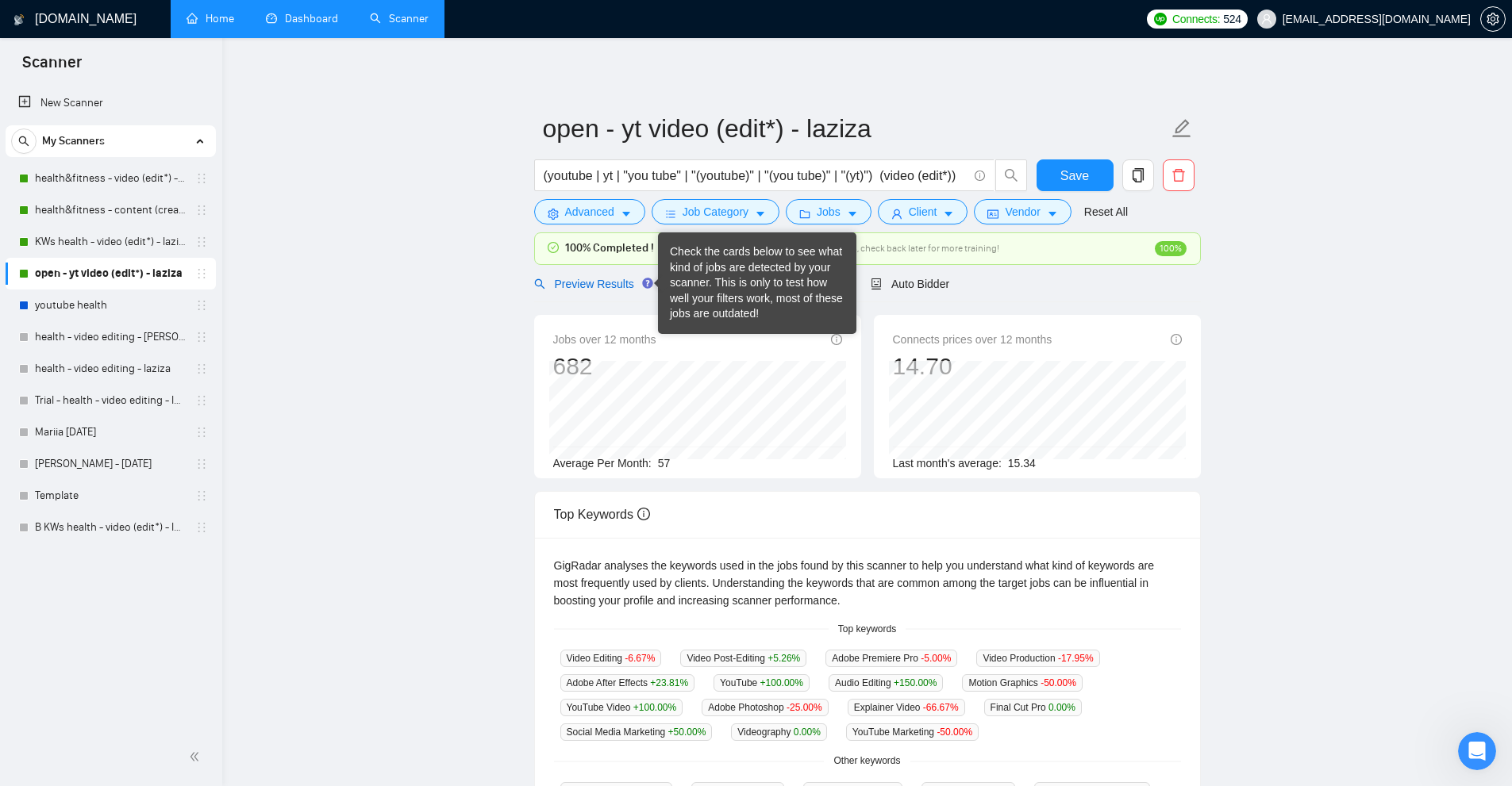
click at [597, 289] on span "Preview Results" at bounding box center [591, 283] width 115 height 13
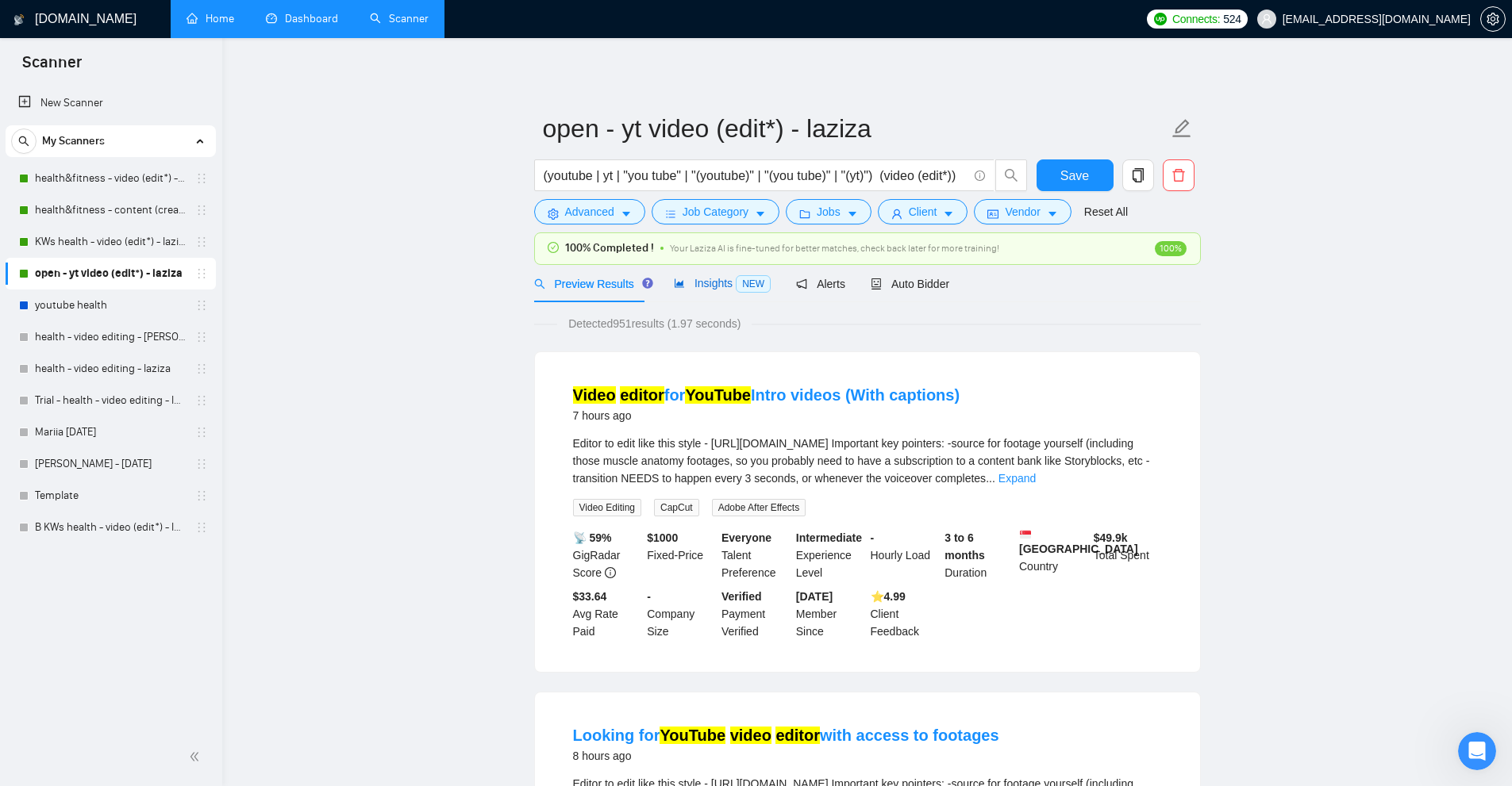
click at [728, 280] on span "Insights NEW" at bounding box center [722, 282] width 96 height 13
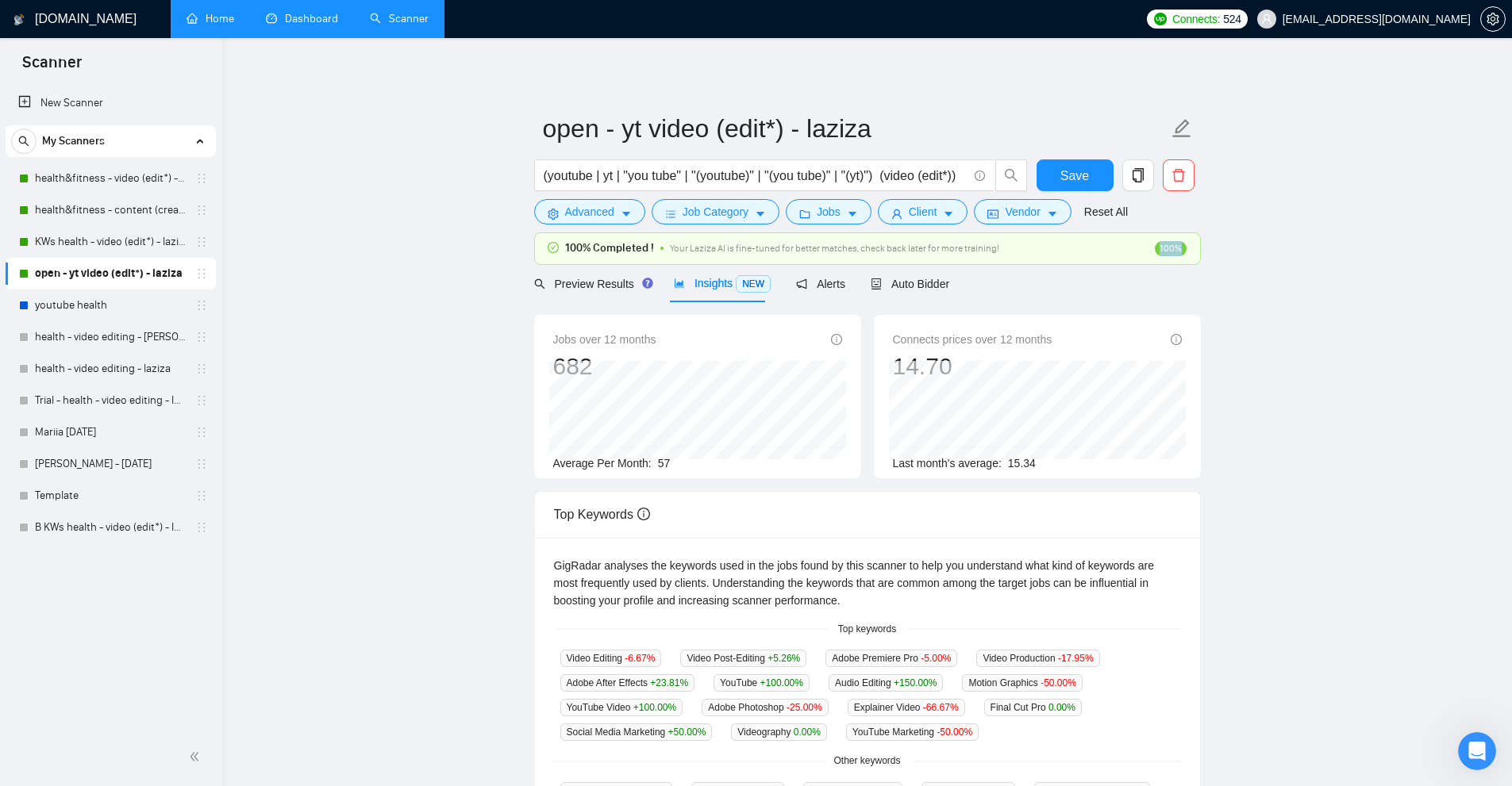
drag, startPoint x: 1154, startPoint y: 246, endPoint x: 1185, endPoint y: 248, distance: 31.1
click at [1185, 248] on div "100%" at bounding box center [1121, 249] width 133 height 15
click at [1321, 283] on main "open - yt video (edit*) - laziza (youtube | yt | "you tube" | "(youtube)" | "(y…" at bounding box center [867, 624] width 1239 height 1121
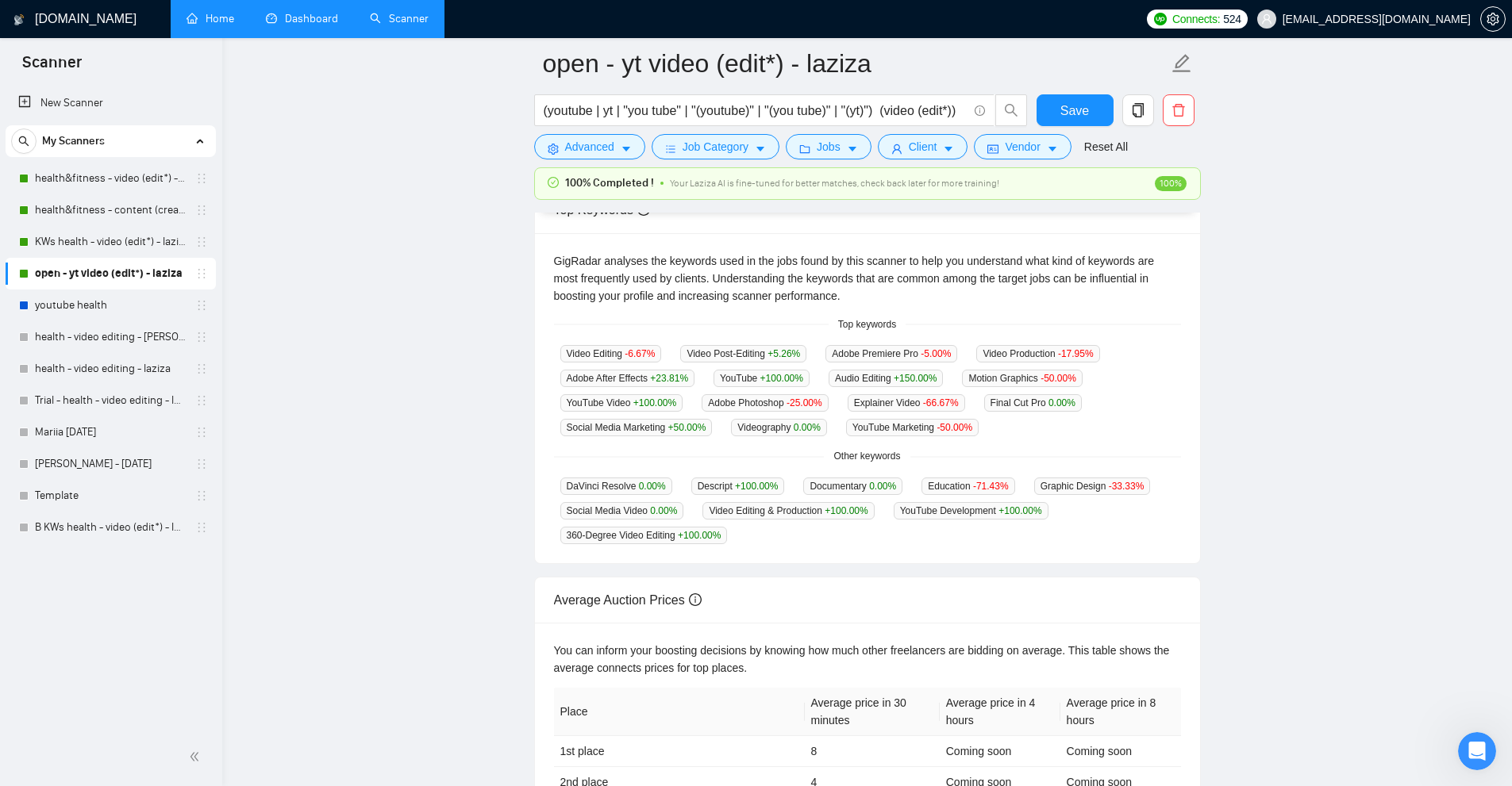
scroll to position [527, 0]
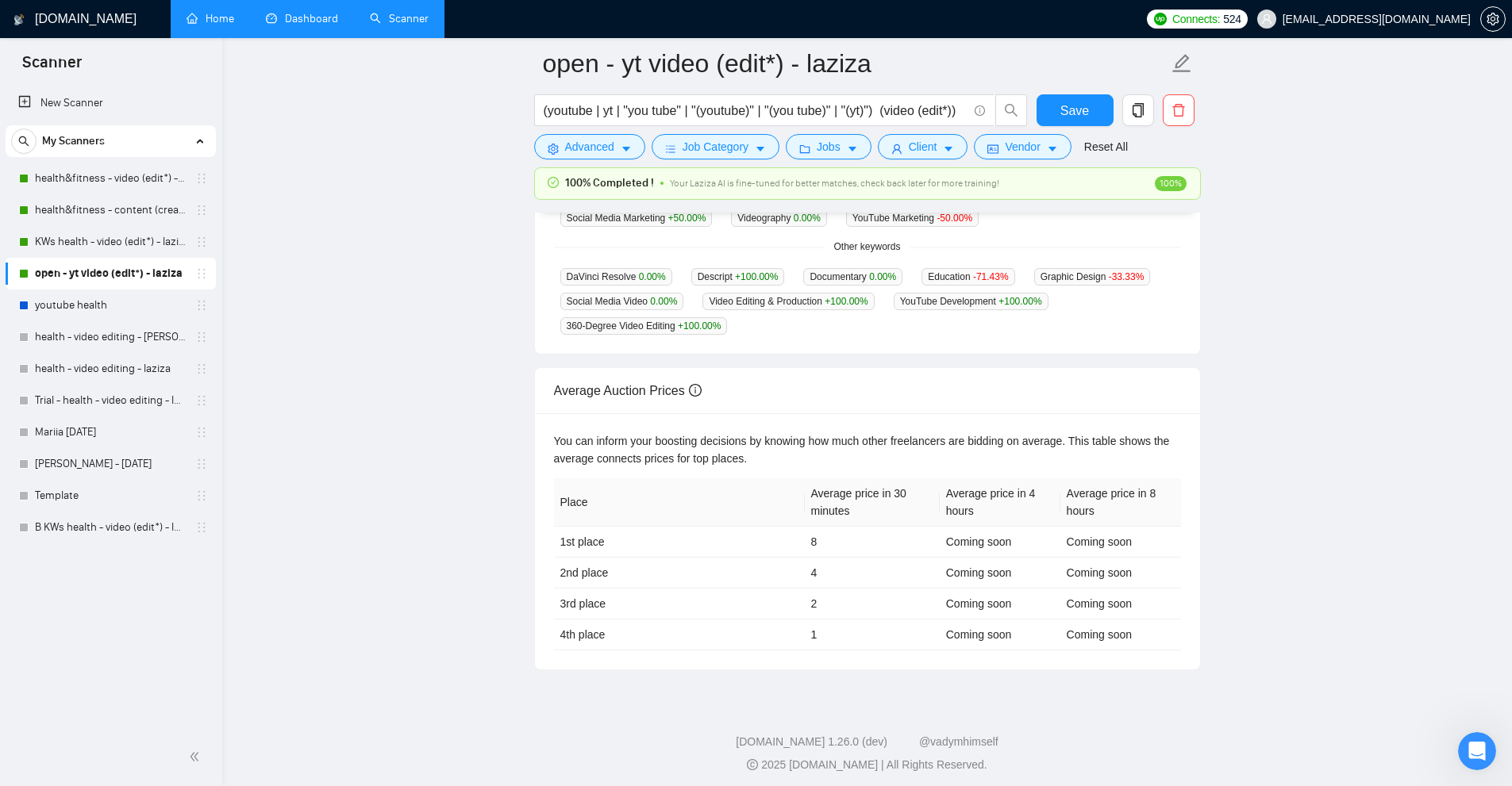
click at [304, 17] on link "Dashboard" at bounding box center [302, 18] width 72 height 13
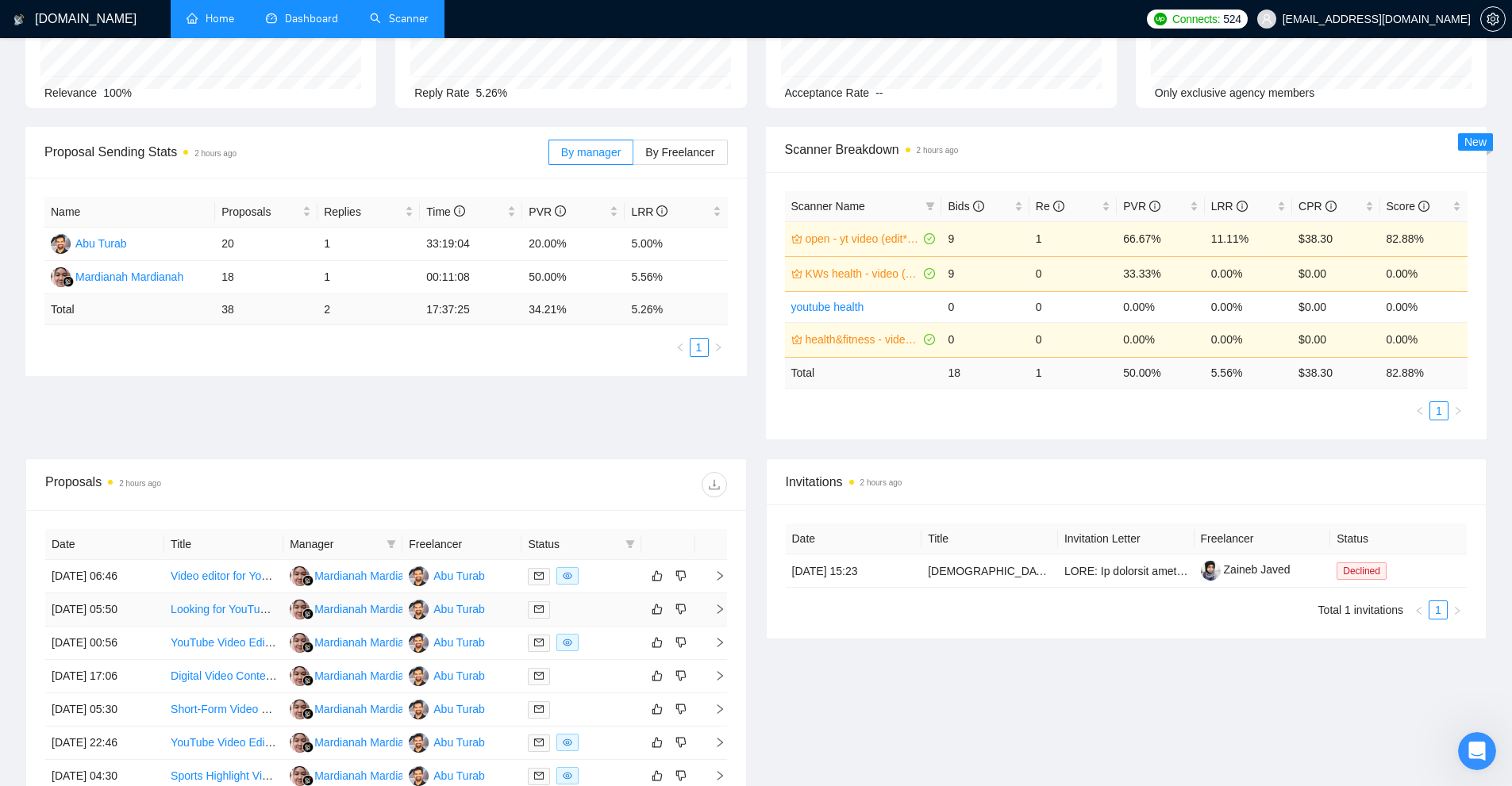
scroll to position [452, 0]
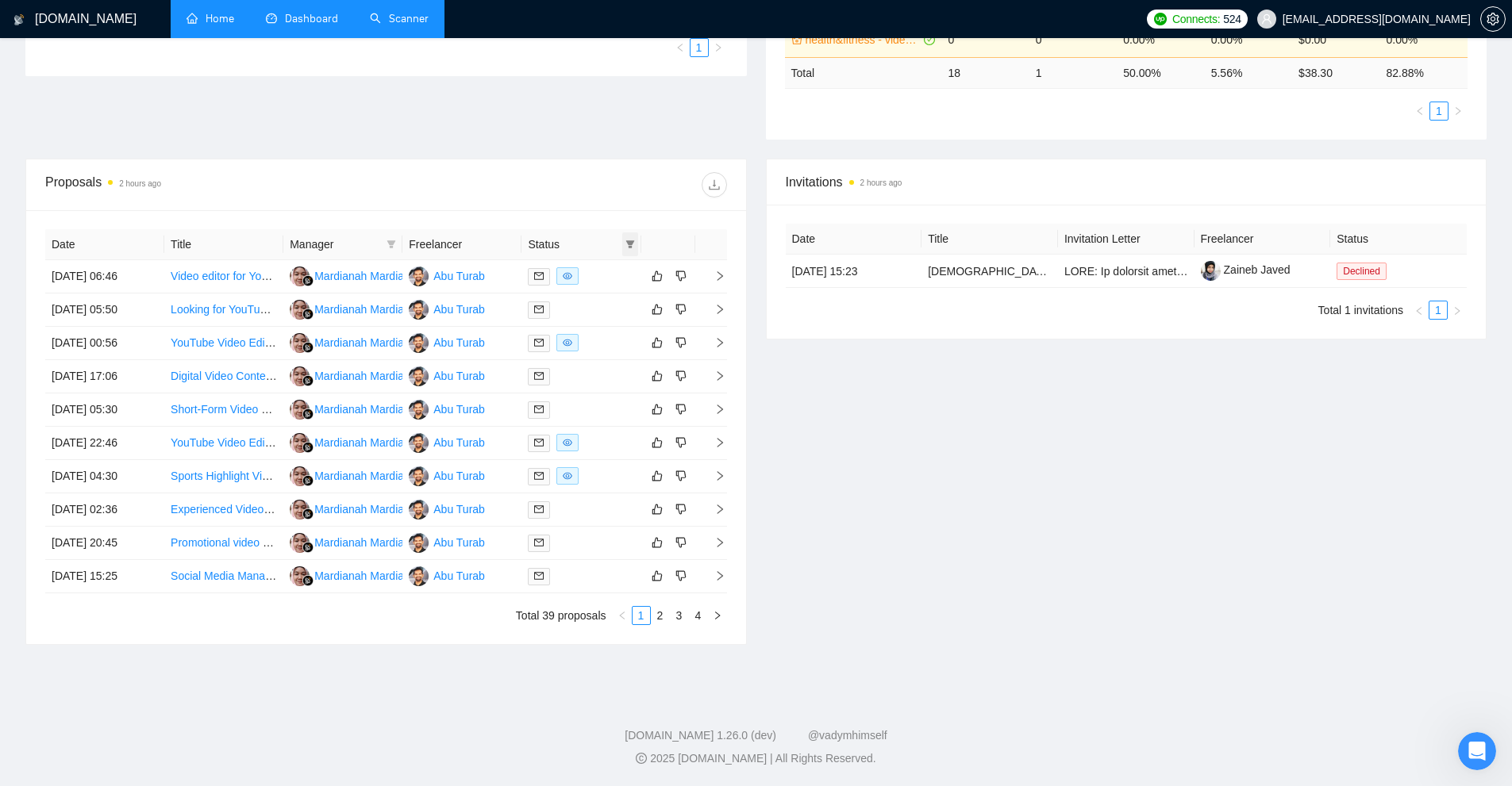
click at [633, 241] on icon "filter" at bounding box center [629, 245] width 9 height 8
click at [592, 280] on span "Chat" at bounding box center [579, 274] width 30 height 13
click at [611, 340] on span "OK" at bounding box center [617, 331] width 15 height 17
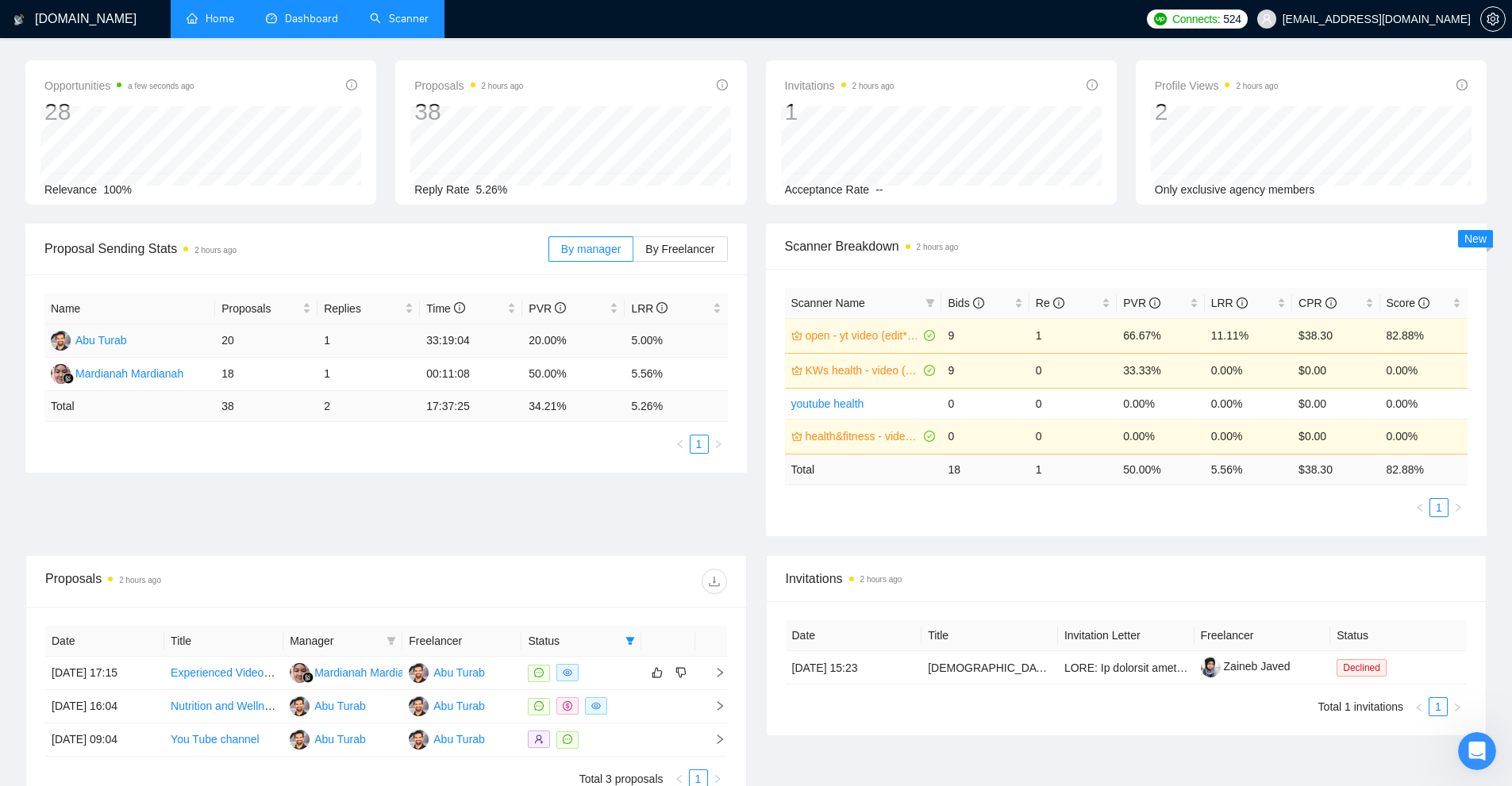
scroll to position [219, 0]
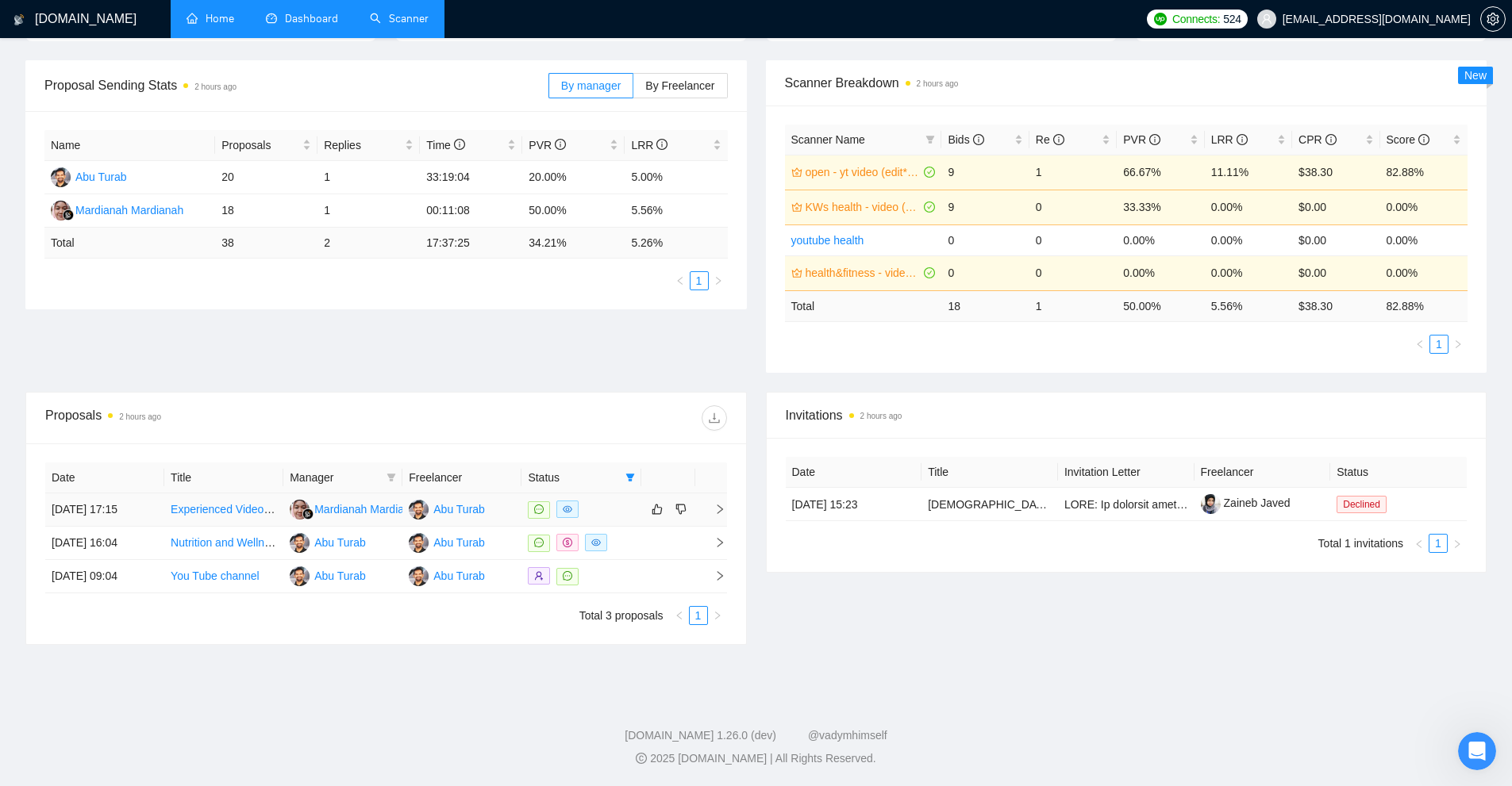
click at [610, 510] on div at bounding box center [581, 510] width 106 height 18
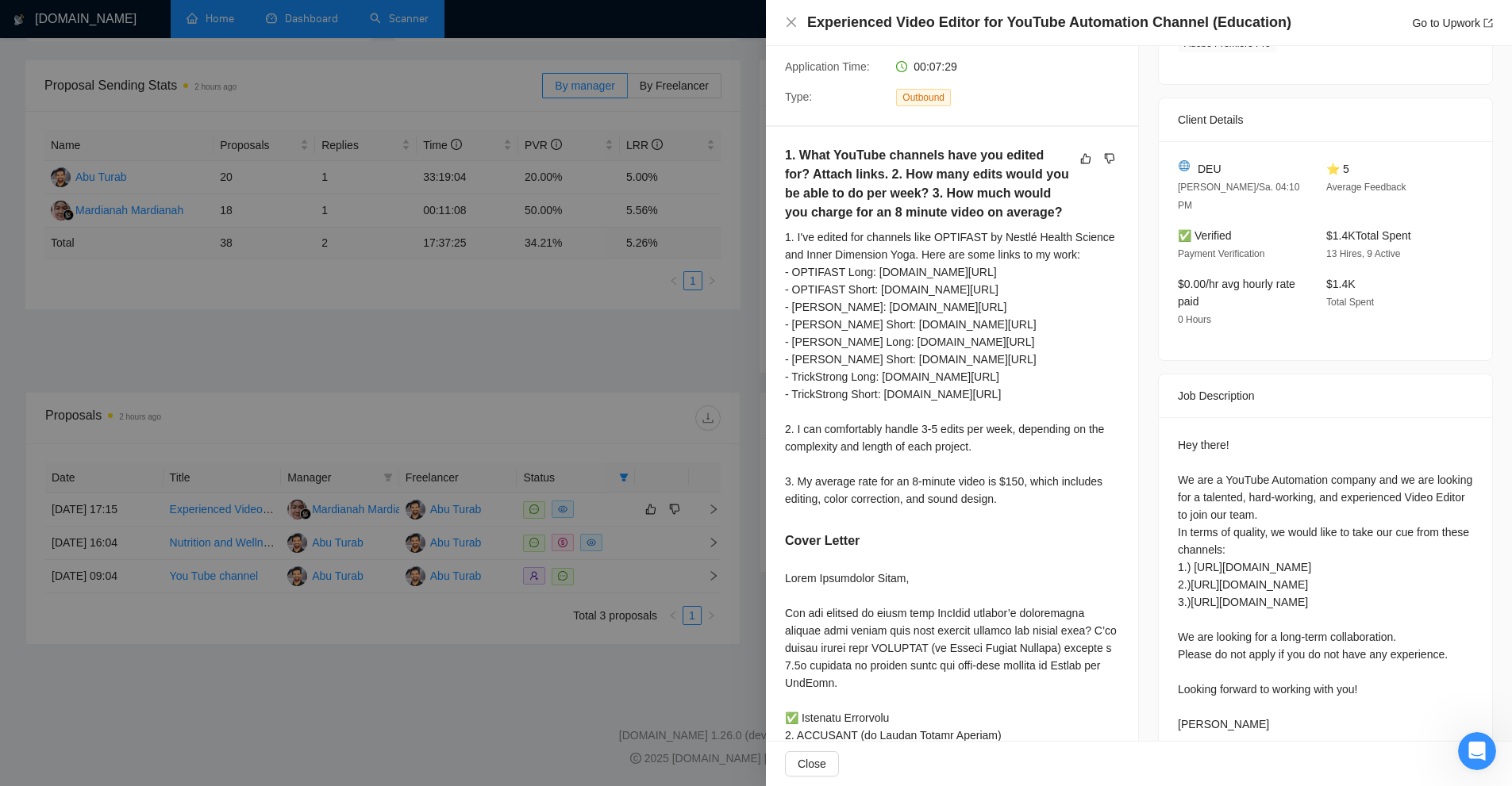
scroll to position [397, 0]
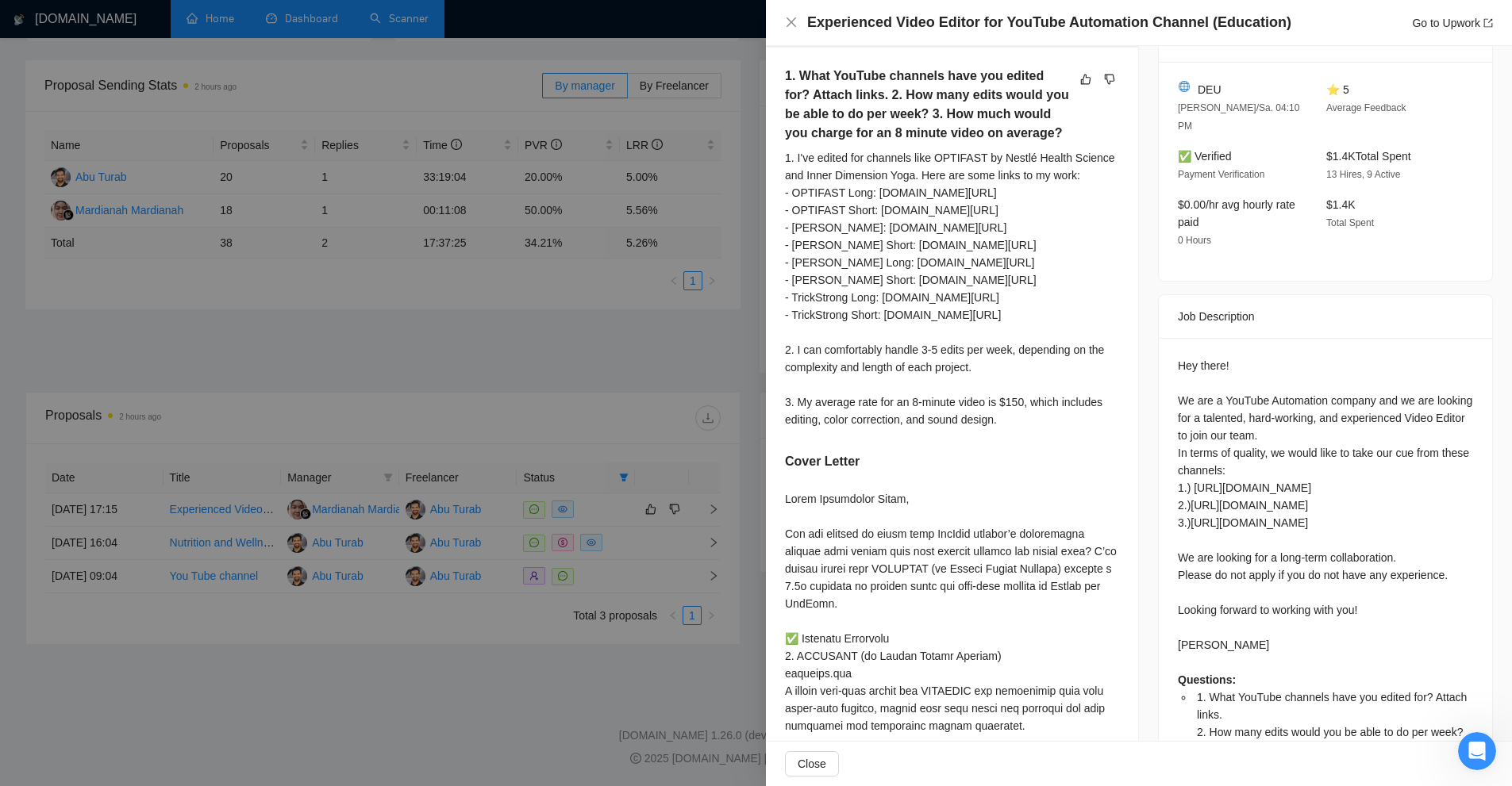
click at [893, 340] on div "1. I've edited for channels like OPTIFAST by Nestlé Health Science and Inner Di…" at bounding box center [952, 289] width 334 height 279
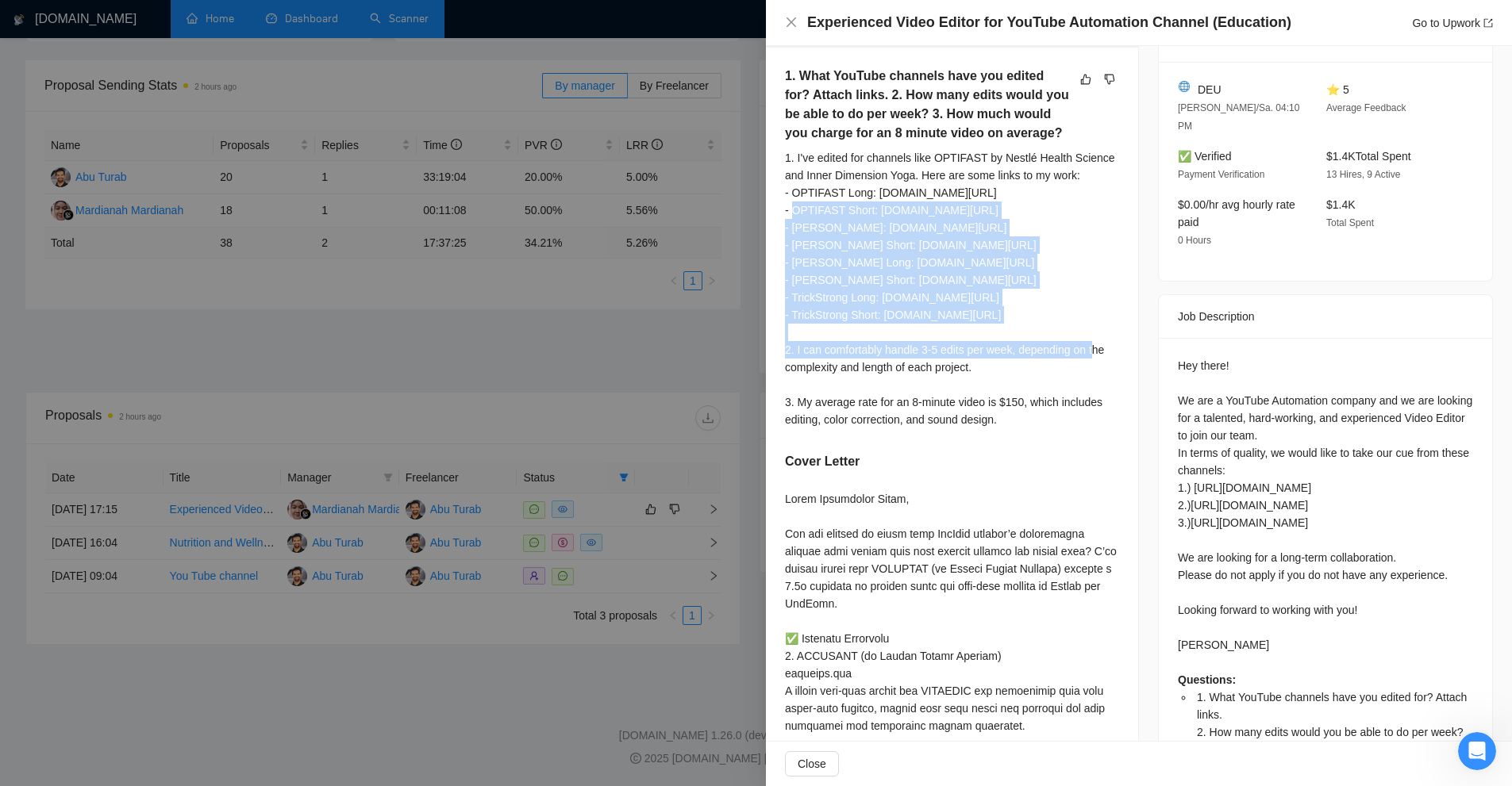
drag, startPoint x: 893, startPoint y: 340, endPoint x: 921, endPoint y: 220, distance: 123.2
click at [921, 220] on div "1. I've edited for channels like OPTIFAST by Nestlé Health Science and Inner Di…" at bounding box center [952, 289] width 334 height 279
click at [907, 356] on div "1. I've edited for channels like OPTIFAST by Nestlé Health Science and Inner Di…" at bounding box center [952, 289] width 334 height 279
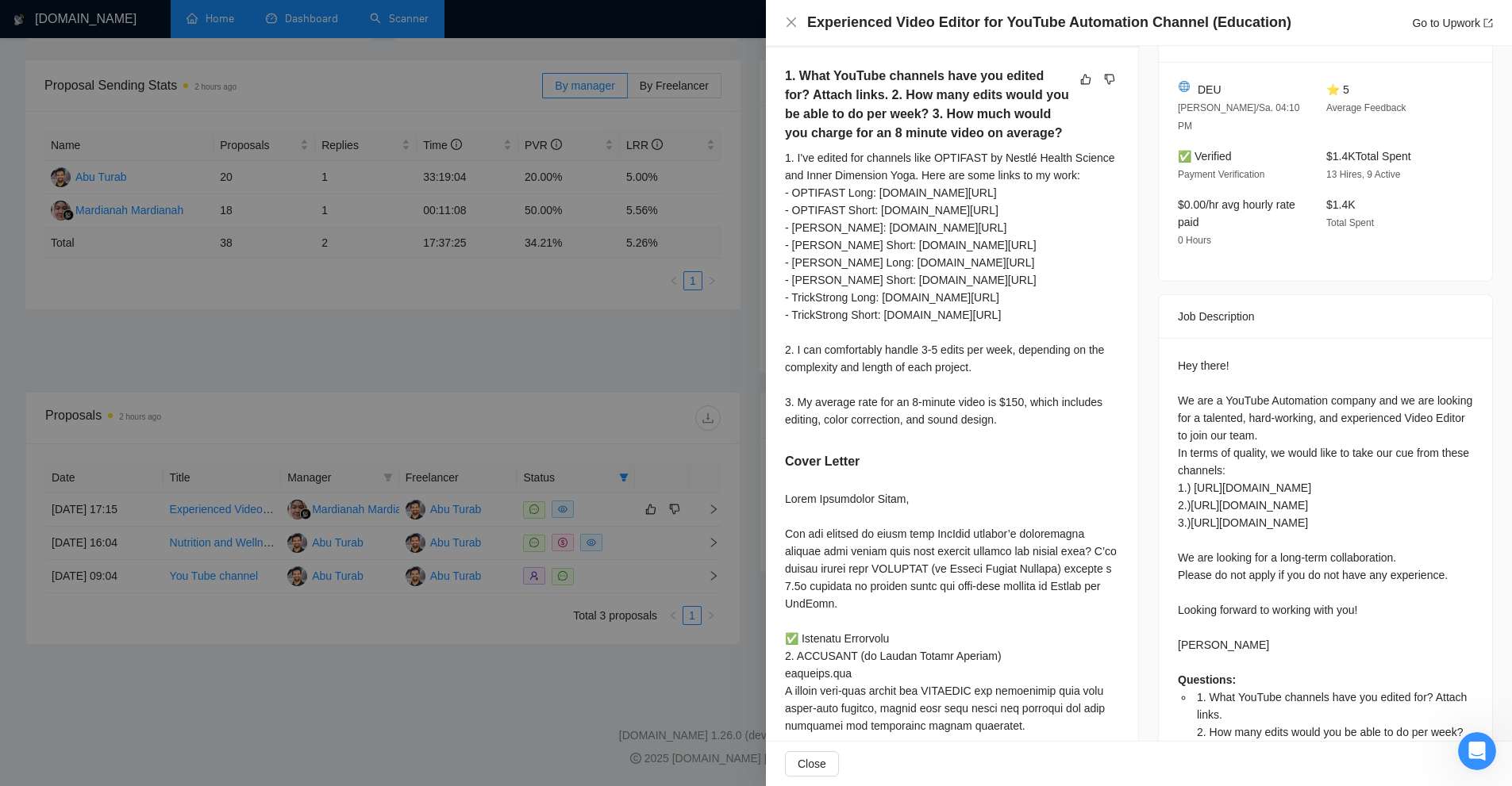
scroll to position [794, 0]
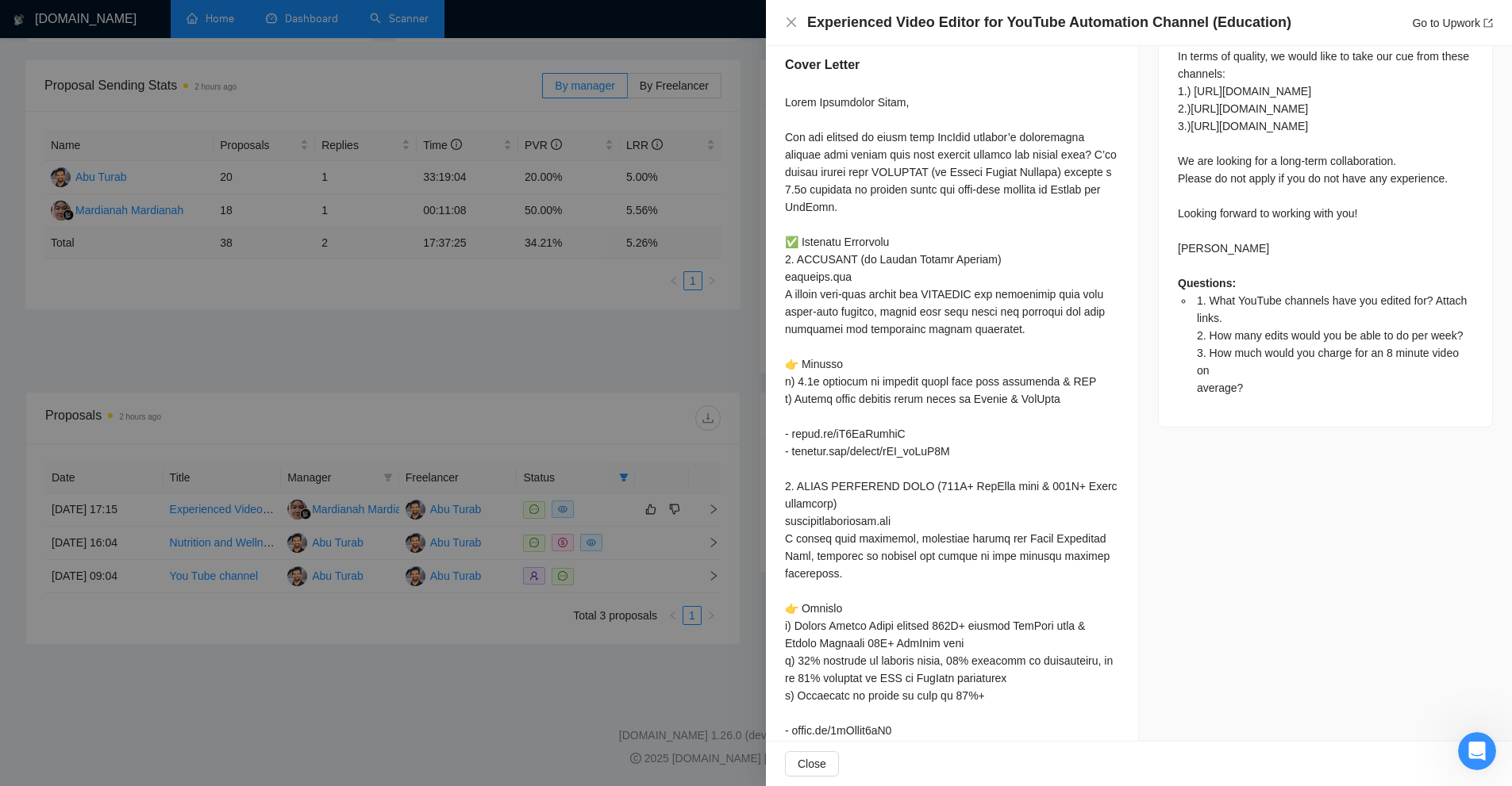
click at [662, 342] on div at bounding box center [756, 393] width 1512 height 786
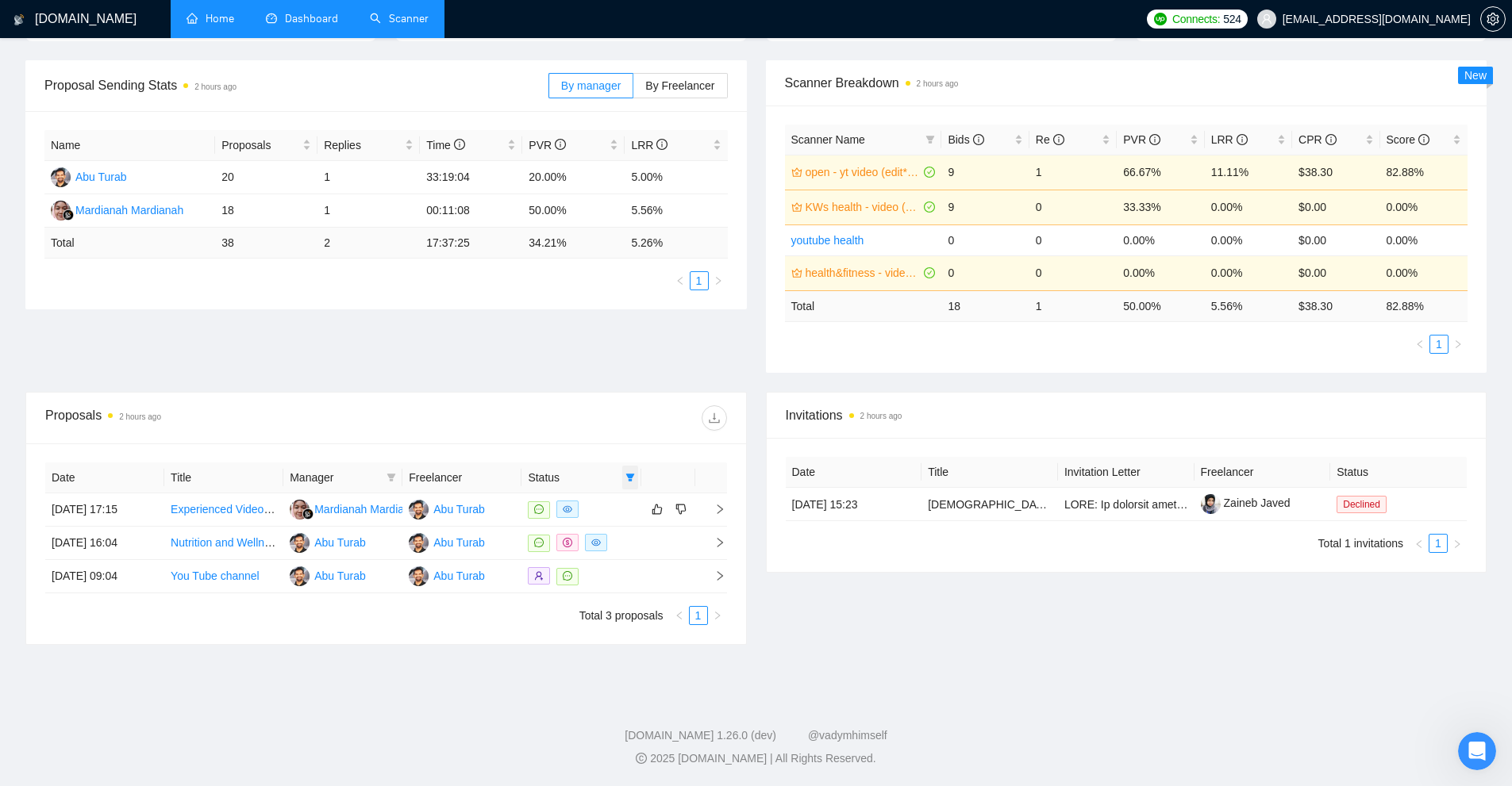
click at [628, 484] on span at bounding box center [630, 477] width 15 height 24
click at [596, 515] on span "Chat" at bounding box center [589, 508] width 76 height 17
checkbox input "false"
click at [593, 537] on span "Sent" at bounding box center [589, 533] width 76 height 17
checkbox input "true"
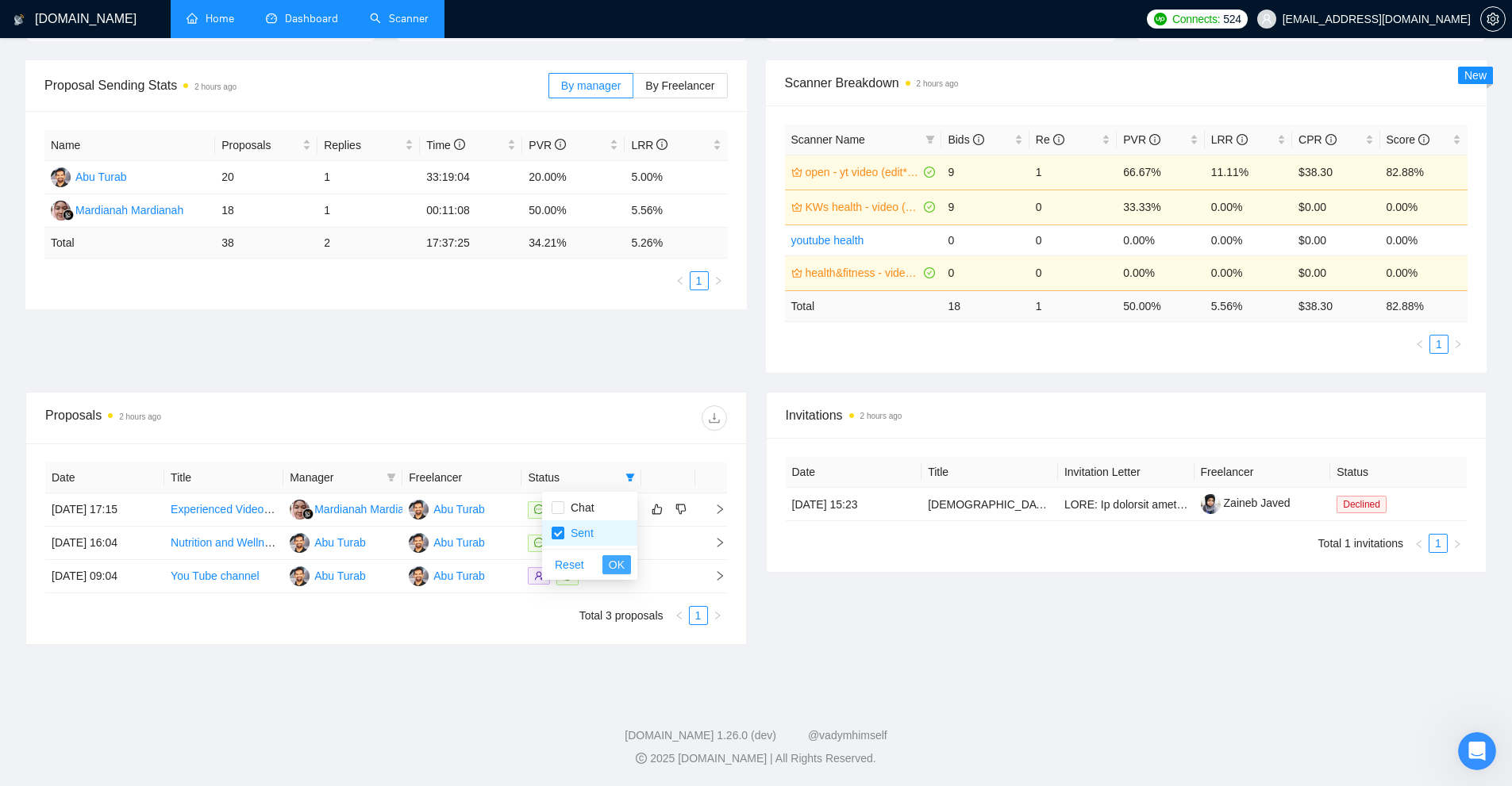
click at [610, 564] on span "OK" at bounding box center [617, 564] width 15 height 17
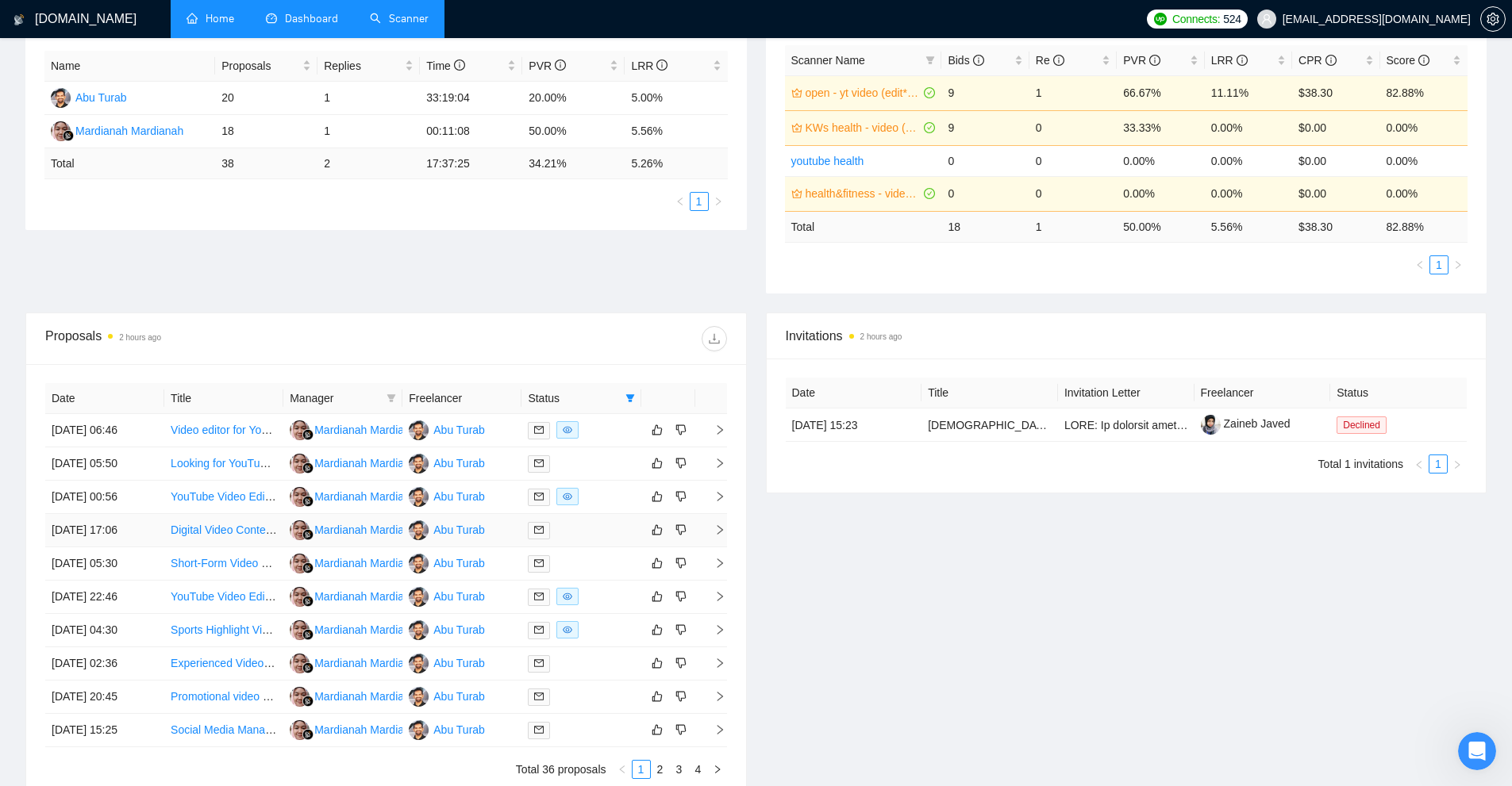
scroll to position [452, 0]
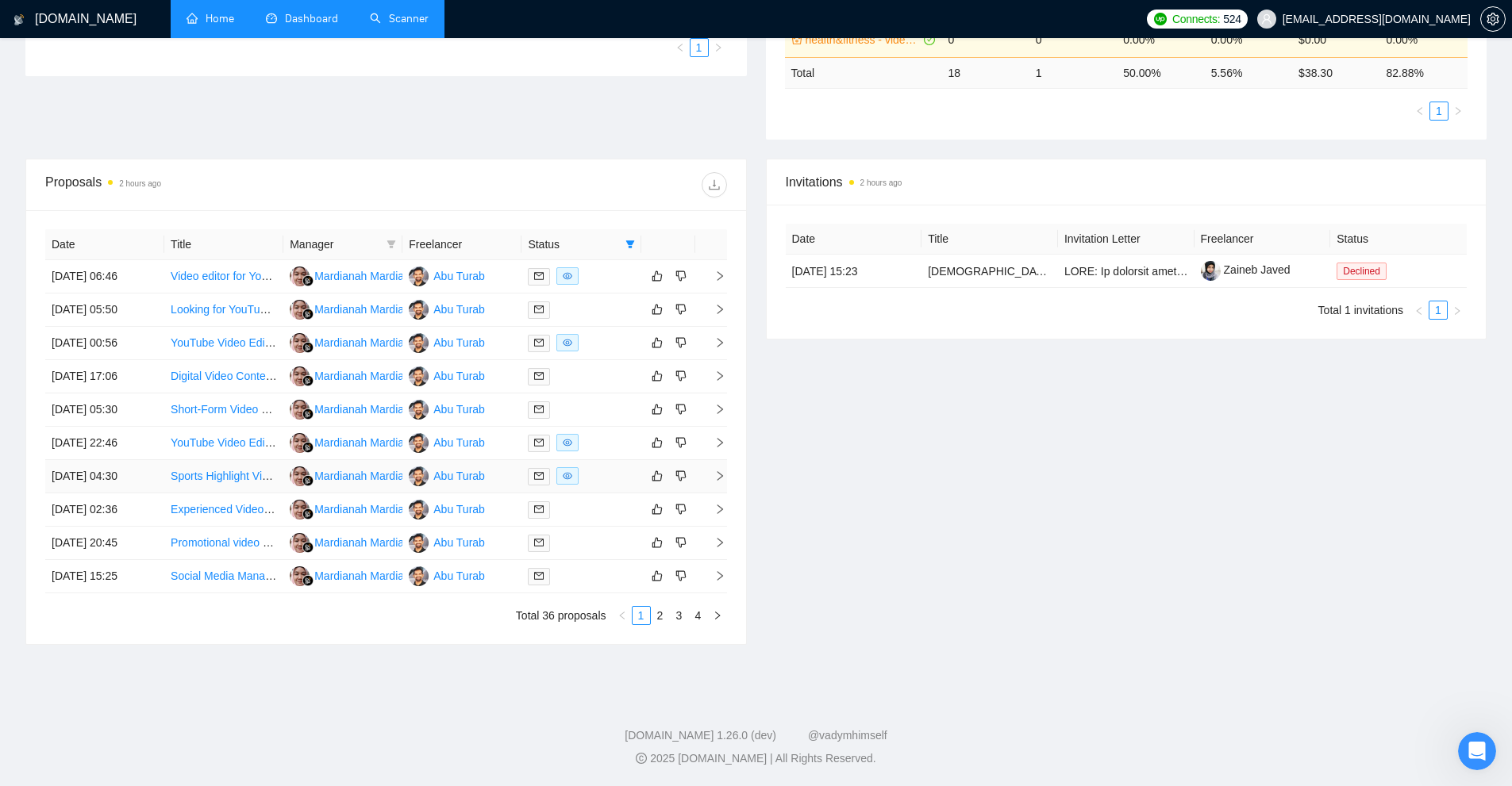
click at [586, 470] on div at bounding box center [581, 476] width 106 height 18
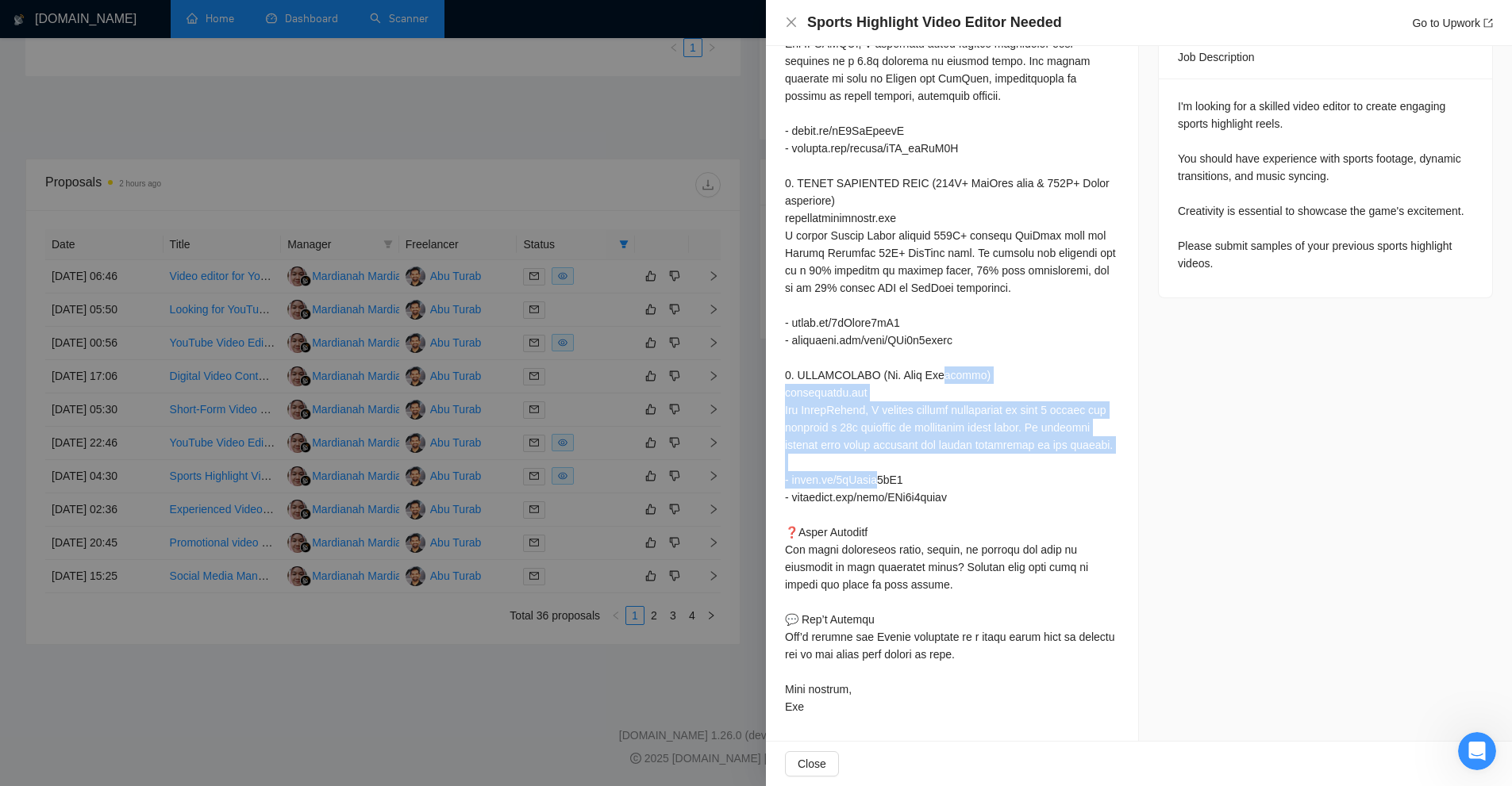
drag, startPoint x: 786, startPoint y: 380, endPoint x: 1033, endPoint y: 440, distance: 254.2
click at [1022, 440] on div at bounding box center [952, 279] width 334 height 873
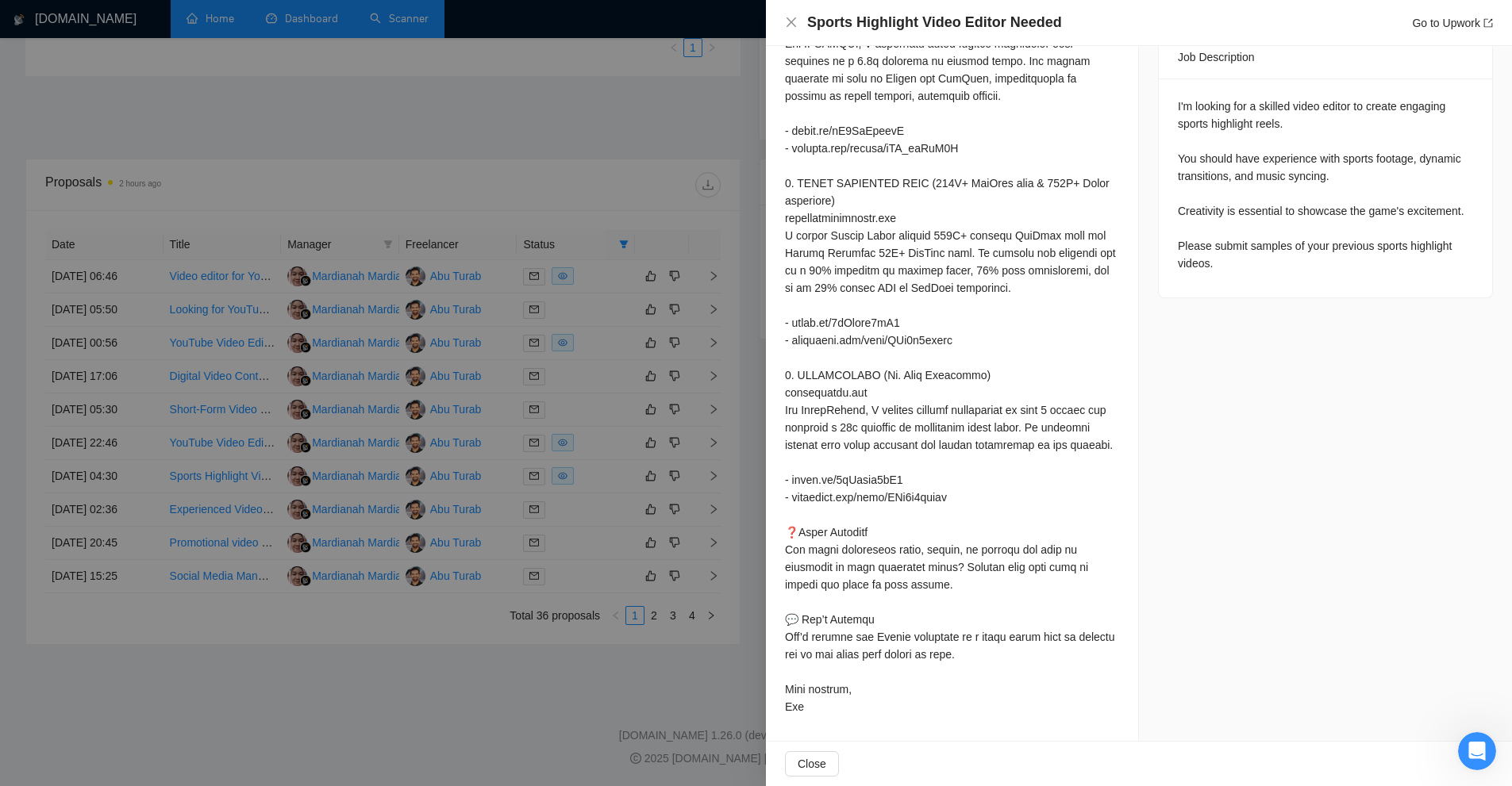
click at [1035, 440] on div at bounding box center [952, 279] width 334 height 873
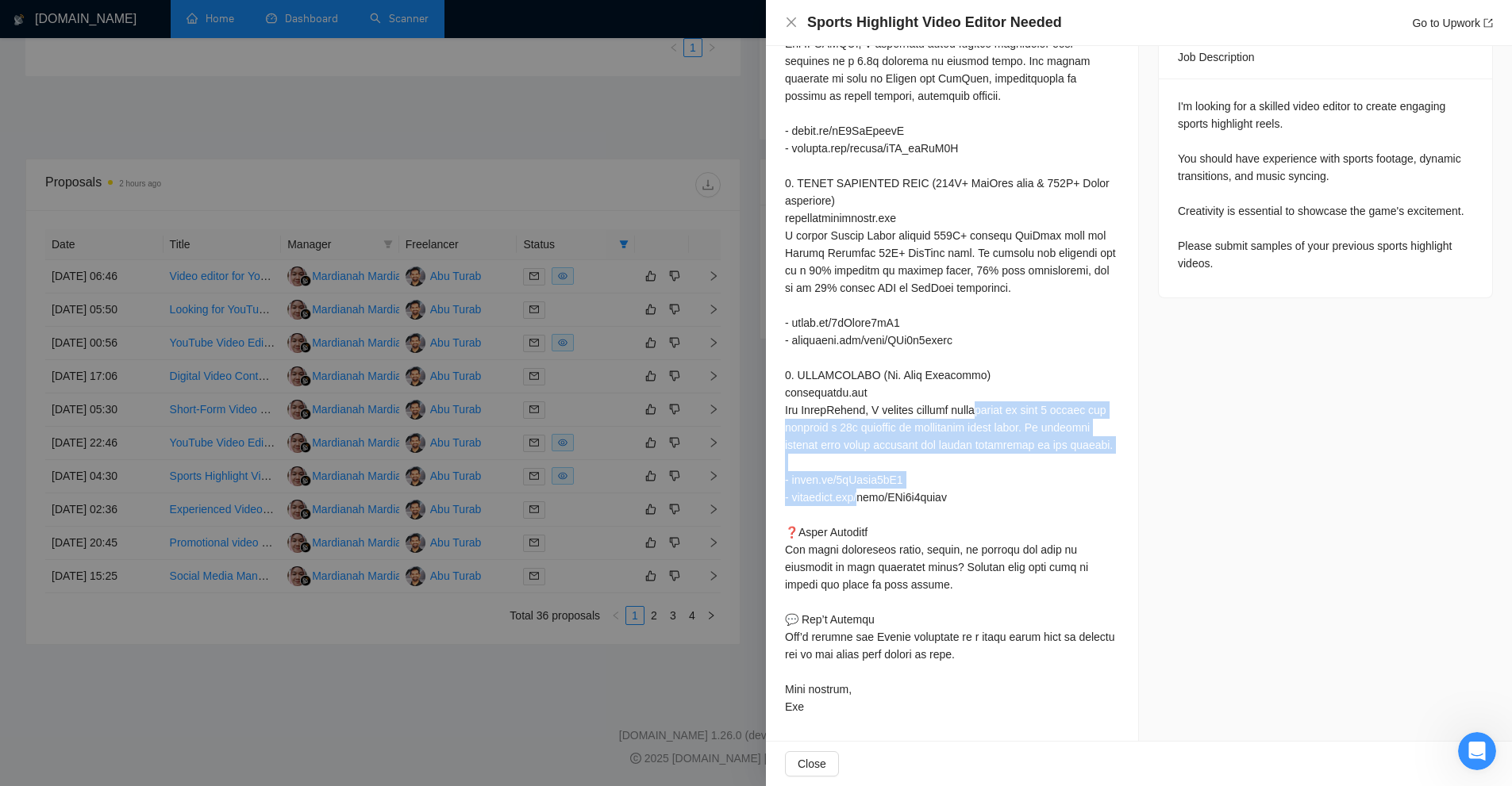
click at [1035, 440] on div at bounding box center [952, 279] width 334 height 873
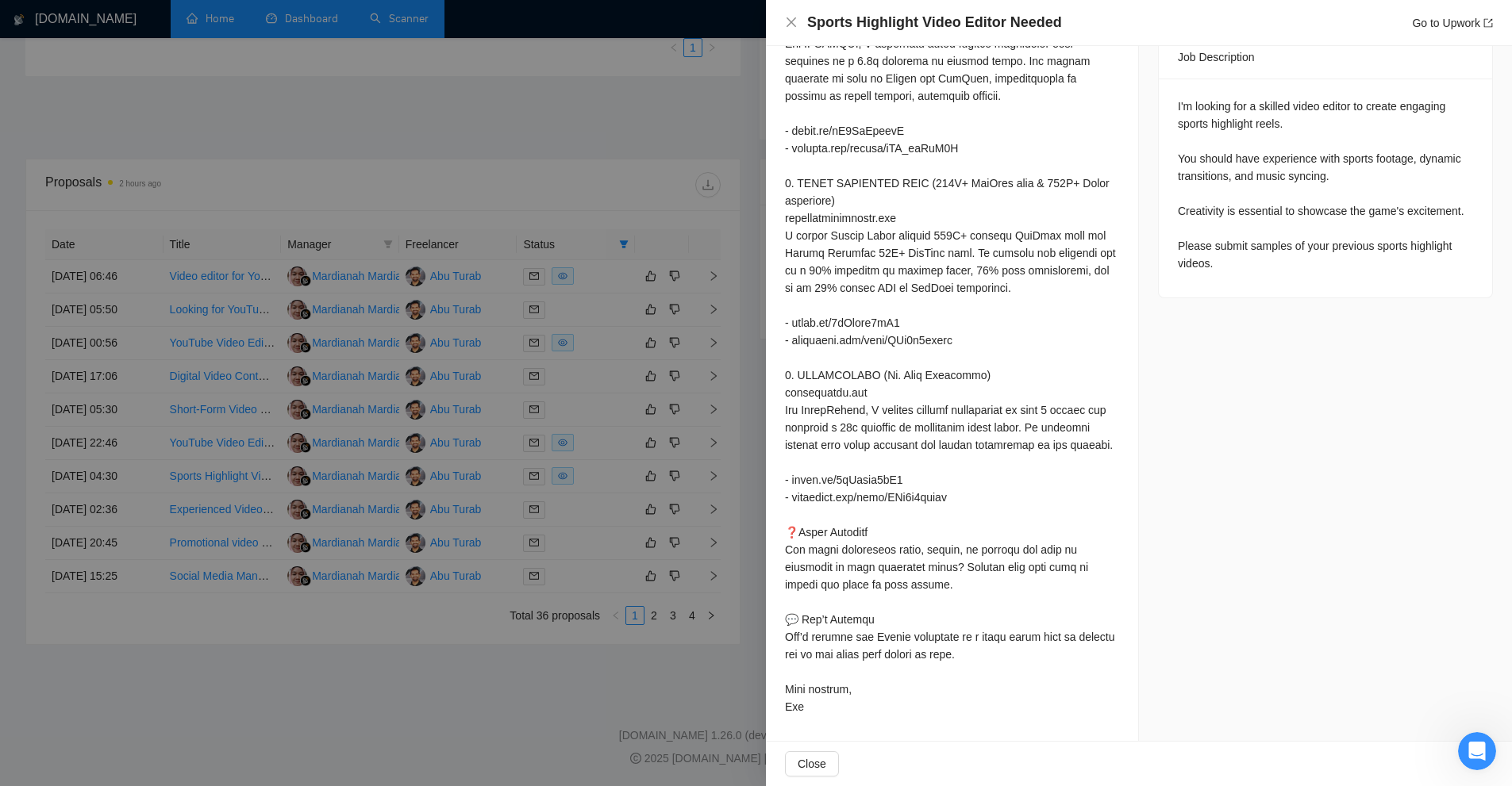
click at [972, 372] on div at bounding box center [952, 279] width 334 height 873
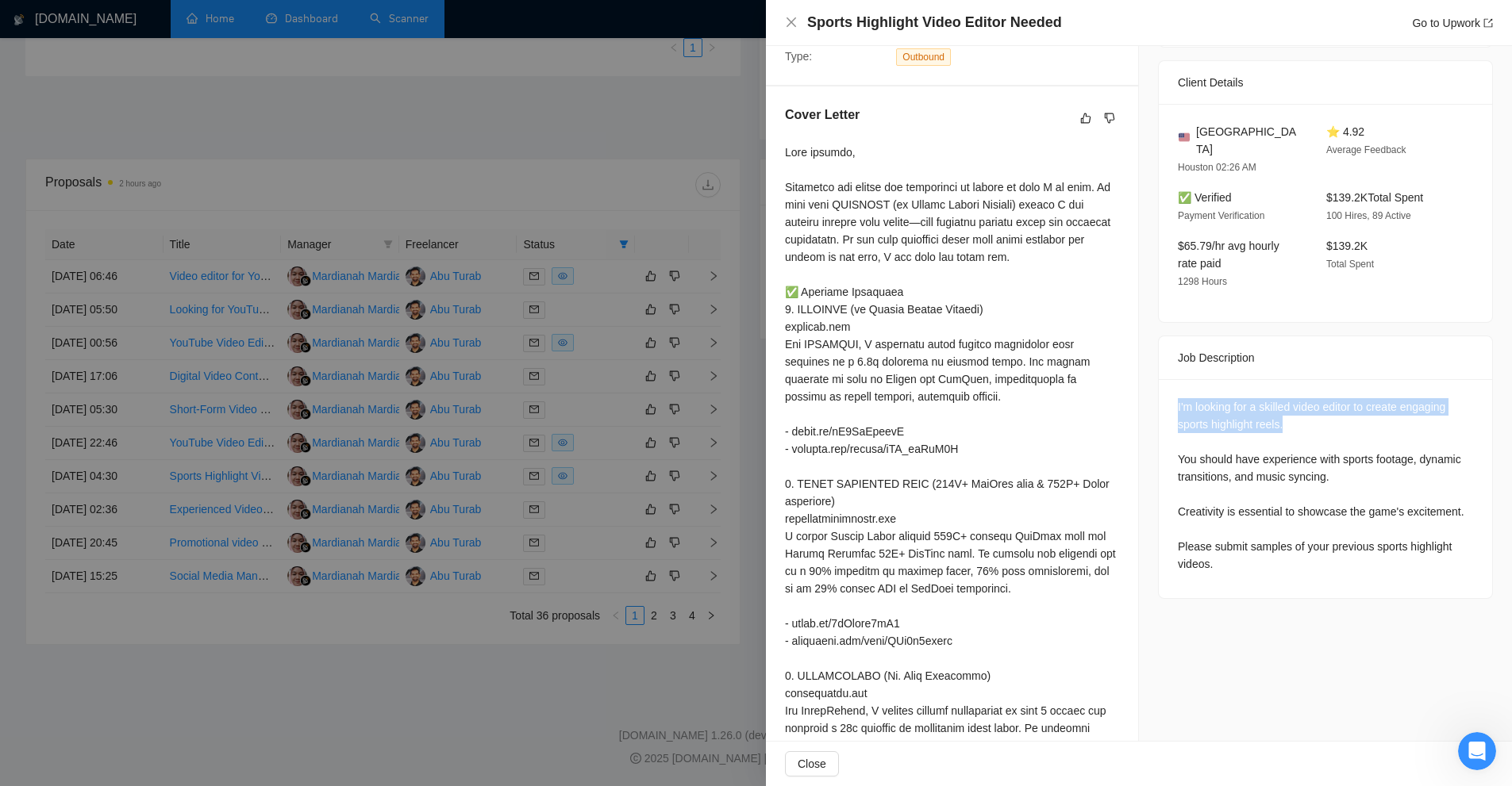
drag, startPoint x: 1163, startPoint y: 380, endPoint x: 1350, endPoint y: 410, distance: 189.4
click at [1350, 410] on div "I'm looking for a skilled video editor to create engaging sports highlight reel…" at bounding box center [1326, 488] width 333 height 219
click at [1350, 410] on div "I'm looking for a skilled video editor to create engaging sports highlight reel…" at bounding box center [1325, 485] width 295 height 174
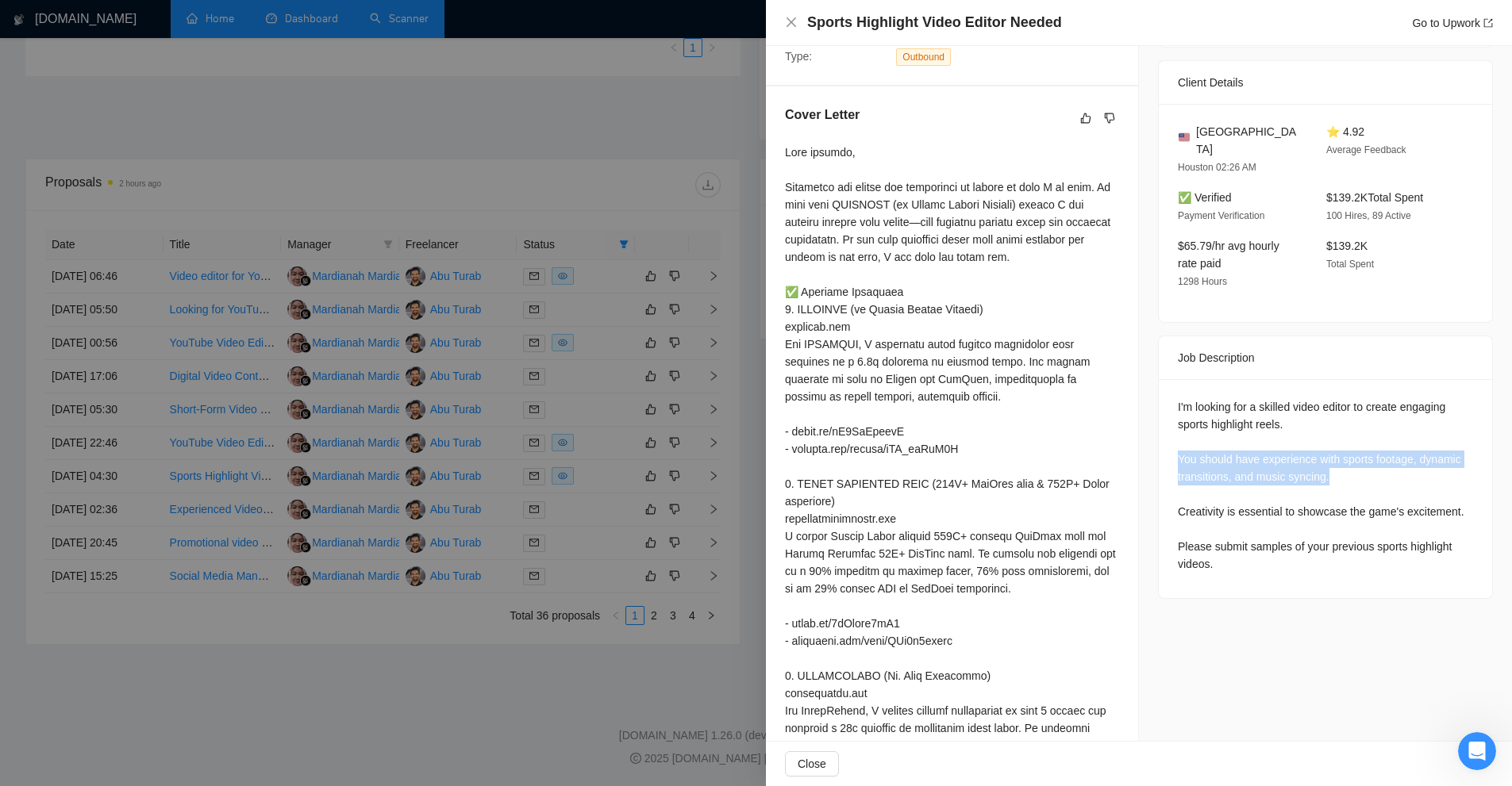
drag, startPoint x: 1332, startPoint y: 460, endPoint x: 1163, endPoint y: 437, distance: 170.6
click at [1163, 437] on div "I'm looking for a skilled video editor to create engaging sports highlight reel…" at bounding box center [1326, 488] width 333 height 219
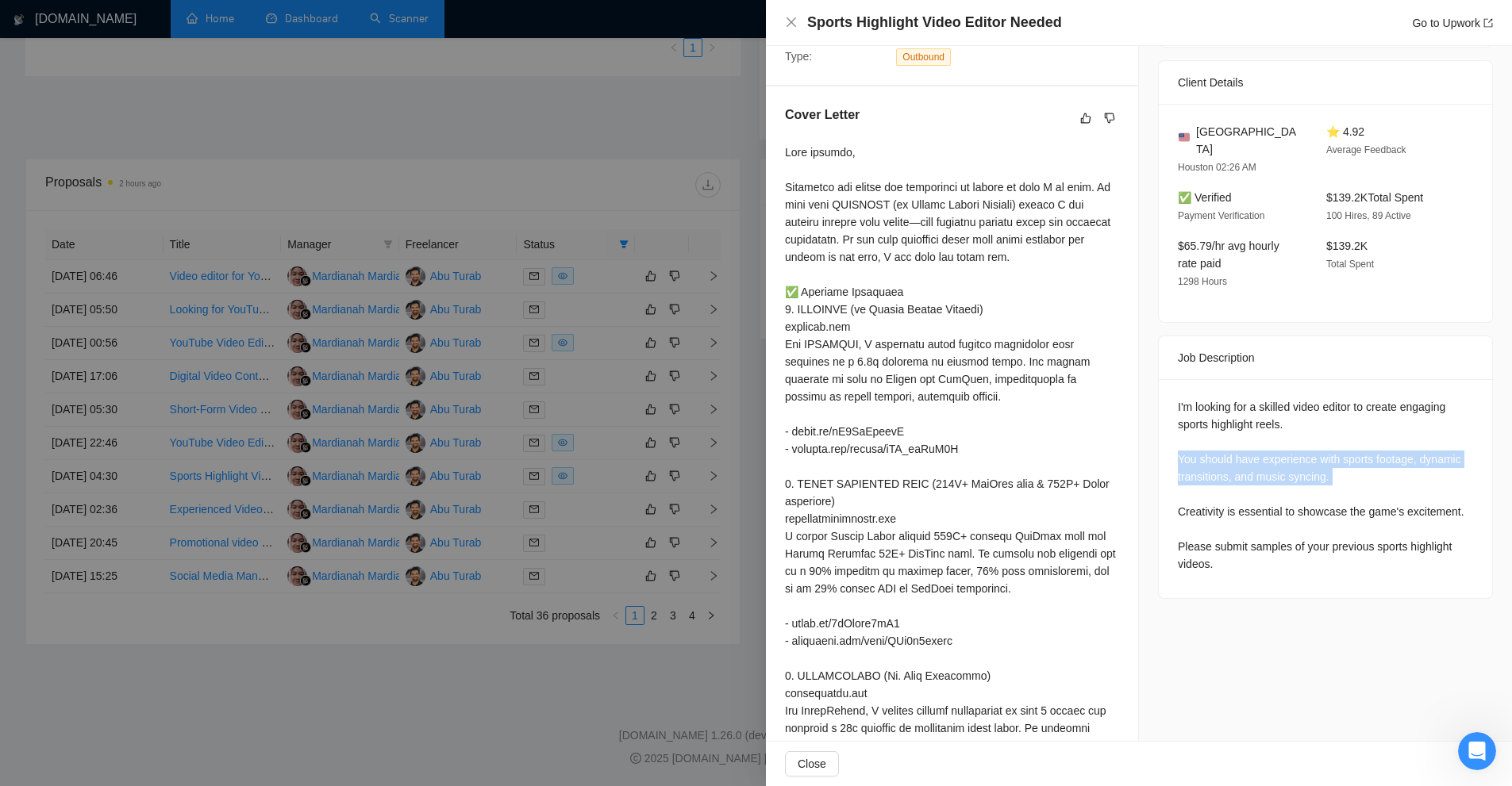
click at [1251, 462] on div "I'm looking for a skilled video editor to create engaging sports highlight reel…" at bounding box center [1325, 485] width 295 height 174
click at [1194, 494] on div "I'm looking for a skilled video editor to create engaging sports highlight reel…" at bounding box center [1325, 485] width 295 height 174
drag, startPoint x: 1194, startPoint y: 494, endPoint x: 1445, endPoint y: 496, distance: 251.0
click at [1445, 496] on div "I'm looking for a skilled video editor to create engaging sports highlight reel…" at bounding box center [1325, 485] width 295 height 174
click at [1357, 540] on div "I'm looking for a skilled video editor to create engaging sports highlight reel…" at bounding box center [1325, 485] width 295 height 174
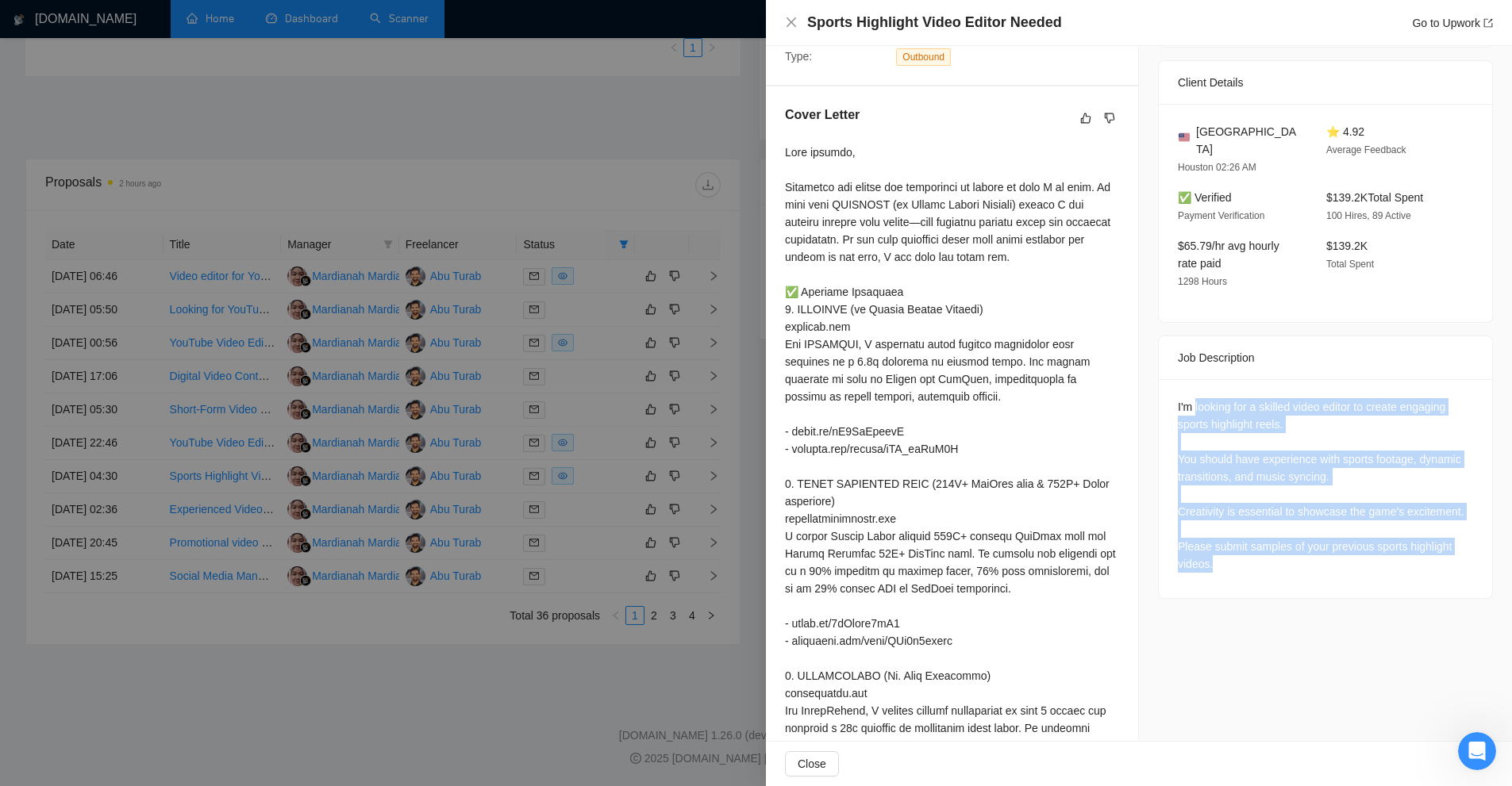
drag, startPoint x: 1357, startPoint y: 540, endPoint x: 1213, endPoint y: 390, distance: 207.9
click at [1213, 398] on div "I'm looking for a skilled video editor to create engaging sports highlight reel…" at bounding box center [1325, 485] width 295 height 174
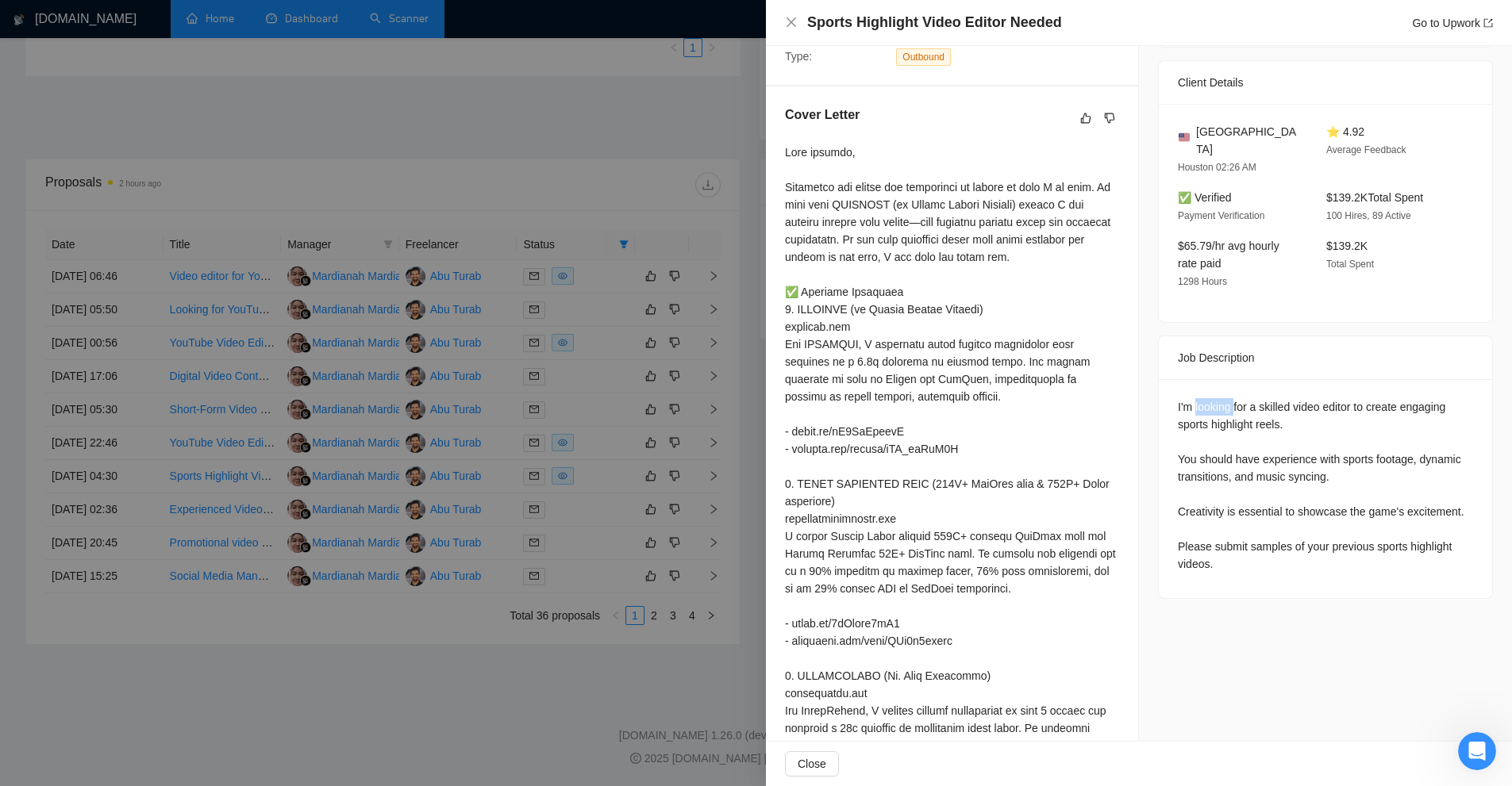
click at [1213, 398] on div "I'm looking for a skilled video editor to create engaging sports highlight reel…" at bounding box center [1325, 485] width 295 height 174
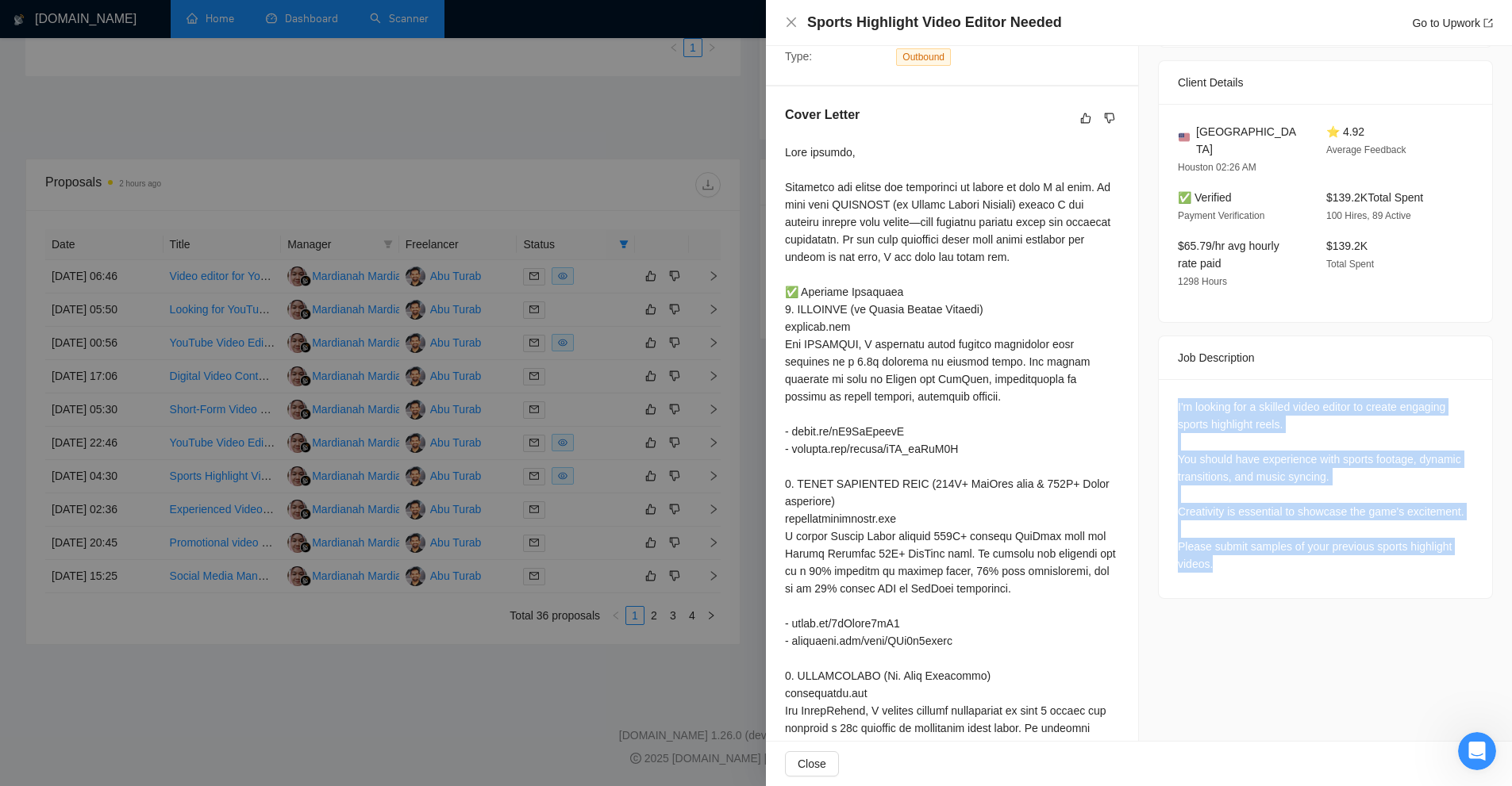
drag, startPoint x: 1213, startPoint y: 390, endPoint x: 1234, endPoint y: 536, distance: 147.5
click at [1234, 536] on div "I'm looking for a skilled video editor to create engaging sports highlight reel…" at bounding box center [1325, 485] width 295 height 174
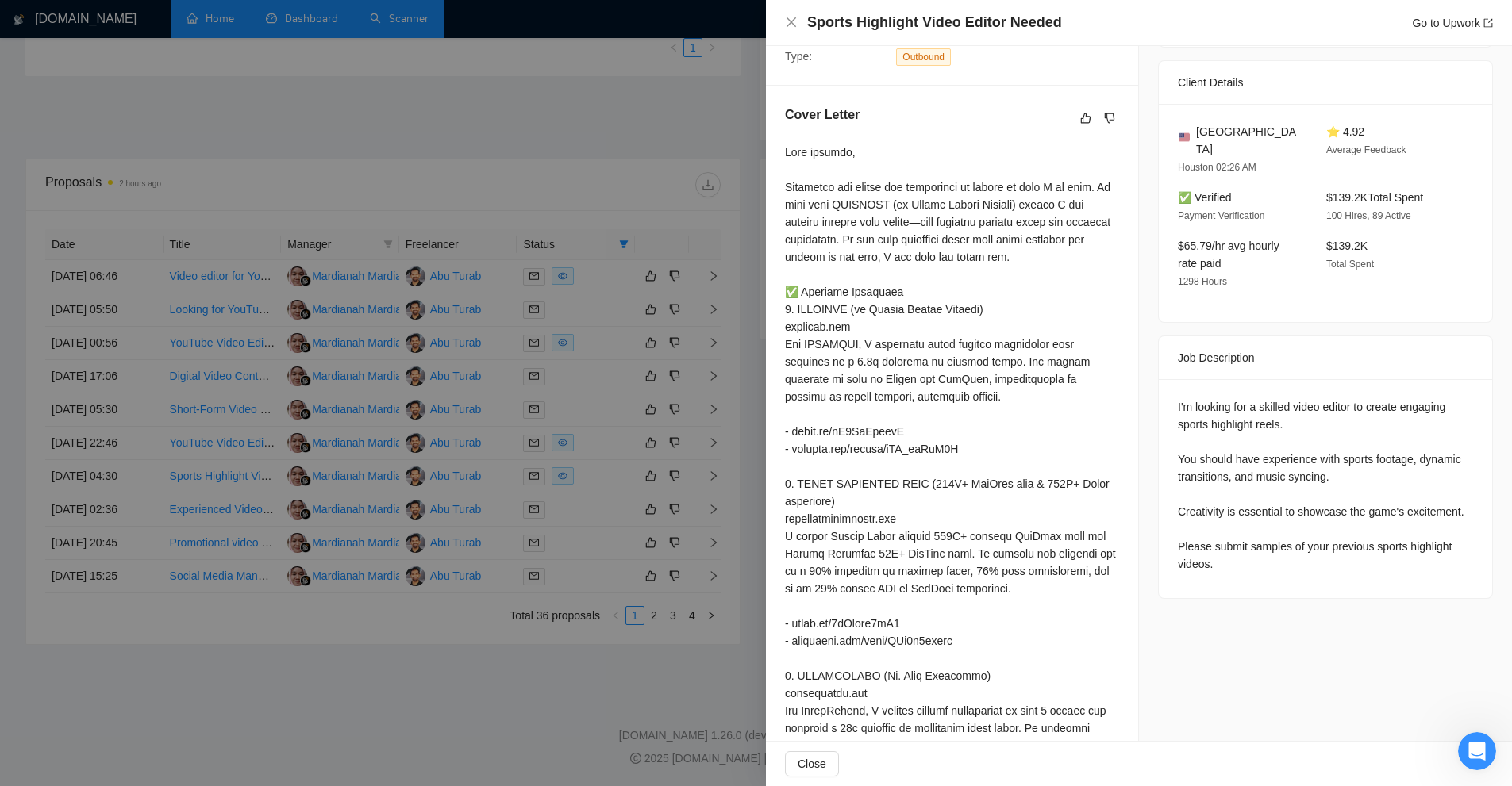
click at [1234, 536] on div "I'm looking for a skilled video editor to create engaging sports highlight reel…" at bounding box center [1325, 485] width 295 height 174
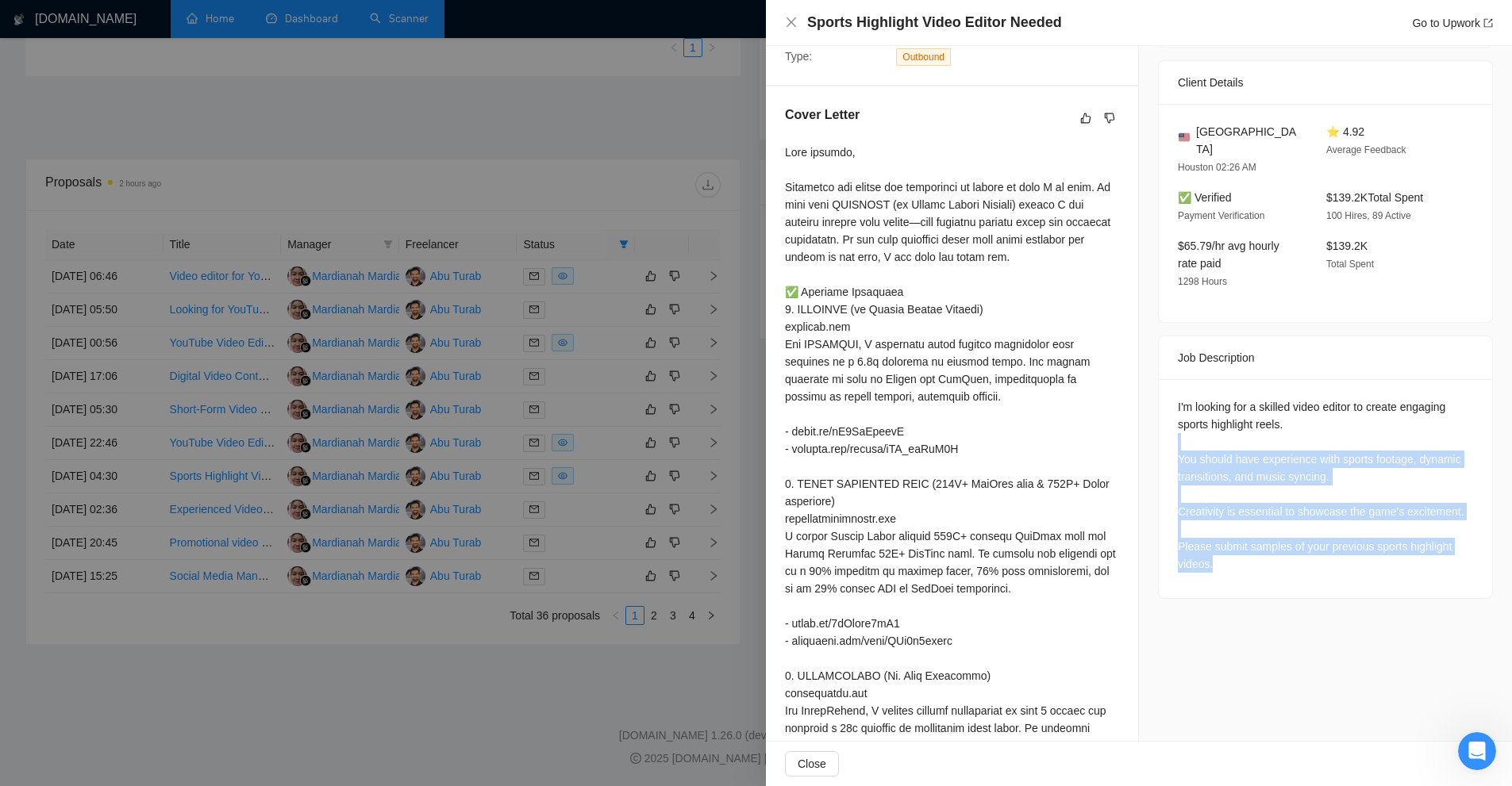
drag, startPoint x: 1234, startPoint y: 536, endPoint x: 1267, endPoint y: 426, distance: 114.8
click at [1267, 426] on div "I'm looking for a skilled video editor to create engaging sports highlight reel…" at bounding box center [1325, 485] width 295 height 174
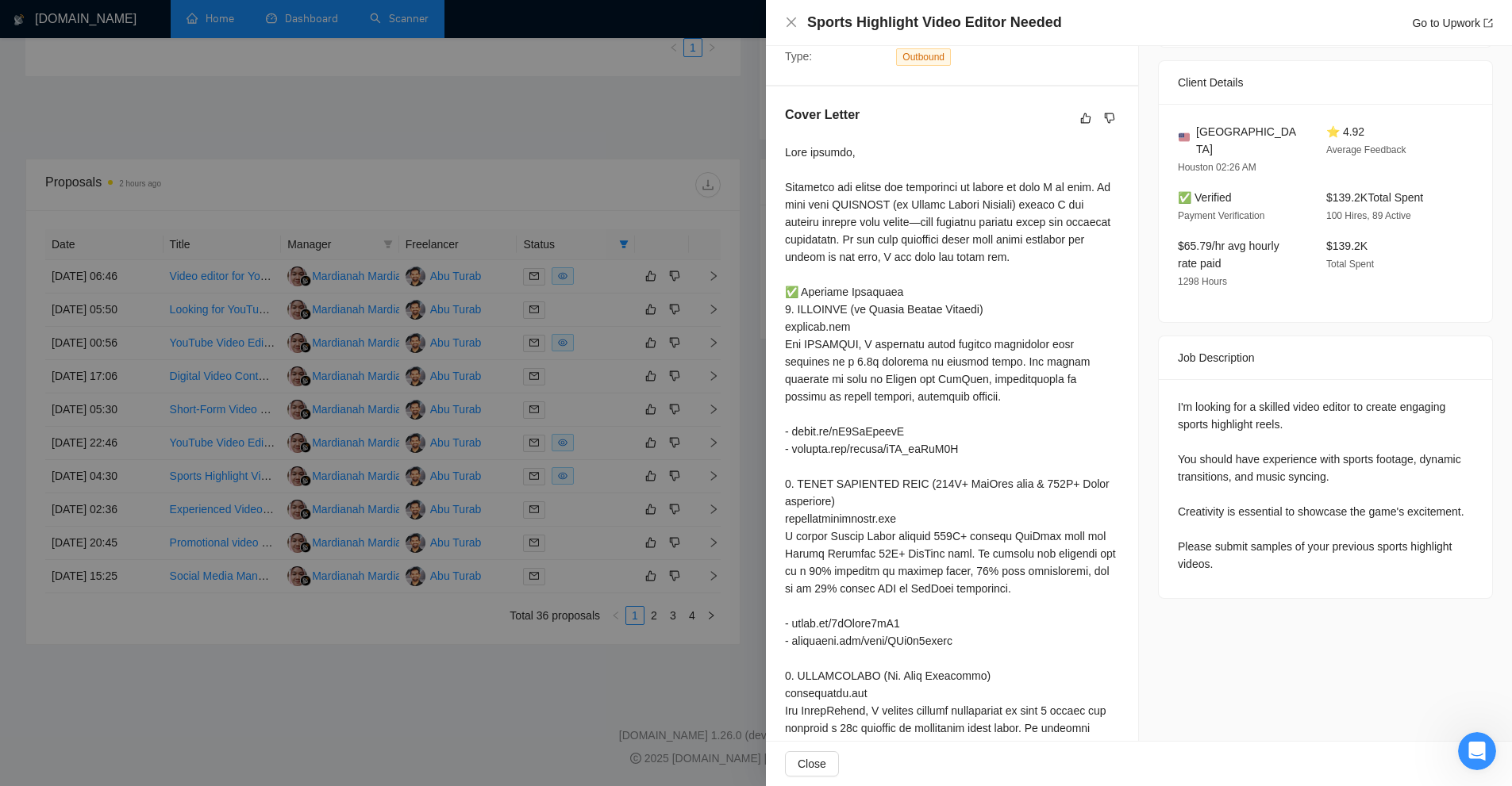
click at [1066, 455] on div at bounding box center [952, 580] width 334 height 873
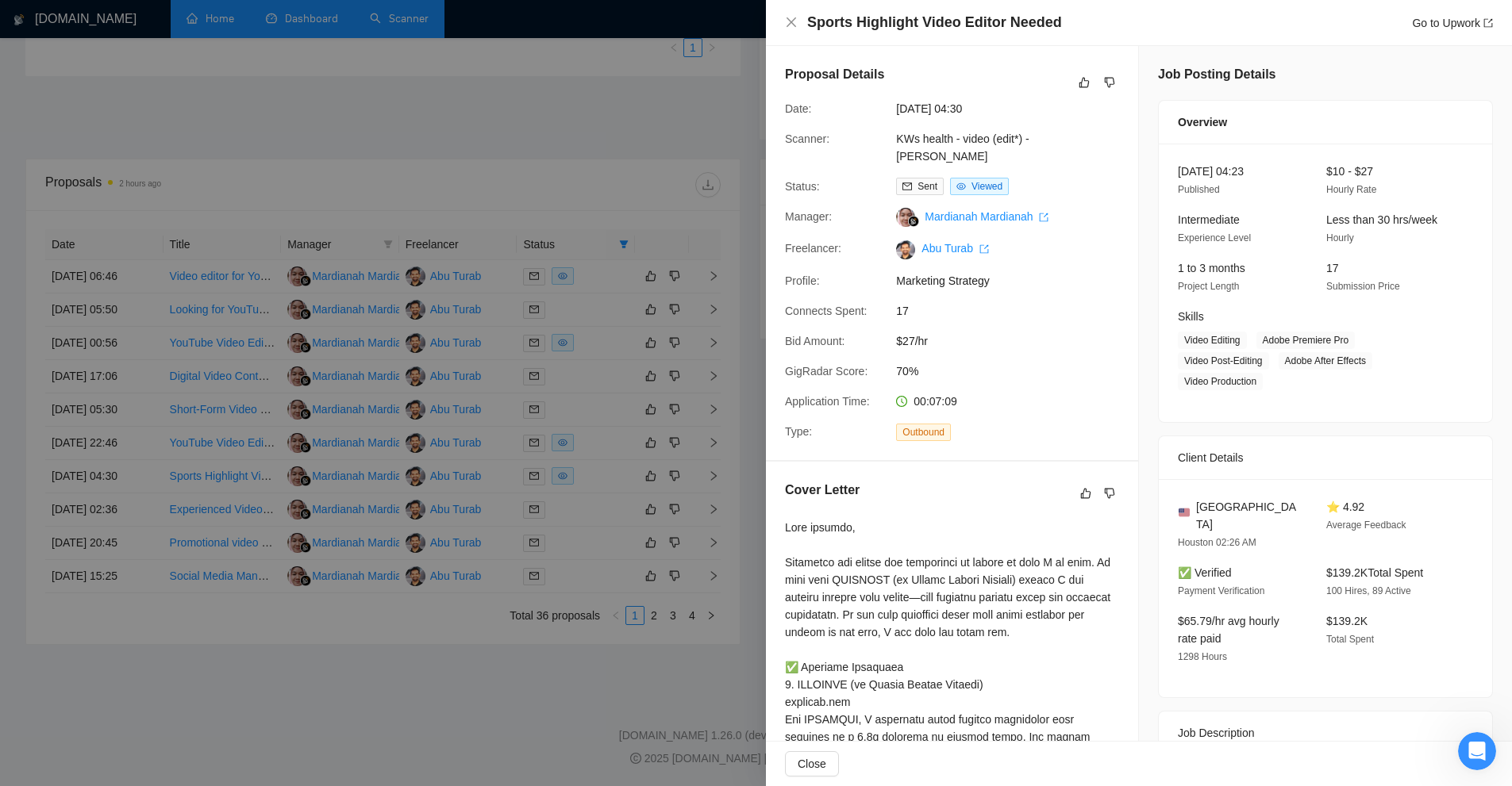
scroll to position [317, 0]
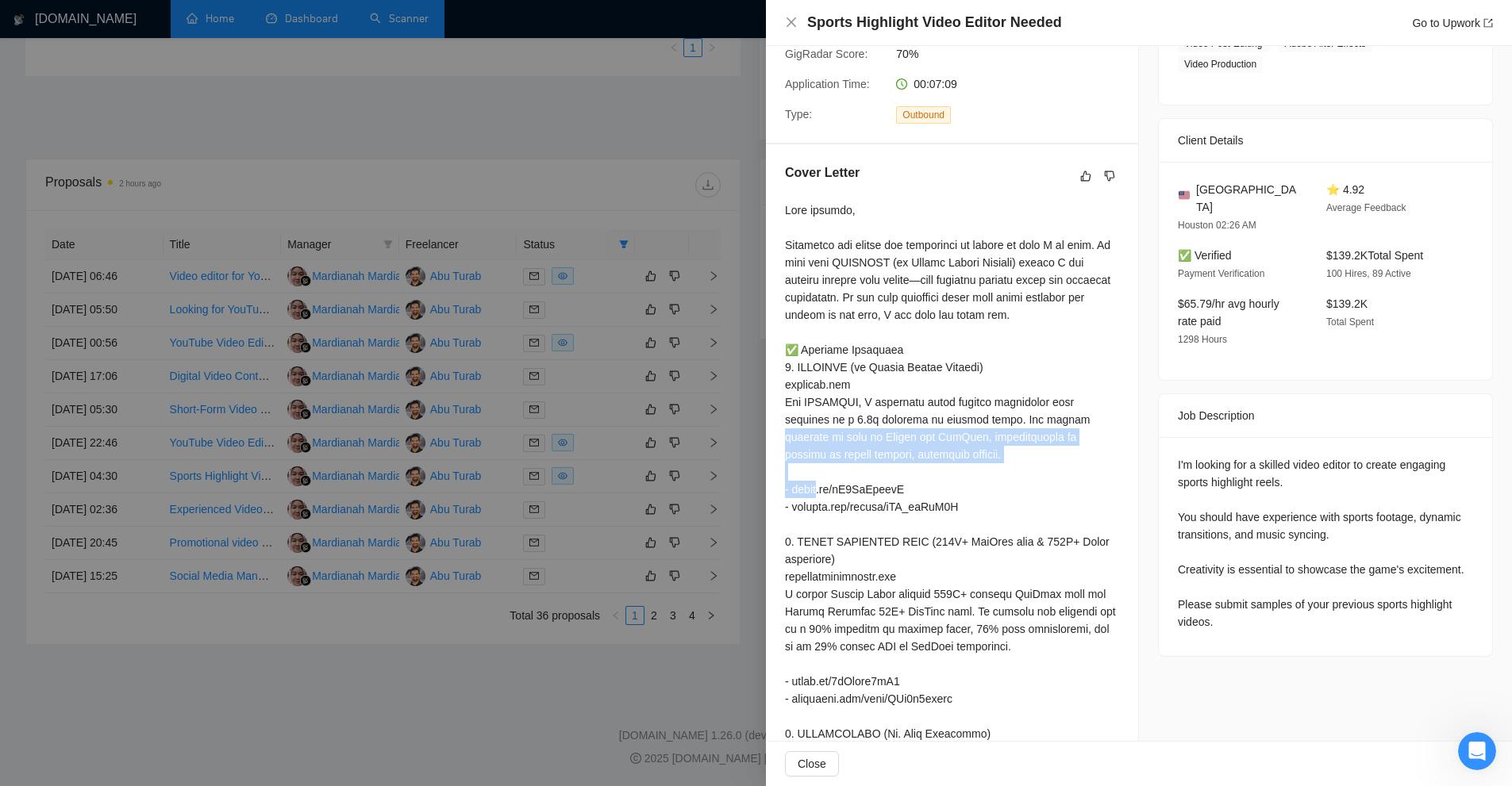
drag, startPoint x: 950, startPoint y: 434, endPoint x: 1032, endPoint y: 472, distance: 90.4
click at [1032, 472] on div at bounding box center [952, 638] width 334 height 873
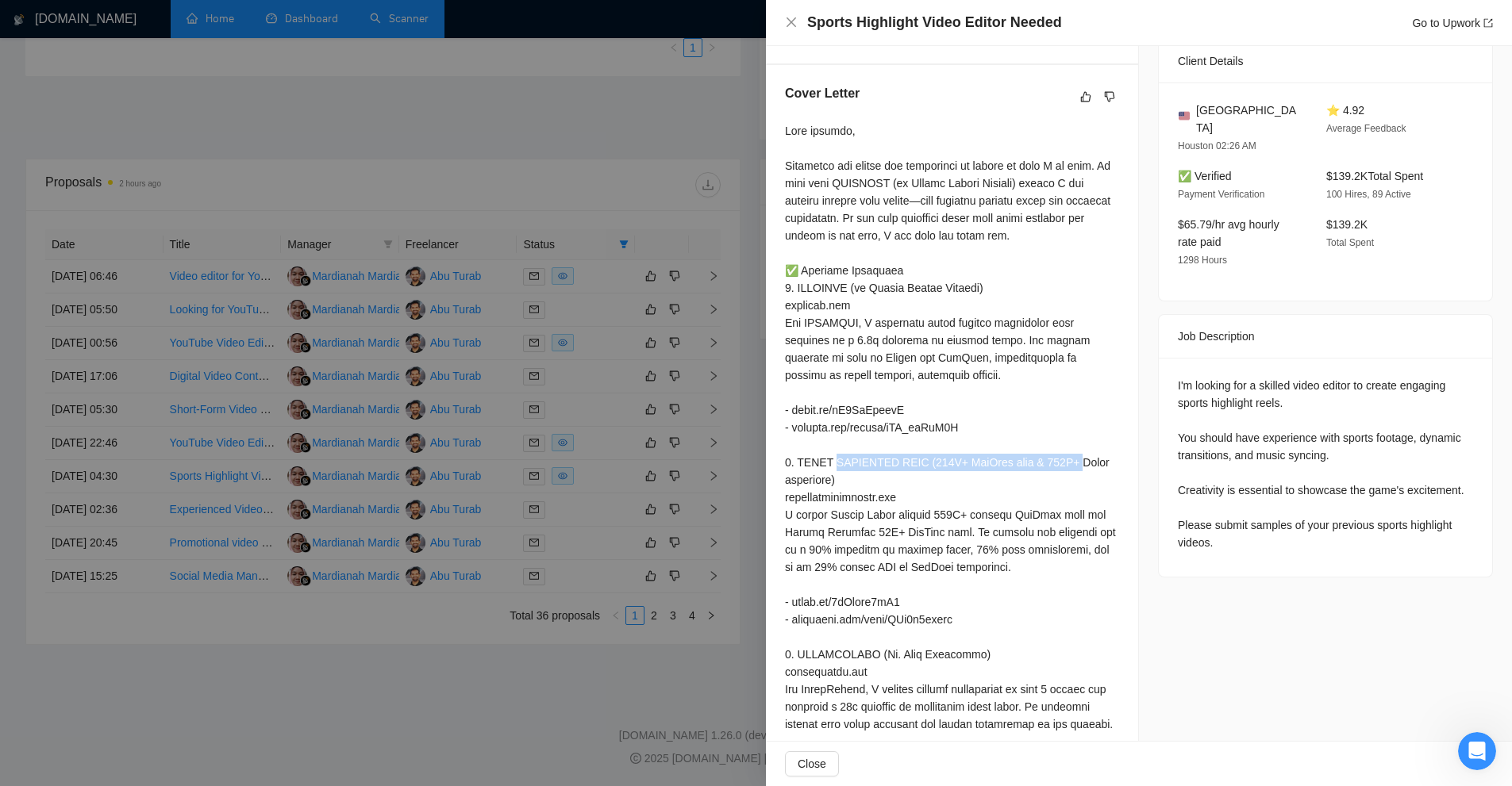
drag, startPoint x: 783, startPoint y: 479, endPoint x: 927, endPoint y: 476, distance: 144.0
click at [927, 476] on div "Cover Letter" at bounding box center [952, 543] width 372 height 956
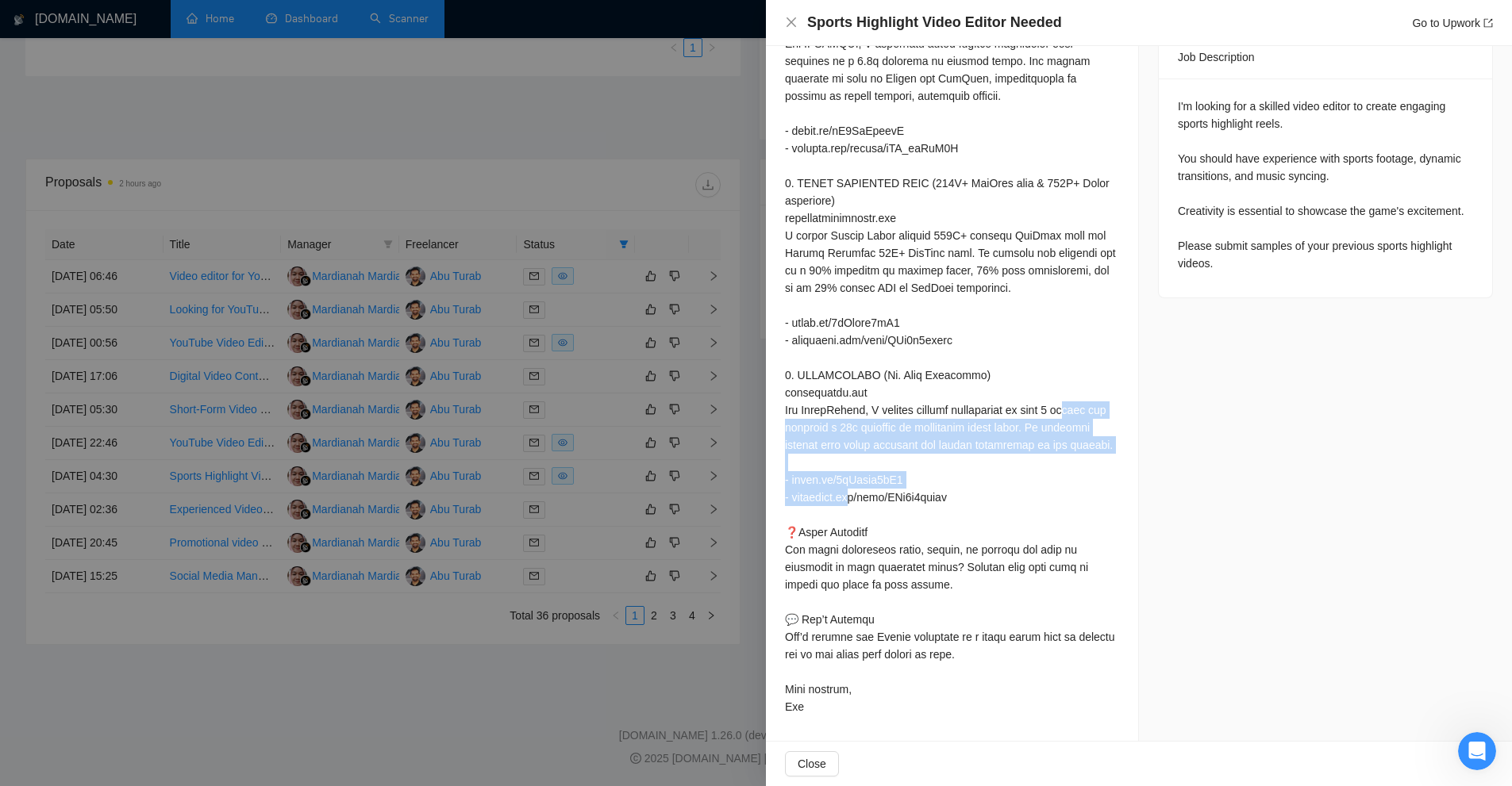
drag, startPoint x: 869, startPoint y: 416, endPoint x: 1105, endPoint y: 442, distance: 237.4
click at [1105, 442] on div at bounding box center [952, 279] width 334 height 873
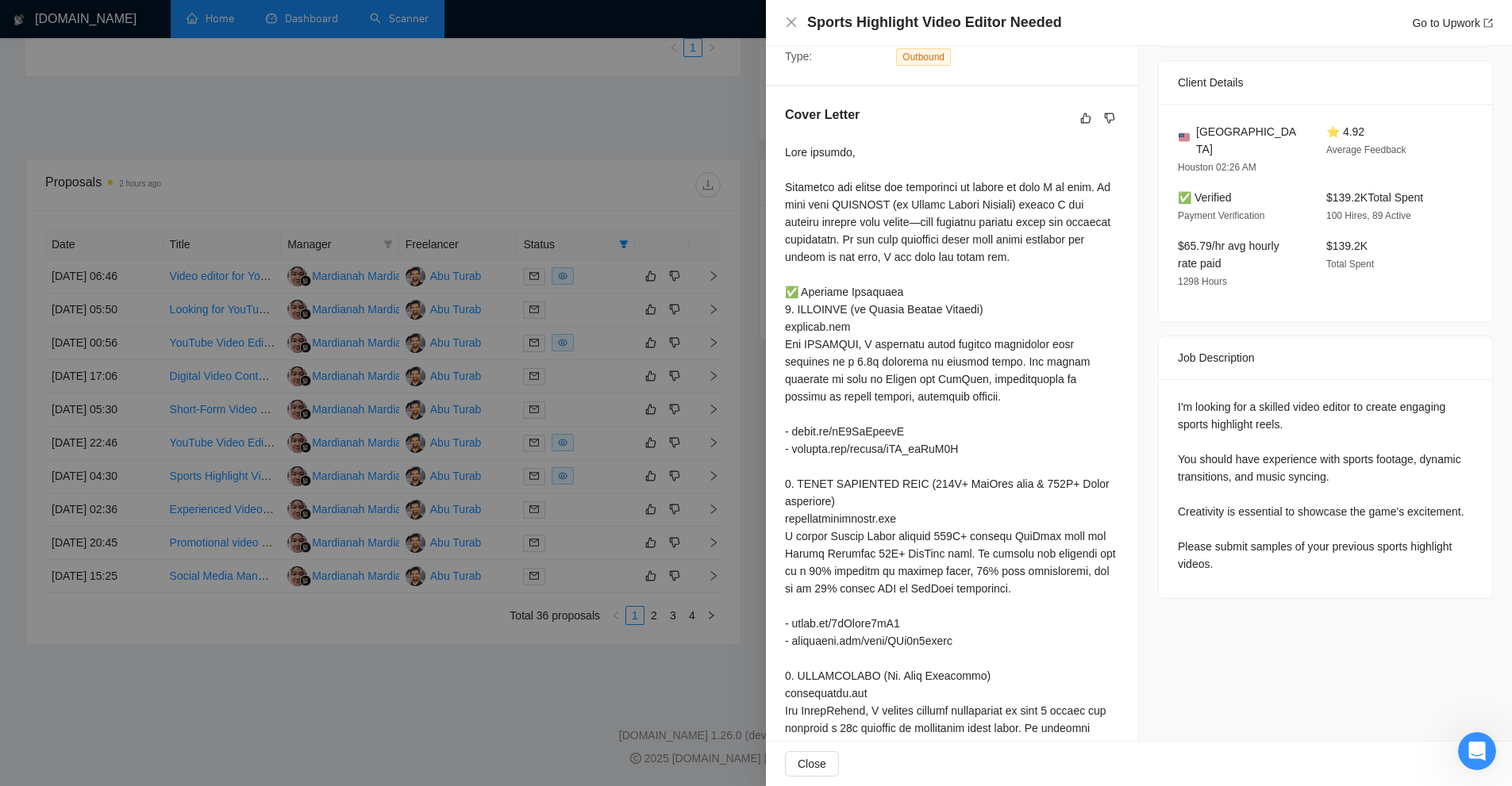
scroll to position [217, 0]
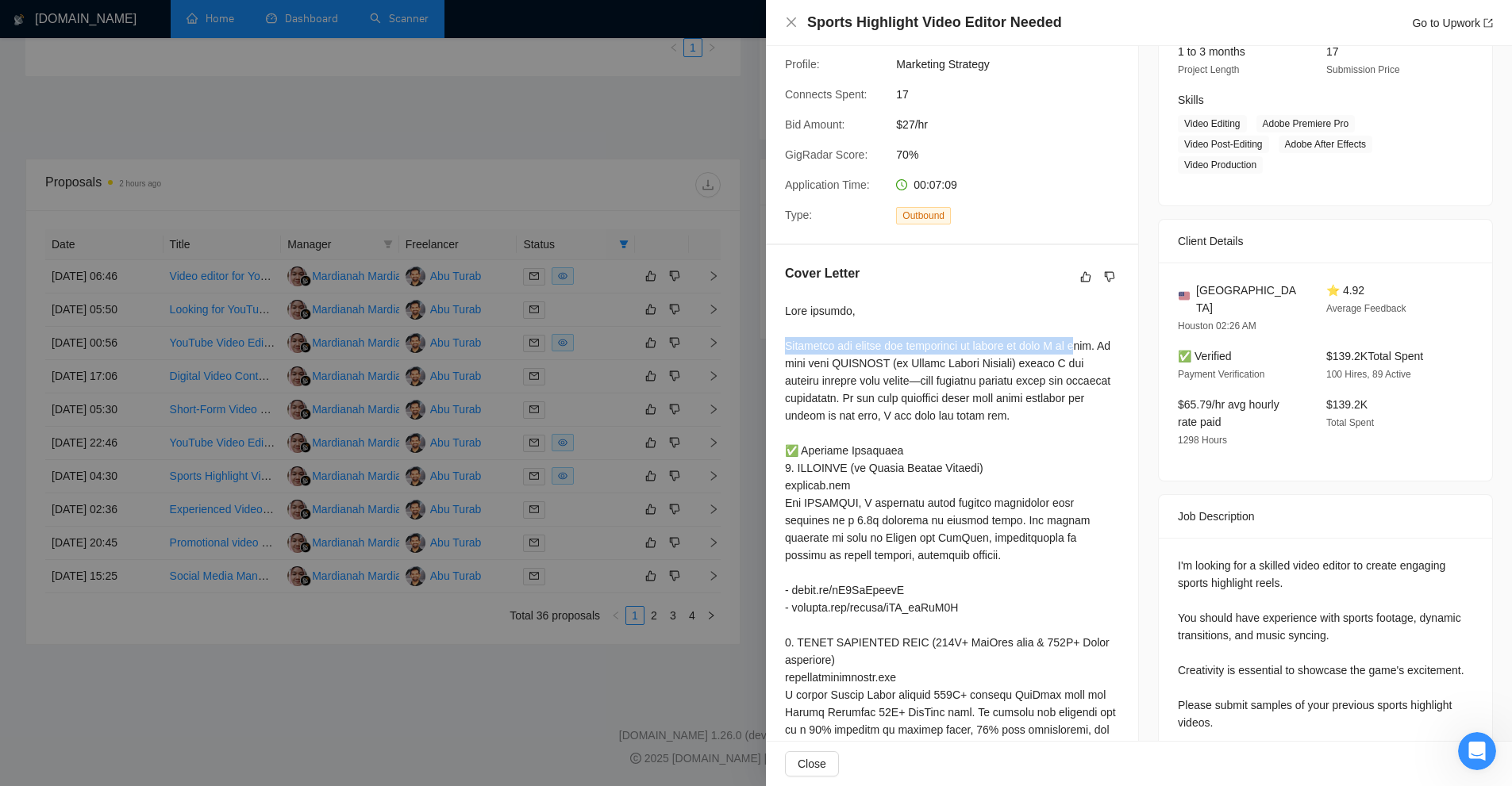
drag, startPoint x: 783, startPoint y: 360, endPoint x: 1080, endPoint y: 363, distance: 297.0
click at [1080, 363] on div "Cover Letter" at bounding box center [952, 723] width 372 height 956
click at [1048, 409] on div at bounding box center [952, 739] width 334 height 873
click at [978, 386] on div at bounding box center [952, 739] width 334 height 873
click at [978, 380] on div at bounding box center [952, 739] width 334 height 873
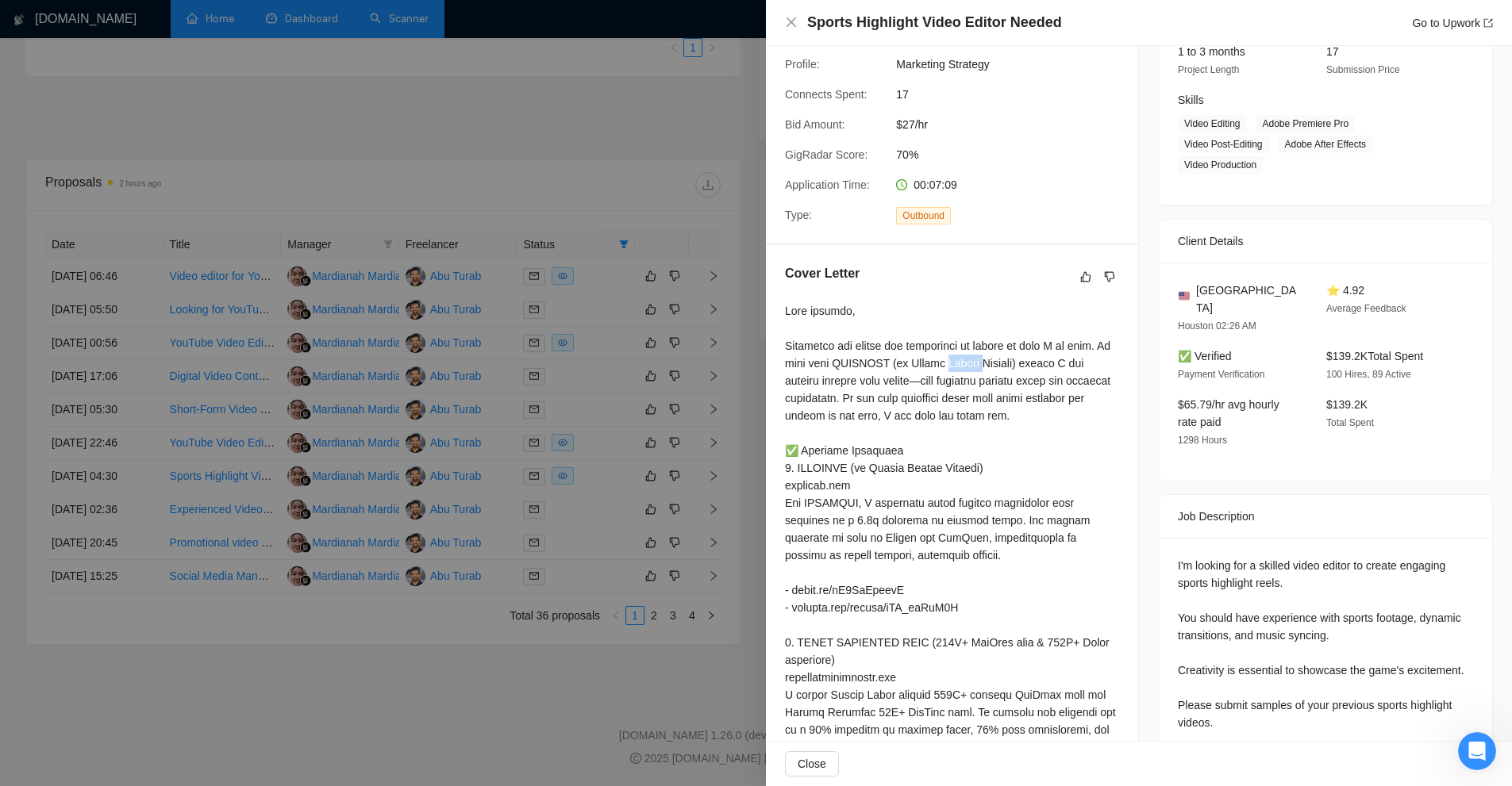
click at [978, 380] on div at bounding box center [952, 739] width 334 height 873
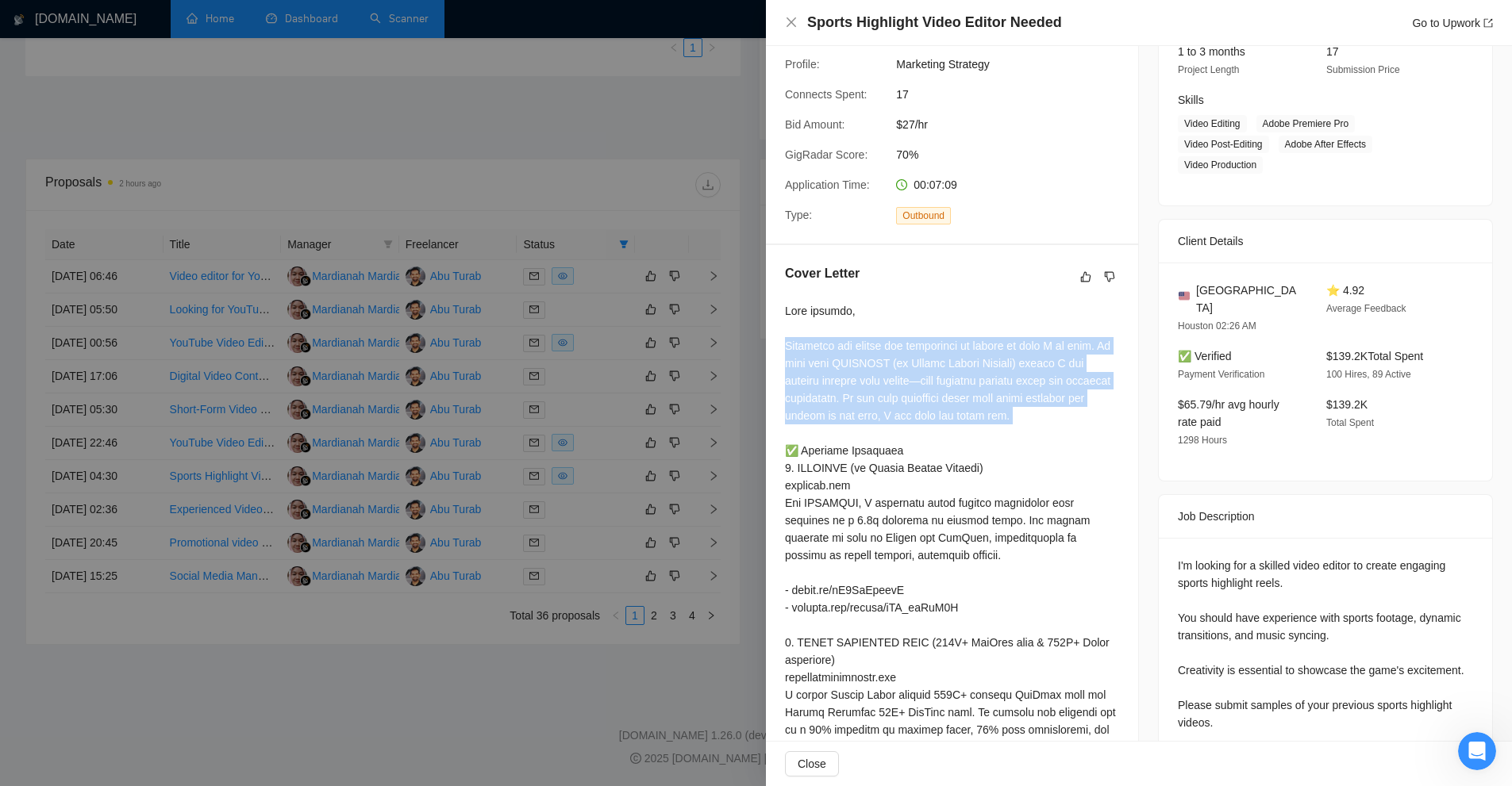
click at [974, 380] on div at bounding box center [952, 739] width 334 height 873
click at [983, 393] on div at bounding box center [952, 739] width 334 height 873
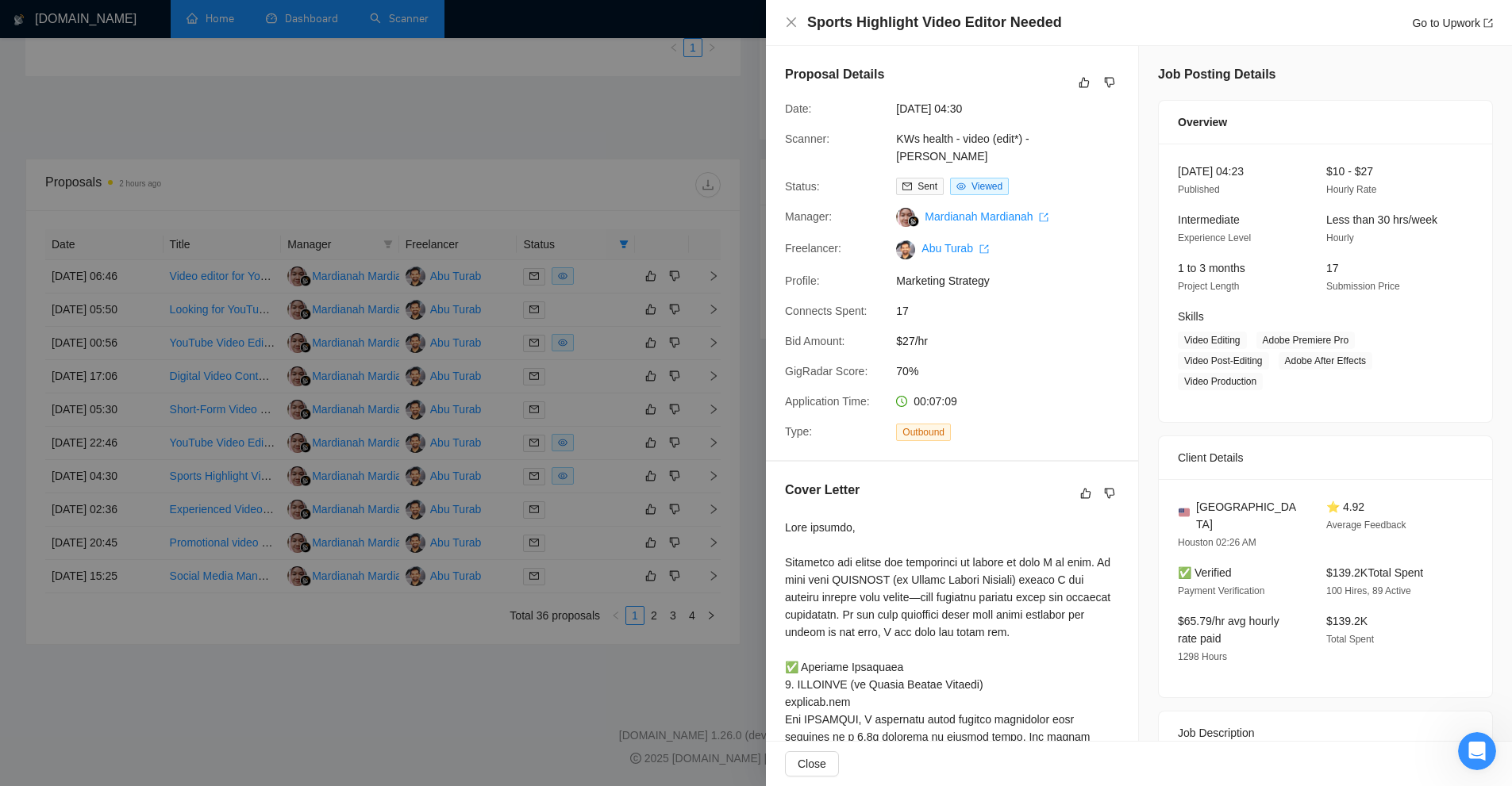
scroll to position [317, 0]
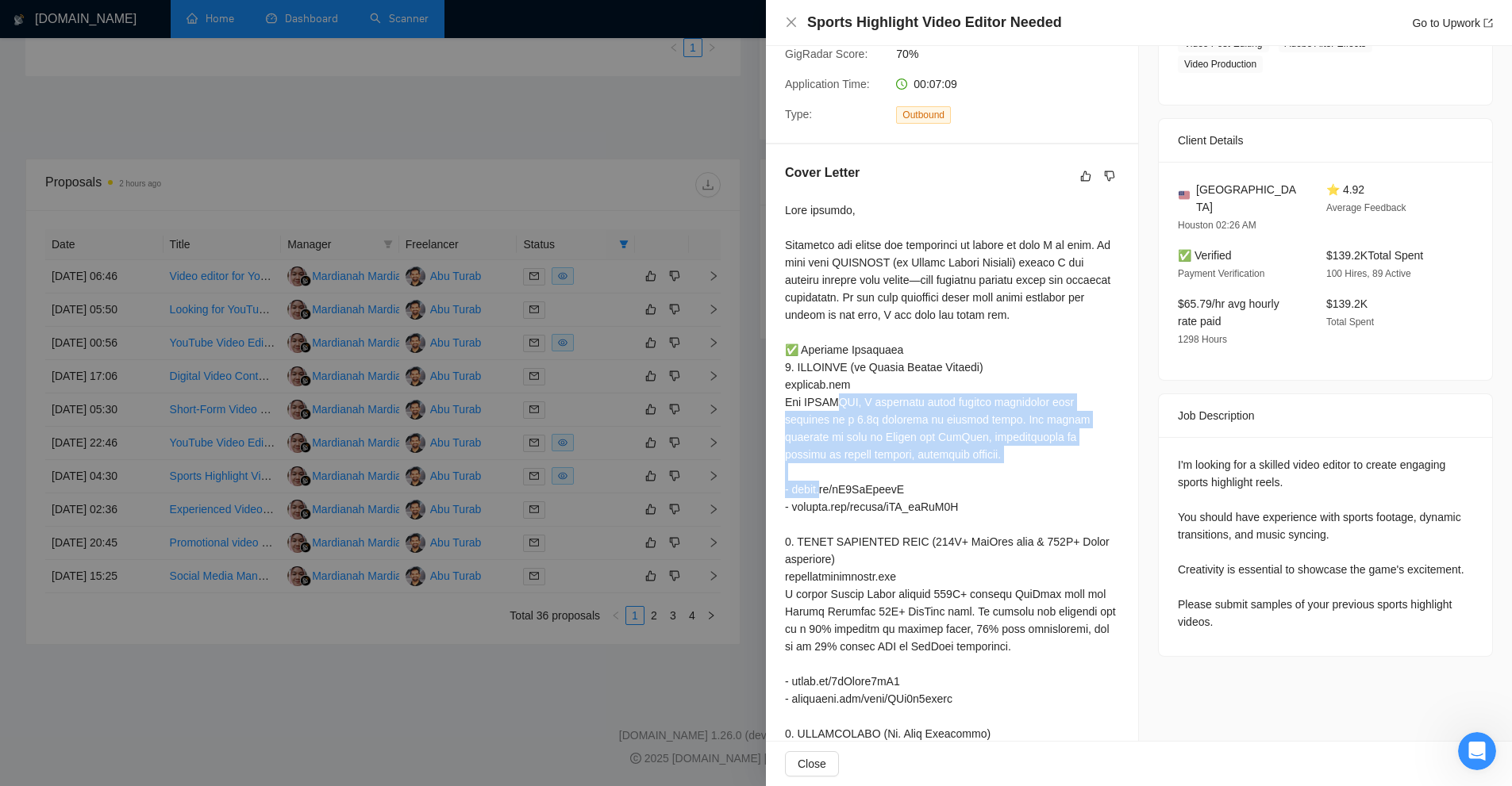
drag, startPoint x: 786, startPoint y: 414, endPoint x: 915, endPoint y: 491, distance: 150.2
click at [915, 491] on div at bounding box center [952, 638] width 334 height 873
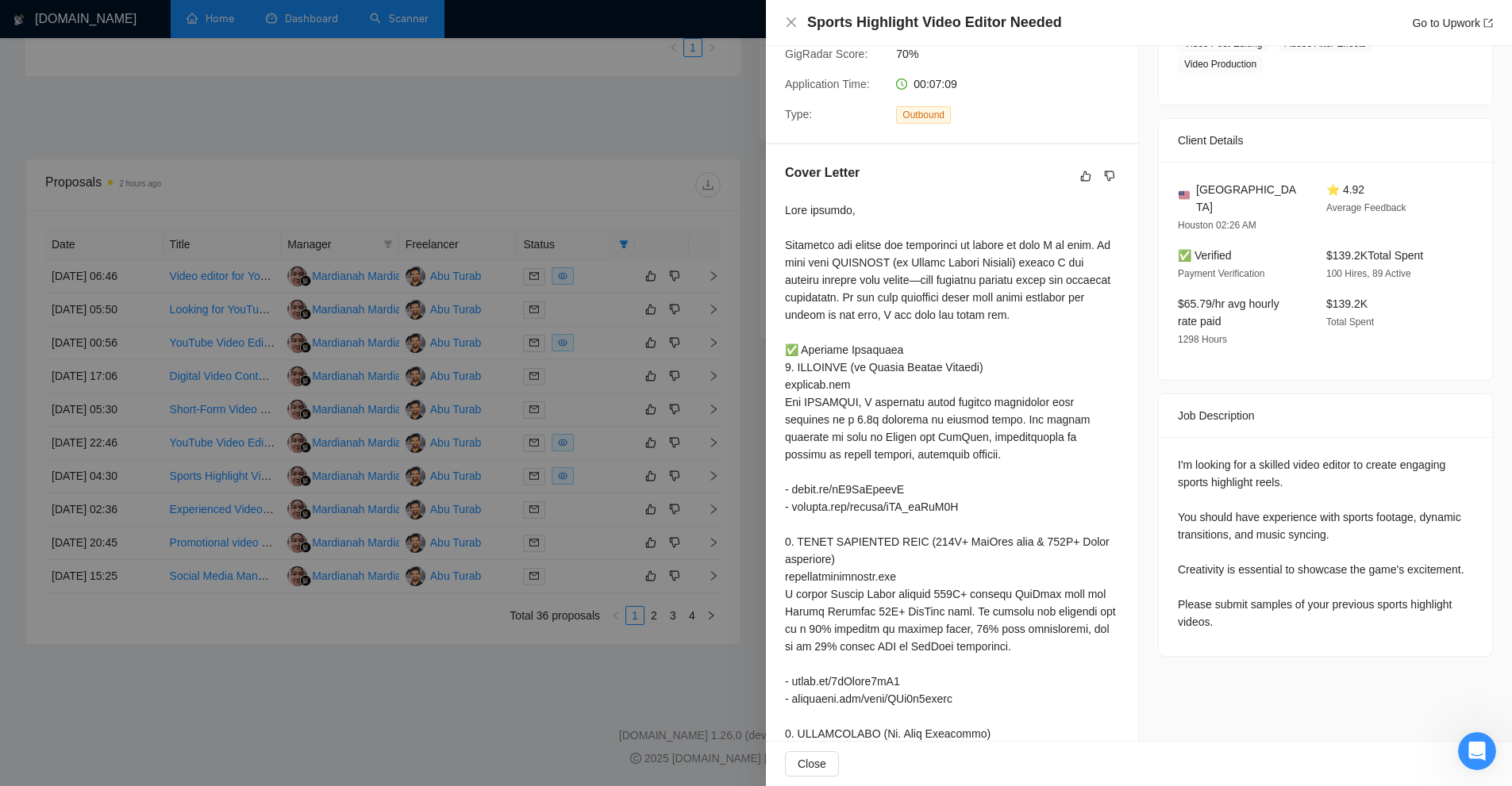
click at [908, 483] on div at bounding box center [952, 638] width 334 height 873
click at [908, 475] on div at bounding box center [952, 638] width 334 height 873
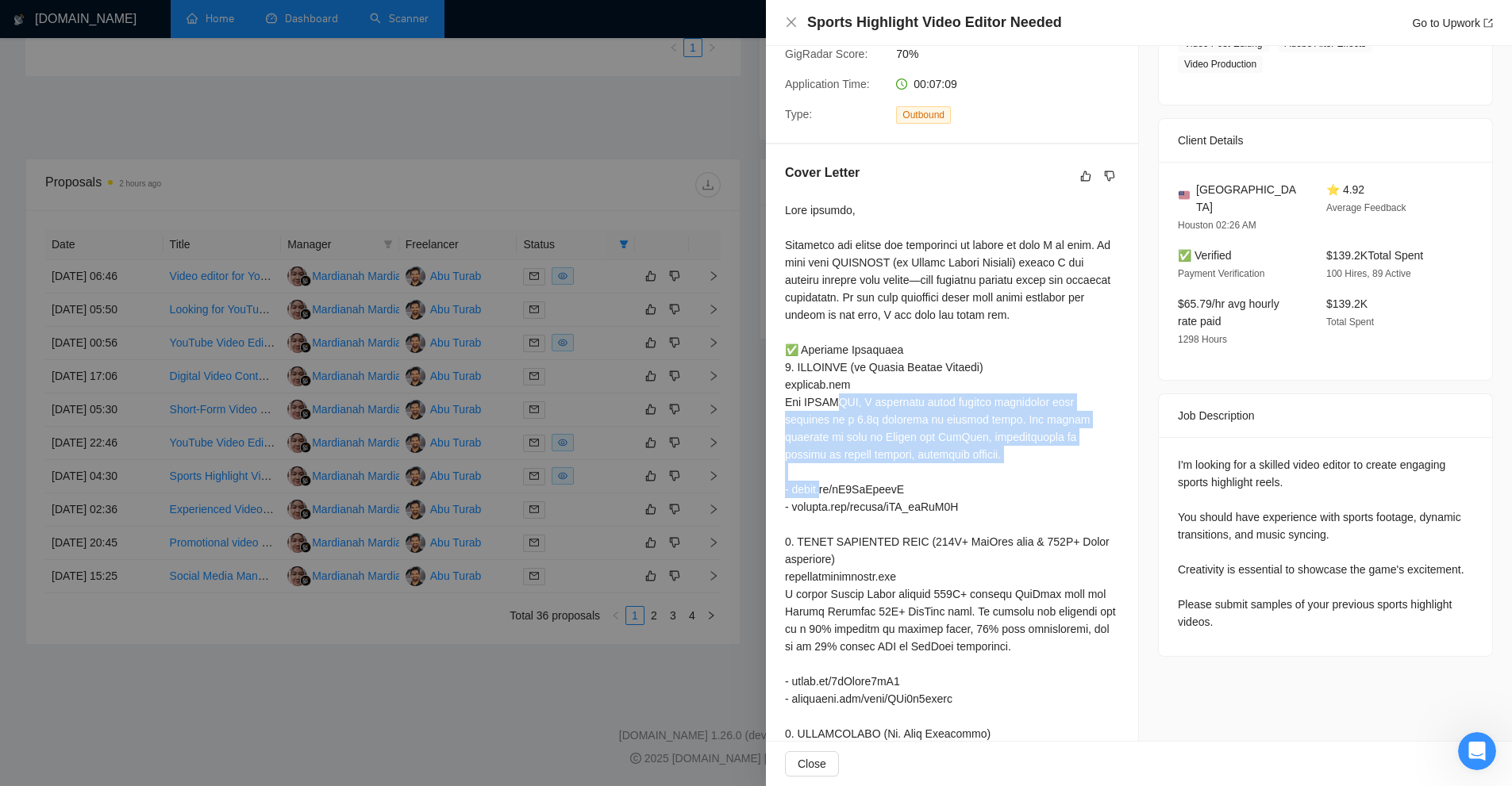
click at [908, 475] on div at bounding box center [952, 638] width 334 height 873
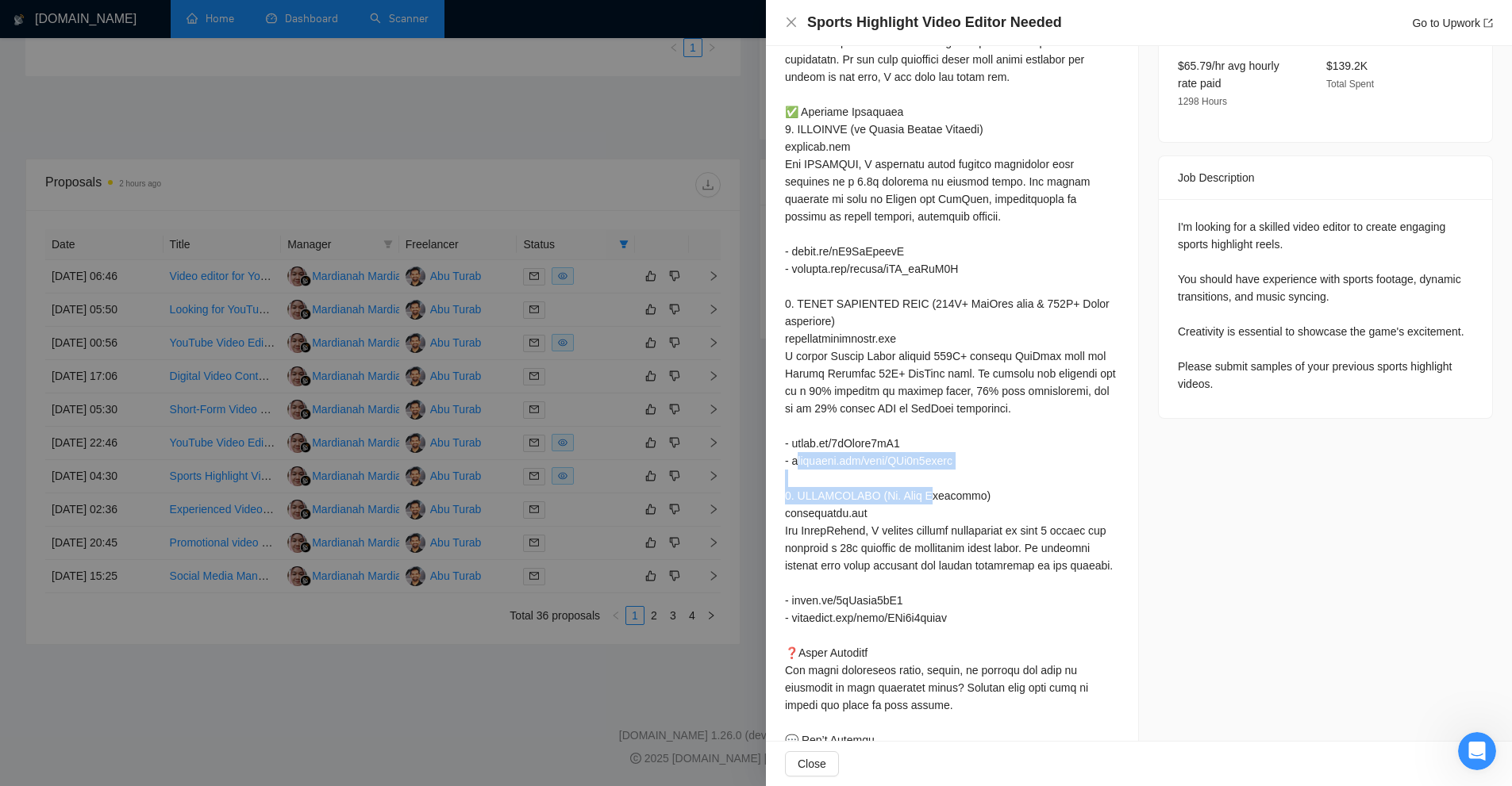
drag, startPoint x: 971, startPoint y: 479, endPoint x: 991, endPoint y: 434, distance: 49.2
click at [991, 434] on div at bounding box center [952, 400] width 334 height 873
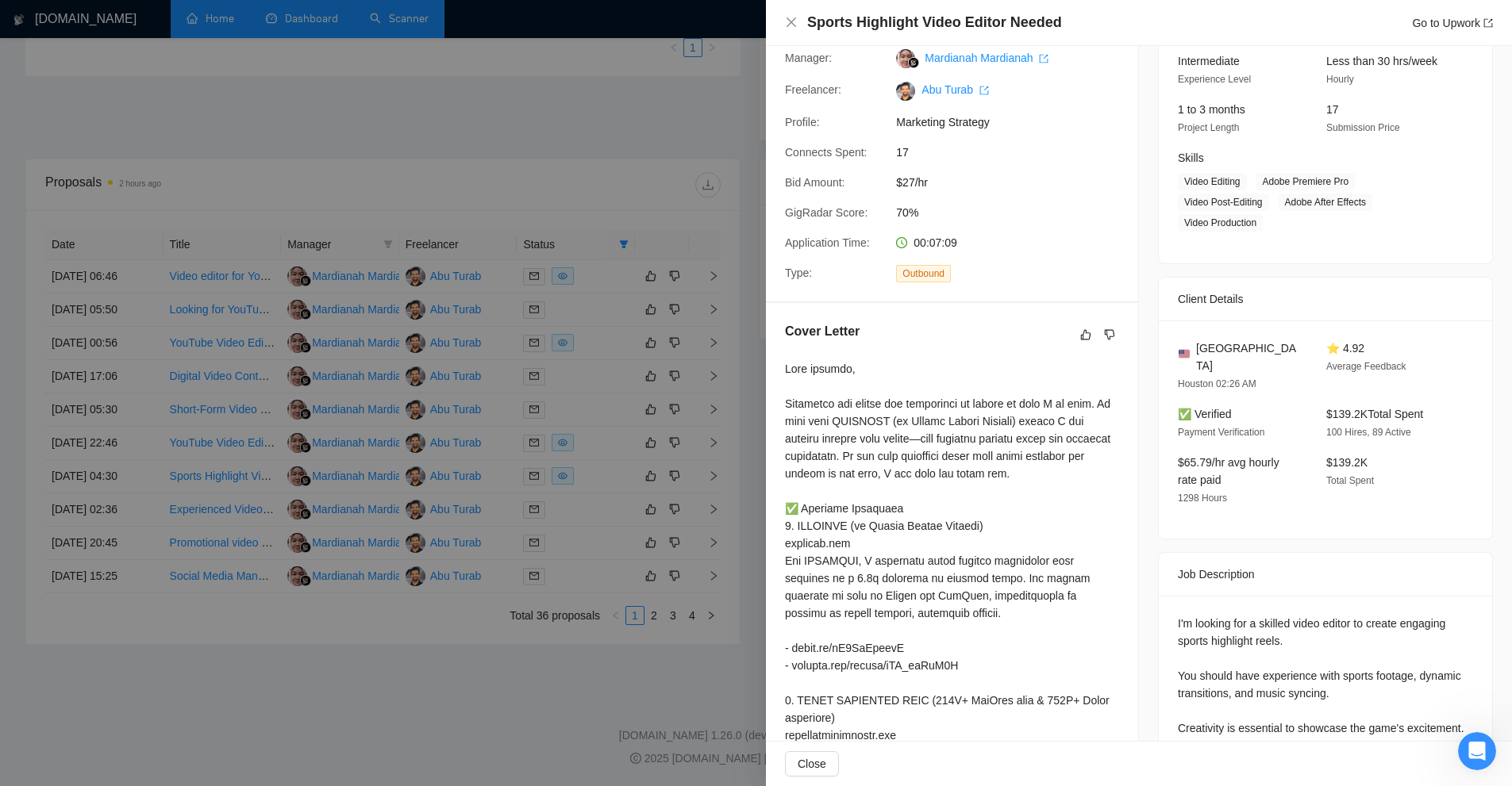
scroll to position [397, 0]
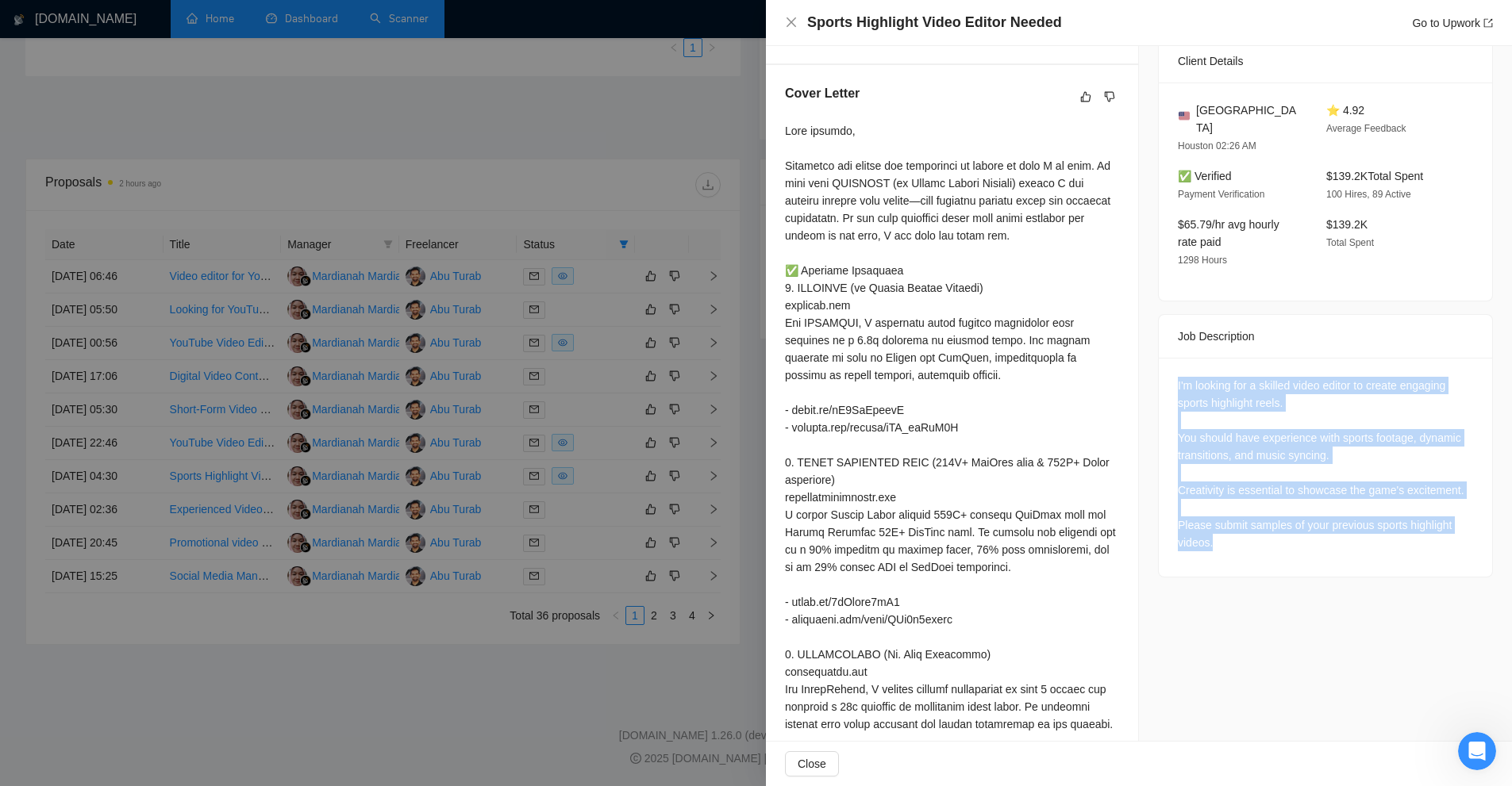
drag, startPoint x: 1165, startPoint y: 357, endPoint x: 1265, endPoint y: 523, distance: 193.8
click at [1265, 523] on div "I'm looking for a skilled video editor to create engaging sports highlight reel…" at bounding box center [1326, 466] width 333 height 219
click at [1265, 523] on div "I'm looking for a skilled video editor to create engaging sports highlight reel…" at bounding box center [1325, 463] width 295 height 174
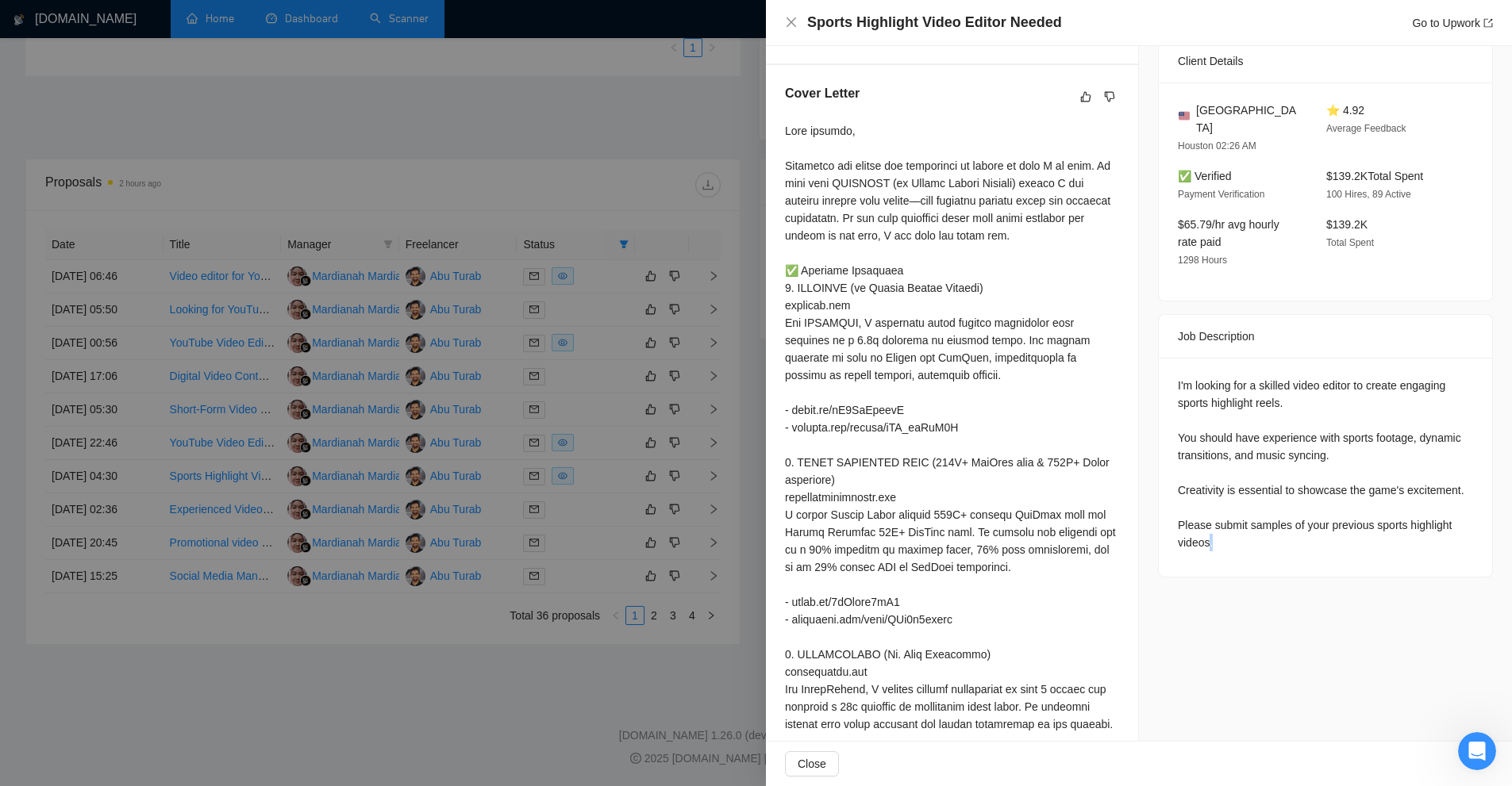
click at [1265, 523] on div "I'm looking for a skilled video editor to create engaging sports highlight reel…" at bounding box center [1325, 463] width 295 height 174
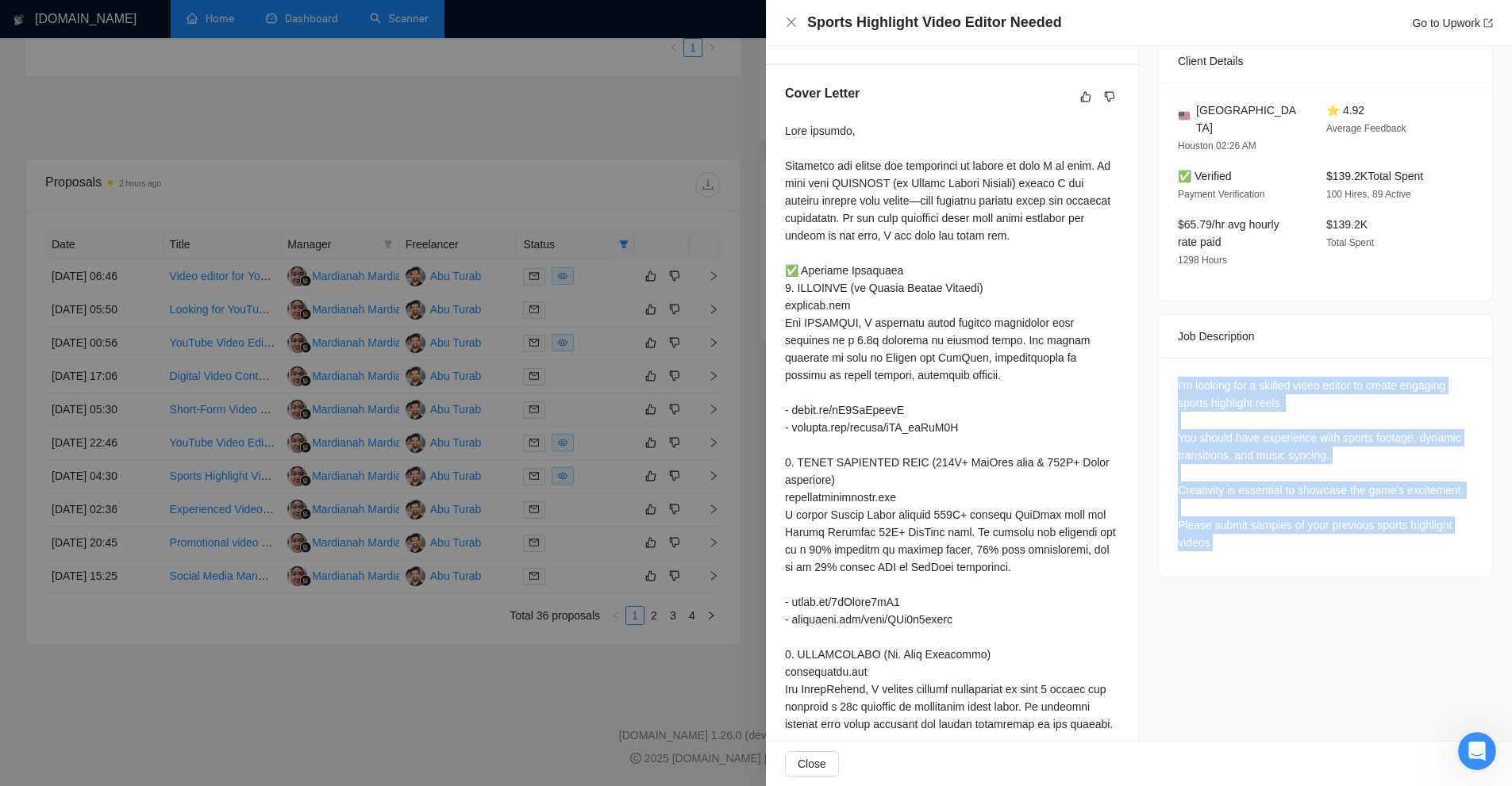
drag, startPoint x: 1265, startPoint y: 523, endPoint x: 1173, endPoint y: 363, distance: 184.6
click at [1178, 377] on div "I'm looking for a skilled video editor to create engaging sports highlight reel…" at bounding box center [1325, 463] width 295 height 174
click at [1390, 538] on div "I'm looking for a skilled video editor to create engaging sports highlight reel…" at bounding box center [1326, 466] width 333 height 219
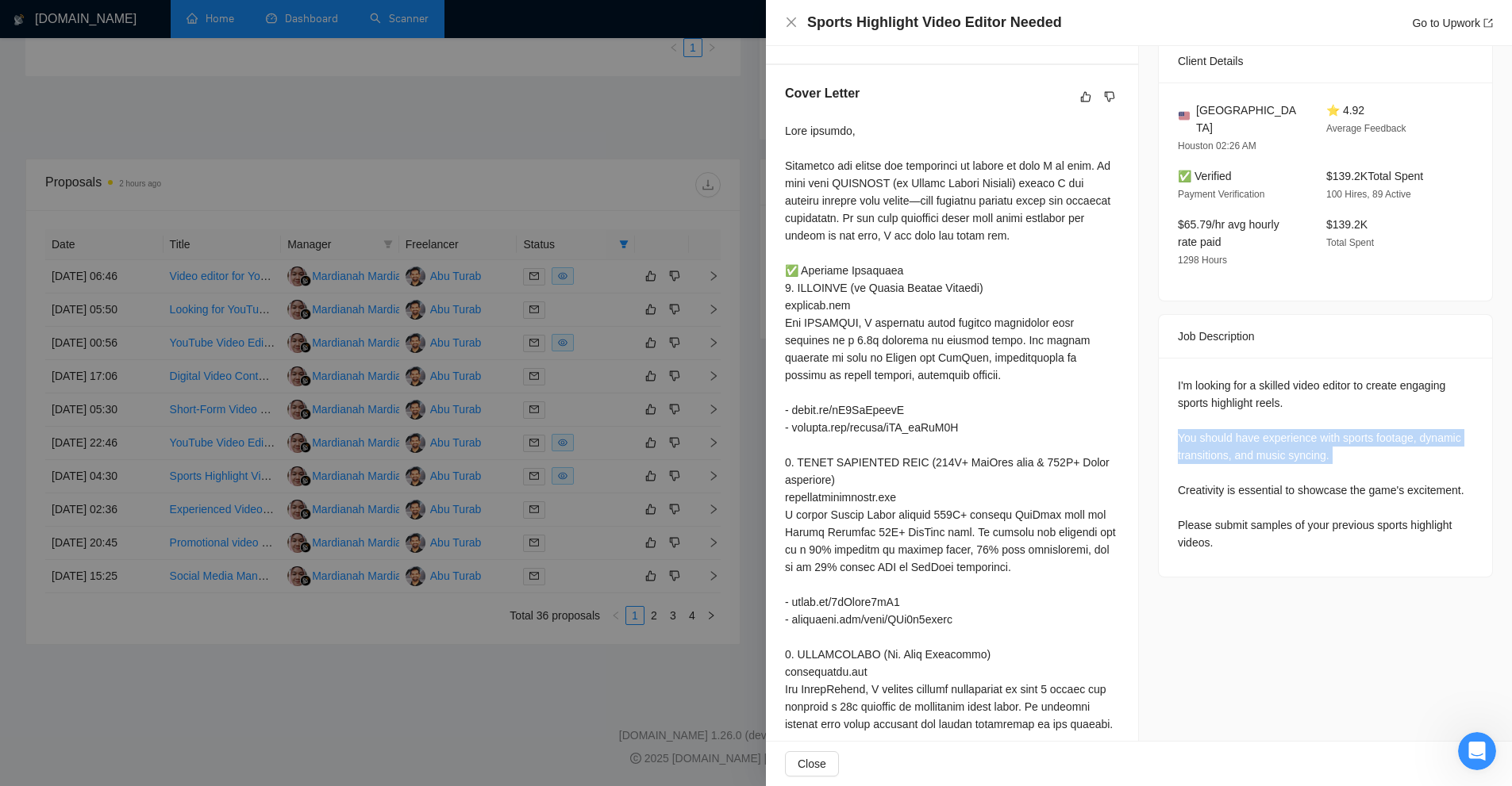
drag, startPoint x: 1202, startPoint y: 416, endPoint x: 1370, endPoint y: 464, distance: 174.7
click at [1363, 459] on div "I'm looking for a skilled video editor to create engaging sports highlight reel…" at bounding box center [1326, 466] width 333 height 219
click at [1374, 469] on div "I'm looking for a skilled video editor to create engaging sports highlight reel…" at bounding box center [1325, 463] width 295 height 174
click at [1306, 502] on div "I'm looking for a skilled video editor to create engaging sports highlight reel…" at bounding box center [1325, 463] width 295 height 174
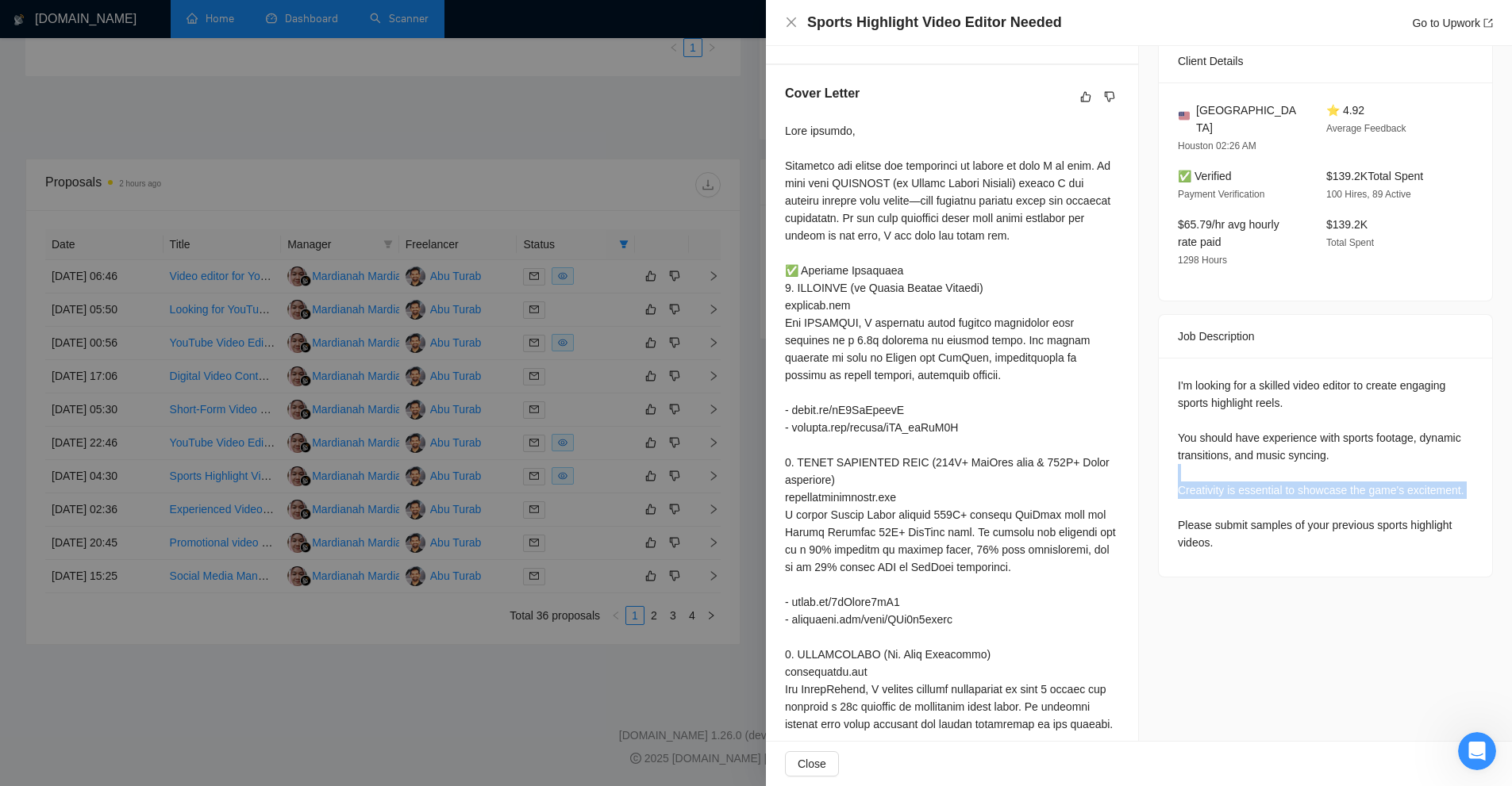
drag, startPoint x: 1289, startPoint y: 487, endPoint x: 1265, endPoint y: 453, distance: 41.6
click at [1265, 453] on div "I'm looking for a skilled video editor to create engaging sports highlight reel…" at bounding box center [1325, 463] width 295 height 174
drag, startPoint x: 1265, startPoint y: 453, endPoint x: 1265, endPoint y: 476, distance: 23.0
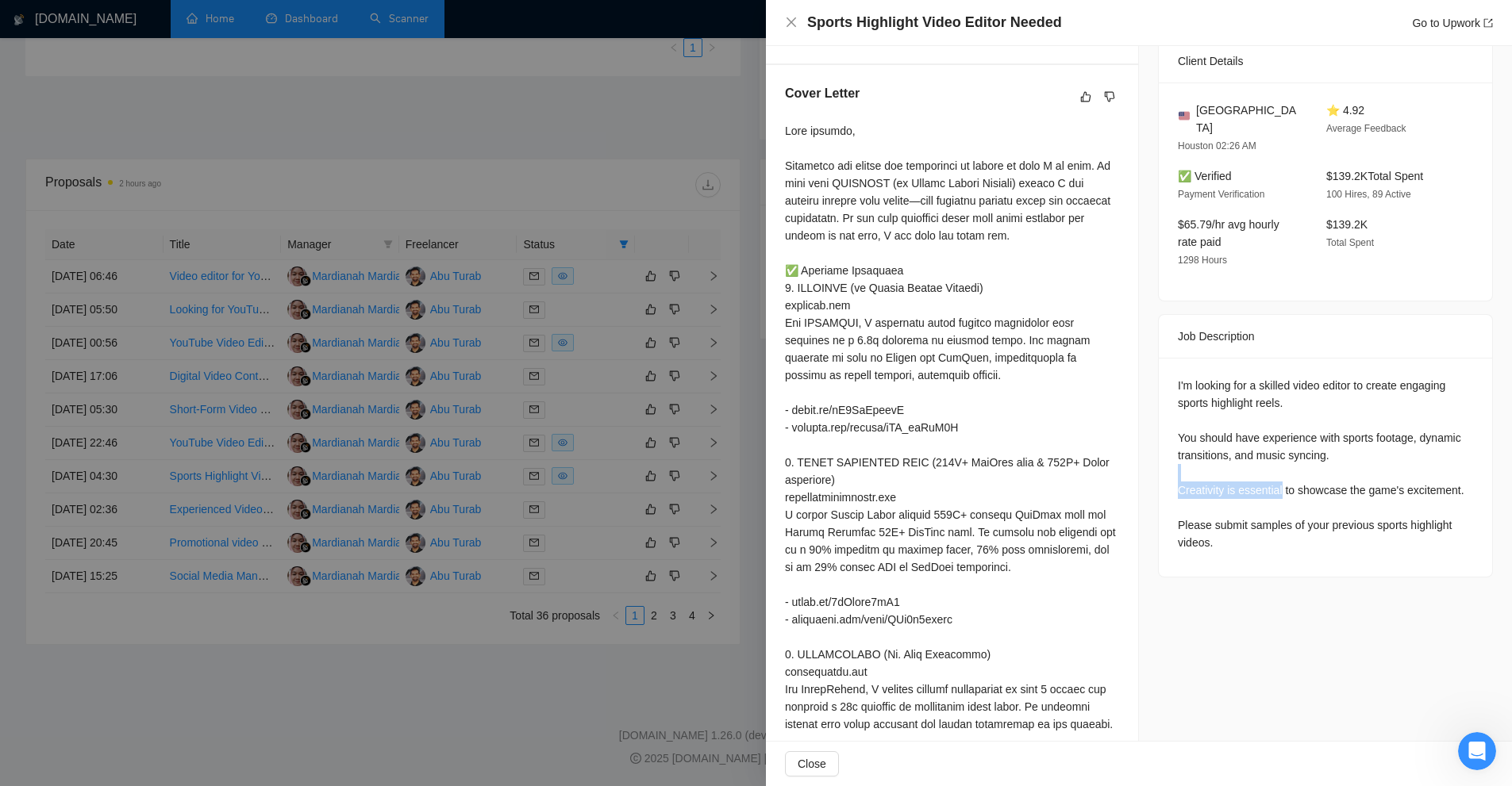
click at [1265, 476] on div "I'm looking for a skilled video editor to create engaging sports highlight reel…" at bounding box center [1325, 463] width 295 height 174
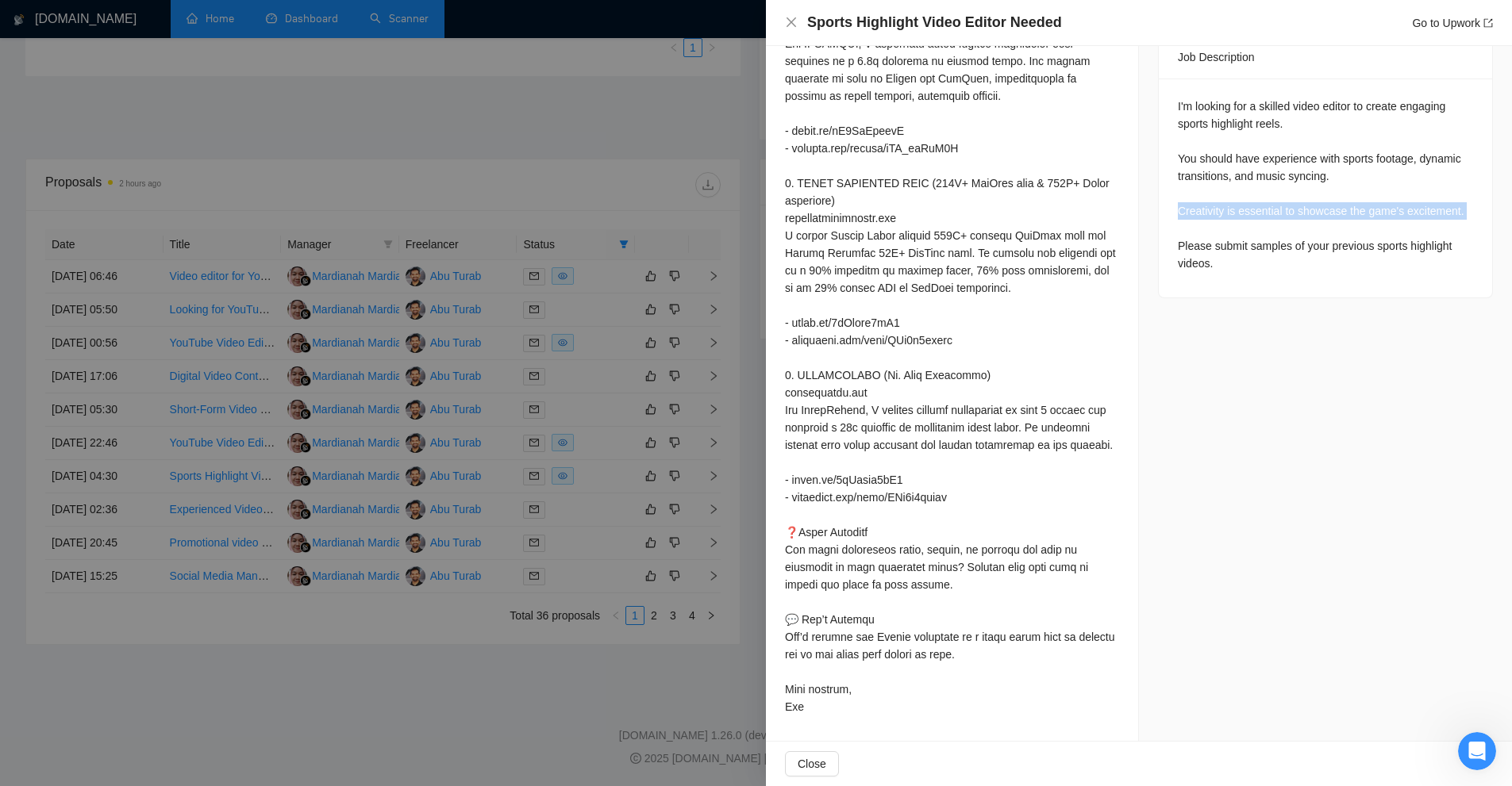
scroll to position [296, 0]
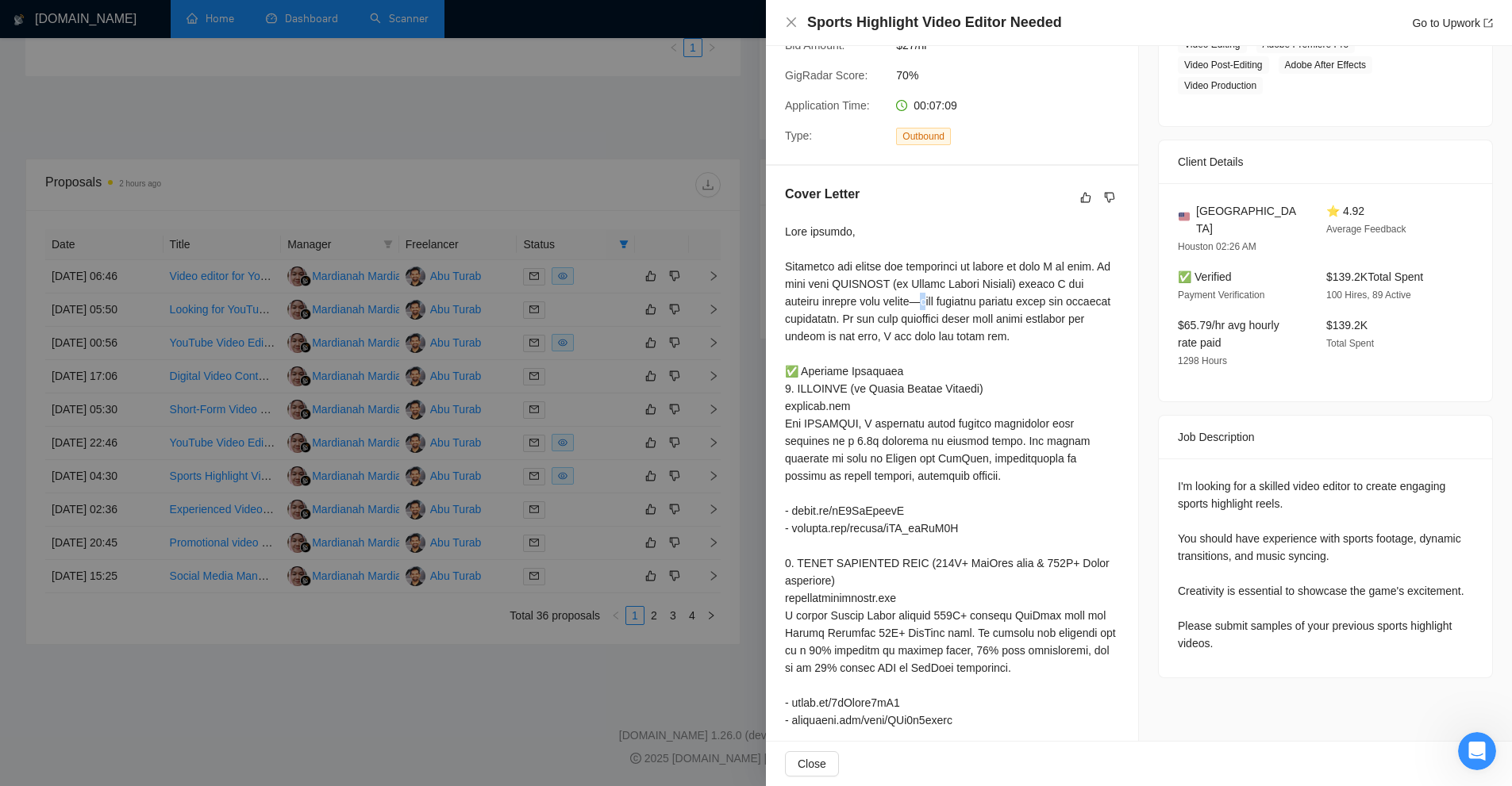
click at [918, 322] on div at bounding box center [952, 659] width 334 height 873
click at [943, 339] on div at bounding box center [952, 659] width 334 height 873
click at [917, 320] on div at bounding box center [952, 659] width 334 height 873
click at [926, 344] on div at bounding box center [952, 659] width 334 height 873
drag, startPoint x: 928, startPoint y: 27, endPoint x: 1126, endPoint y: 24, distance: 198.0
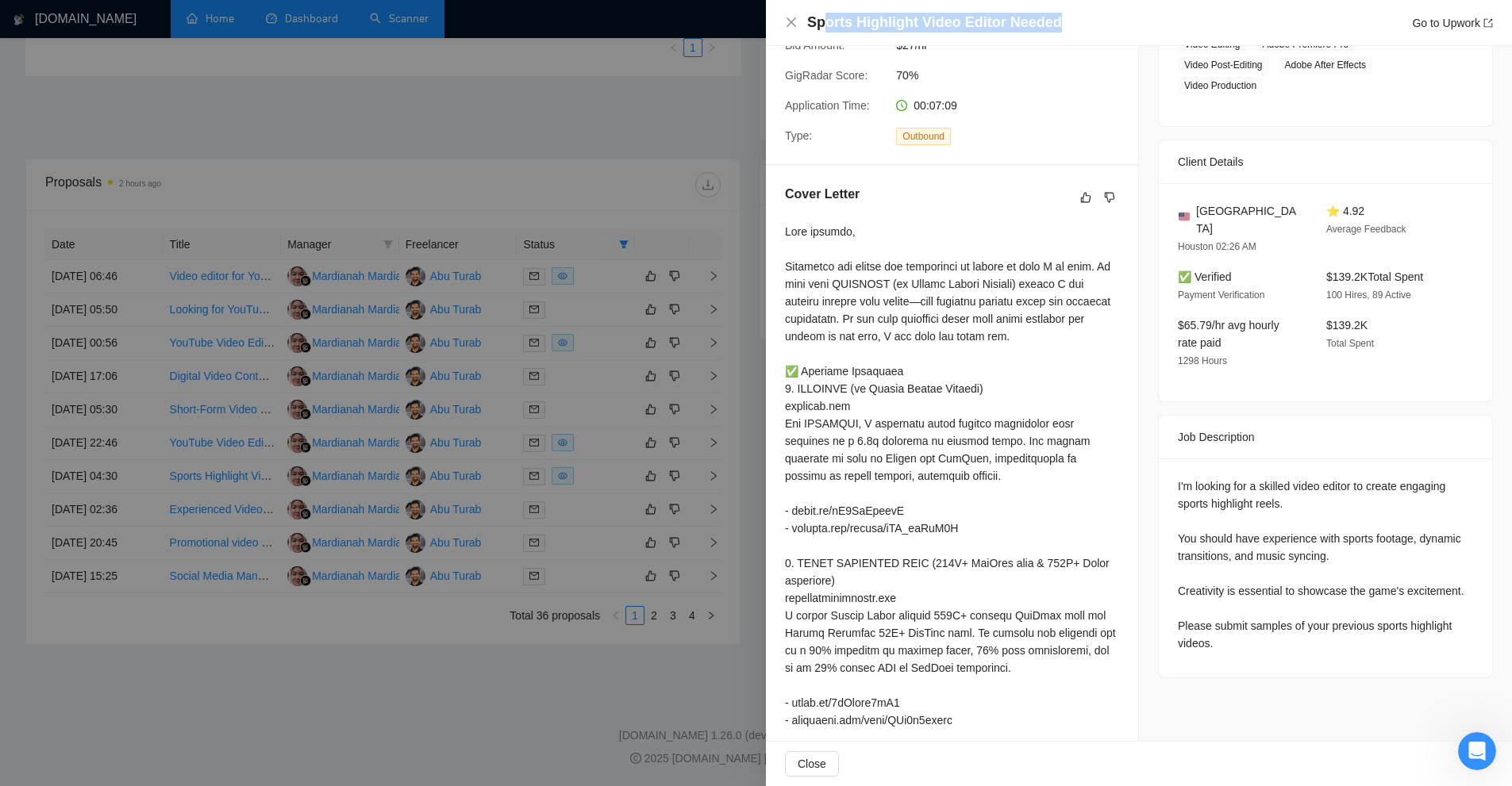
click at [1126, 24] on div "Sports Highlight Video Editor Needed Go to Upwork" at bounding box center [1151, 22] width 686 height 20
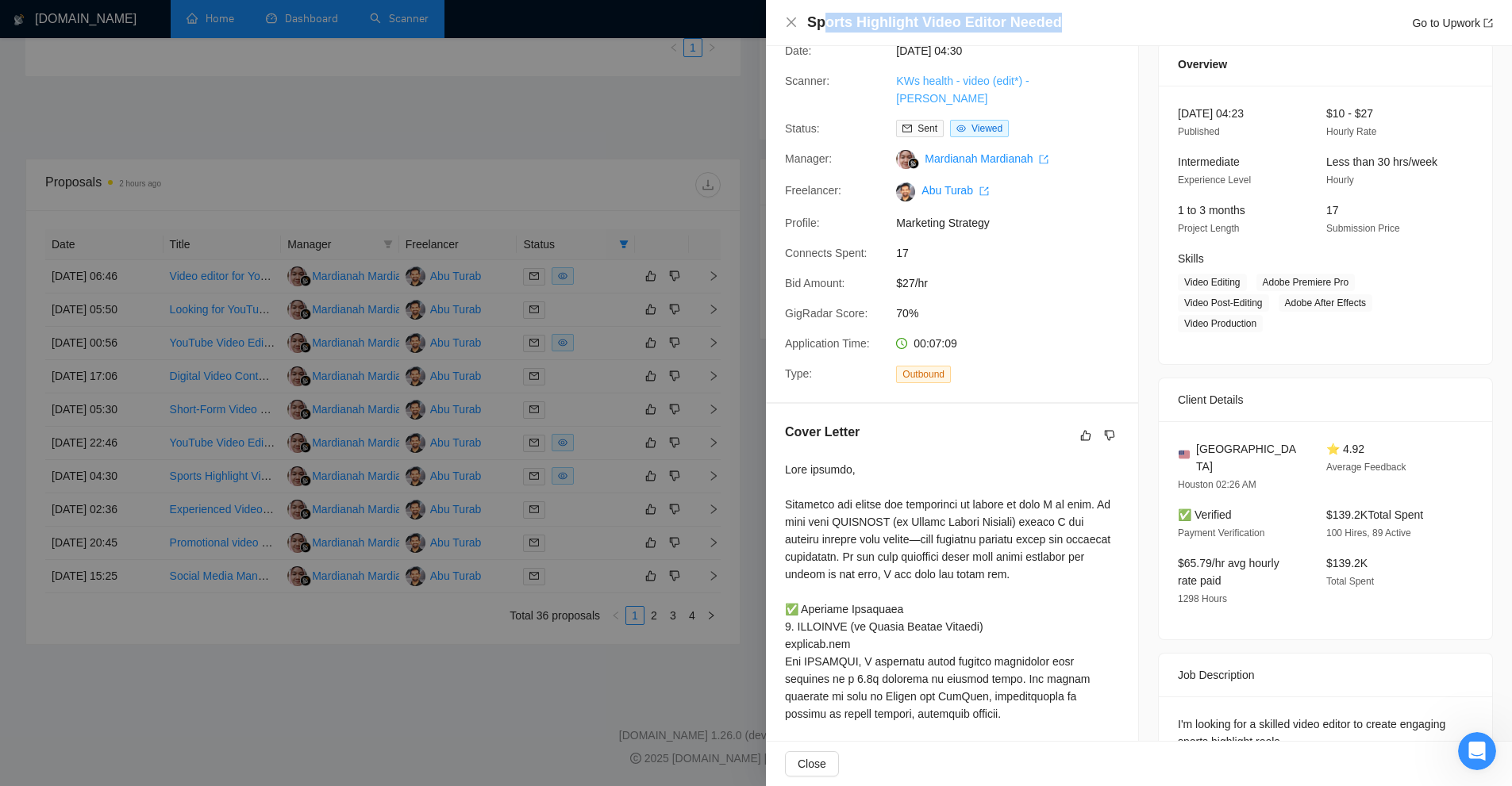
scroll to position [214, 0]
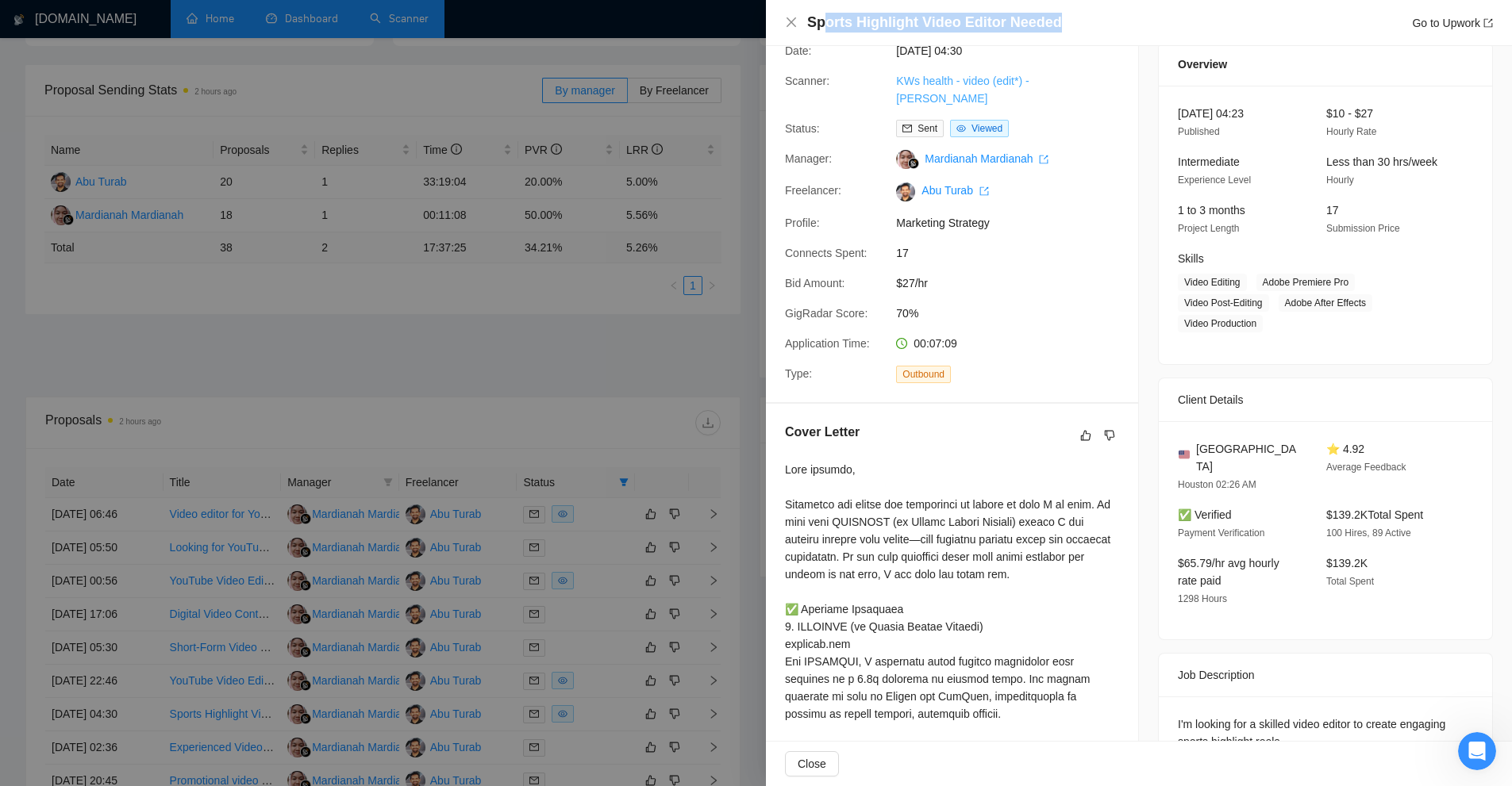
click at [934, 83] on link "KWs health - video (edit*) - sardor" at bounding box center [963, 89] width 133 height 30
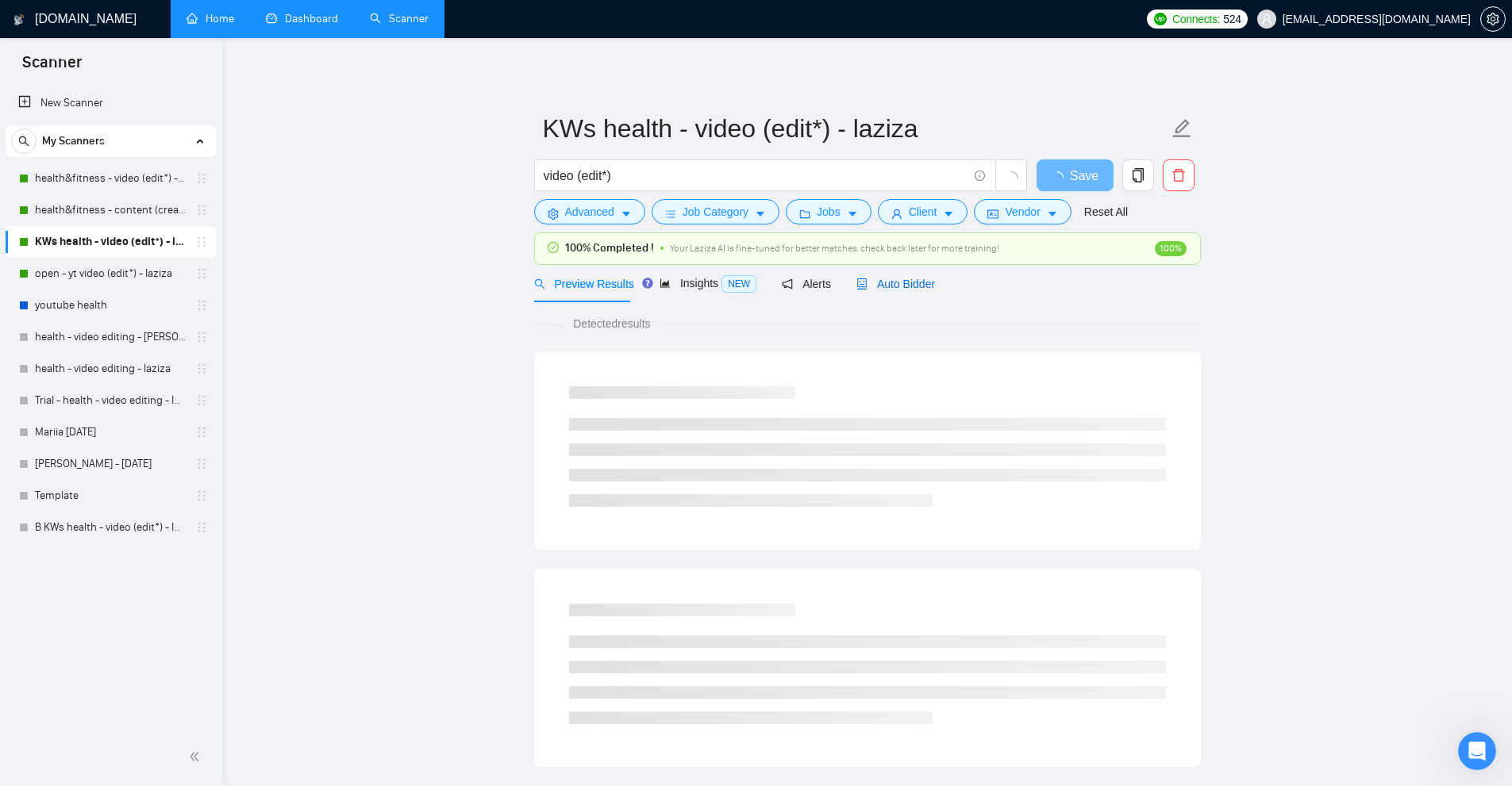
click at [880, 277] on span "Auto Bidder" at bounding box center [896, 283] width 79 height 13
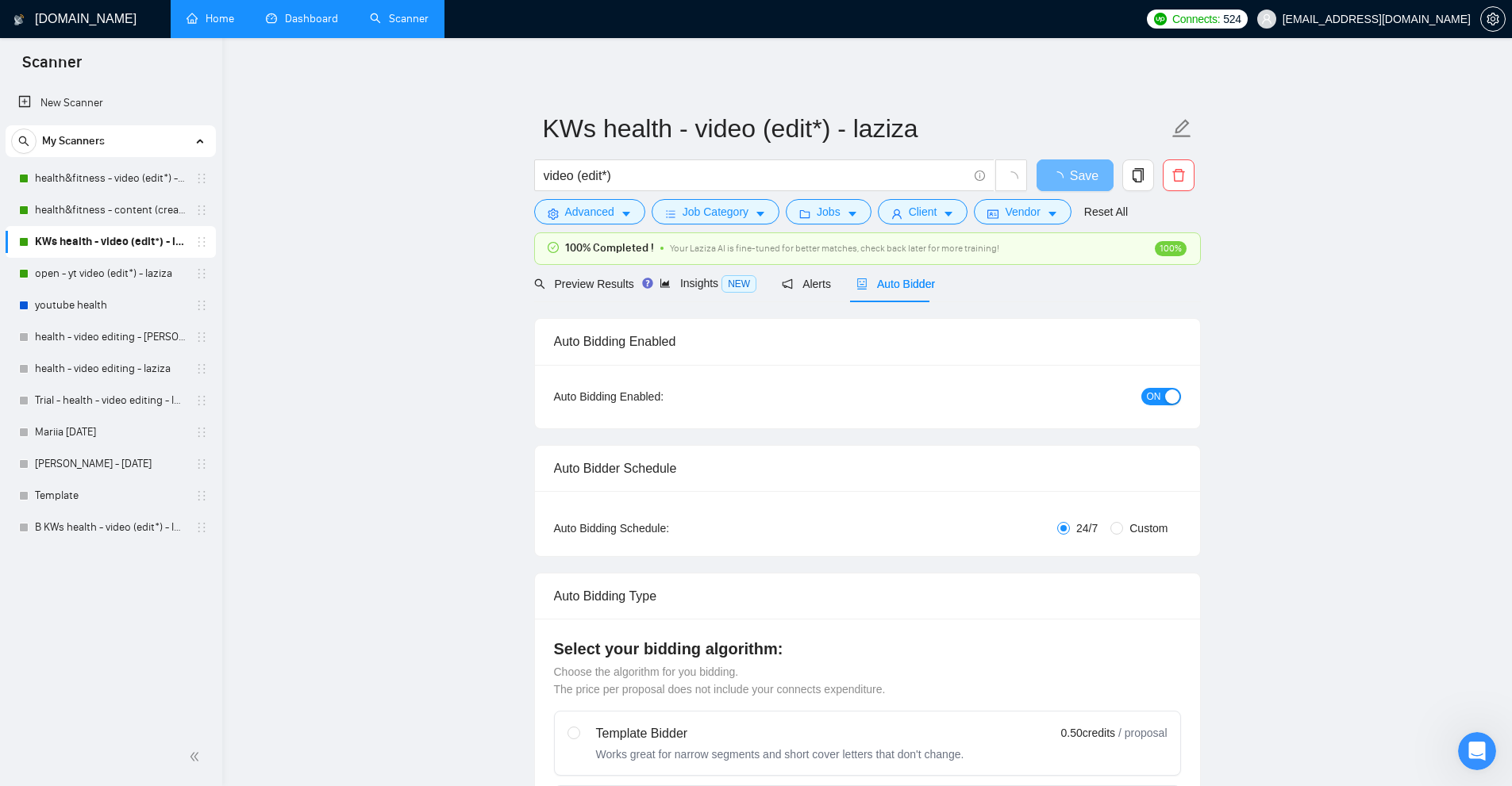
checkbox input "true"
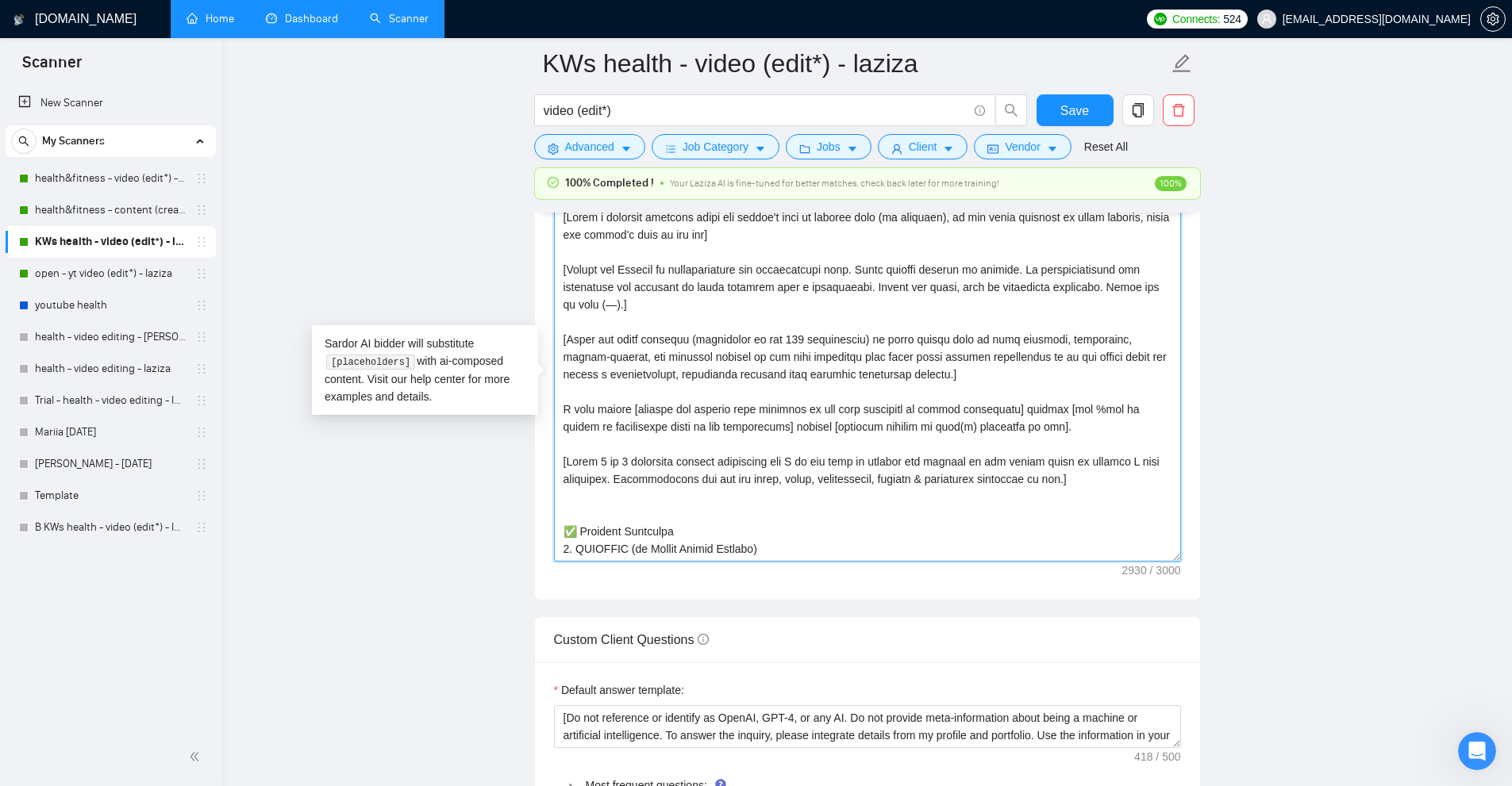
scroll to position [1983, 0]
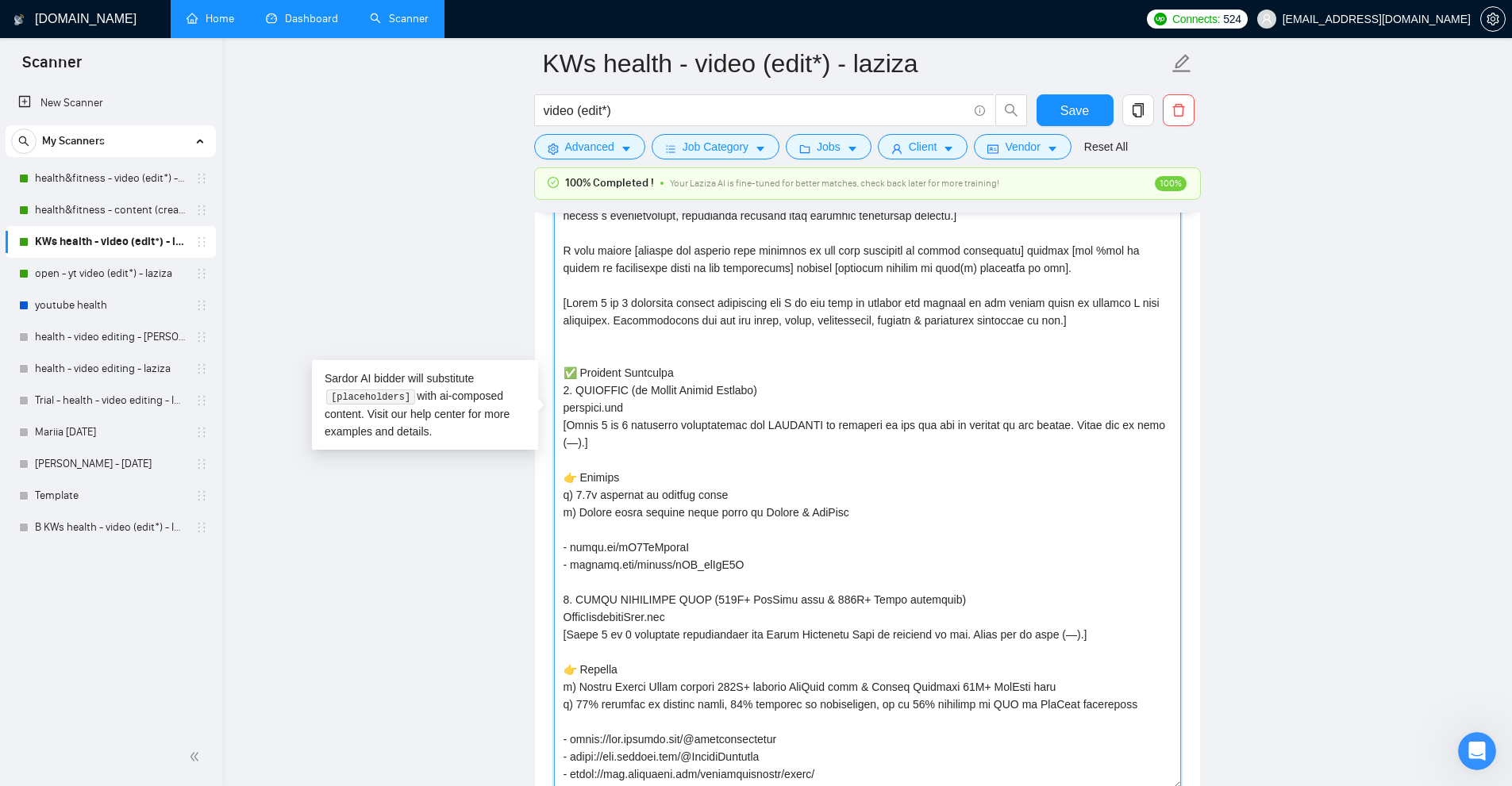
drag, startPoint x: 1177, startPoint y: 401, endPoint x: 1180, endPoint y: 787, distance: 386.0
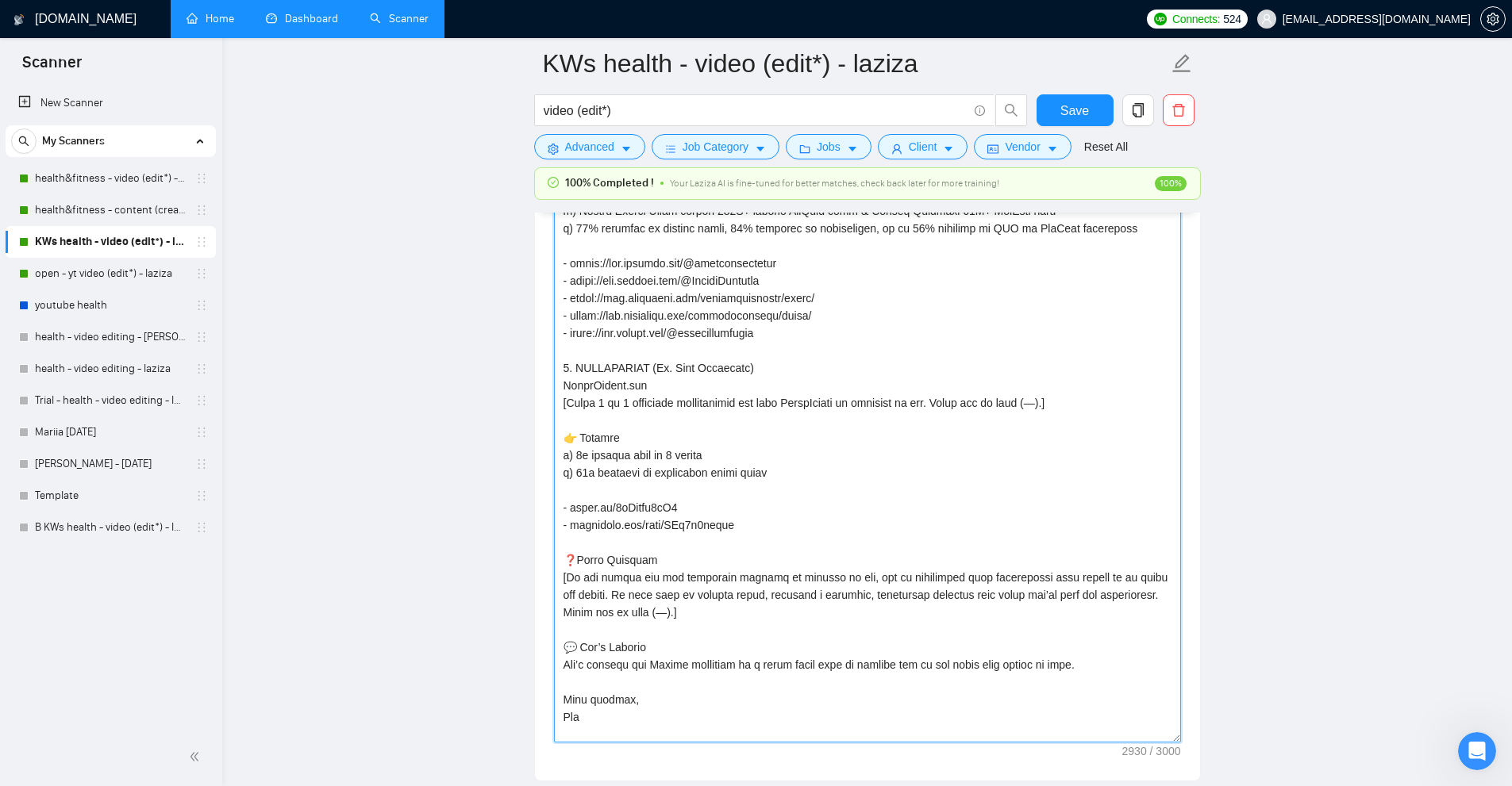
drag, startPoint x: 1177, startPoint y: 306, endPoint x: 1182, endPoint y: 706, distance: 400.0
click at [1177, 731] on textarea "Cover letter template:" at bounding box center [867, 156] width 627 height 1172
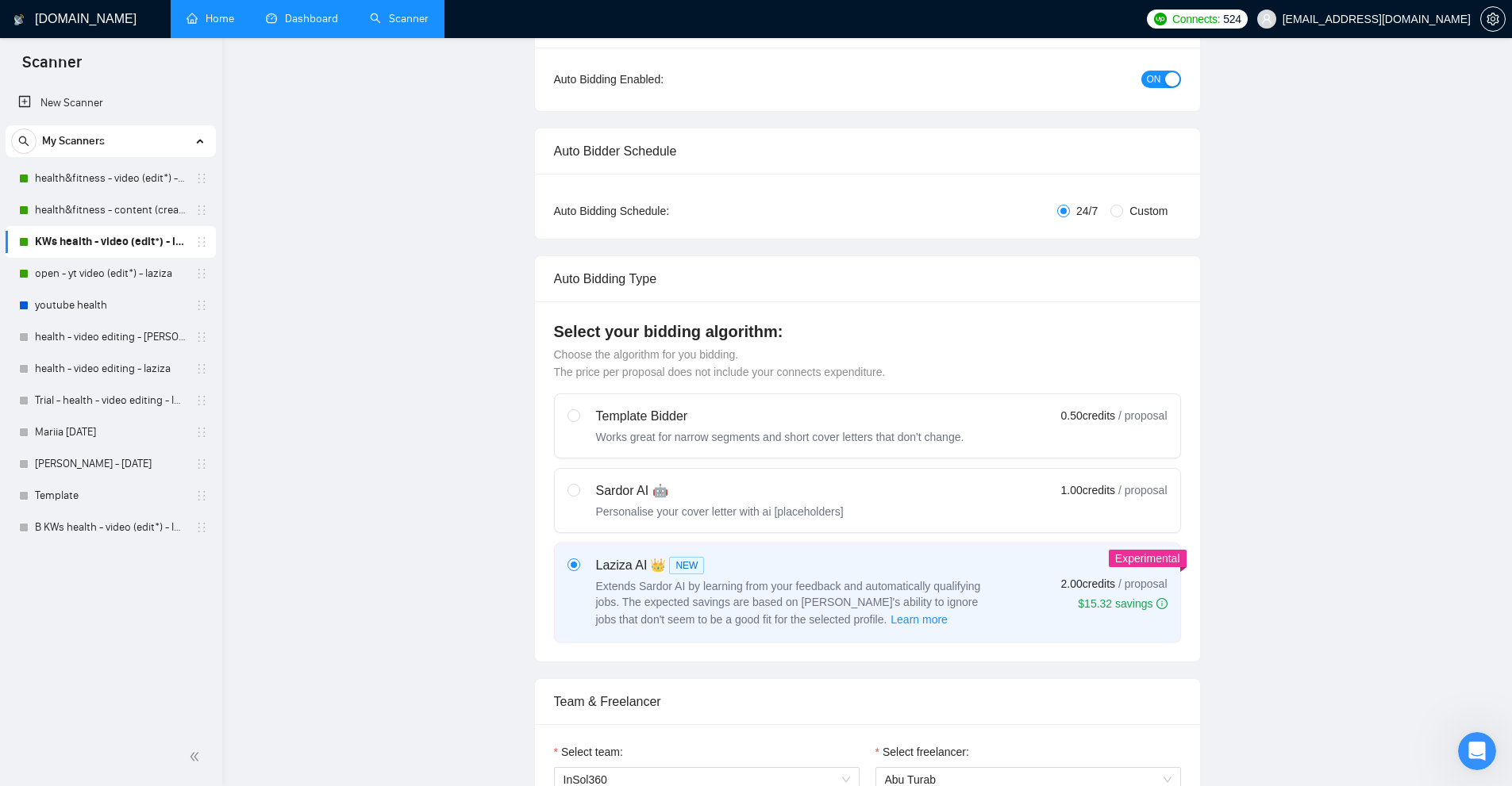
scroll to position [0, 0]
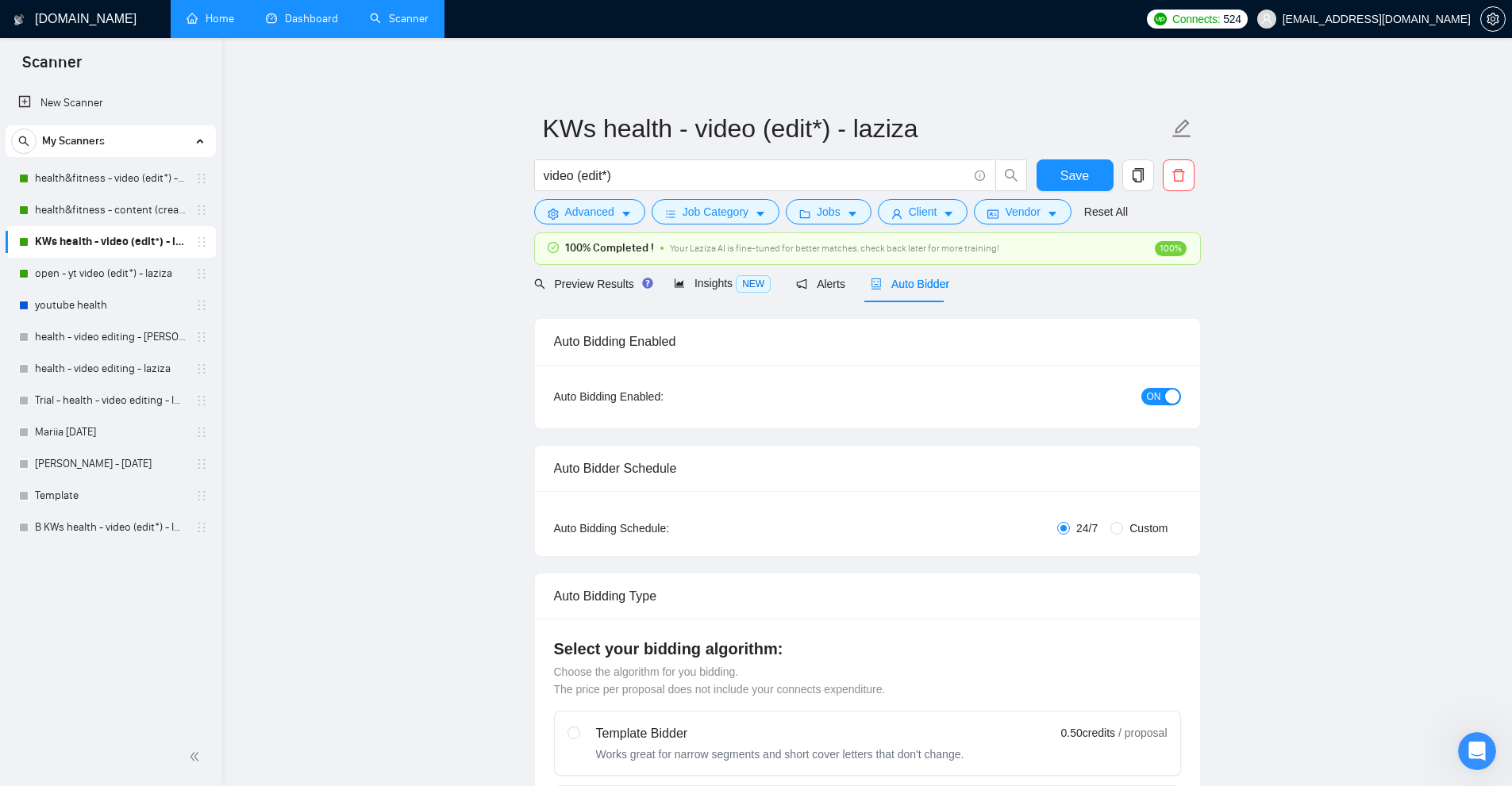
click at [319, 22] on link "Dashboard" at bounding box center [302, 18] width 72 height 13
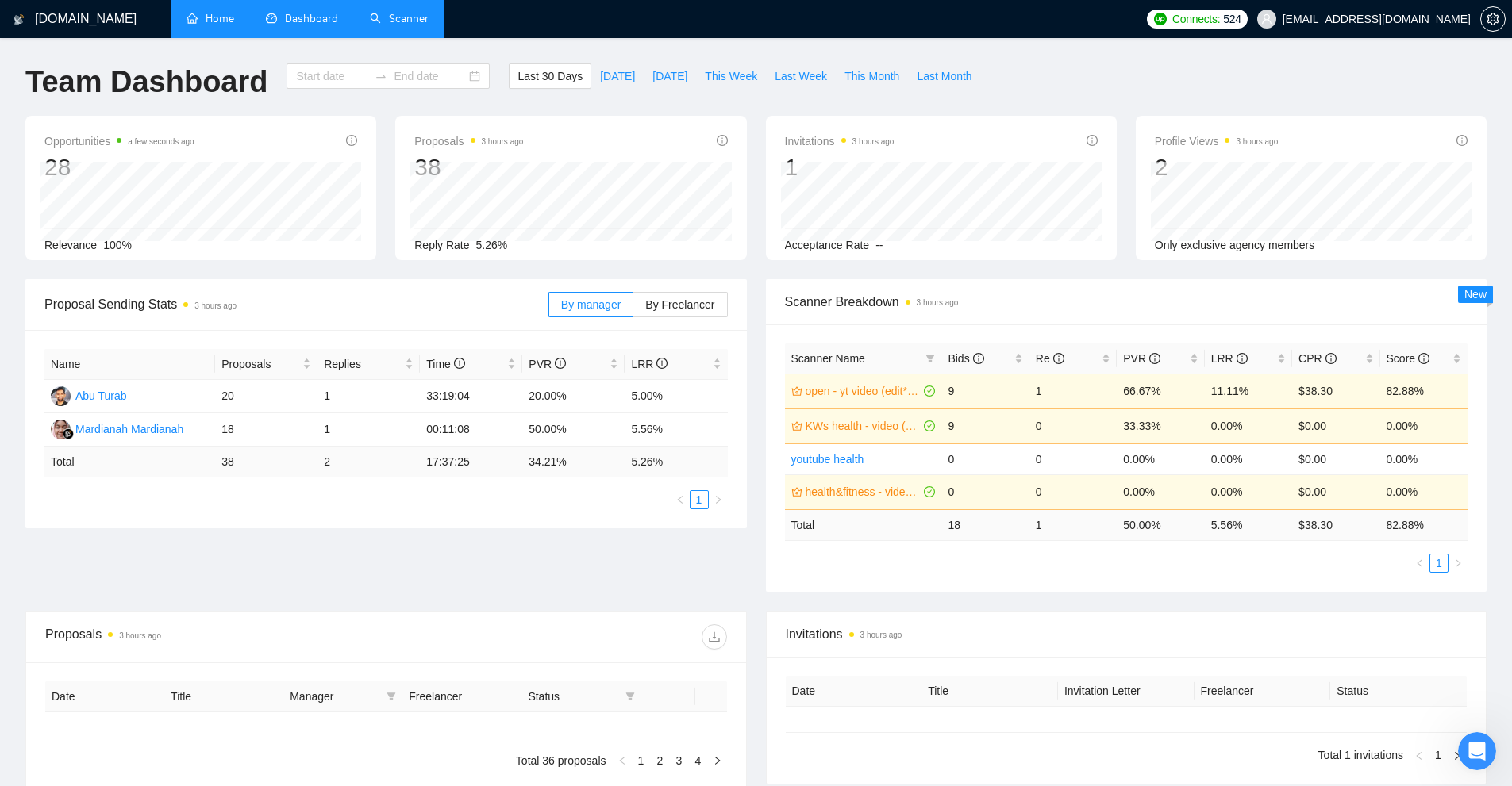
type input "[DATE]"
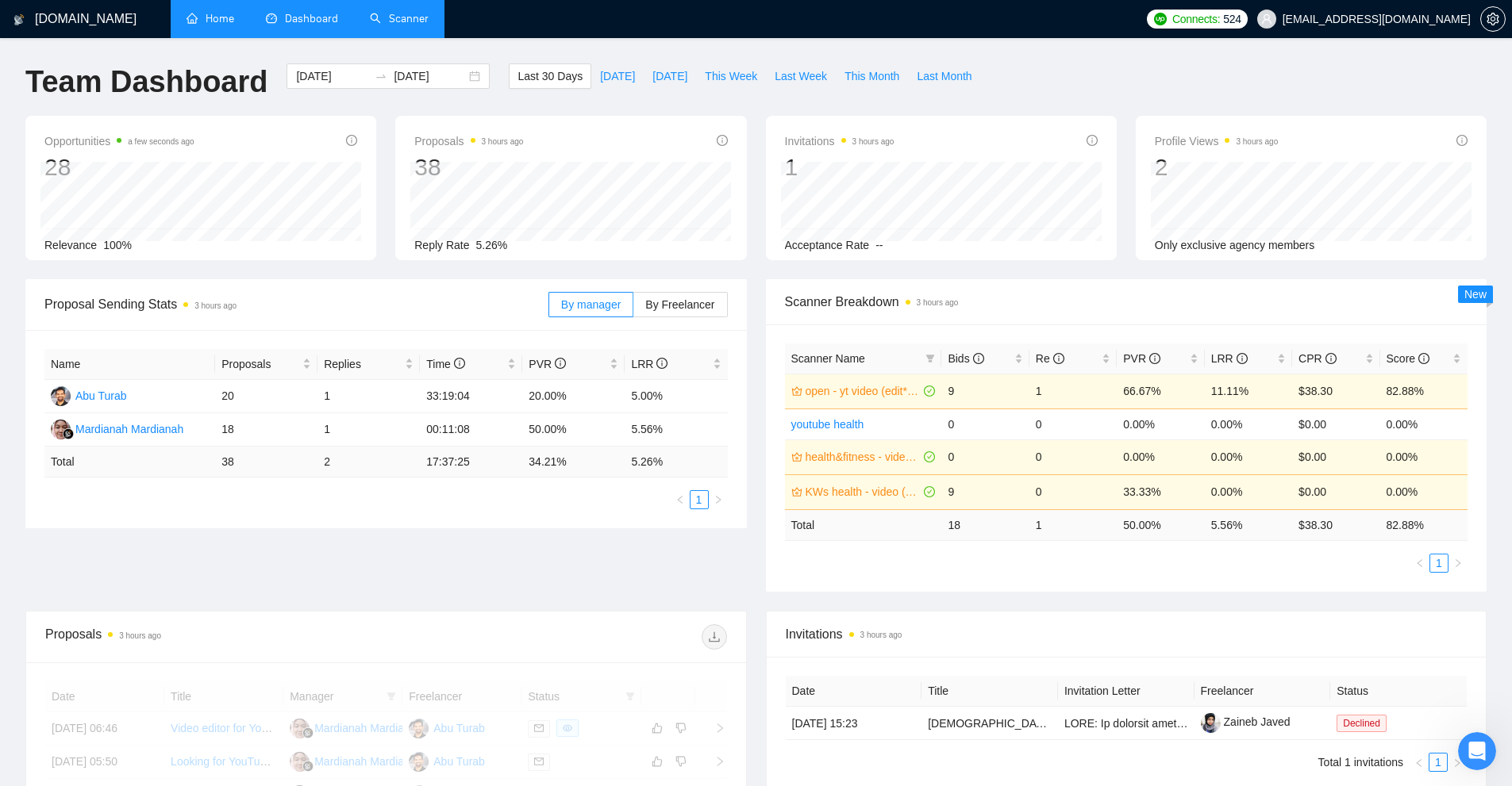
scroll to position [317, 0]
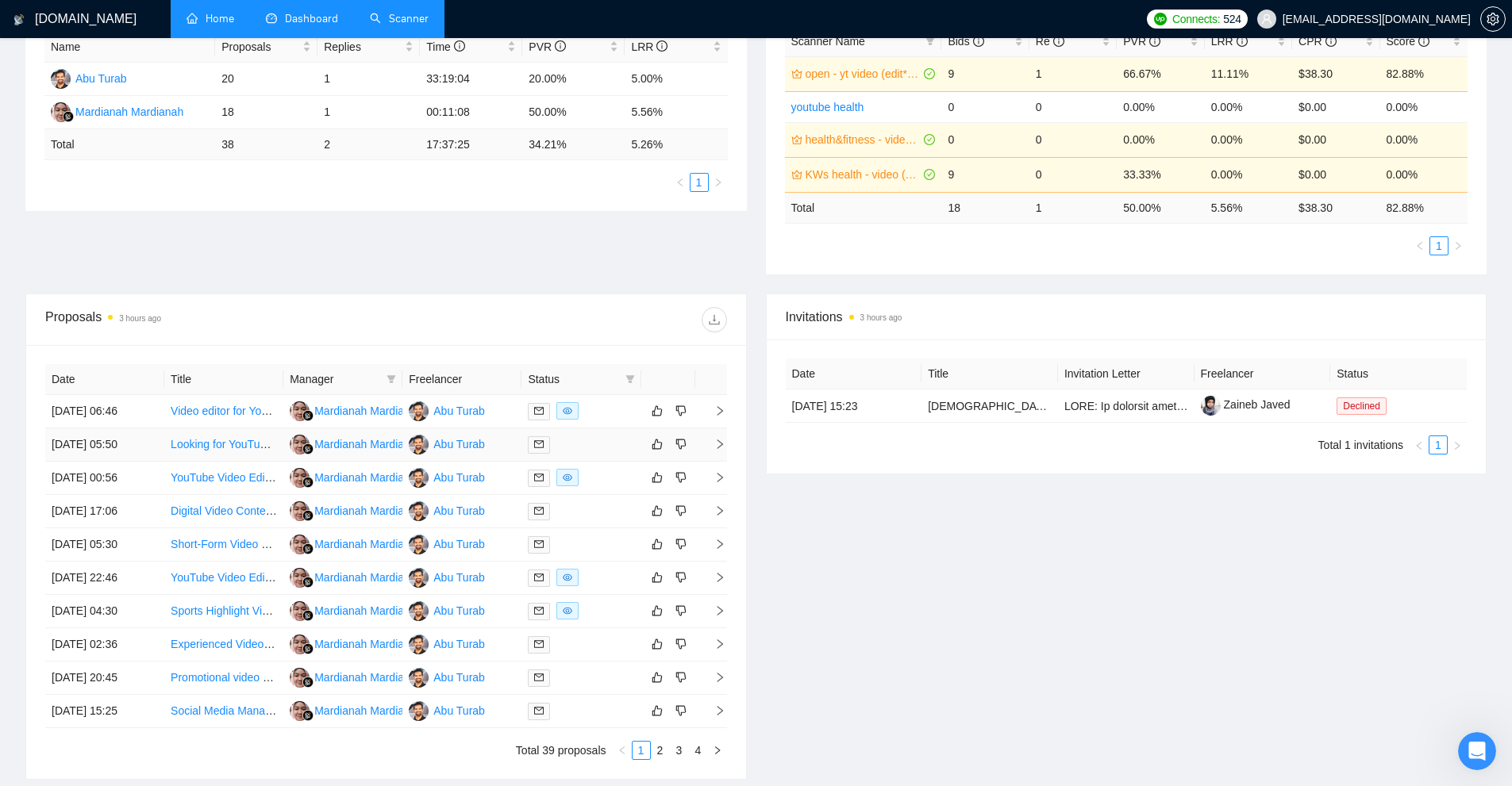
click at [597, 444] on div at bounding box center [581, 444] width 106 height 18
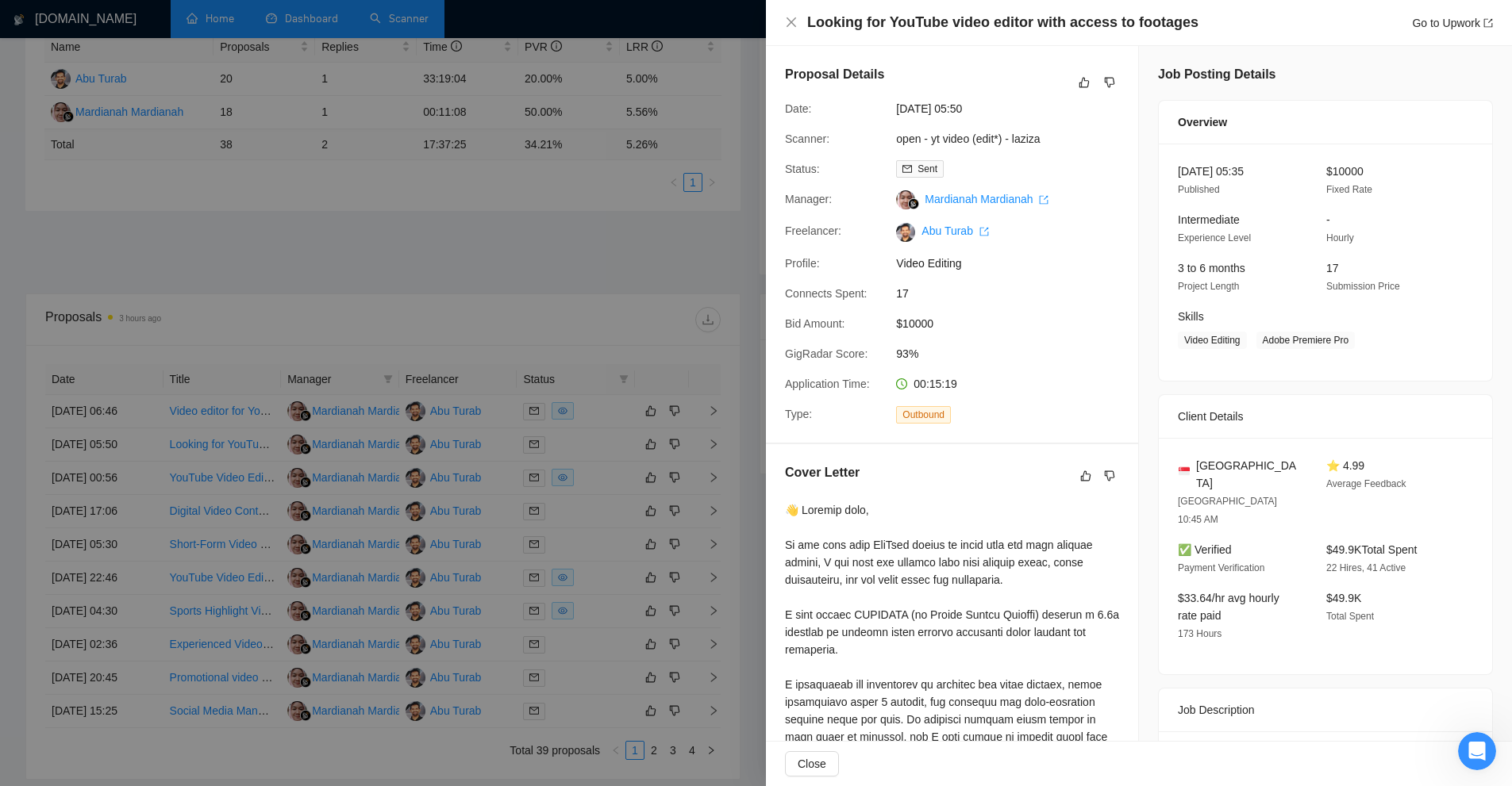
click at [538, 461] on div at bounding box center [756, 393] width 1512 height 786
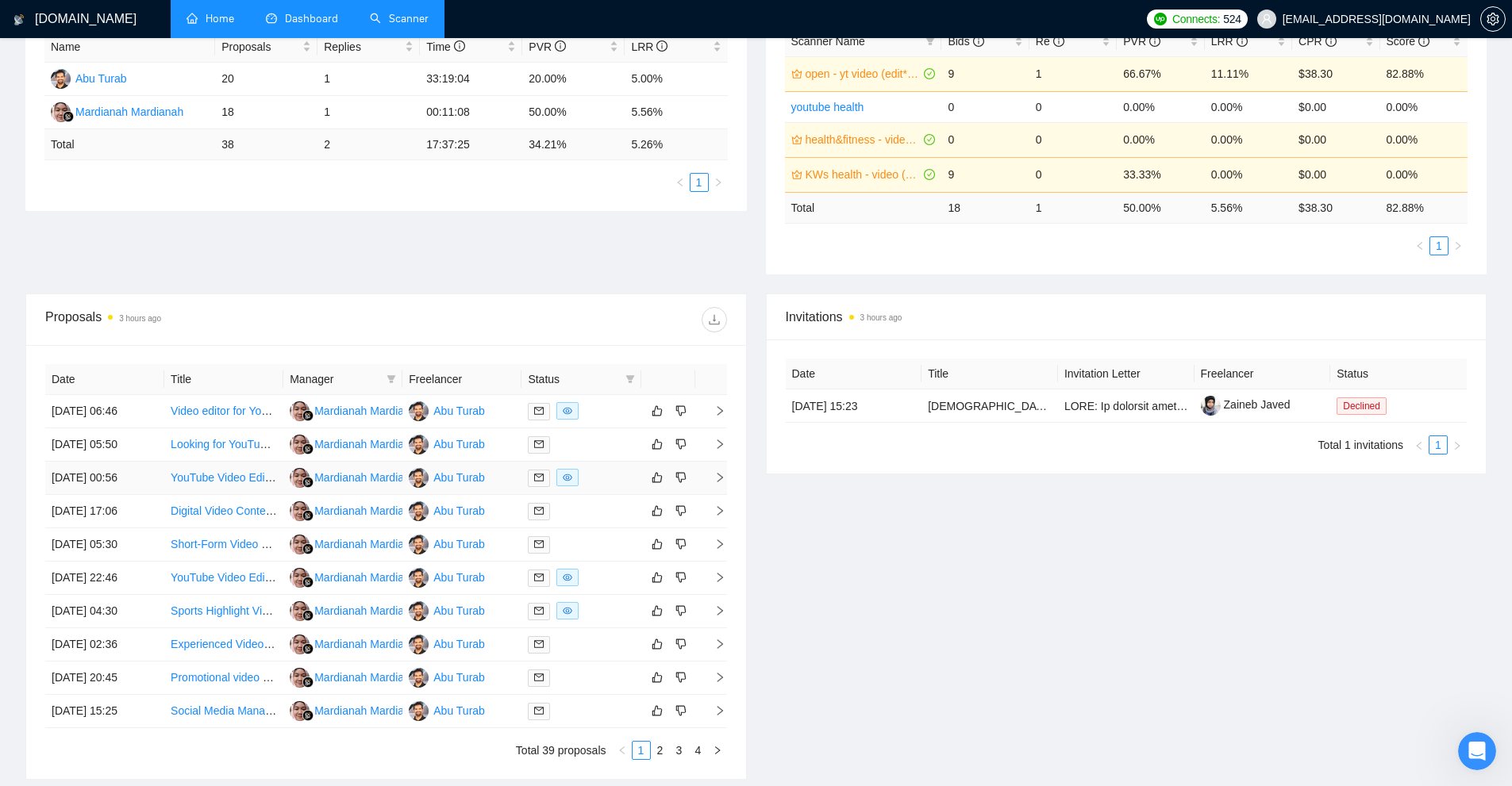
click at [607, 479] on div at bounding box center [581, 478] width 106 height 18
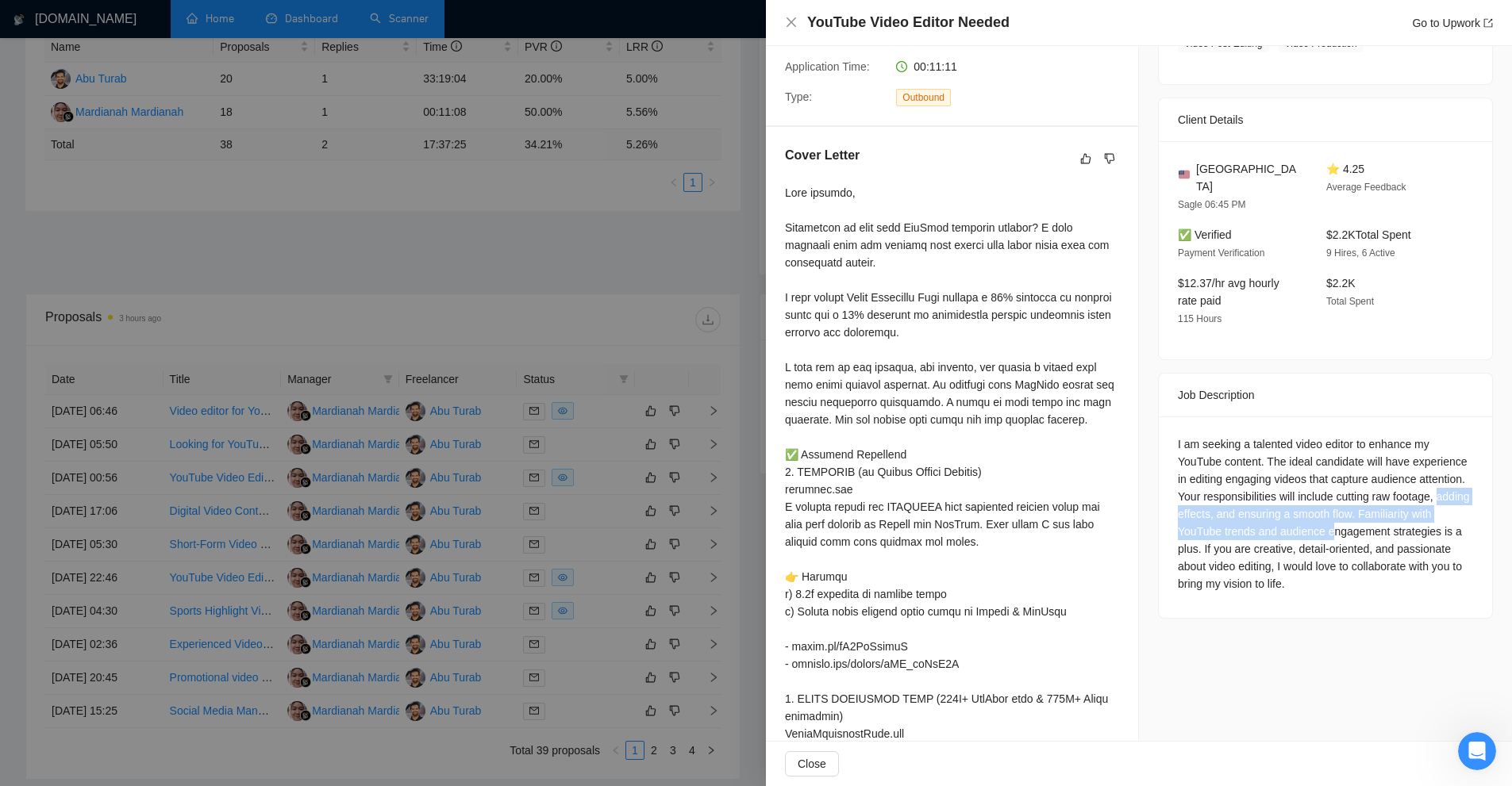
drag, startPoint x: 1217, startPoint y: 494, endPoint x: 1406, endPoint y: 508, distance: 189.5
click at [1406, 508] on div "I am seeking a talented video editor to enhance my YouTube content. The ideal c…" at bounding box center [1325, 513] width 295 height 157
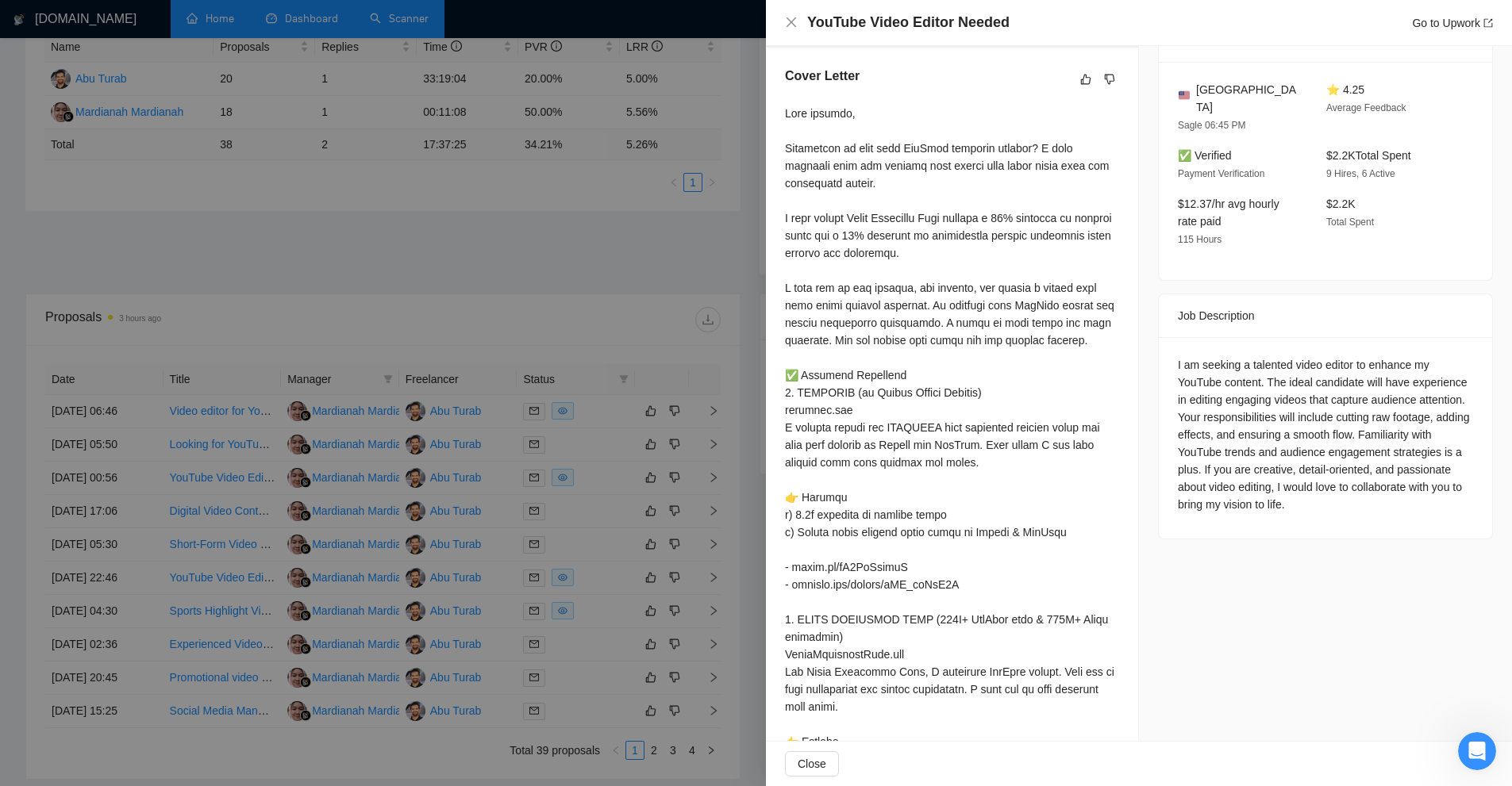
click at [540, 483] on div at bounding box center [756, 393] width 1512 height 786
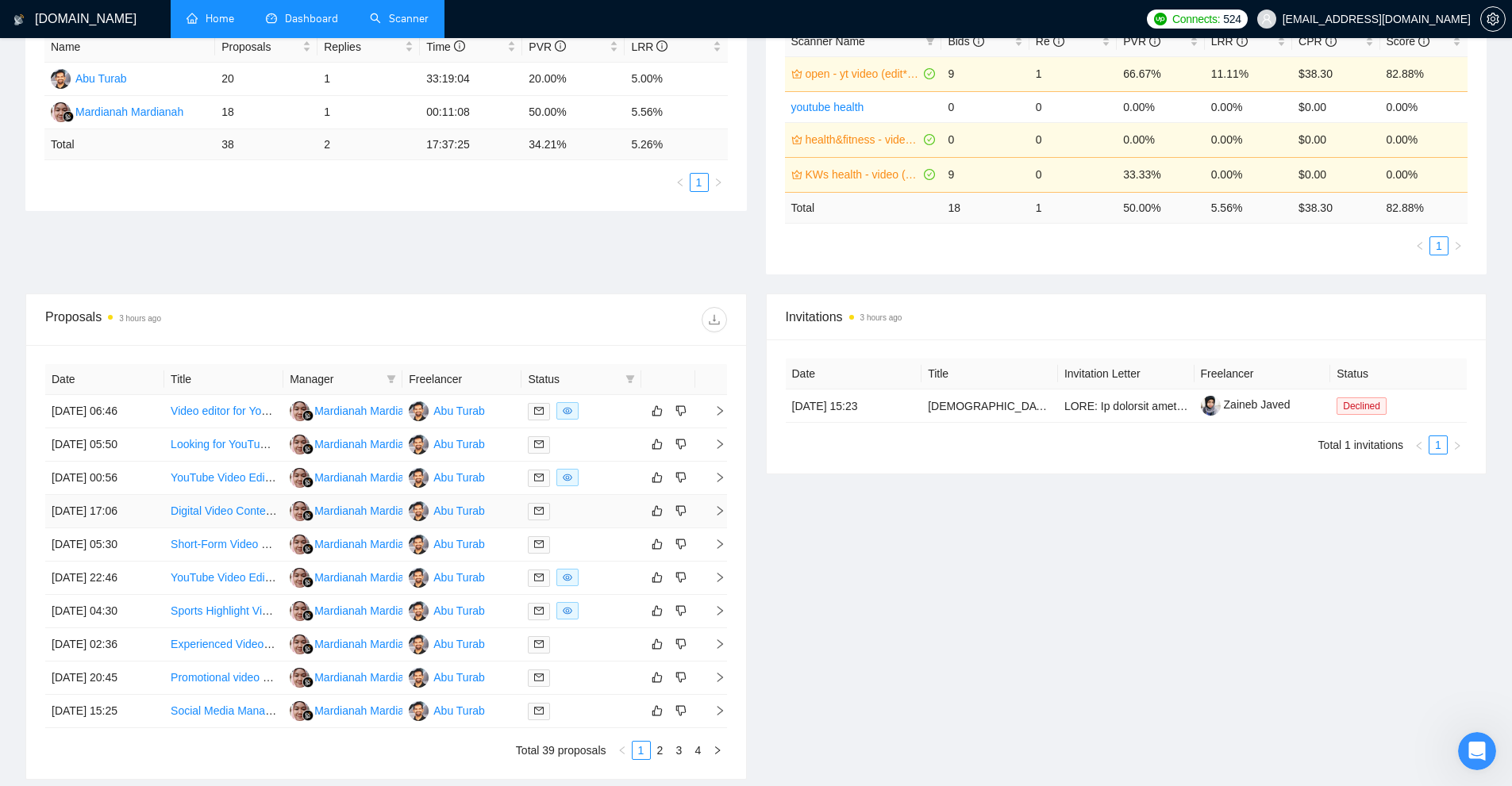
click at [578, 509] on div at bounding box center [581, 511] width 106 height 18
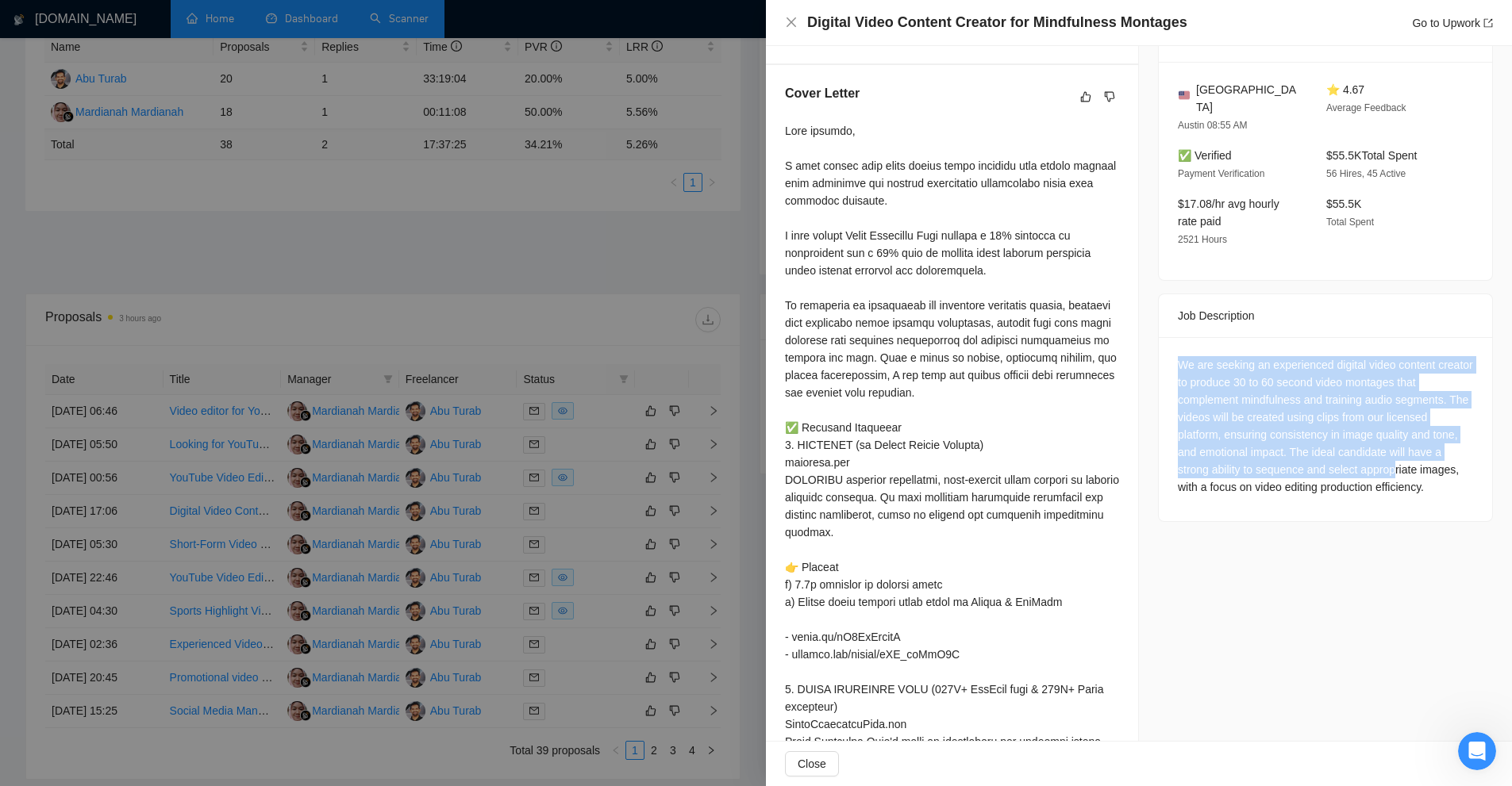
drag, startPoint x: 1167, startPoint y: 341, endPoint x: 1392, endPoint y: 455, distance: 252.2
click at [1392, 455] on div "We are seeking an experienced digital video content creator to produce 30 to 60…" at bounding box center [1326, 429] width 333 height 184
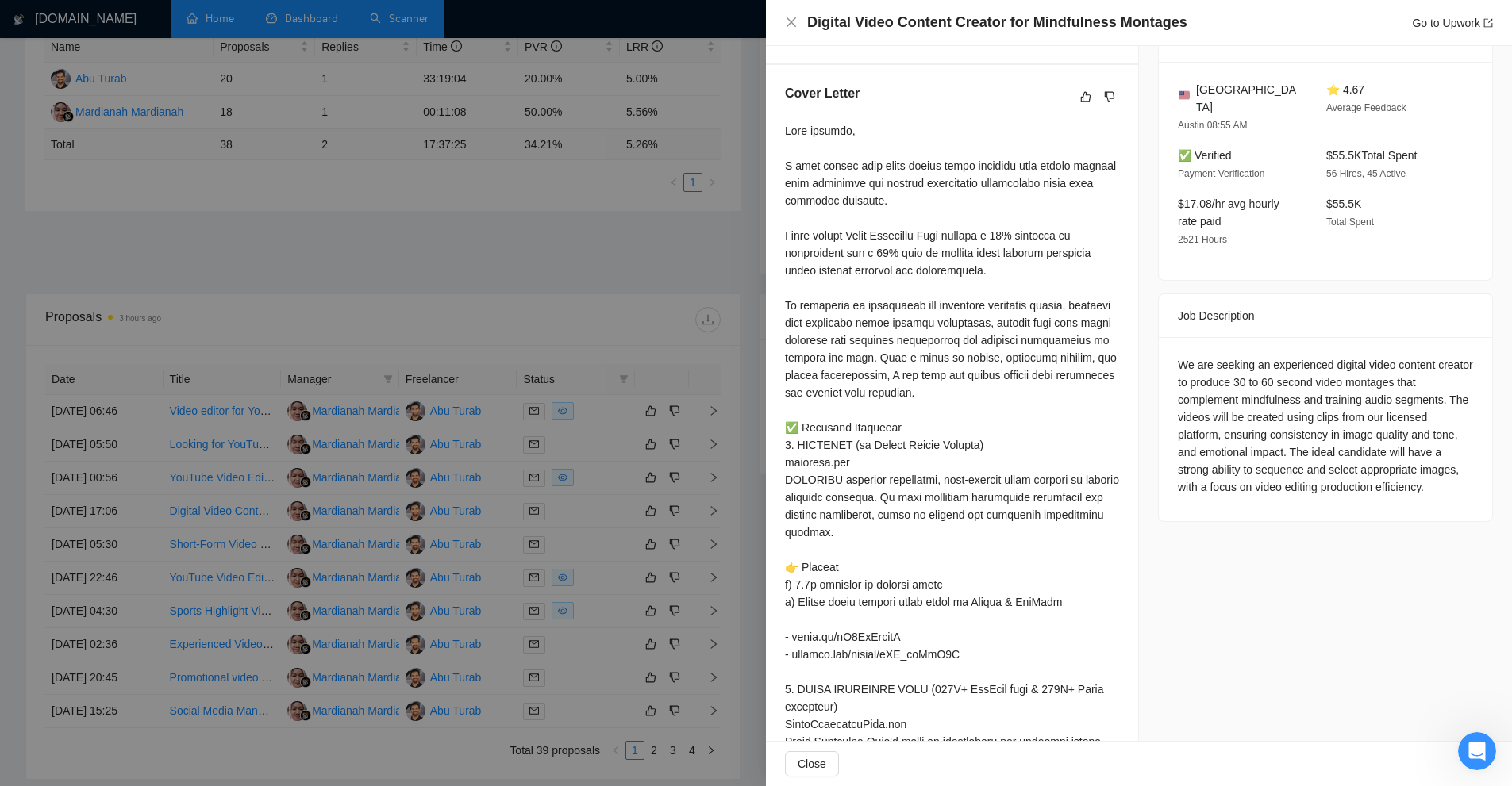
click at [1393, 456] on div "We are seeking an experienced digital video content creator to produce 30 to 60…" at bounding box center [1325, 426] width 295 height 140
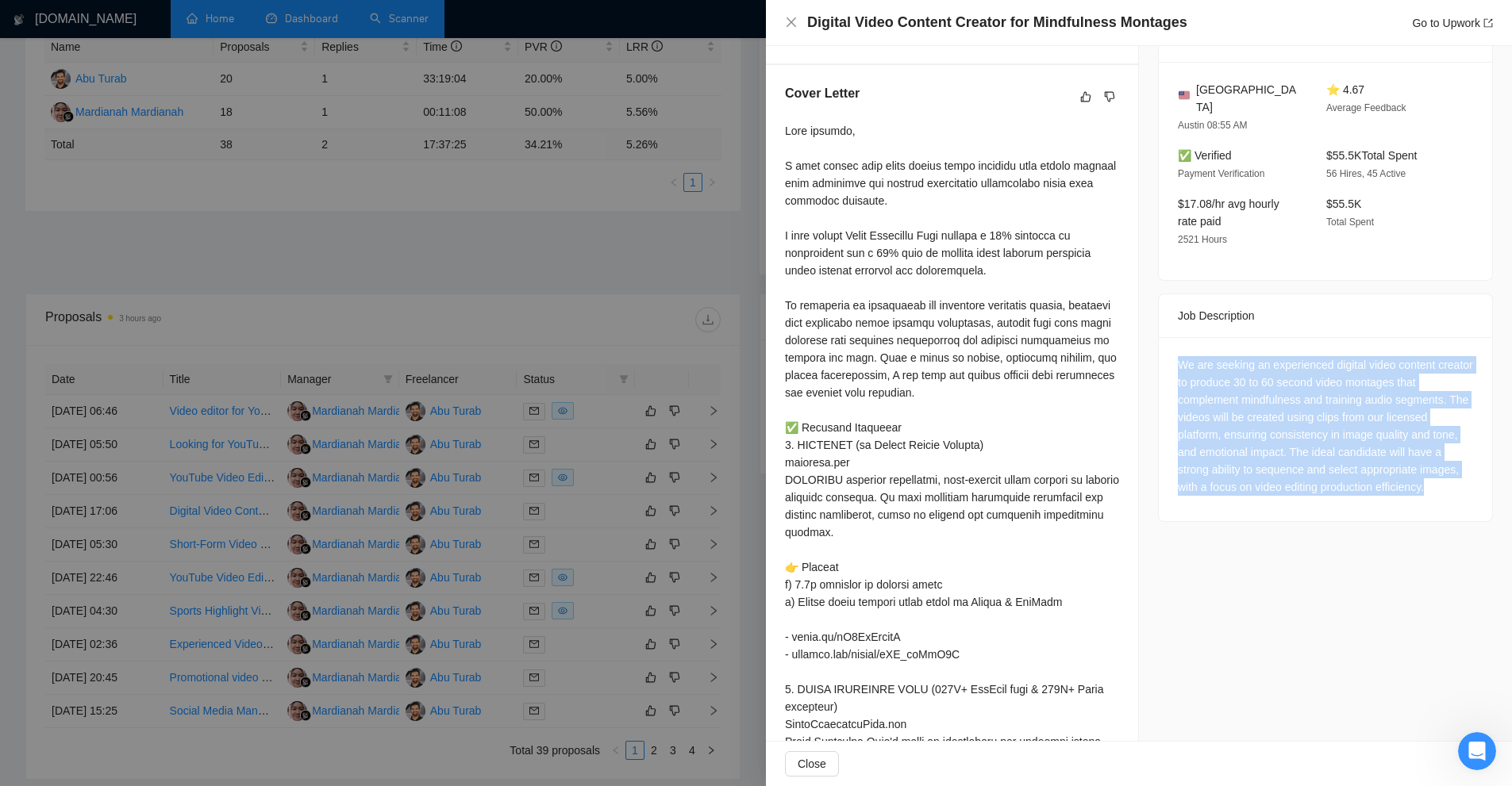
drag, startPoint x: 1434, startPoint y: 464, endPoint x: 1163, endPoint y: 338, distance: 298.9
click at [1163, 338] on div "We are seeking an experienced digital video content creator to produce 30 to 60…" at bounding box center [1326, 429] width 333 height 184
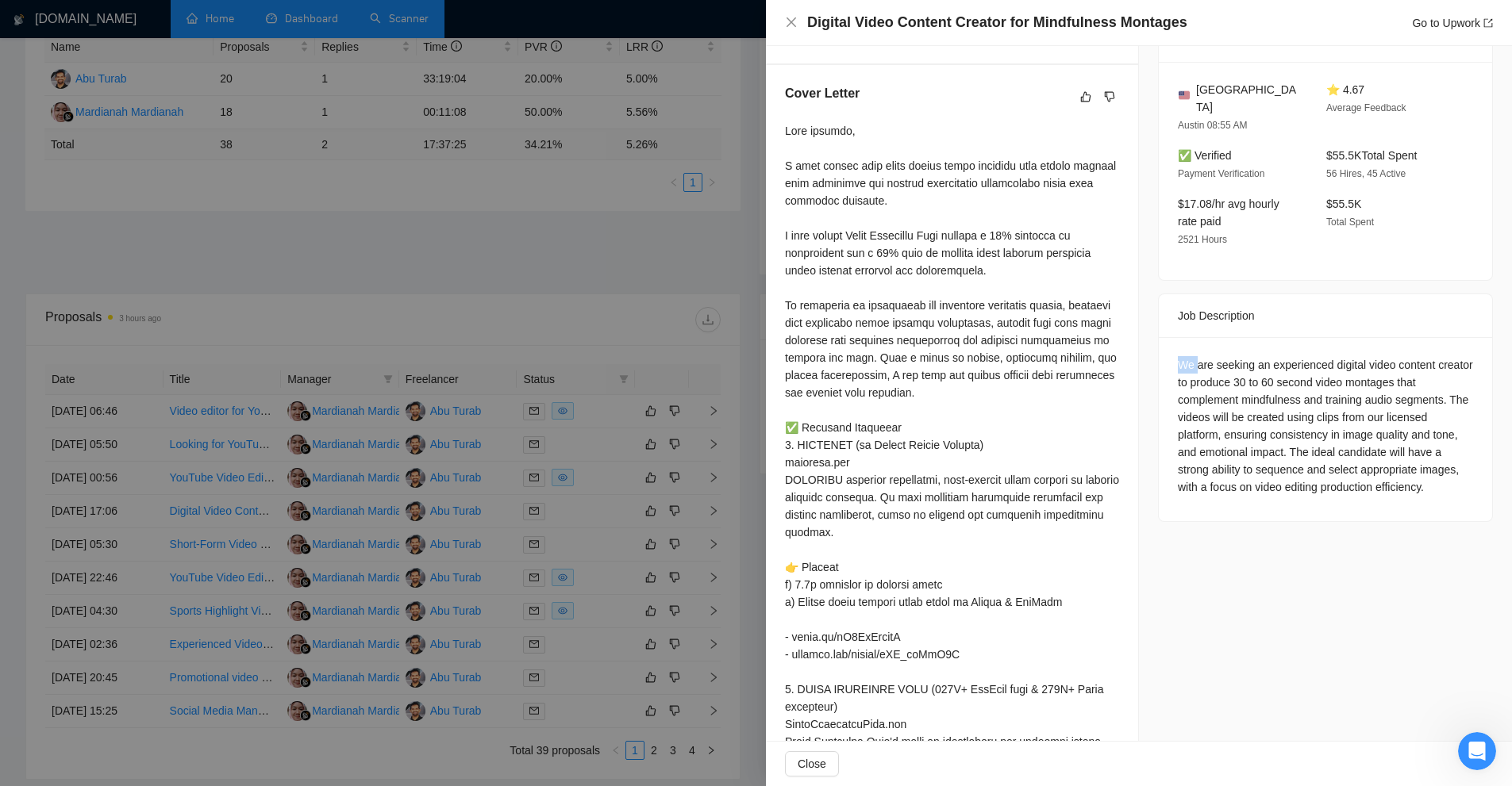
click at [1163, 338] on div "We are seeking an experienced digital video content creator to produce 30 to 60…" at bounding box center [1326, 429] width 333 height 184
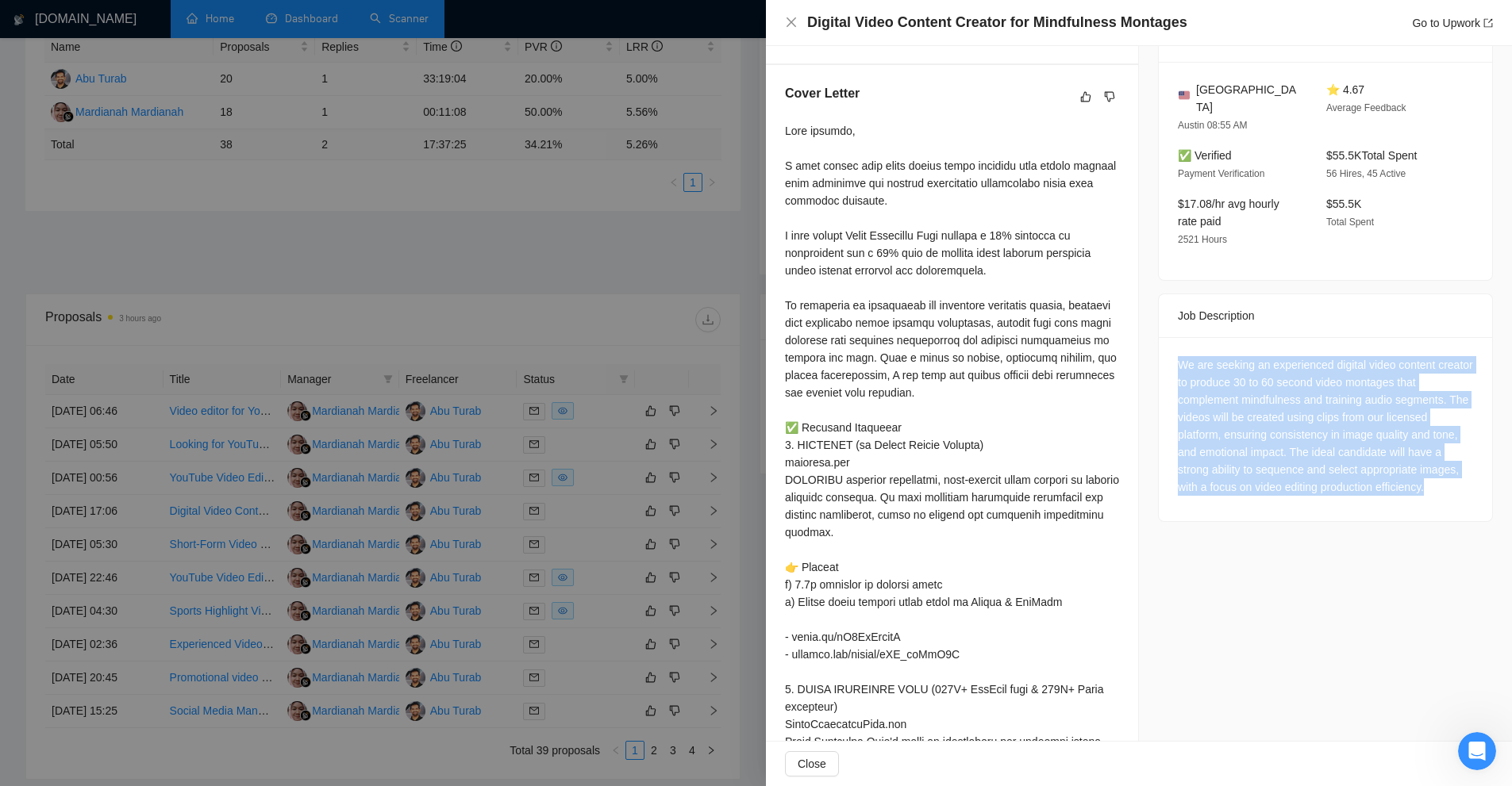
click at [1163, 338] on div "We are seeking an experienced digital video content creator to produce 30 to 60…" at bounding box center [1326, 429] width 333 height 184
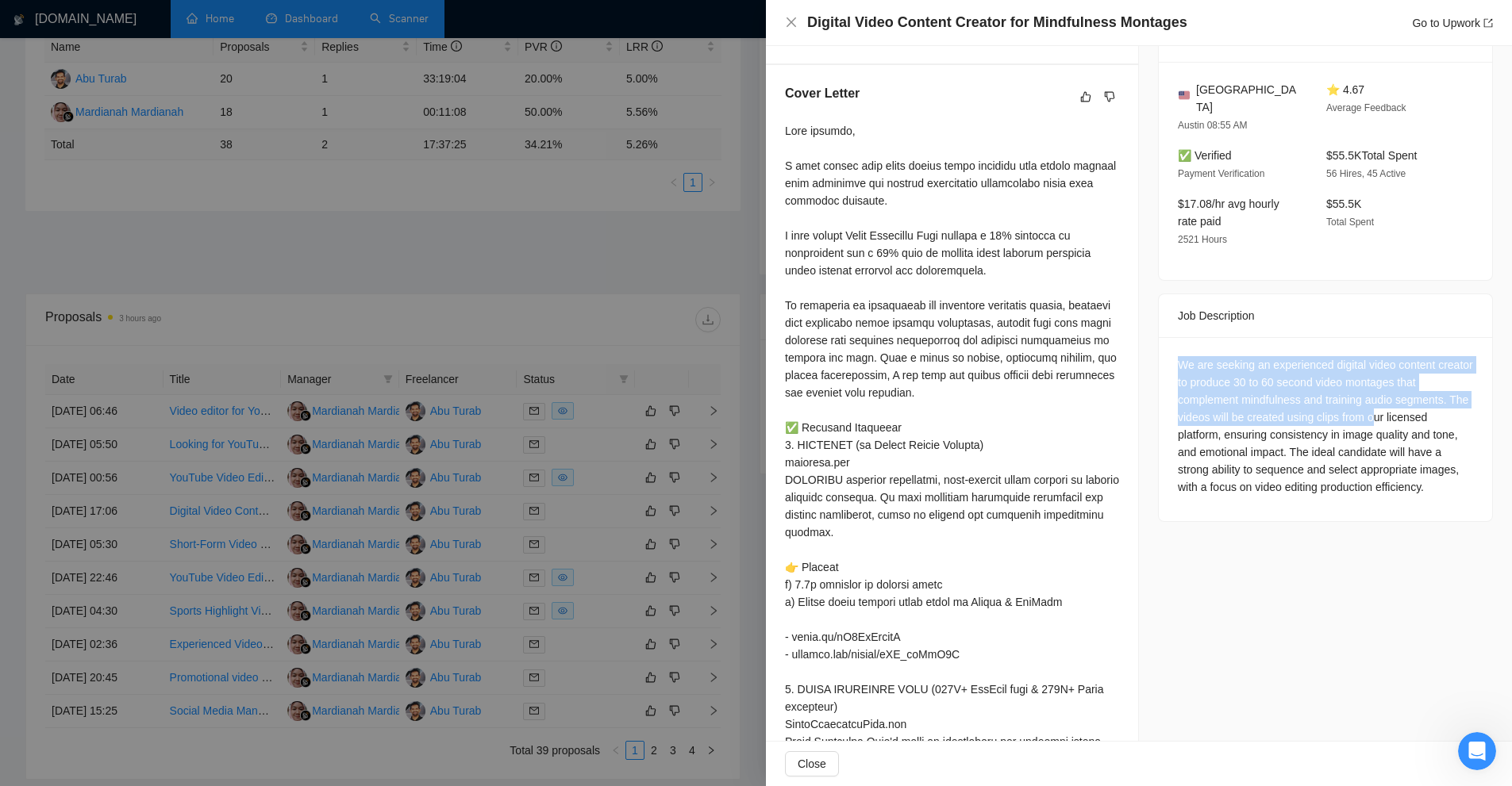
drag, startPoint x: 1163, startPoint y: 338, endPoint x: 1388, endPoint y: 395, distance: 232.1
click at [1388, 395] on div "We are seeking an experienced digital video content creator to produce 30 to 60…" at bounding box center [1326, 429] width 333 height 184
click at [1388, 395] on div "We are seeking an experienced digital video content creator to produce 30 to 60…" at bounding box center [1325, 426] width 295 height 140
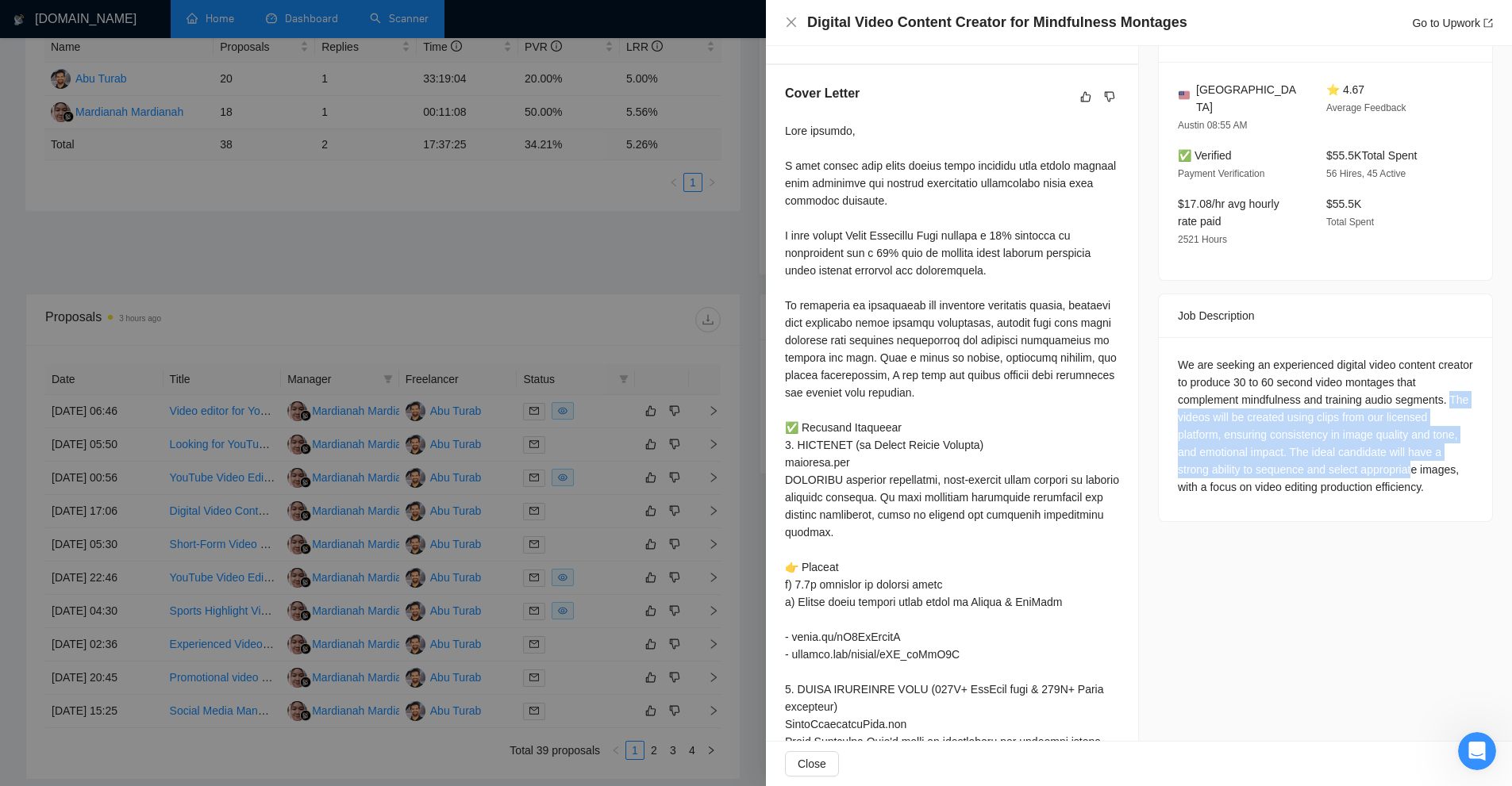
drag, startPoint x: 1152, startPoint y: 393, endPoint x: 1424, endPoint y: 468, distance: 282.2
click at [1420, 465] on div "Job Description We are seeking an experienced digital video content creator to …" at bounding box center [1326, 407] width 335 height 228
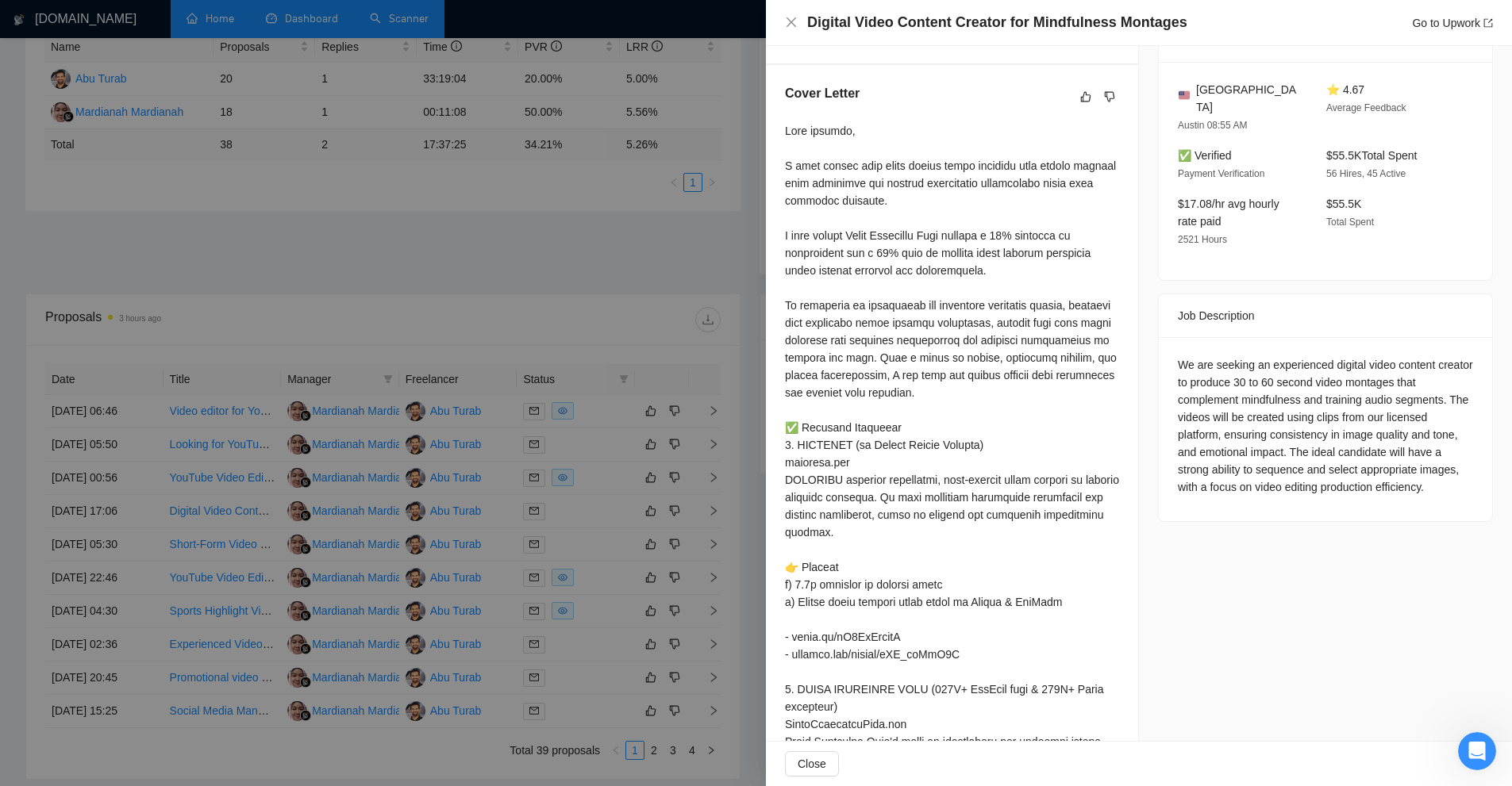
click at [1425, 469] on div "We are seeking an experienced digital video content creator to produce 30 to 60…" at bounding box center [1325, 426] width 295 height 140
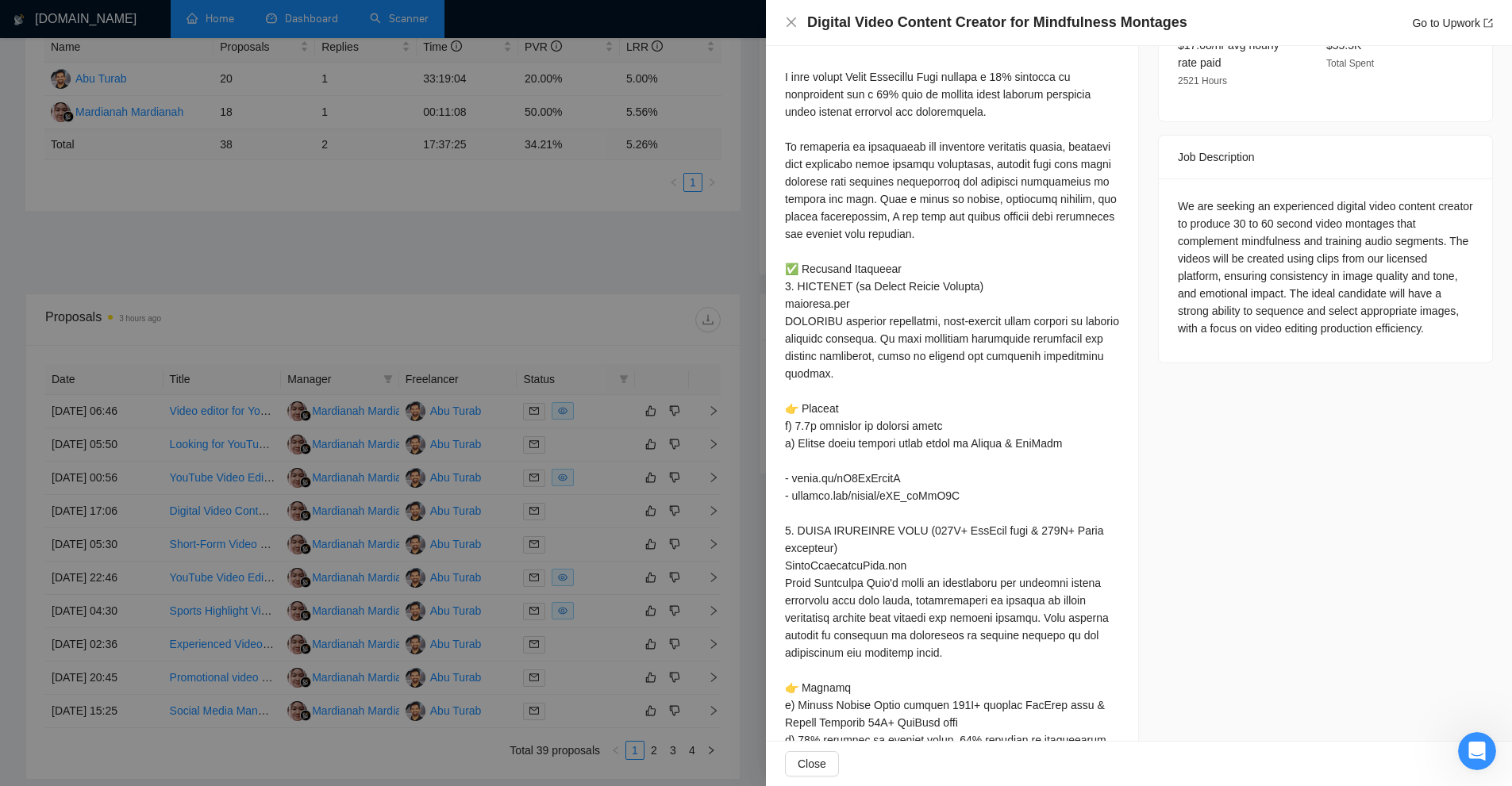
drag, startPoint x: 445, startPoint y: 339, endPoint x: 475, endPoint y: 416, distance: 82.6
click at [446, 344] on div at bounding box center [756, 393] width 1512 height 786
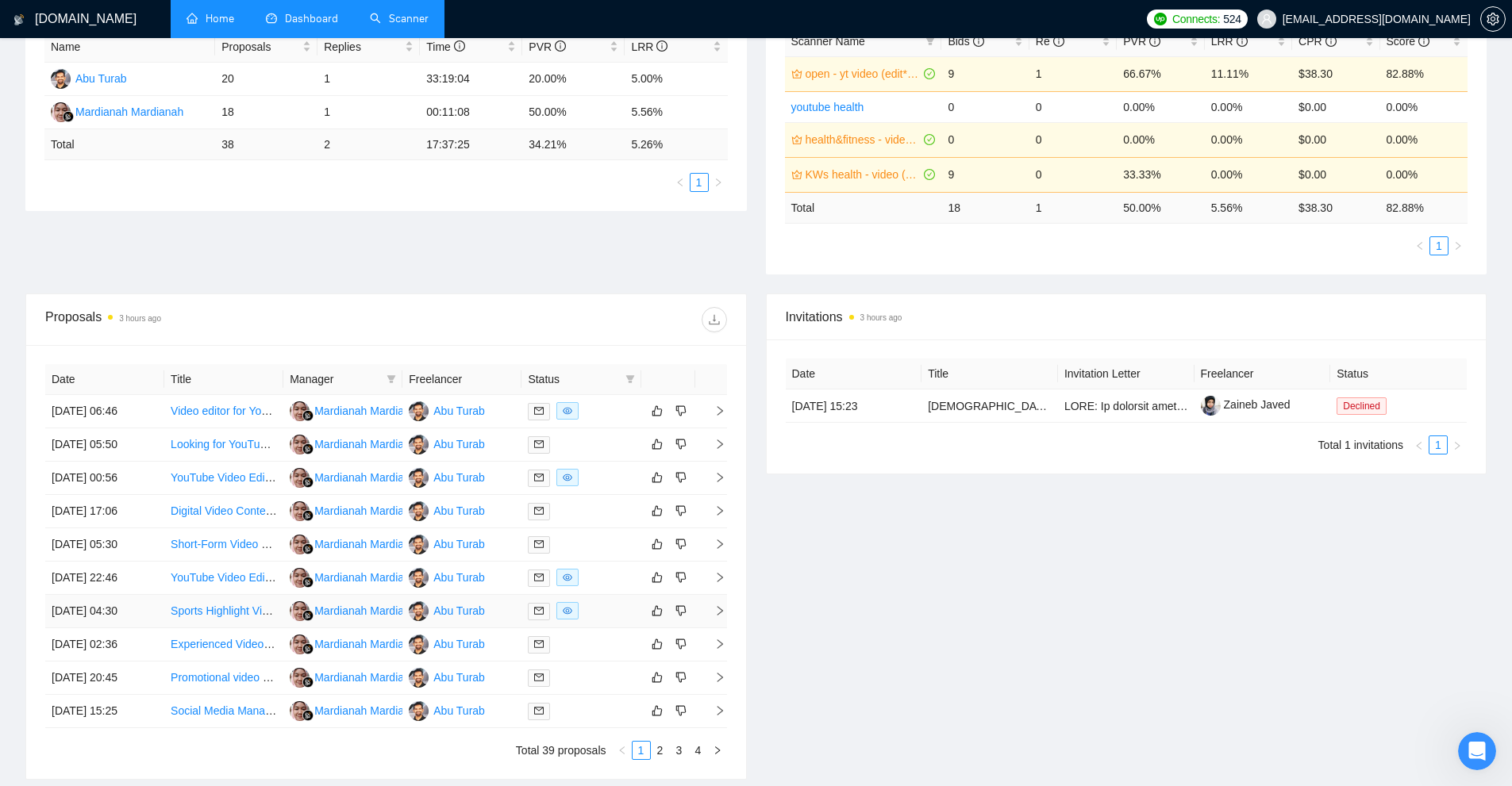
click at [608, 610] on div at bounding box center [581, 611] width 106 height 18
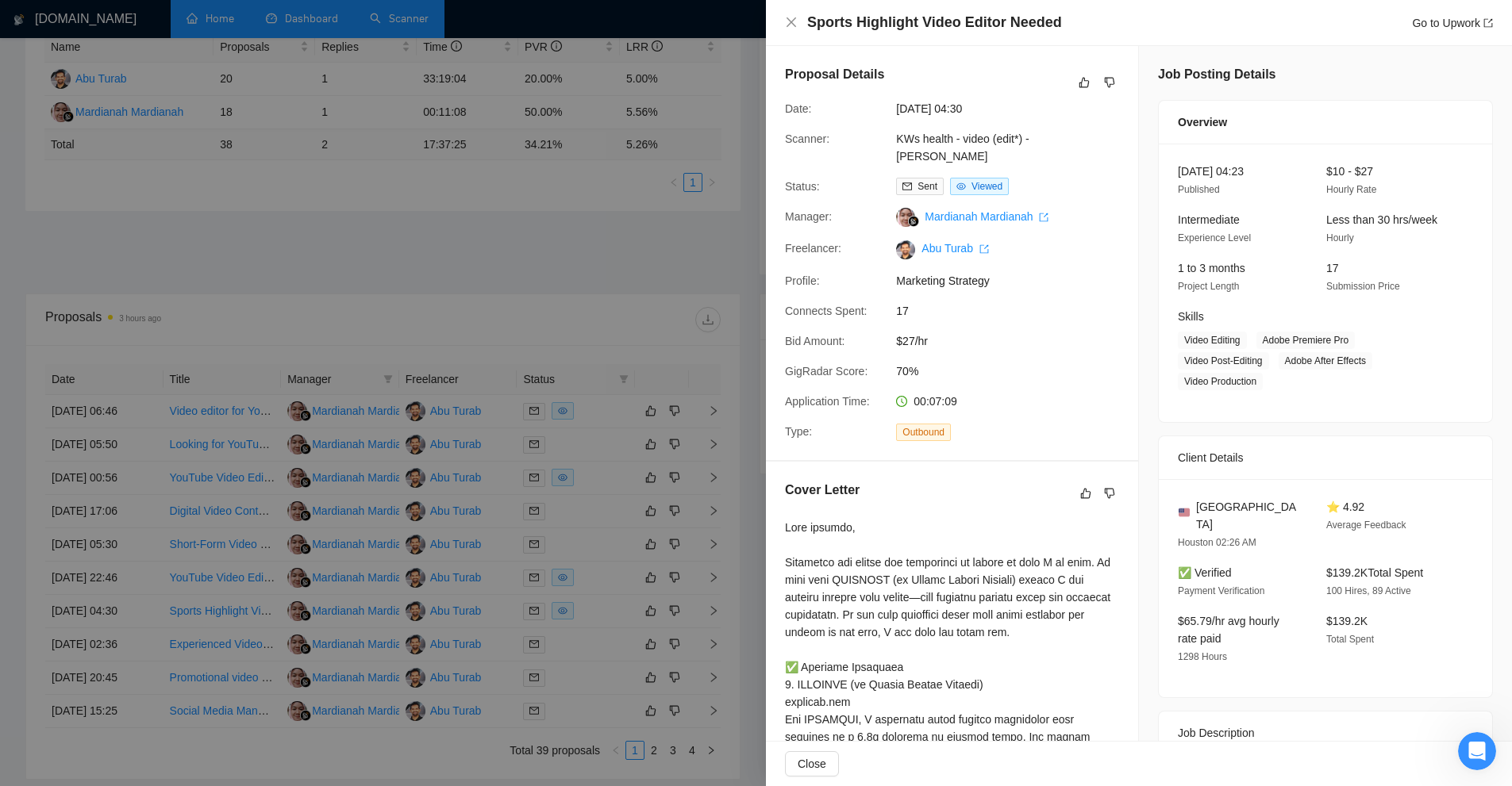
scroll to position [476, 0]
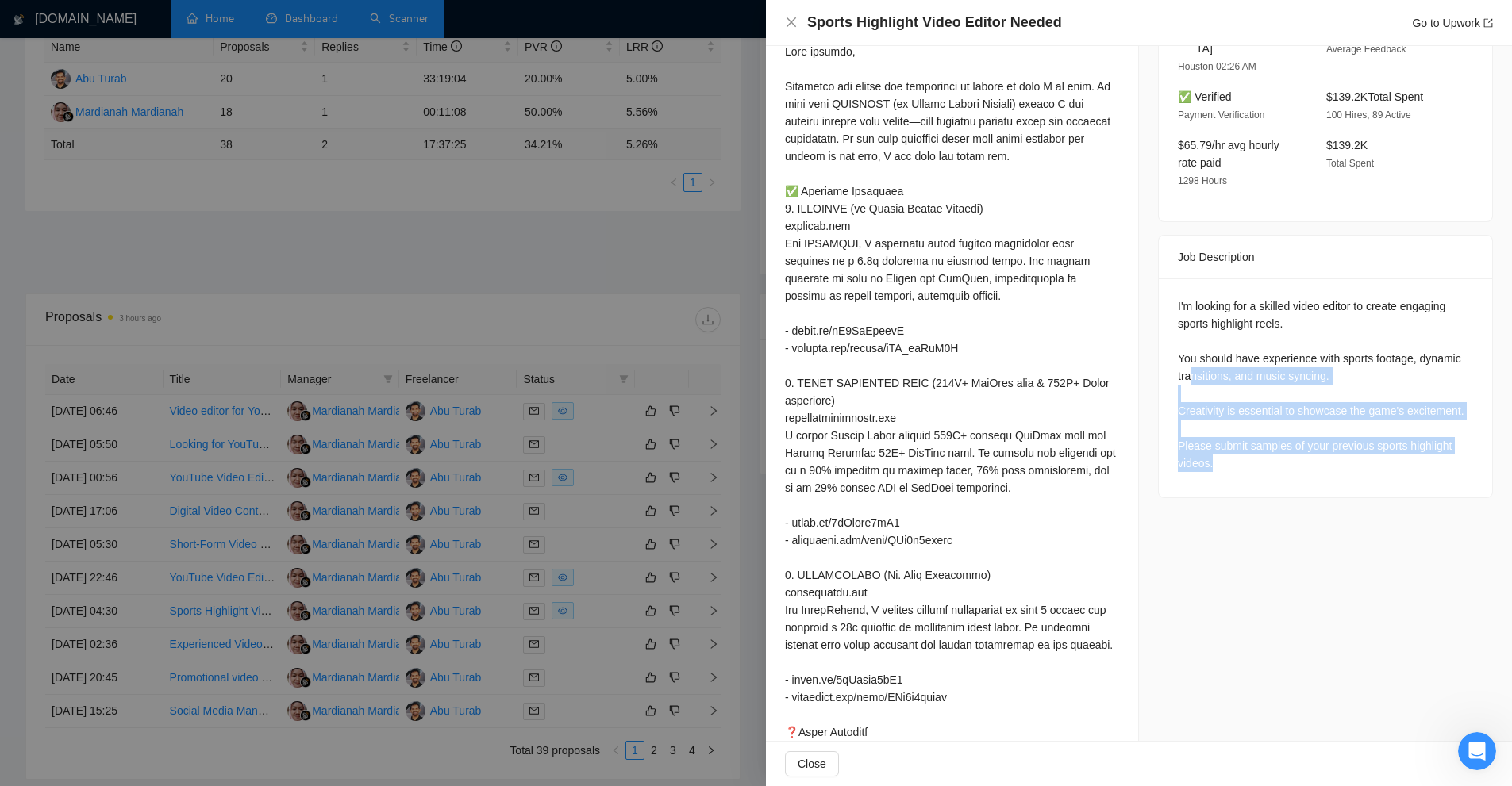
drag, startPoint x: 1242, startPoint y: 438, endPoint x: 1173, endPoint y: 329, distance: 129.0
click at [1186, 349] on div "I'm looking for a skilled video editor to create engaging sports highlight reel…" at bounding box center [1325, 384] width 295 height 174
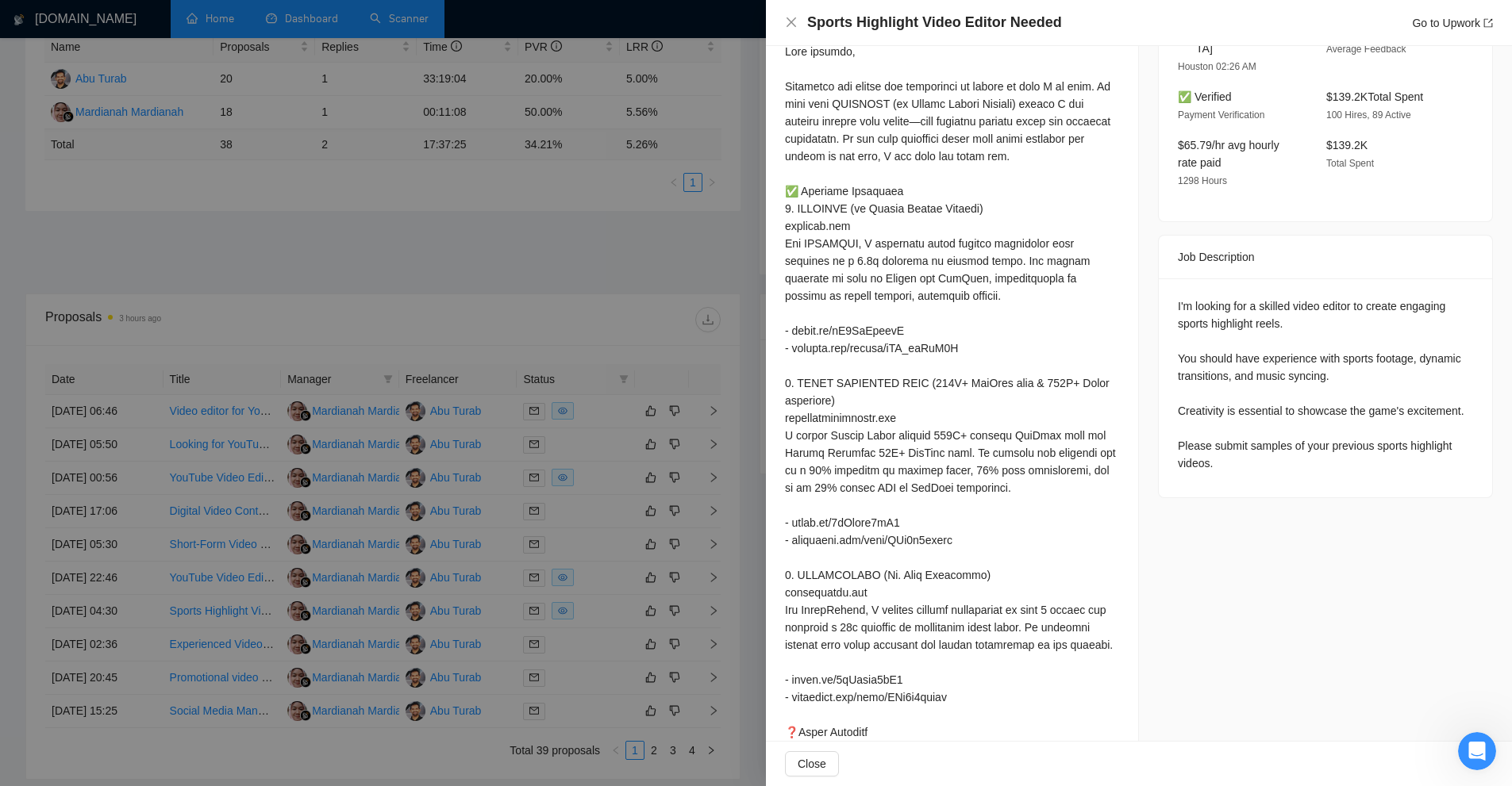
click at [1230, 340] on div "I'm looking for a skilled video editor to create engaging sports highlight reel…" at bounding box center [1325, 384] width 295 height 174
click at [1340, 392] on div "I'm looking for a skilled video editor to create engaging sports highlight reel…" at bounding box center [1325, 384] width 295 height 174
click at [1337, 358] on div "I'm looking for a skilled video editor to create engaging sports highlight reel…" at bounding box center [1325, 384] width 295 height 174
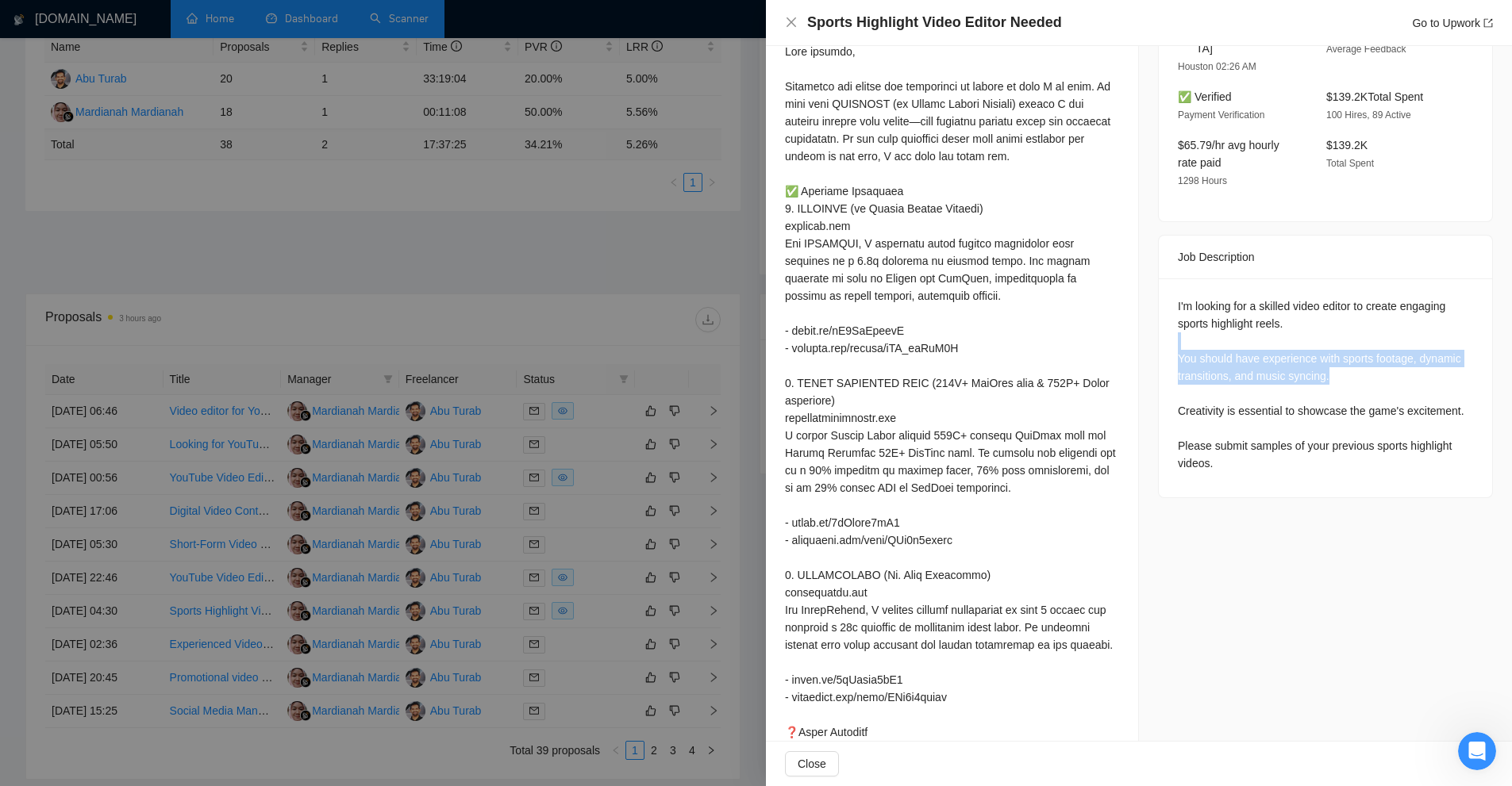
drag, startPoint x: 1349, startPoint y: 351, endPoint x: 1164, endPoint y: 328, distance: 186.4
click at [1164, 328] on div "I'm looking for a skilled video editor to create engaging sports highlight reel…" at bounding box center [1326, 387] width 333 height 219
click at [1312, 425] on div "I'm looking for a skilled video editor to create engaging sports highlight reel…" at bounding box center [1325, 384] width 295 height 174
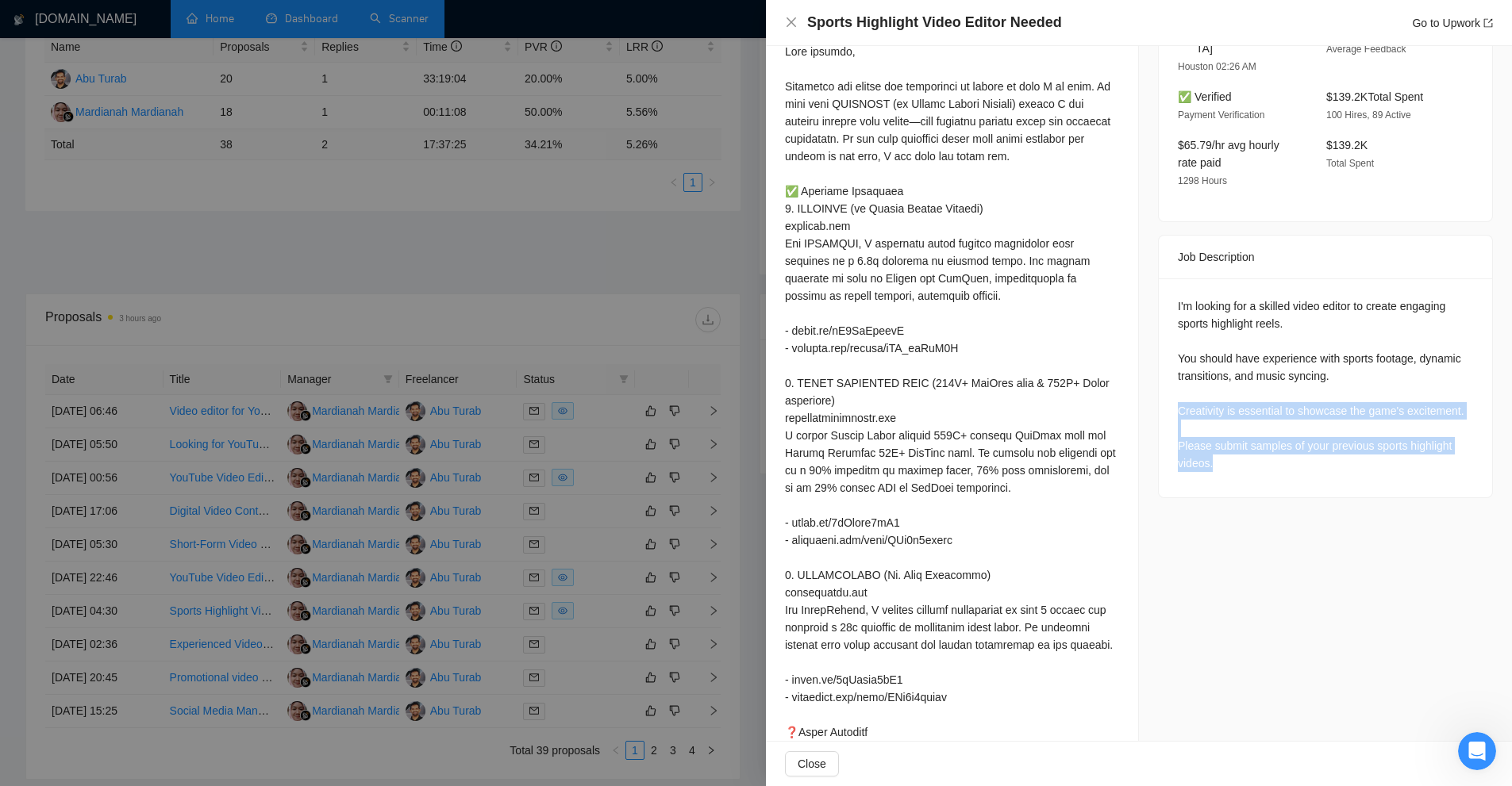
drag, startPoint x: 1227, startPoint y: 446, endPoint x: 1165, endPoint y: 385, distance: 87.0
click at [1165, 385] on div "I'm looking for a skilled video editor to create engaging sports highlight reel…" at bounding box center [1326, 387] width 333 height 219
click at [1228, 392] on div "I'm looking for a skilled video editor to create engaging sports highlight reel…" at bounding box center [1325, 384] width 295 height 174
drag, startPoint x: 1225, startPoint y: 439, endPoint x: 1173, endPoint y: 420, distance: 55.4
click at [1178, 420] on div "I'm looking for a skilled video editor to create engaging sports highlight reel…" at bounding box center [1325, 384] width 295 height 174
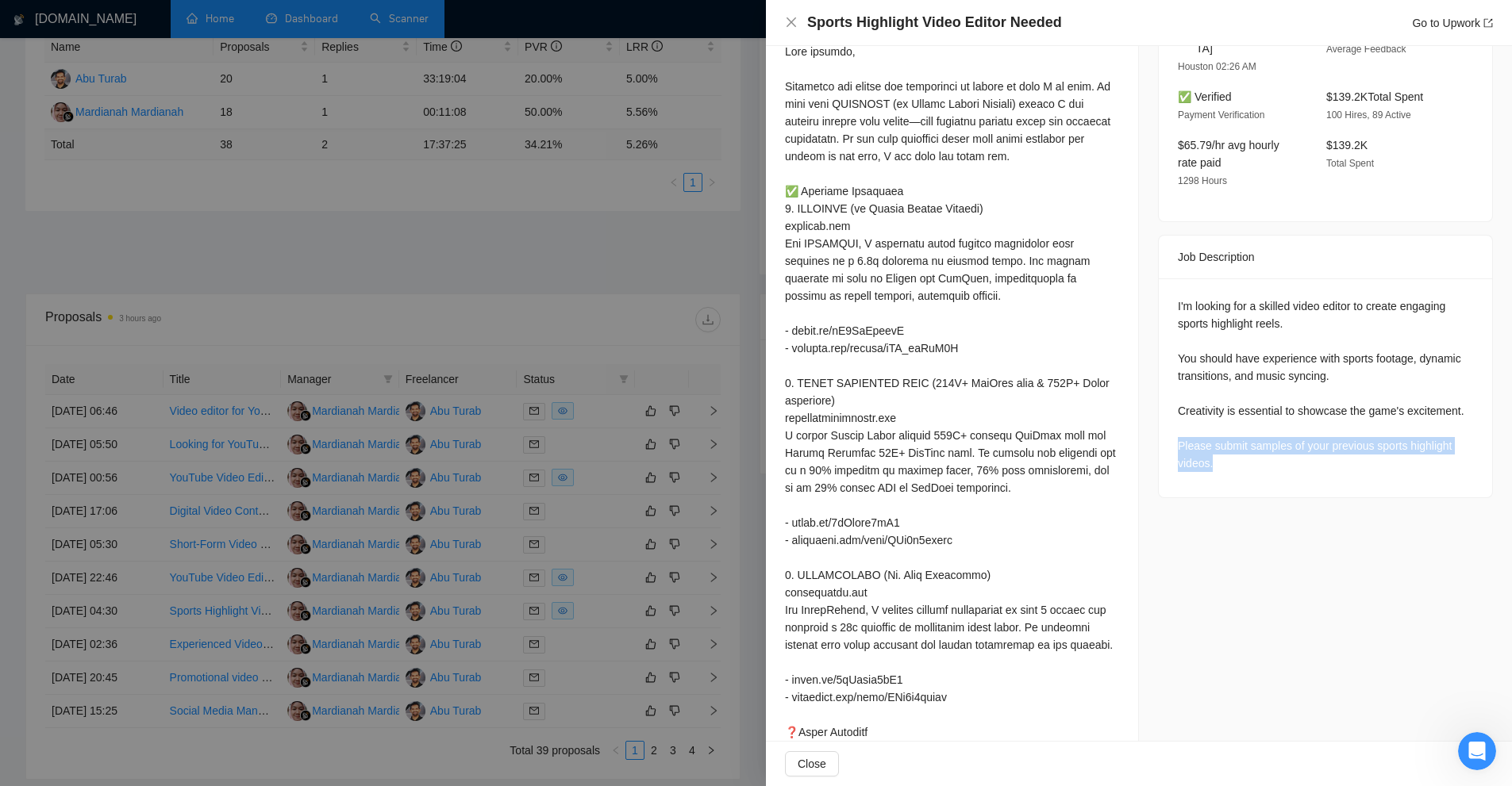
click at [1178, 420] on div "I'm looking for a skilled video editor to create engaging sports highlight reel…" at bounding box center [1325, 384] width 295 height 174
drag, startPoint x: 1173, startPoint y: 420, endPoint x: 1275, endPoint y: 438, distance: 103.6
click at [1275, 438] on div "I'm looking for a skilled video editor to create engaging sports highlight reel…" at bounding box center [1325, 384] width 295 height 174
click at [686, 384] on div at bounding box center [756, 393] width 1512 height 786
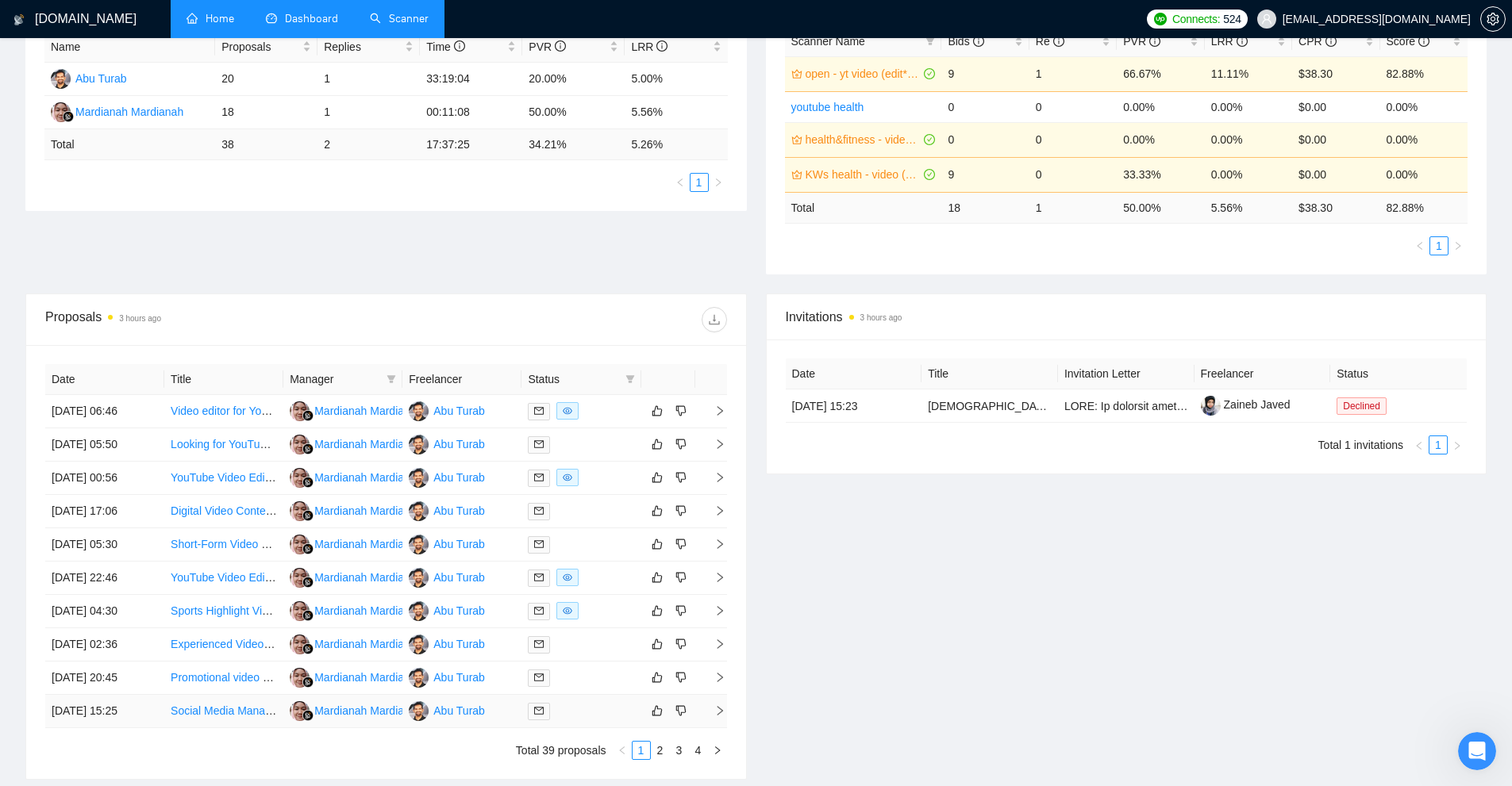
click at [587, 711] on div at bounding box center [581, 711] width 106 height 18
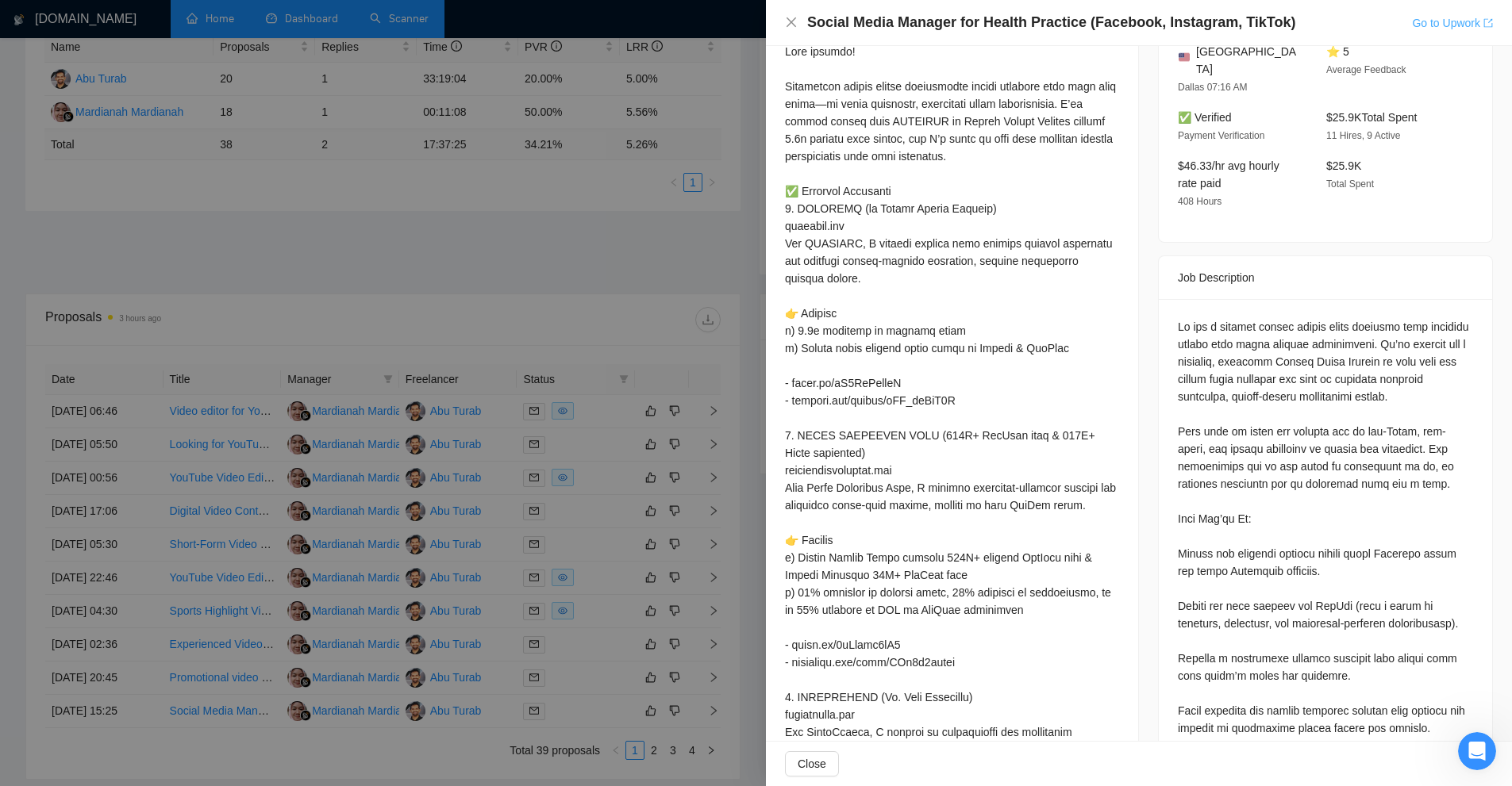
click at [1451, 25] on link "Go to Upwork" at bounding box center [1452, 22] width 81 height 13
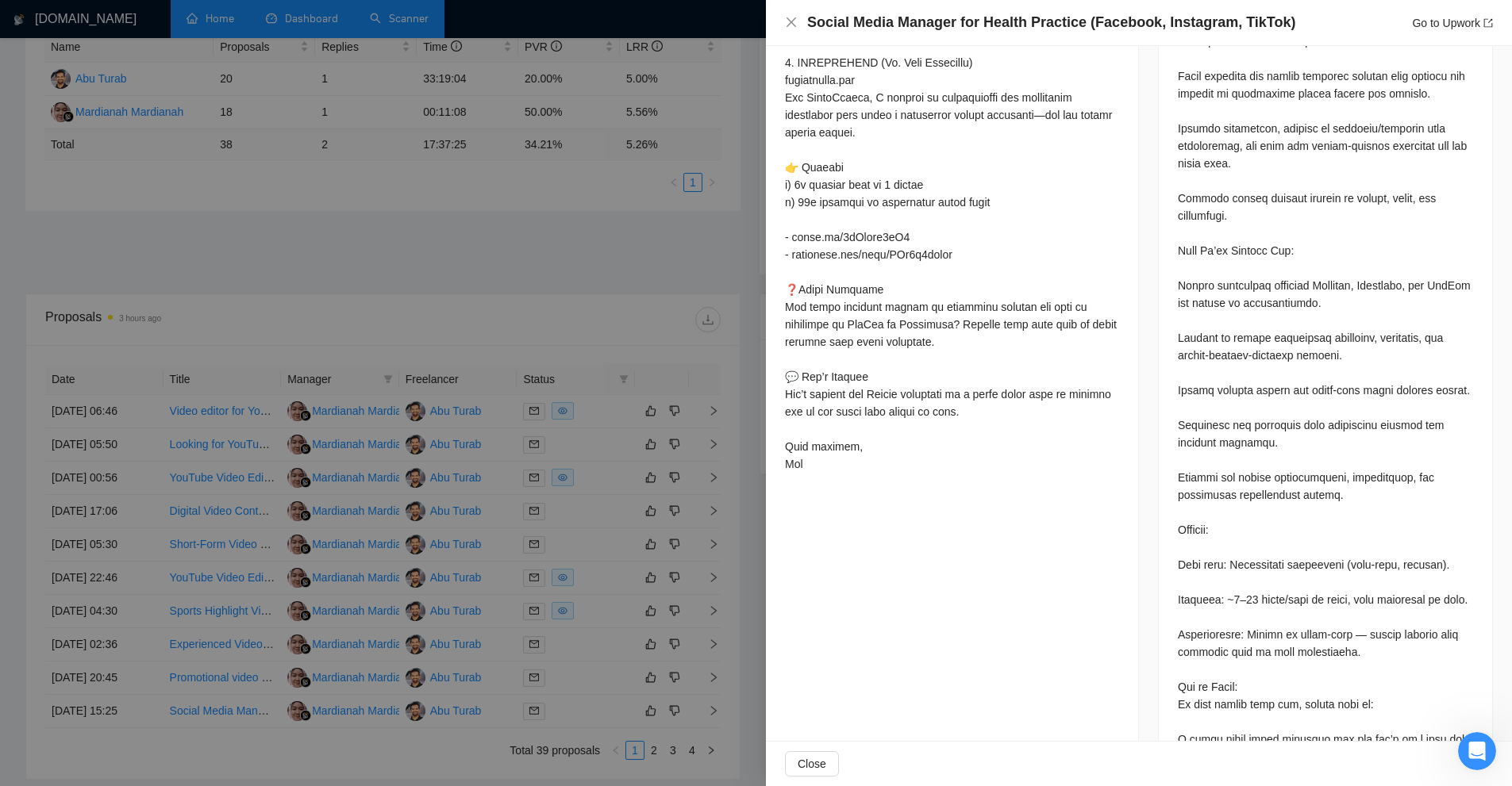
scroll to position [1263, 0]
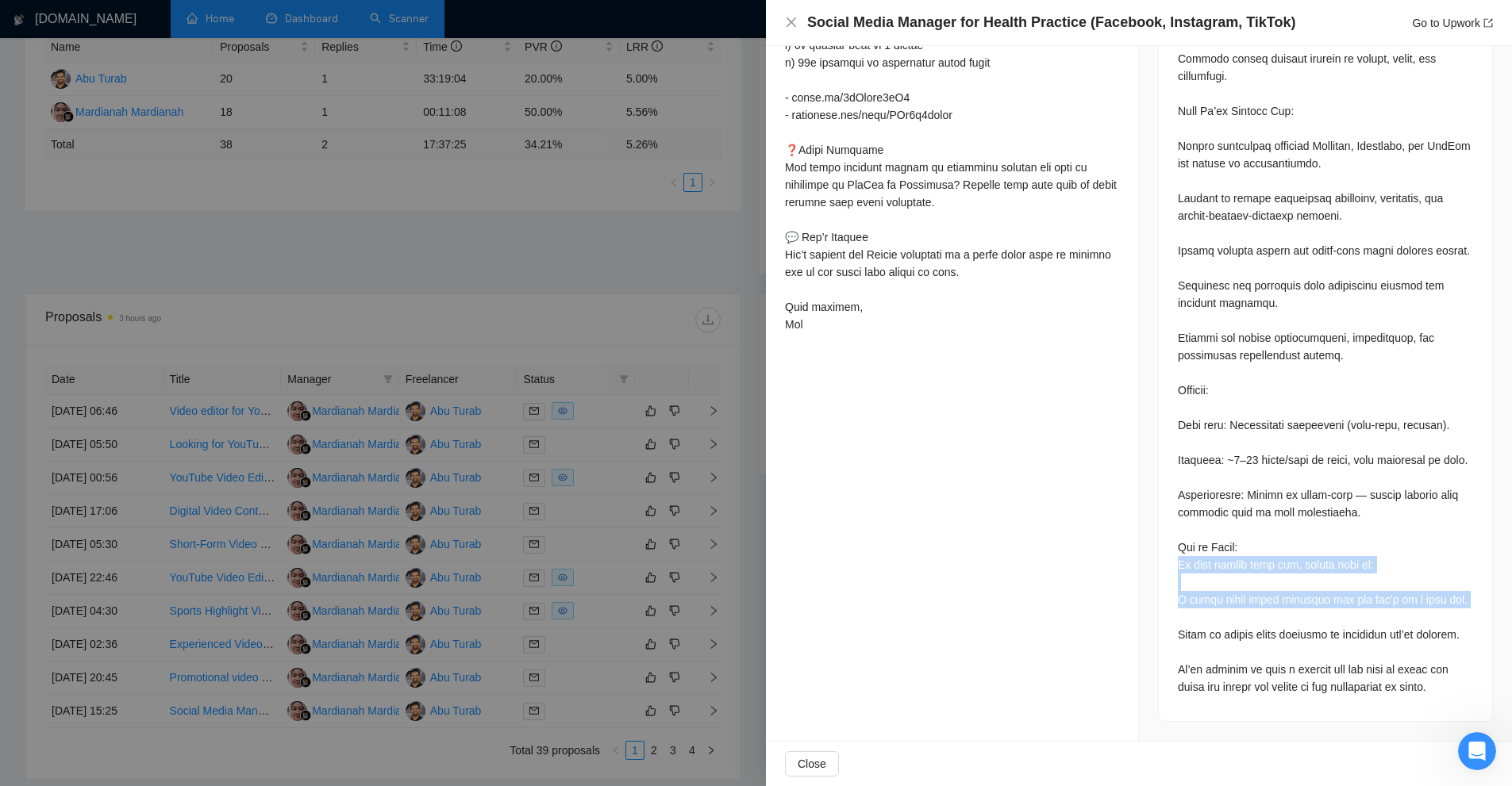
drag, startPoint x: 1193, startPoint y: 562, endPoint x: 1288, endPoint y: 606, distance: 104.7
click at [1287, 606] on div at bounding box center [1326, 123] width 333 height 1196
click at [1288, 606] on div at bounding box center [1325, 119] width 295 height 1152
drag, startPoint x: 1168, startPoint y: 546, endPoint x: 1372, endPoint y: 548, distance: 204.0
click at [1372, 548] on div at bounding box center [1326, 123] width 333 height 1196
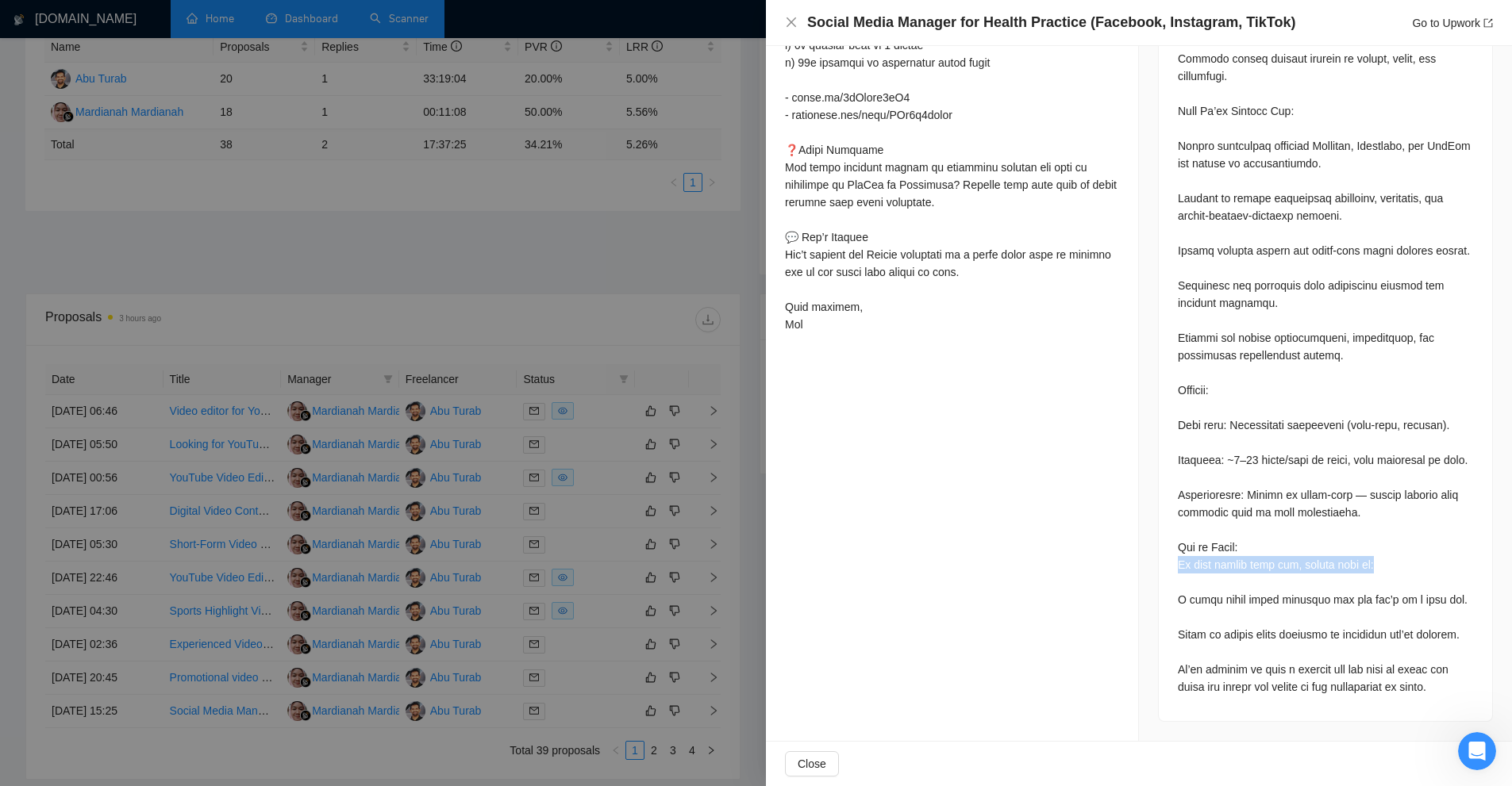
copy div "If this sounds like you, please send us:"
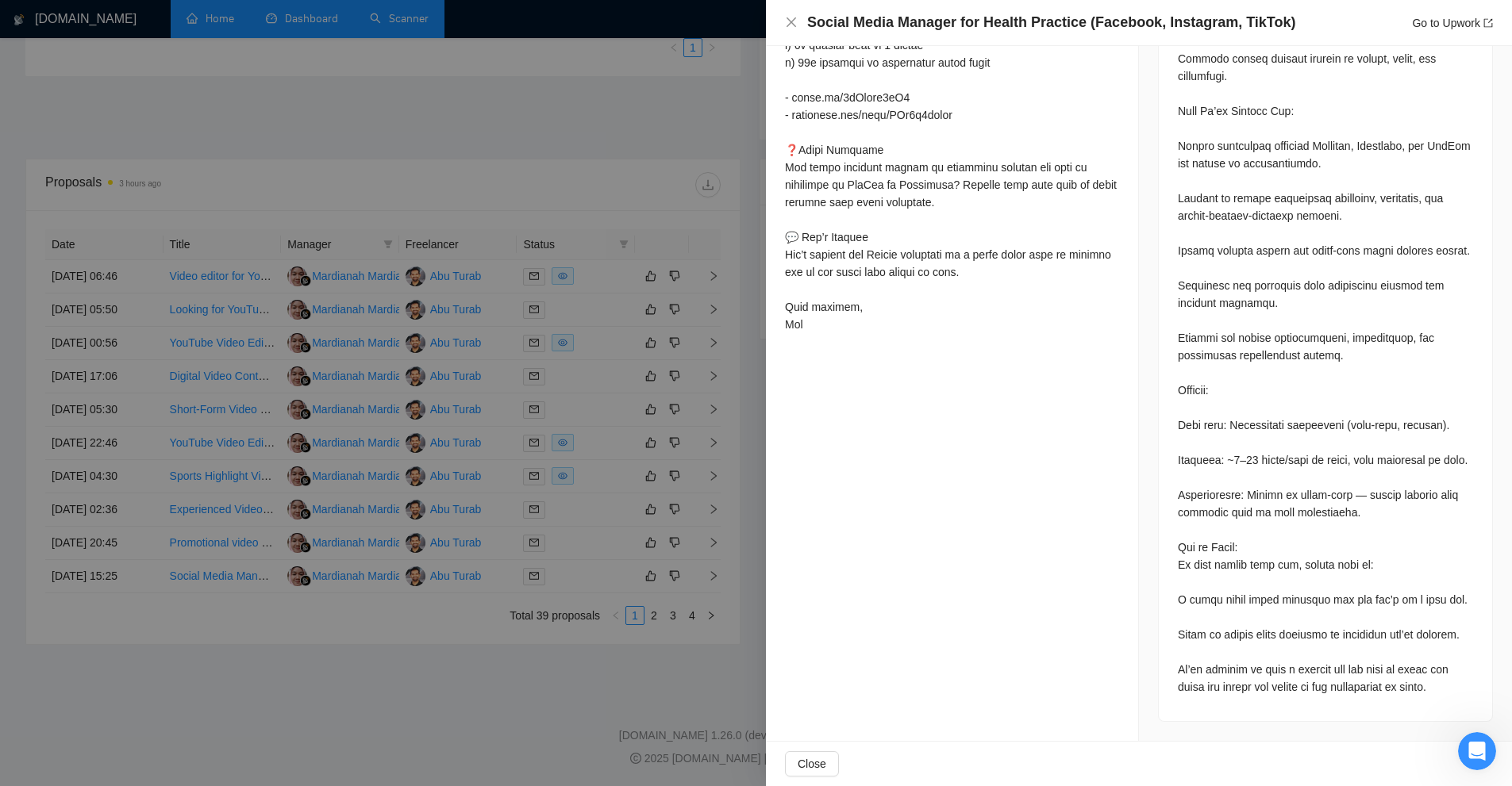
click at [1249, 658] on div at bounding box center [1325, 119] width 295 height 1152
click at [1183, 583] on div at bounding box center [1325, 119] width 295 height 1152
drag, startPoint x: 1183, startPoint y: 583, endPoint x: 1240, endPoint y: 609, distance: 62.6
click at [1239, 607] on div at bounding box center [1325, 119] width 295 height 1152
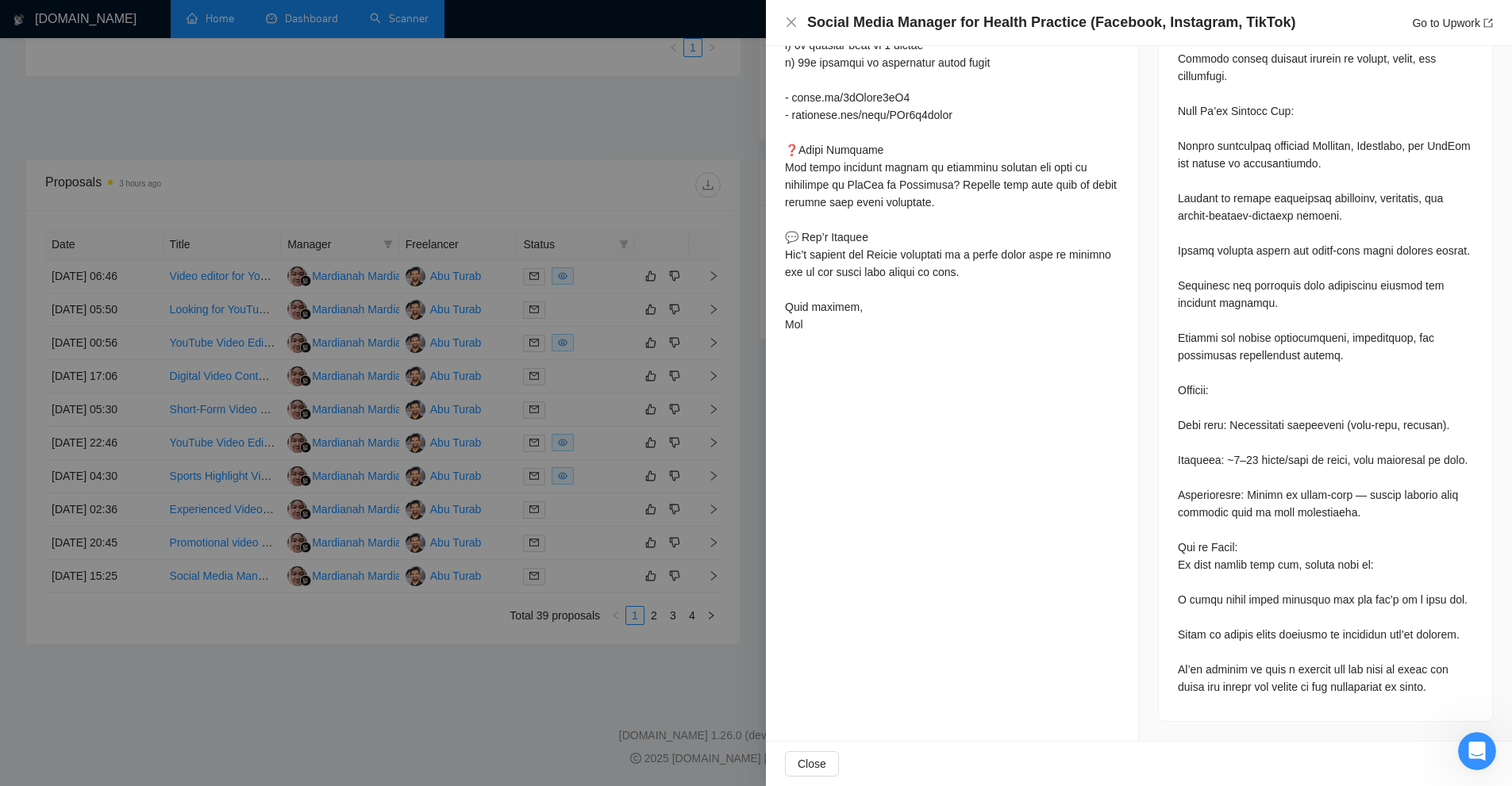
click at [1254, 637] on div at bounding box center [1325, 119] width 295 height 1152
drag, startPoint x: 1254, startPoint y: 637, endPoint x: 1205, endPoint y: 609, distance: 56.4
click at [1205, 609] on div at bounding box center [1325, 119] width 295 height 1152
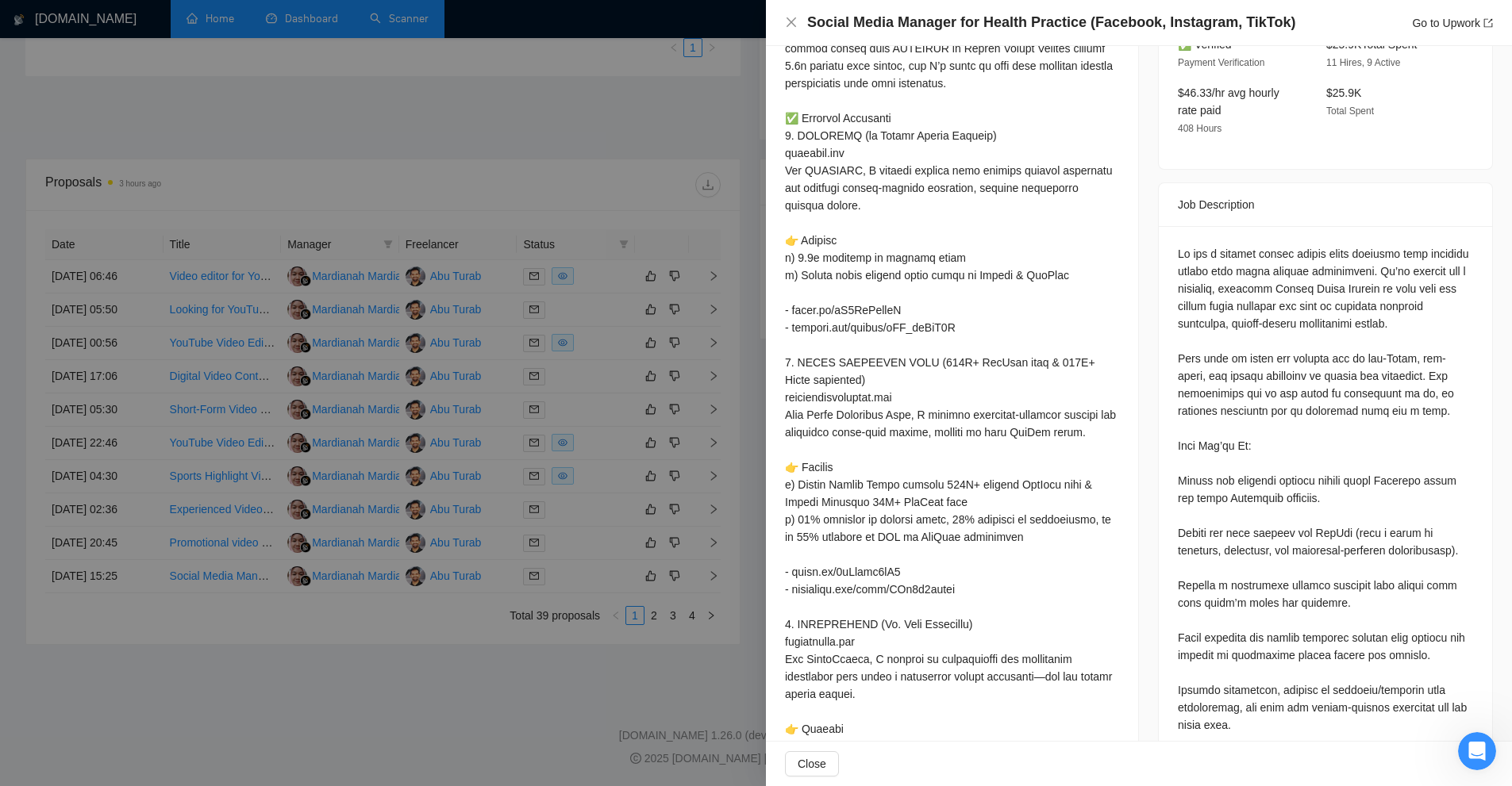
scroll to position [311, 0]
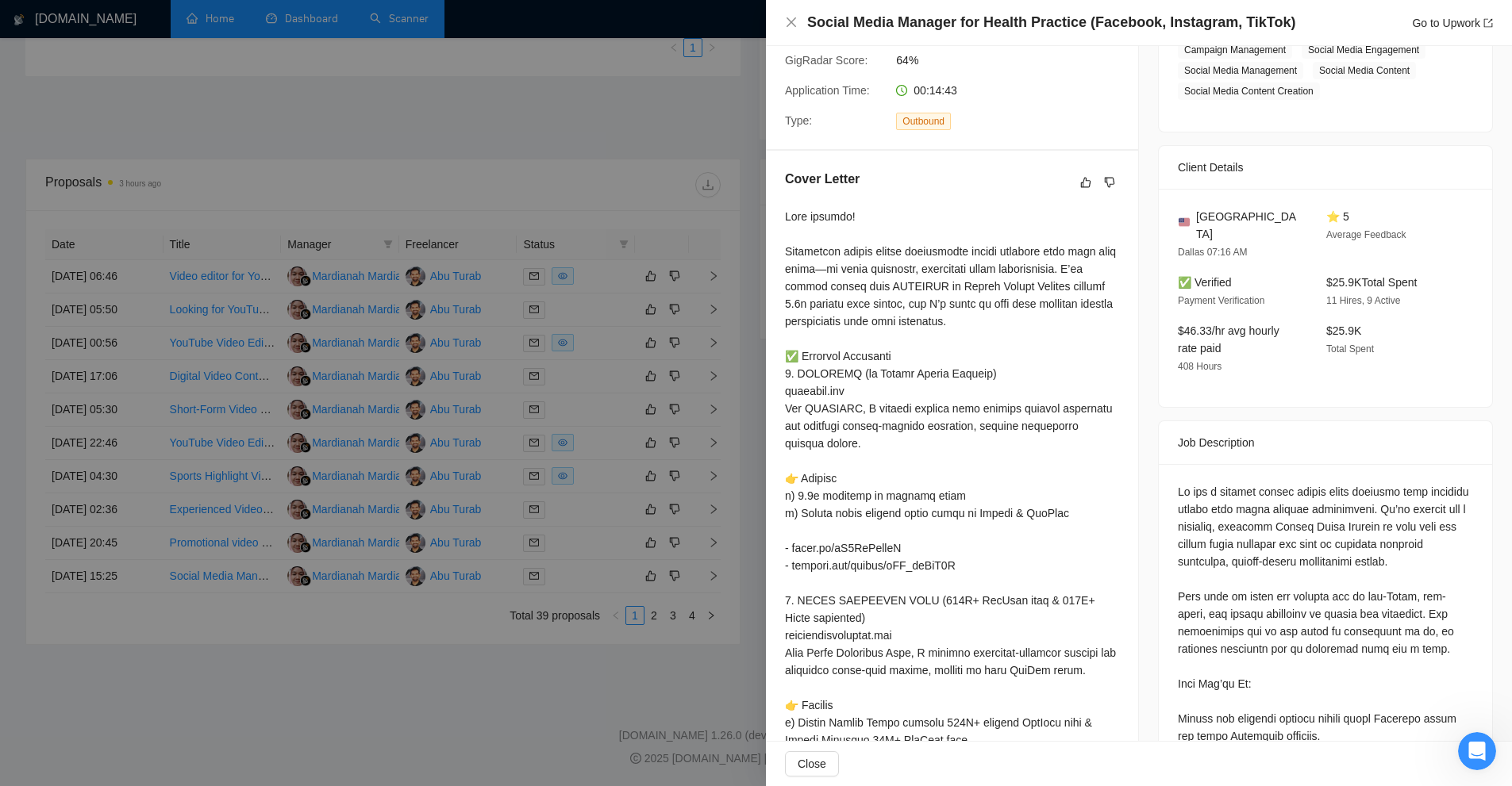
click at [575, 410] on div at bounding box center [756, 393] width 1512 height 786
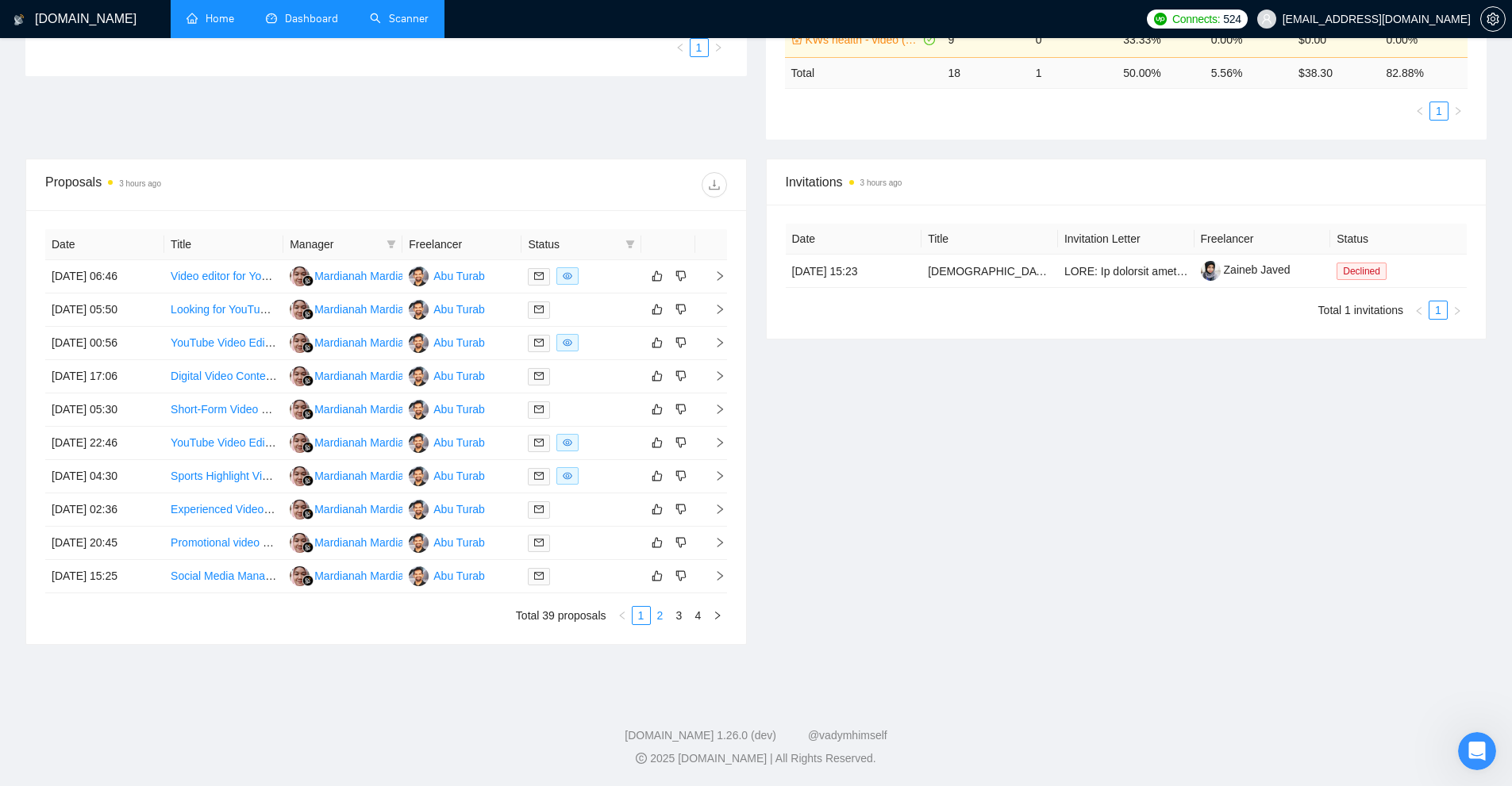
click at [659, 616] on link "2" at bounding box center [660, 616] width 17 height 17
click at [603, 280] on div at bounding box center [581, 276] width 106 height 18
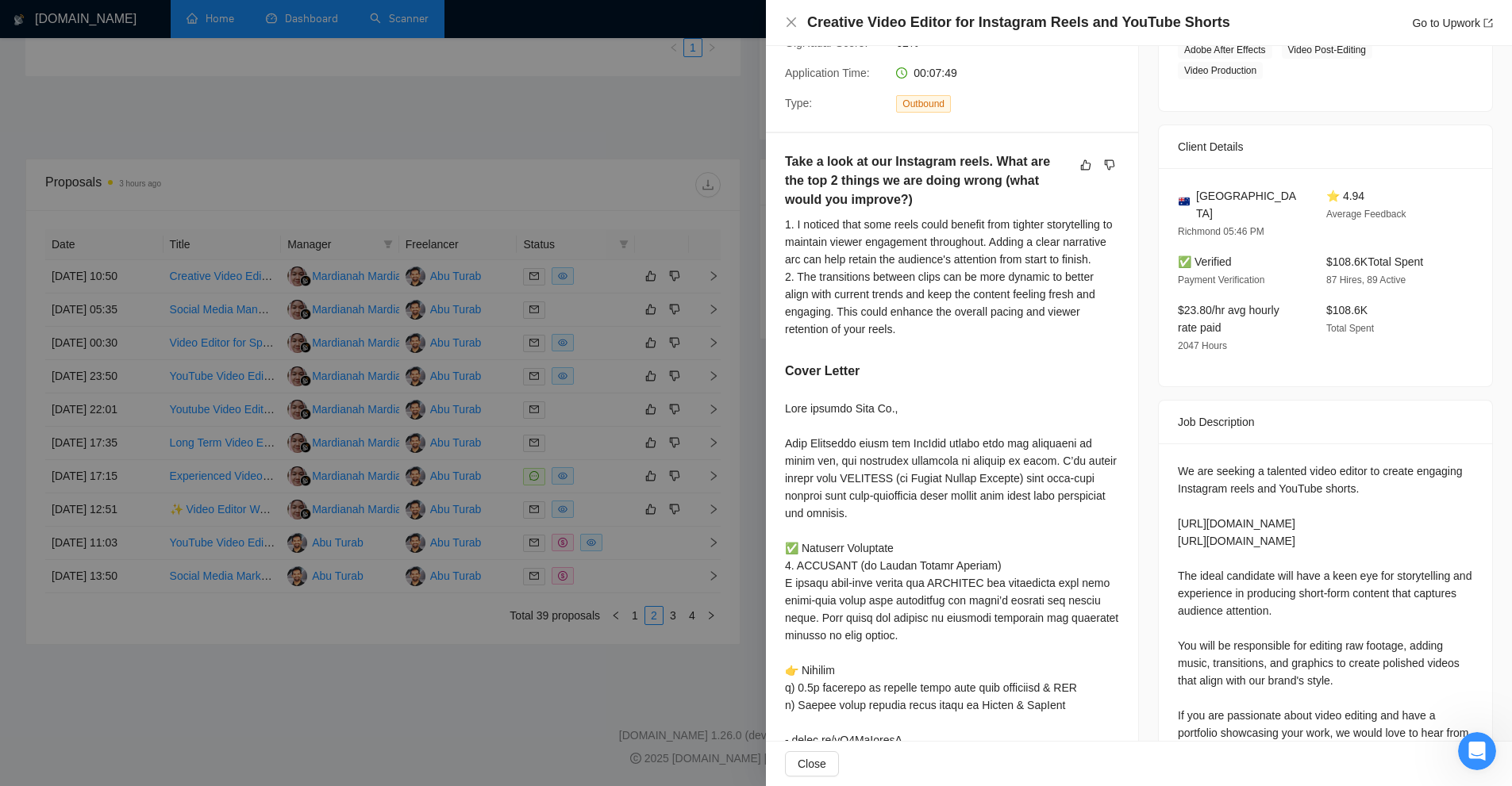
scroll to position [708, 0]
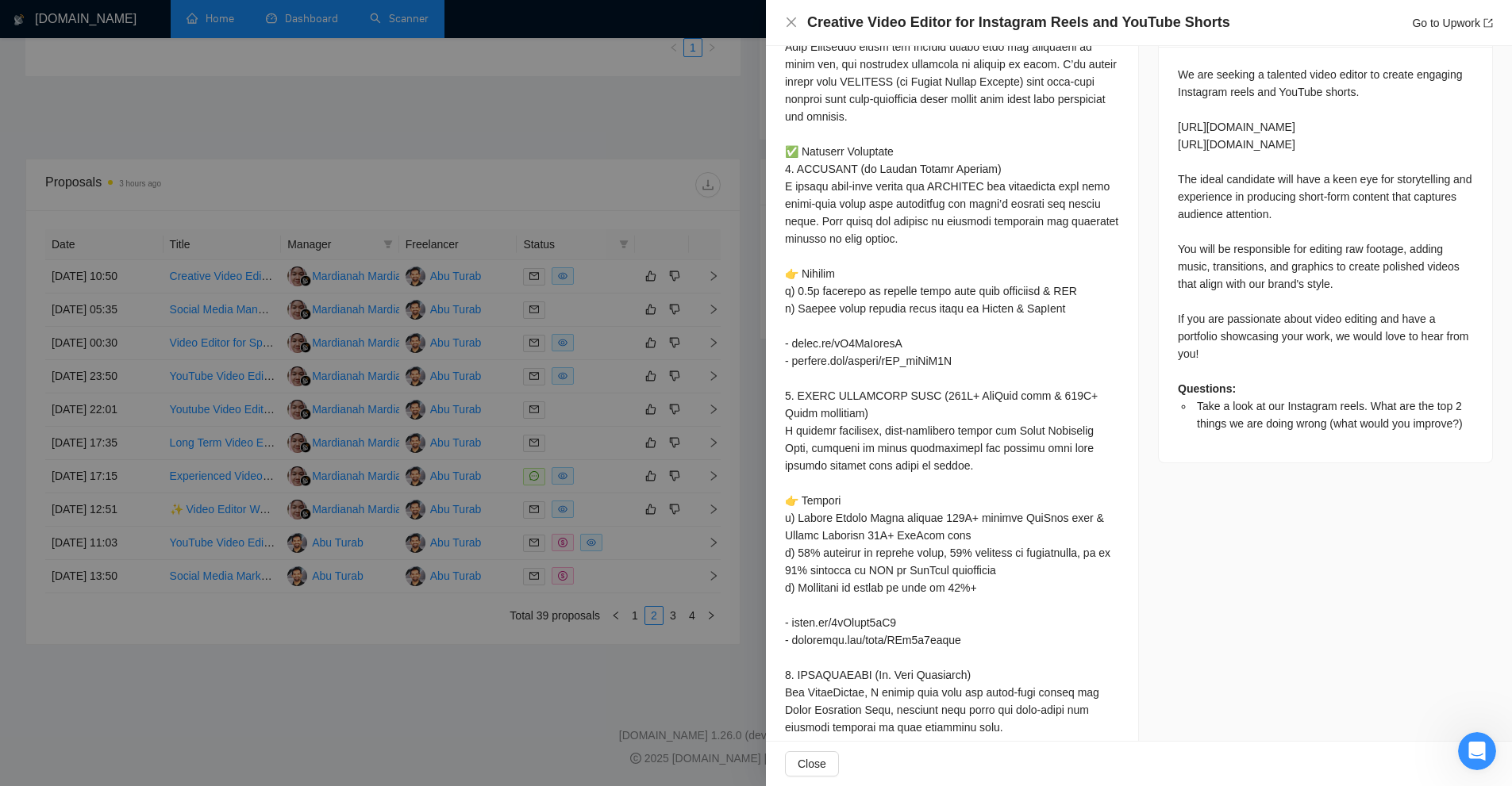
click at [592, 305] on div at bounding box center [756, 393] width 1512 height 786
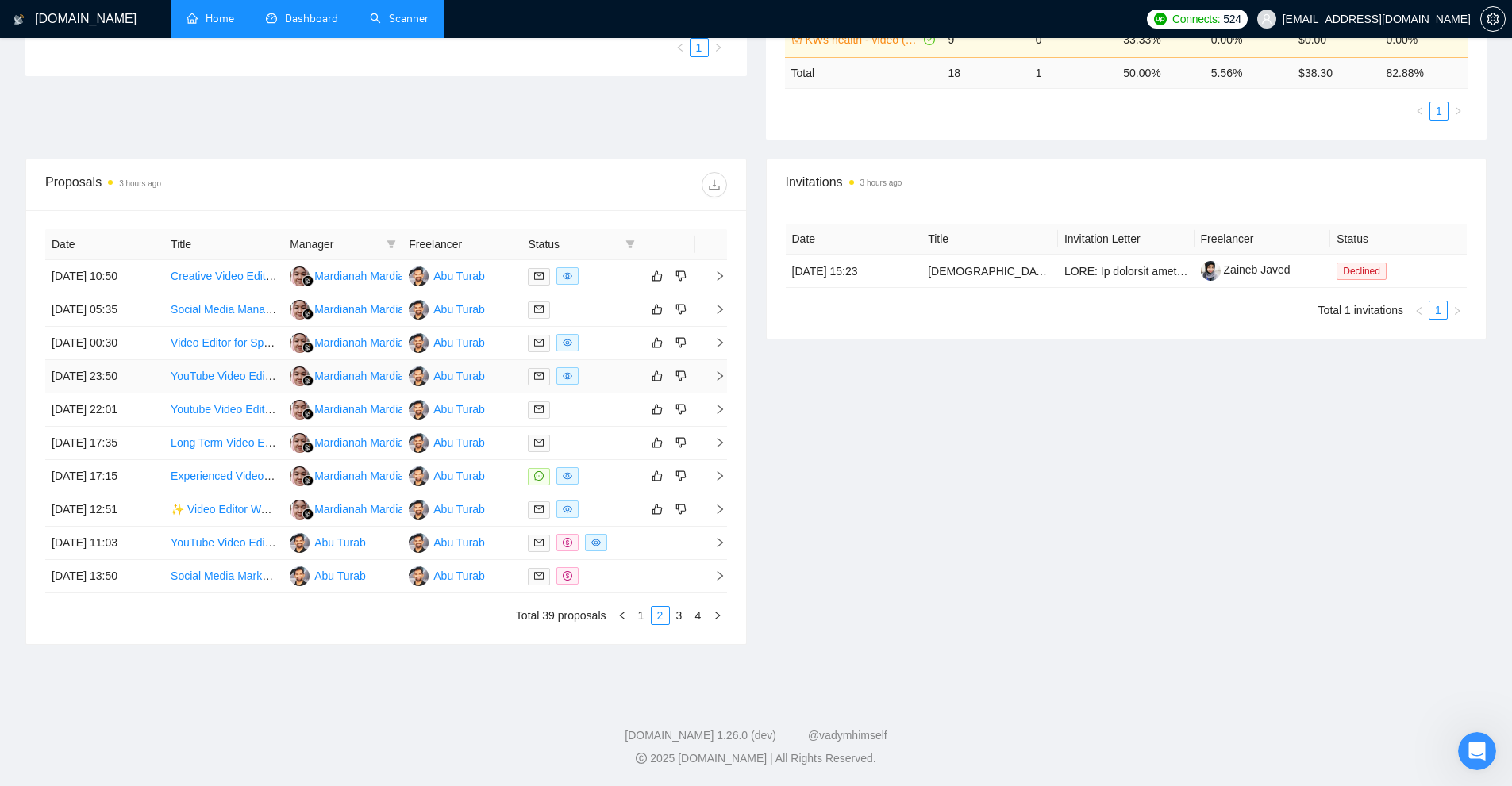
click at [596, 376] on div at bounding box center [581, 376] width 106 height 18
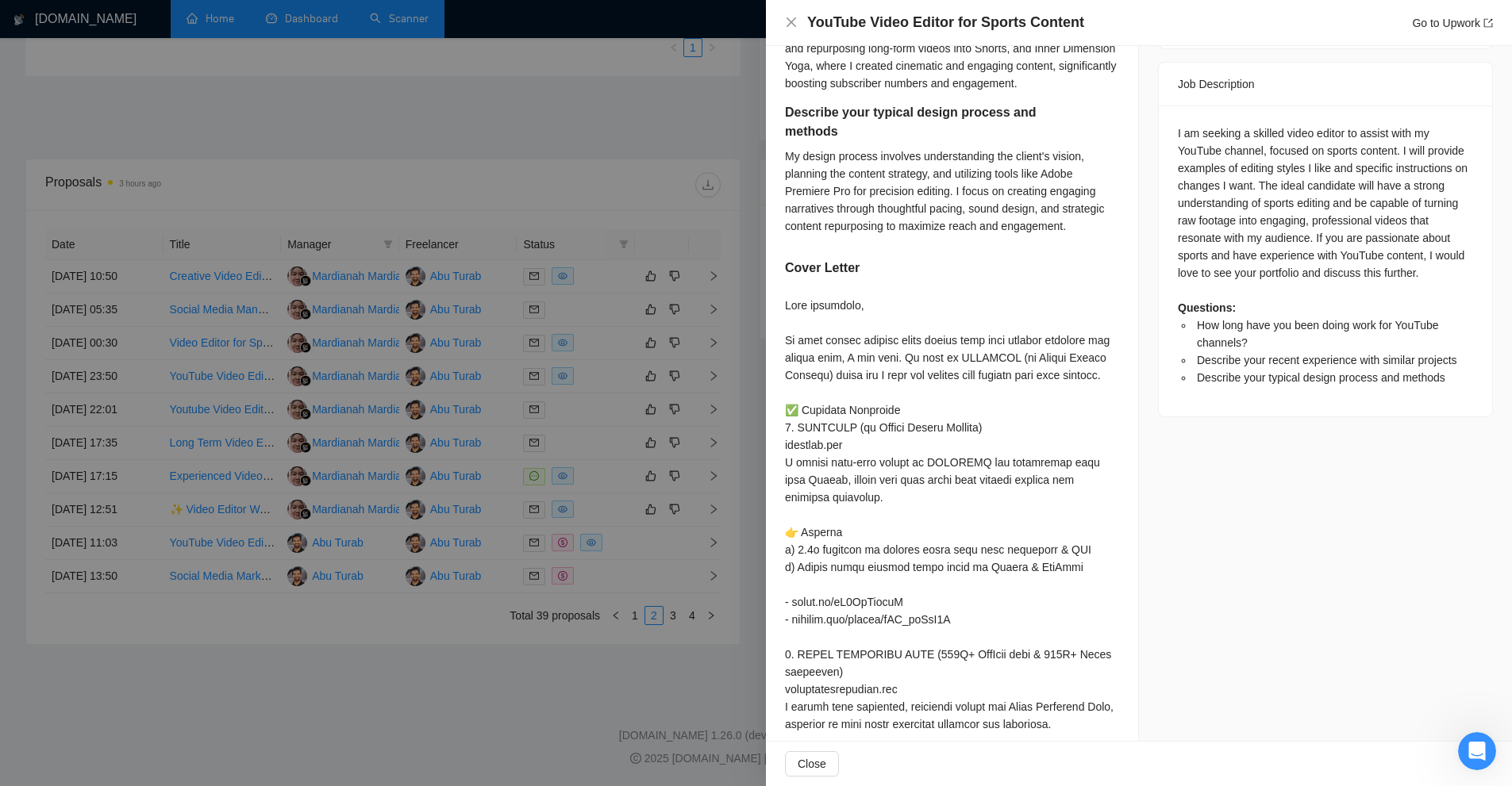
scroll to position [1105, 0]
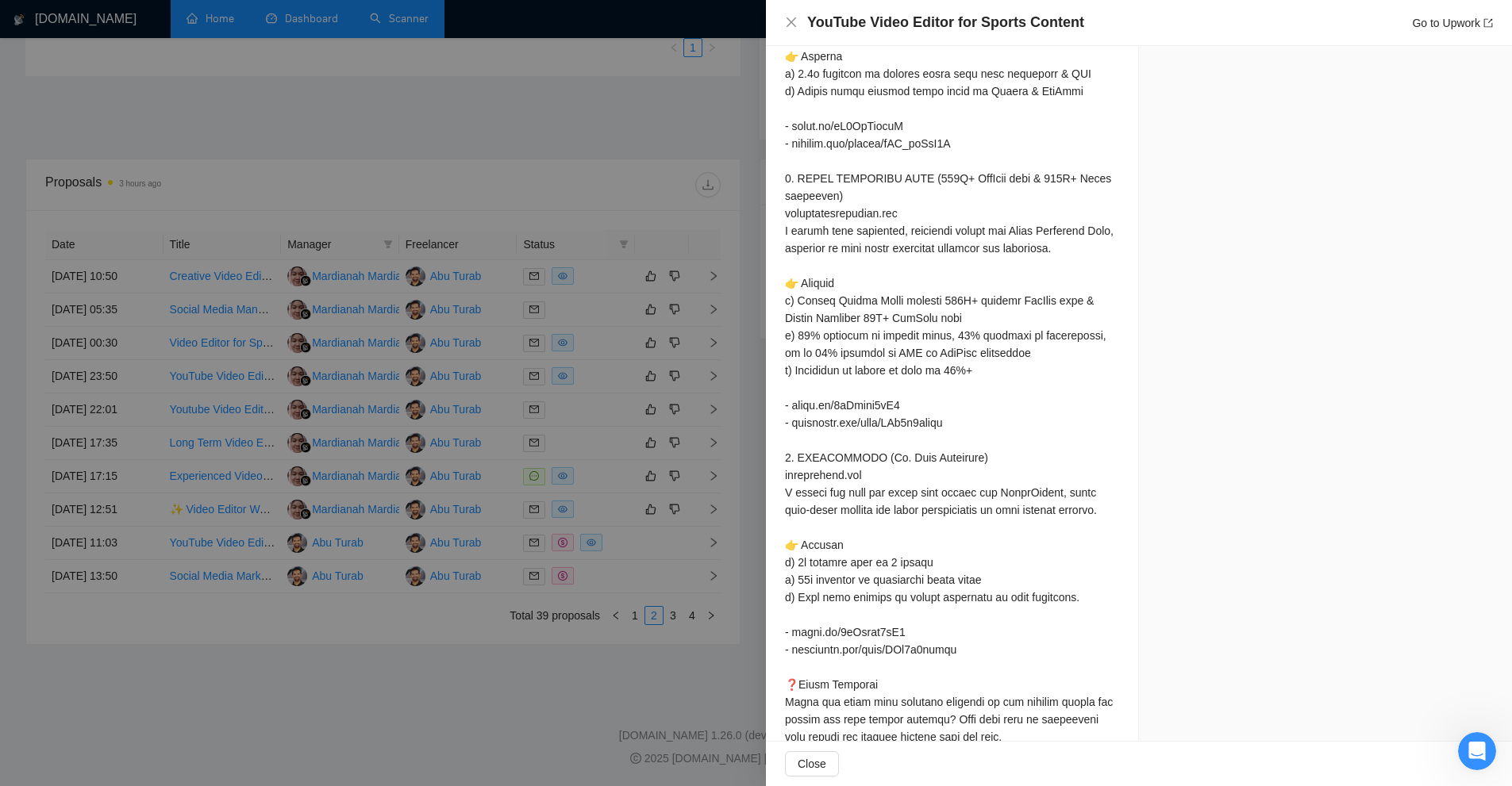
click at [648, 378] on div at bounding box center [756, 393] width 1512 height 786
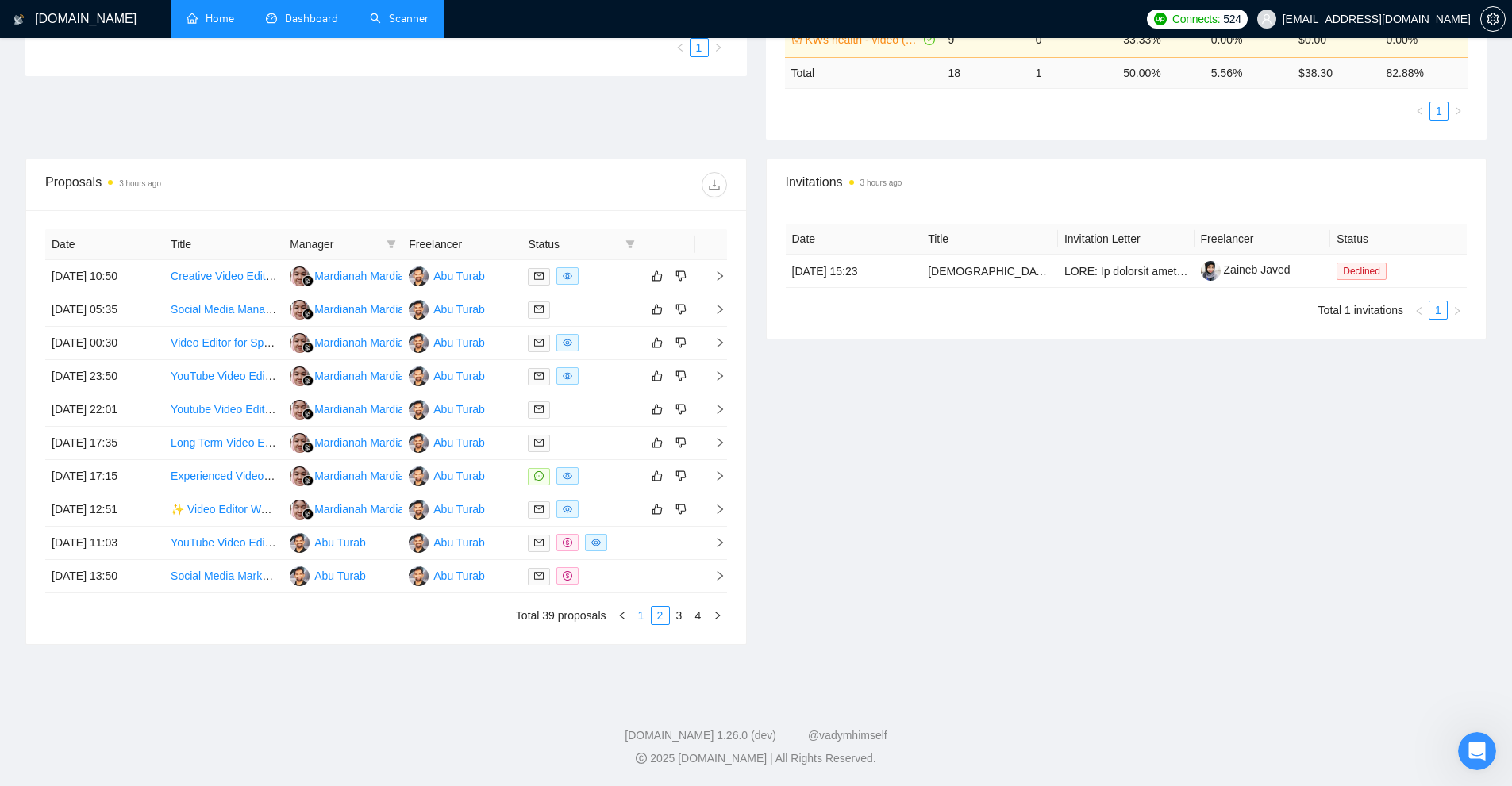
click at [640, 622] on link "1" at bounding box center [641, 616] width 17 height 17
click at [611, 581] on div at bounding box center [581, 576] width 106 height 18
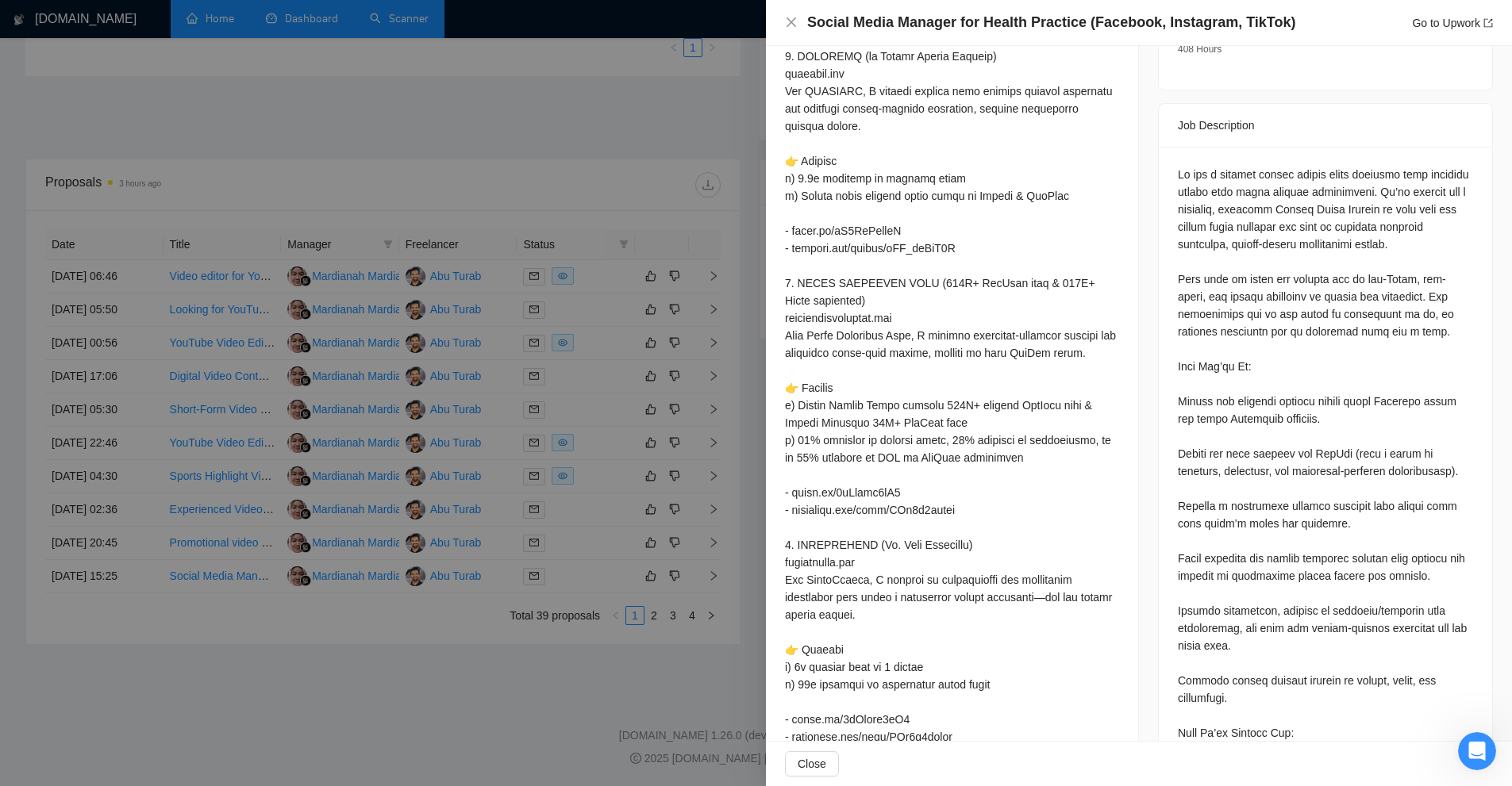
scroll to position [73, 0]
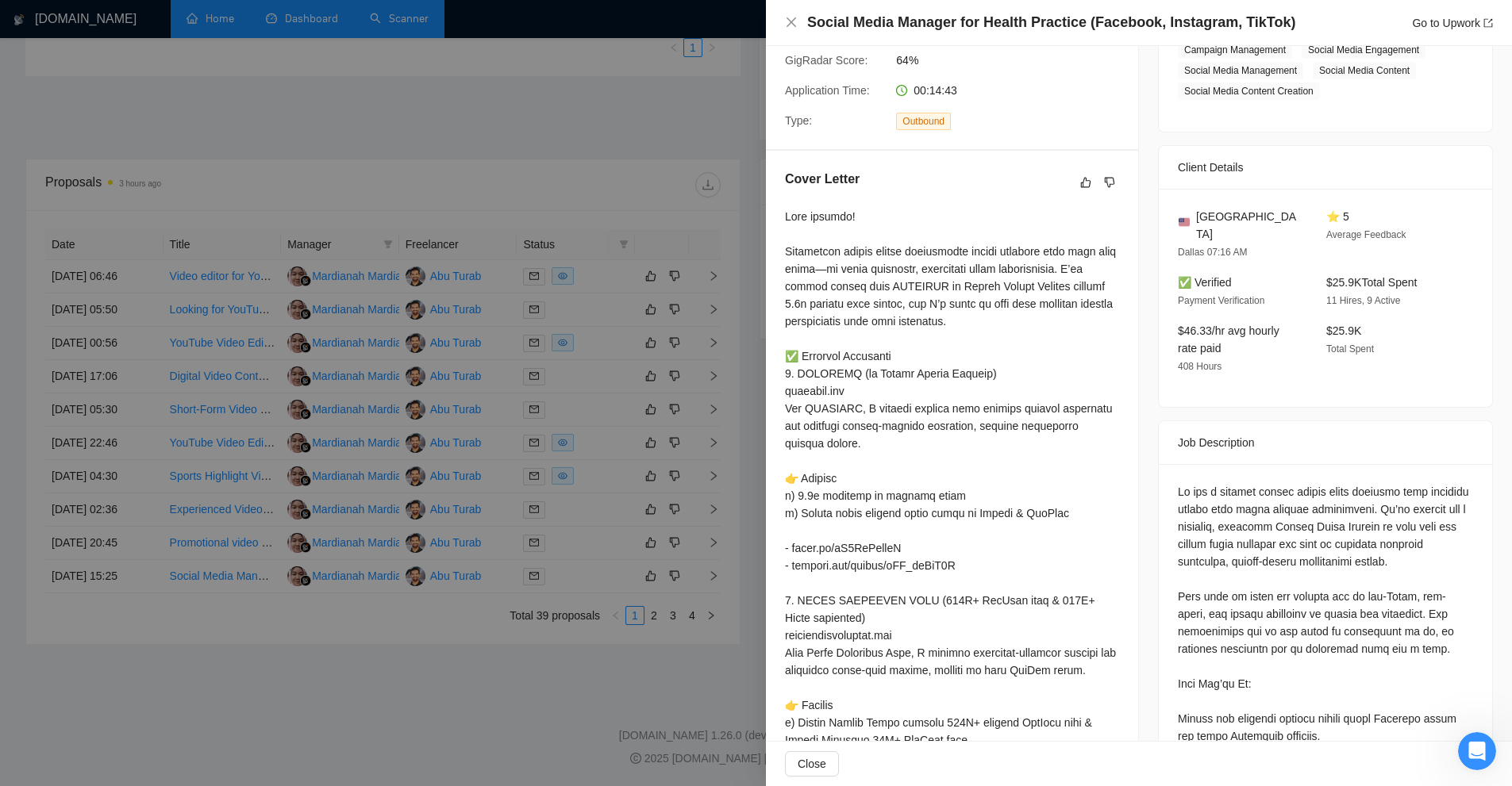
click at [659, 284] on div at bounding box center [756, 393] width 1512 height 786
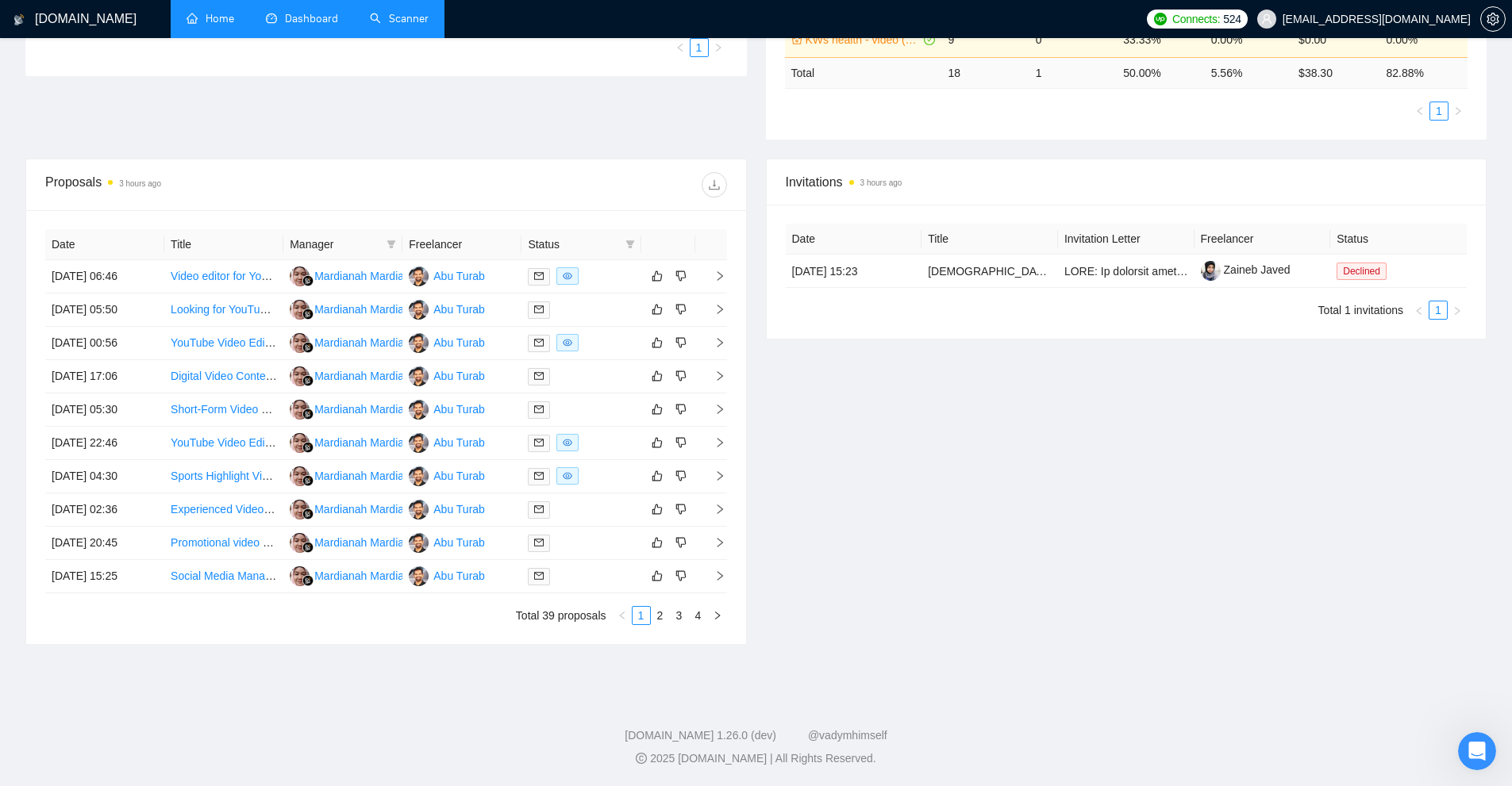
scroll to position [0, 0]
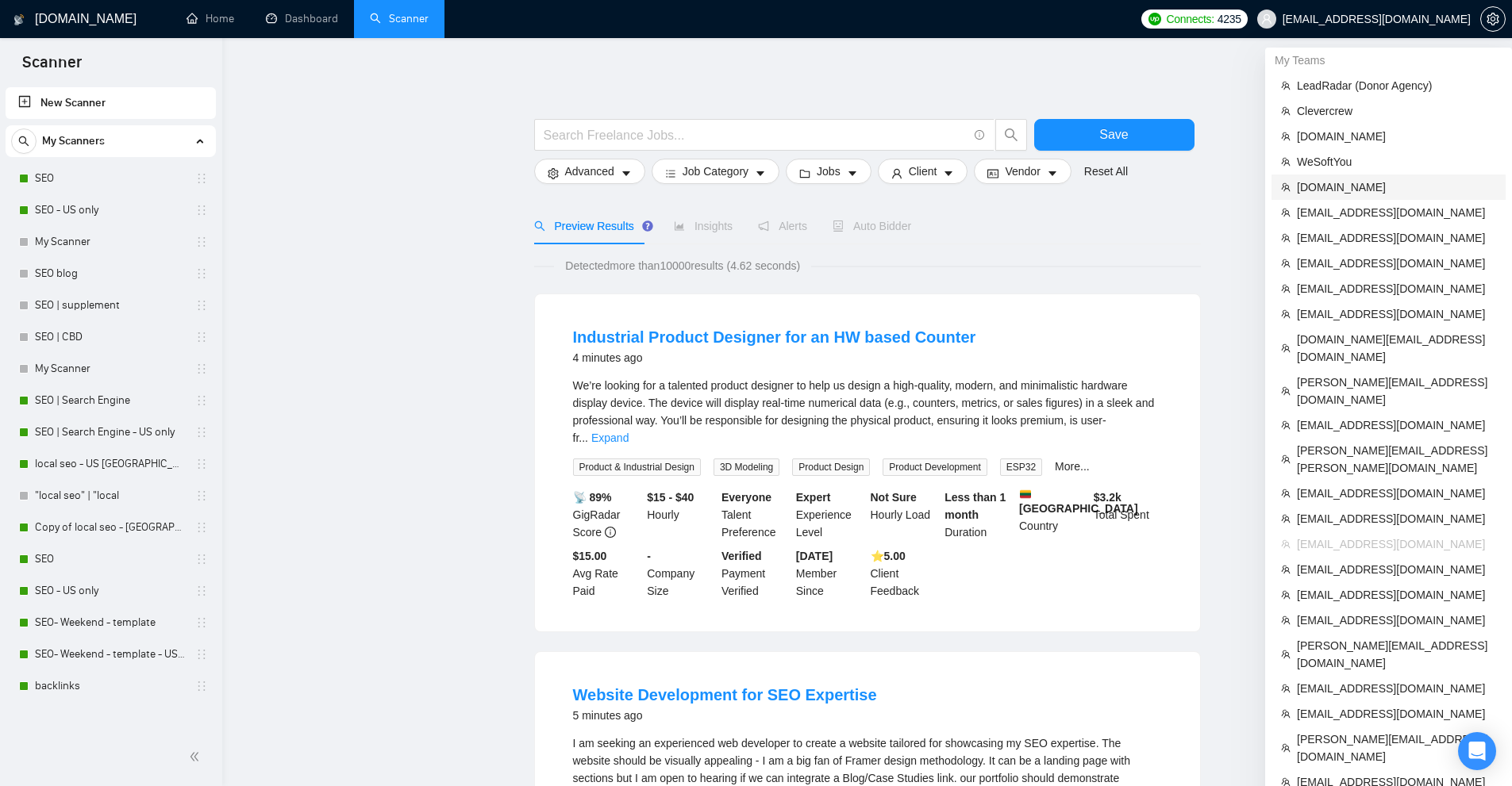
drag, startPoint x: 1340, startPoint y: 181, endPoint x: 1434, endPoint y: 56, distance: 156.4
click at [1340, 181] on span "[DOMAIN_NAME]" at bounding box center [1396, 187] width 199 height 17
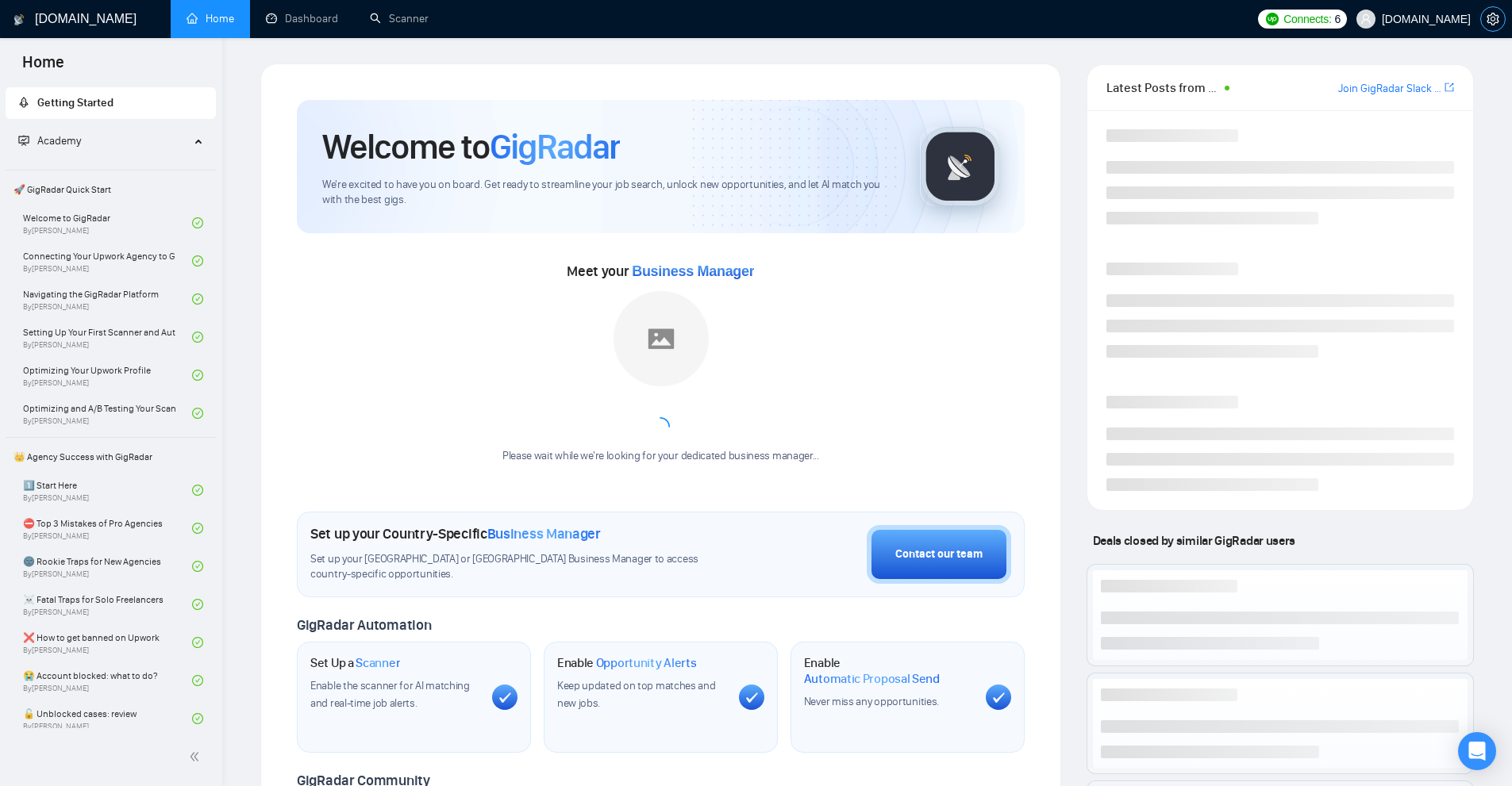
click at [1493, 25] on icon "setting" at bounding box center [1493, 18] width 12 height 13
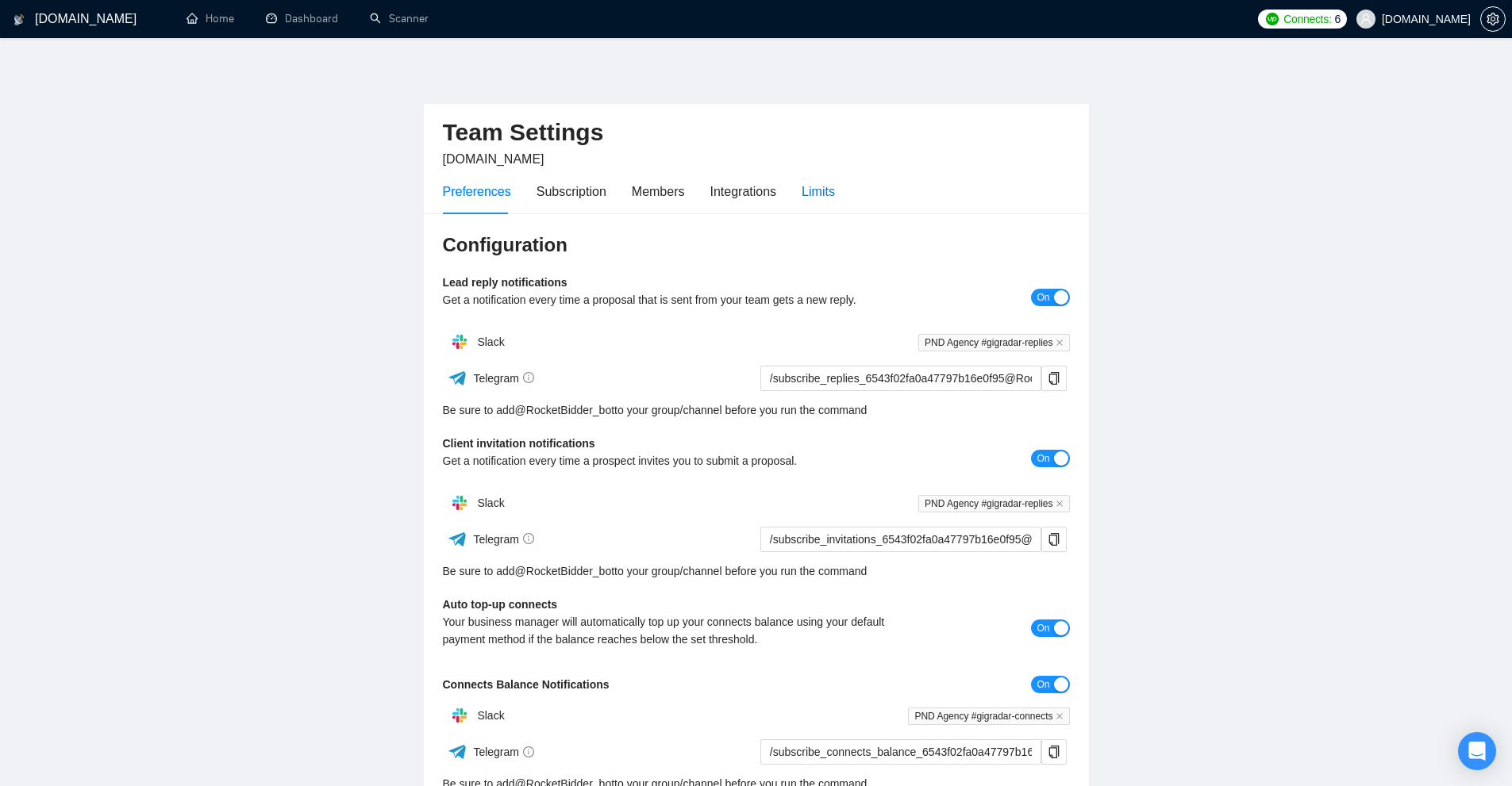
click at [817, 187] on div "Limits" at bounding box center [818, 192] width 34 height 20
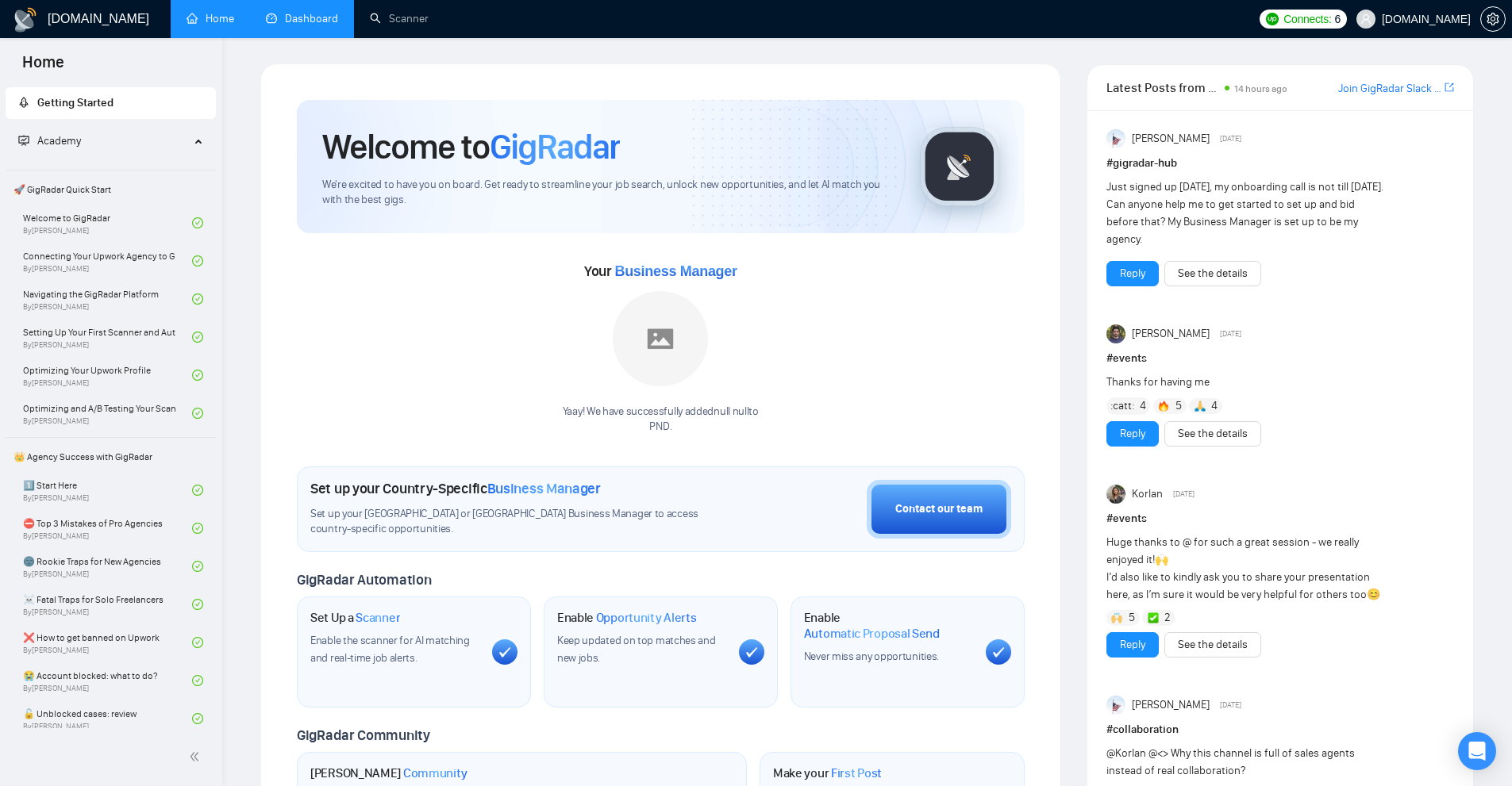
click at [294, 25] on link "Dashboard" at bounding box center [302, 18] width 72 height 13
